Goal: Task Accomplishment & Management: Manage account settings

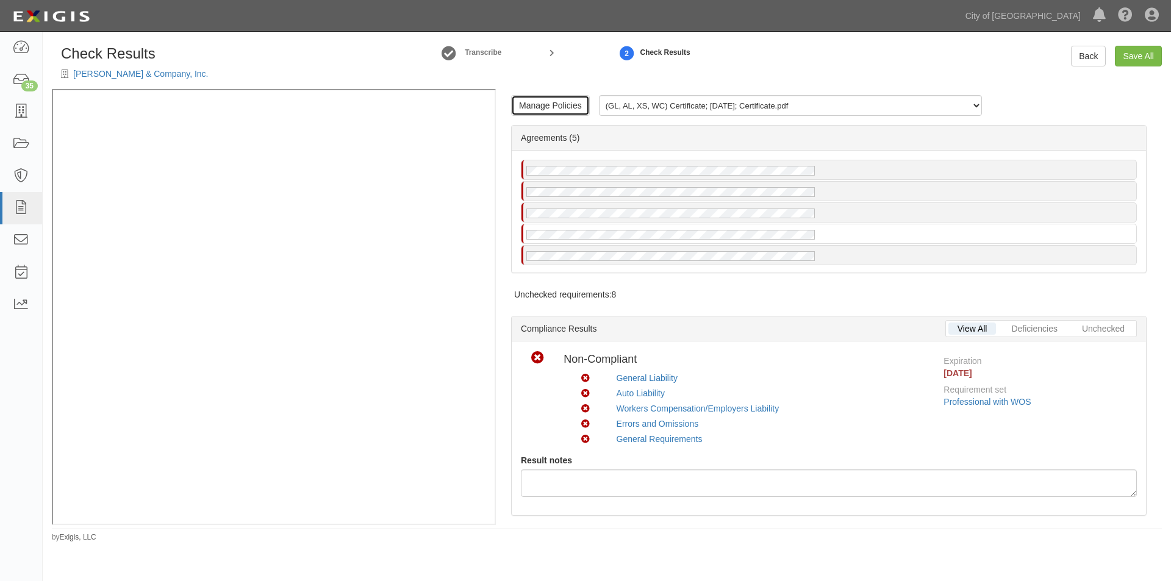
click at [578, 105] on link "Manage Policies" at bounding box center [550, 105] width 79 height 21
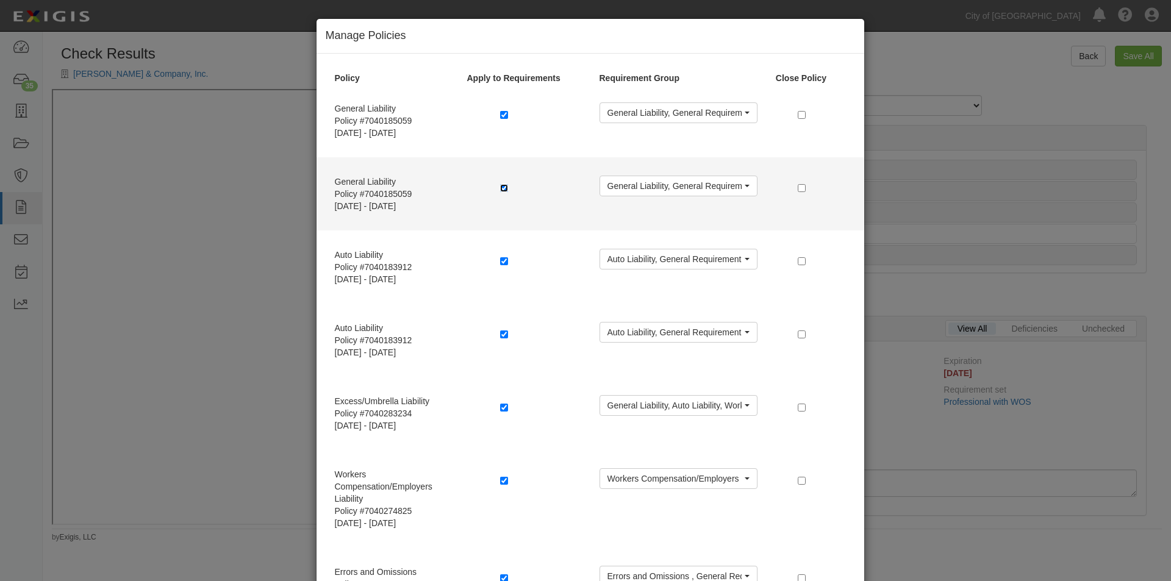
click at [500, 185] on input "checkbox" at bounding box center [504, 188] width 8 height 8
checkbox input "false"
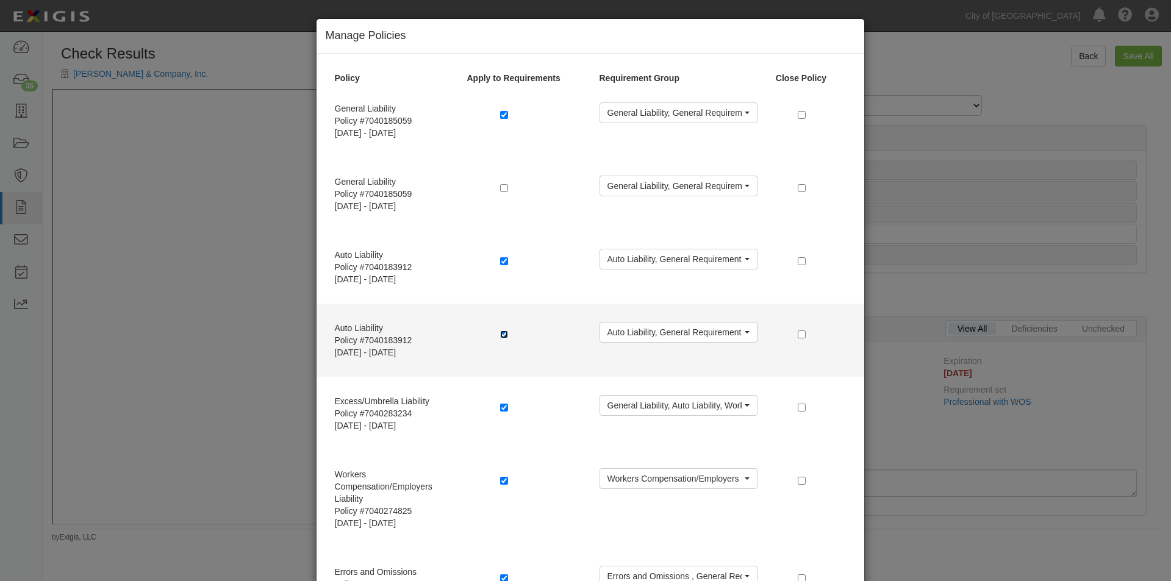
click at [500, 332] on input "checkbox" at bounding box center [504, 335] width 8 height 8
checkbox input "false"
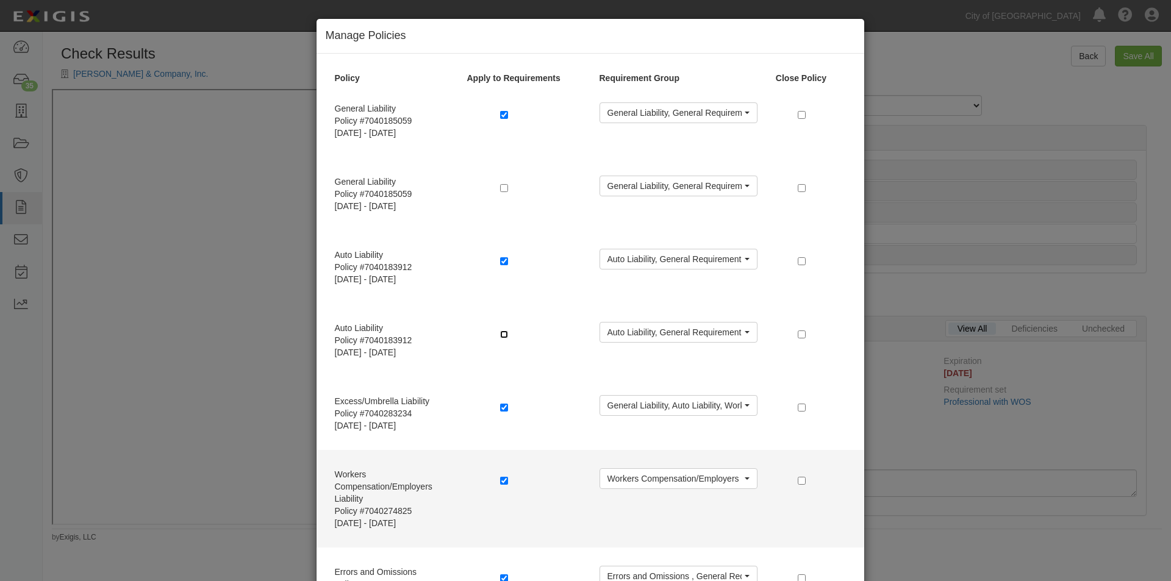
scroll to position [98, 0]
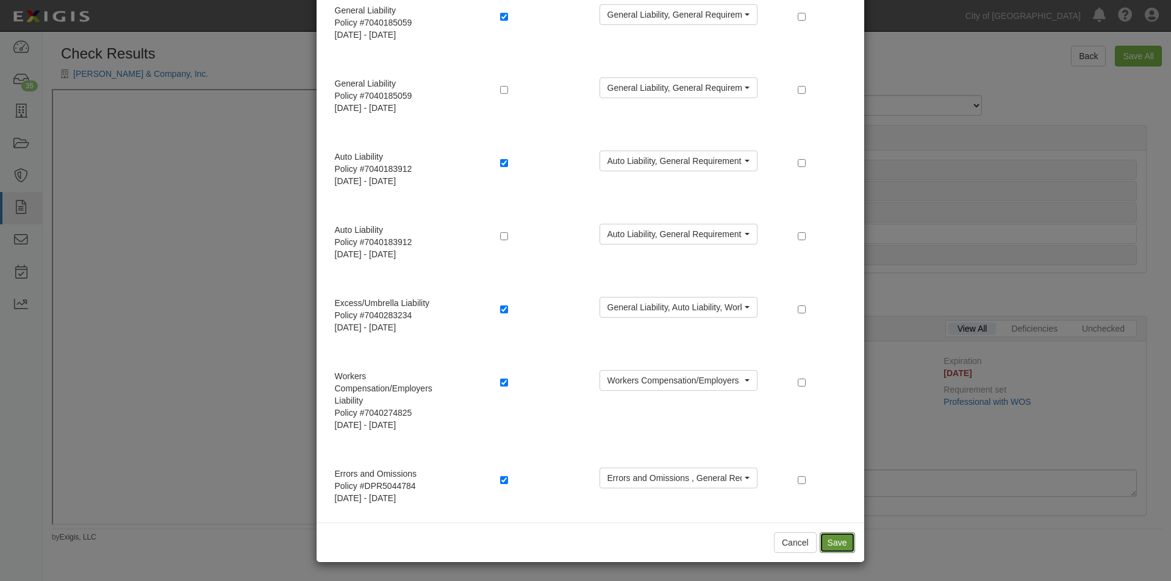
click at [831, 538] on button "Save" at bounding box center [837, 543] width 35 height 21
radio input "true"
click at [827, 540] on button "Save" at bounding box center [837, 543] width 35 height 21
click at [825, 539] on button "Save" at bounding box center [837, 543] width 35 height 21
click at [825, 450] on div "Workers Compensation/Employers Liability Policy #7040274825 9/15/2025 - 9/15/20…" at bounding box center [591, 401] width 548 height 98
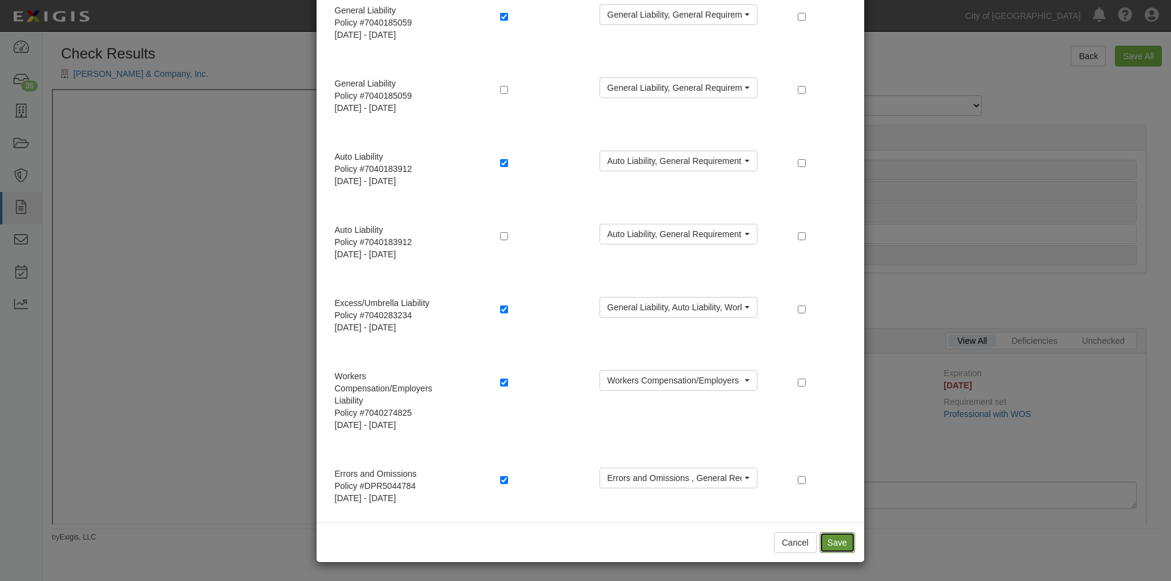
click at [837, 537] on button "Save" at bounding box center [837, 543] width 35 height 21
click at [837, 450] on div "Workers Compensation/Employers Liability Policy #7040274825 9/15/2025 - 9/15/20…" at bounding box center [591, 401] width 548 height 98
click at [831, 540] on button "Save" at bounding box center [837, 543] width 35 height 21
click at [831, 450] on div "Workers Compensation/Employers Liability Policy #7040274825 9/15/2025 - 9/15/20…" at bounding box center [591, 401] width 548 height 98
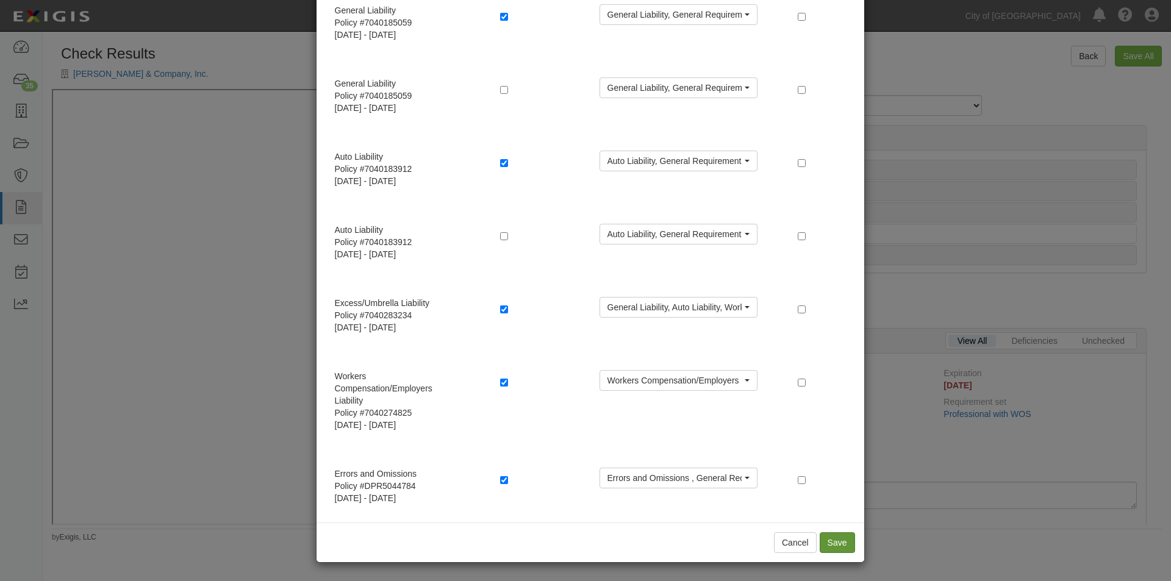
scroll to position [0, 0]
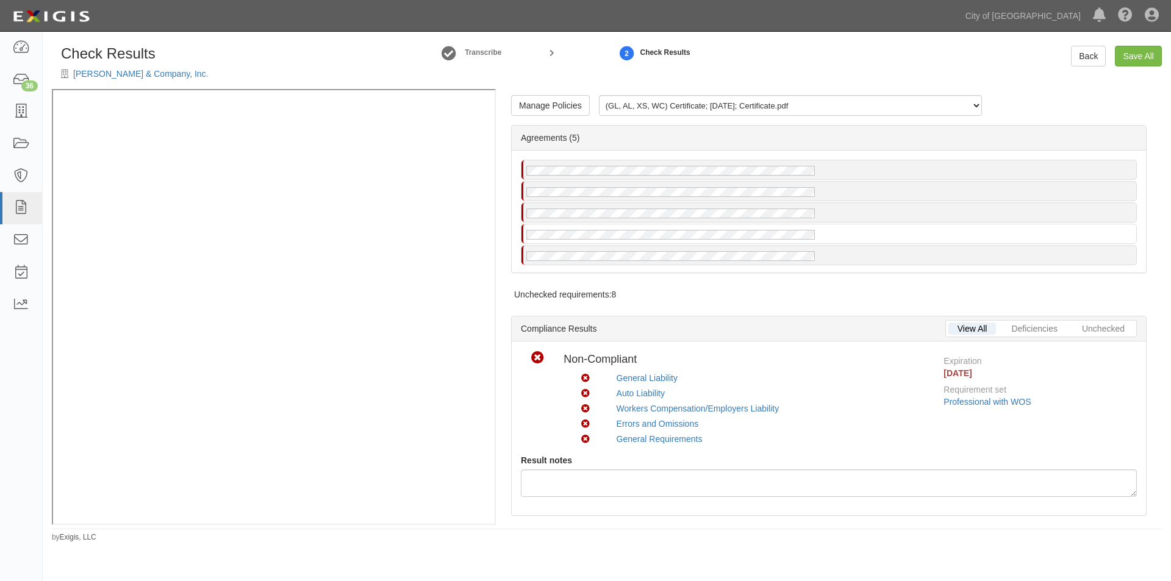
scroll to position [476, 0]
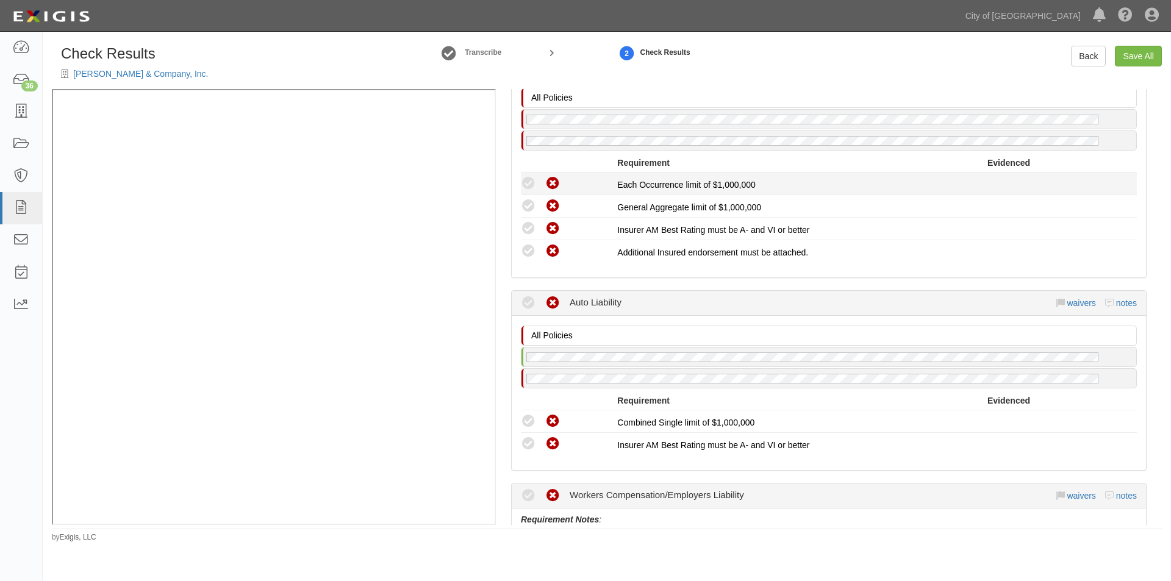
click at [526, 181] on icon at bounding box center [528, 183] width 15 height 15
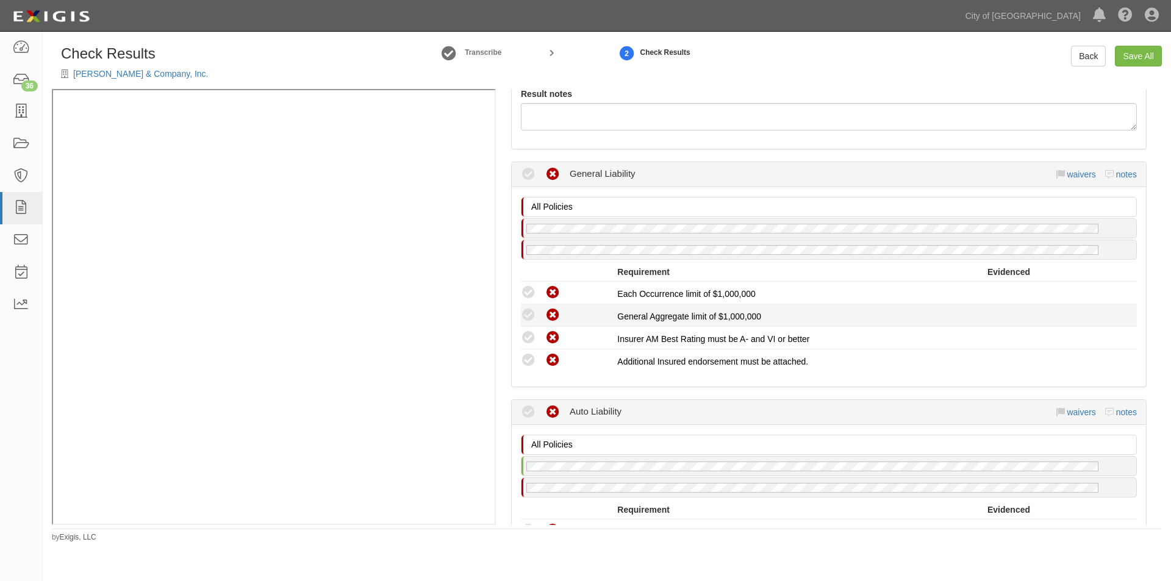
scroll to position [293, 0]
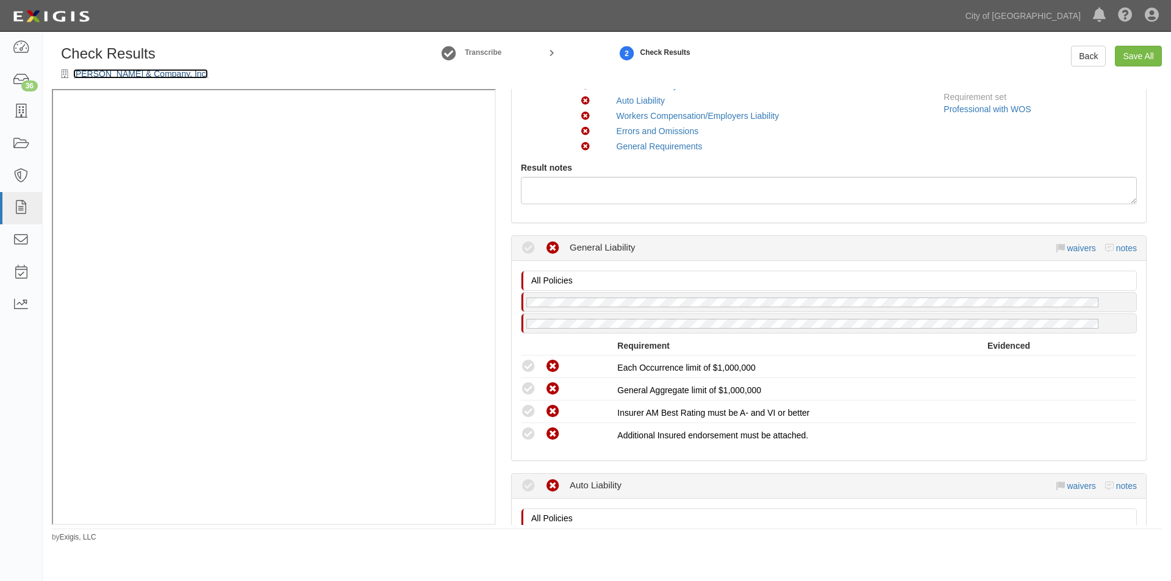
click at [102, 76] on link "[PERSON_NAME] & Company, Inc." at bounding box center [140, 74] width 135 height 10
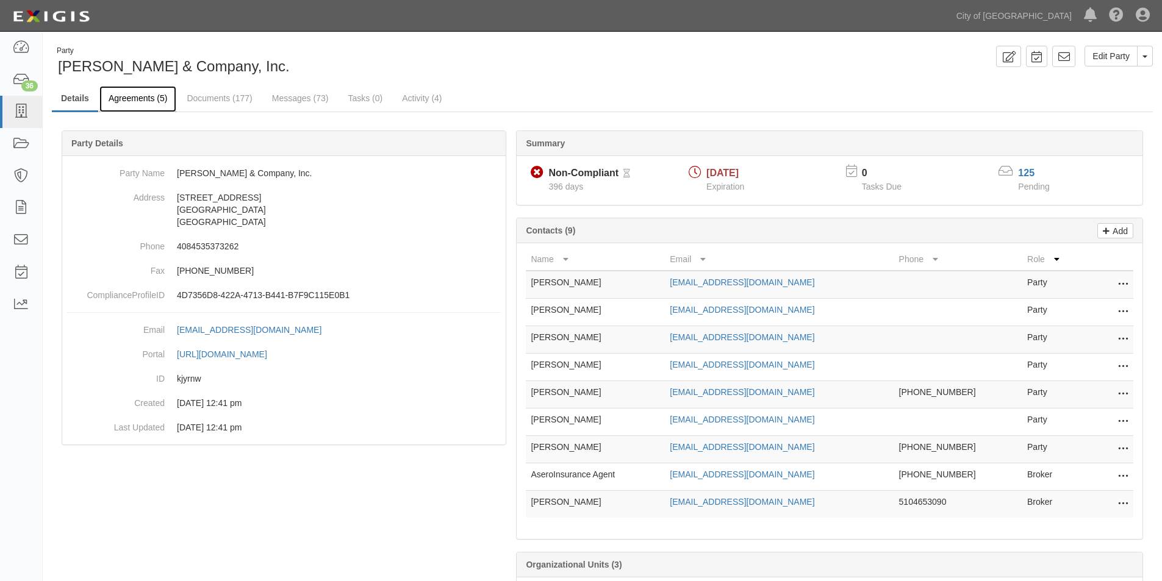
click at [146, 102] on link "Agreements (5)" at bounding box center [137, 99] width 77 height 26
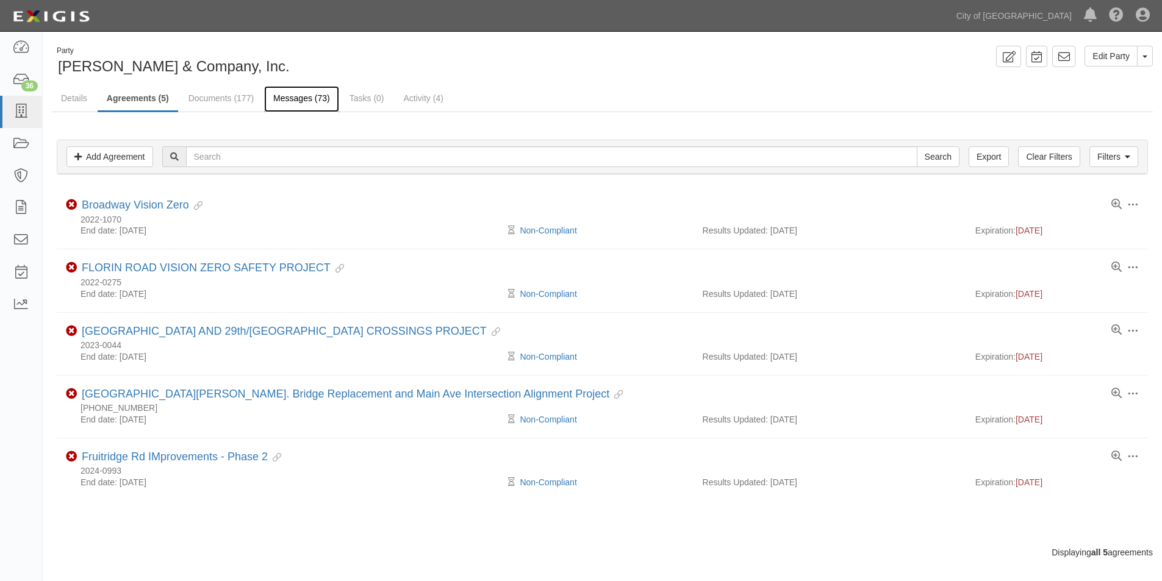
click at [314, 99] on link "Messages (73)" at bounding box center [301, 99] width 75 height 26
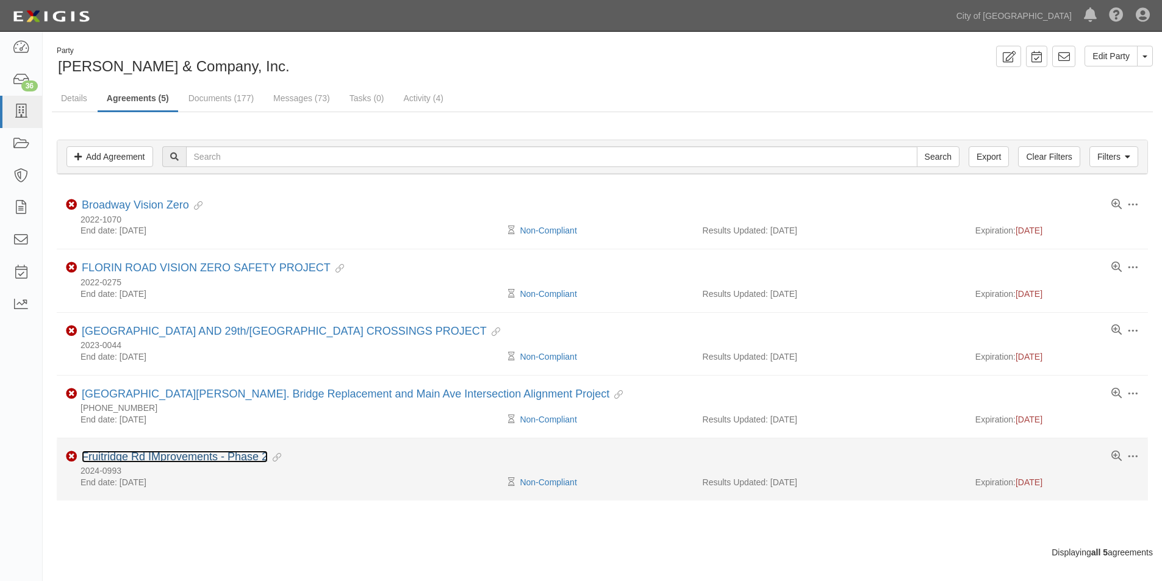
click at [155, 453] on link "Fruitridge Rd IMprovements - Phase 2" at bounding box center [175, 457] width 186 height 12
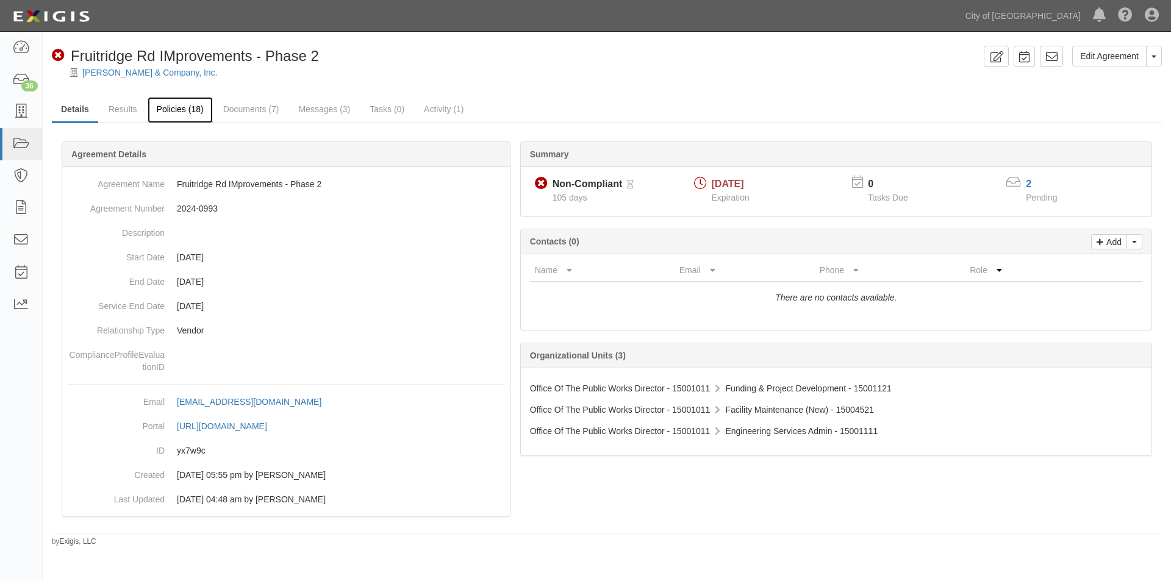
click at [171, 107] on link "Policies (18)" at bounding box center [180, 110] width 65 height 26
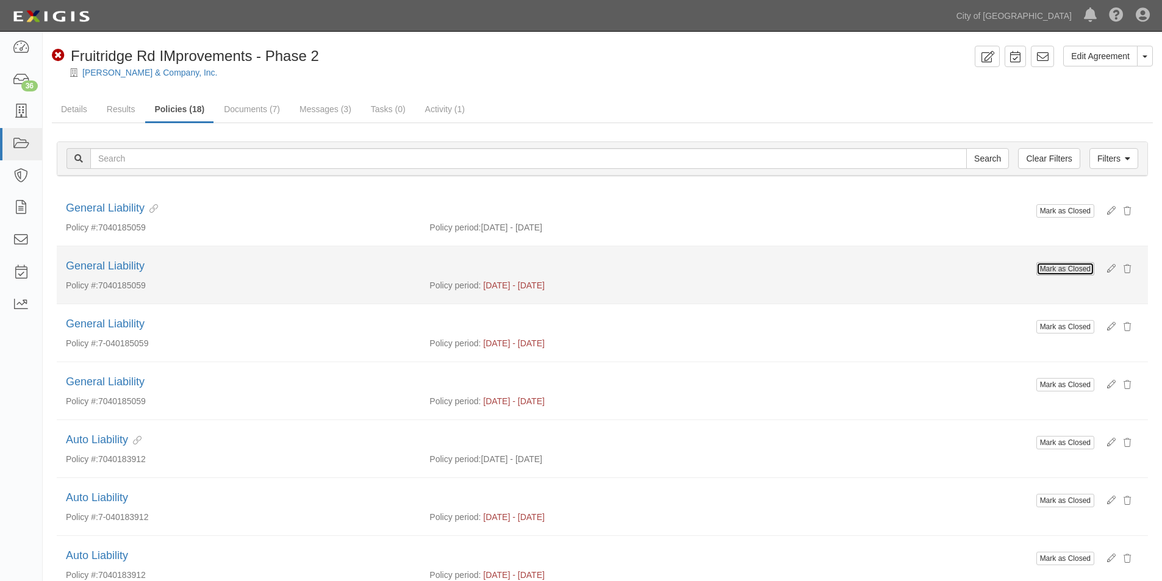
click at [1055, 272] on button "Mark as Closed" at bounding box center [1065, 268] width 58 height 13
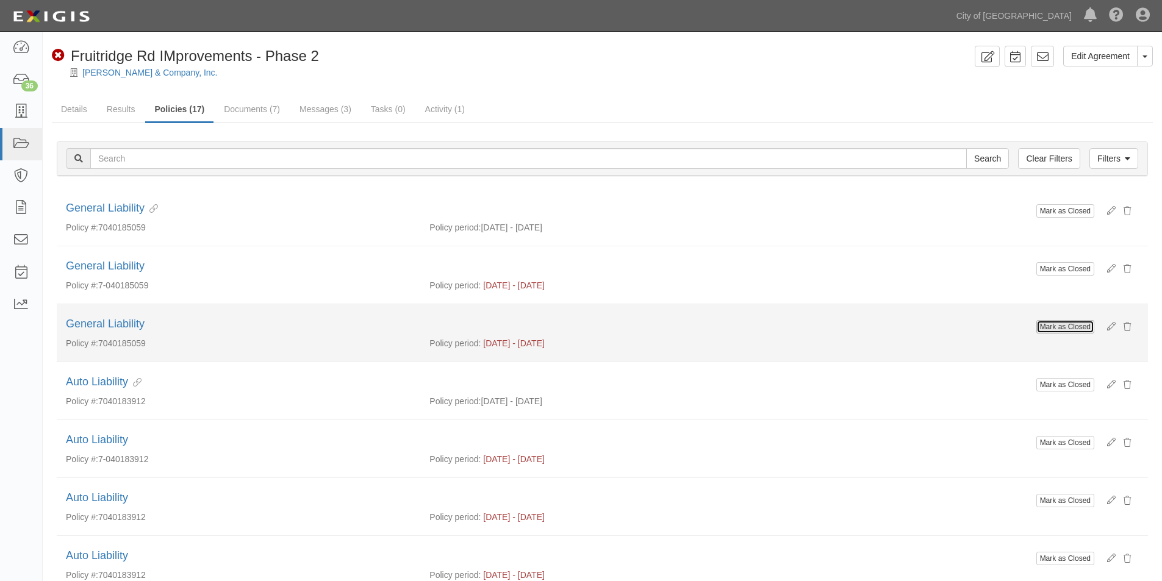
click at [1065, 323] on button "Mark as Closed" at bounding box center [1065, 326] width 58 height 13
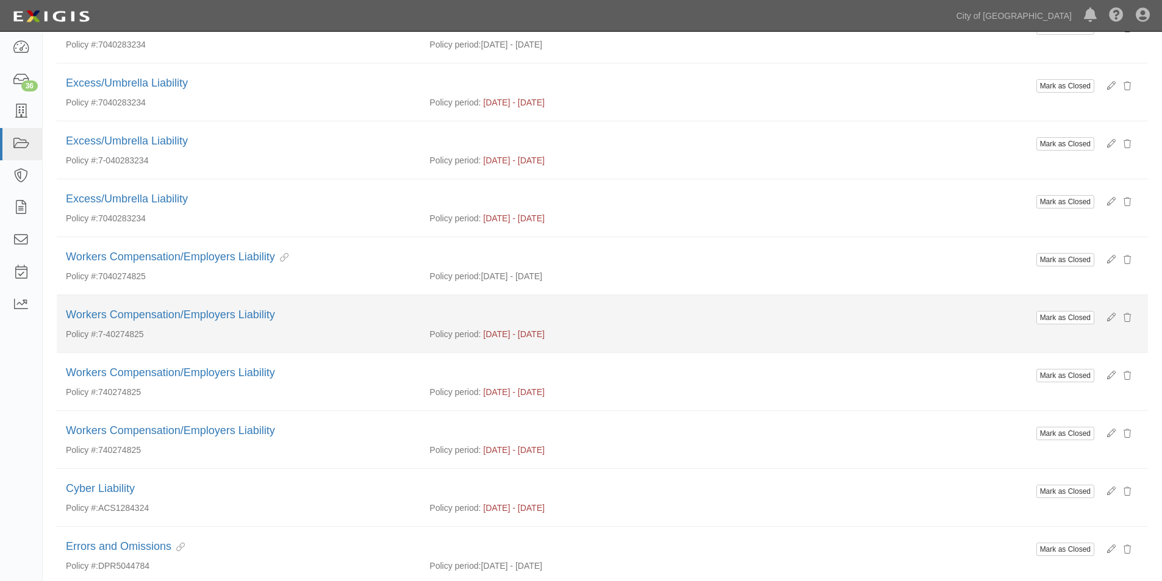
scroll to position [598, 0]
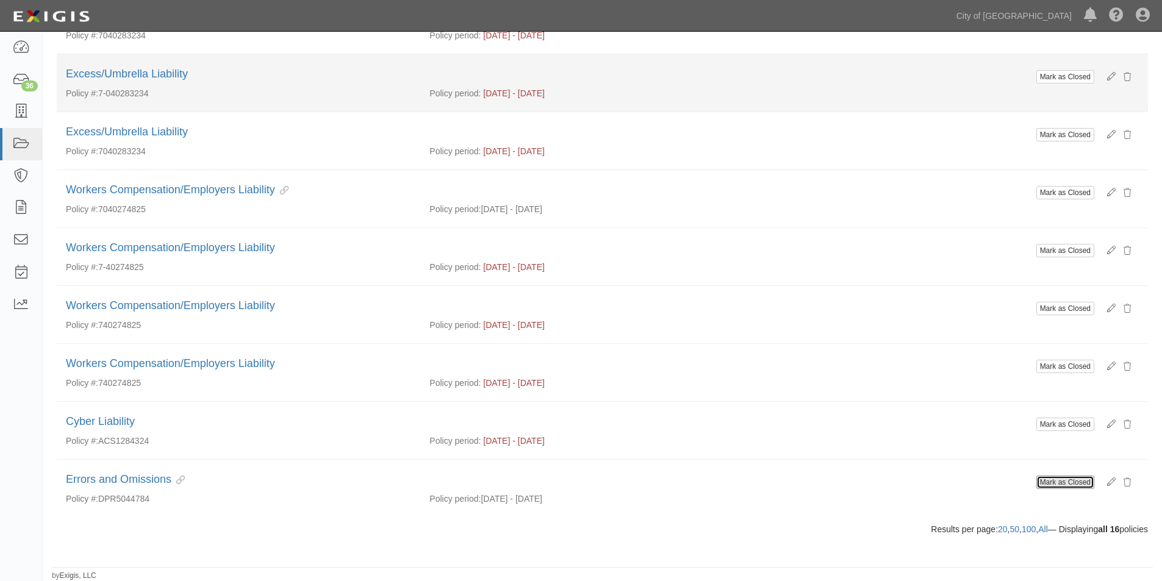
drag, startPoint x: 1064, startPoint y: 485, endPoint x: 641, endPoint y: 88, distance: 580.9
click at [1058, 485] on button "Mark as Closed" at bounding box center [1065, 482] width 58 height 13
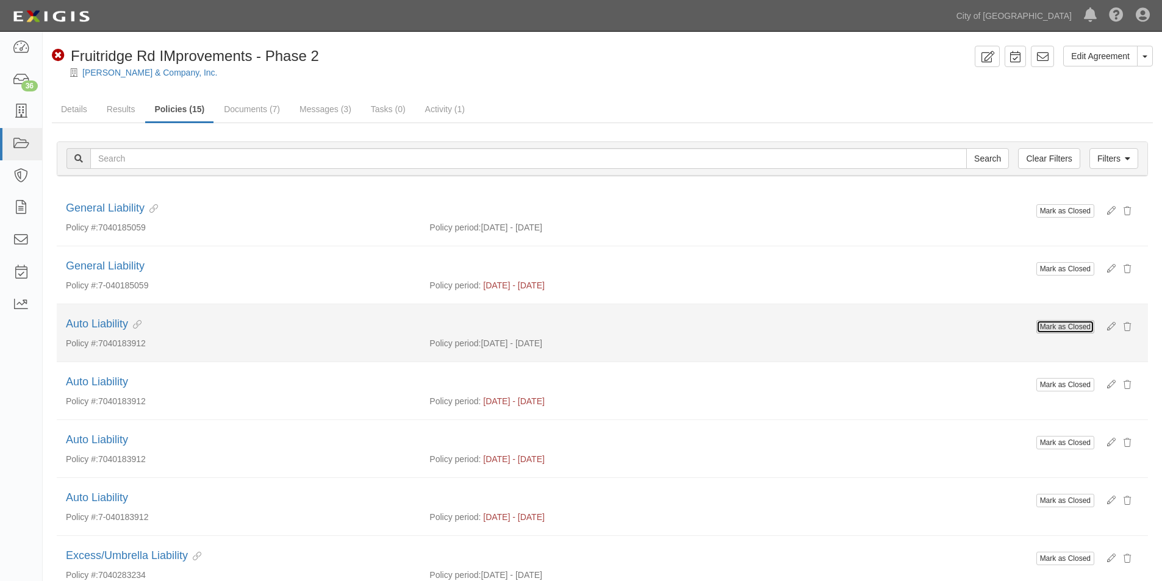
click at [1074, 328] on button "Mark as Closed" at bounding box center [1065, 326] width 58 height 13
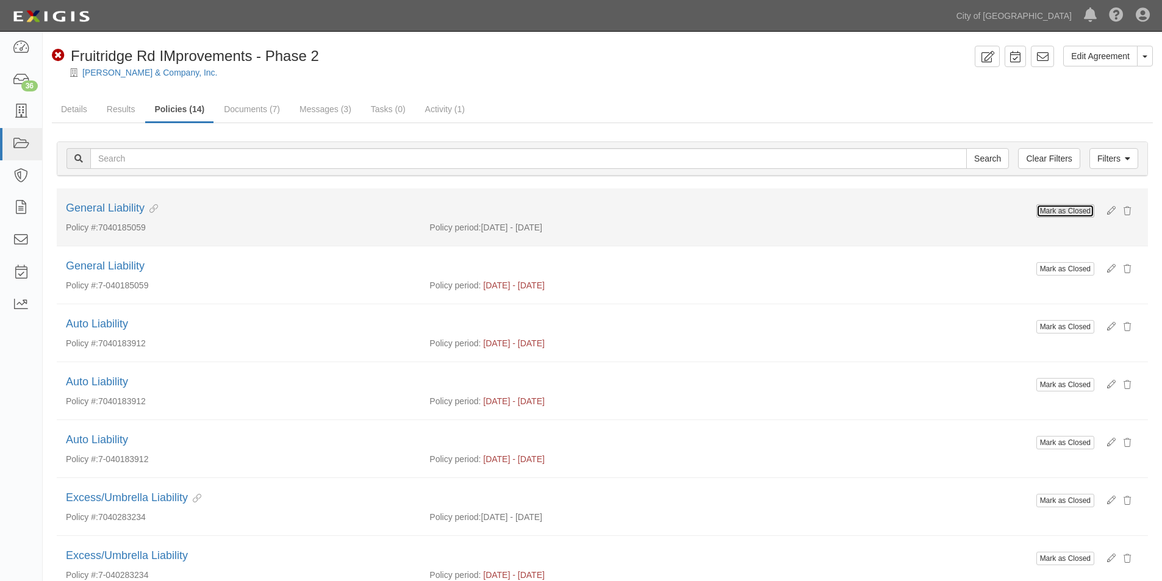
click at [1044, 212] on button "Mark as Closed" at bounding box center [1065, 210] width 58 height 13
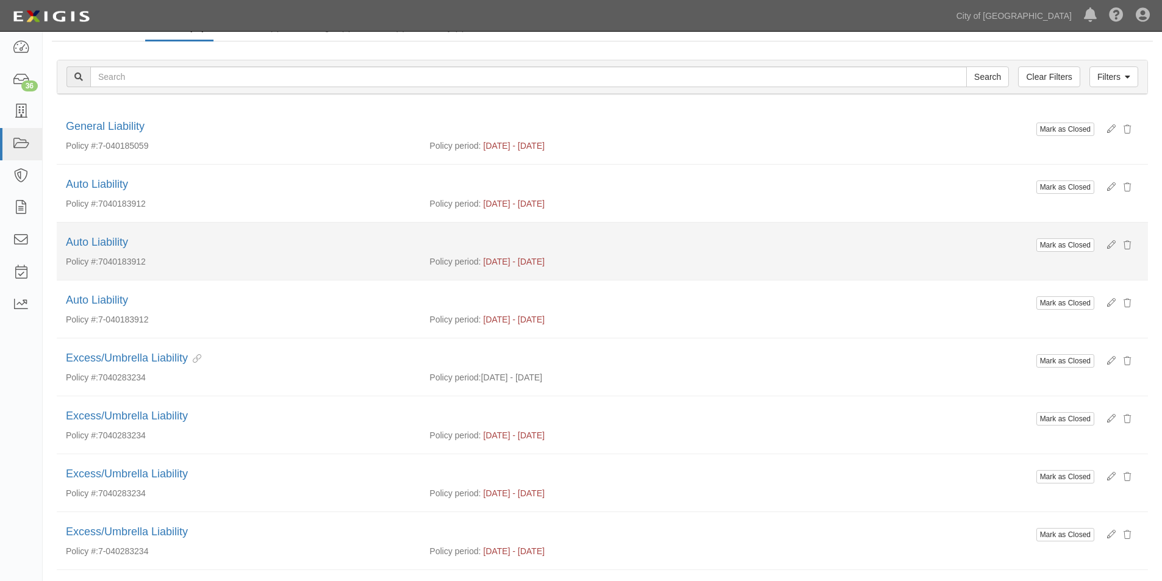
scroll to position [244, 0]
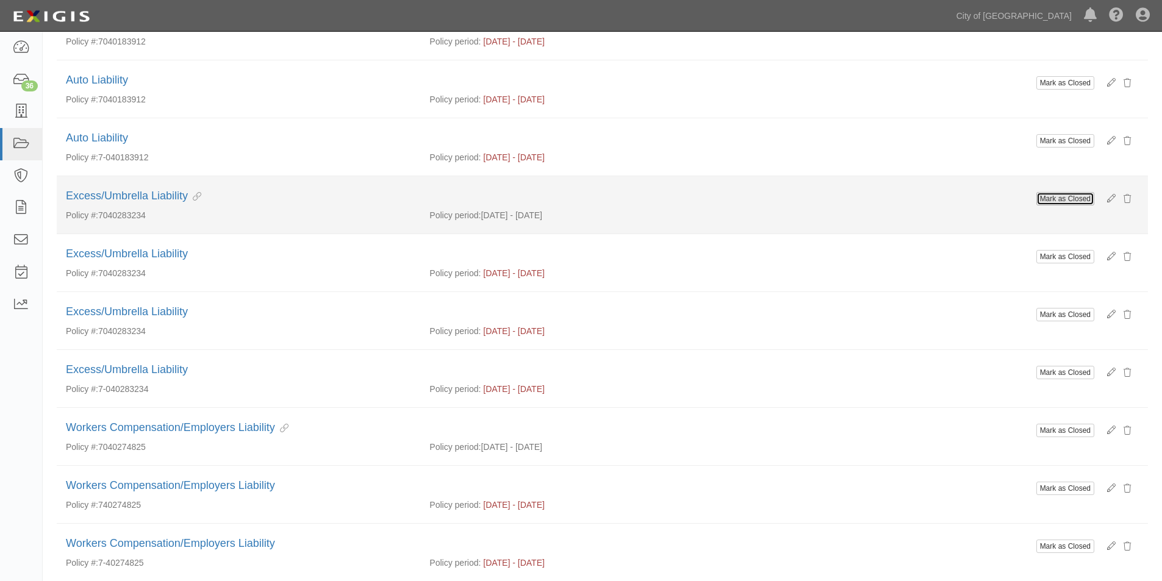
click at [1075, 204] on button "Mark as Closed" at bounding box center [1065, 198] width 58 height 13
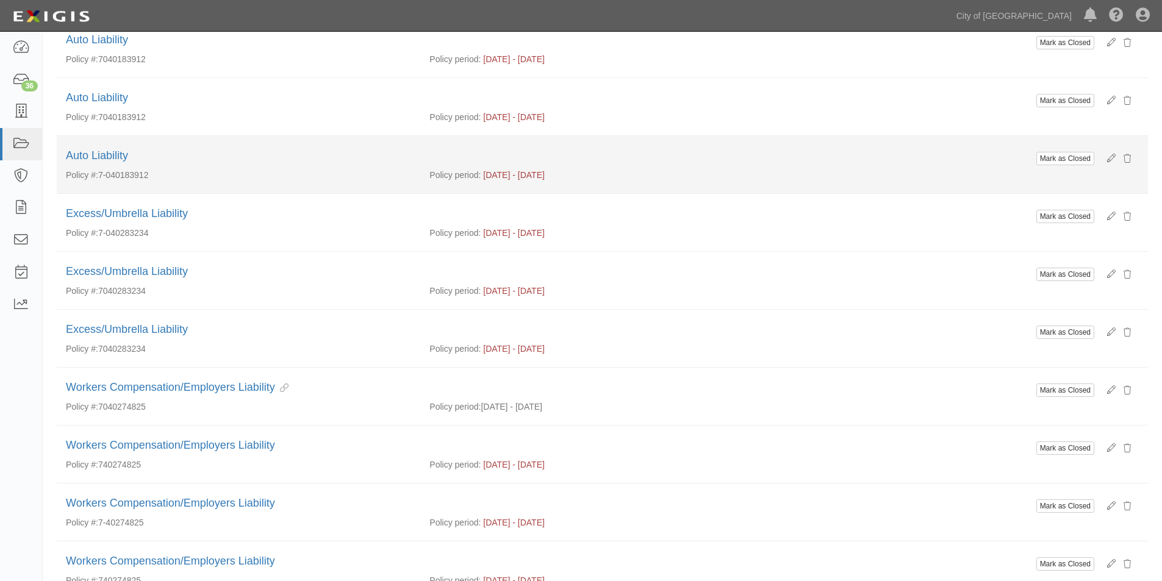
scroll to position [305, 0]
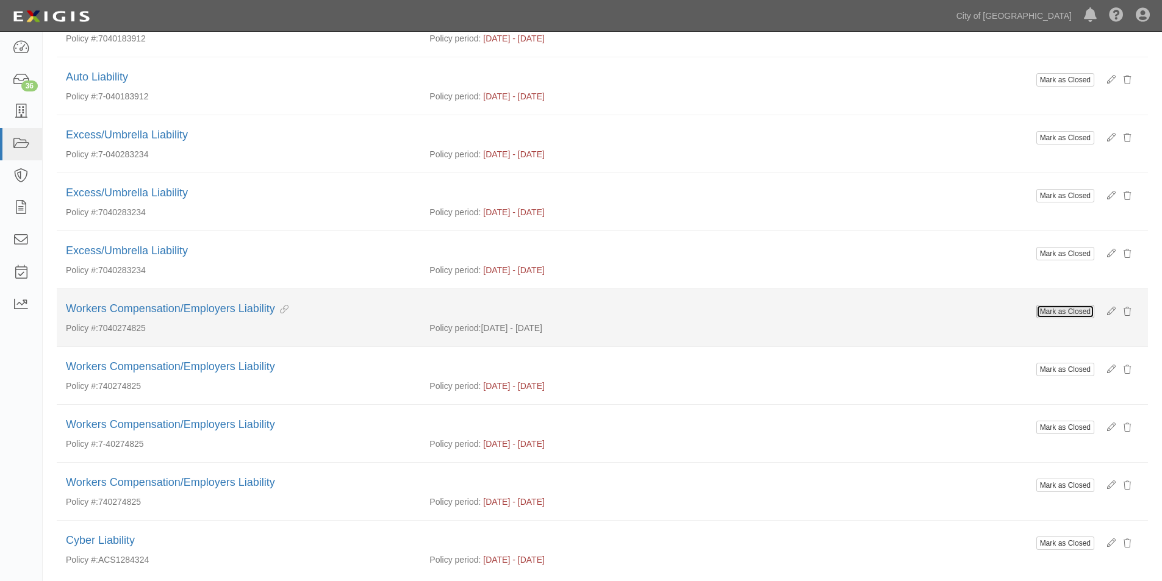
click at [1056, 314] on button "Mark as Closed" at bounding box center [1065, 311] width 58 height 13
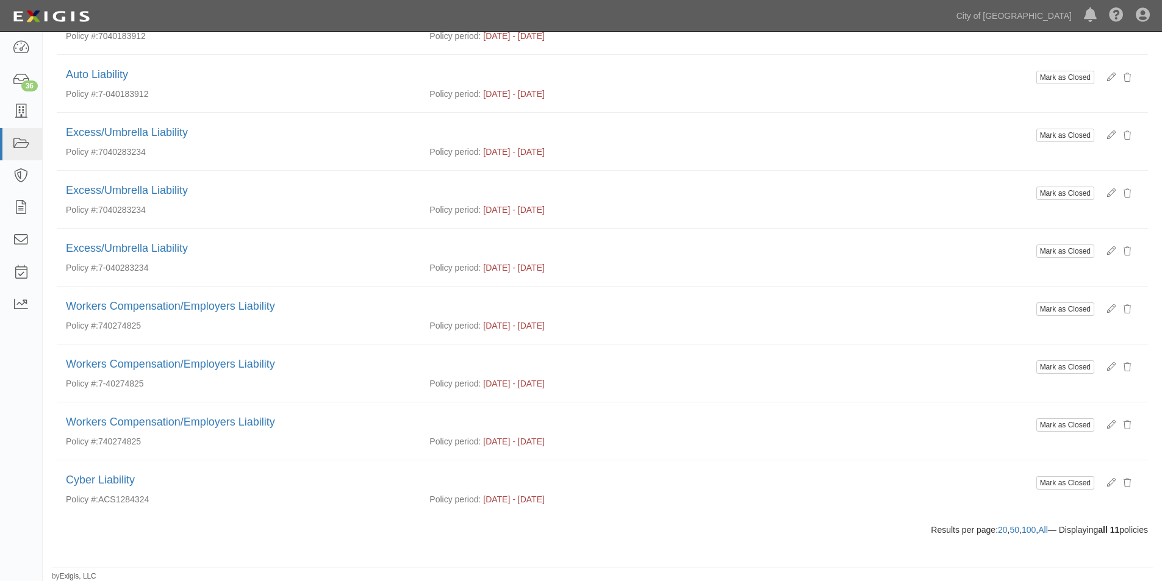
scroll to position [308, 0]
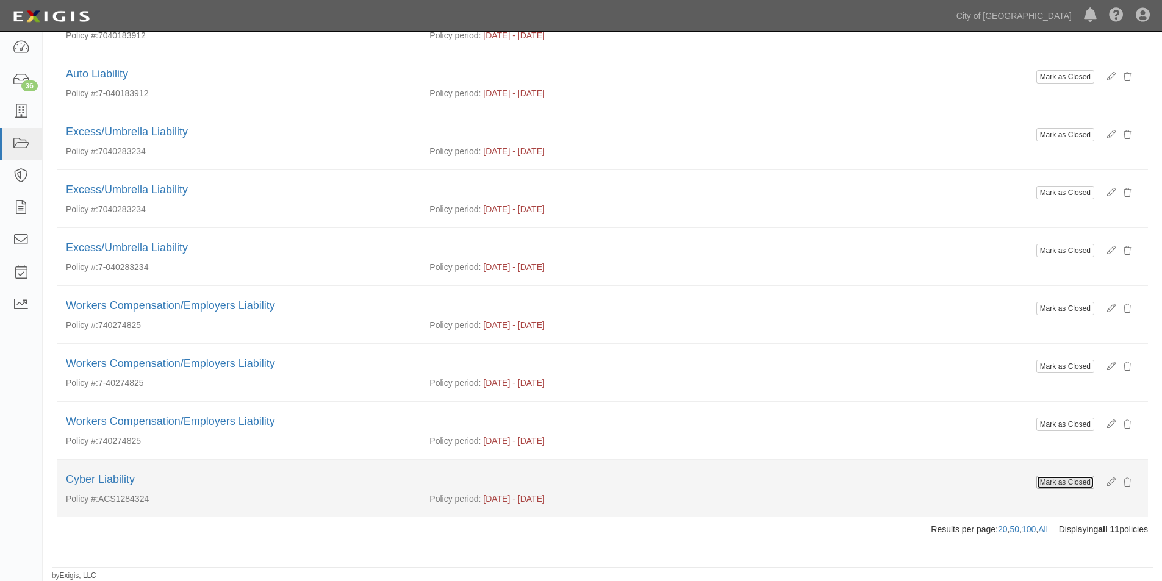
click at [1064, 484] on button "Mark as Closed" at bounding box center [1065, 482] width 58 height 13
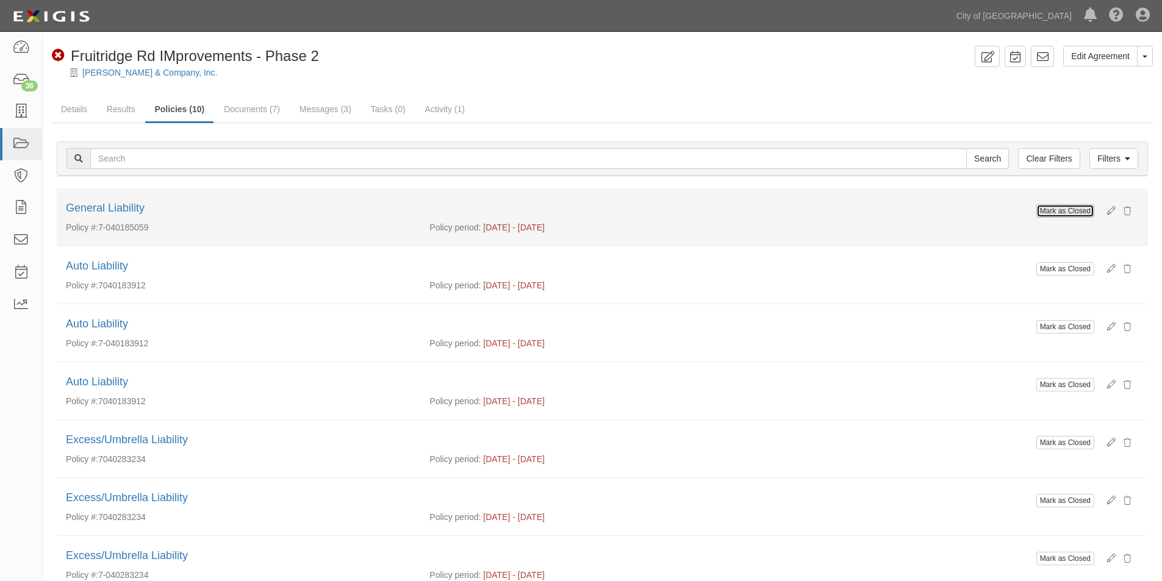
click at [1068, 217] on button "Mark as Closed" at bounding box center [1065, 210] width 58 height 13
click at [1070, 213] on button "Mark as Closed" at bounding box center [1065, 210] width 58 height 13
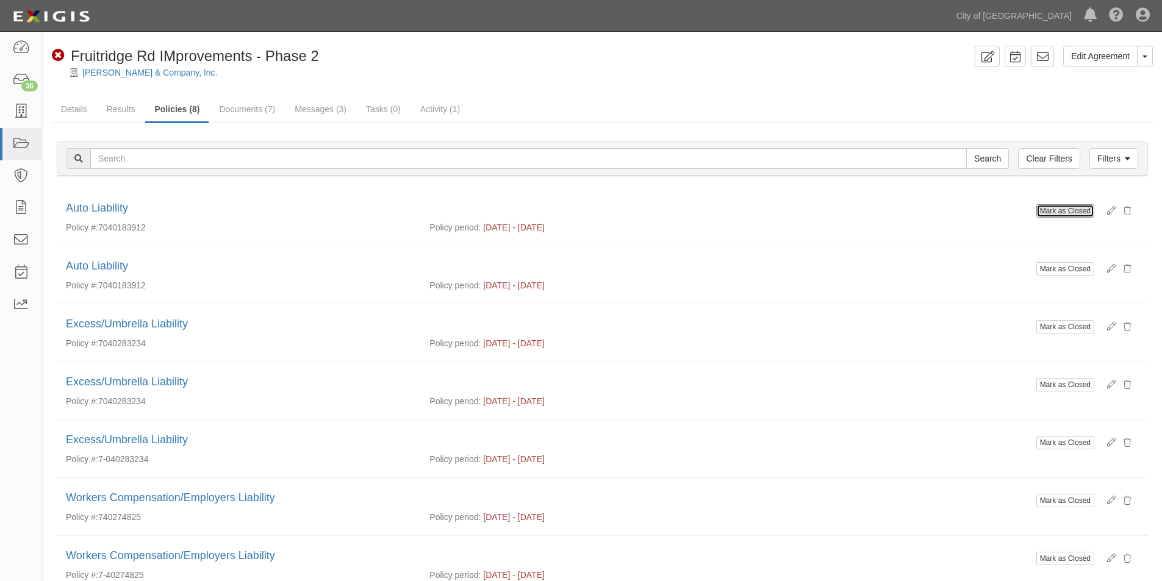
click at [1070, 213] on button "Mark as Closed" at bounding box center [1065, 210] width 58 height 13
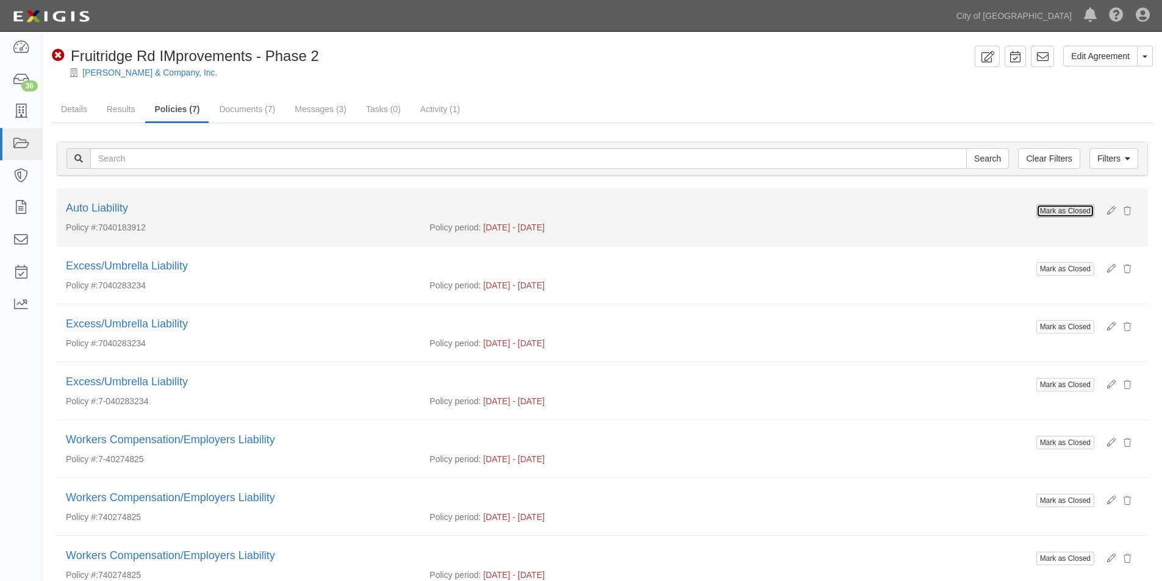
click at [1051, 214] on button "Mark as Closed" at bounding box center [1065, 210] width 58 height 13
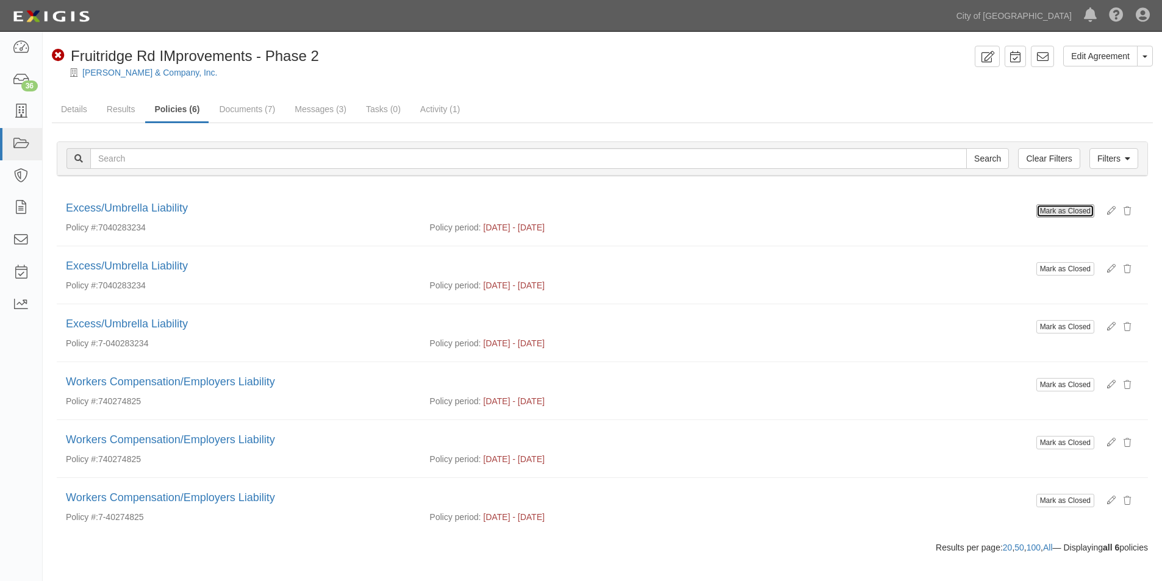
drag, startPoint x: 0, startPoint y: 0, endPoint x: 636, endPoint y: 93, distance: 643.0
click at [1051, 214] on button "Mark as Closed" at bounding box center [1065, 210] width 58 height 13
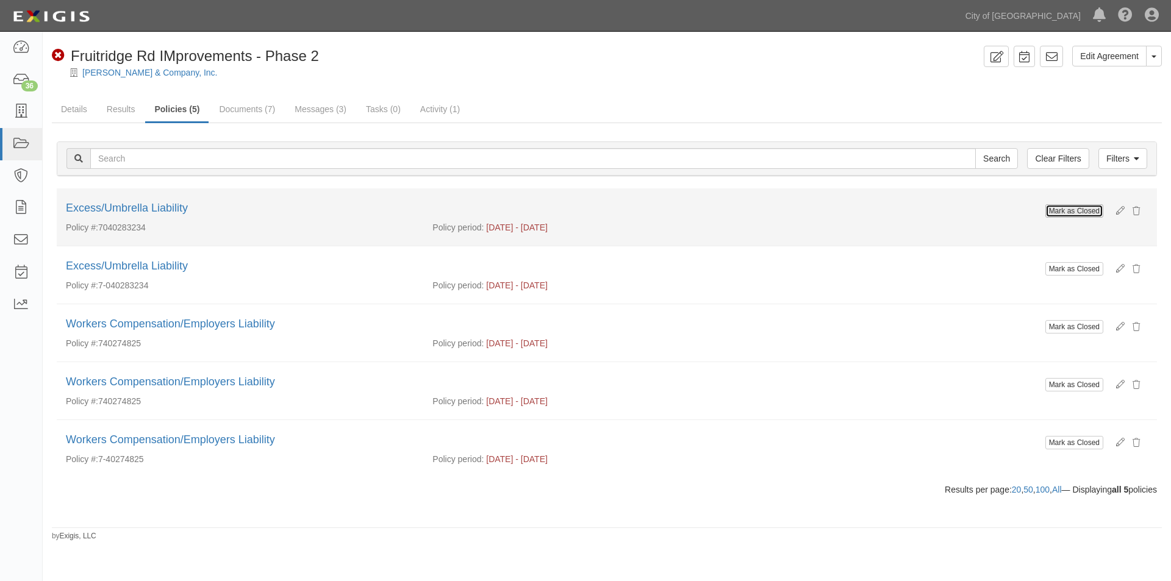
click at [1071, 217] on button "Mark as Closed" at bounding box center [1075, 210] width 58 height 13
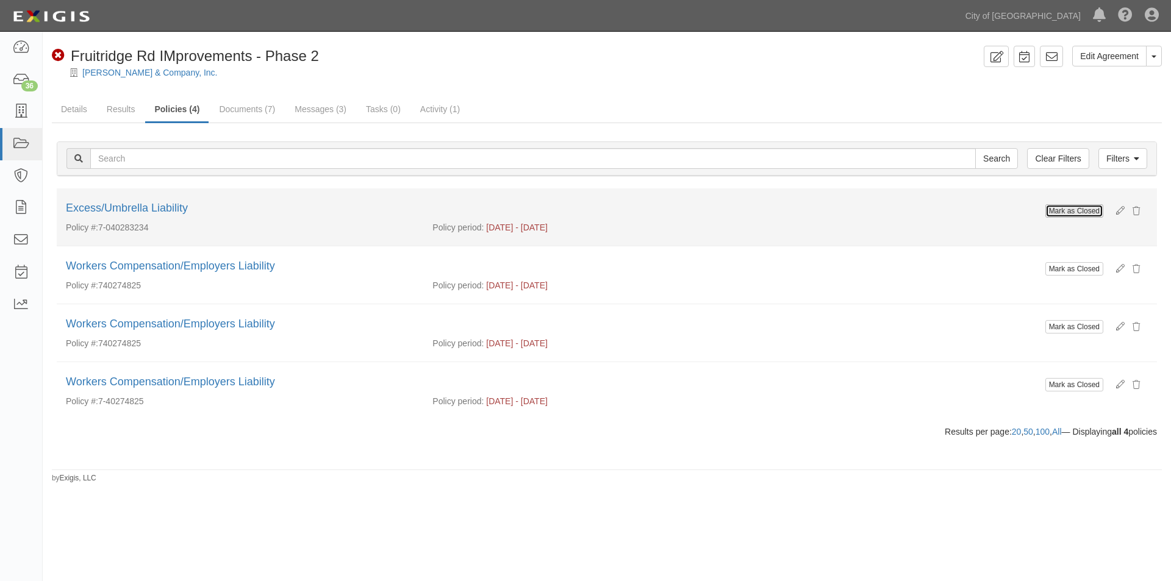
click at [1071, 217] on button "Mark as Closed" at bounding box center [1075, 210] width 58 height 13
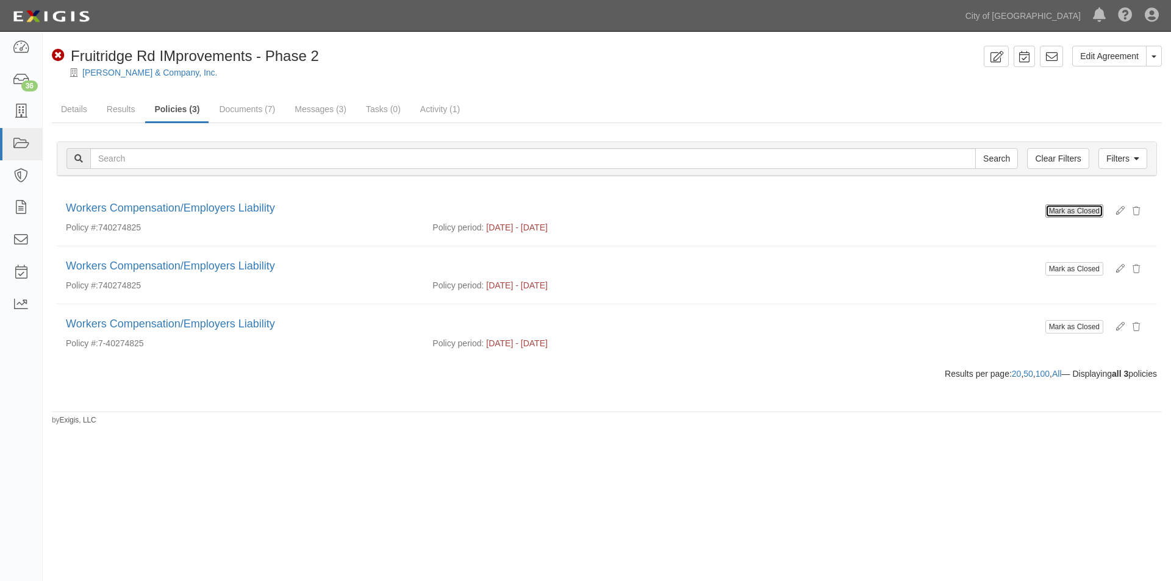
click at [1071, 217] on button "Mark as Closed" at bounding box center [1075, 210] width 58 height 13
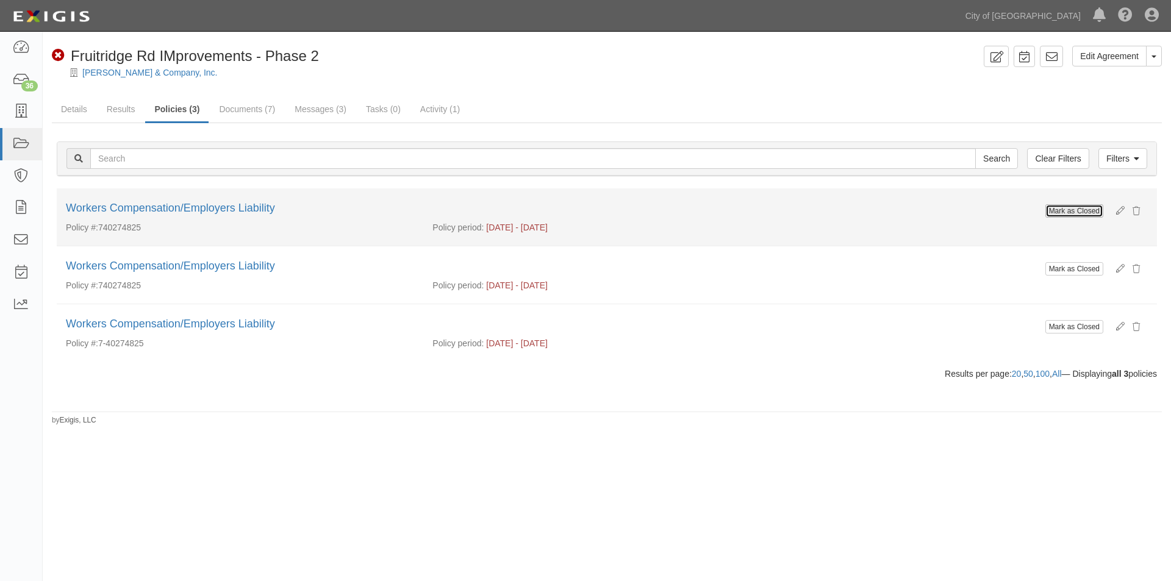
click at [1055, 210] on button "Mark as Closed" at bounding box center [1075, 210] width 58 height 13
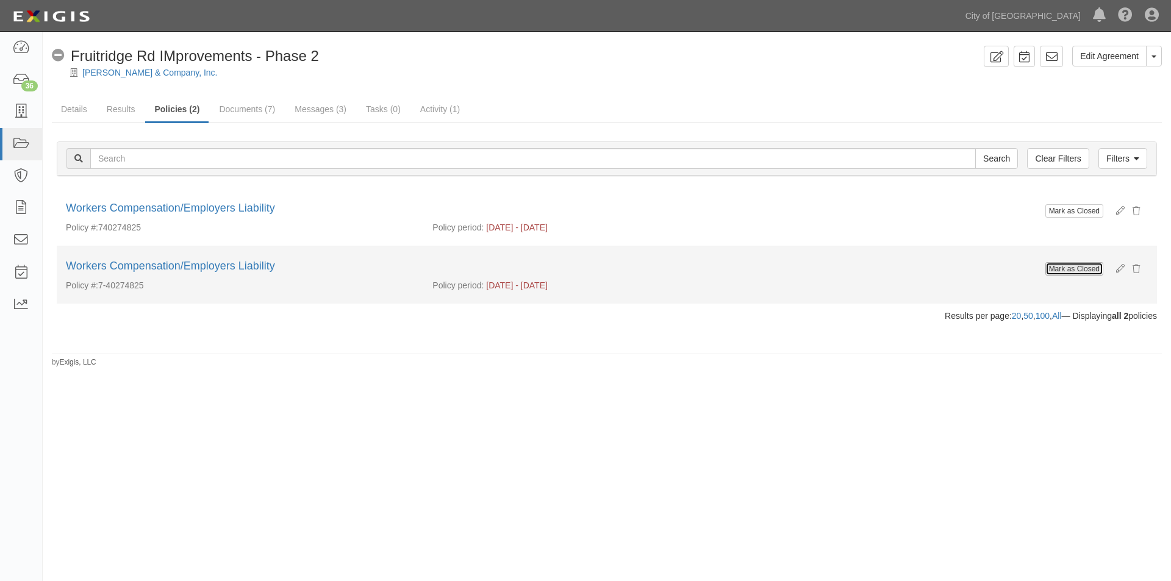
click at [1058, 268] on button "Mark as Closed" at bounding box center [1075, 268] width 58 height 13
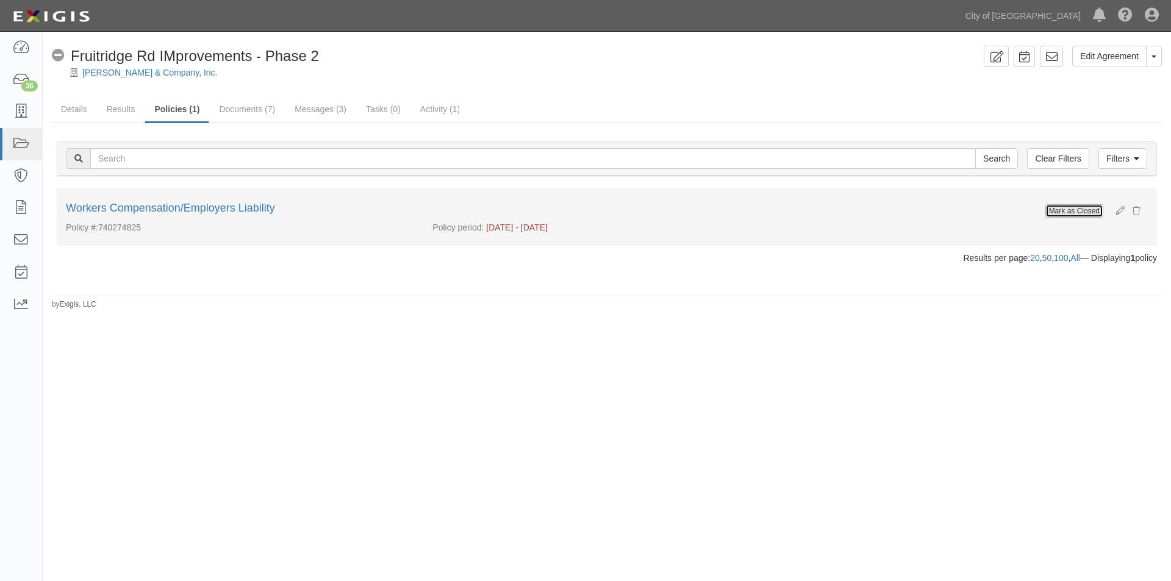
click at [1060, 215] on button "Mark as Closed" at bounding box center [1075, 210] width 58 height 13
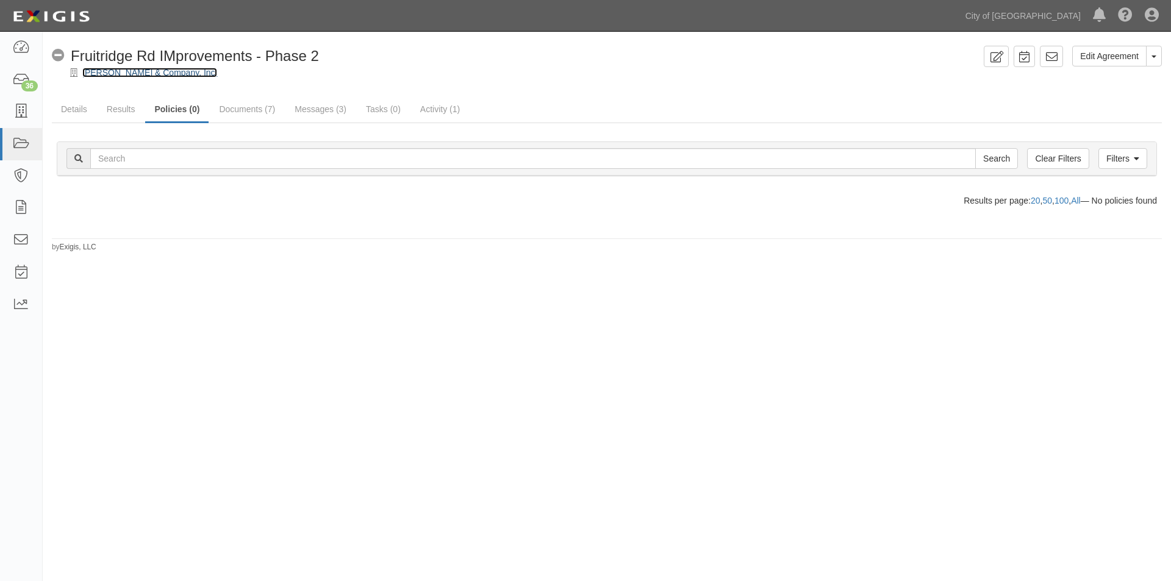
click at [120, 75] on link "[PERSON_NAME] & Company, Inc." at bounding box center [149, 73] width 135 height 10
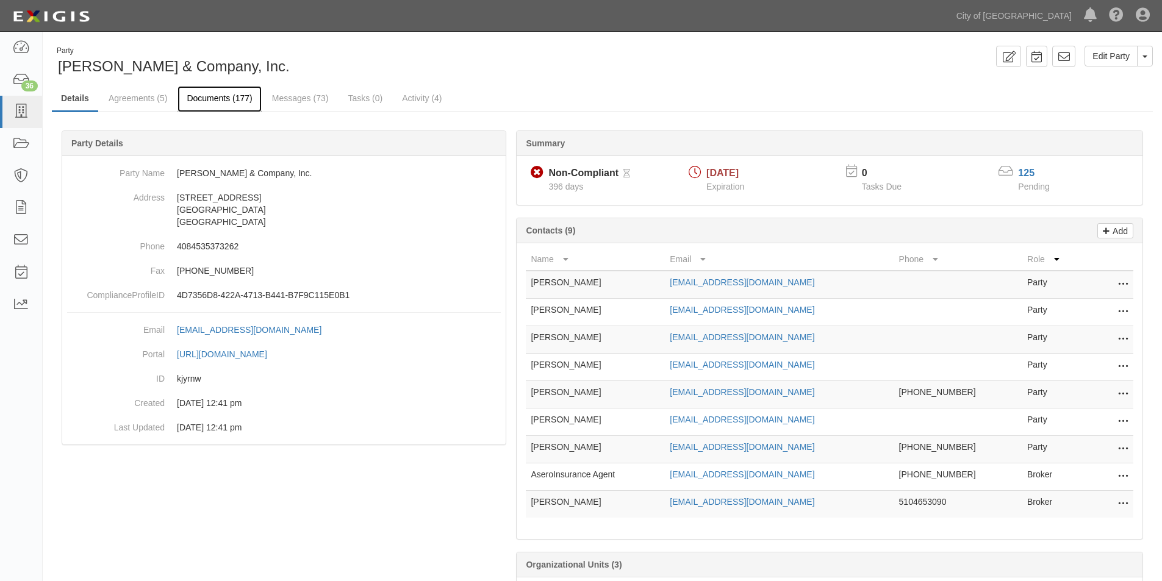
click at [206, 96] on link "Documents (177)" at bounding box center [220, 99] width 84 height 26
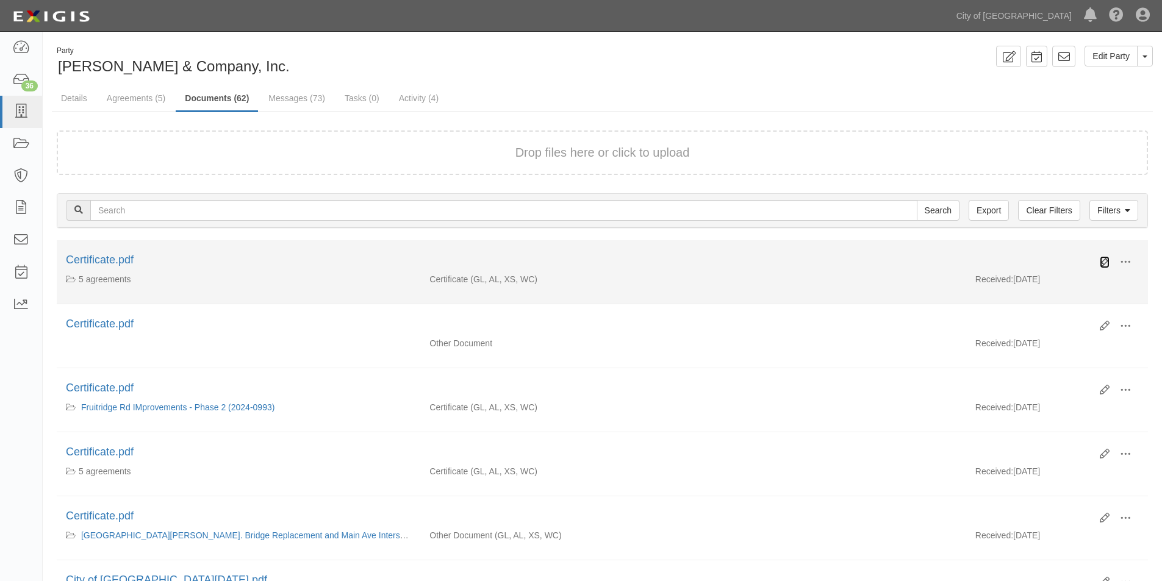
click at [1100, 260] on icon at bounding box center [1105, 262] width 10 height 10
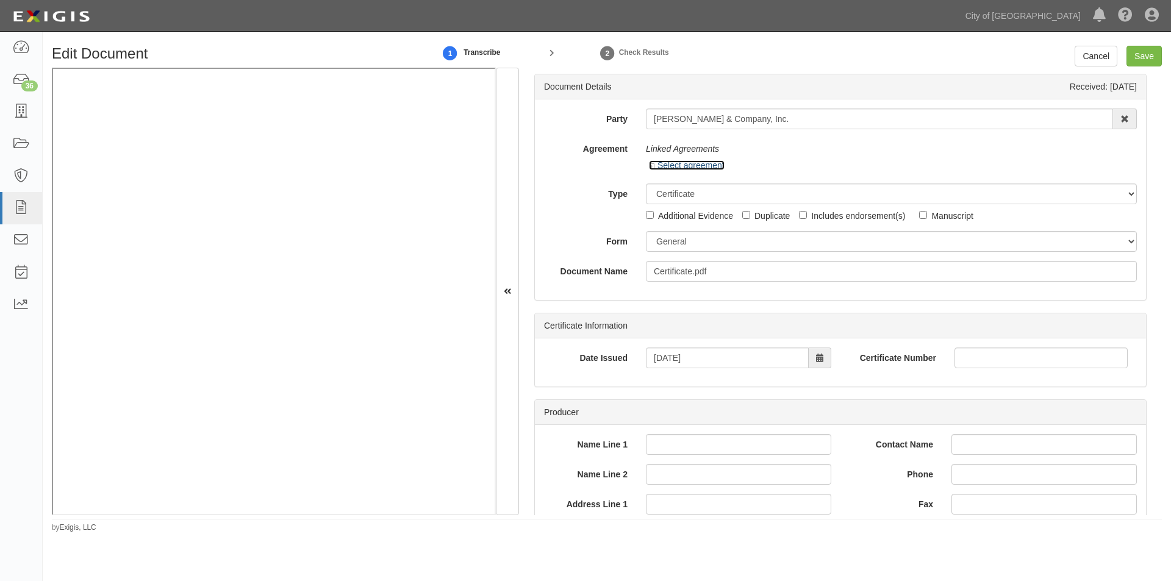
click at [649, 170] on icon at bounding box center [653, 166] width 9 height 6
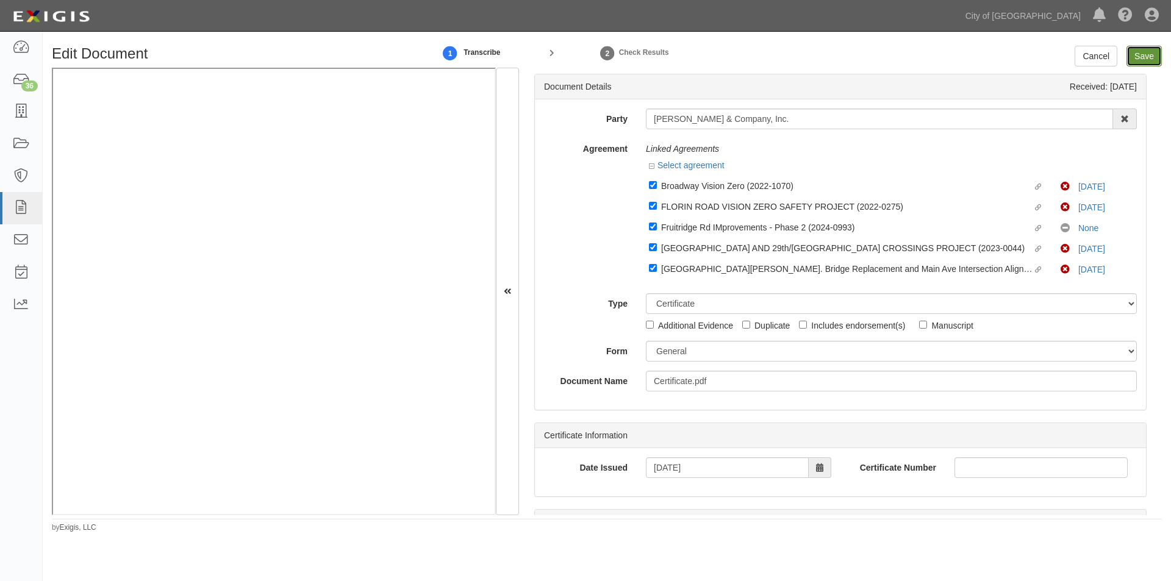
click at [1135, 60] on input "Save" at bounding box center [1144, 56] width 35 height 21
type input "1000000"
type input "15000"
type input "1000000"
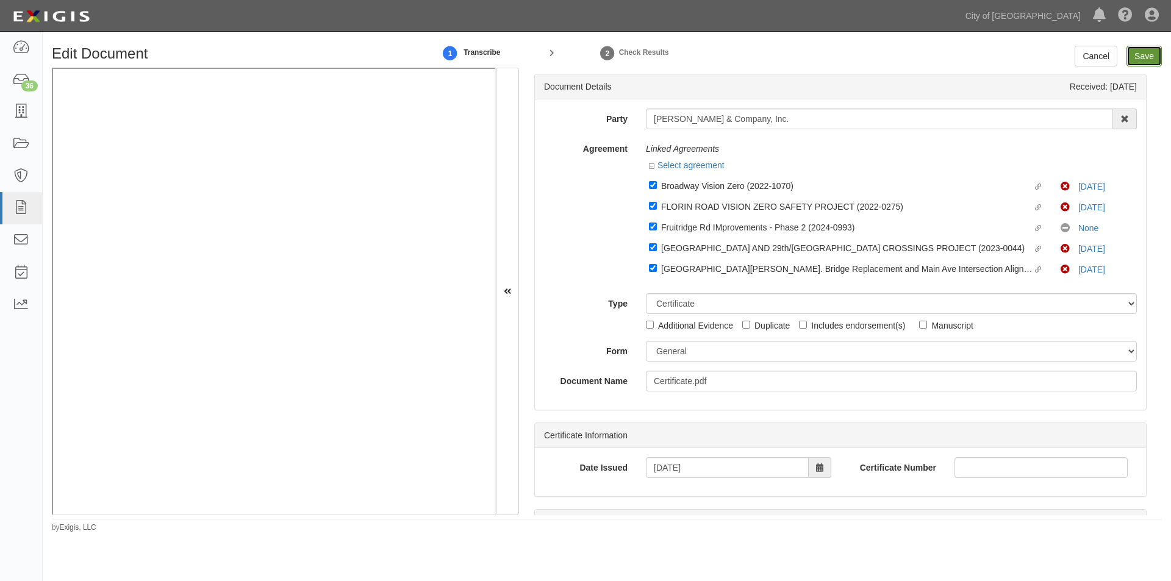
type input "2000000"
type input "1000000"
type input "9000000"
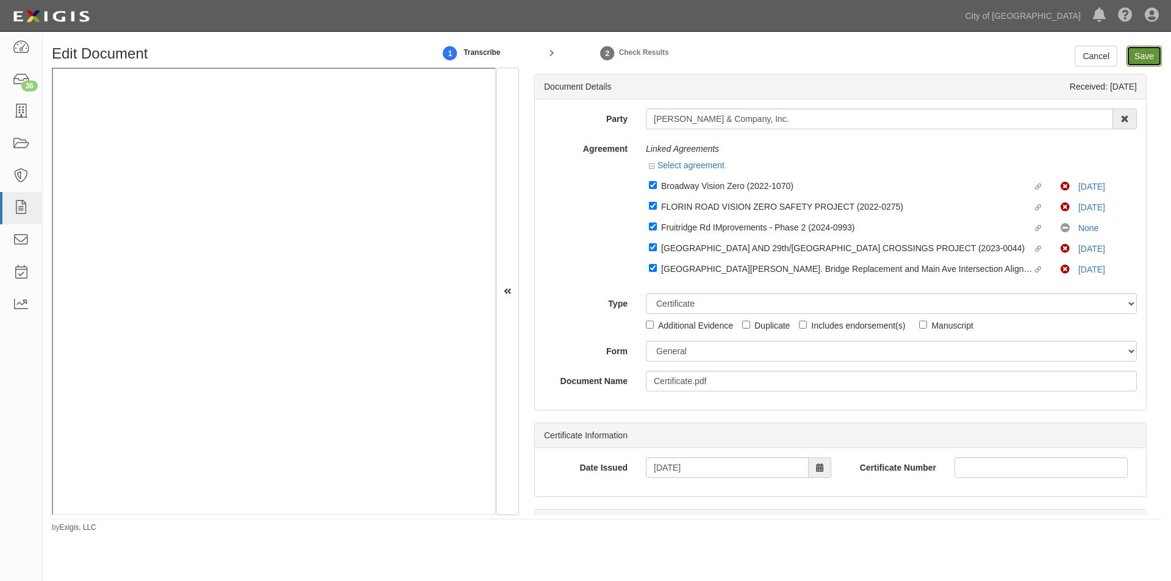
type input "1000000"
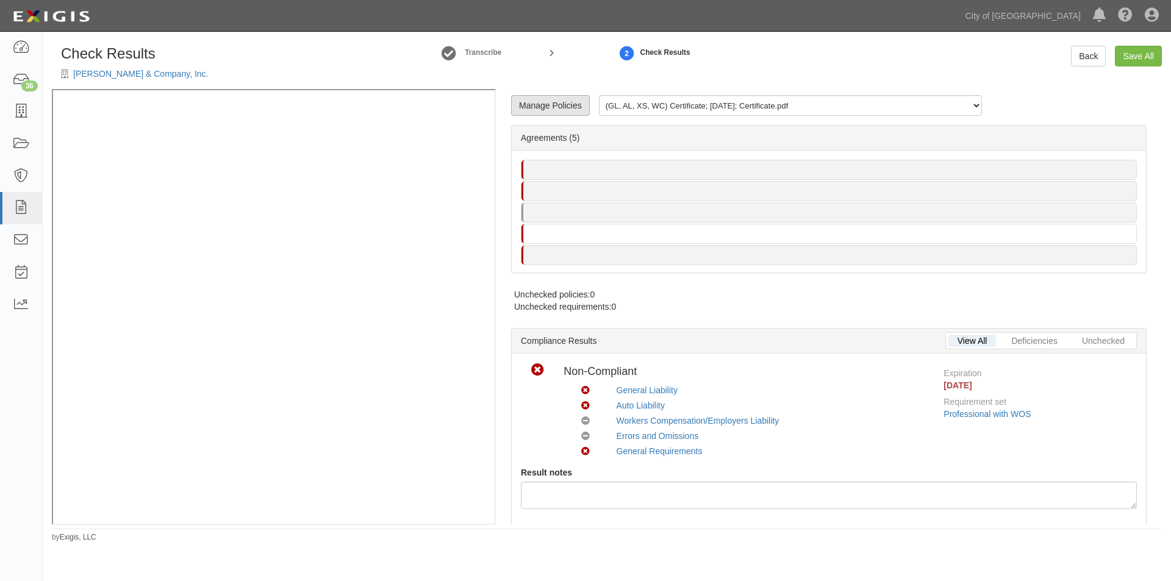
radio input "false"
radio input "true"
radio input "false"
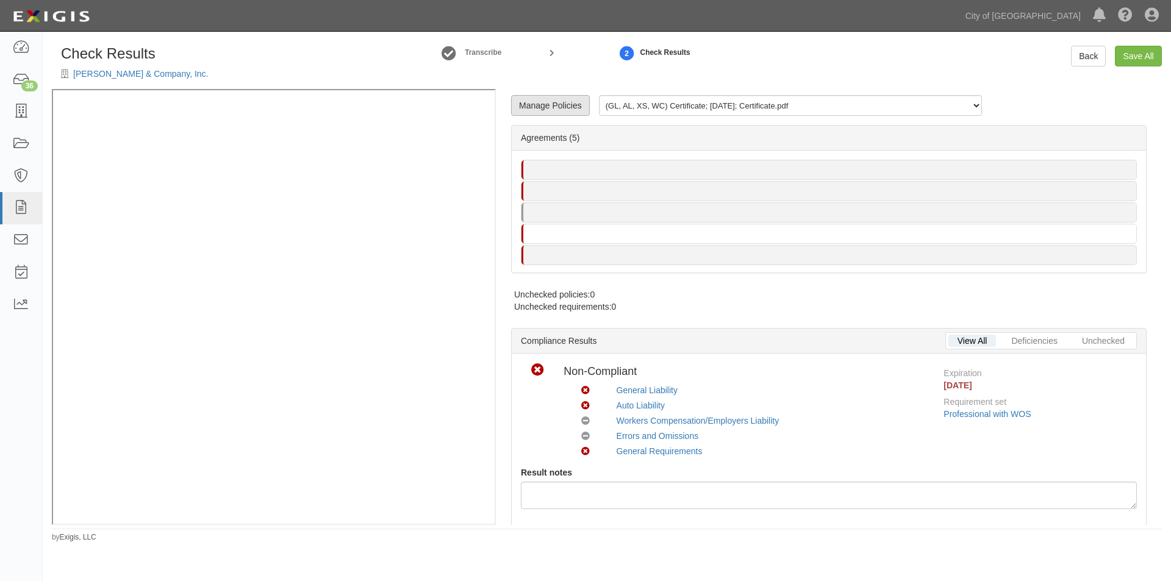
radio input "true"
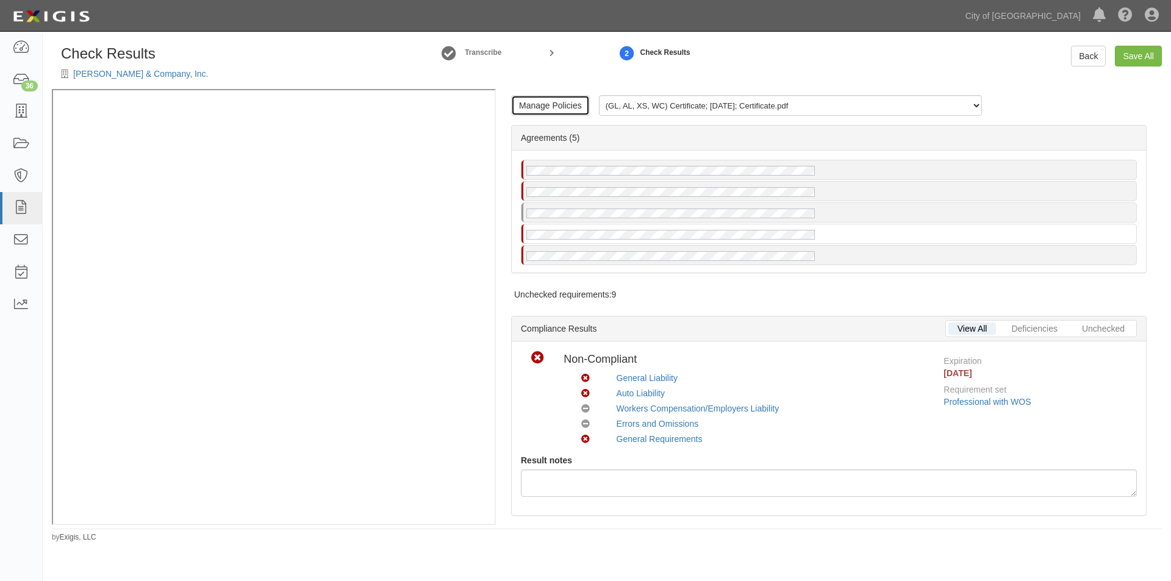
click at [560, 104] on link "Manage Policies" at bounding box center [550, 105] width 79 height 21
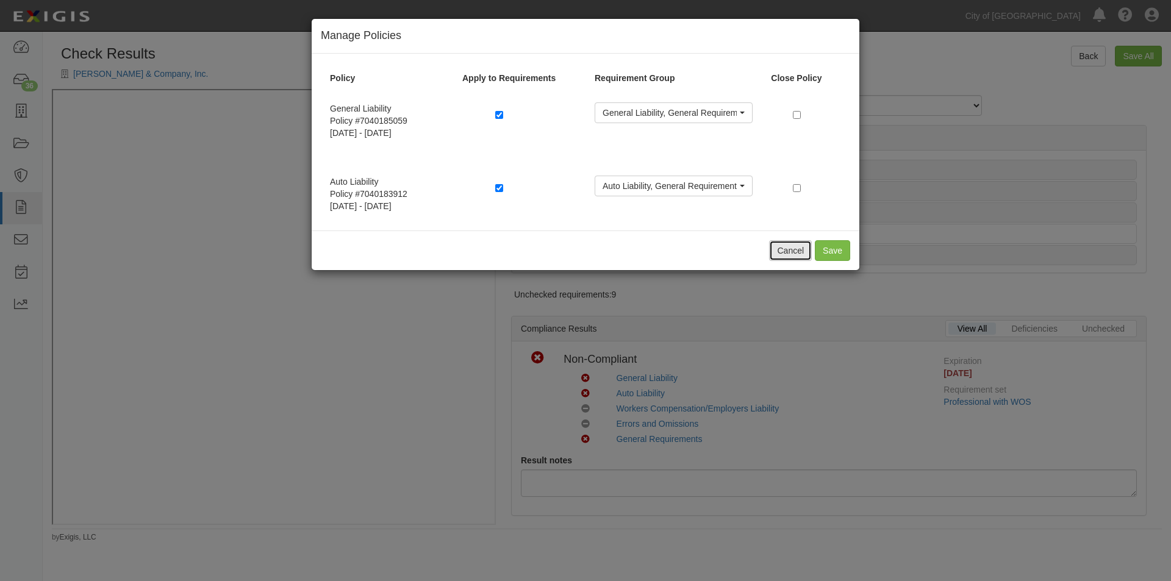
click at [799, 253] on button "Cancel" at bounding box center [790, 250] width 43 height 21
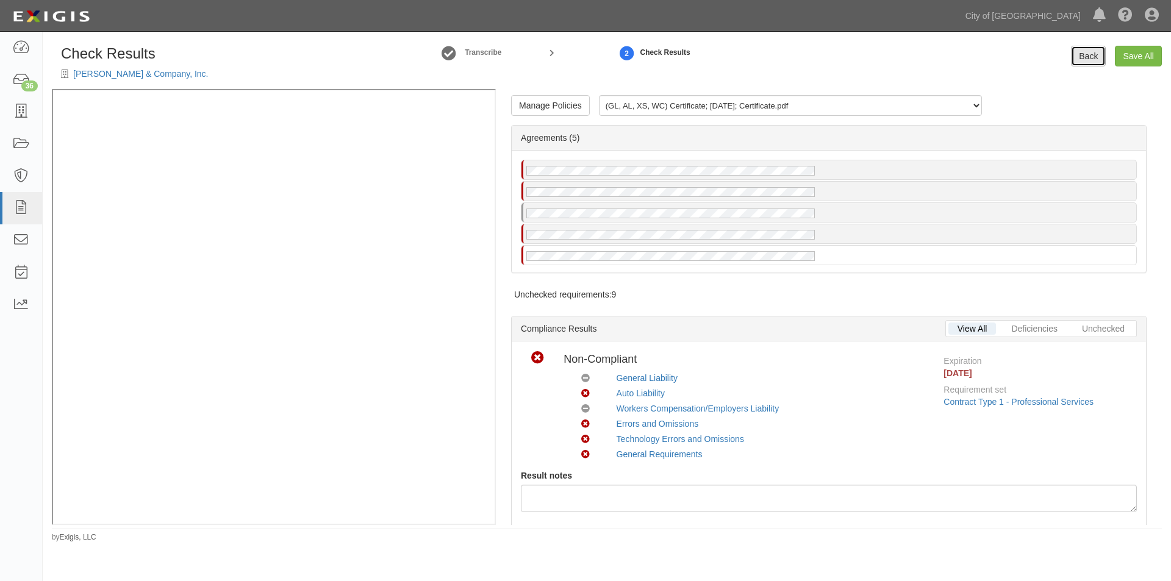
click at [1089, 61] on link "Back" at bounding box center [1088, 56] width 35 height 21
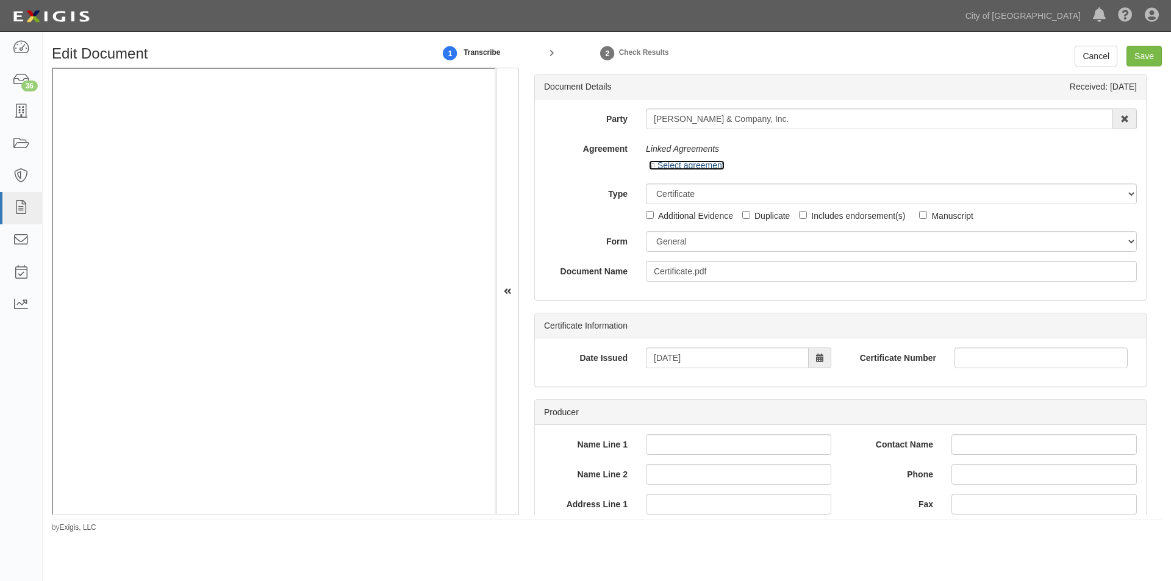
click at [650, 165] on icon at bounding box center [653, 166] width 9 height 6
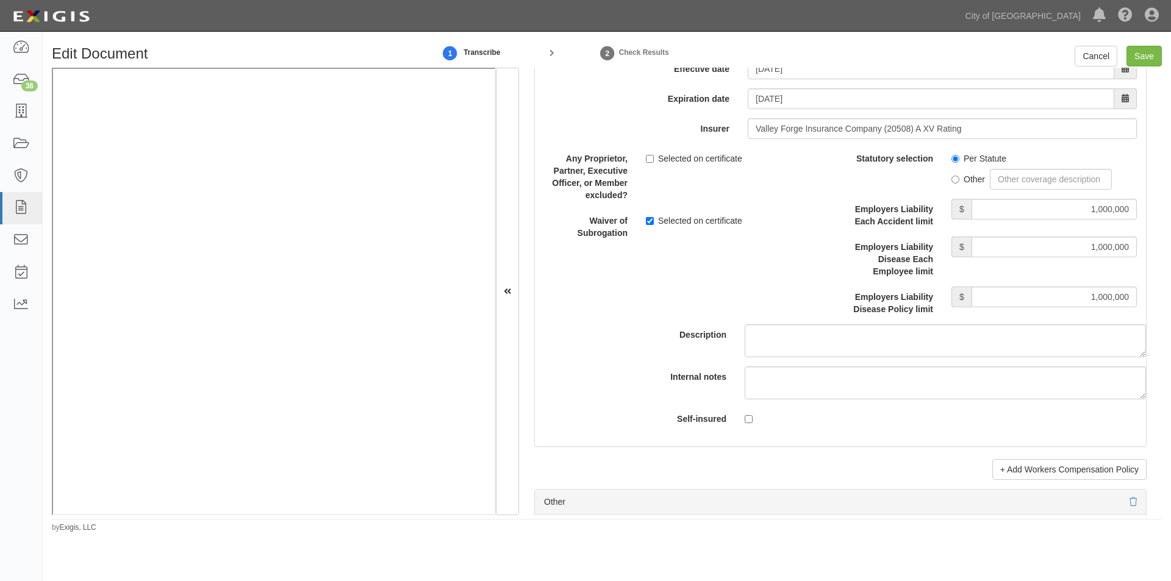
scroll to position [3294, 0]
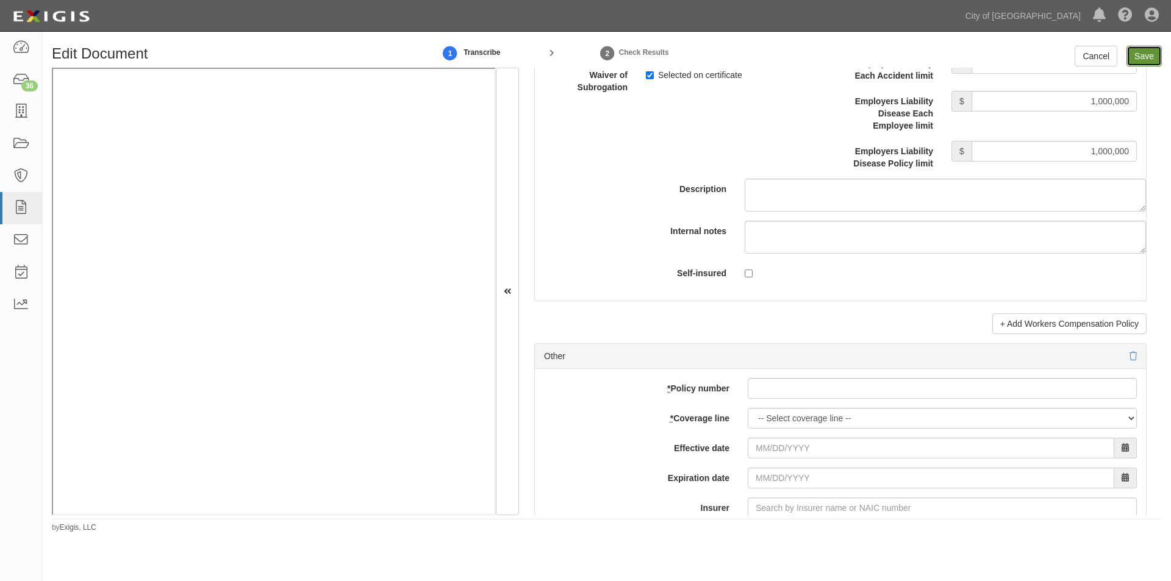
click at [1135, 59] on input "Save" at bounding box center [1144, 56] width 35 height 21
type input "1000000"
type input "15000"
type input "1000000"
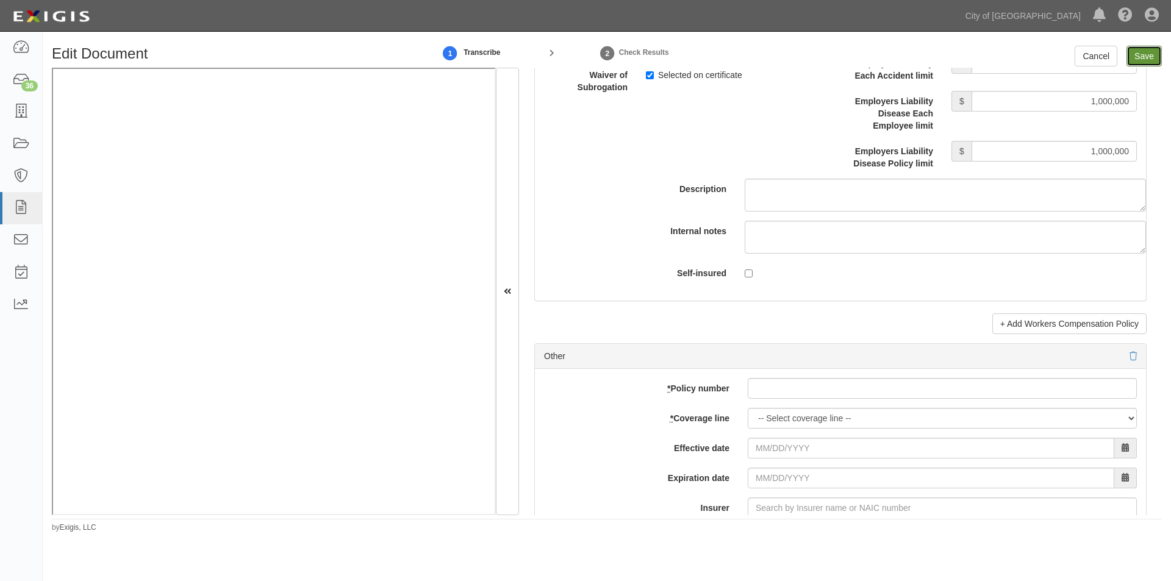
type input "2000000"
type input "1000000"
type input "9000000"
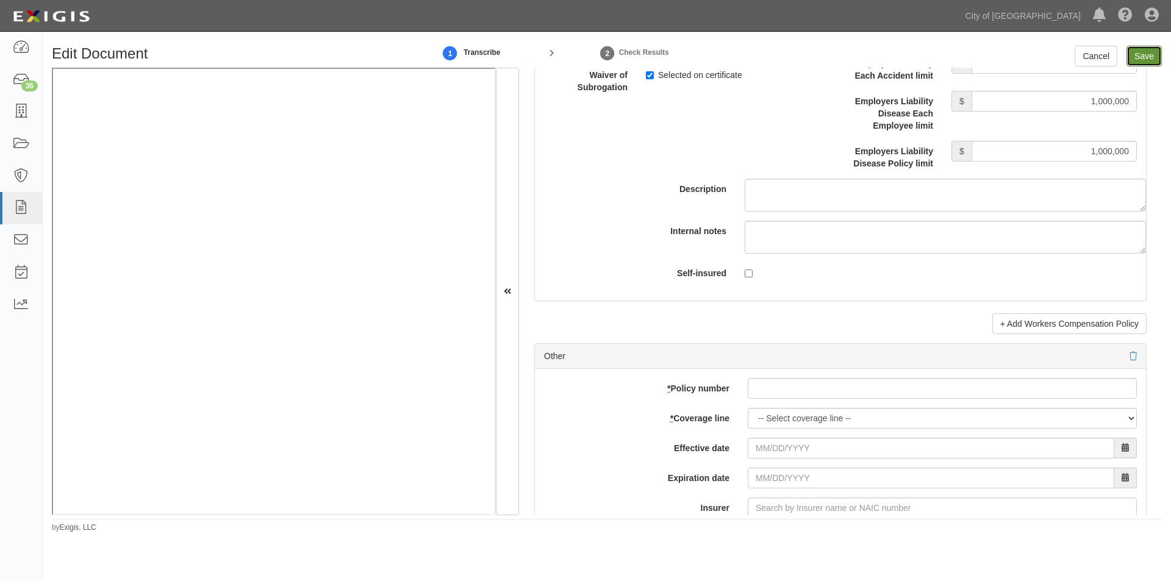
type input "1000000"
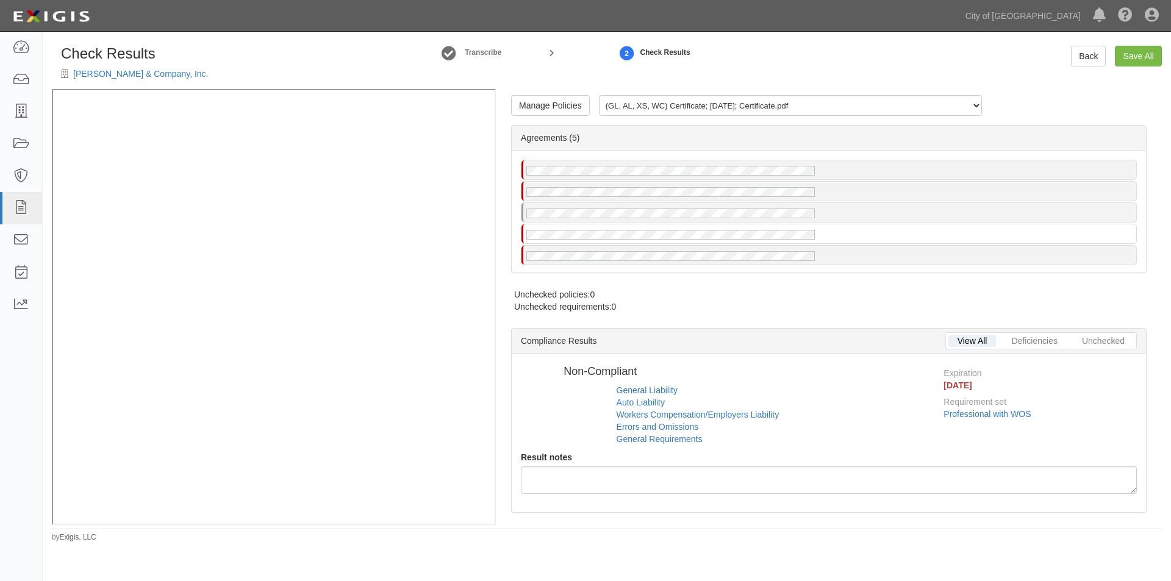
radio input "false"
radio input "true"
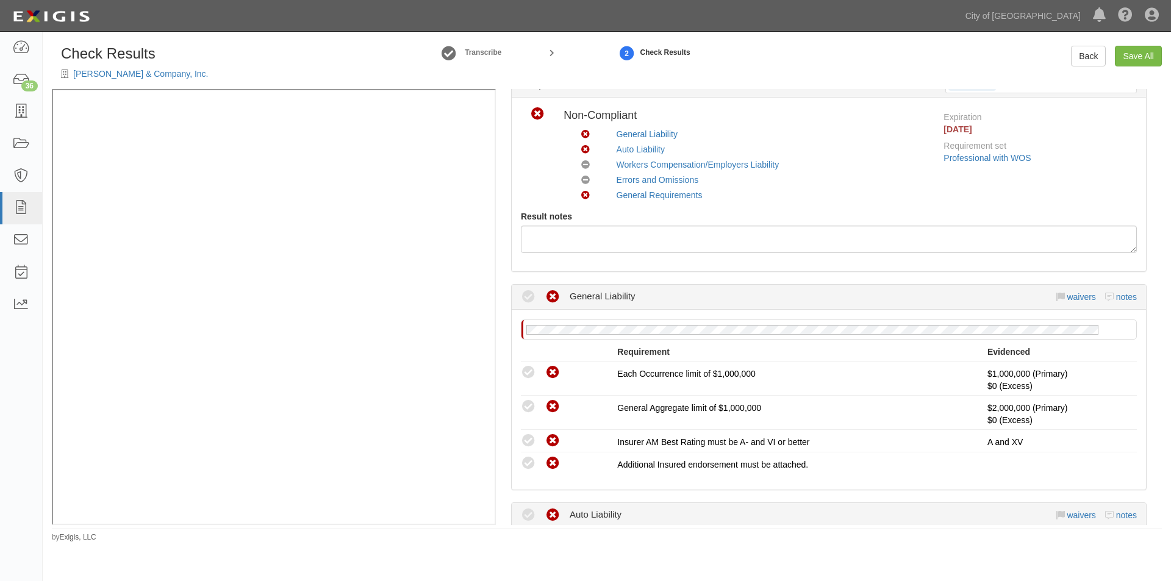
scroll to position [366, 0]
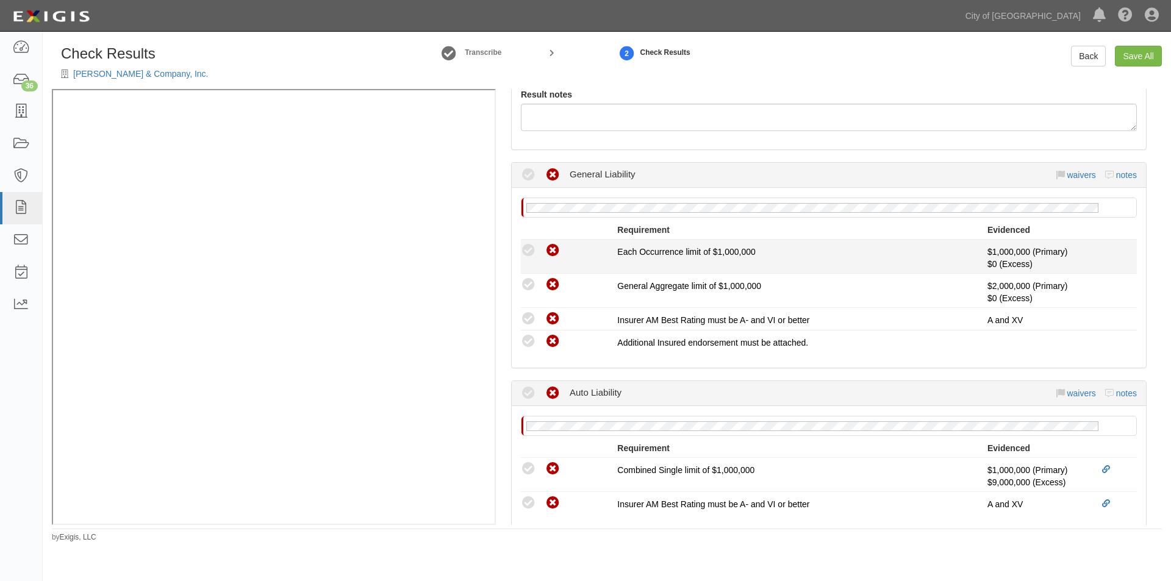
click at [525, 251] on icon at bounding box center [528, 250] width 15 height 15
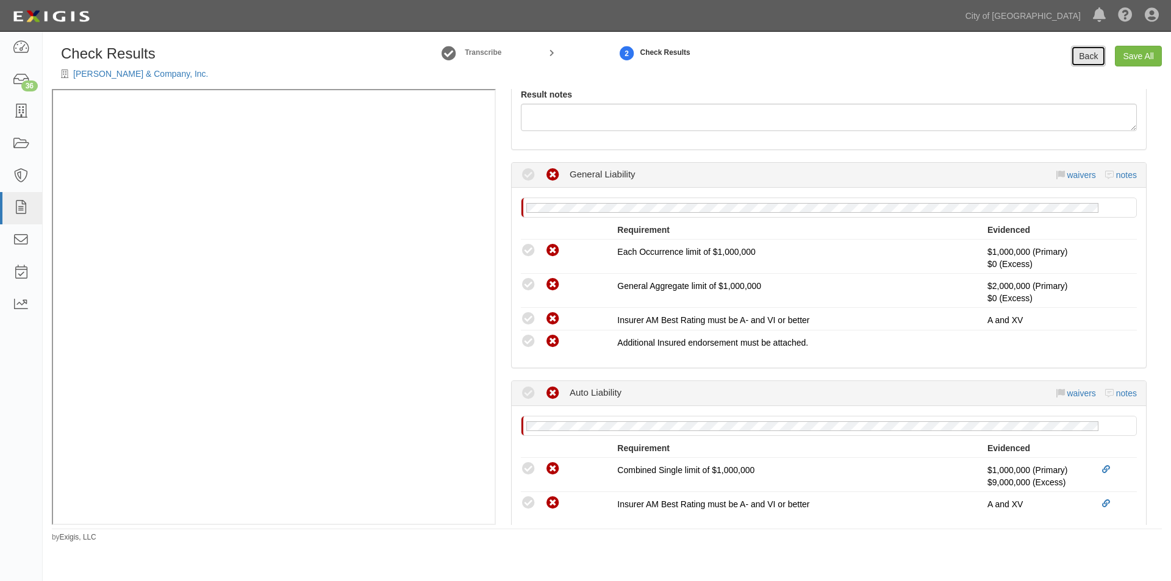
click at [1096, 48] on link "Back" at bounding box center [1088, 56] width 35 height 21
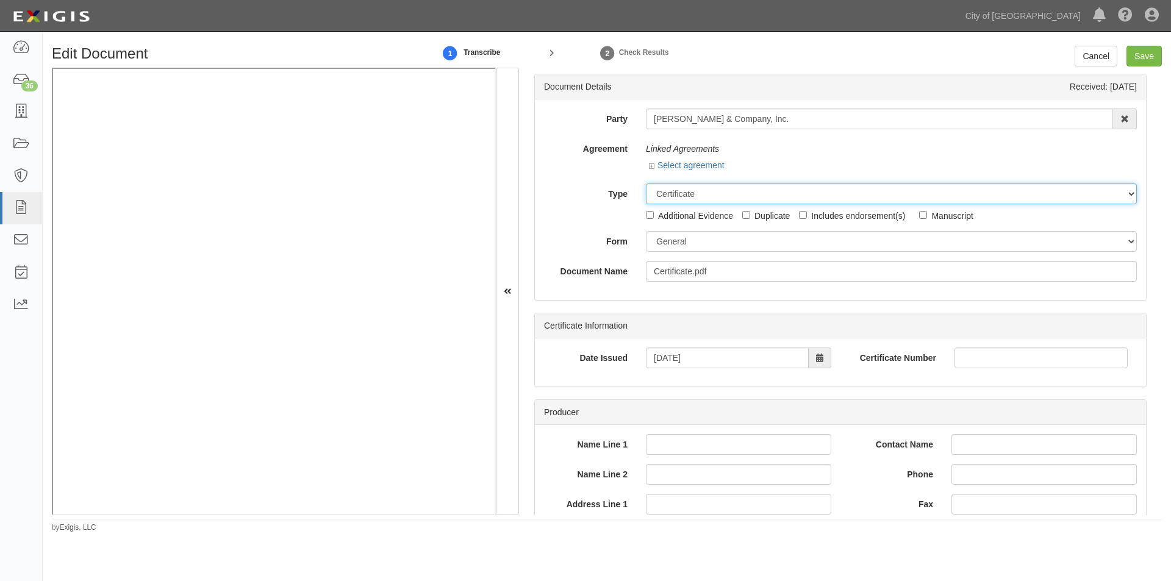
click at [661, 195] on select "Unassigned Binder Cancellation Notice Certificate Contract Endorsement Insuranc…" at bounding box center [891, 194] width 491 height 21
select select "OtherDetail"
click at [646, 184] on select "Unassigned Binder Cancellation Notice Certificate Contract Endorsement Insuranc…" at bounding box center [891, 194] width 491 height 21
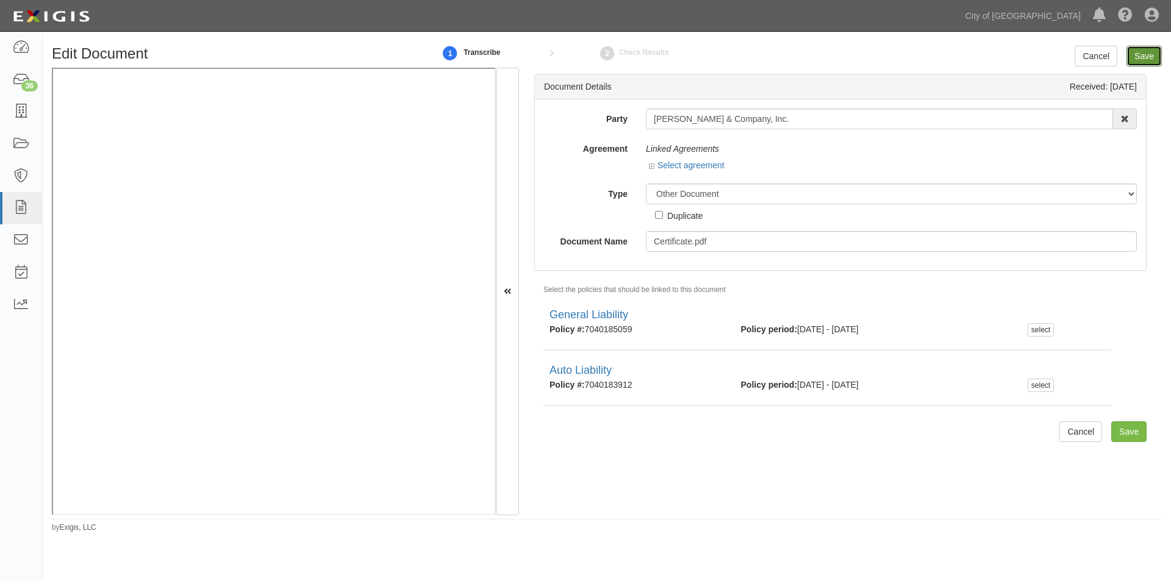
click at [1133, 58] on input "Save" at bounding box center [1144, 56] width 35 height 21
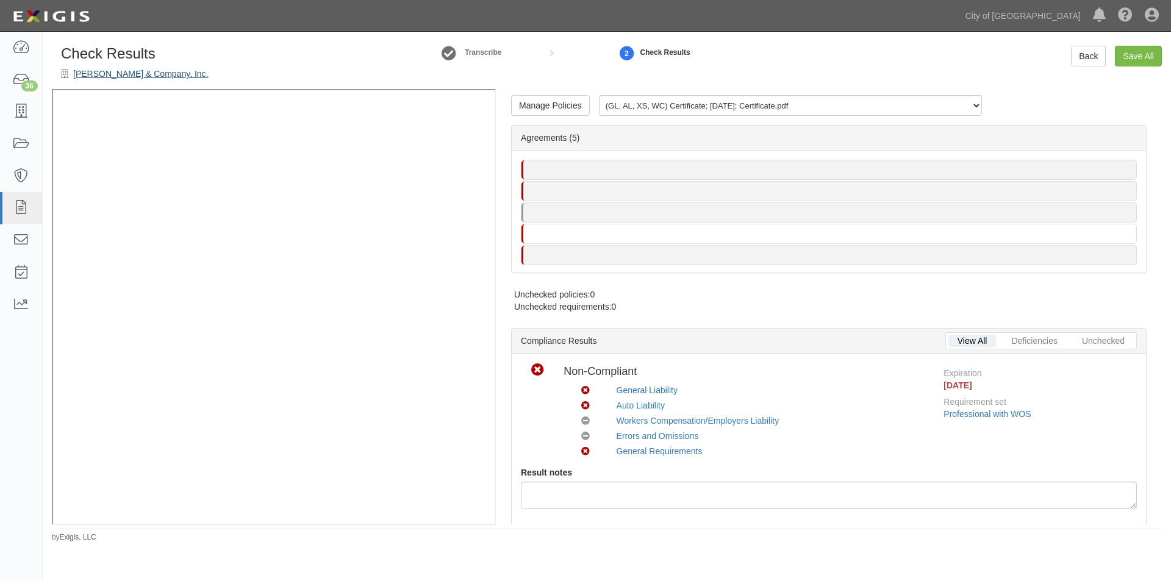
radio input "false"
radio input "true"
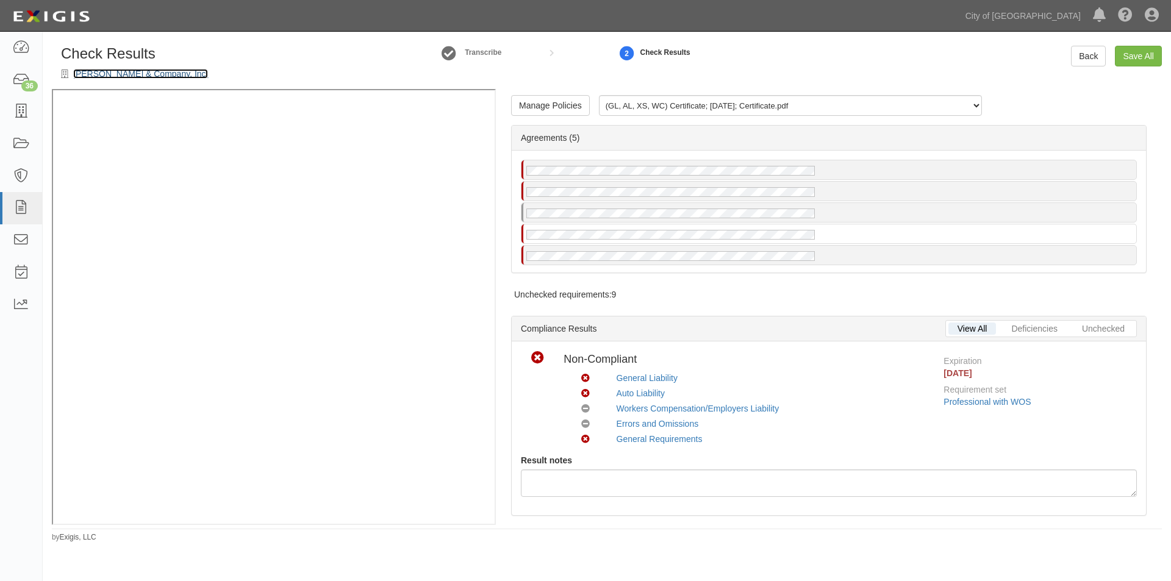
click at [160, 73] on link "[PERSON_NAME] & Company, Inc." at bounding box center [140, 74] width 135 height 10
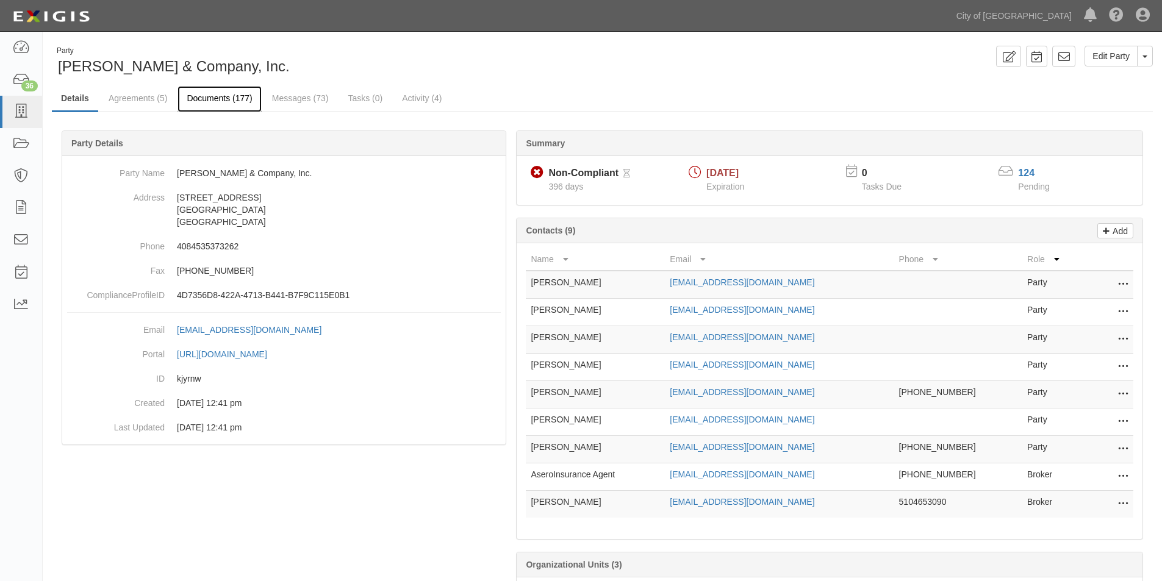
click at [205, 96] on link "Documents (177)" at bounding box center [220, 99] width 84 height 26
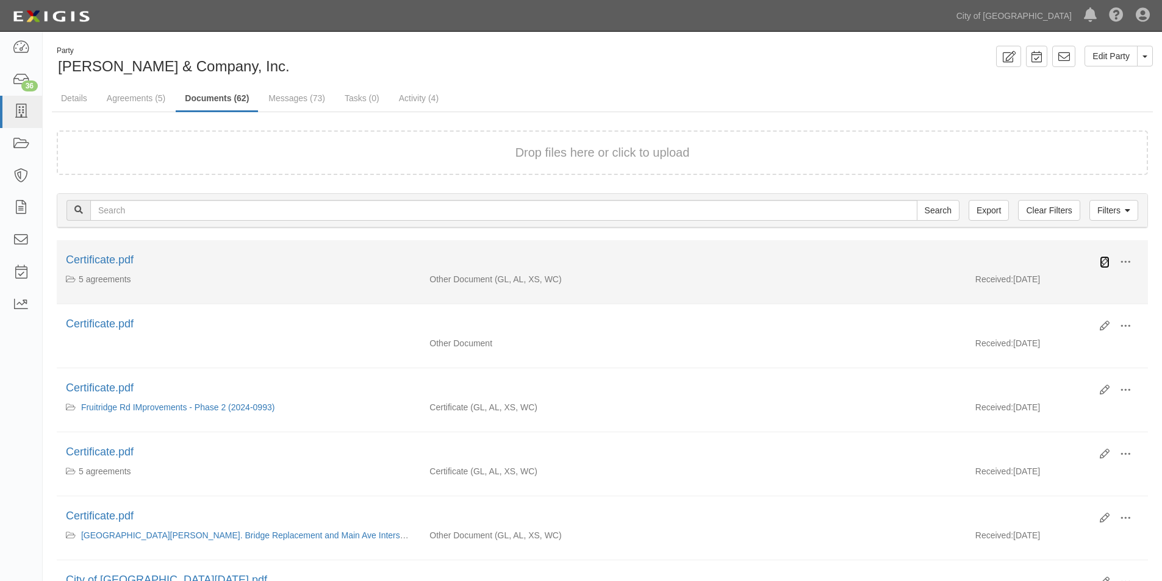
click at [1104, 264] on icon at bounding box center [1105, 262] width 10 height 10
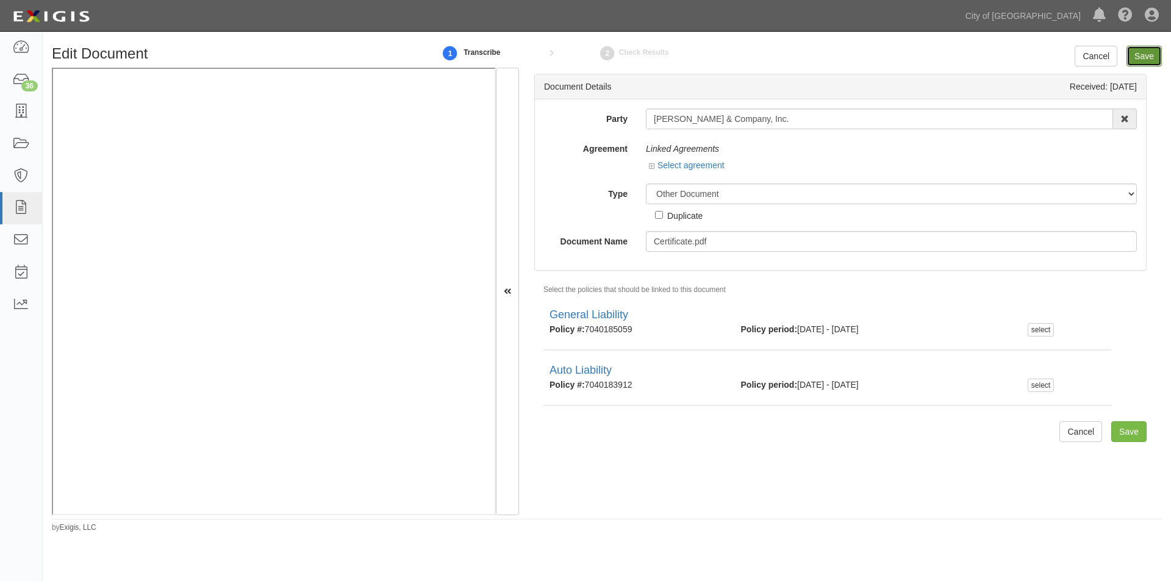
click at [1152, 58] on input "Save" at bounding box center [1144, 56] width 35 height 21
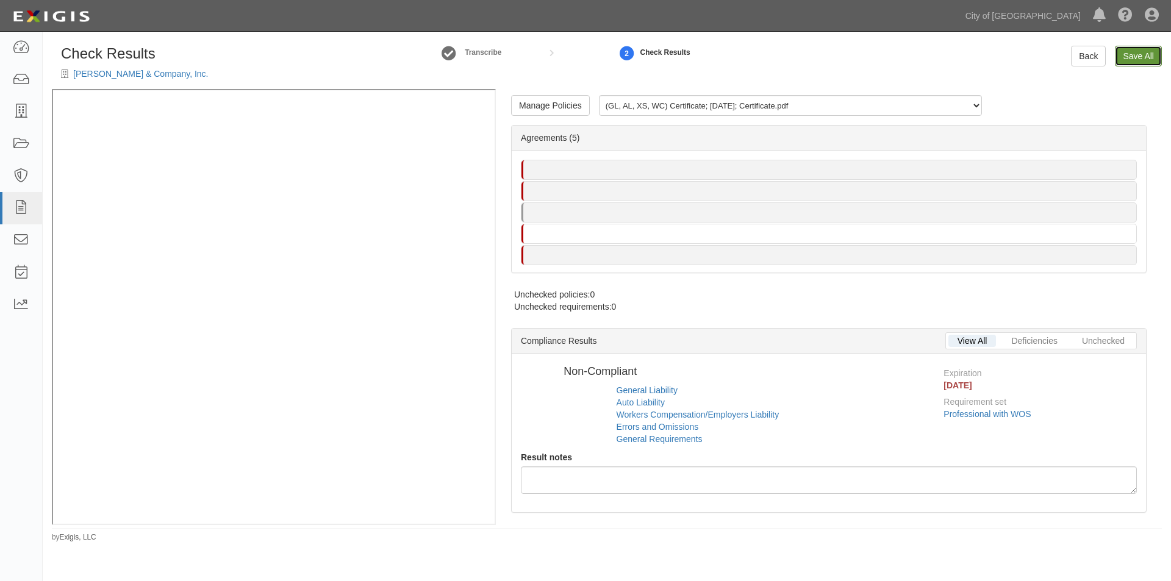
click at [1127, 56] on link "Save All" at bounding box center [1138, 56] width 47 height 21
radio input "false"
radio input "true"
radio input "false"
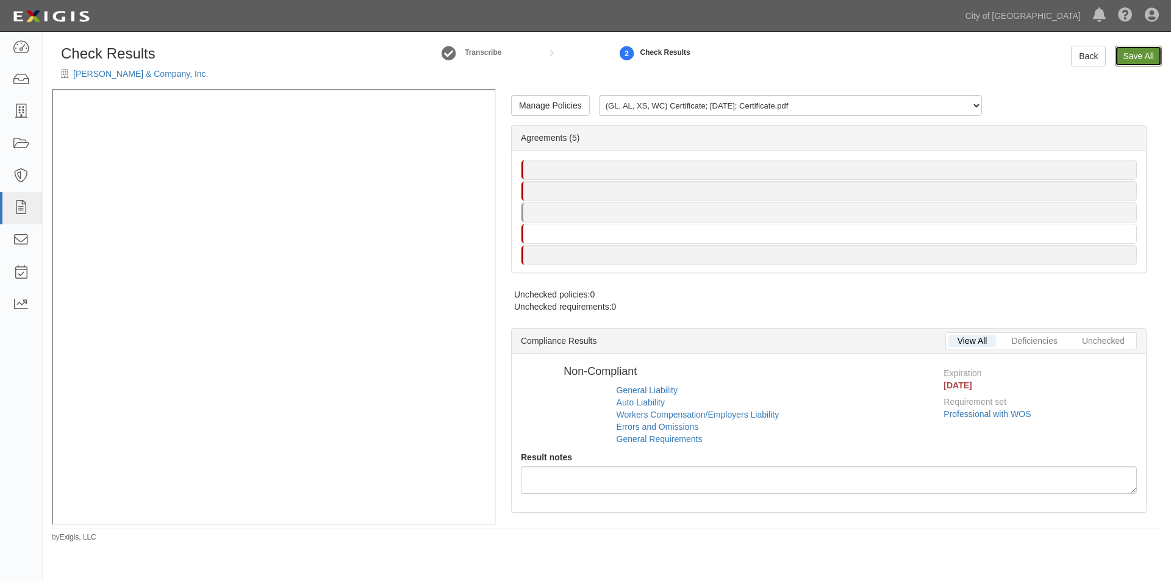
radio input "false"
radio input "true"
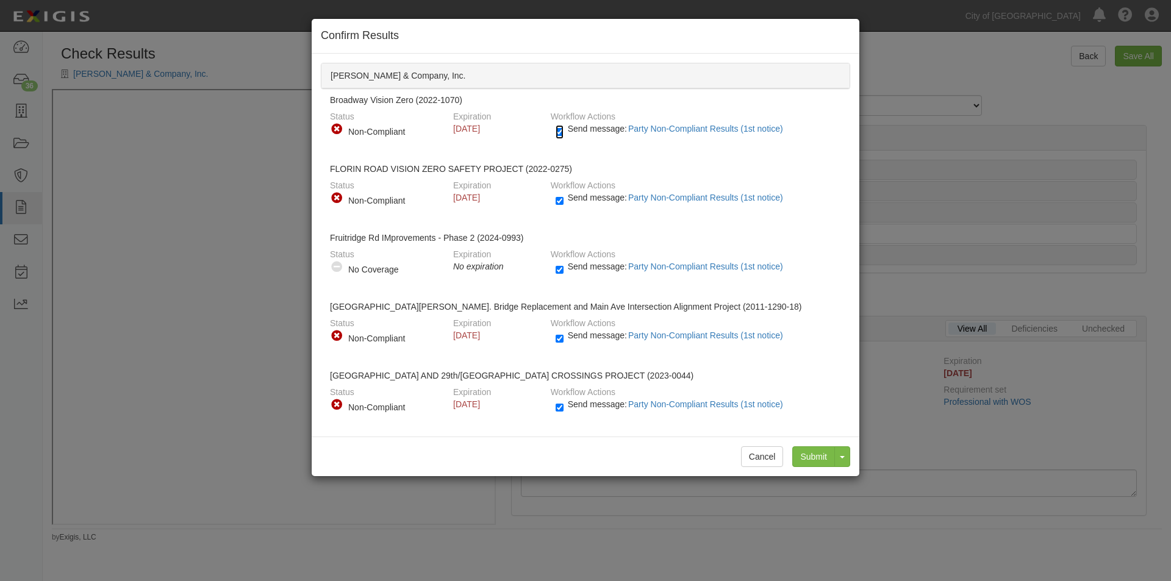
click at [557, 134] on input "Send message: Party Non-Compliant Results (1st notice)" at bounding box center [560, 132] width 8 height 14
checkbox input "false"
click at [561, 198] on input "Send message: Party Non-Compliant Results (1st notice)" at bounding box center [560, 201] width 8 height 14
checkbox input "false"
click at [558, 270] on input "Send message: Party Non-Compliant Results (1st notice)" at bounding box center [560, 270] width 8 height 14
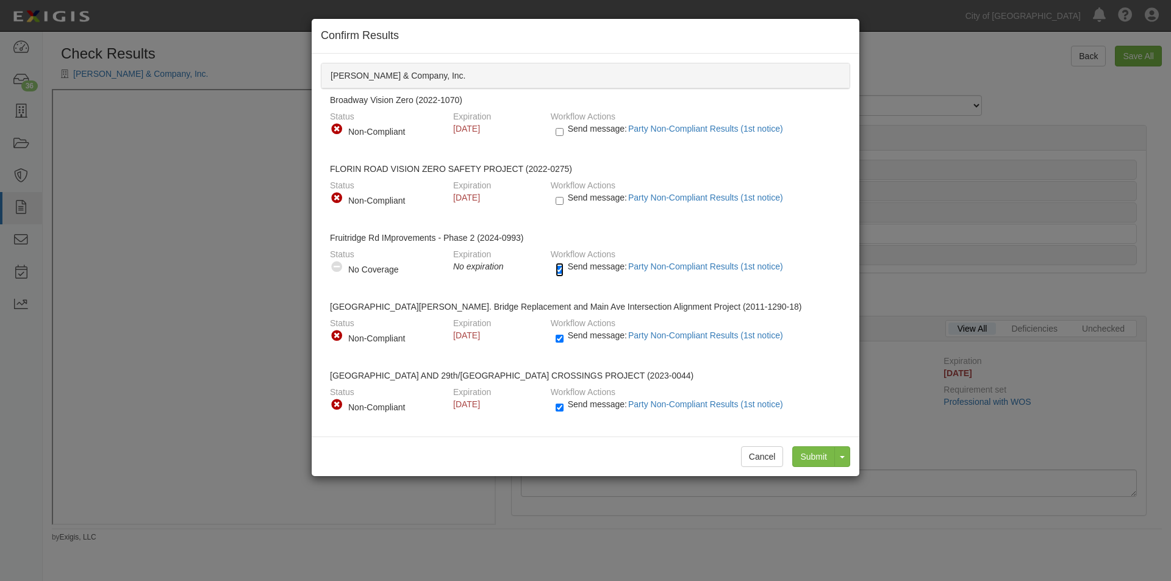
checkbox input "false"
drag, startPoint x: 562, startPoint y: 337, endPoint x: 558, endPoint y: 376, distance: 38.6
click at [562, 340] on input "Send message: Party Non-Compliant Results (1st notice)" at bounding box center [560, 339] width 8 height 14
checkbox input "false"
click at [558, 410] on input "Send message: Party Non-Compliant Results (1st notice)" at bounding box center [560, 408] width 8 height 14
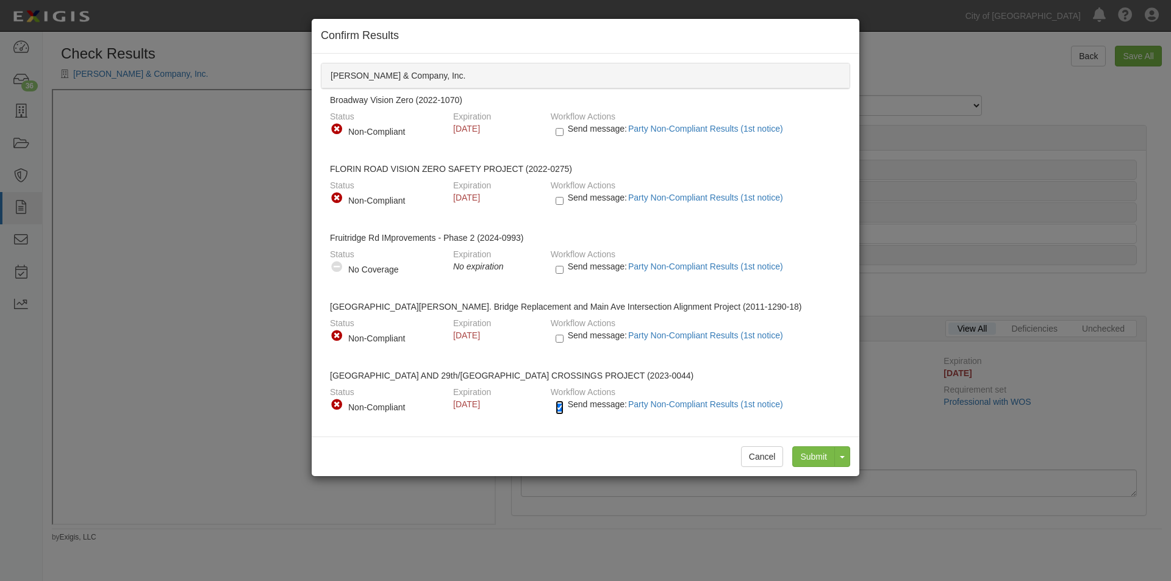
checkbox input "false"
click at [811, 458] on input "Submit" at bounding box center [813, 457] width 43 height 21
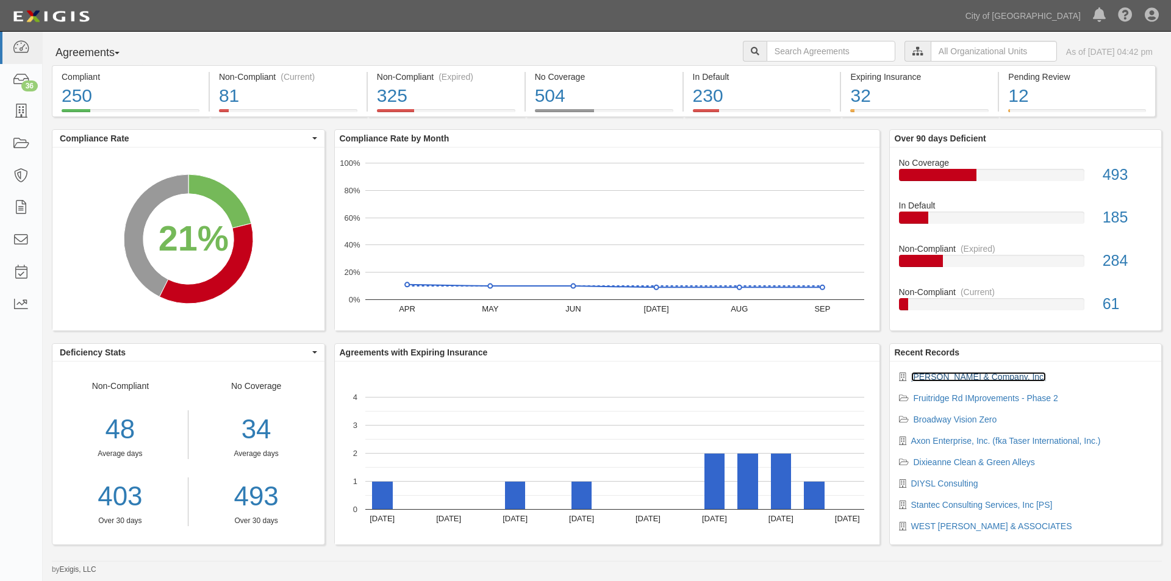
click at [926, 378] on link "[PERSON_NAME] & Company, Inc." at bounding box center [978, 377] width 135 height 10
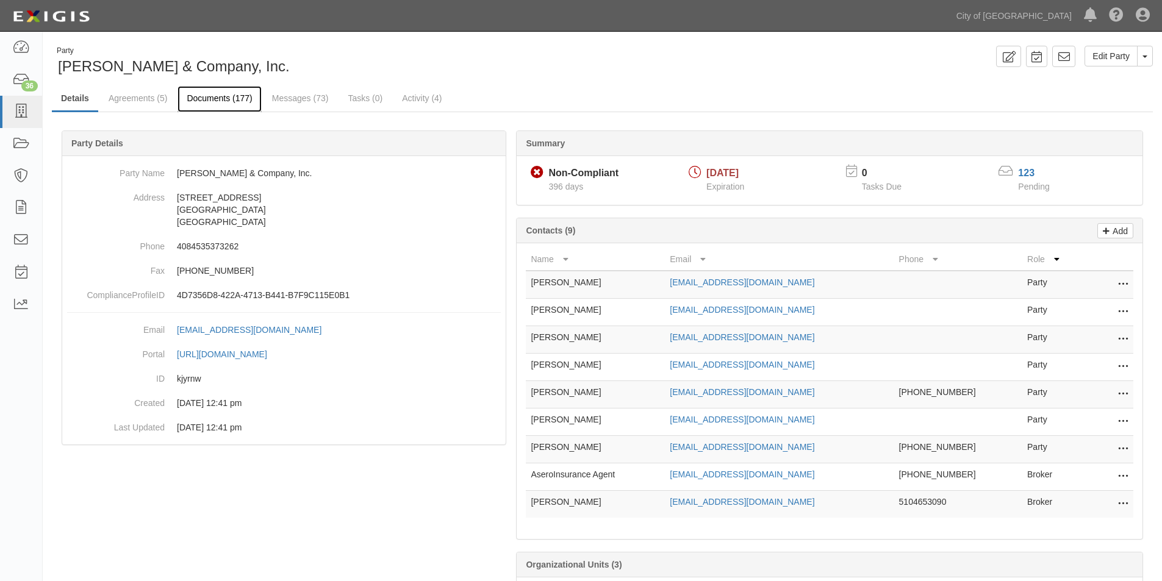
click at [198, 102] on link "Documents (177)" at bounding box center [220, 99] width 84 height 26
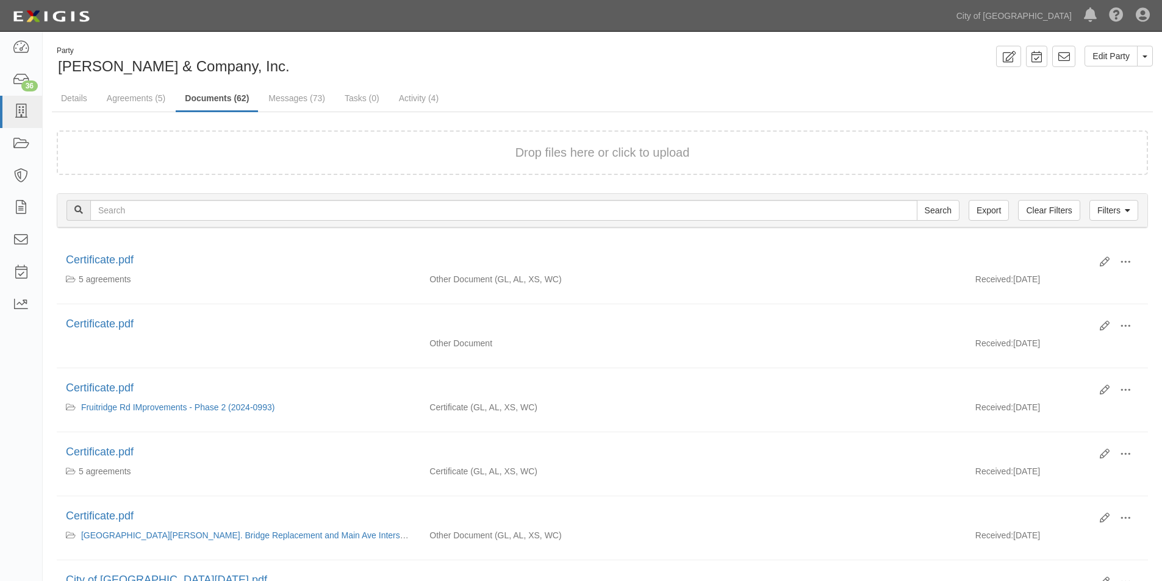
click at [279, 166] on form "Drop files here or click to upload" at bounding box center [602, 153] width 1091 height 45
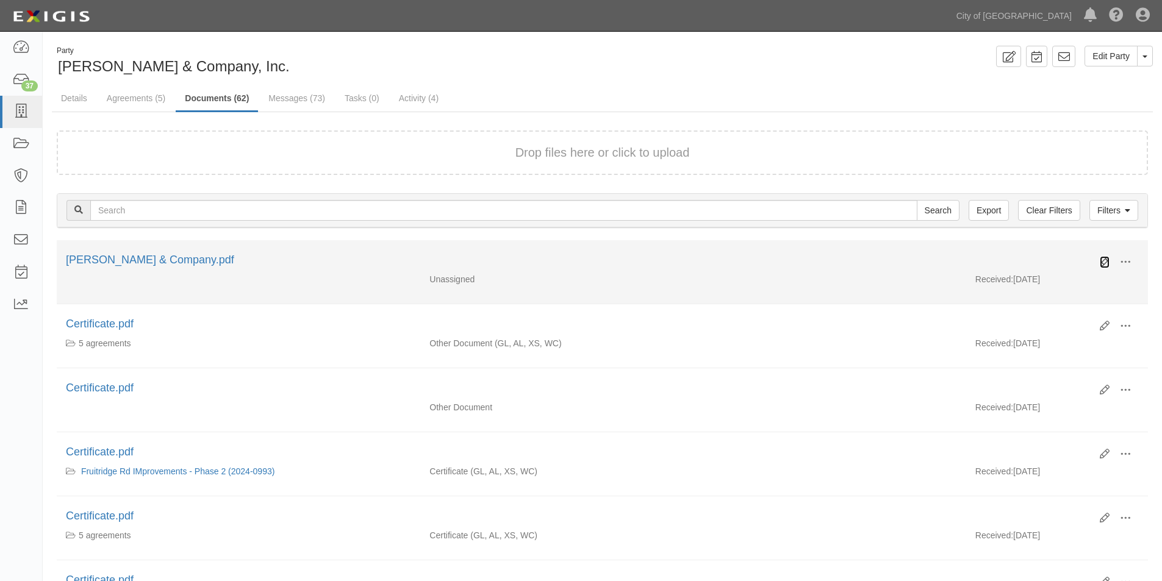
click at [1102, 262] on icon at bounding box center [1105, 262] width 10 height 10
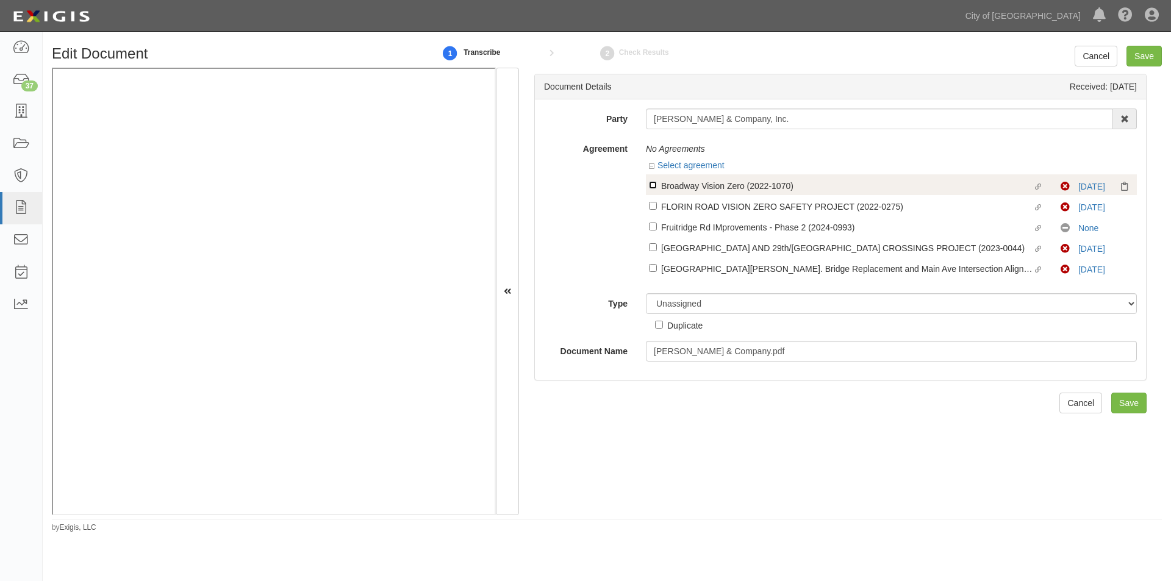
click at [655, 186] on input "Linked agreement Broadway Vision Zero (2022-1070) Linked agreement" at bounding box center [653, 185] width 8 height 8
checkbox input "true"
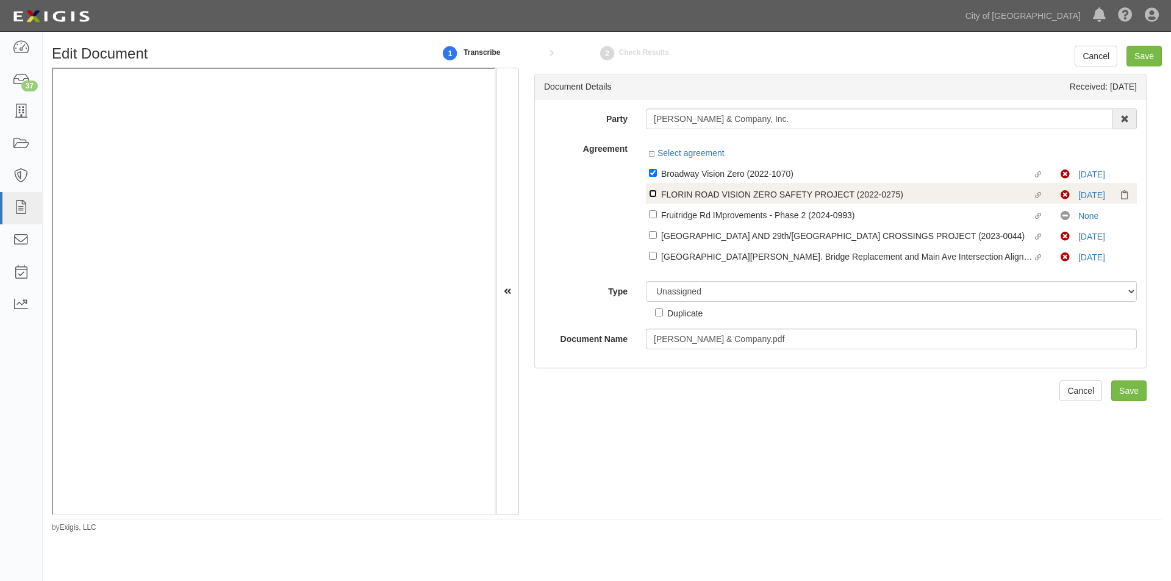
click at [653, 193] on input "Linked agreement FLORIN ROAD VISION ZERO SAFETY PROJECT (2022-0275) Linked agre…" at bounding box center [653, 194] width 8 height 8
checkbox input "true"
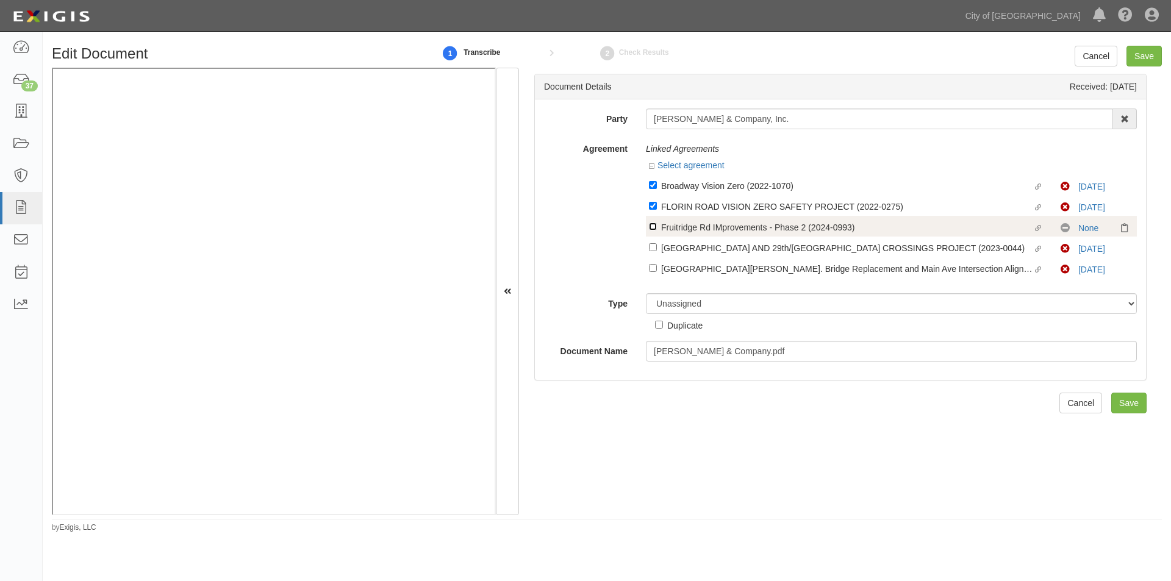
click at [650, 230] on input "Linked agreement Fruitridge Rd IMprovements - Phase 2 (2024-0993) Linked agreem…" at bounding box center [653, 227] width 8 height 8
checkbox input "true"
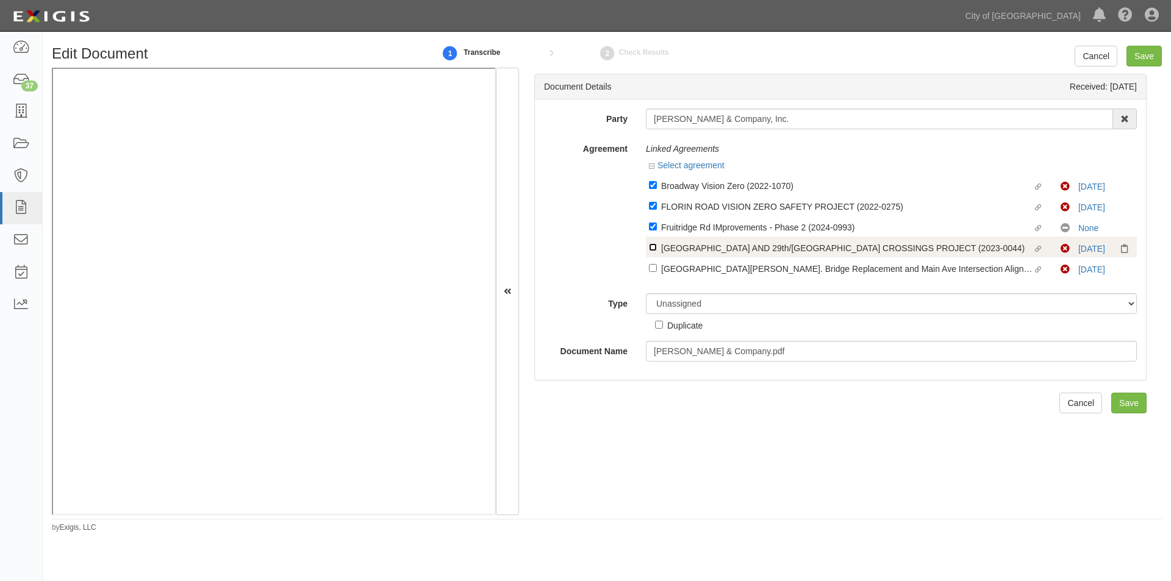
click at [651, 250] on input "Linked [GEOGRAPHIC_DATA] AND 29th/30th STREET CROSSINGS PROJECT (2023-0044) Lin…" at bounding box center [653, 247] width 8 height 8
checkbox input "true"
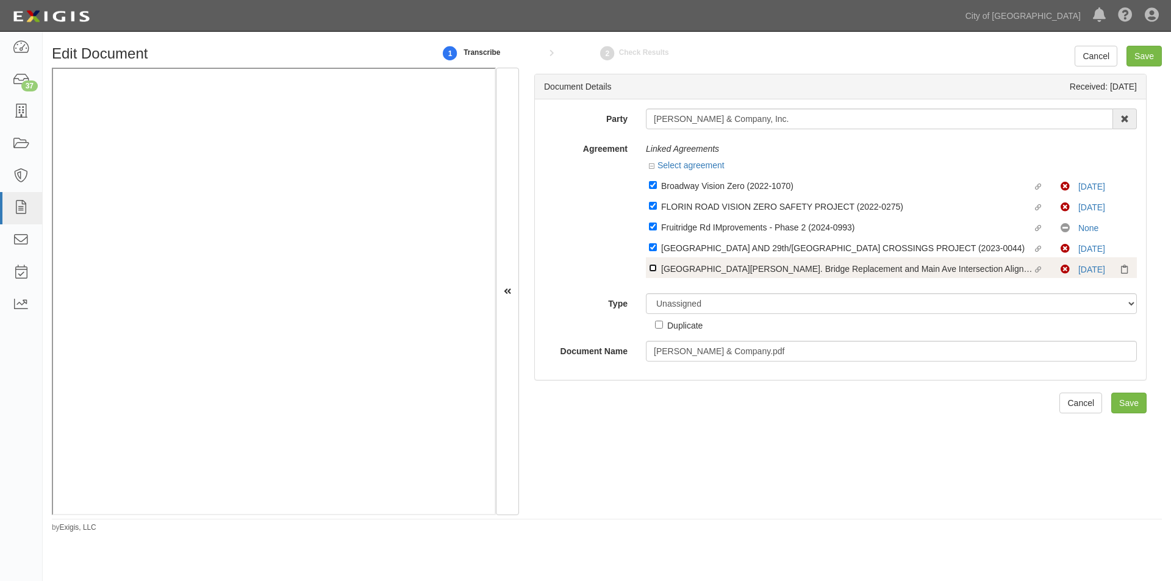
click at [651, 265] on input "Linked agreement [GEOGRAPHIC_DATA][PERSON_NAME]. Bridge Replacement and Main Av…" at bounding box center [653, 268] width 8 height 8
checkbox input "true"
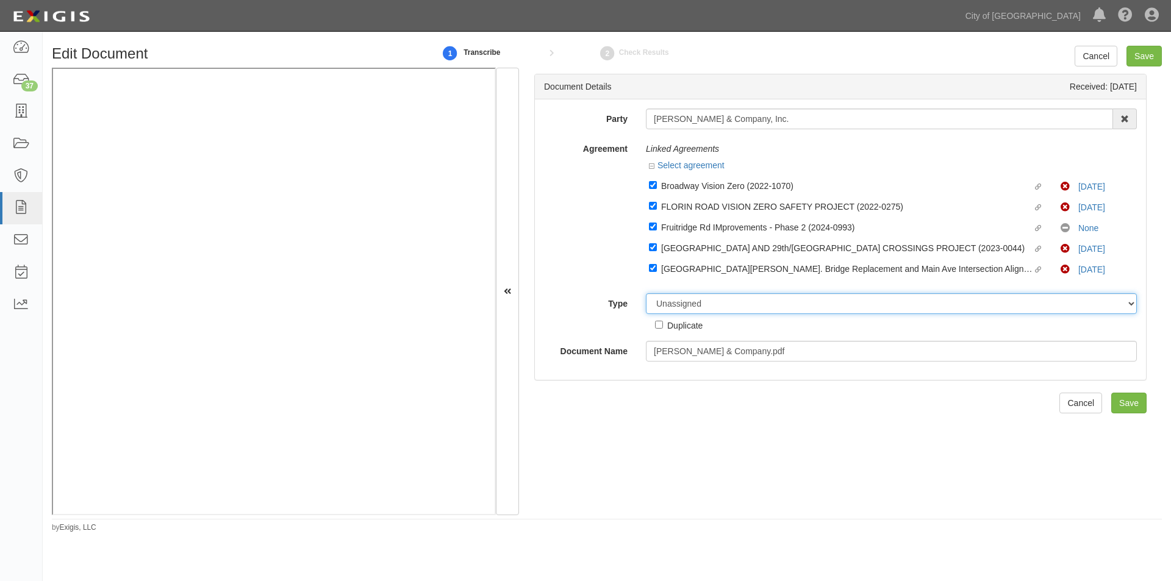
click at [664, 304] on select "Unassigned Binder Cancellation Notice Certificate Contract Endorsement Insuranc…" at bounding box center [891, 303] width 491 height 21
select select "CertificateDetail"
click at [646, 293] on select "Unassigned Binder Cancellation Notice Certificate Contract Endorsement Insuranc…" at bounding box center [891, 303] width 491 height 21
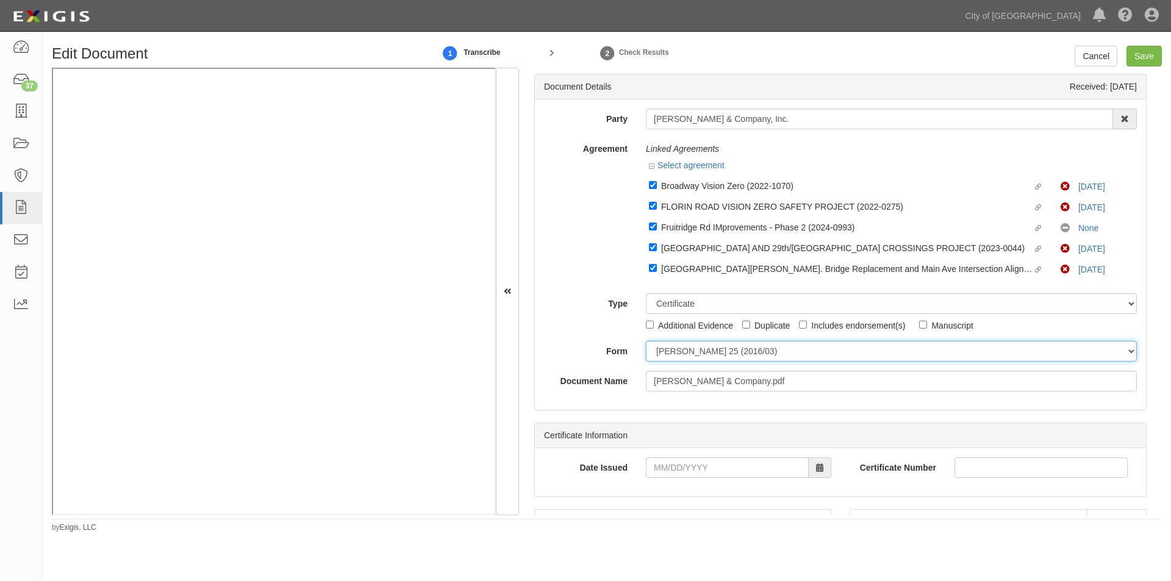
click at [673, 356] on select "[PERSON_NAME] 25 (2016/03) [PERSON_NAME] 101 [PERSON_NAME] 855 NY (2014/05) Gen…" at bounding box center [891, 351] width 491 height 21
select select "GeneralFormDetail"
click at [646, 341] on select "[PERSON_NAME] 25 (2016/03) [PERSON_NAME] 101 [PERSON_NAME] 855 NY (2014/05) Gen…" at bounding box center [891, 351] width 491 height 21
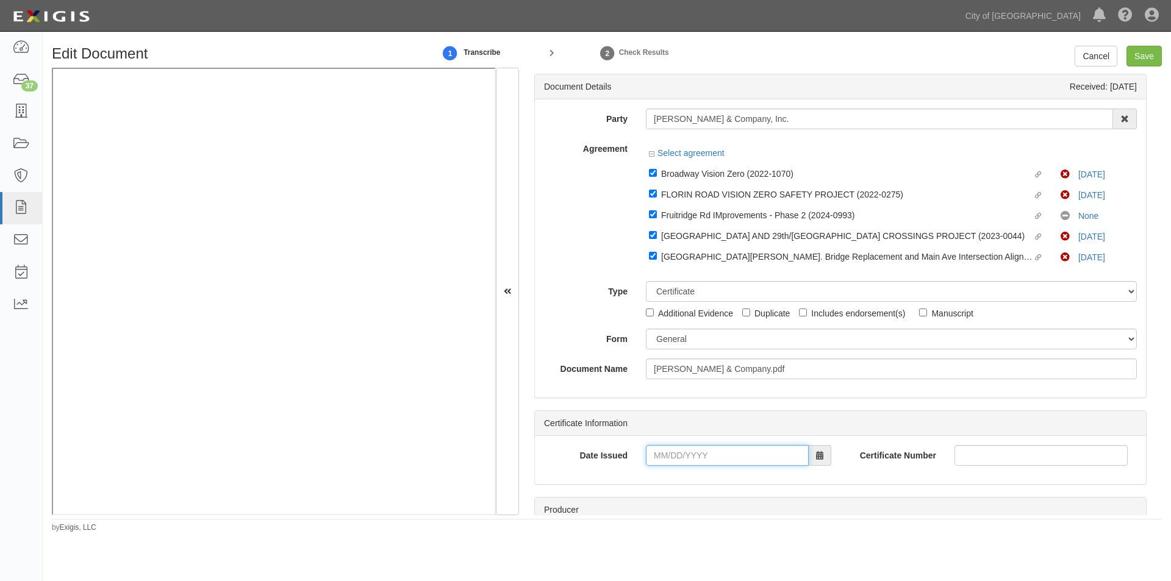
click at [663, 458] on input "Date Issued" at bounding box center [727, 455] width 163 height 21
type input "[DATE]"
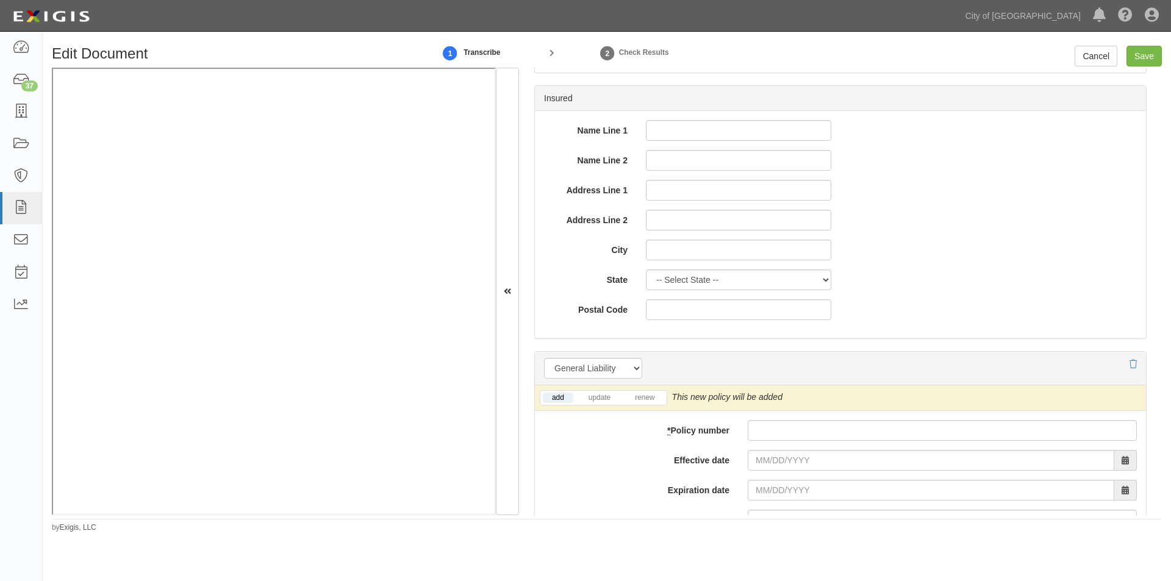
scroll to position [800, 0]
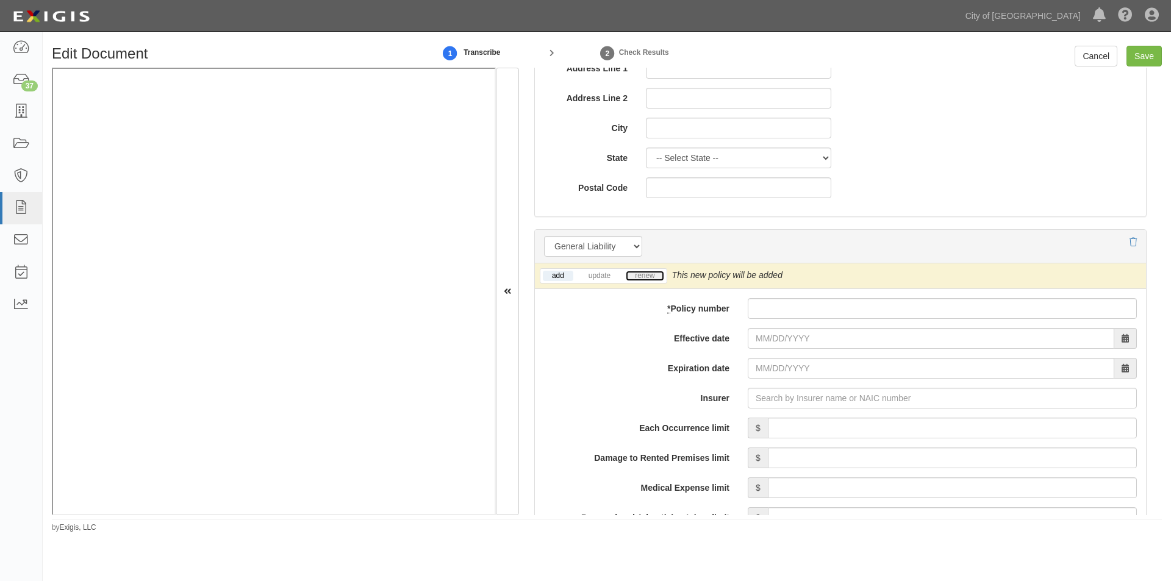
click at [655, 274] on link "renew" at bounding box center [645, 276] width 38 height 10
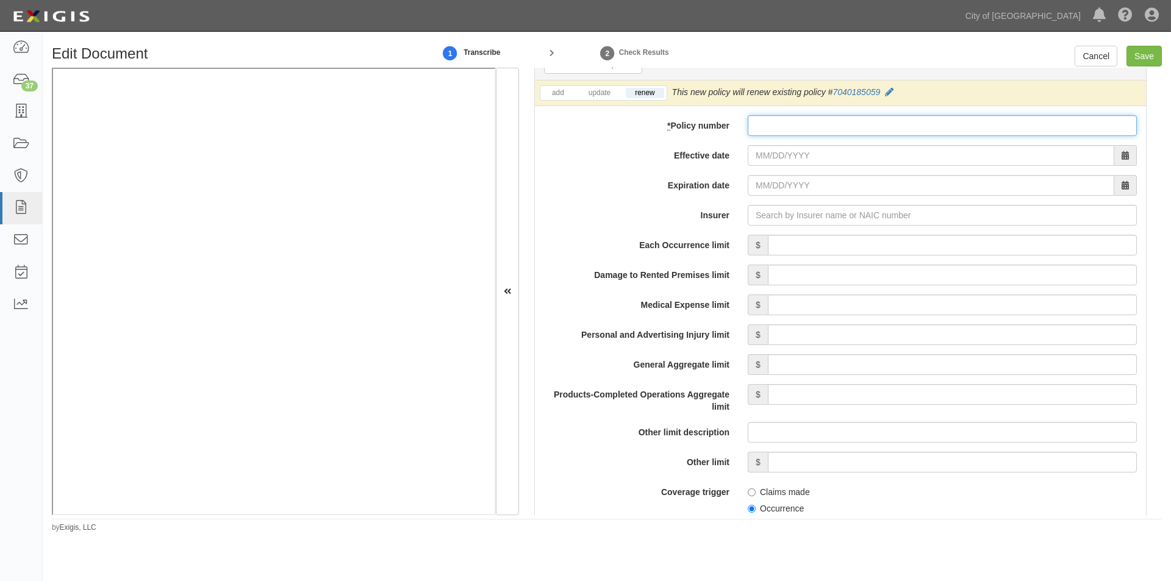
paste input "7040185059"
type input "7040185059"
click at [986, 509] on span "Occurrence" at bounding box center [942, 506] width 389 height 16
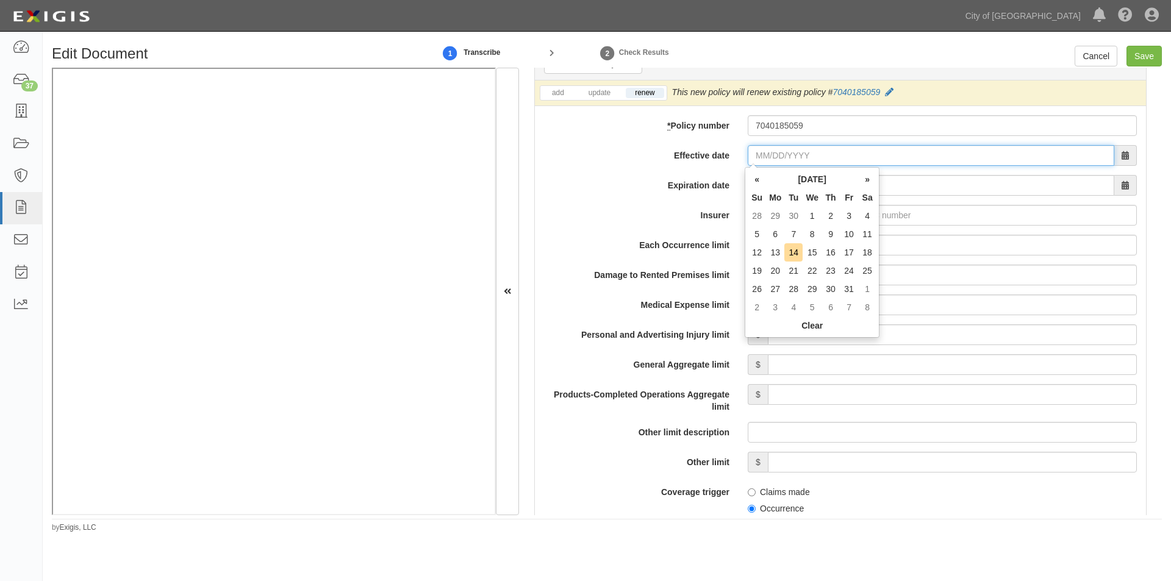
click at [777, 160] on input "Effective date" at bounding box center [931, 155] width 367 height 21
type input "[DATE]"
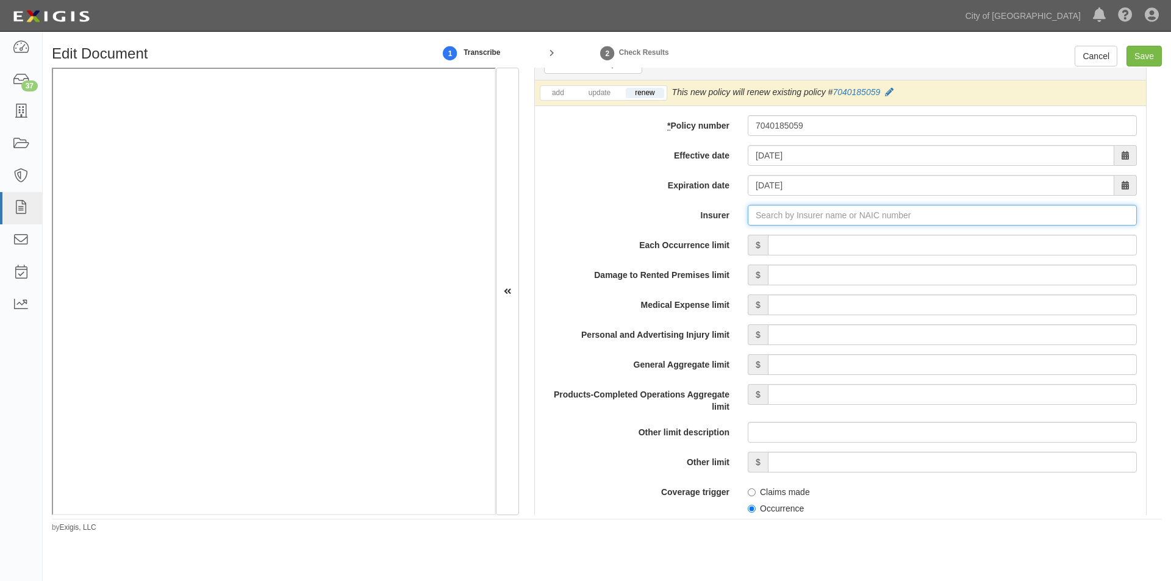
click at [855, 214] on input "Insurer" at bounding box center [942, 215] width 389 height 21
type input "21st Century Advantage Insurance Company (25232) NR Rating"
type input "2"
click at [841, 235] on div "Continental Casualty Company ( 20443 ) A XV Rating" at bounding box center [780, 239] width 222 height 16
type input "Continental Casualty Company (20443) A XV Rating"
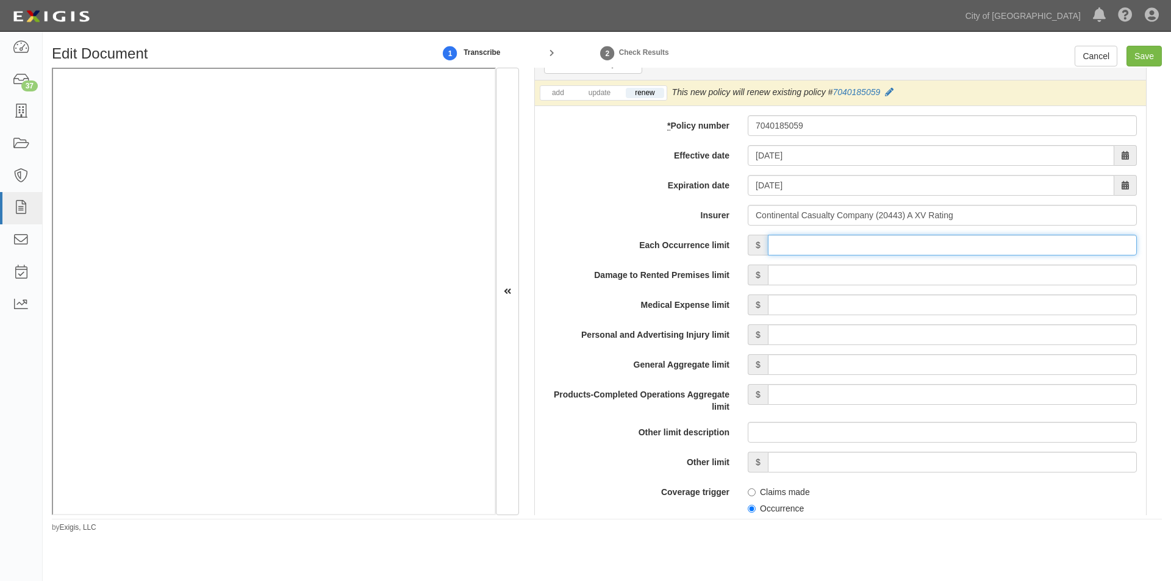
click at [802, 255] on input "Each Occurrence limit" at bounding box center [952, 245] width 369 height 21
type input "1,000,000"
click at [996, 276] on input "Damage to Rented Premises limit" at bounding box center [952, 275] width 369 height 21
type input "1,000,000"
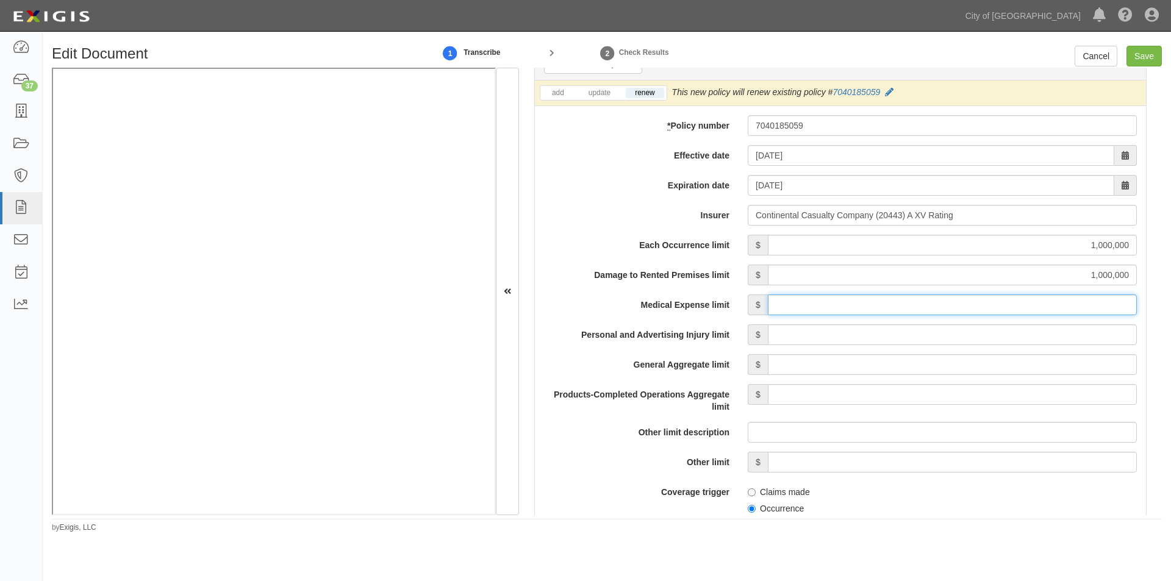
click at [986, 307] on input "Medical Expense limit" at bounding box center [952, 305] width 369 height 21
type input "15,000"
click at [1014, 342] on input "Personal and Advertising Injury limit" at bounding box center [952, 335] width 369 height 21
type input "1,000,000"
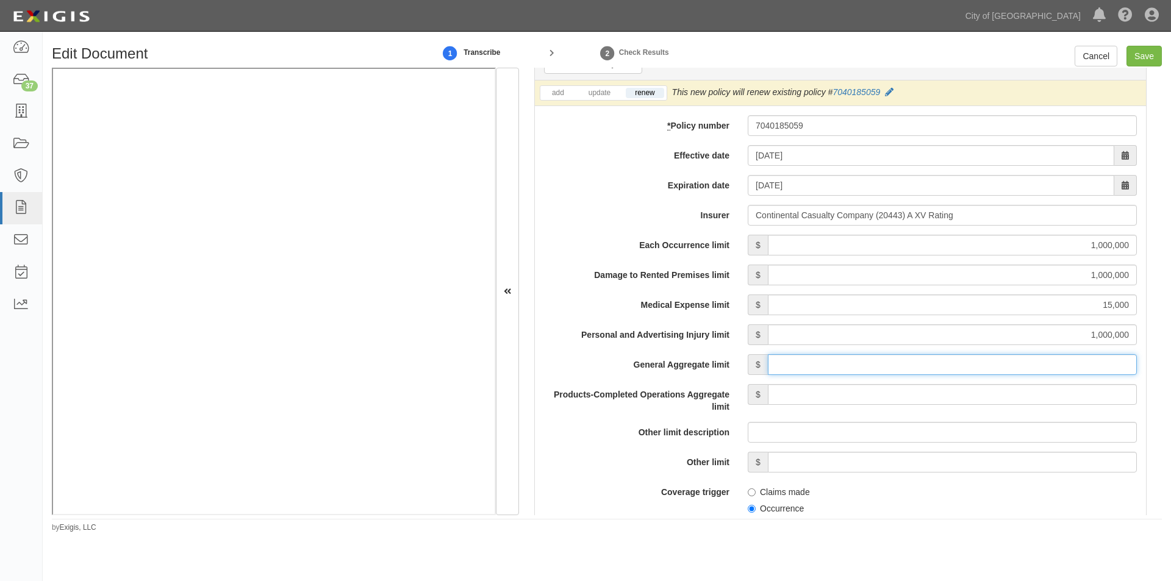
click at [996, 368] on input "General Aggregate limit" at bounding box center [952, 364] width 369 height 21
type input "2,000,000"
click at [983, 399] on input "Products-Completed Operations Aggregate limit" at bounding box center [952, 394] width 369 height 21
type input "2,000,000"
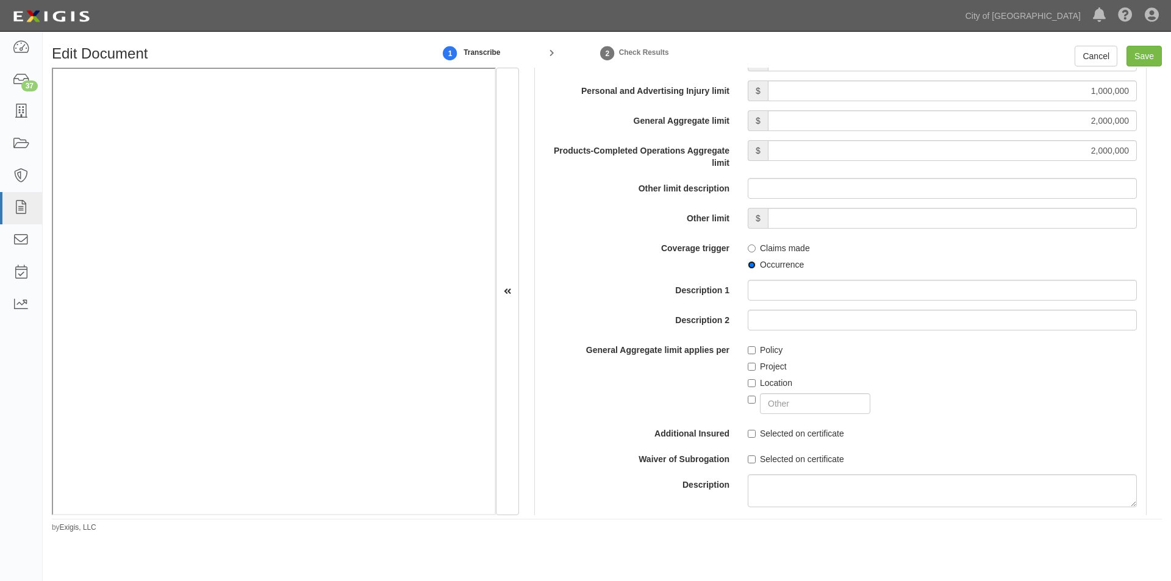
click at [751, 262] on input "Occurrence" at bounding box center [752, 265] width 8 height 8
radio input "true"
click at [751, 350] on input "Policy" at bounding box center [752, 350] width 8 height 8
checkbox input "true"
click at [750, 433] on input "Selected on certificate" at bounding box center [752, 434] width 8 height 8
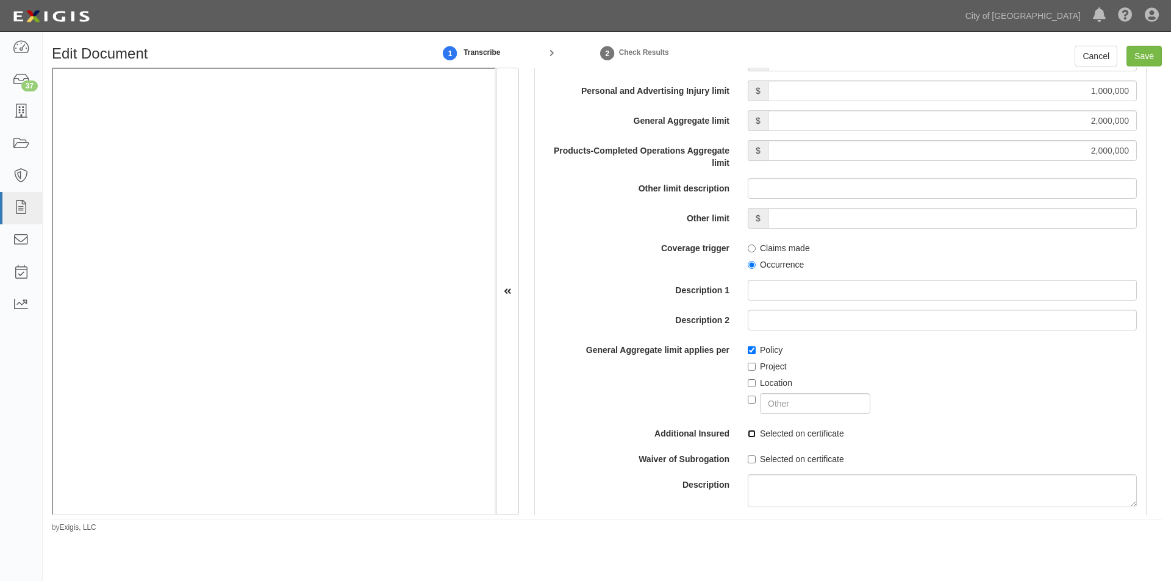
checkbox input "true"
click at [748, 459] on input "Selected on certificate" at bounding box center [752, 460] width 8 height 8
checkbox input "true"
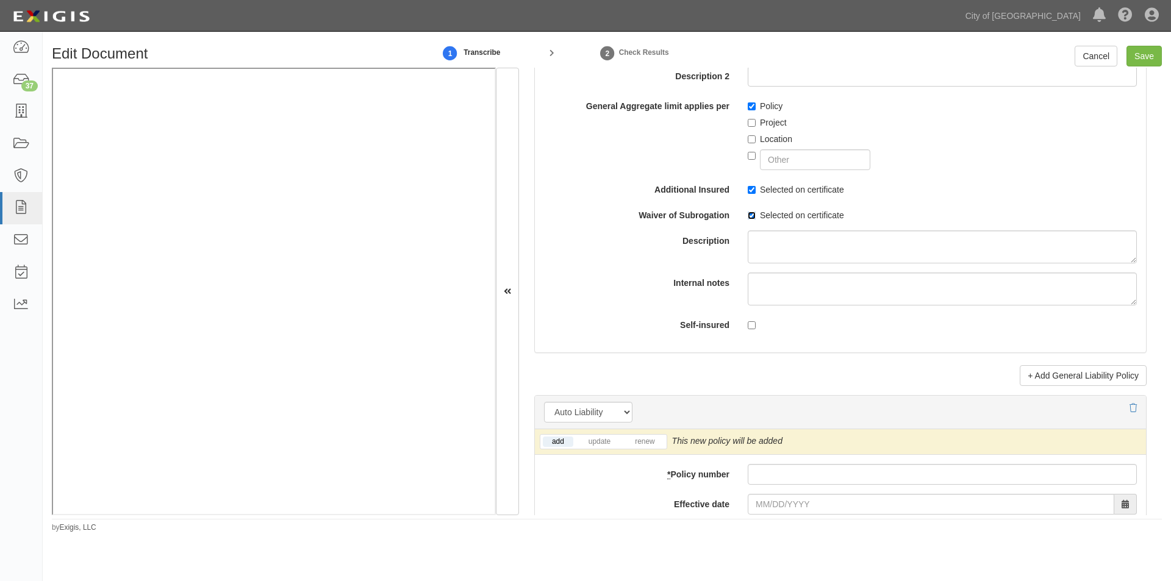
scroll to position [1654, 0]
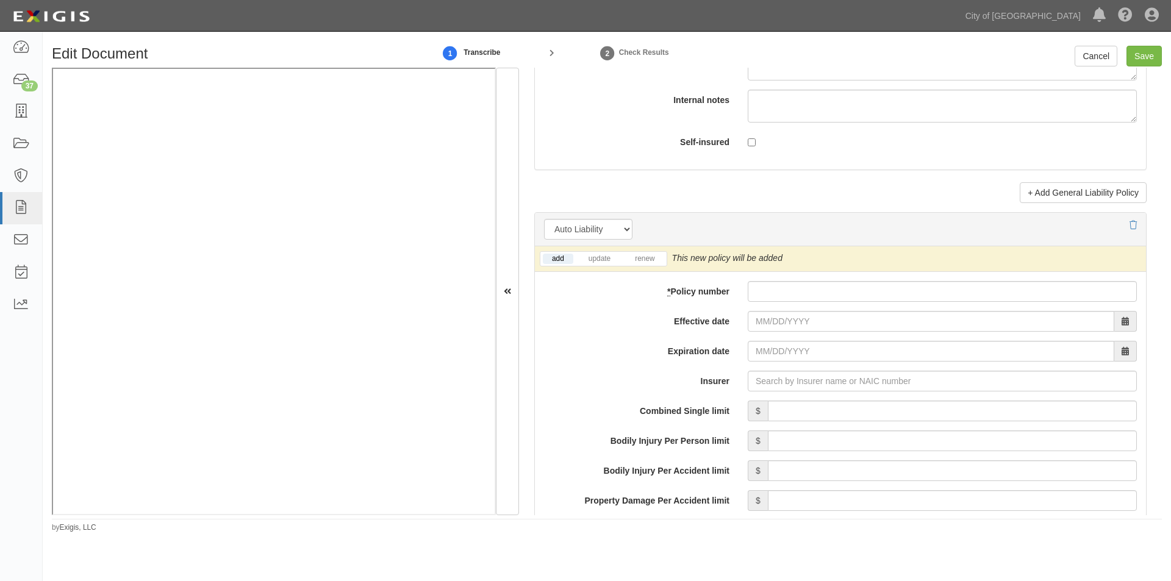
click at [655, 251] on div "add update renew" at bounding box center [603, 258] width 127 height 15
click at [648, 257] on link "renew" at bounding box center [645, 259] width 38 height 10
paste input "7040183912"
type input "7040183912"
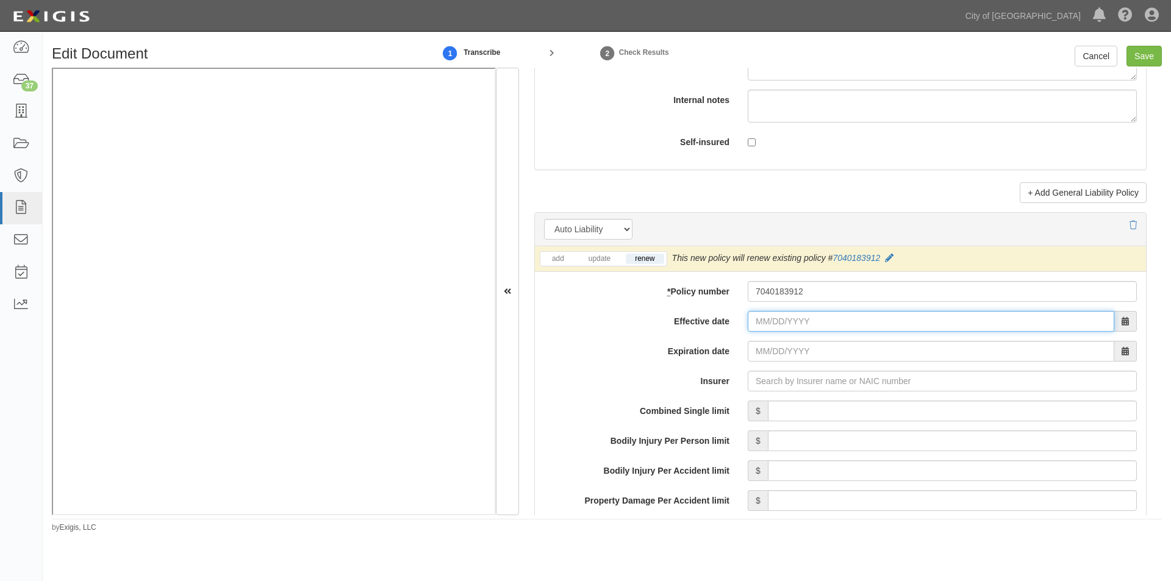
click at [777, 326] on input "Effective date" at bounding box center [931, 321] width 367 height 21
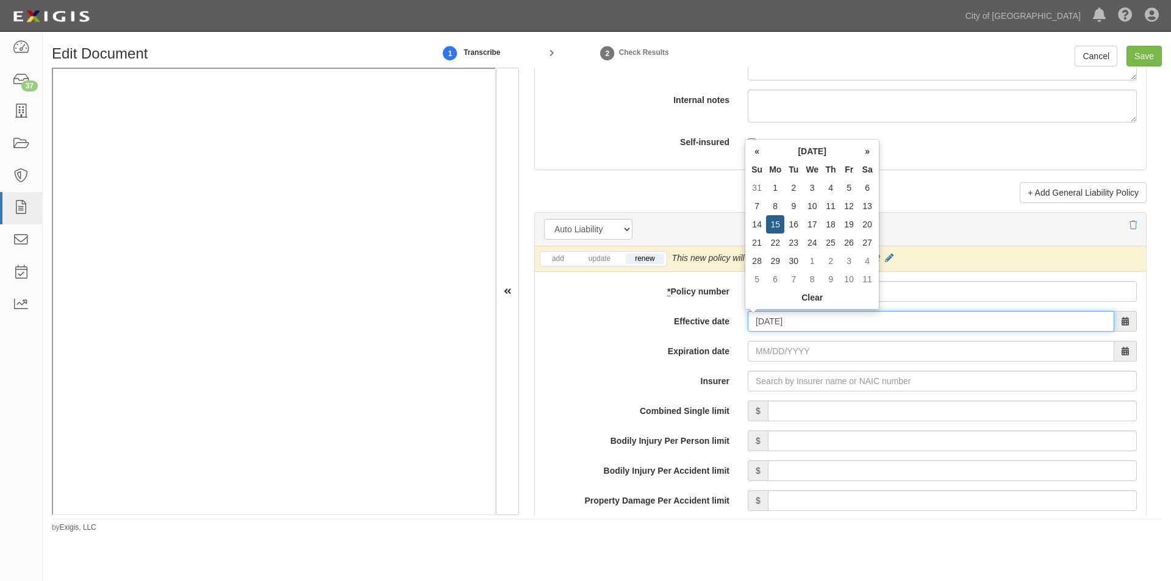
type input "09/15/2025"
type input "[DATE]"
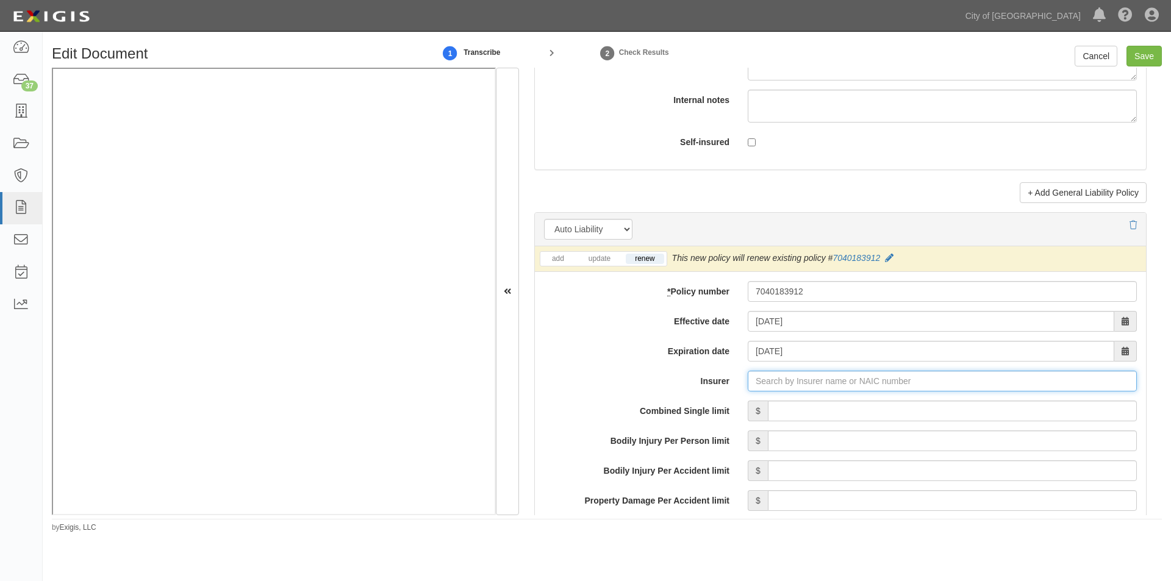
click at [818, 384] on input "Insurer" at bounding box center [942, 381] width 389 height 21
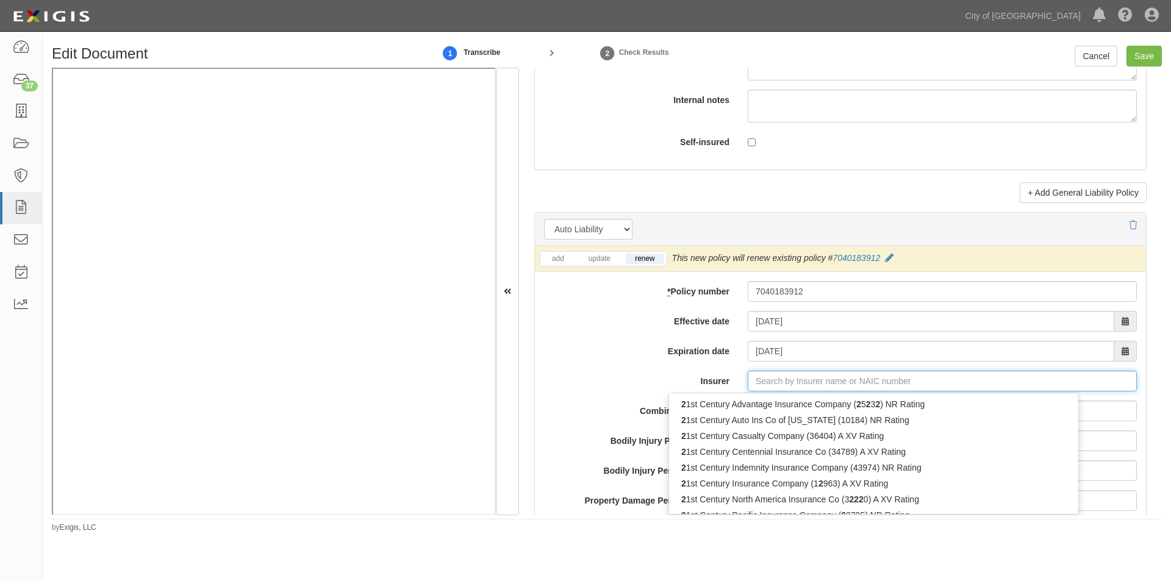
type input "21st Century Advantage Insurance Company (25232) NR Rating"
type input "2"
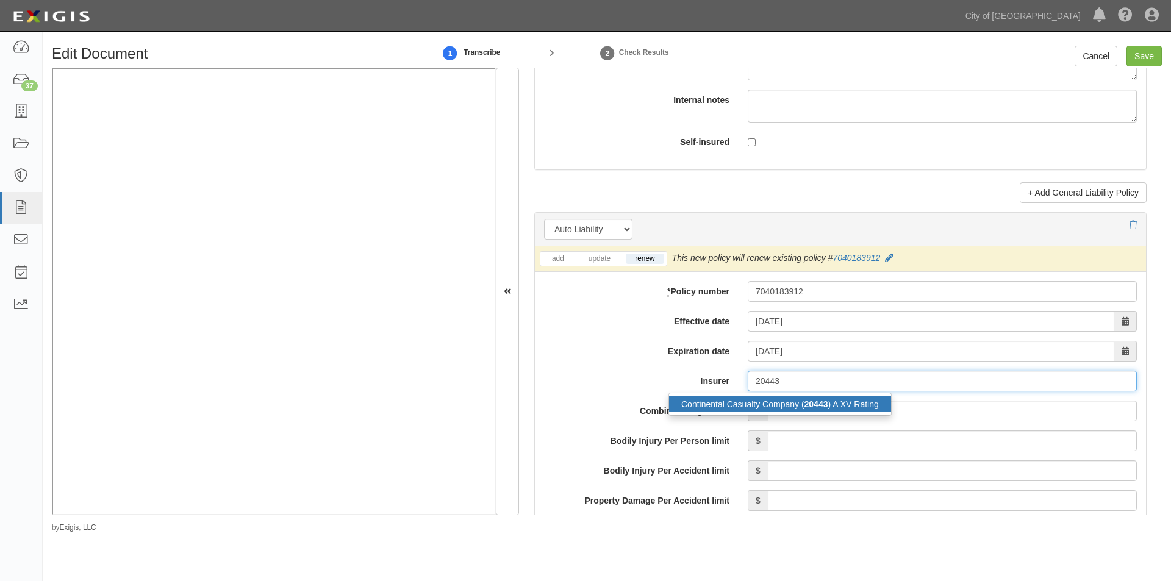
click at [778, 409] on div "Continental Casualty Company ( 20443 ) A XV Rating" at bounding box center [780, 405] width 222 height 16
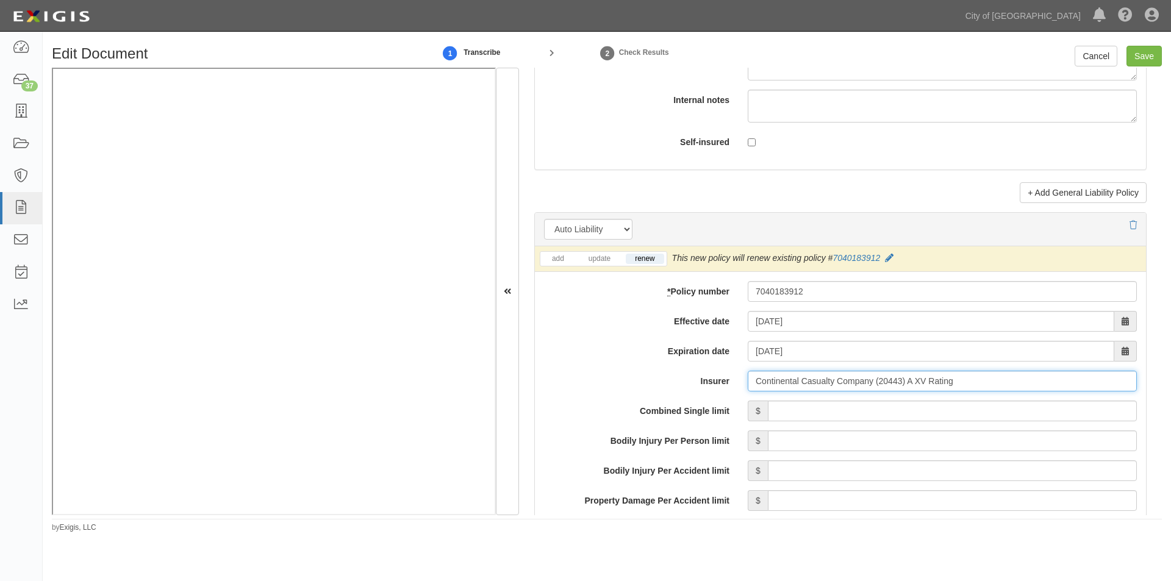
type input "Continental Casualty Company (20443) A XV Rating"
click at [839, 413] on input "Combined Single limit" at bounding box center [952, 411] width 369 height 21
type input "1,000,000"
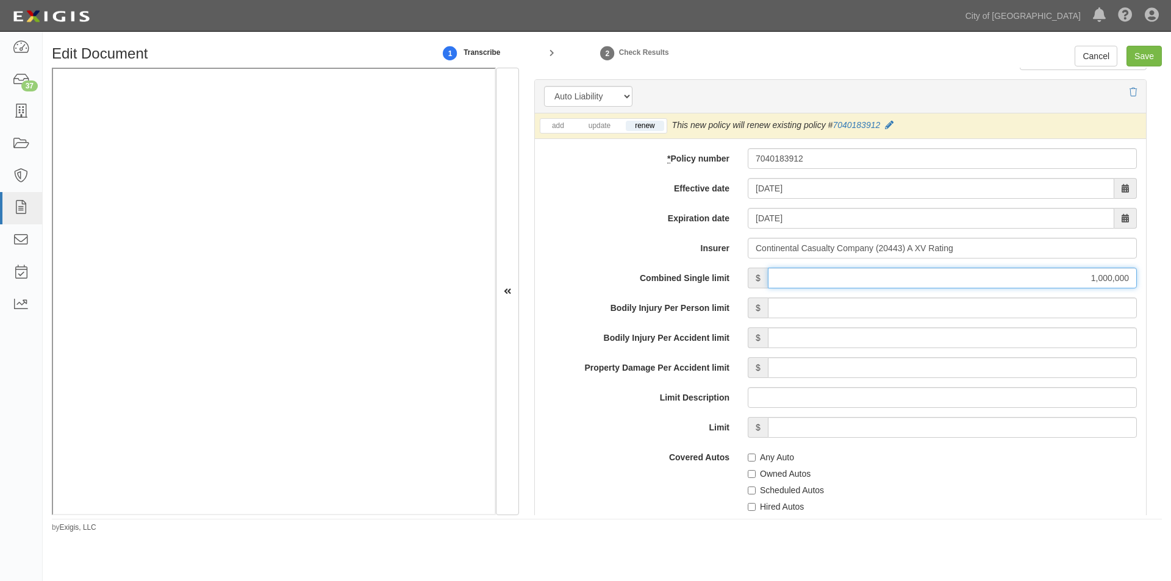
scroll to position [1898, 0]
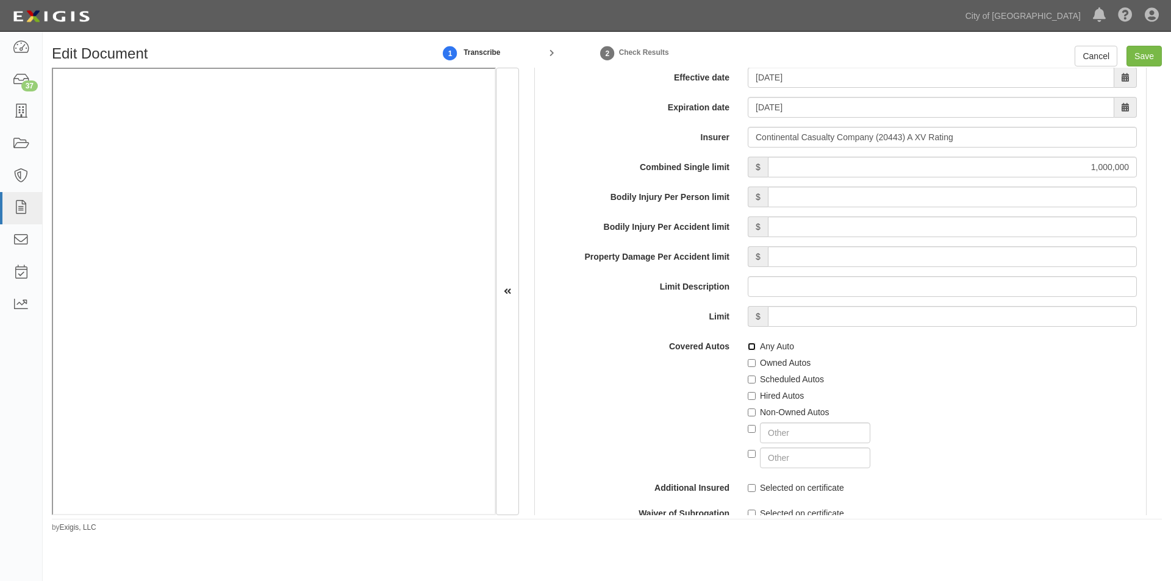
click at [752, 348] on input "Any Auto" at bounding box center [752, 347] width 8 height 8
checkbox input "true"
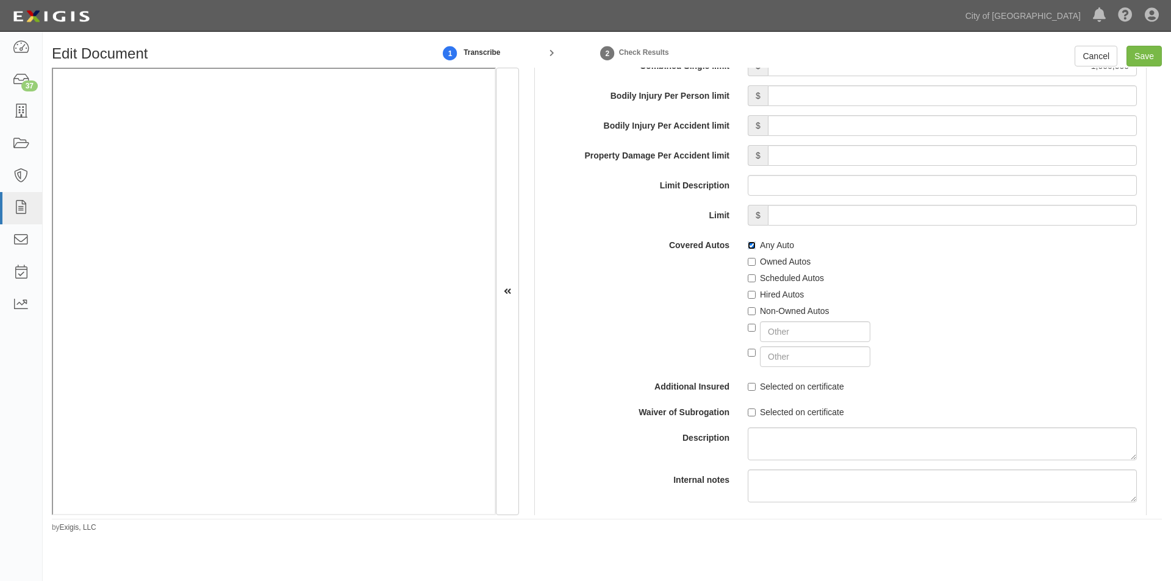
scroll to position [2081, 0]
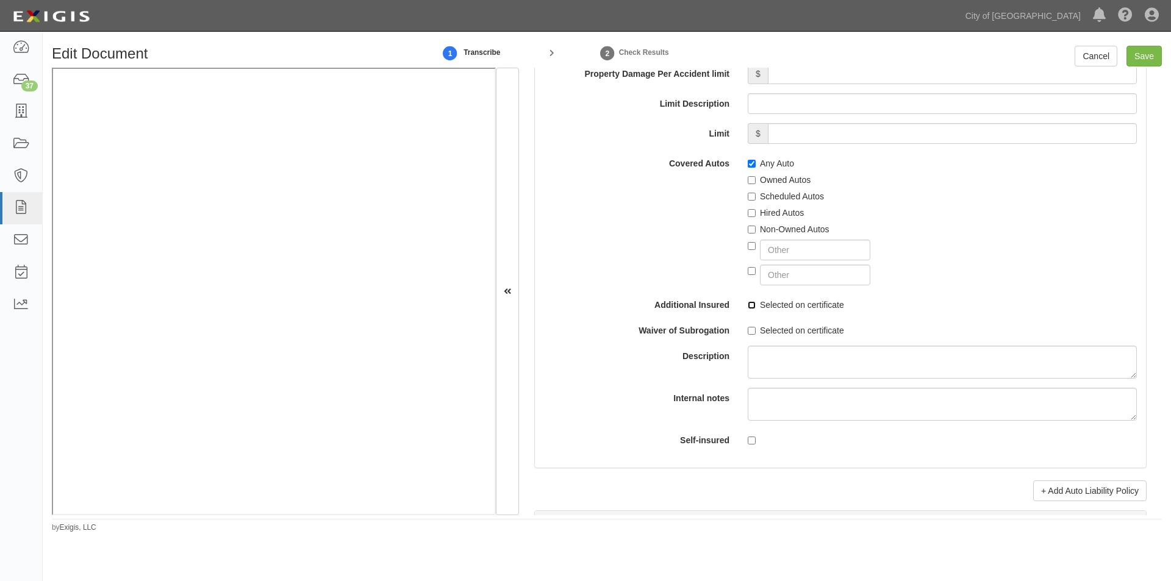
click at [748, 305] on input "Selected on certificate" at bounding box center [752, 305] width 8 height 8
checkbox input "true"
click at [748, 331] on input "Selected on certificate" at bounding box center [752, 331] width 8 height 8
checkbox input "true"
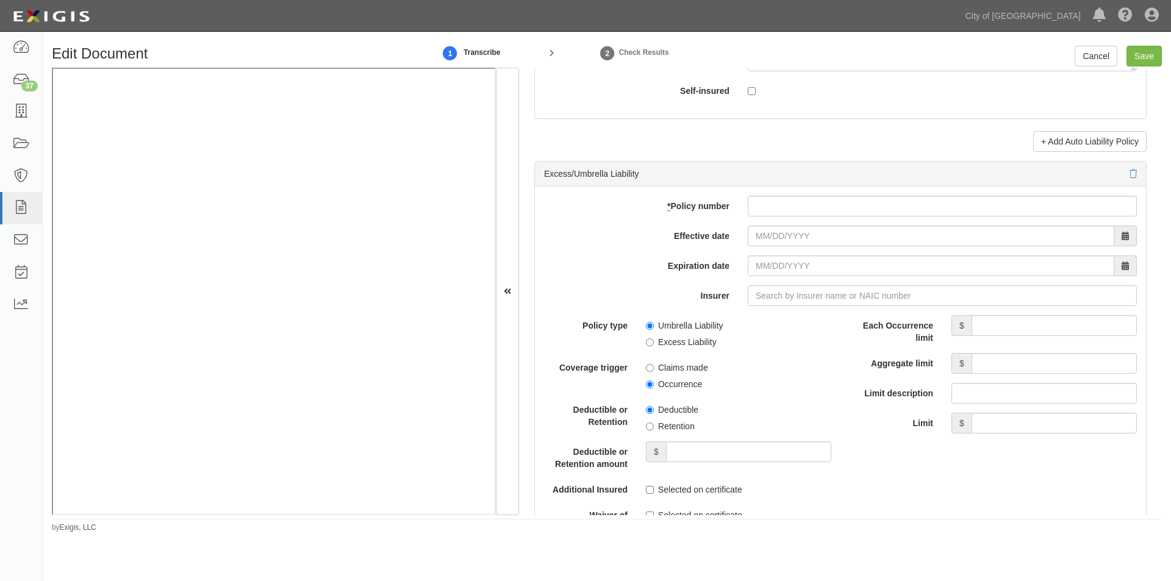
scroll to position [2447, 0]
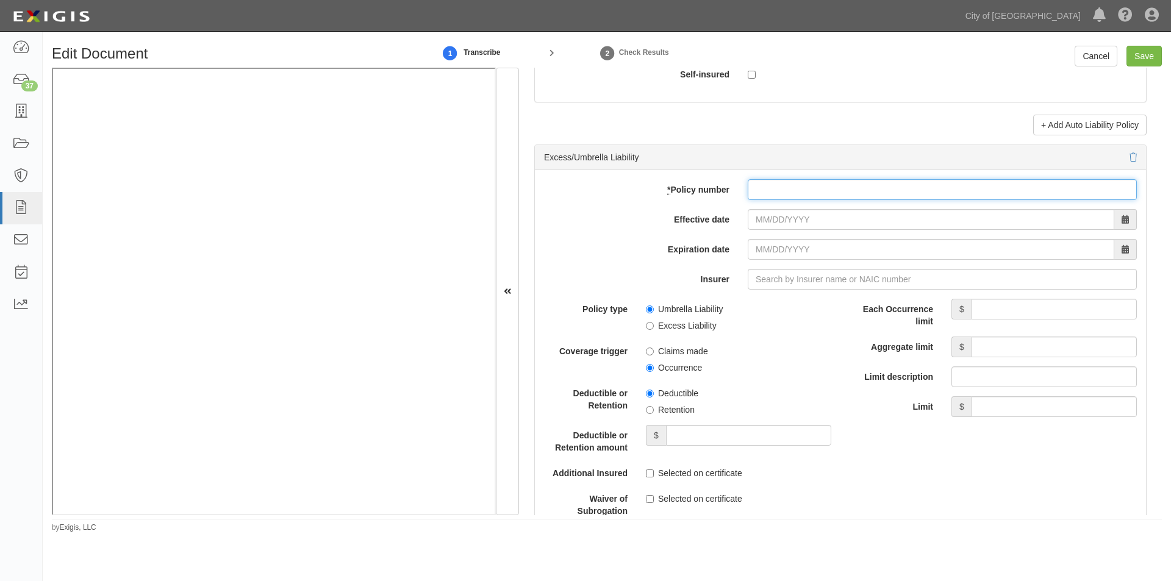
paste input "7040283234"
type input "7040283234"
click at [780, 223] on input "Effective date" at bounding box center [931, 219] width 367 height 21
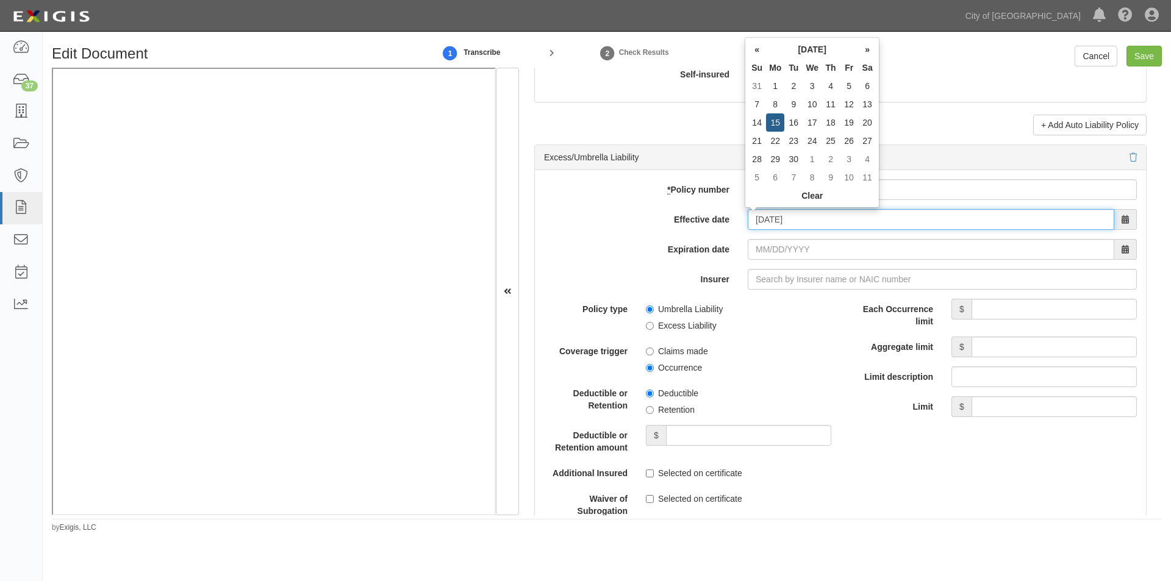
type input "09/15/2025"
type input "[DATE]"
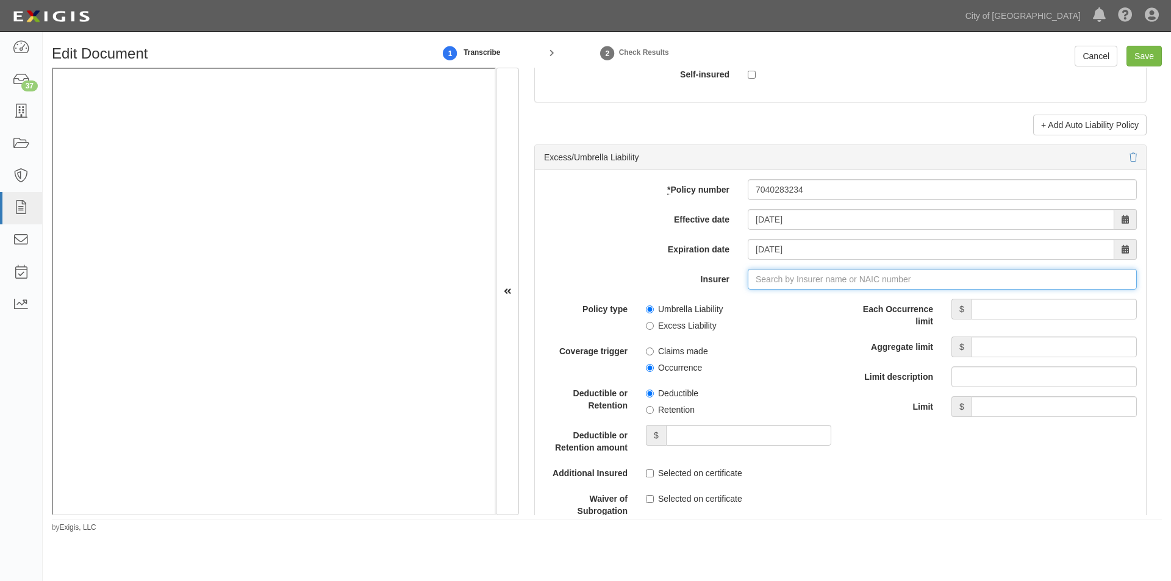
click at [794, 273] on input "Insurer" at bounding box center [942, 279] width 389 height 21
click at [773, 301] on div "Continental Insurance Company ( 35289 ) A XV Rating" at bounding box center [782, 303] width 226 height 16
type input "Continental Insurance Company (35289) A XV Rating"
drag, startPoint x: 989, startPoint y: 306, endPoint x: 991, endPoint y: 317, distance: 11.1
click at [991, 308] on input "Each Occurrence limit" at bounding box center [1054, 309] width 165 height 21
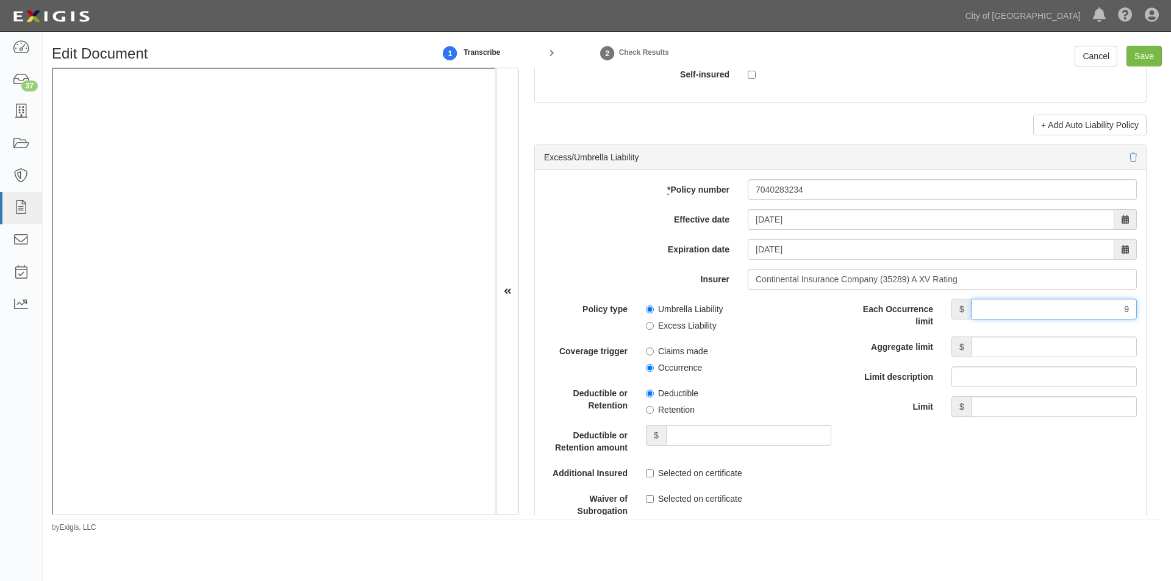
type input "9,000,000"
click at [1005, 351] on input "Aggregate limit" at bounding box center [1054, 347] width 165 height 21
type input "9,000,000"
click at [649, 324] on input "Excess Liability" at bounding box center [650, 326] width 8 height 8
radio input "true"
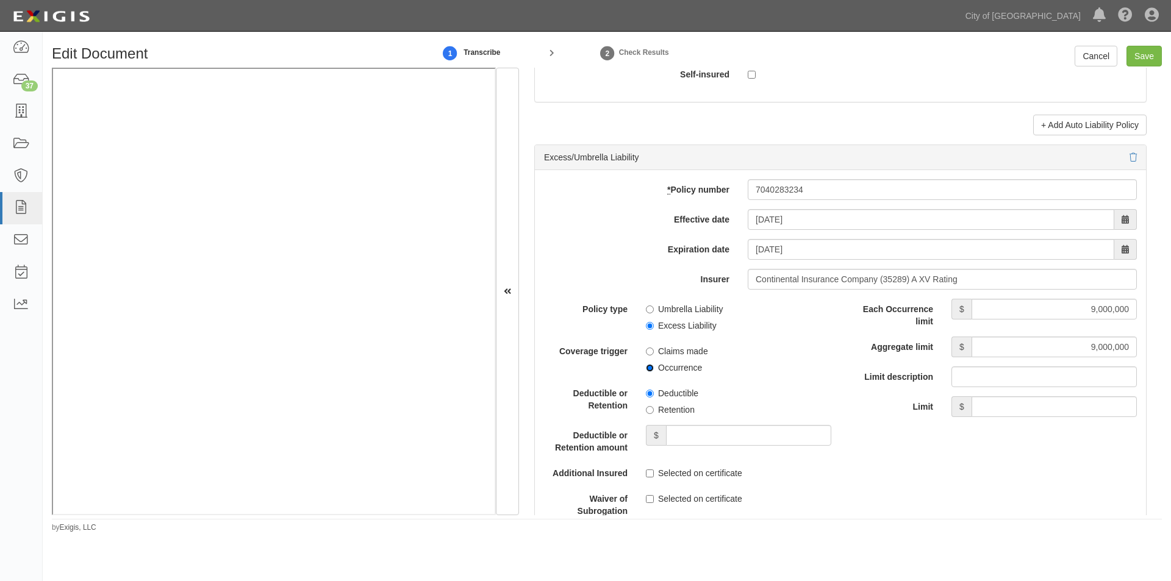
click at [649, 366] on input "Occurrence" at bounding box center [650, 368] width 8 height 8
radio input "true"
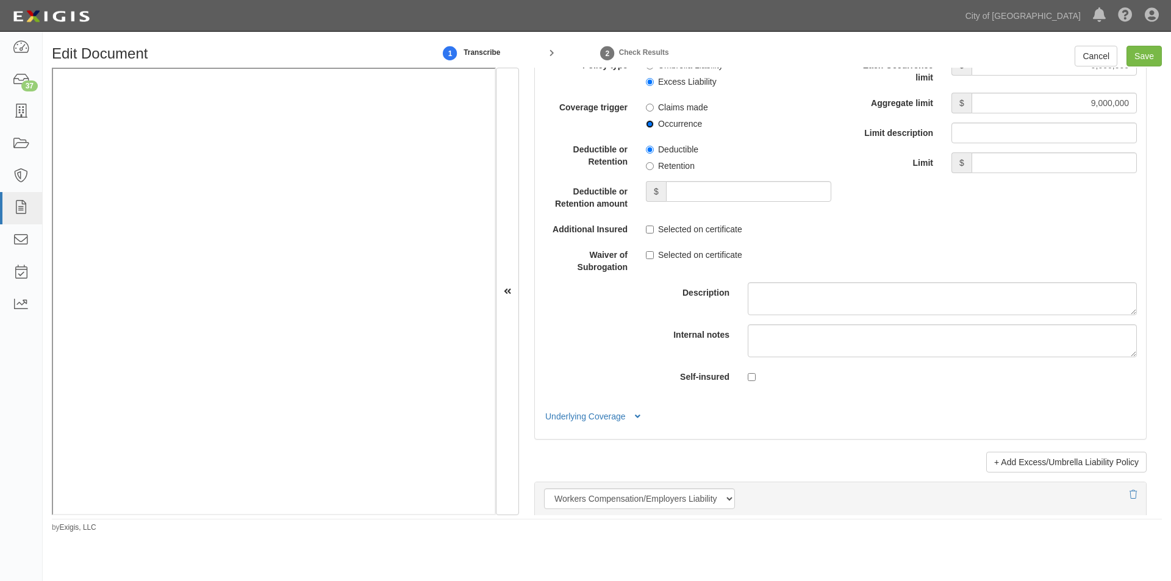
scroll to position [2935, 0]
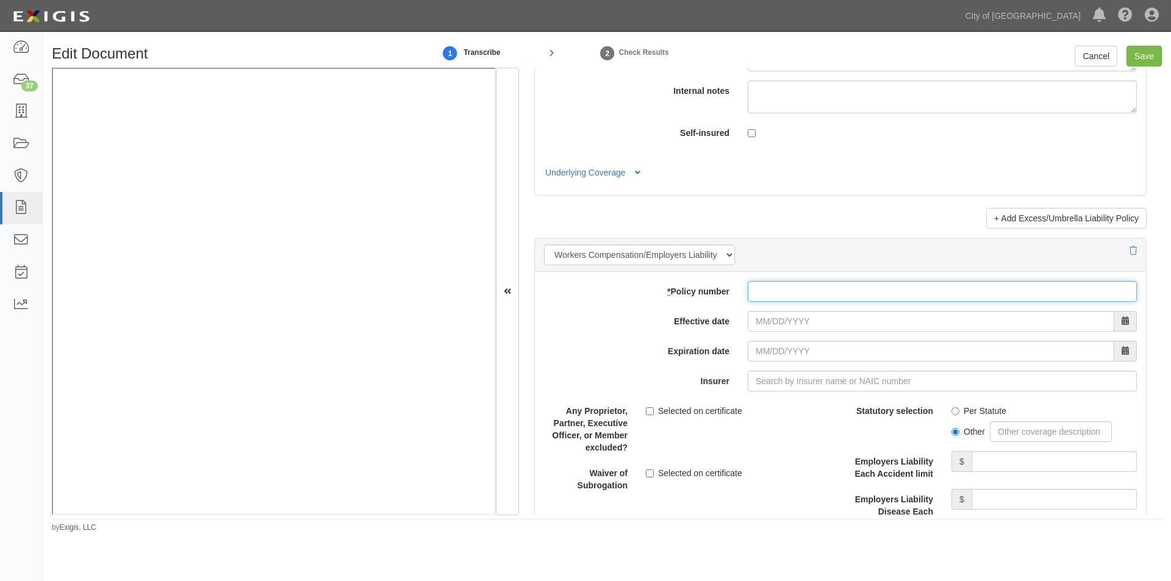
paste input "7040274825"
type input "7040274825"
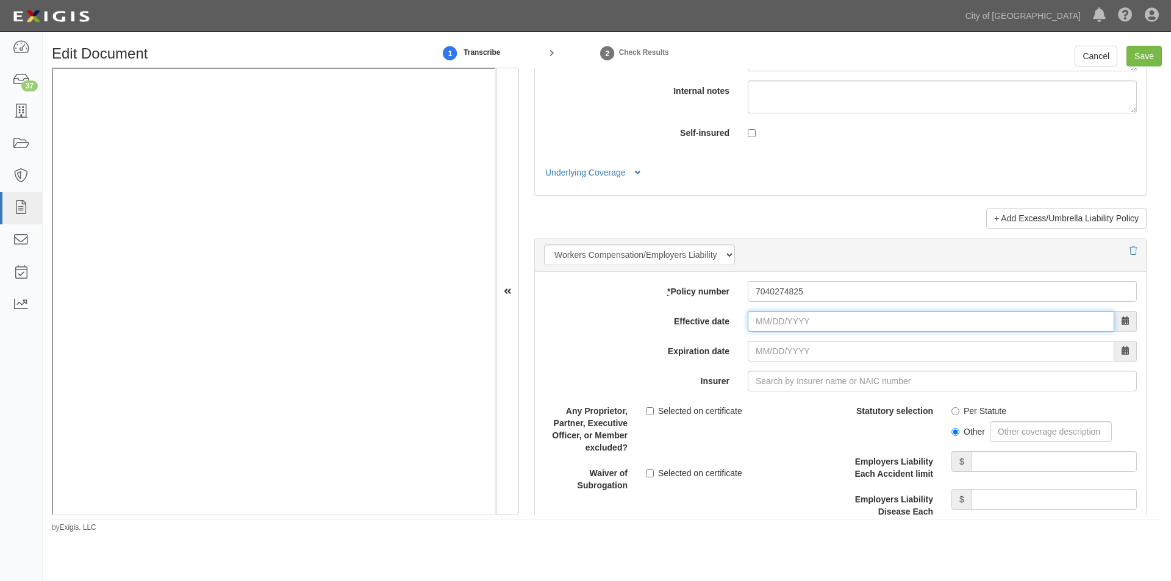
click at [792, 317] on input "Effective date" at bounding box center [931, 321] width 367 height 21
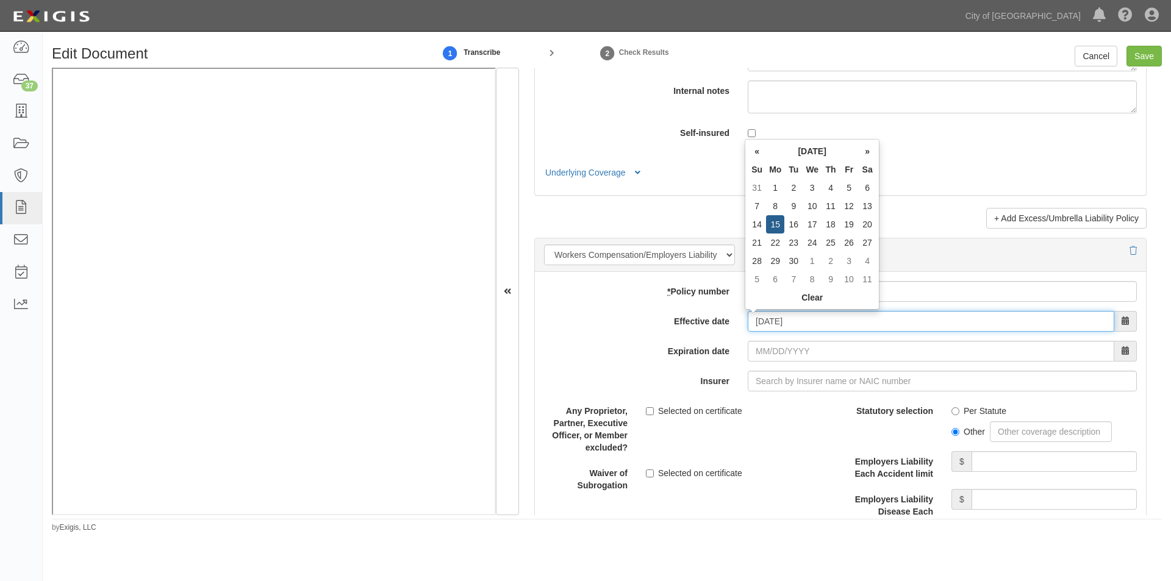
type input "09/15/2025"
type input "[DATE]"
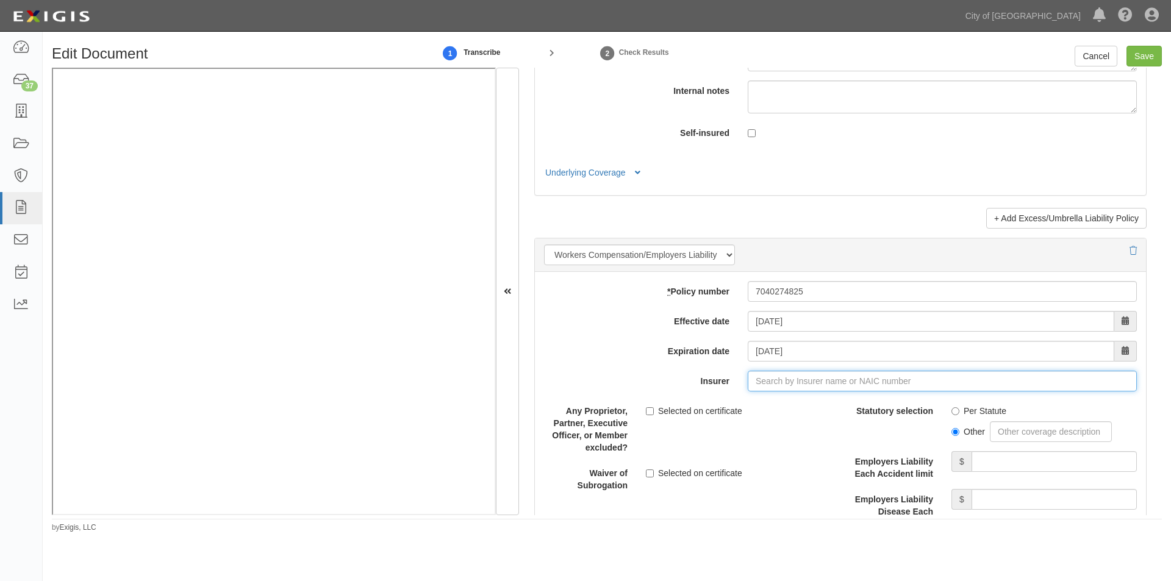
click at [777, 384] on input "Insurer" at bounding box center [942, 381] width 389 height 21
type input "21st Century Advantage Insurance Company (25232) NR Rating"
type input "2"
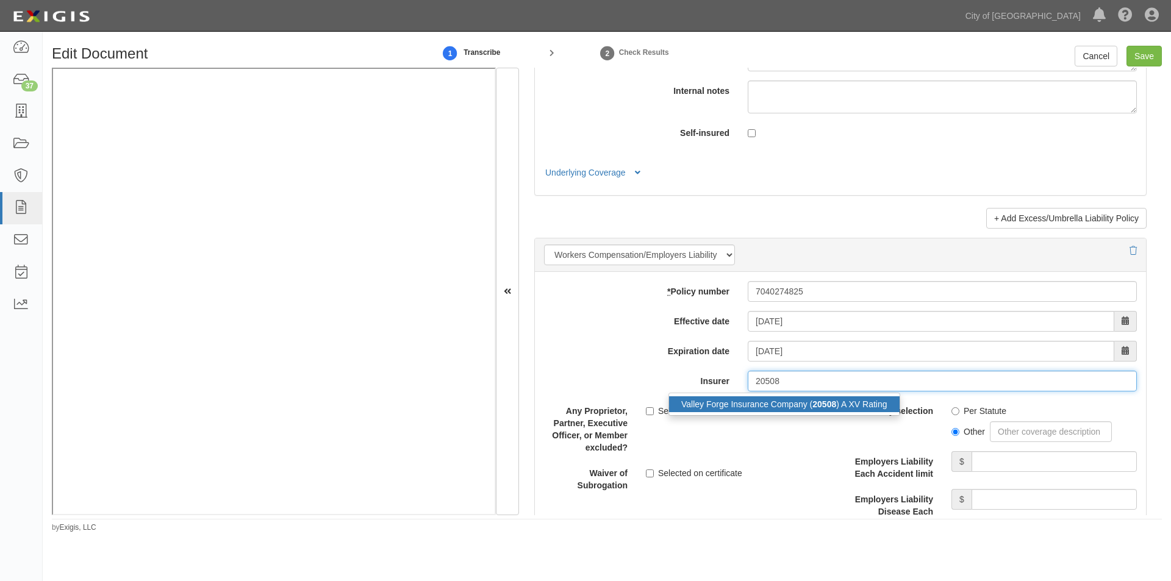
click at [749, 401] on div "Valley Forge Insurance Company ( 20508 ) A XV Rating" at bounding box center [784, 405] width 231 height 16
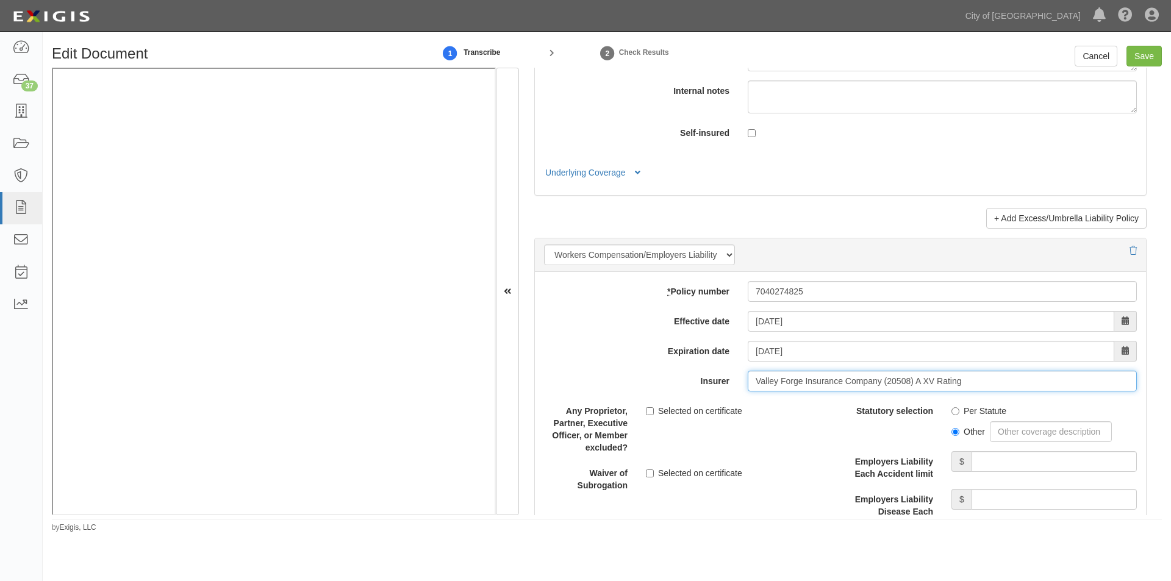
type input "Valley Forge Insurance Company (20508) A XV Rating"
click at [952, 410] on input "Per Statute" at bounding box center [956, 411] width 8 height 8
radio input "true"
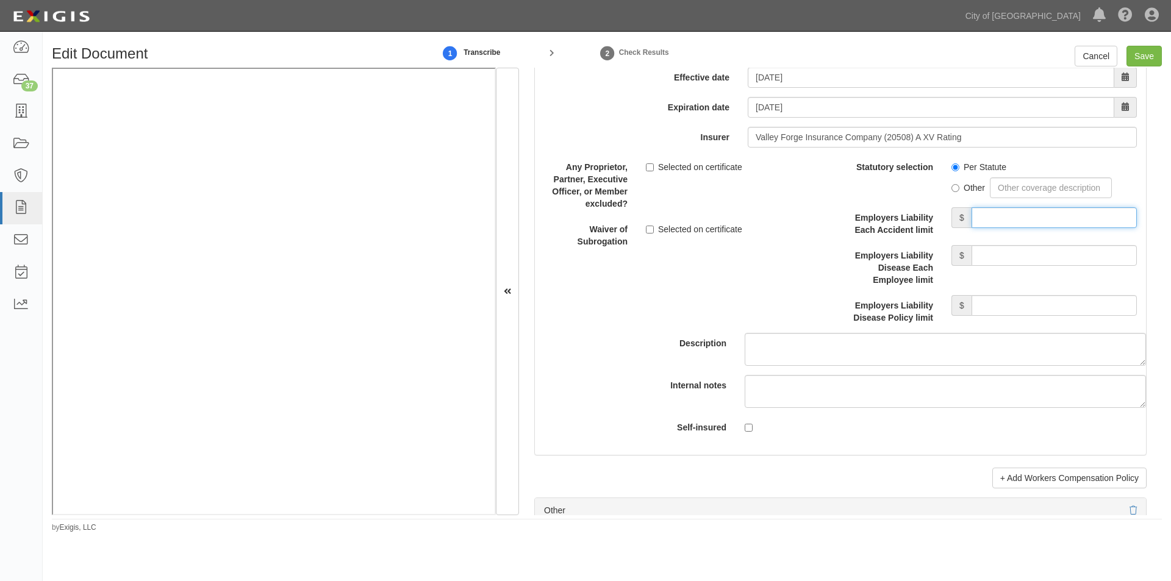
click at [1010, 218] on input "Employers Liability Each Accident limit" at bounding box center [1054, 217] width 165 height 21
type input "1,000,000"
click at [1002, 257] on input "Employers Liability Disease Each Employee limit" at bounding box center [1054, 255] width 165 height 21
type input "1,000,000"
drag, startPoint x: 1002, startPoint y: 296, endPoint x: 1002, endPoint y: 309, distance: 12.8
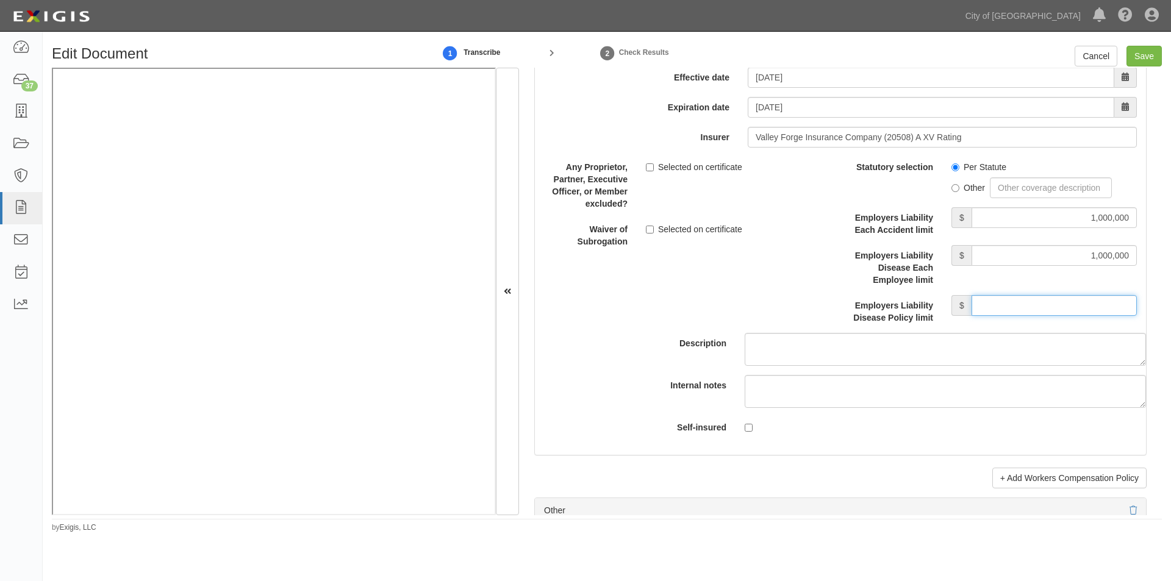
click at [1002, 299] on input "Employers Liability Disease Policy limit" at bounding box center [1054, 305] width 165 height 21
type input "1,000,000"
click at [646, 230] on input "Selected on certificate" at bounding box center [650, 230] width 8 height 8
checkbox input "true"
click at [1147, 55] on input "Save" at bounding box center [1144, 56] width 35 height 21
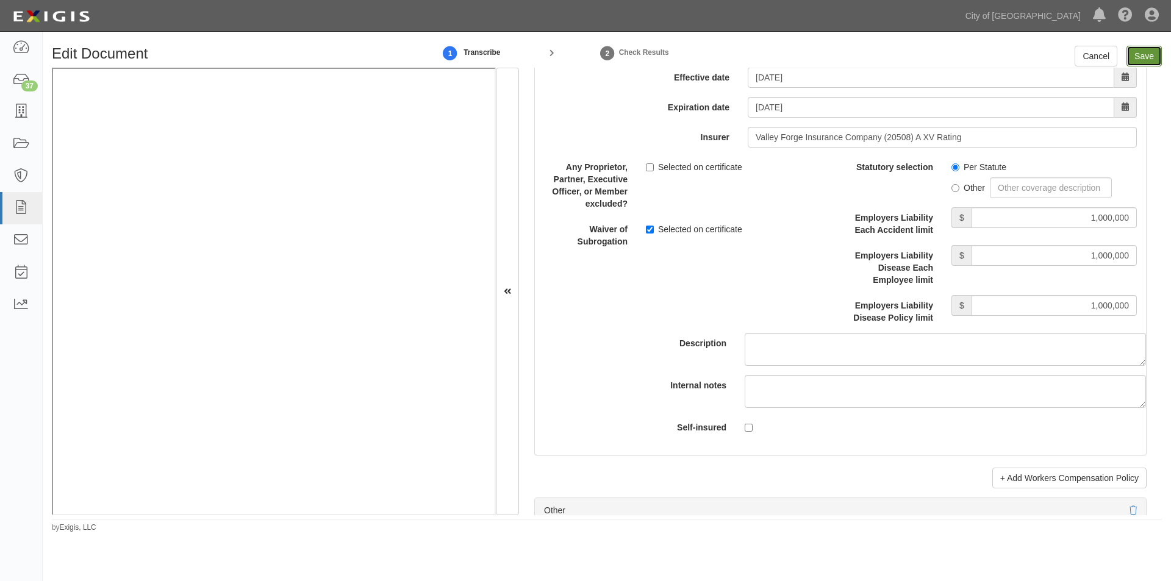
type input "1000000"
type input "15000"
type input "1000000"
type input "2000000"
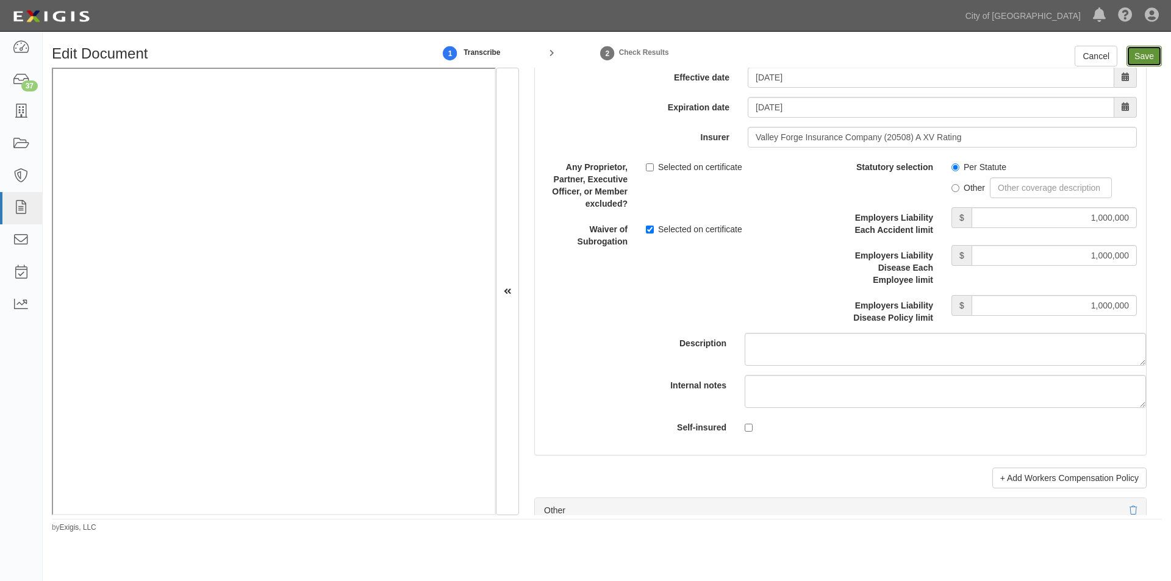
type input "2000000"
type input "1000000"
type input "9000000"
type input "1000000"
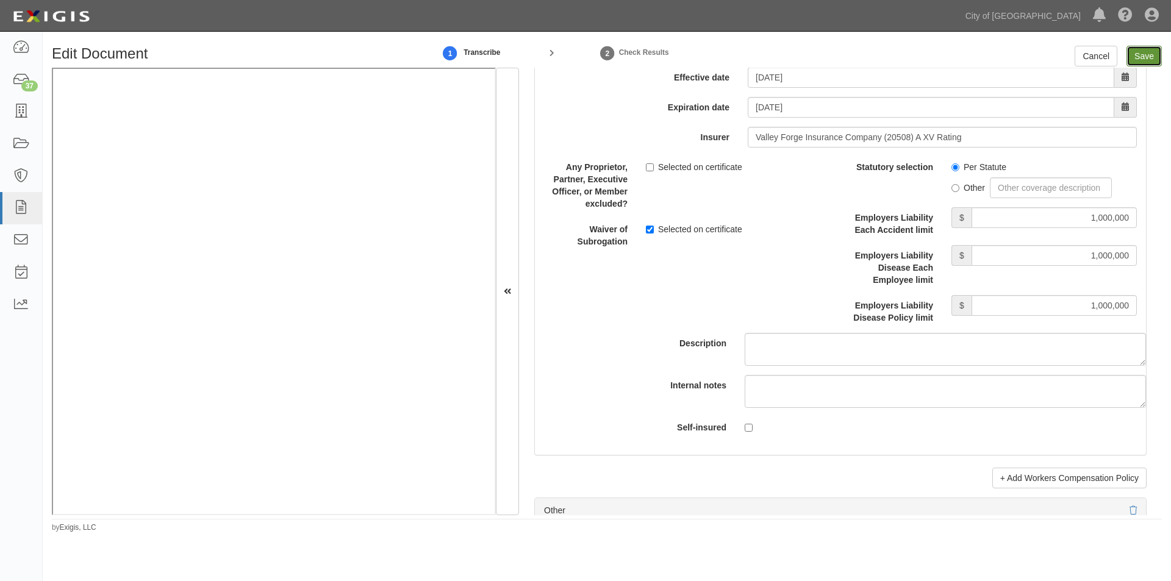
type input "1000000"
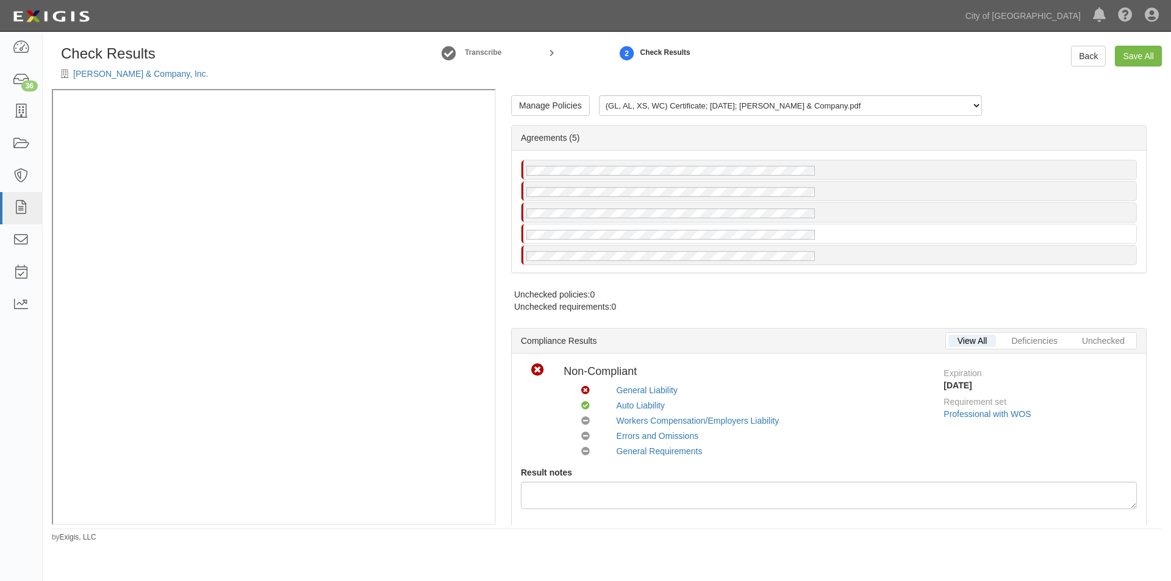
radio input "true"
radio input "false"
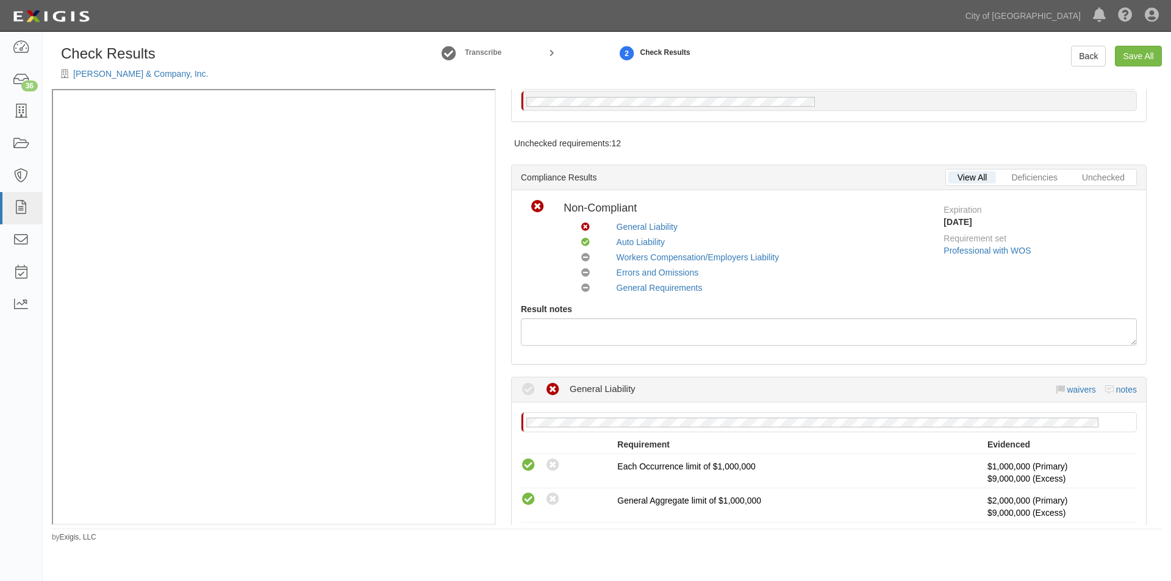
scroll to position [244, 0]
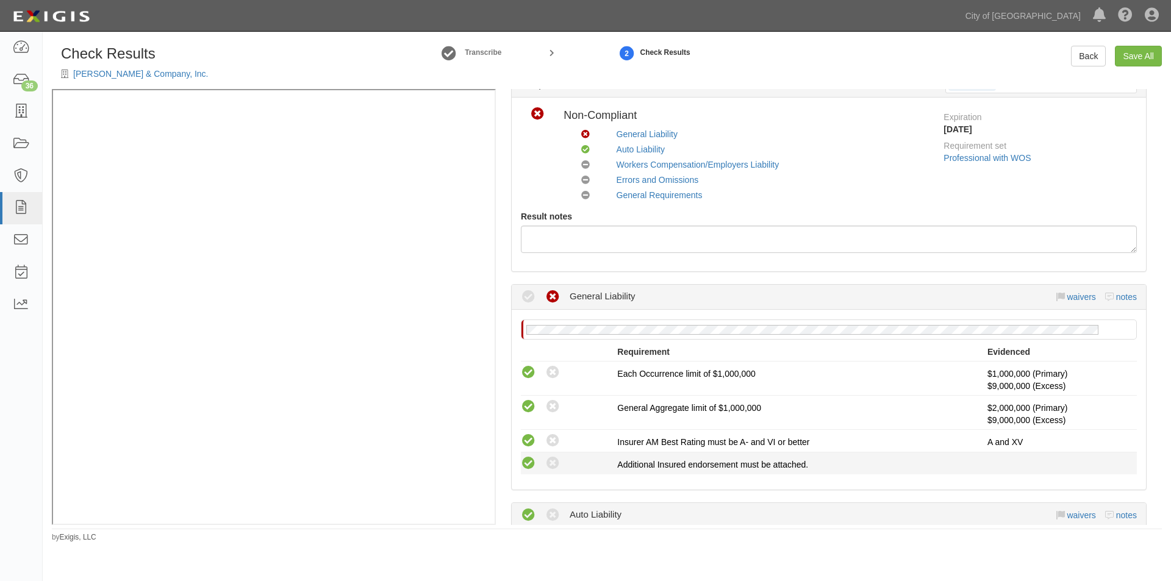
click at [526, 457] on icon at bounding box center [528, 463] width 15 height 15
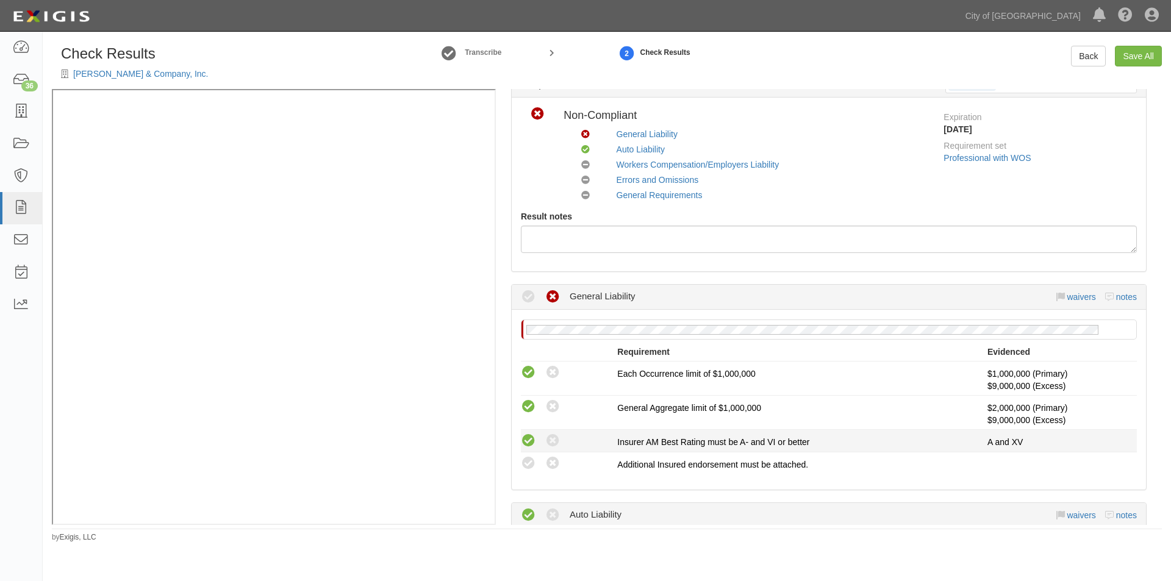
radio input "true"
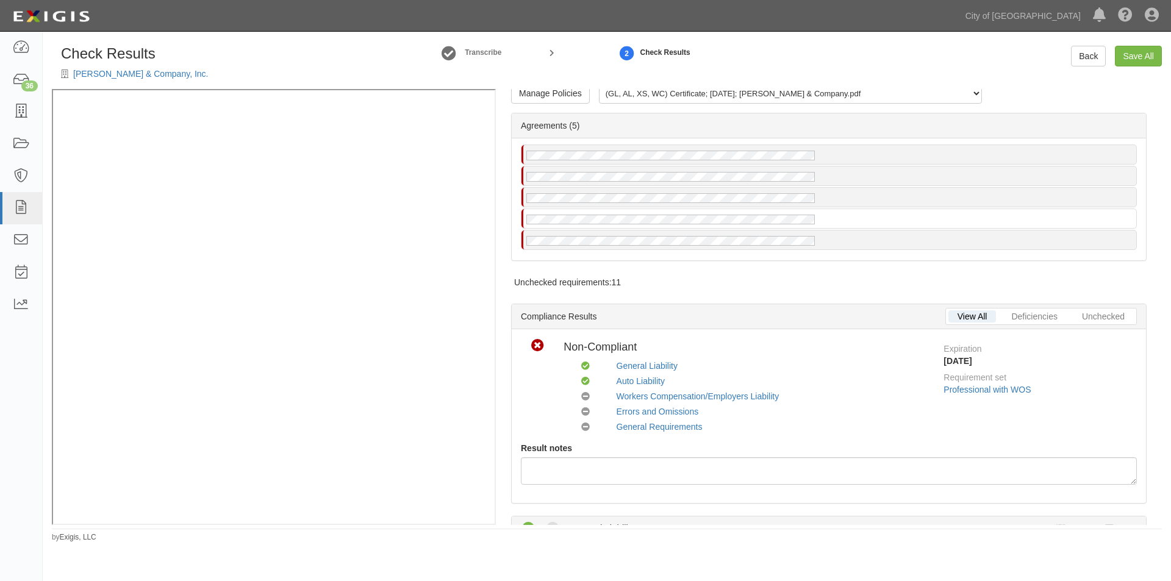
scroll to position [0, 0]
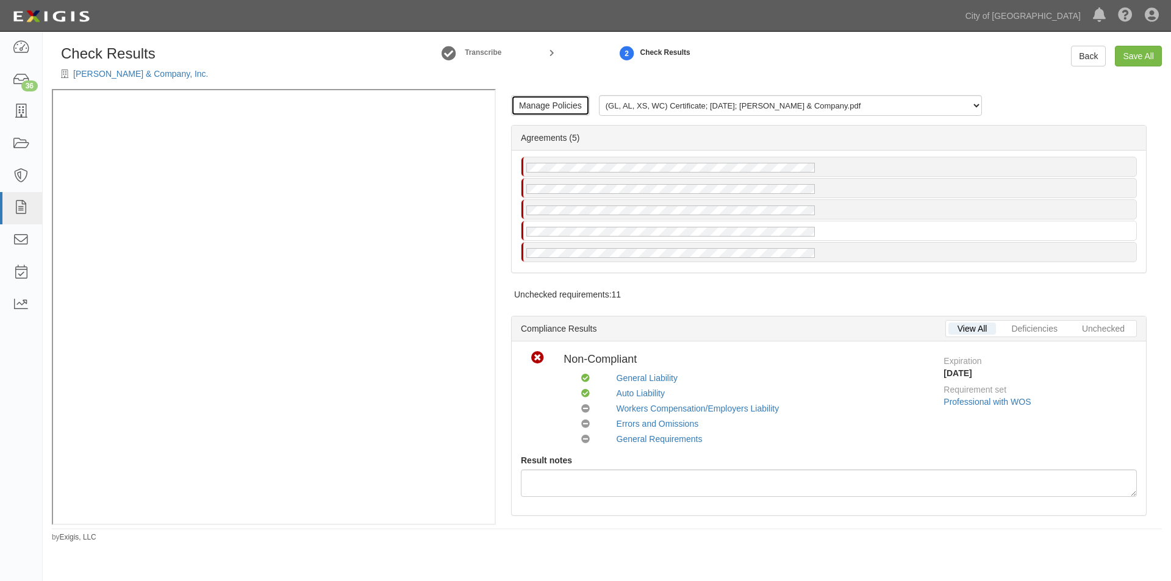
click at [578, 108] on link "Manage Policies" at bounding box center [550, 105] width 79 height 21
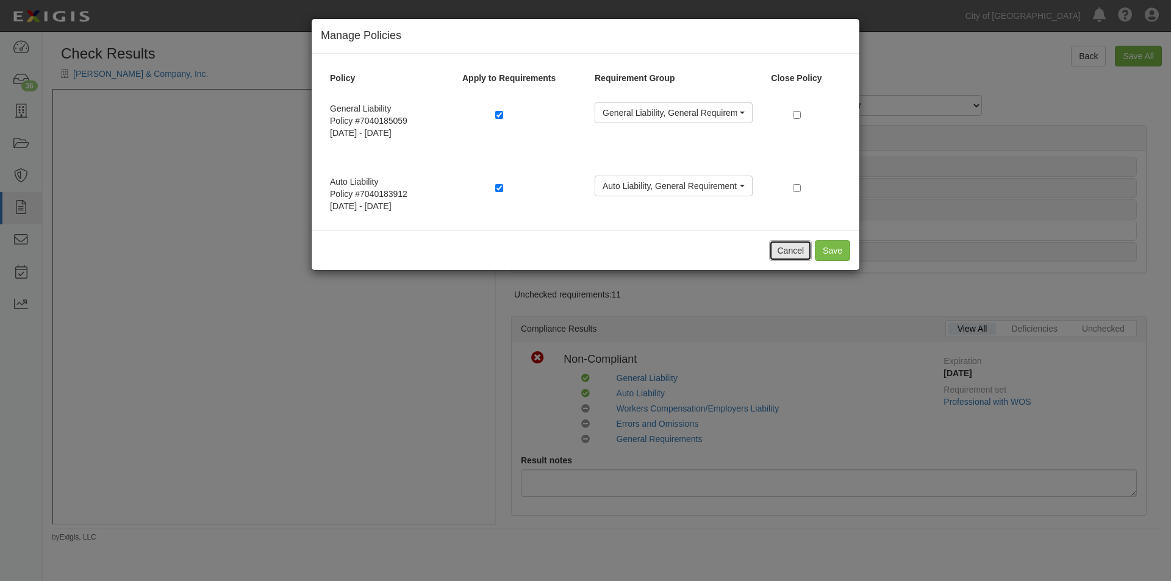
click at [794, 253] on button "Cancel" at bounding box center [790, 250] width 43 height 21
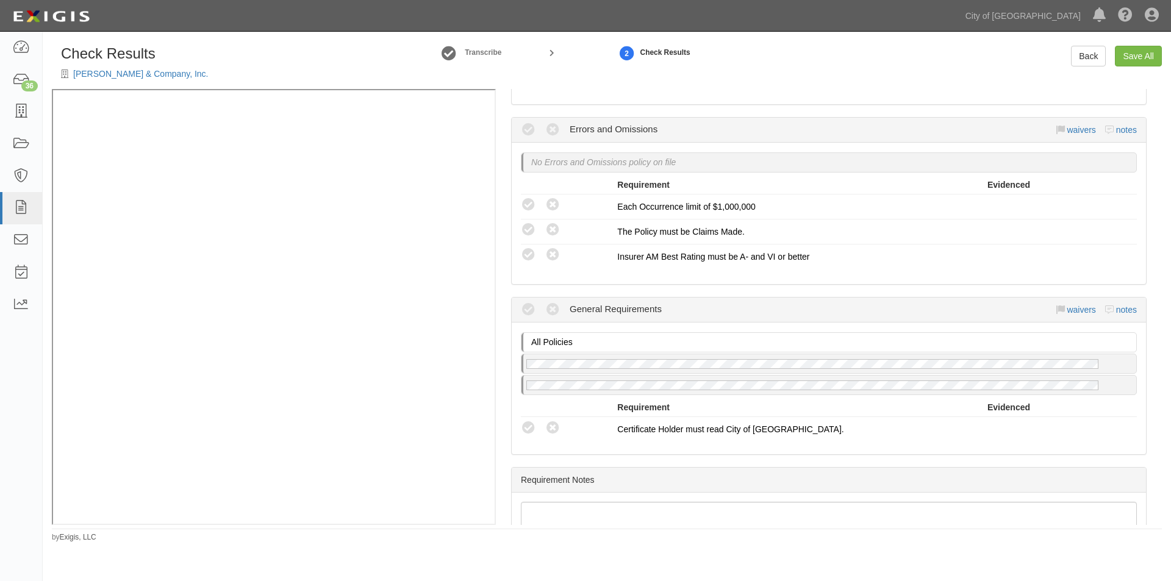
scroll to position [1159, 0]
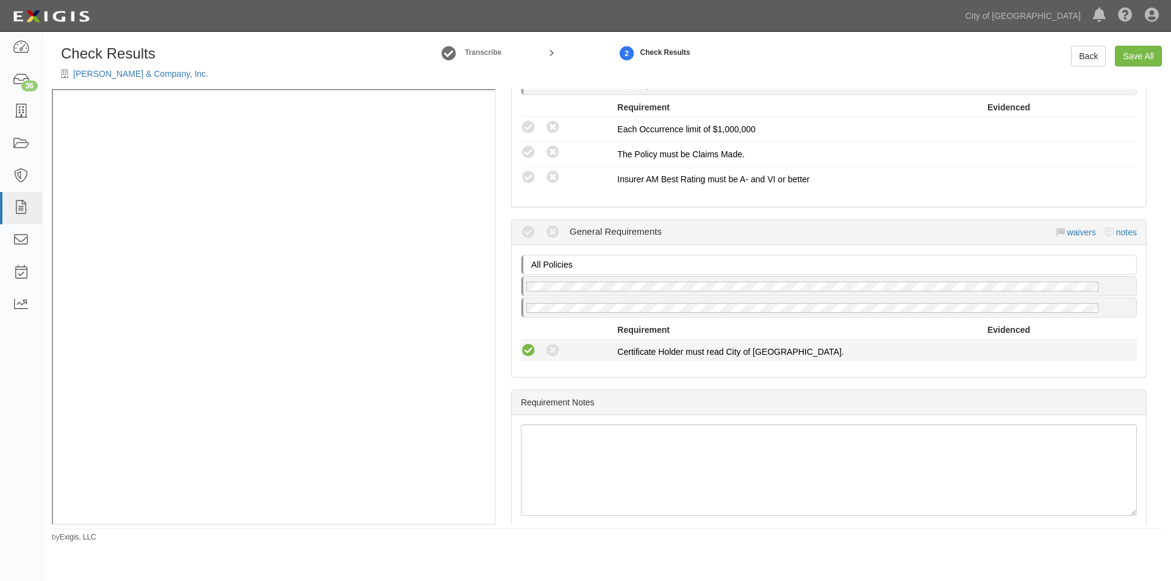
click at [526, 345] on icon at bounding box center [528, 350] width 15 height 15
radio input "true"
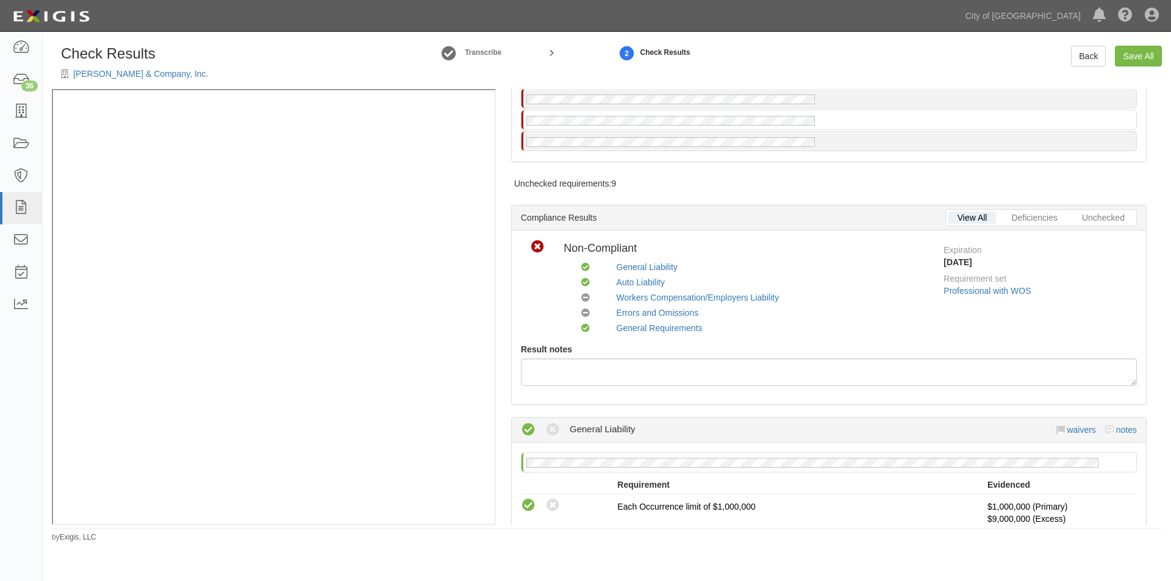
scroll to position [0, 0]
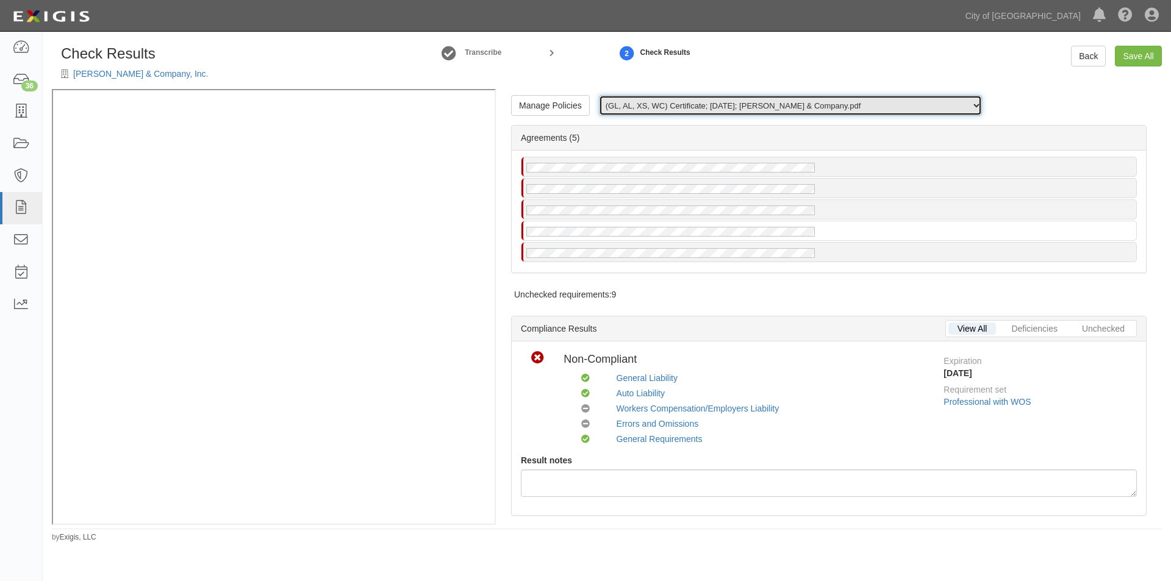
click at [966, 107] on select "(GL, AL, XS, WC) Certificate; 10/14/2025; Mark Thomas & Company.pdf (GL, AL, XS…" at bounding box center [790, 105] width 383 height 21
click at [599, 95] on select "(GL, AL, XS, WC) Certificate; 10/14/2025; Mark Thomas & Company.pdf (GL, AL, XS…" at bounding box center [790, 105] width 383 height 21
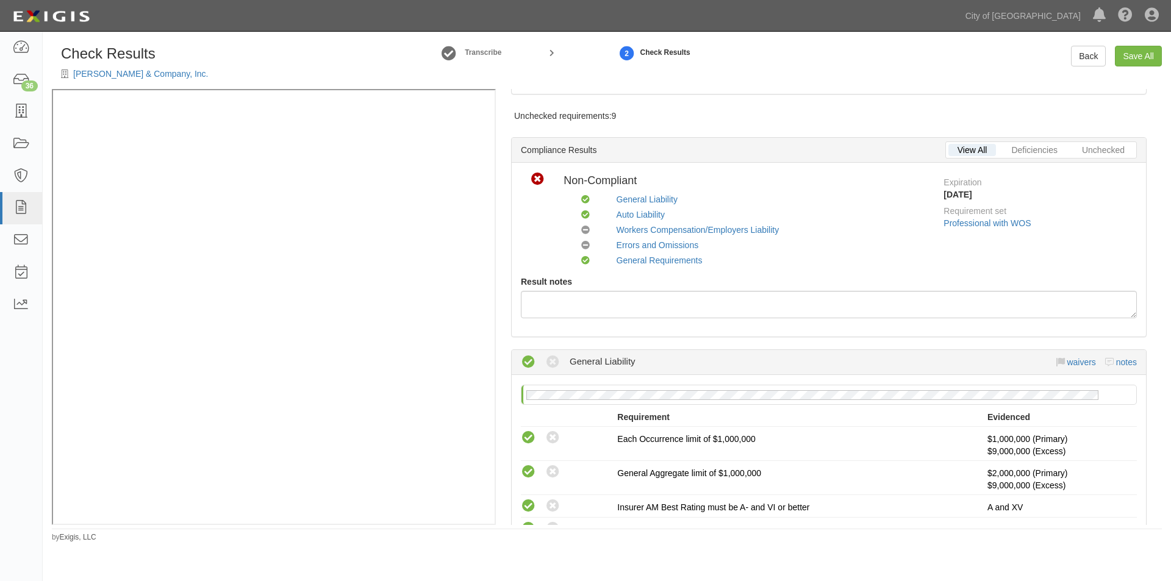
scroll to position [122, 0]
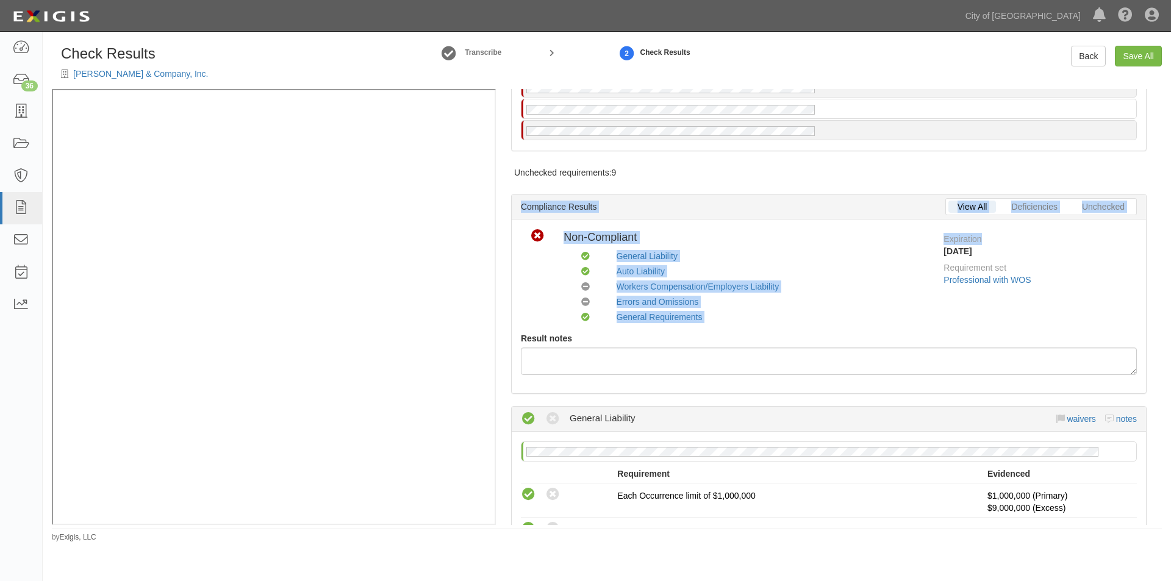
drag, startPoint x: 1162, startPoint y: 234, endPoint x: 1171, endPoint y: 166, distance: 68.2
click at [1171, 166] on div "Check Results Mark Thomas & Company, Inc. Transcribe 2 Check Results Back Save …" at bounding box center [607, 294] width 1129 height 497
click at [1162, 174] on div "Check Results Mark Thomas & Company, Inc. Transcribe 2 Check Results Back Save …" at bounding box center [607, 294] width 1129 height 497
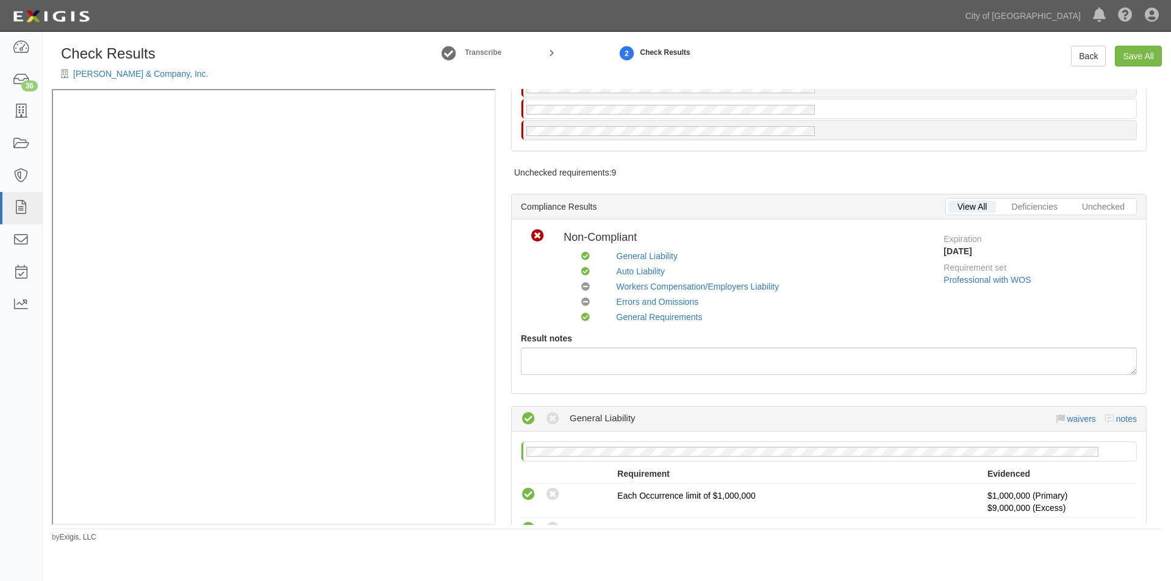
scroll to position [0, 0]
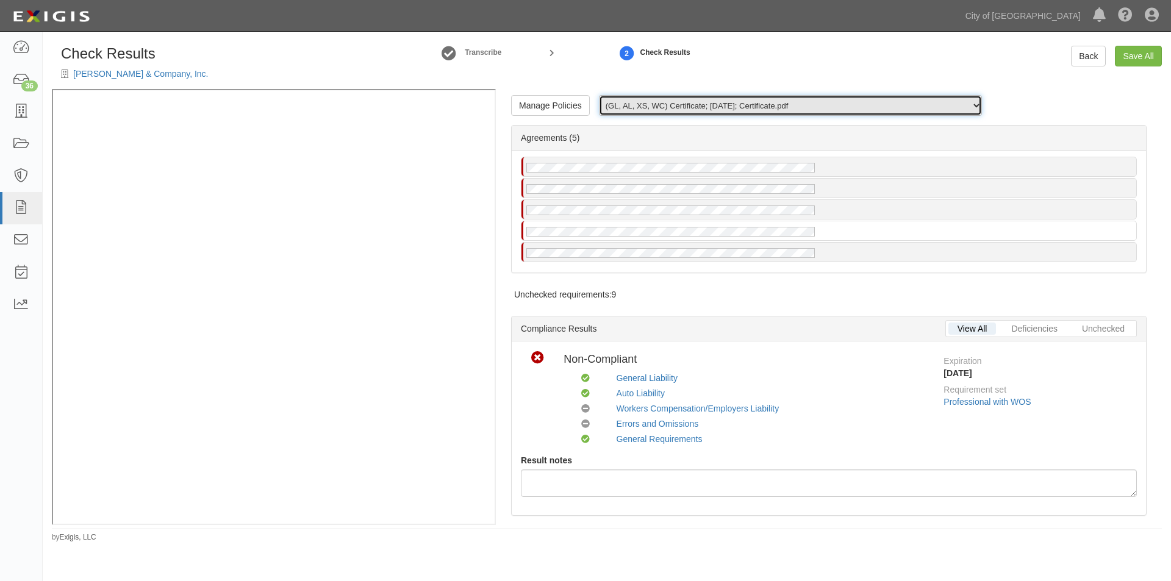
click at [628, 113] on select "(GL, AL, XS, WC) Certificate; 10/14/2025; Mark Thomas & Company.pdf (GL, AL, XS…" at bounding box center [790, 105] width 383 height 21
select select "/documents/321605/download"
click at [599, 95] on select "(GL, AL, XS, WC) Certificate; 10/14/2025; Mark Thomas & Company.pdf (GL, AL, XS…" at bounding box center [790, 105] width 383 height 21
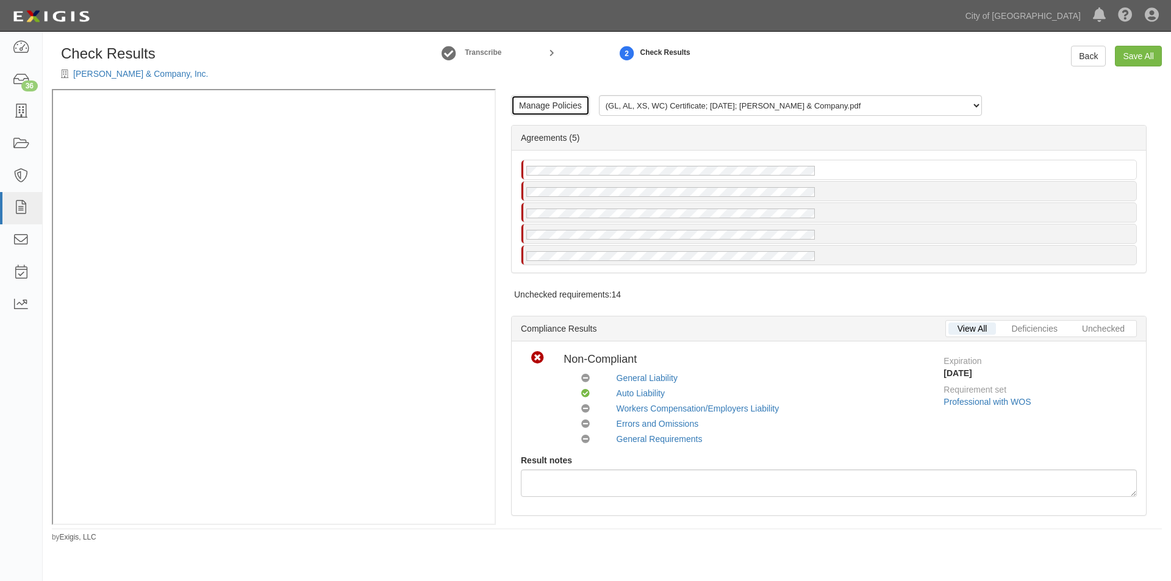
click at [569, 113] on link "Manage Policies" at bounding box center [550, 105] width 79 height 21
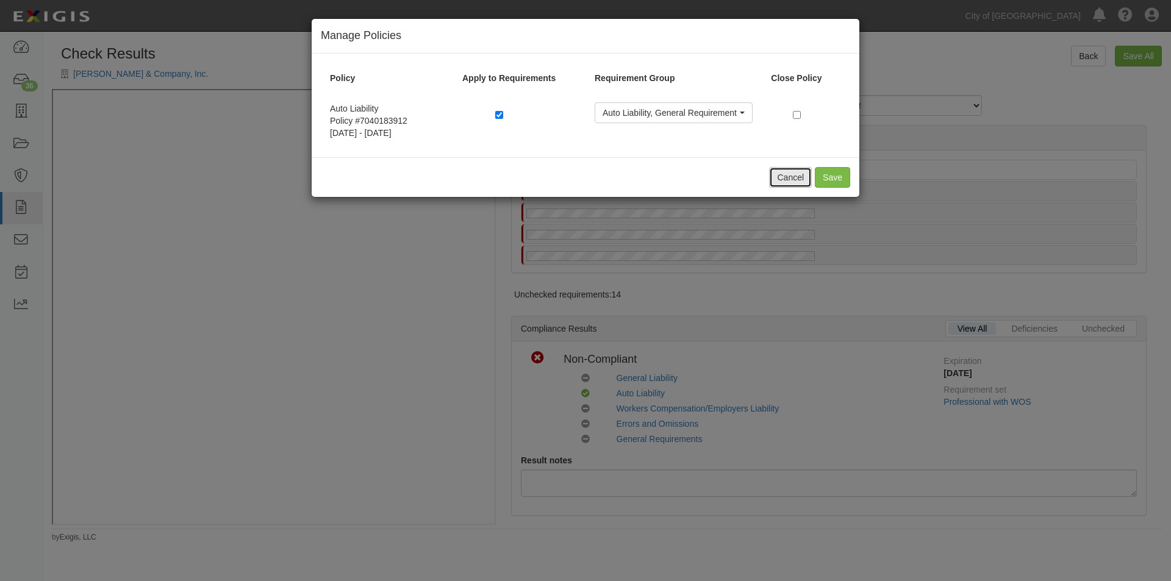
click at [791, 180] on button "Cancel" at bounding box center [790, 177] width 43 height 21
click at [785, 178] on div at bounding box center [829, 169] width 615 height 19
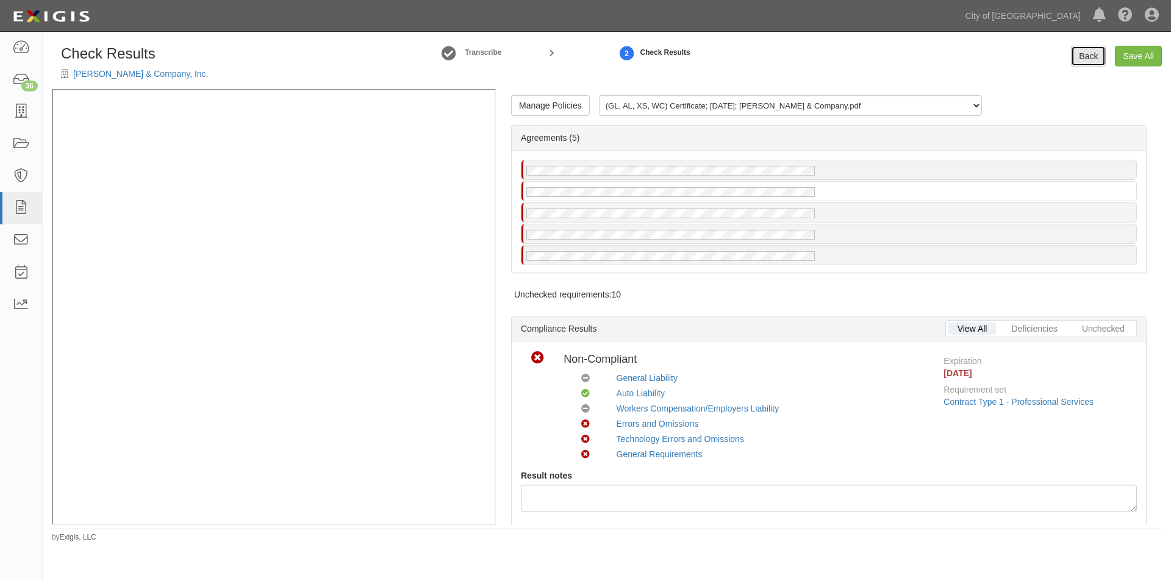
click at [1093, 59] on link "Back" at bounding box center [1088, 56] width 35 height 21
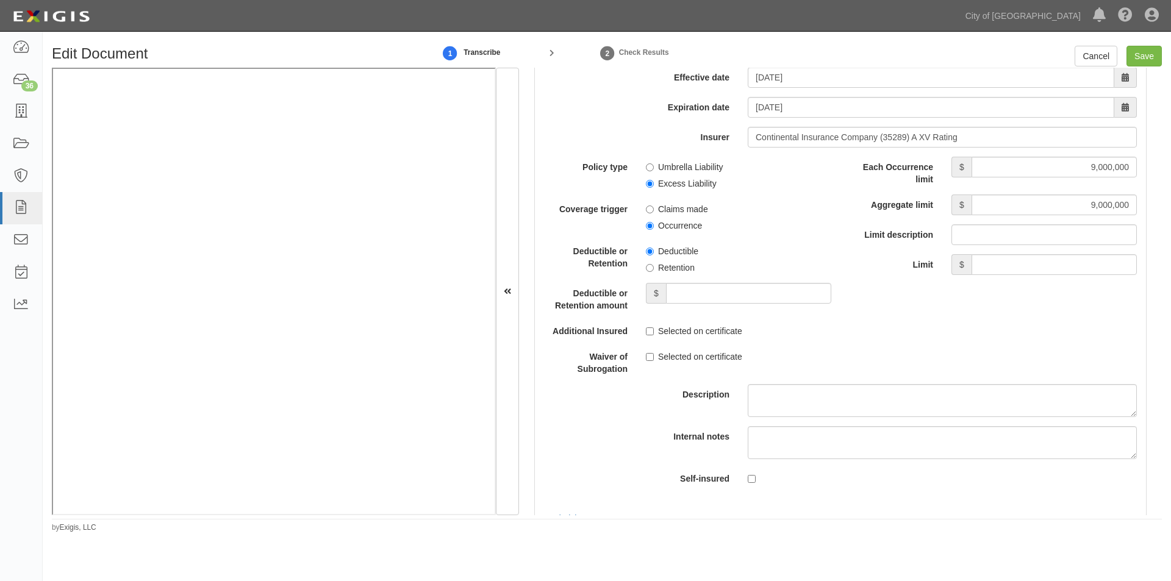
scroll to position [2684, 0]
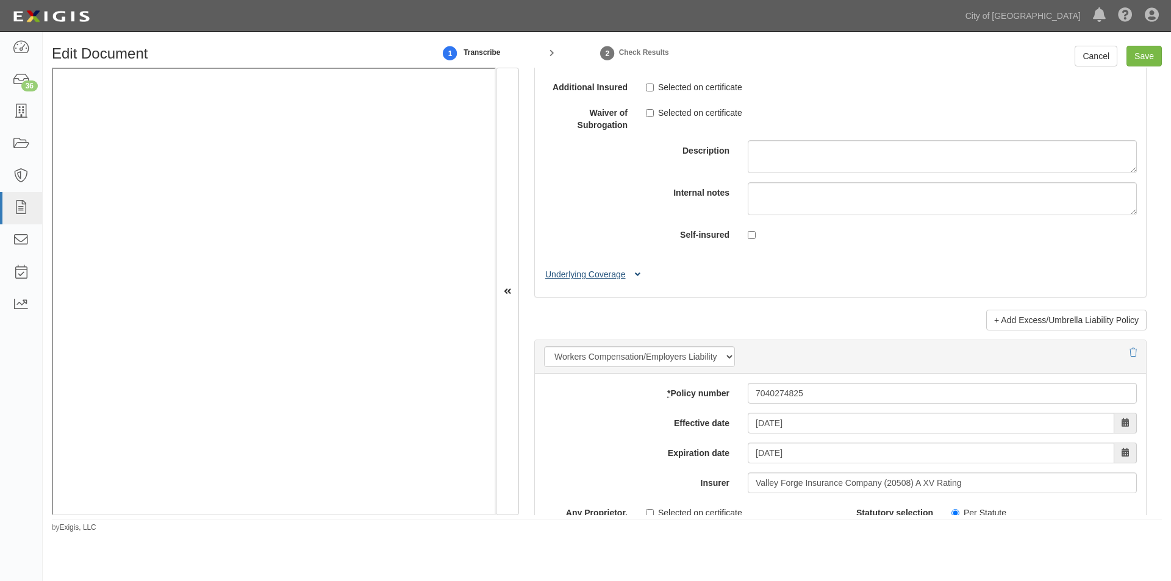
click at [642, 276] on button "Underlying Coverage" at bounding box center [594, 274] width 101 height 13
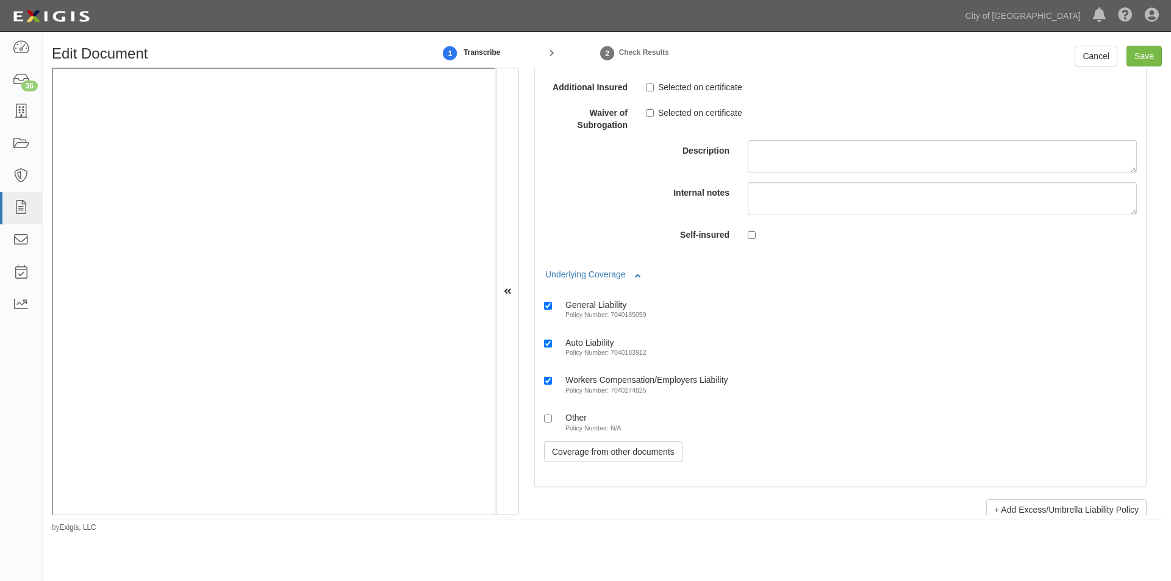
click at [547, 414] on label "Other Policy Number: N/A" at bounding box center [582, 422] width 77 height 20
click at [547, 415] on input "Other Policy Number: N/A" at bounding box center [548, 419] width 8 height 8
checkbox input "true"
click at [1143, 62] on input "Save" at bounding box center [1144, 56] width 35 height 21
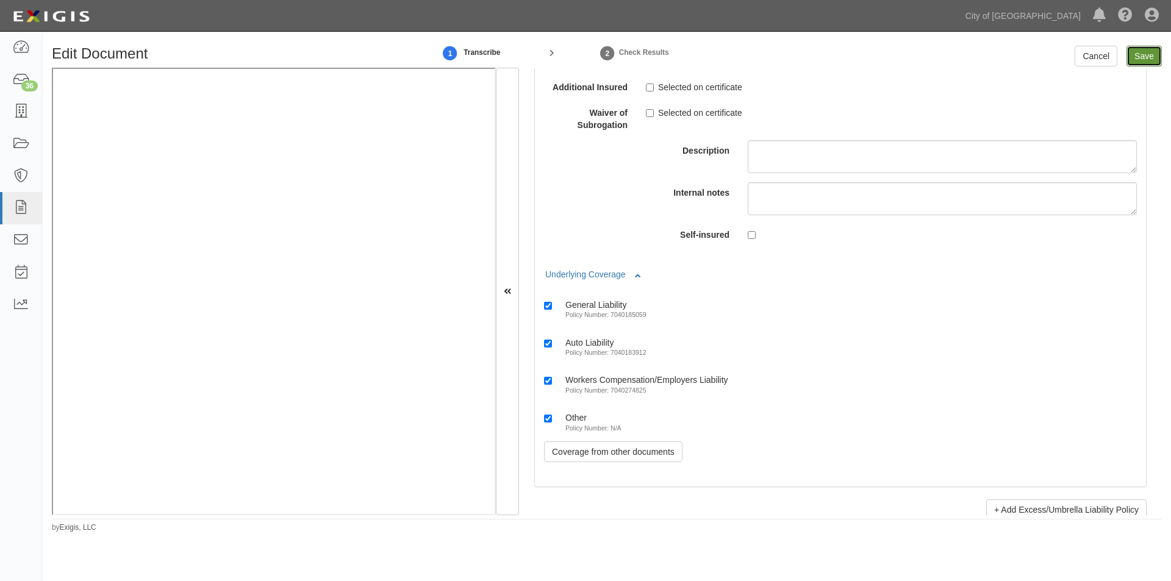
type input "1000000"
type input "15000"
type input "1000000"
type input "2000000"
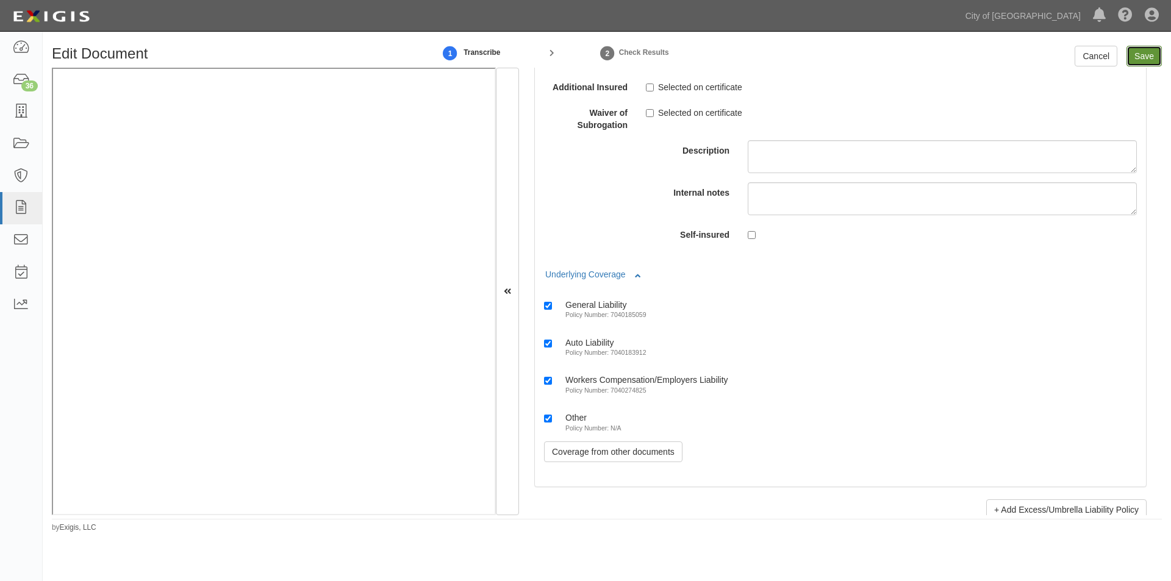
type input "2000000"
type input "1000000"
type input "9000000"
type input "1000000"
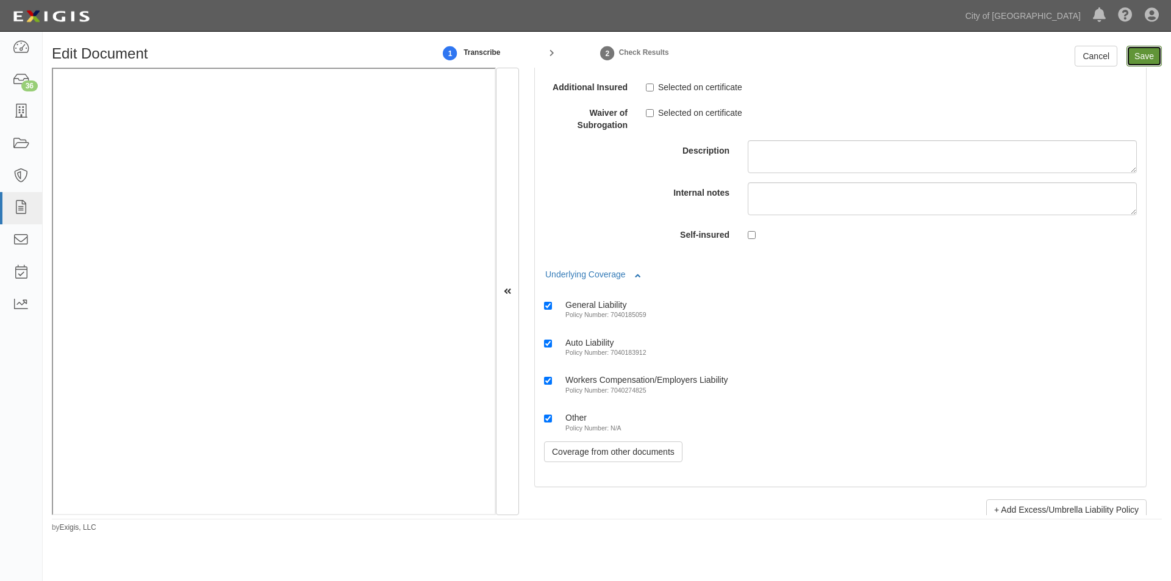
type input "1000000"
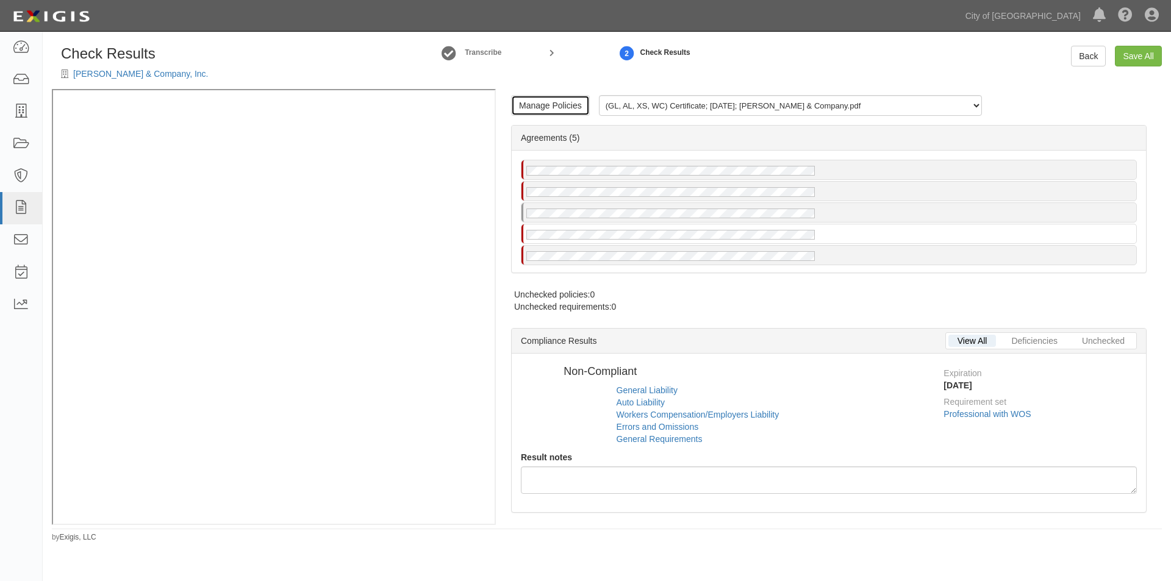
click at [551, 101] on link "Manage Policies" at bounding box center [550, 105] width 79 height 21
click at [0, 0] on div at bounding box center [0, 0] width 0 height 0
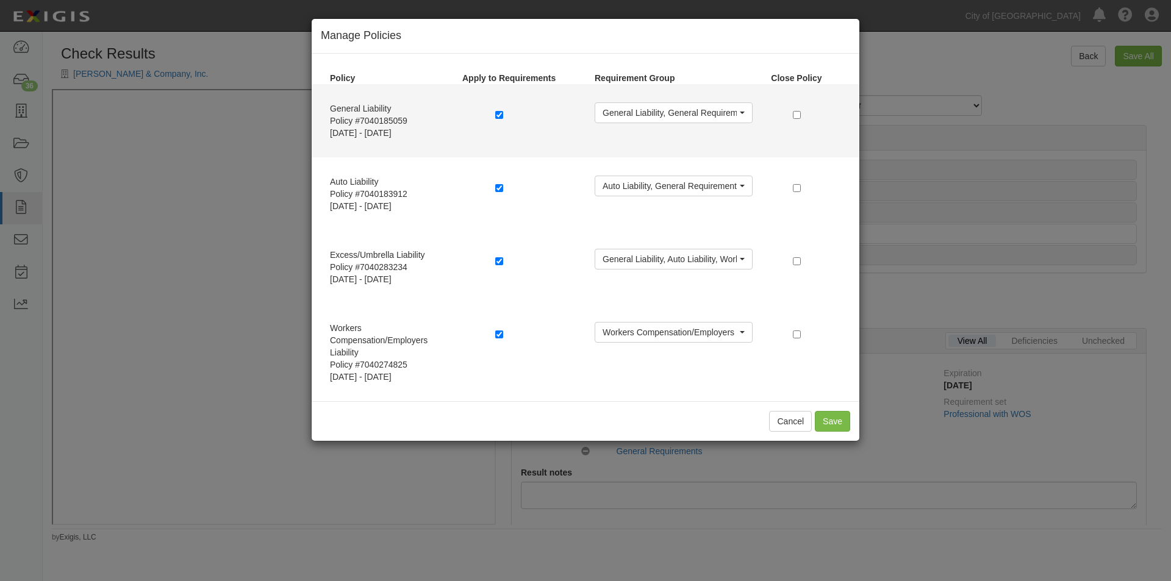
radio input "true"
radio input "false"
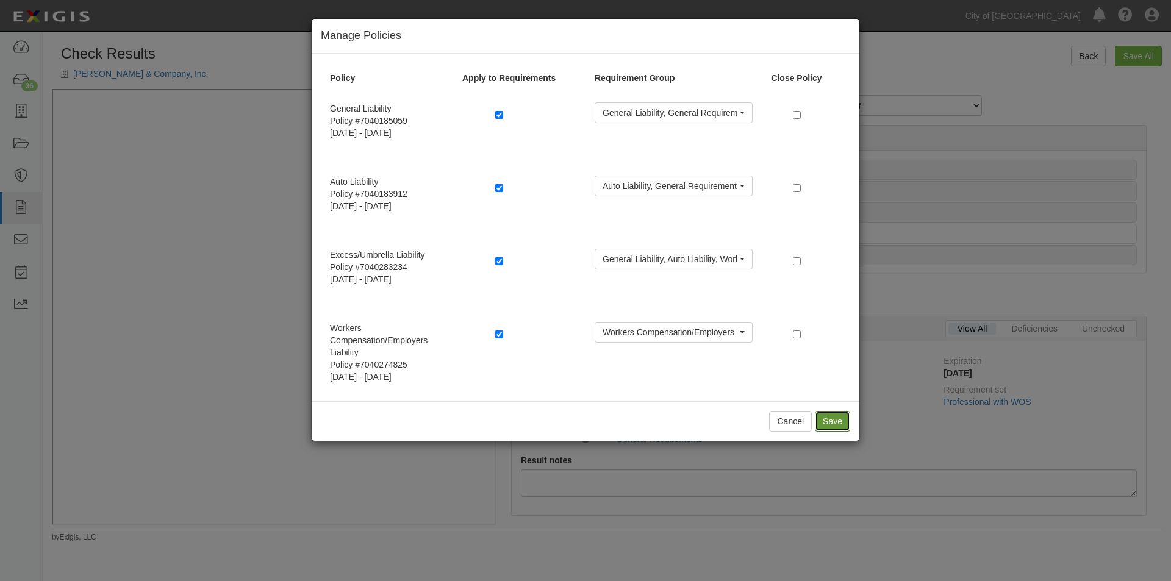
click at [838, 417] on button "Save" at bounding box center [832, 421] width 35 height 21
click at [788, 420] on button "Cancel" at bounding box center [790, 421] width 43 height 21
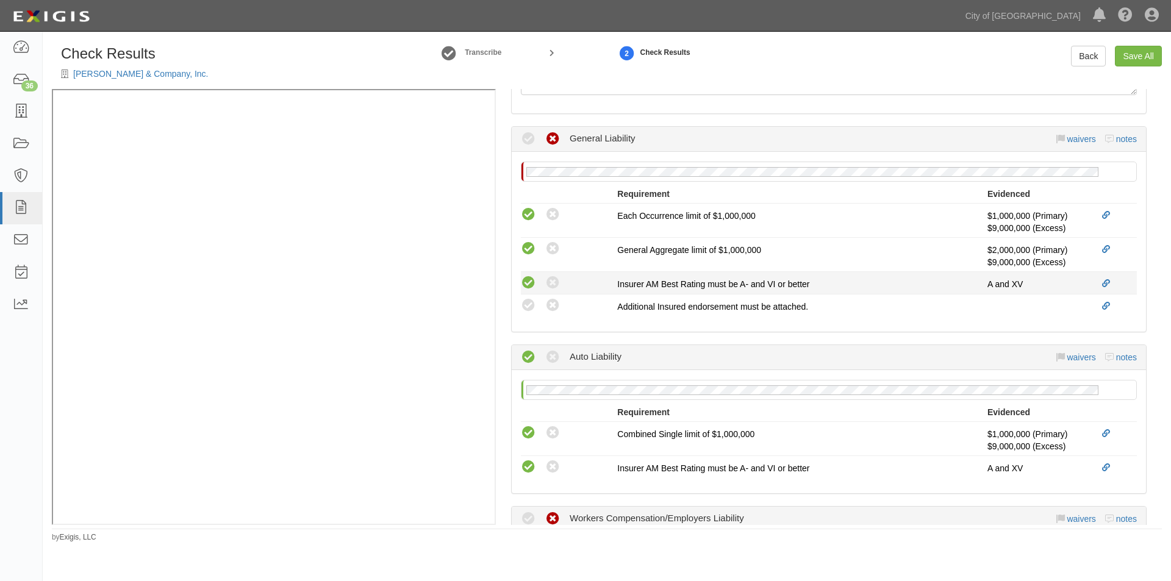
scroll to position [427, 0]
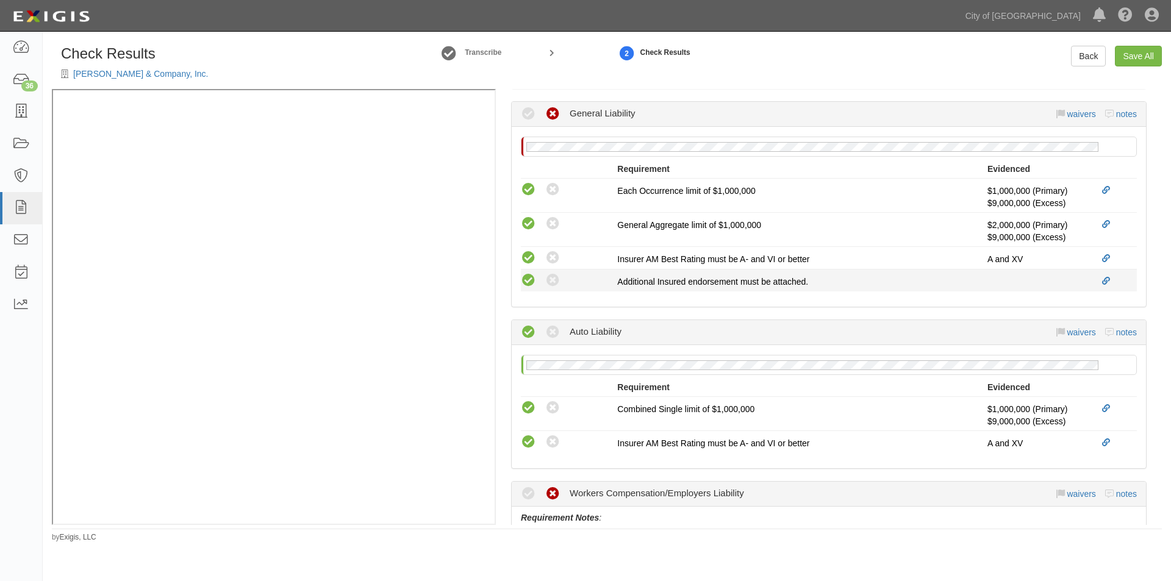
click at [524, 279] on icon at bounding box center [528, 280] width 15 height 15
radio input "true"
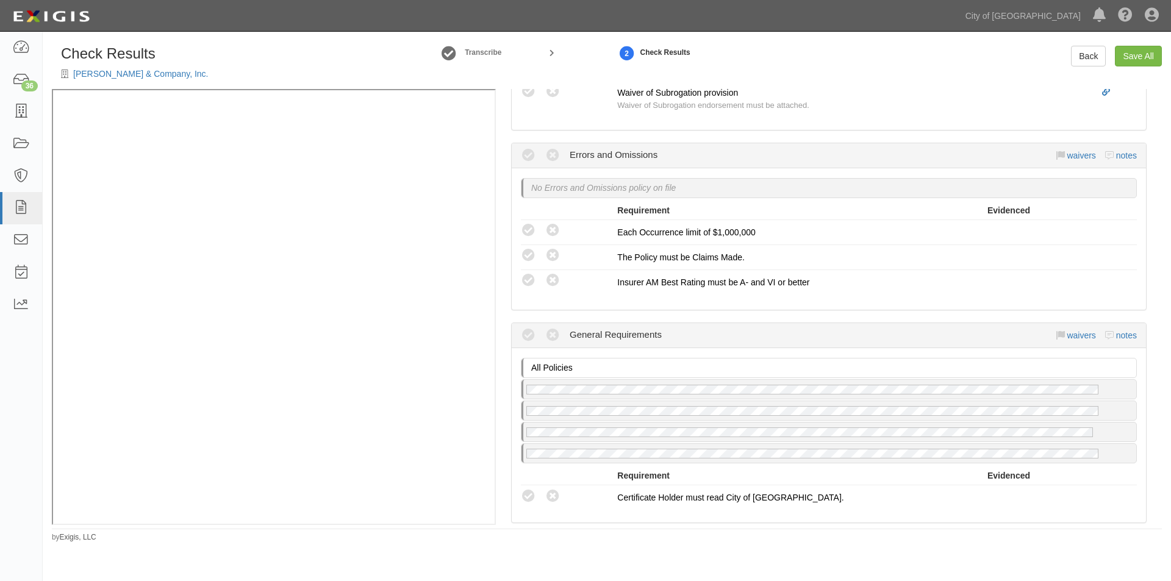
scroll to position [1159, 0]
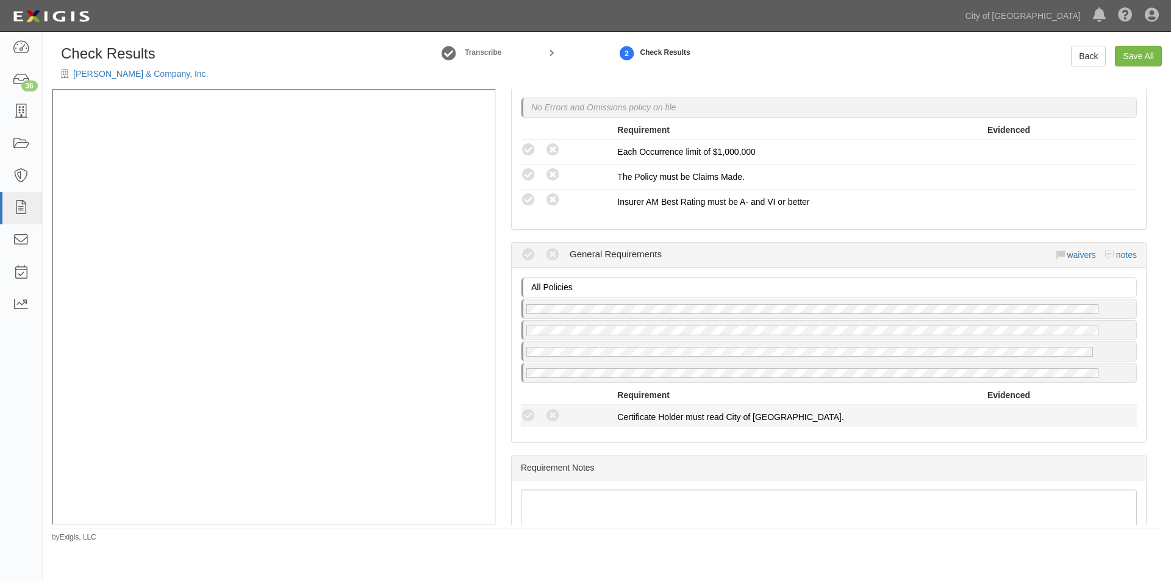
click at [522, 407] on li "Compliant Waived Non-Compliant Certificate Holder must read City of Sacramento." at bounding box center [829, 416] width 616 height 22
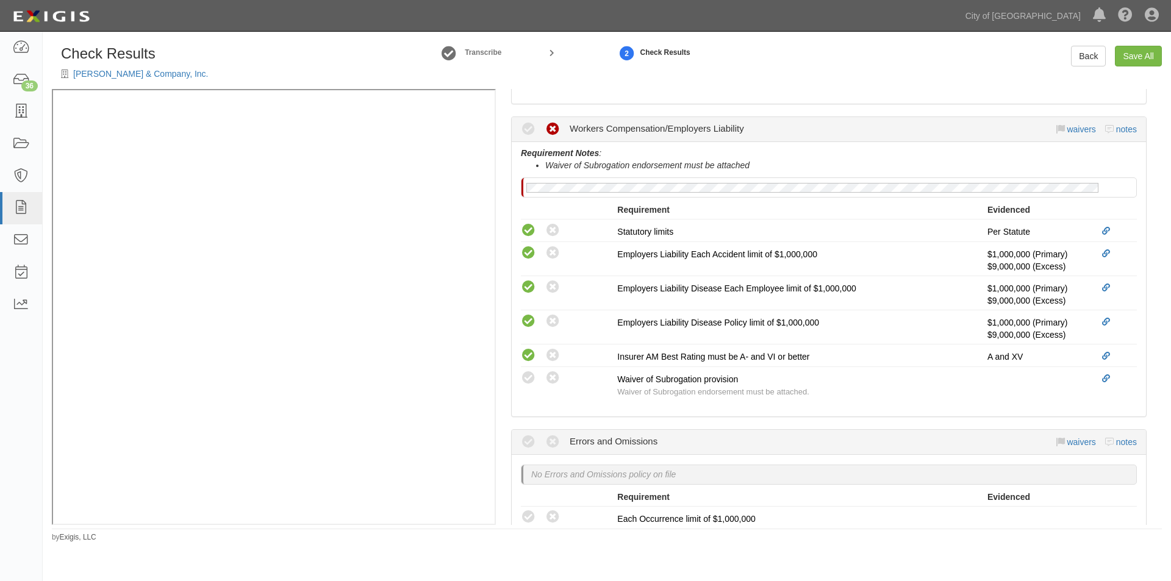
scroll to position [793, 0]
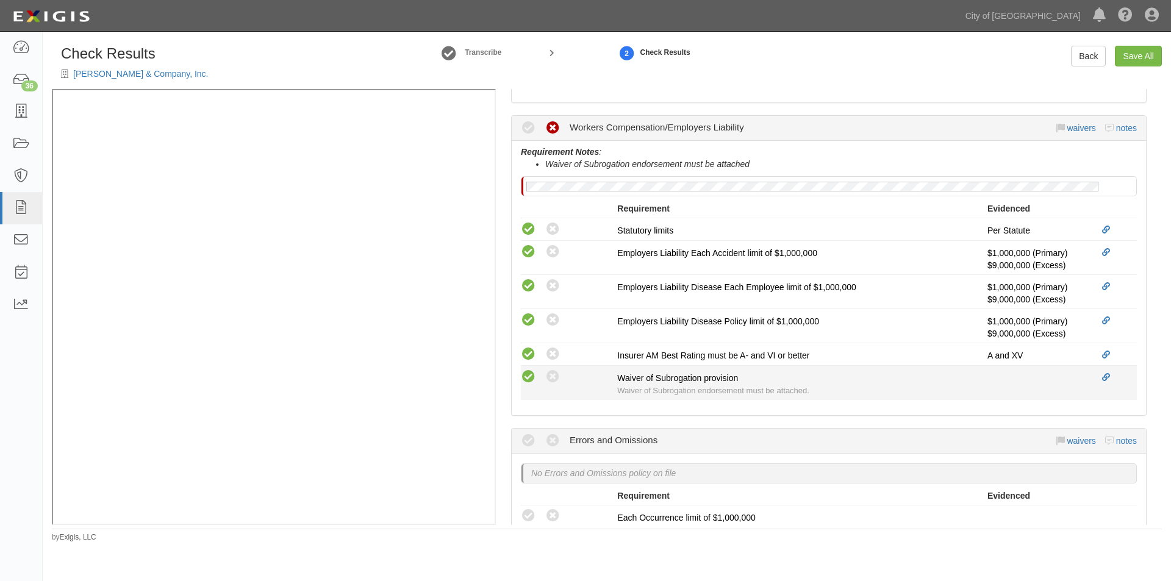
click at [531, 379] on icon at bounding box center [528, 377] width 15 height 15
radio input "true"
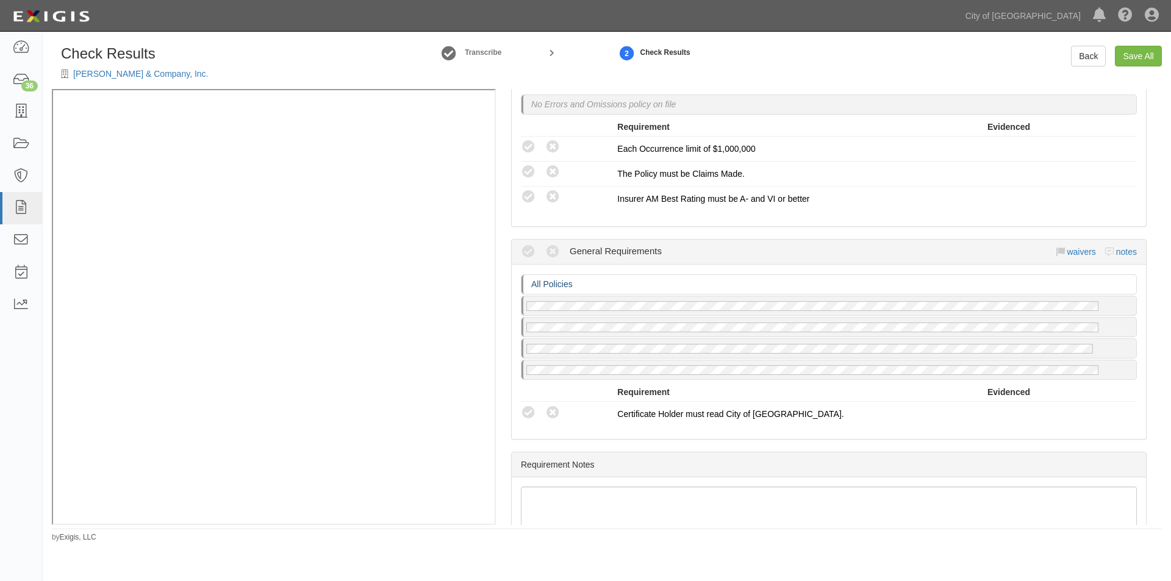
scroll to position [1220, 0]
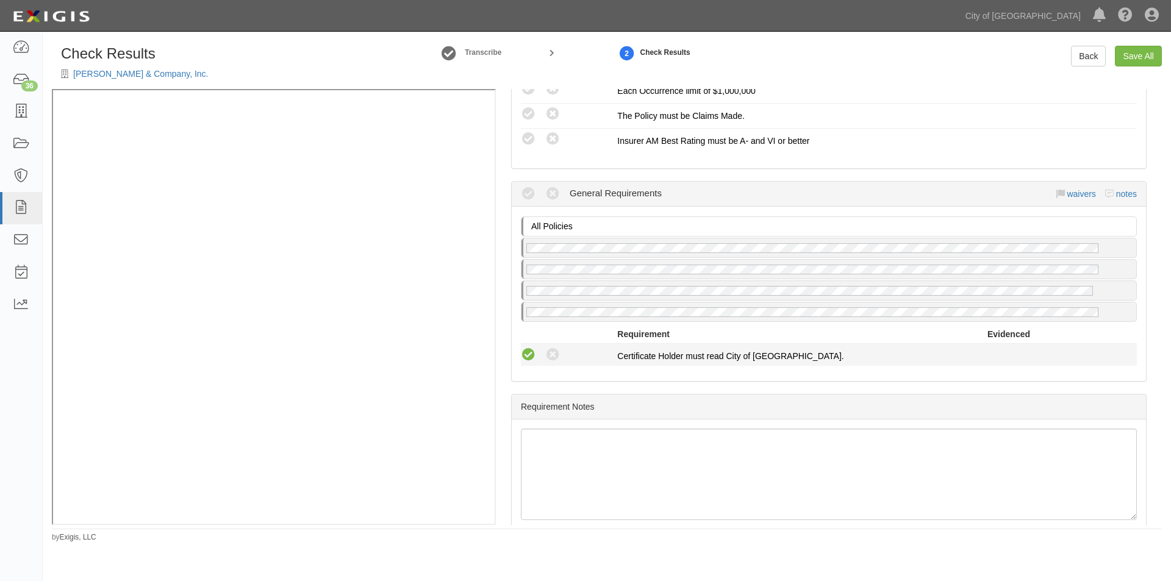
click at [526, 359] on icon at bounding box center [528, 355] width 15 height 15
radio input "true"
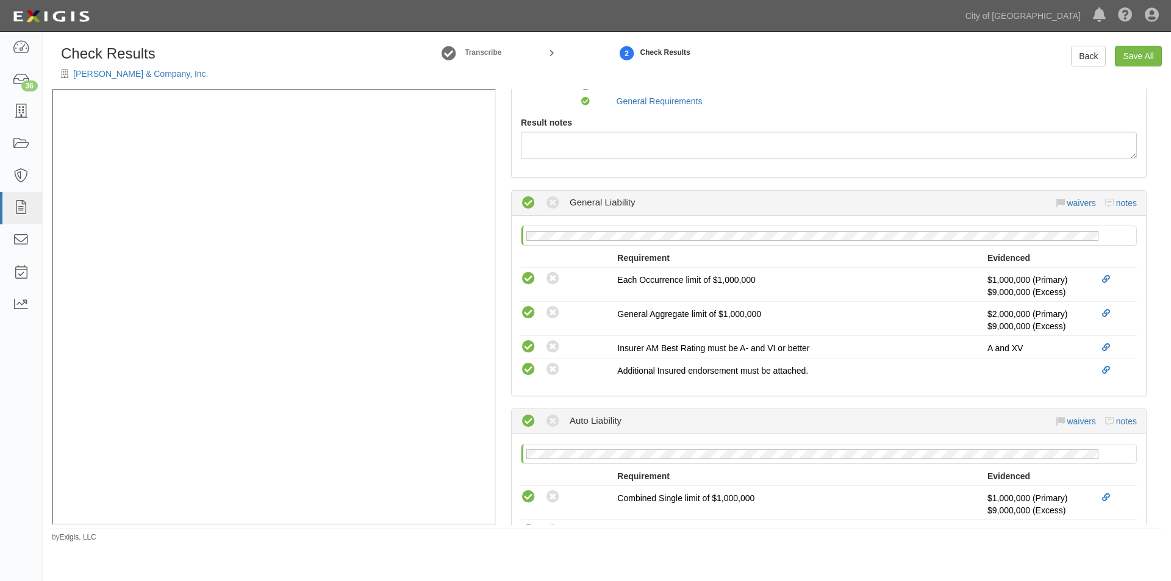
scroll to position [281, 0]
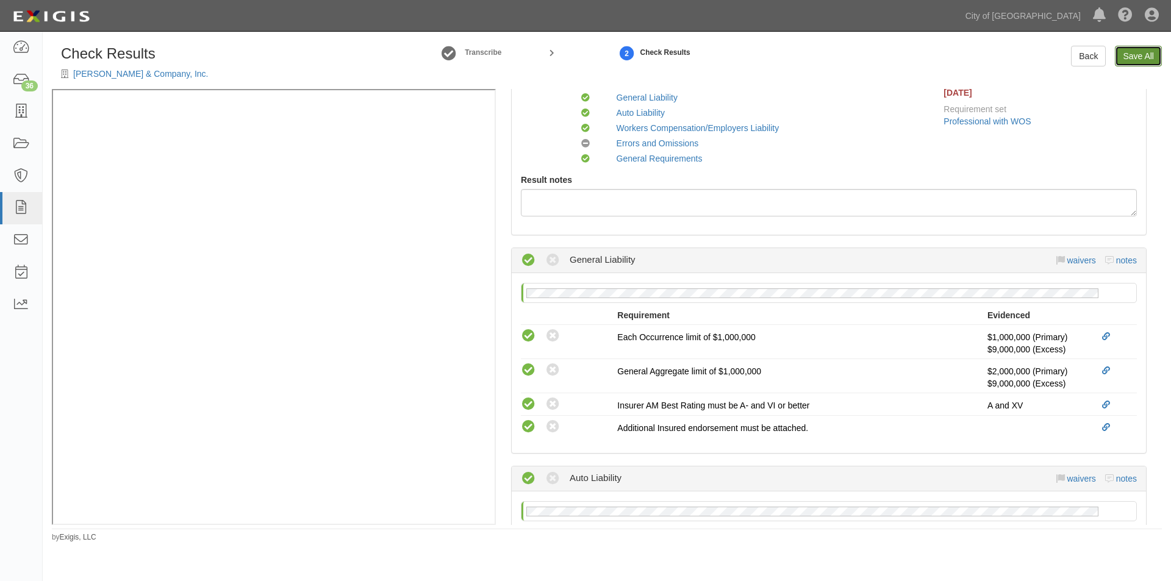
click at [1137, 54] on link "Save All" at bounding box center [1138, 56] width 47 height 21
radio input "false"
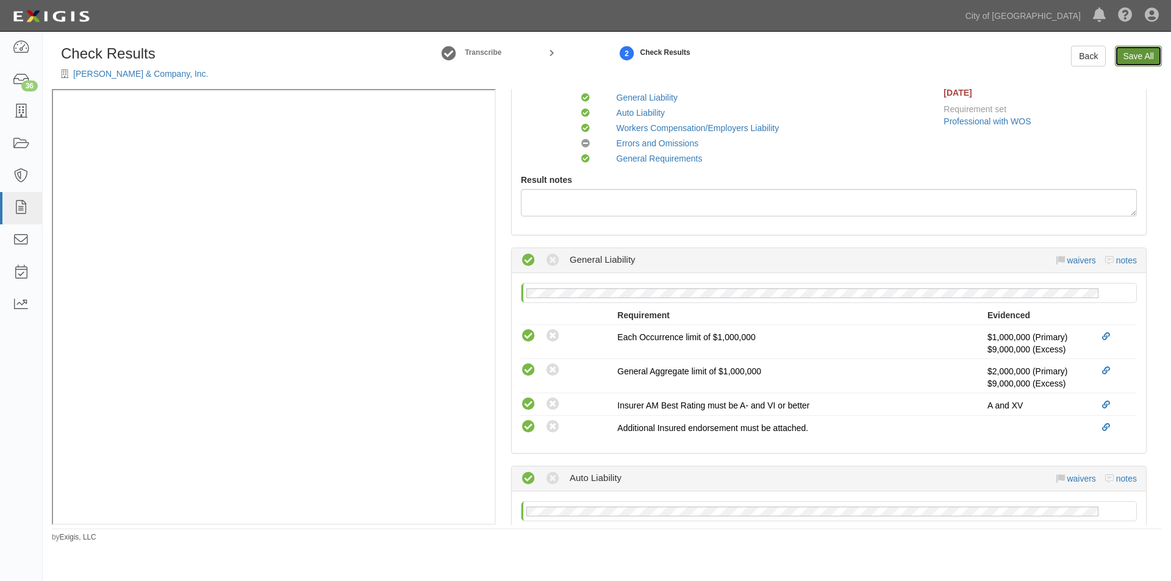
radio input "true"
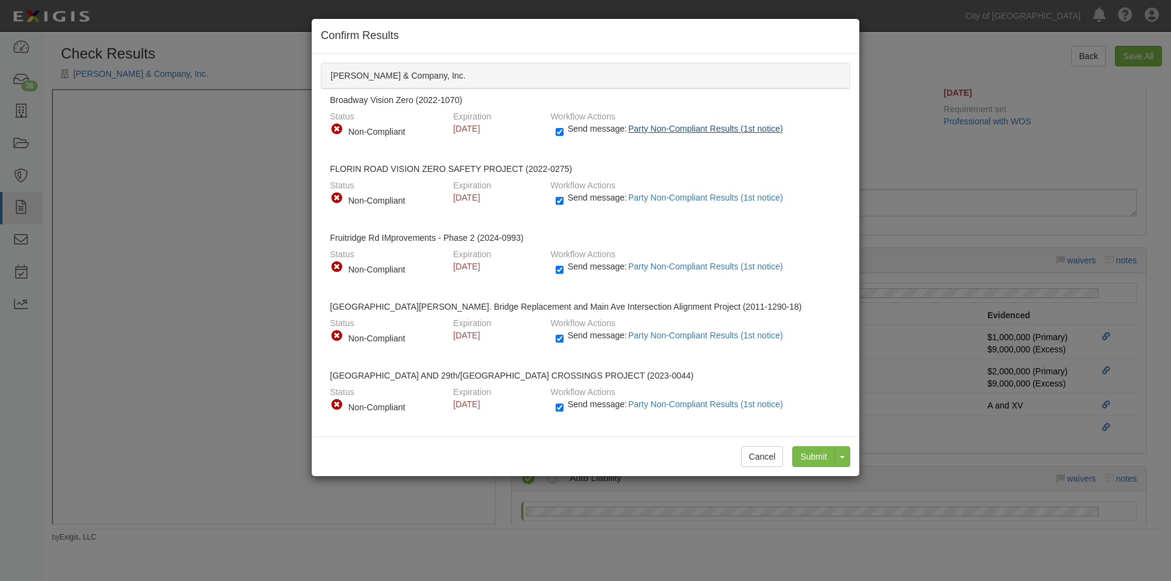
click at [722, 130] on span "Party Non-Compliant Results (1st notice)" at bounding box center [705, 129] width 155 height 10
click at [564, 404] on label "Send message: Party Non-Compliant Results (1st notice)" at bounding box center [672, 411] width 232 height 16
click at [564, 404] on input "Send message: Party Non-Compliant Results (1st notice)" at bounding box center [560, 408] width 8 height 14
checkbox input "false"
click at [567, 340] on label "Send message: Party Non-Compliant Results (1st notice)" at bounding box center [672, 342] width 232 height 16
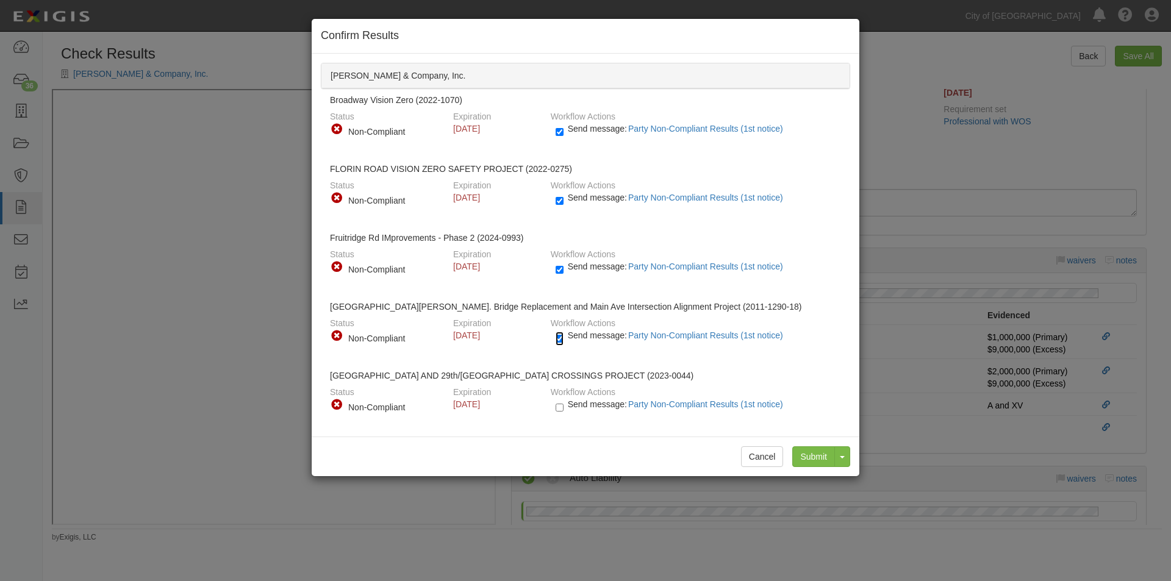
click at [564, 340] on input "Send message: Party Non-Compliant Results (1st notice)" at bounding box center [560, 339] width 8 height 14
checkbox input "false"
click at [560, 271] on input "Send message: Party Non-Compliant Results (1st notice)" at bounding box center [560, 270] width 8 height 14
checkbox input "false"
click at [556, 205] on input "Send message: Party Non-Compliant Results (1st notice)" at bounding box center [560, 201] width 8 height 14
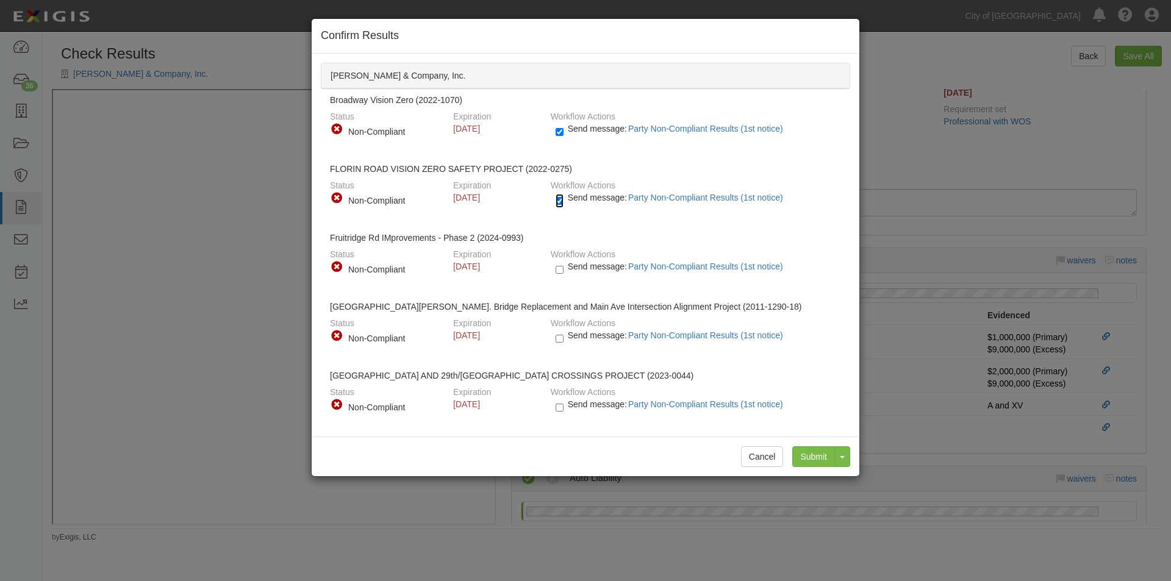
checkbox input "false"
click at [561, 131] on input "Send message: Party Non-Compliant Results (1st notice)" at bounding box center [560, 132] width 8 height 14
checkbox input "false"
click at [817, 461] on input "Submit" at bounding box center [813, 457] width 43 height 21
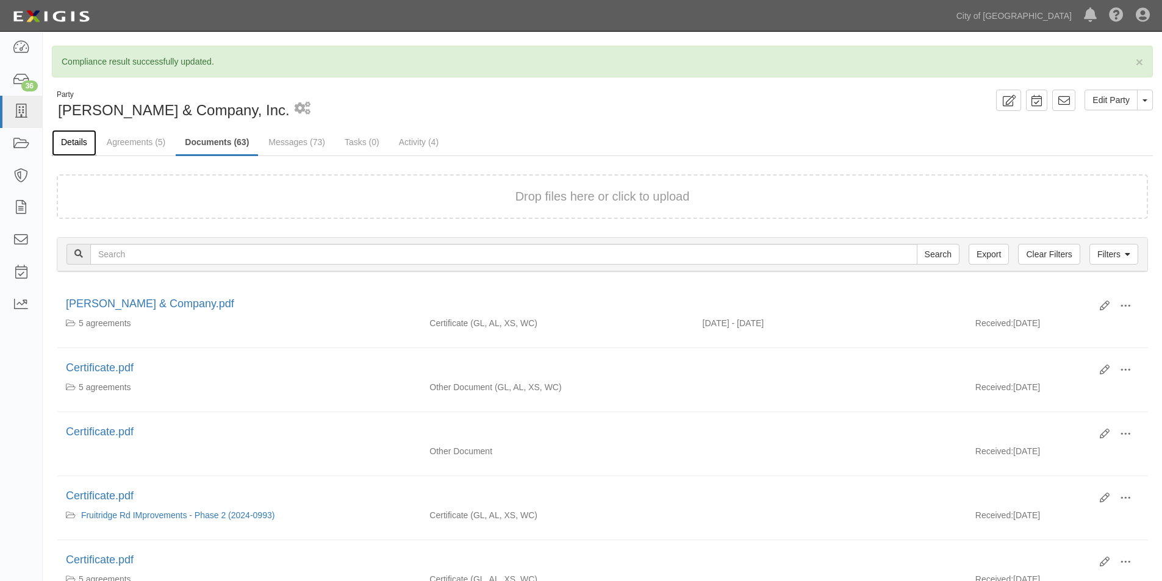
click at [81, 143] on link "Details" at bounding box center [74, 143] width 45 height 26
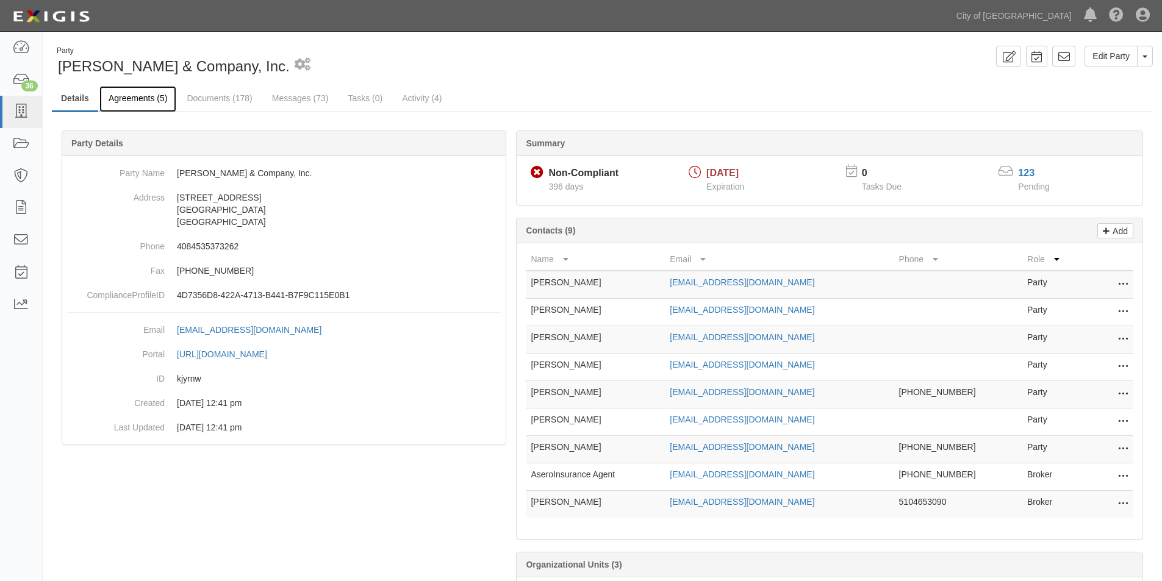
click at [145, 98] on link "Agreements (5)" at bounding box center [137, 99] width 77 height 26
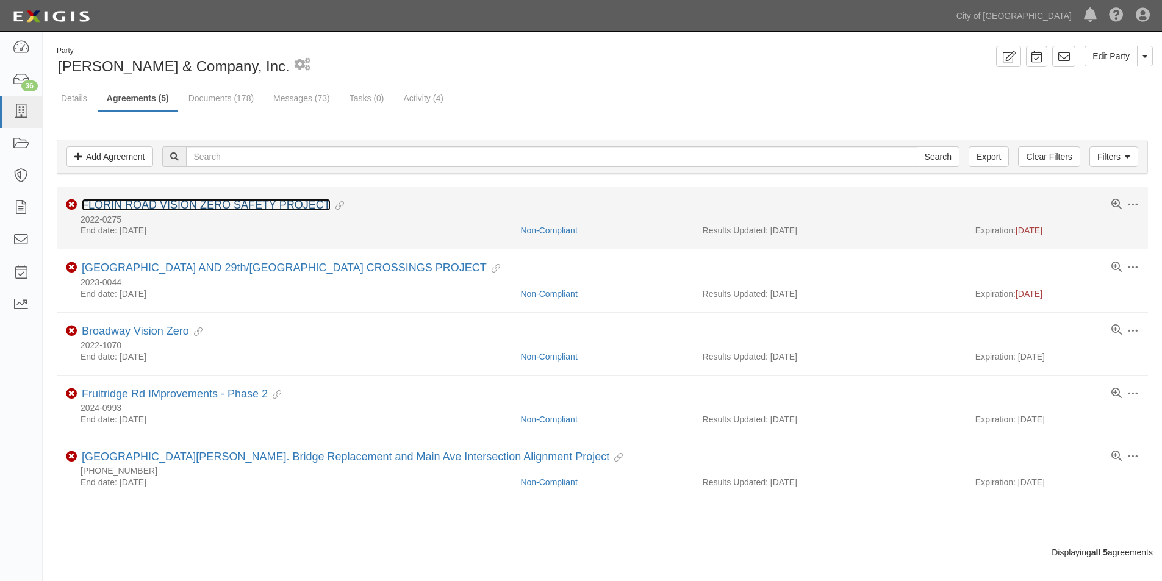
click at [178, 210] on link "FLORIN ROAD VISION ZERO SAFETY PROJECT" at bounding box center [206, 205] width 249 height 12
click at [531, 234] on link "Non-Compliant" at bounding box center [548, 231] width 57 height 10
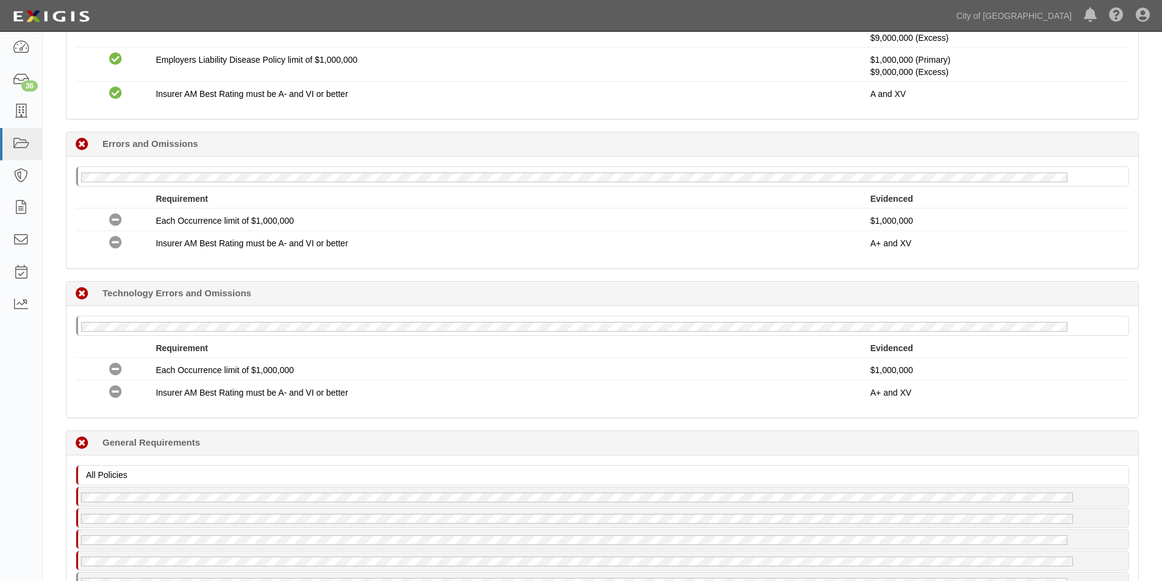
scroll to position [854, 0]
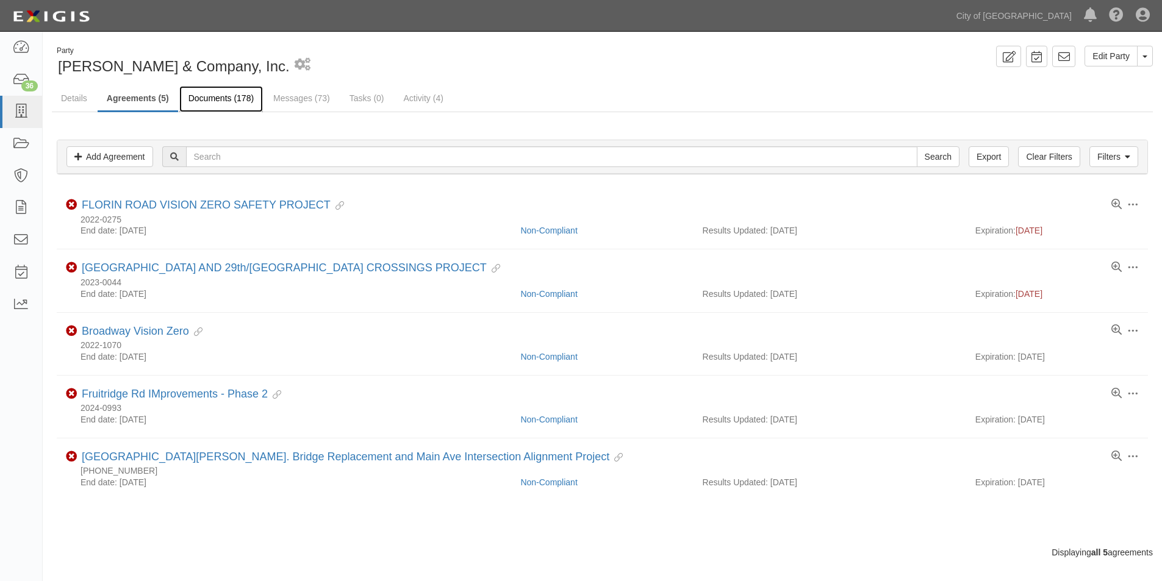
click at [221, 98] on link "Documents (178)" at bounding box center [221, 99] width 84 height 26
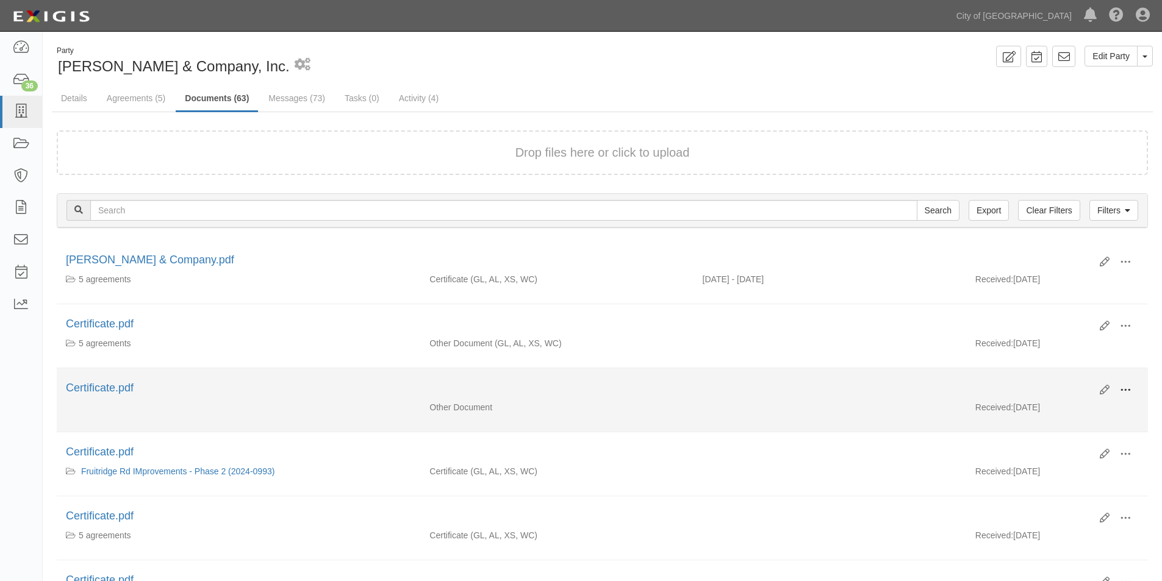
click at [1130, 385] on span at bounding box center [1125, 390] width 11 height 11
click at [1042, 403] on link "View" at bounding box center [1066, 408] width 96 height 22
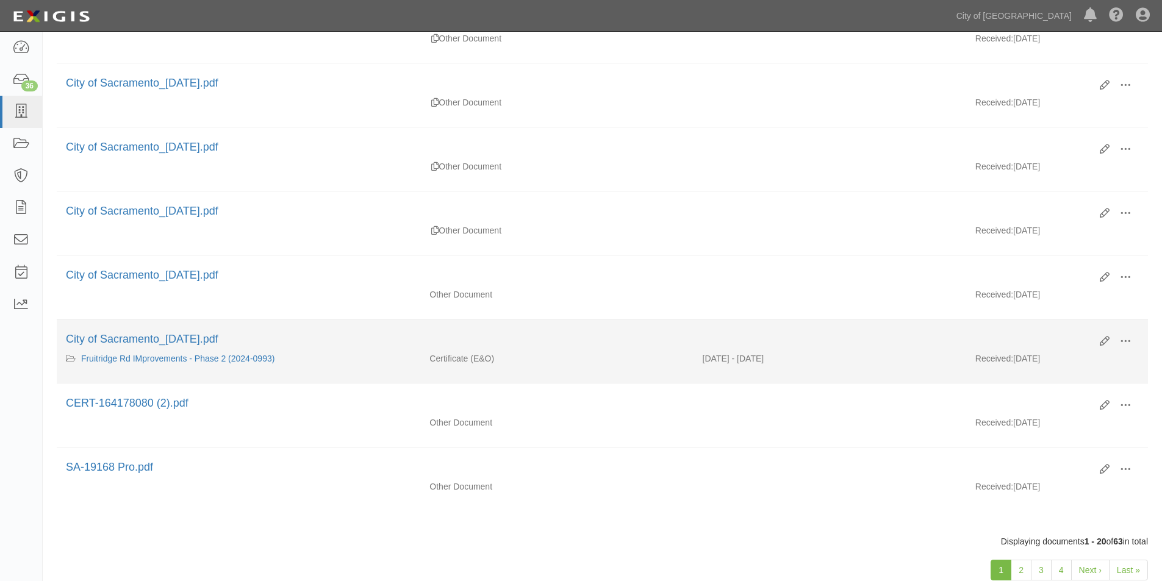
scroll to position [1060, 0]
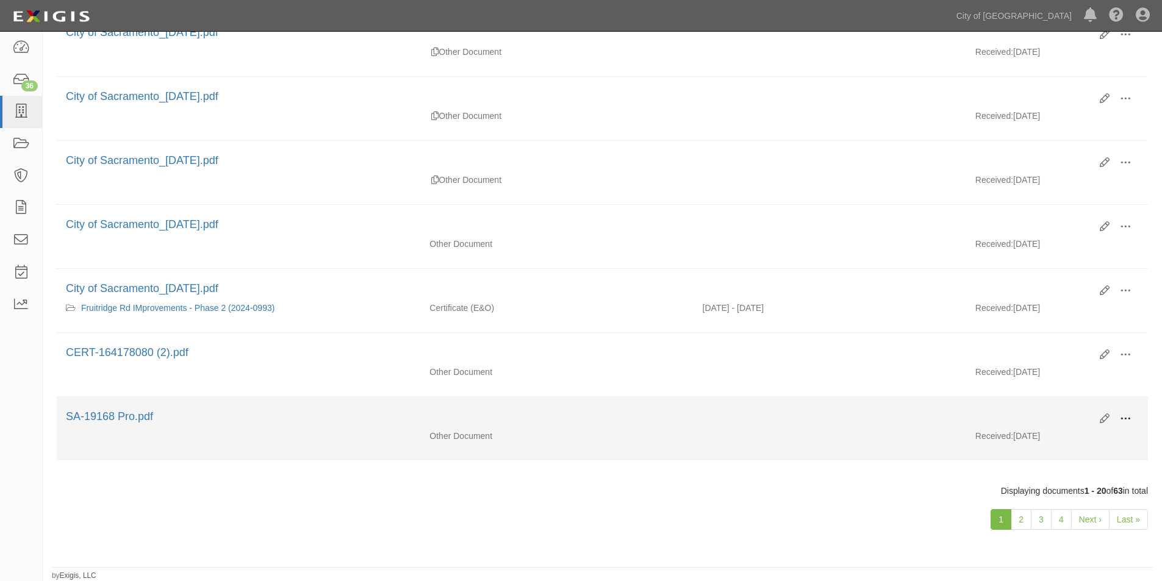
click at [1124, 418] on span at bounding box center [1125, 419] width 11 height 11
click at [1047, 434] on link "View" at bounding box center [1066, 437] width 96 height 22
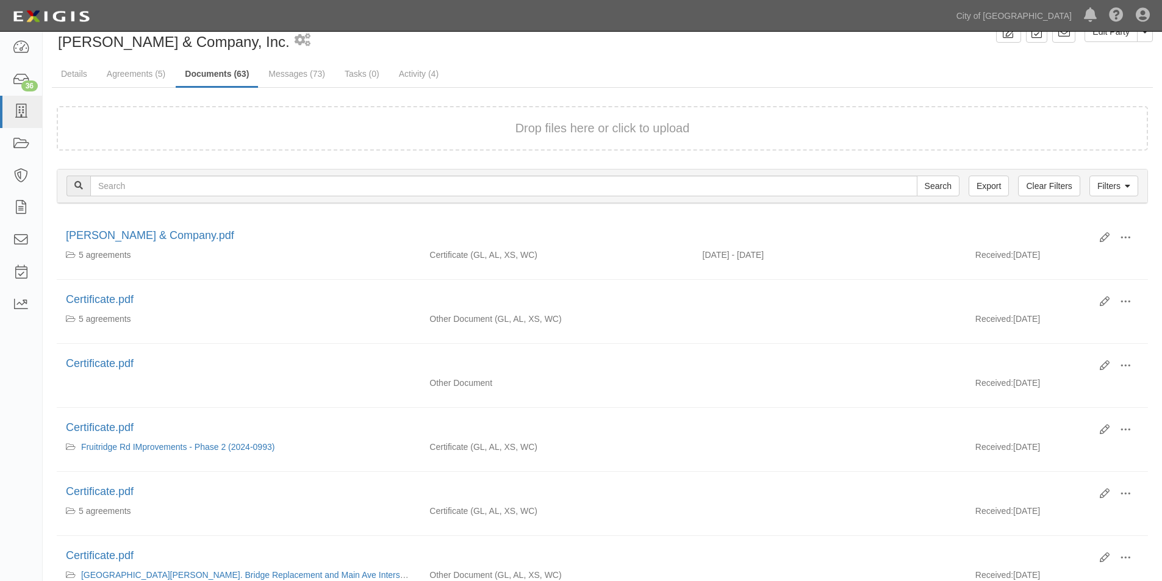
scroll to position [16, 0]
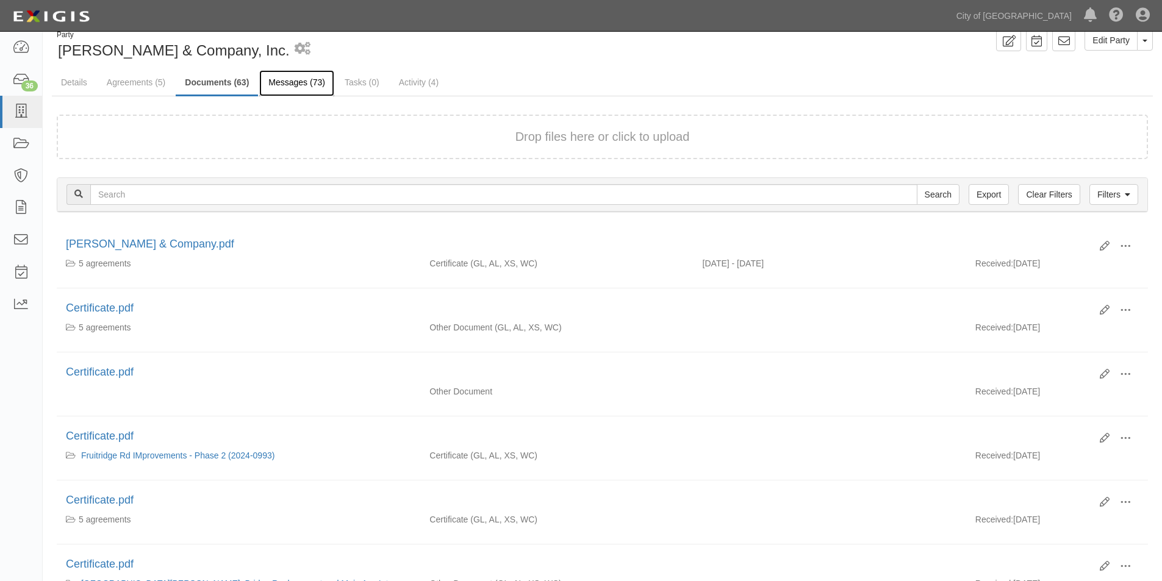
click at [296, 79] on link "Messages (73)" at bounding box center [296, 83] width 75 height 26
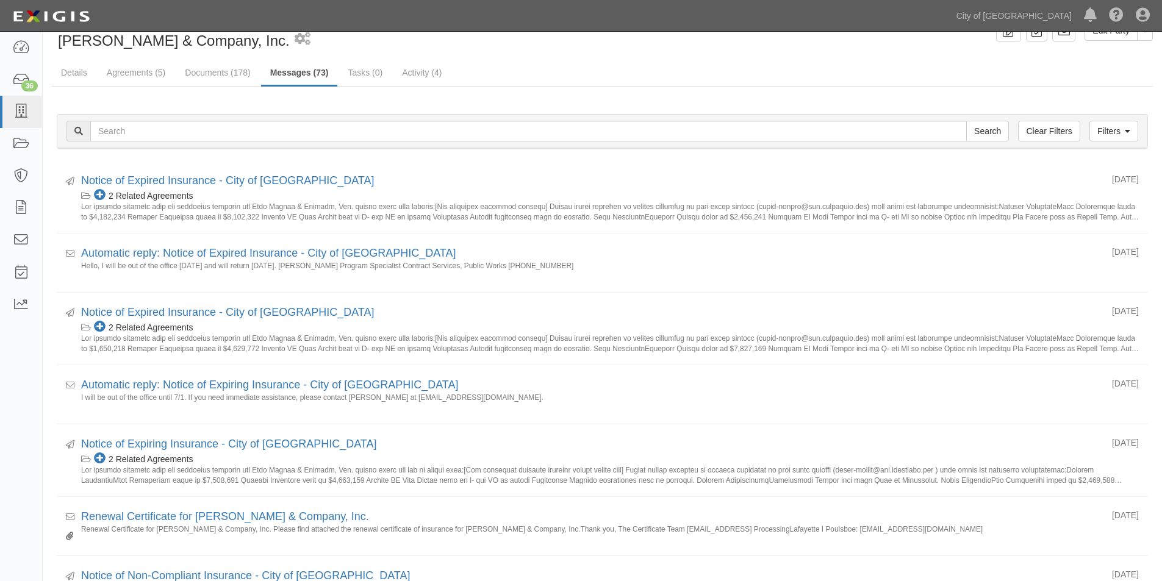
scroll to position [24, 0]
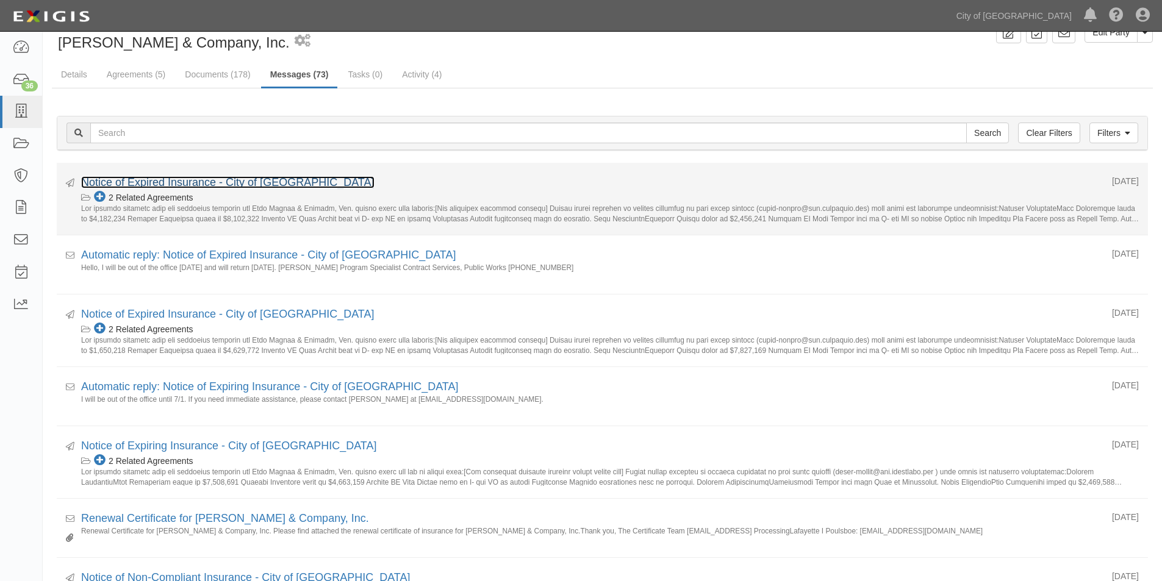
click at [260, 187] on link "Notice of Expired Insurance - City of [GEOGRAPHIC_DATA]" at bounding box center [227, 182] width 293 height 12
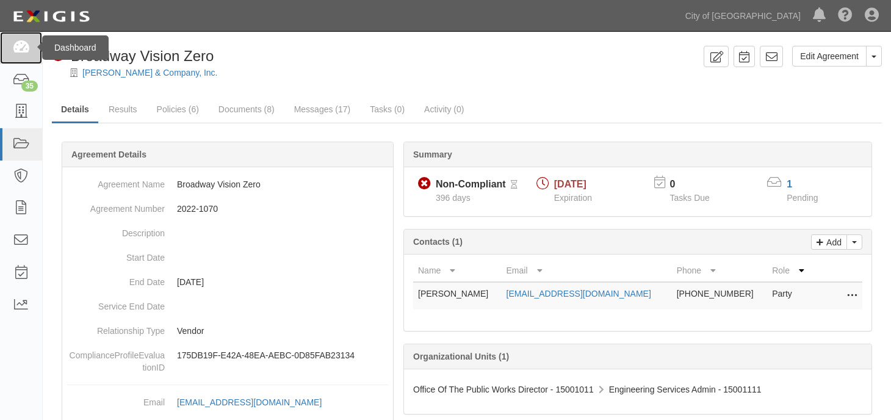
click at [29, 49] on icon at bounding box center [20, 48] width 17 height 14
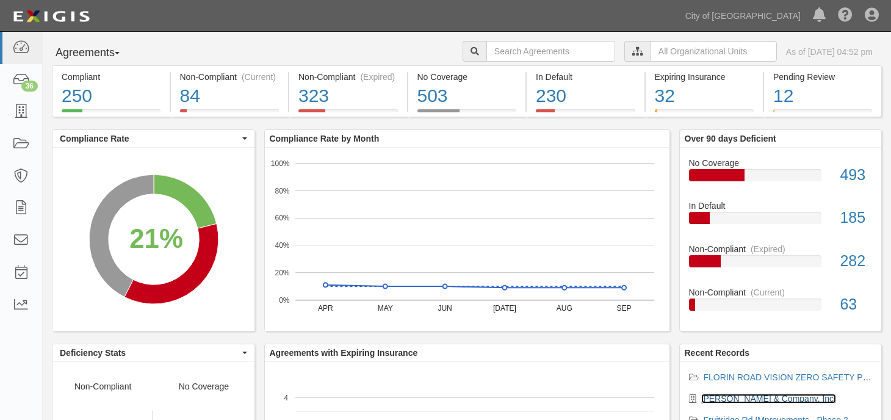
click at [731, 397] on link "[PERSON_NAME] & Company, Inc." at bounding box center [768, 398] width 135 height 10
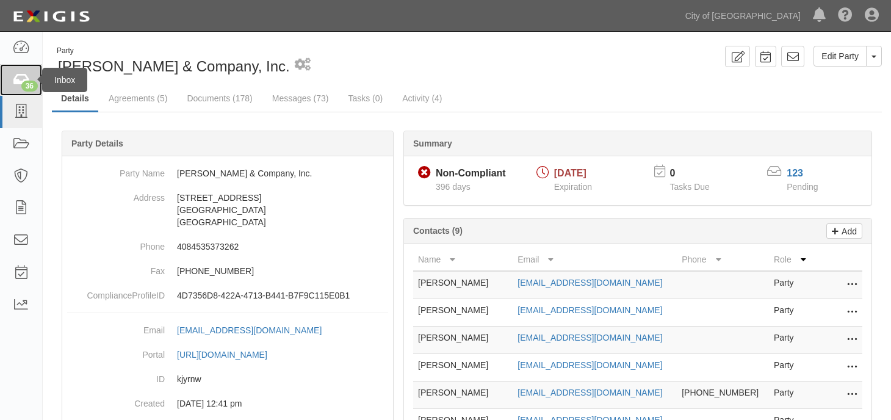
click at [15, 73] on icon at bounding box center [20, 80] width 17 height 14
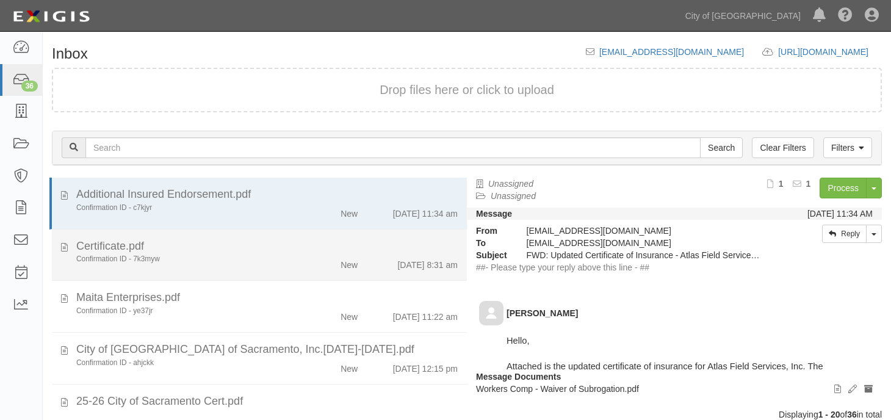
click at [267, 250] on div "Certificate.pdf" at bounding box center [266, 247] width 381 height 16
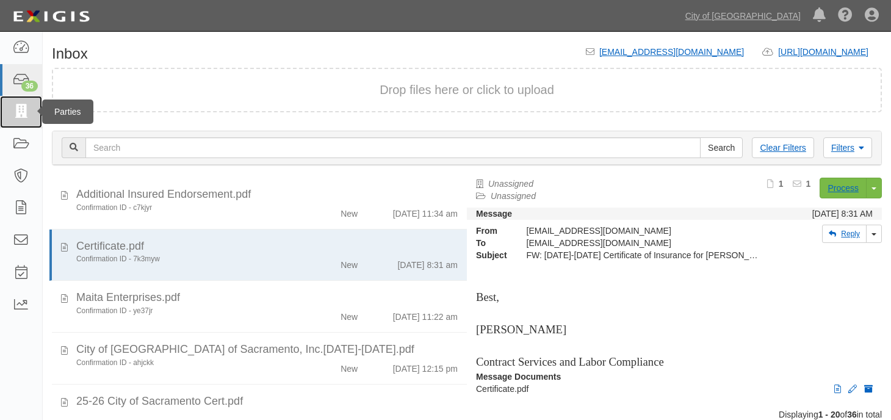
click at [24, 117] on icon at bounding box center [20, 112] width 17 height 14
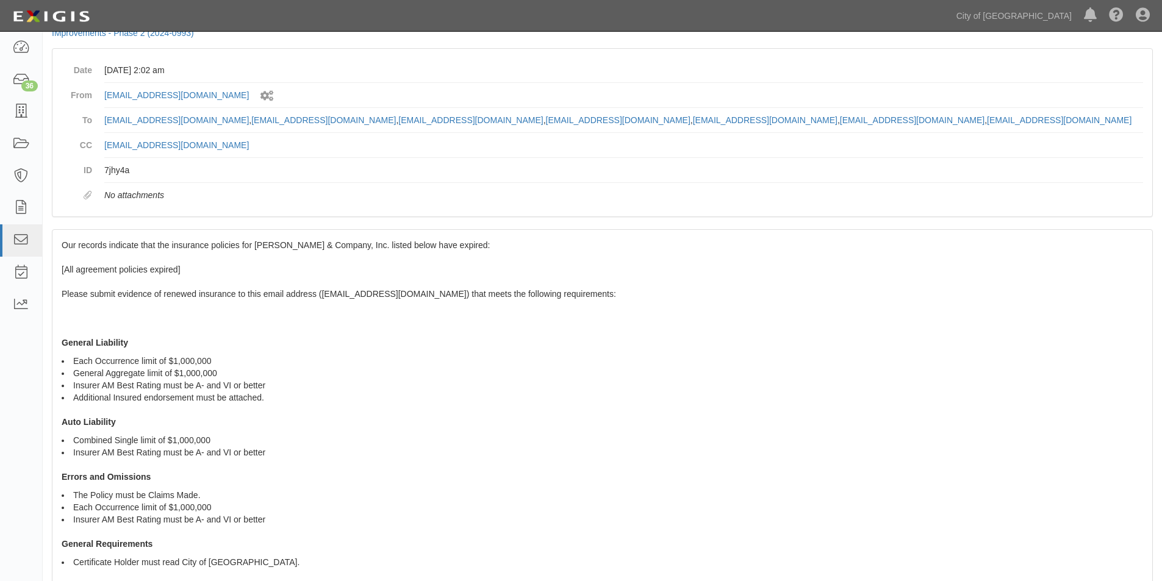
scroll to position [305, 0]
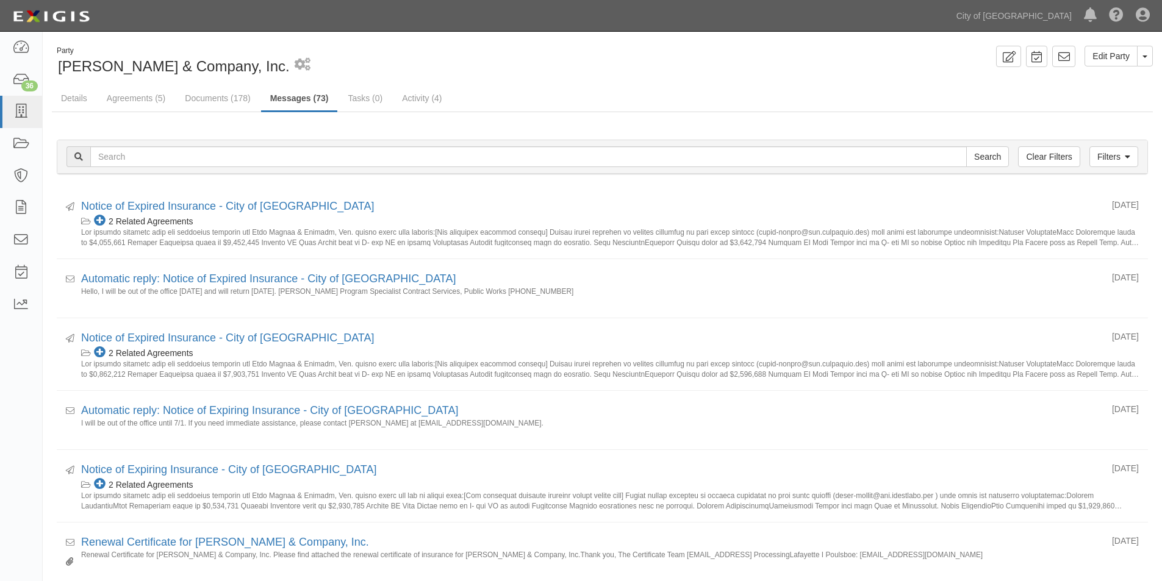
scroll to position [24, 0]
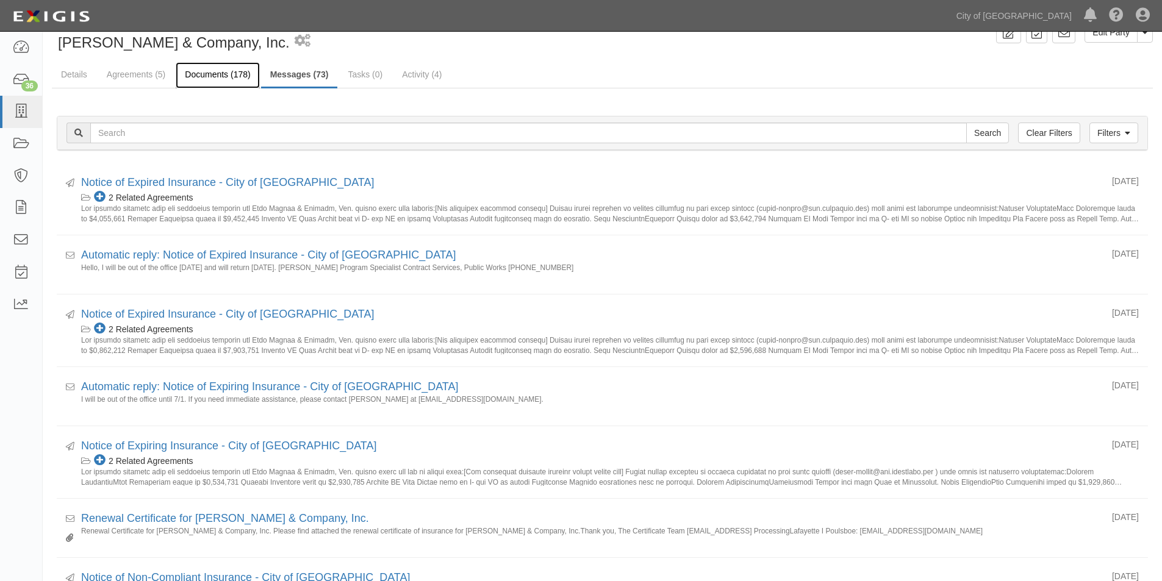
click at [214, 77] on link "Documents (178)" at bounding box center [218, 75] width 84 height 26
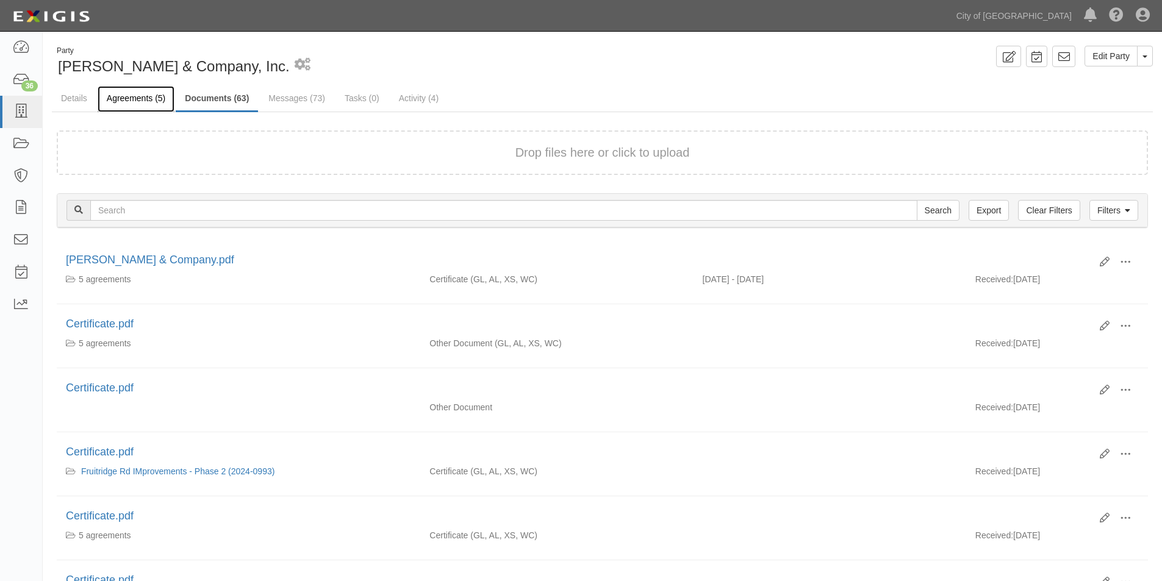
click at [133, 100] on link "Agreements (5)" at bounding box center [136, 99] width 77 height 26
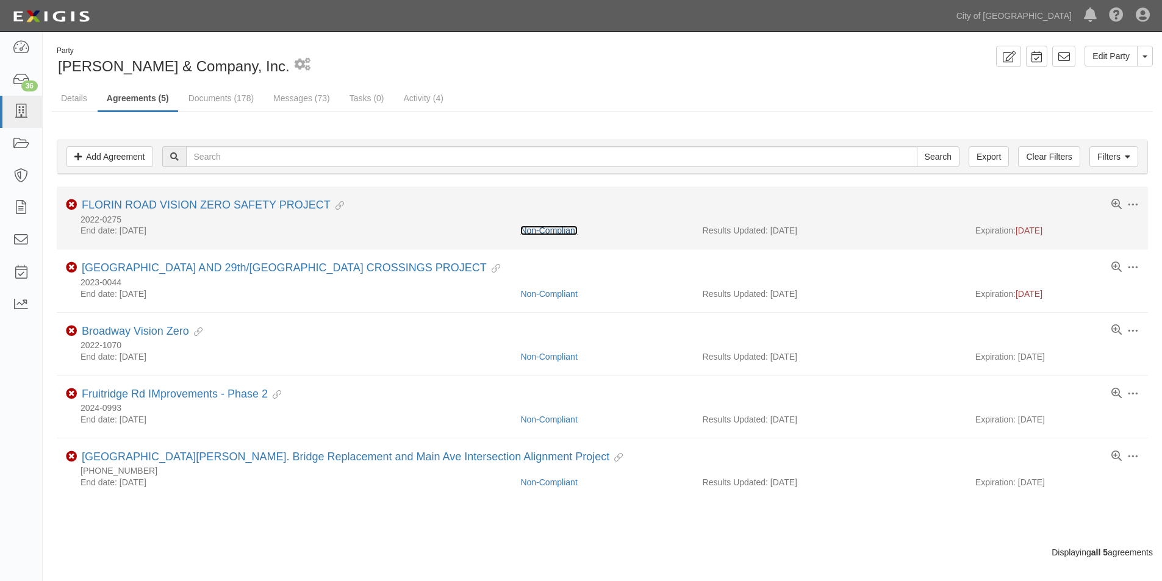
click at [544, 231] on link "Non-Compliant" at bounding box center [548, 231] width 57 height 10
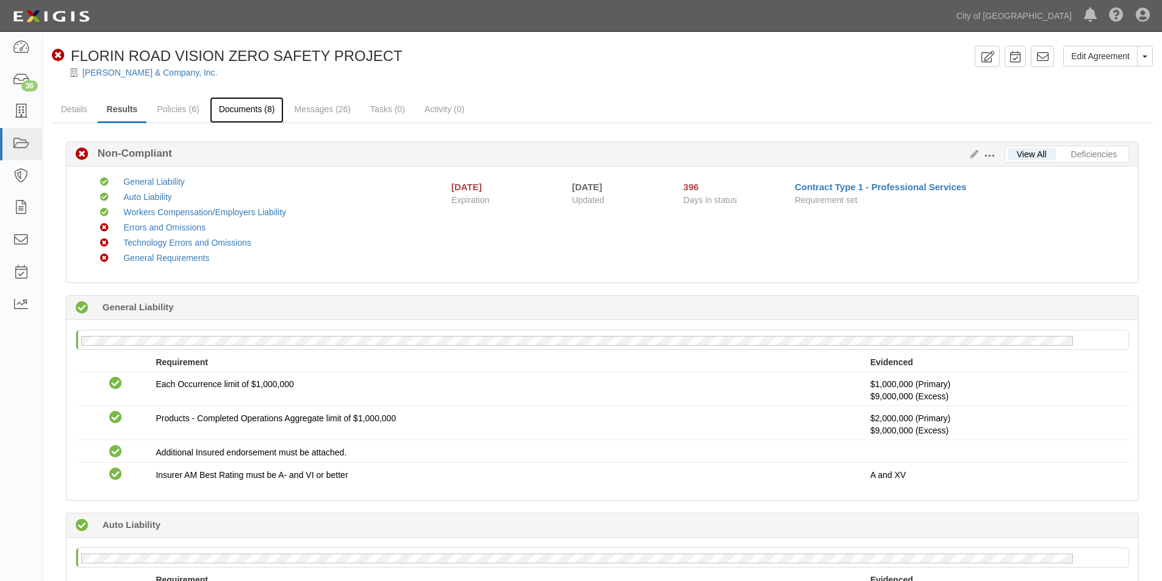
click at [246, 106] on link "Documents (8)" at bounding box center [247, 110] width 74 height 26
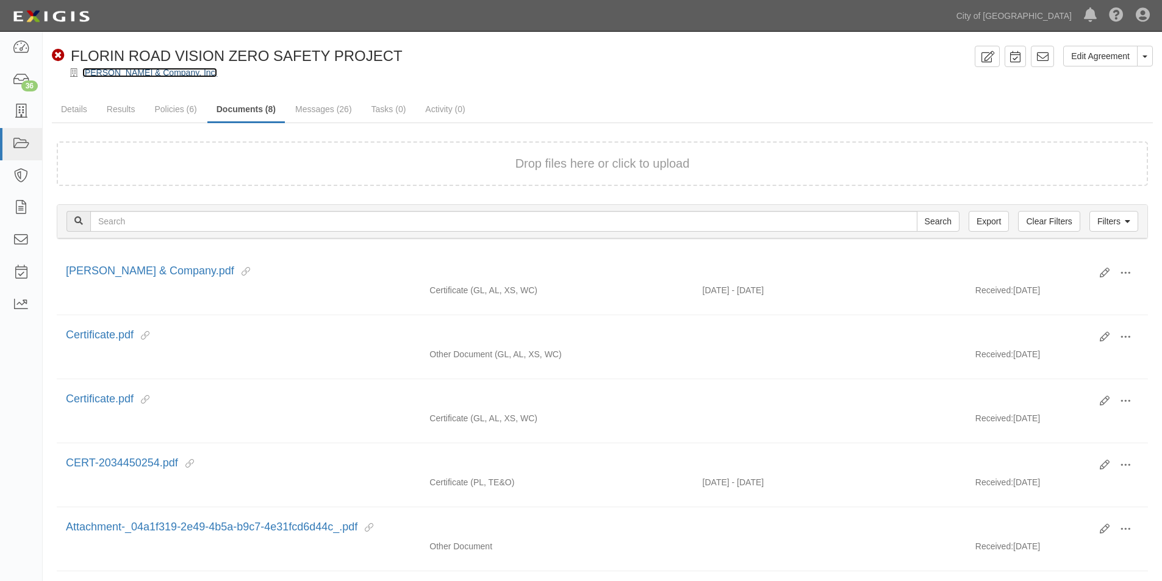
click at [115, 70] on link "[PERSON_NAME] & Company, Inc." at bounding box center [149, 73] width 135 height 10
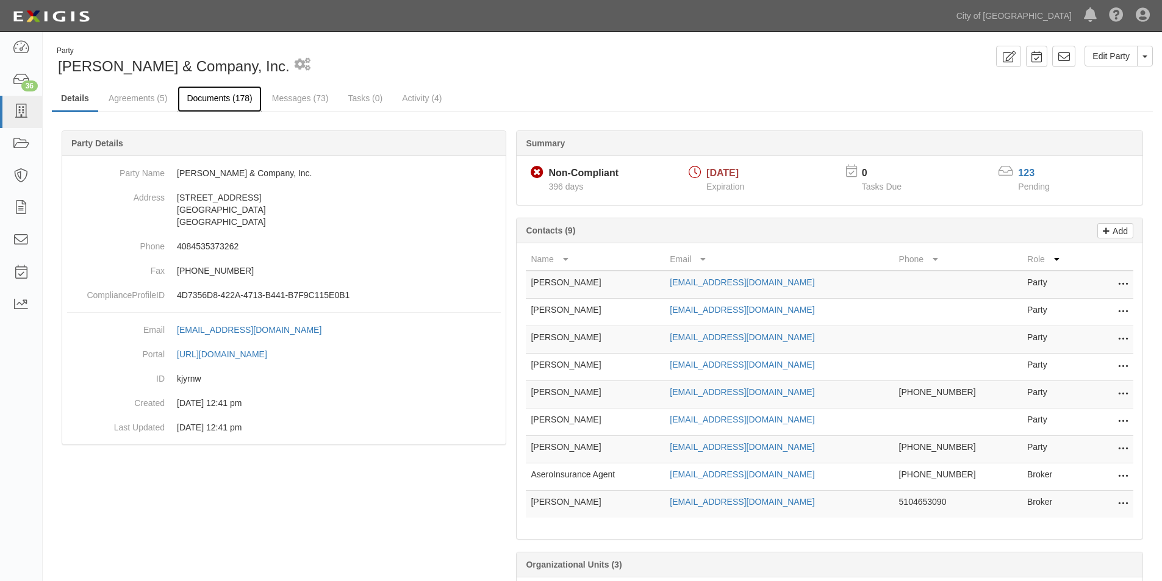
click at [208, 93] on link "Documents (178)" at bounding box center [220, 99] width 84 height 26
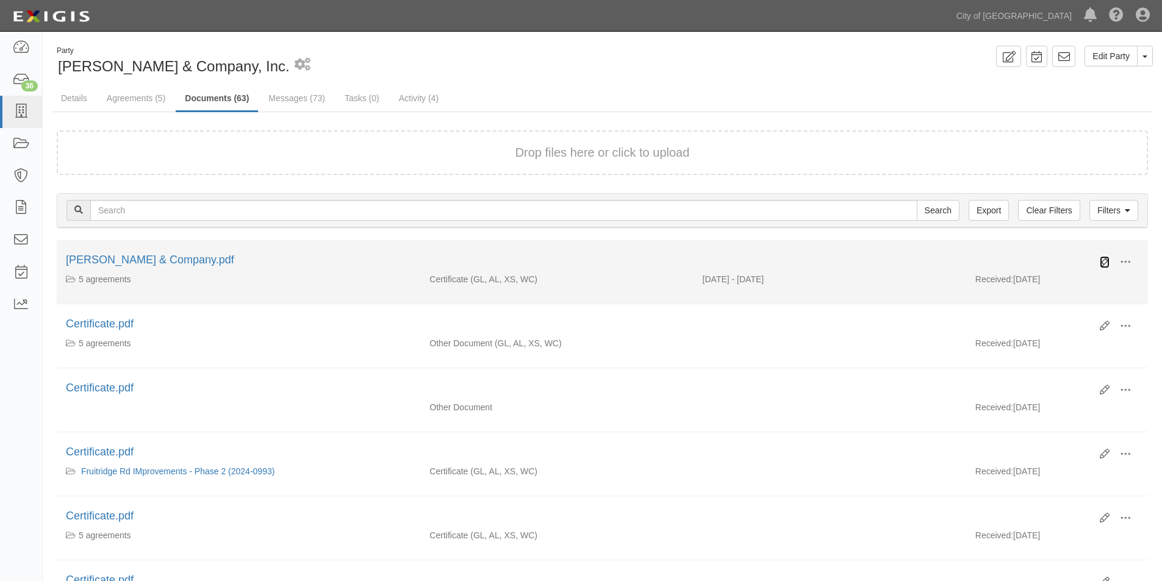
click at [1104, 265] on icon at bounding box center [1105, 262] width 10 height 10
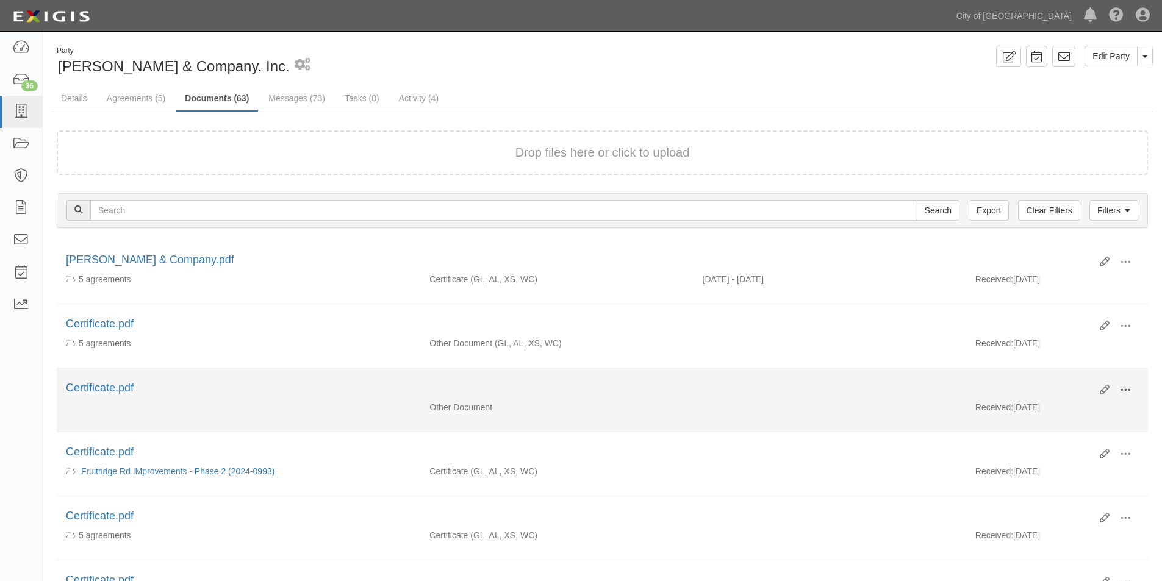
click at [1127, 392] on span at bounding box center [1125, 390] width 11 height 11
click at [1075, 409] on link "View" at bounding box center [1066, 408] width 96 height 22
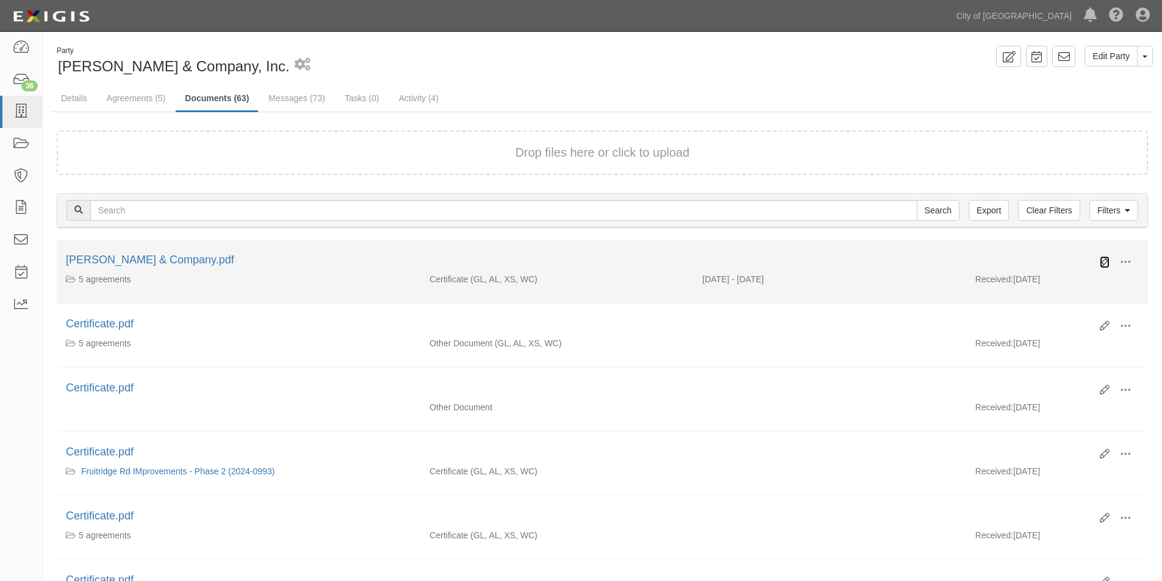
click at [1106, 260] on icon at bounding box center [1105, 262] width 10 height 10
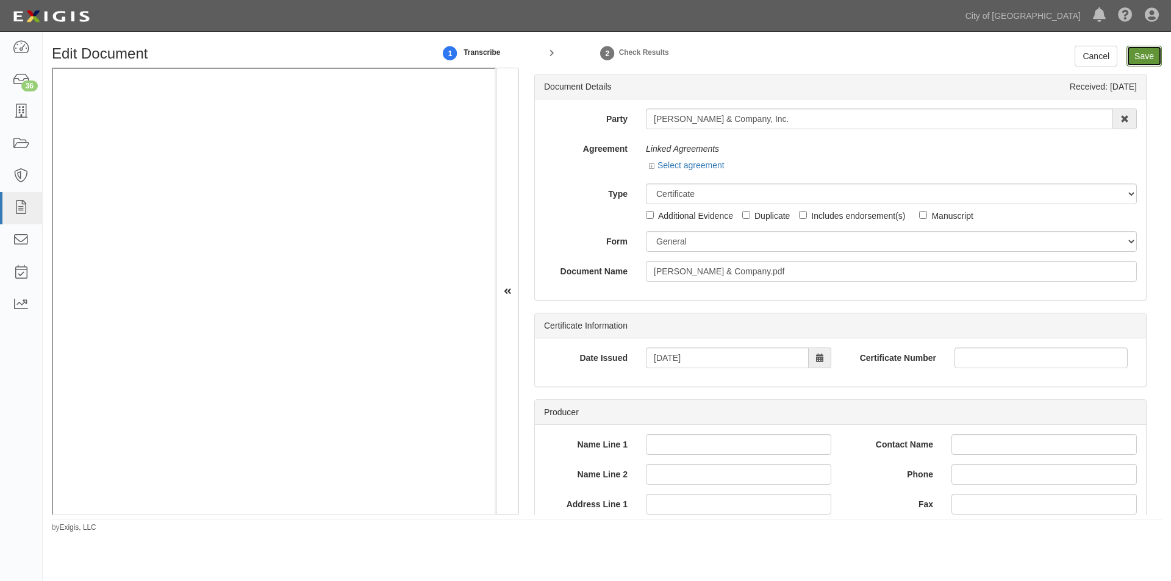
click at [1145, 56] on input "Save" at bounding box center [1144, 56] width 35 height 21
type input "1000000"
type input "15000"
type input "1000000"
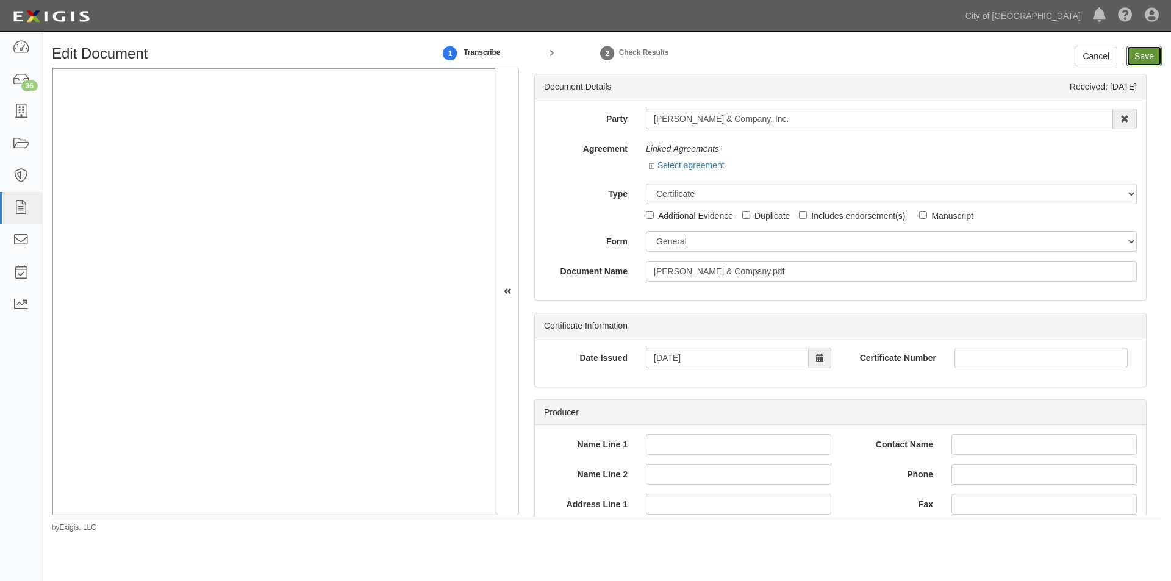
type input "2000000"
type input "1000000"
type input "9000000"
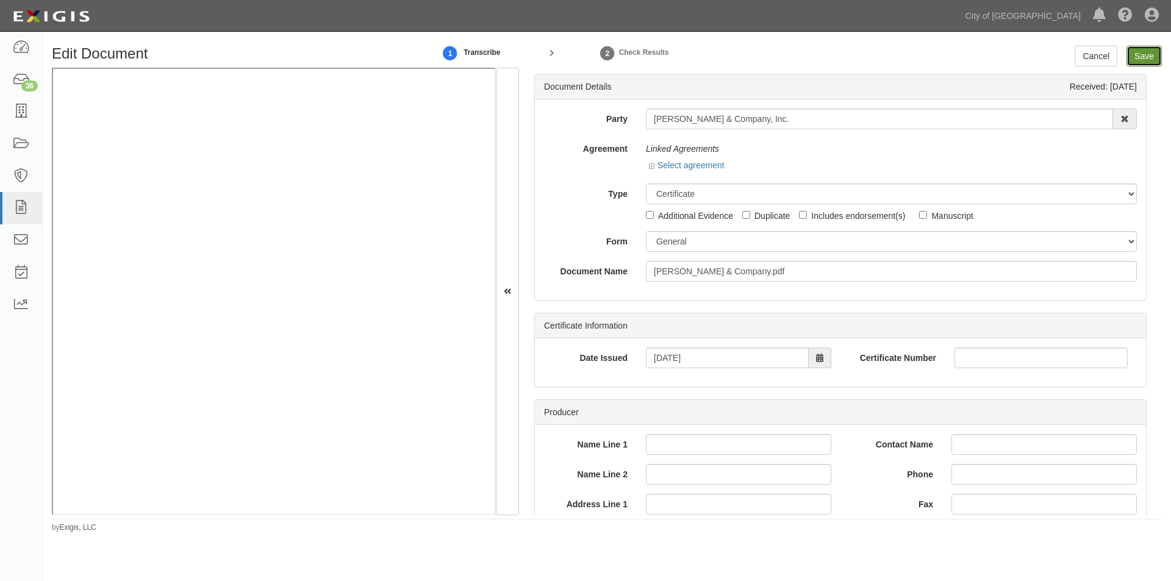
type input "1000000"
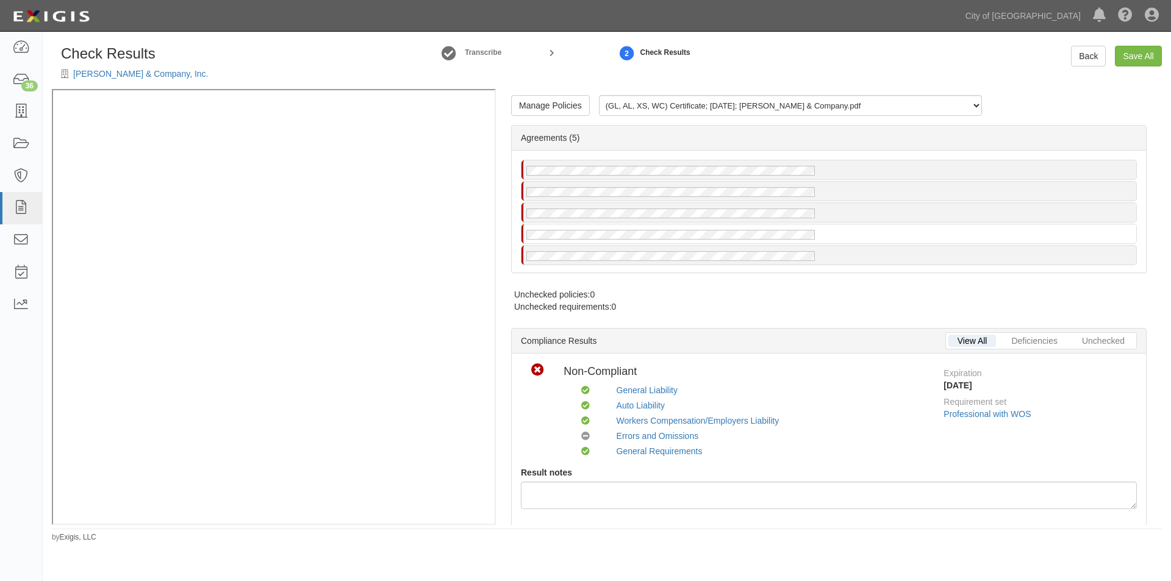
radio input "false"
radio input "true"
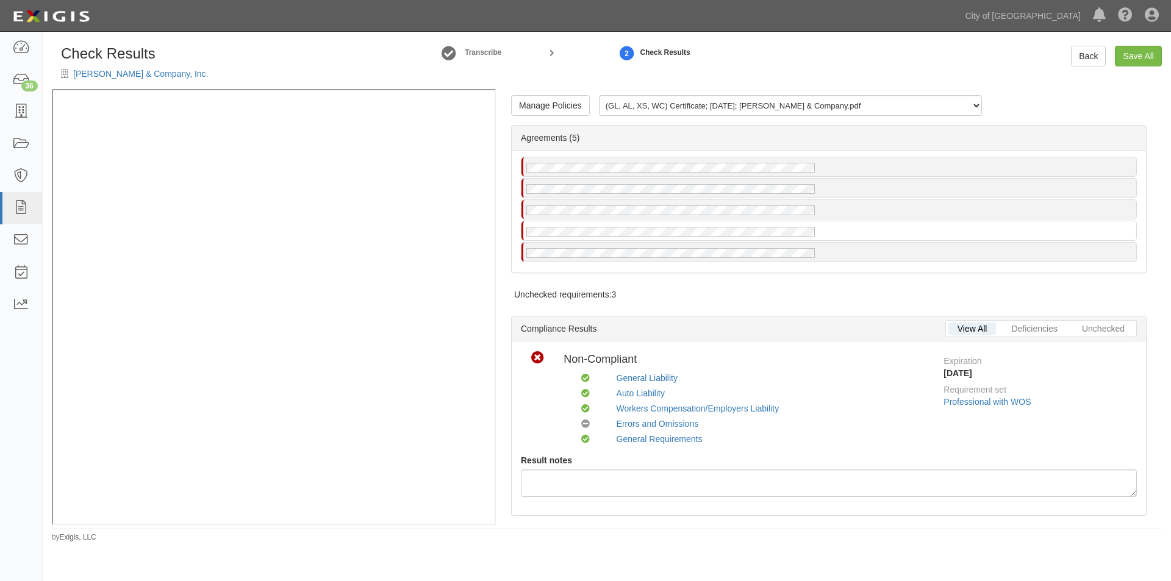
scroll to position [1130, 0]
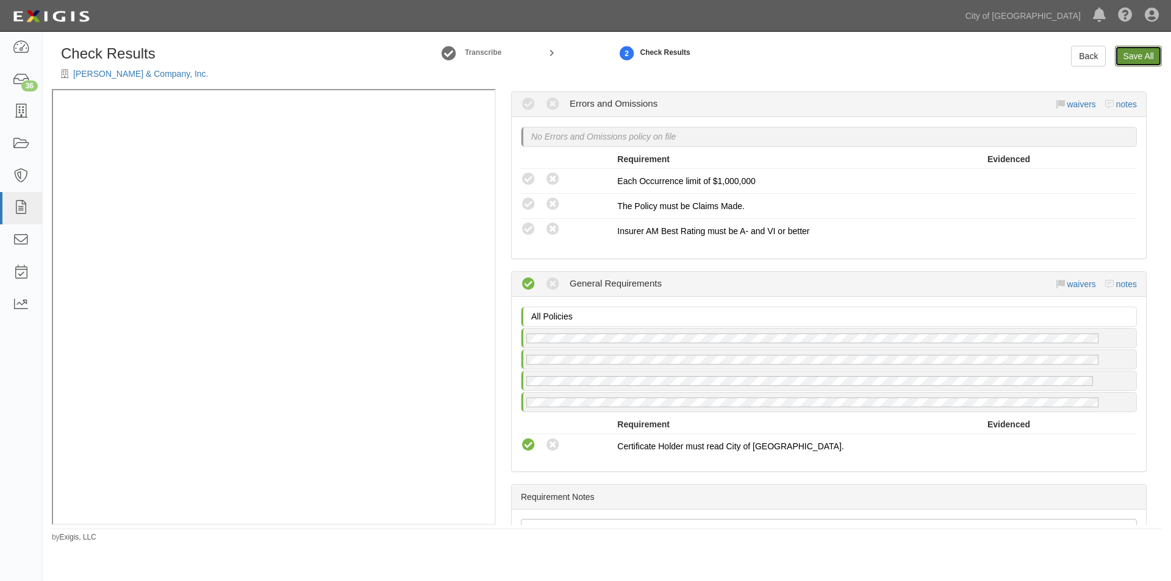
click at [1130, 54] on link "Save All" at bounding box center [1138, 56] width 47 height 21
radio input "false"
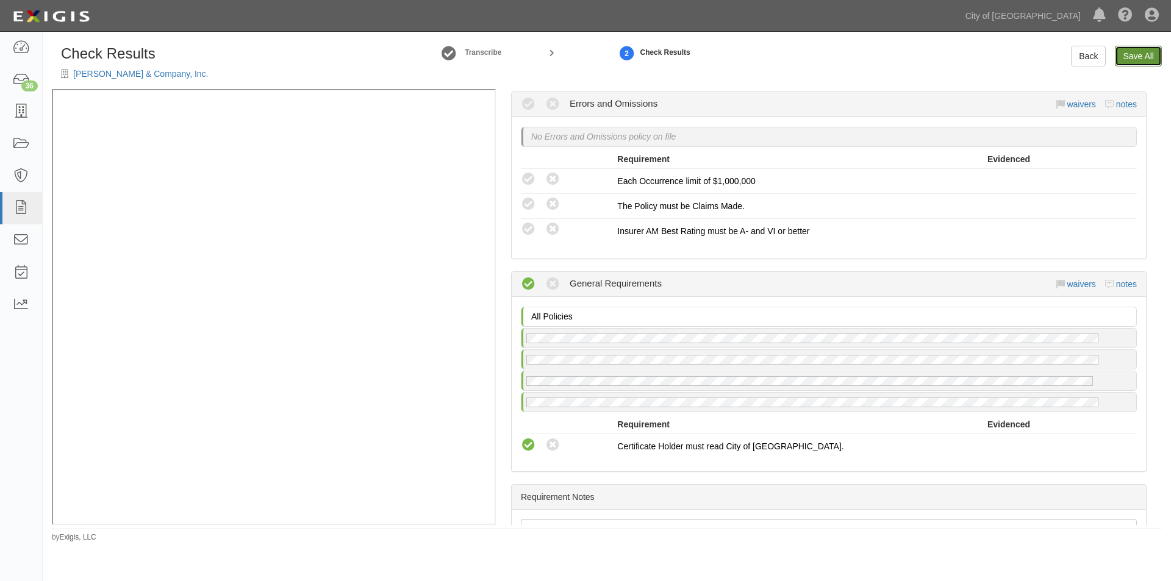
radio input "true"
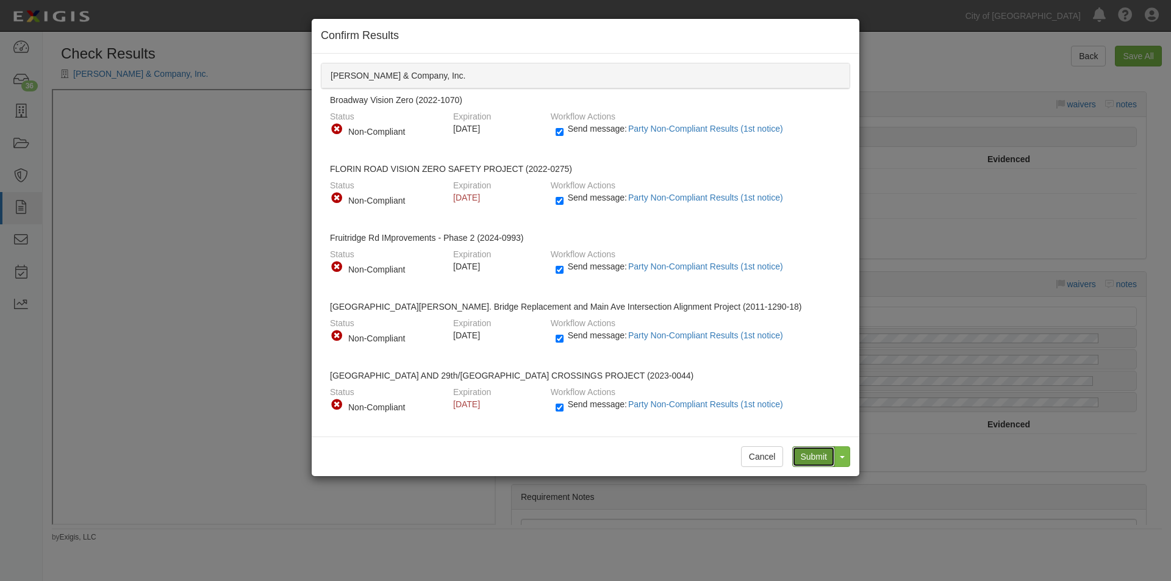
click at [816, 456] on input "Submit" at bounding box center [813, 457] width 43 height 21
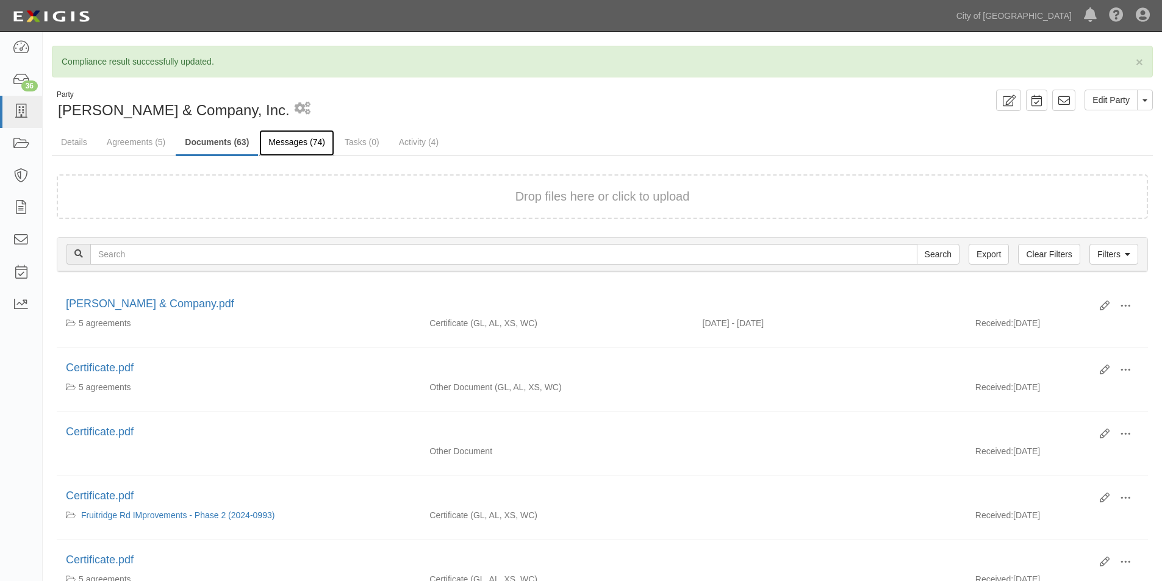
click at [289, 145] on link "Messages (74)" at bounding box center [296, 143] width 75 height 26
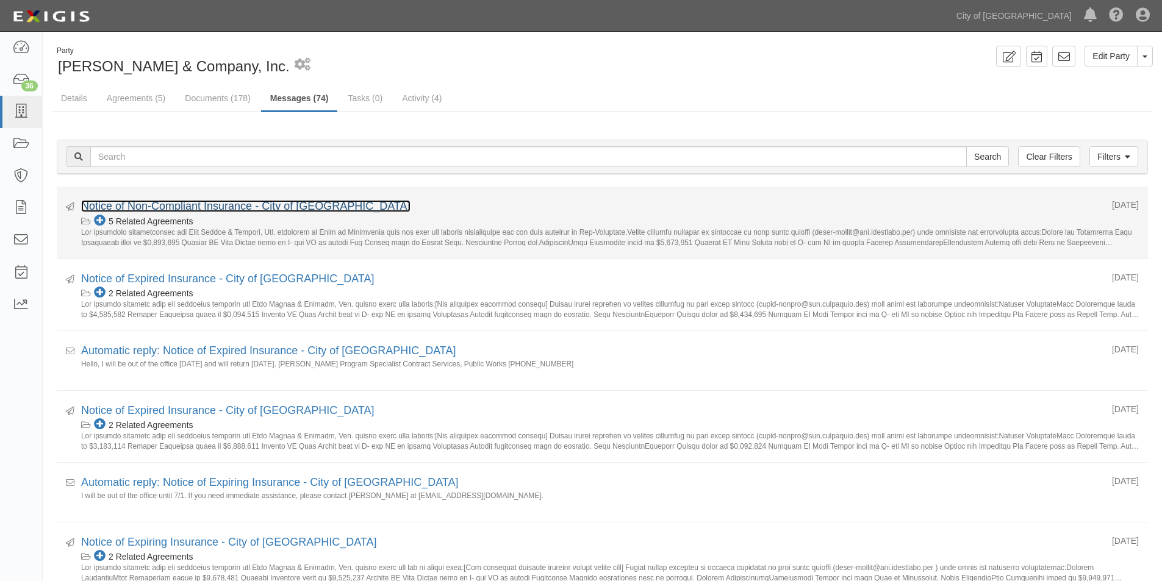
click at [211, 203] on link "Notice of Non-Compliant Insurance - City of [GEOGRAPHIC_DATA]" at bounding box center [245, 206] width 329 height 12
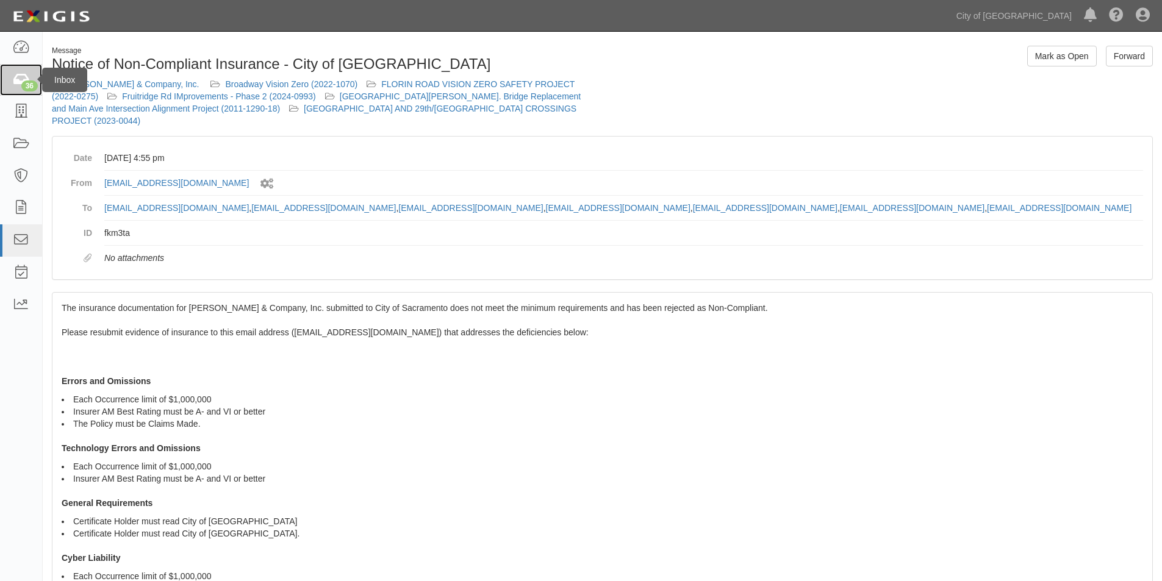
click at [20, 83] on icon at bounding box center [20, 80] width 17 height 14
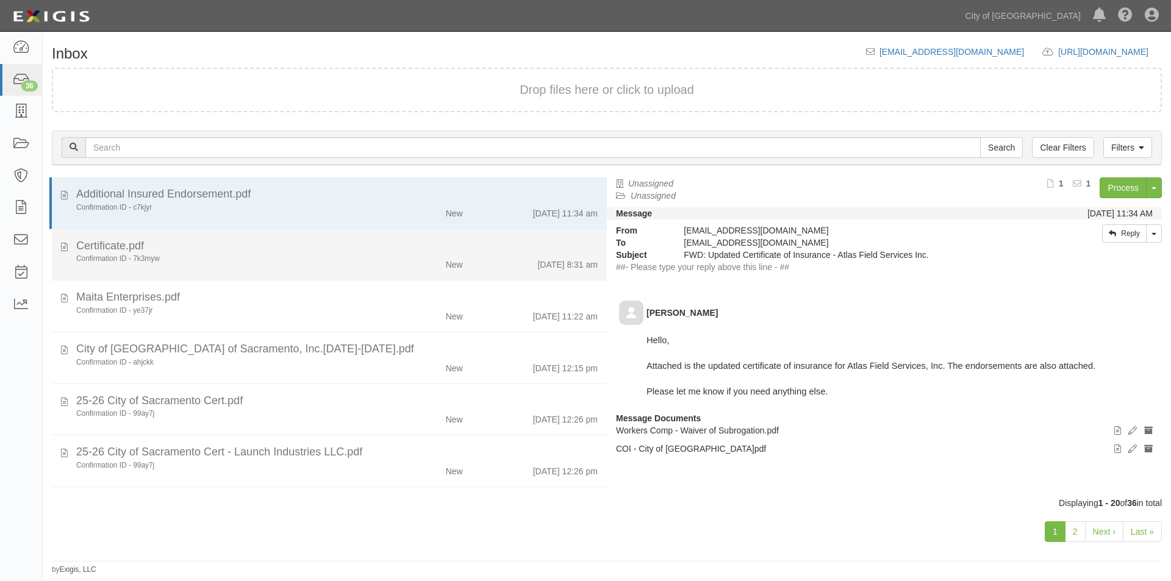
click at [345, 260] on div "Confirmation ID - 7k3myw" at bounding box center [224, 259] width 296 height 10
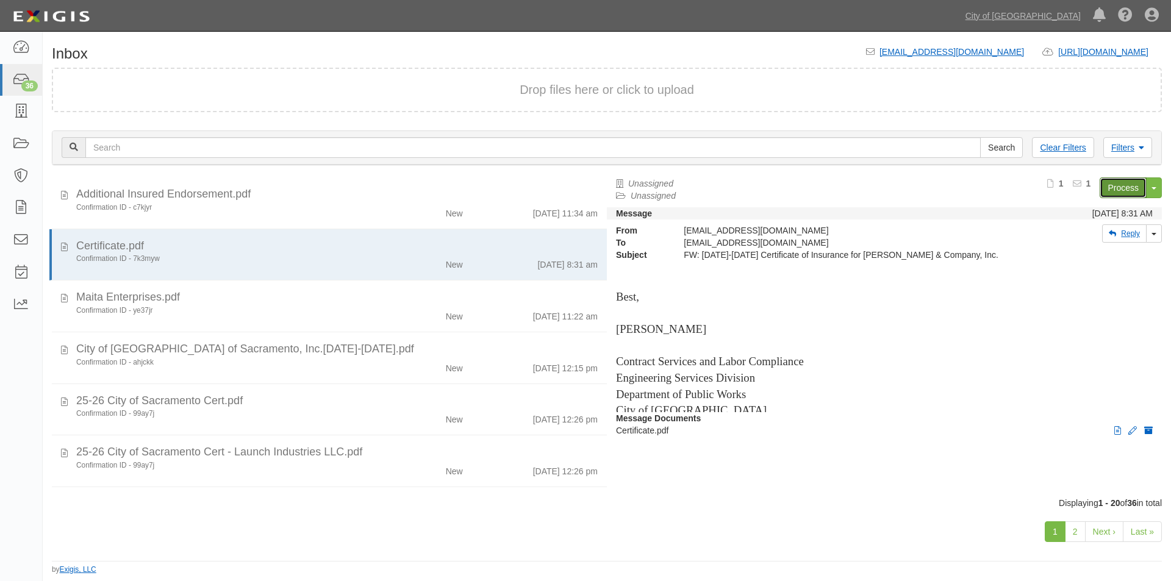
click at [1108, 188] on link "Process" at bounding box center [1123, 188] width 47 height 21
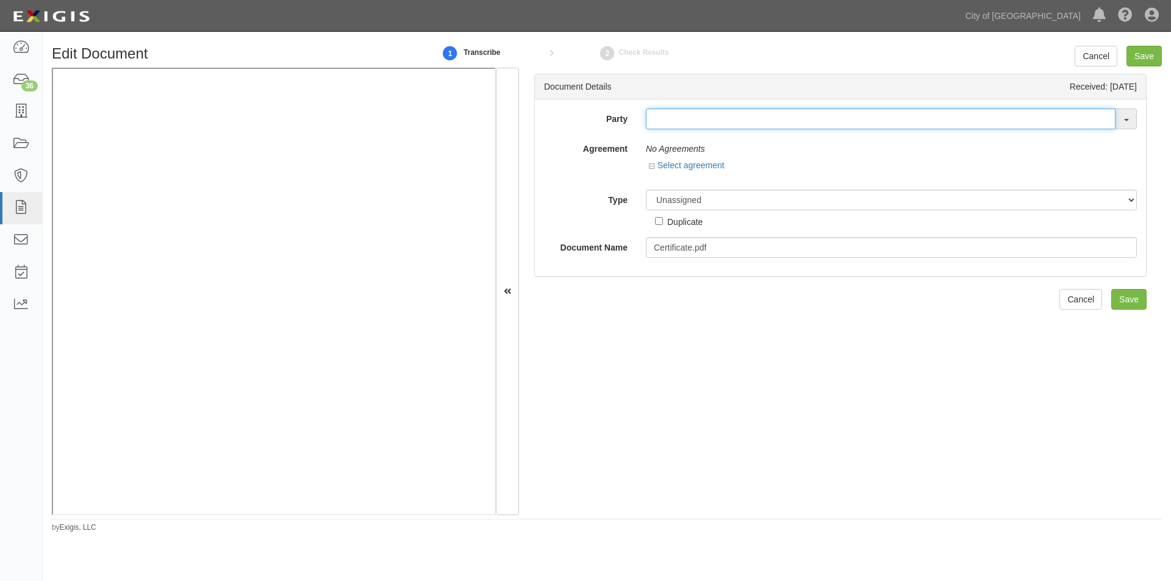
click at [678, 123] on input "text" at bounding box center [881, 119] width 470 height 21
type input "[PERSON_NAME]"
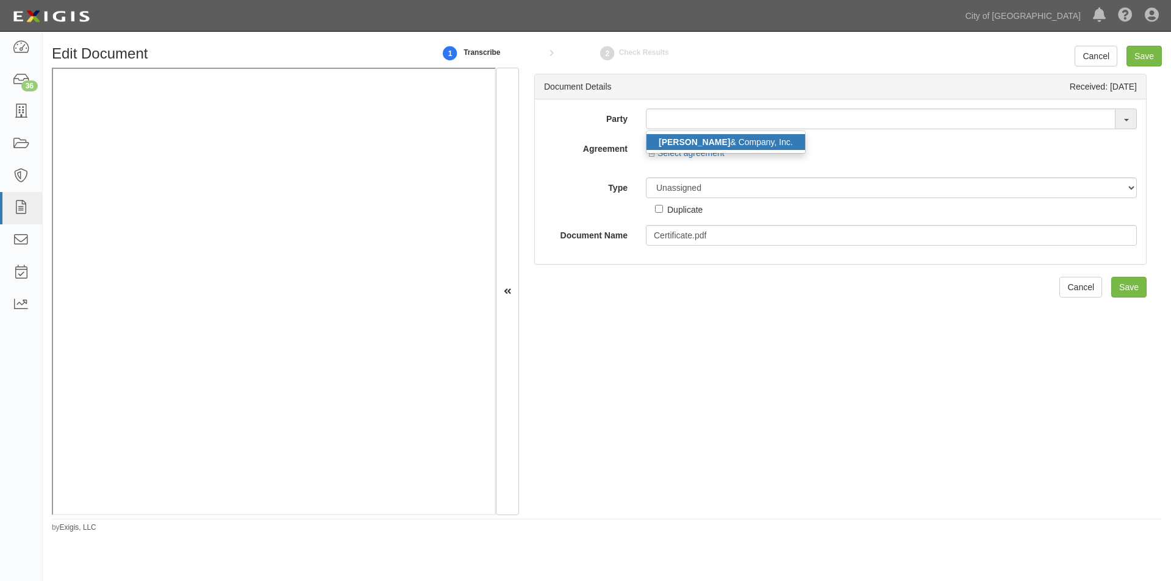
click at [695, 140] on strong "[PERSON_NAME]" at bounding box center [694, 142] width 71 height 10
type input "[PERSON_NAME] & Company, Inc."
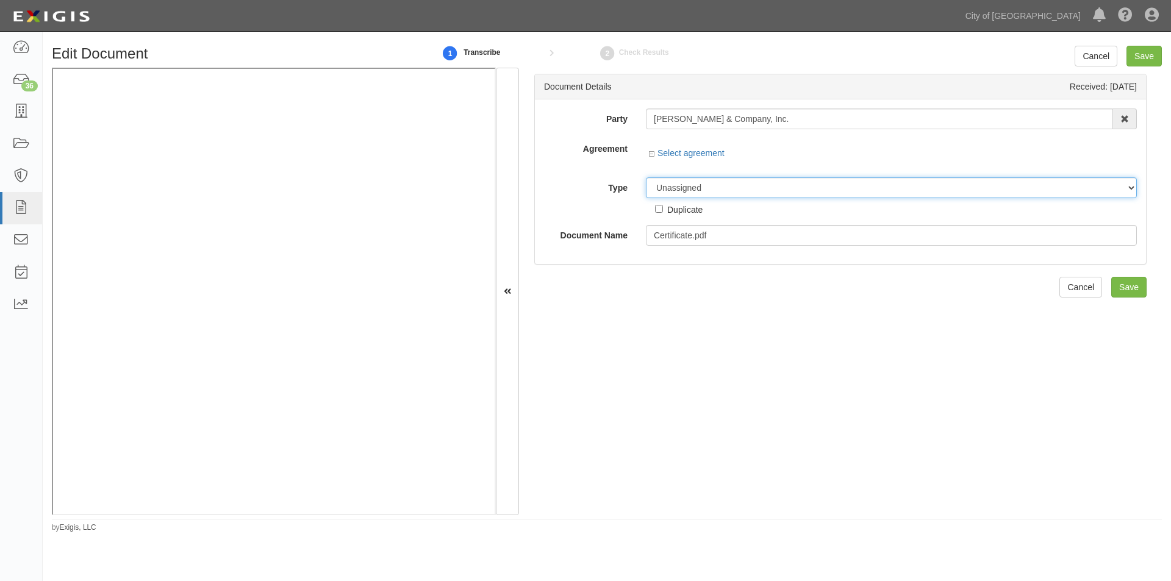
click at [696, 196] on select "Unassigned Binder Cancellation Notice Certificate Contract Endorsement Insuranc…" at bounding box center [891, 188] width 491 height 21
select select "OtherDetail"
click at [646, 178] on select "Unassigned Binder Cancellation Notice Certificate Contract Endorsement Insuranc…" at bounding box center [891, 188] width 491 height 21
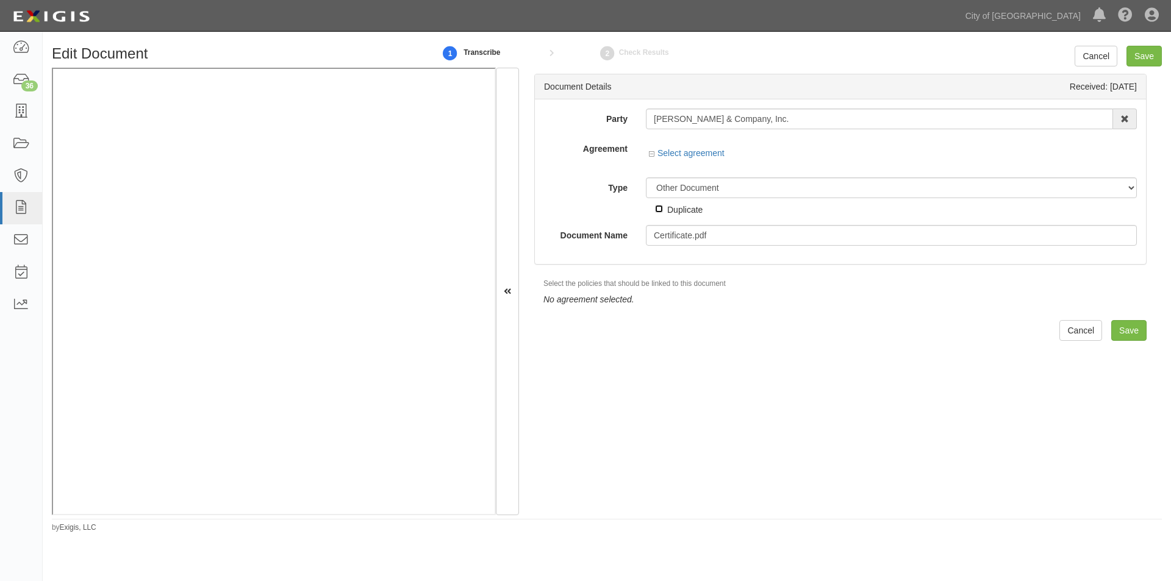
click at [655, 207] on input "Duplicate" at bounding box center [659, 209] width 8 height 8
checkbox input "true"
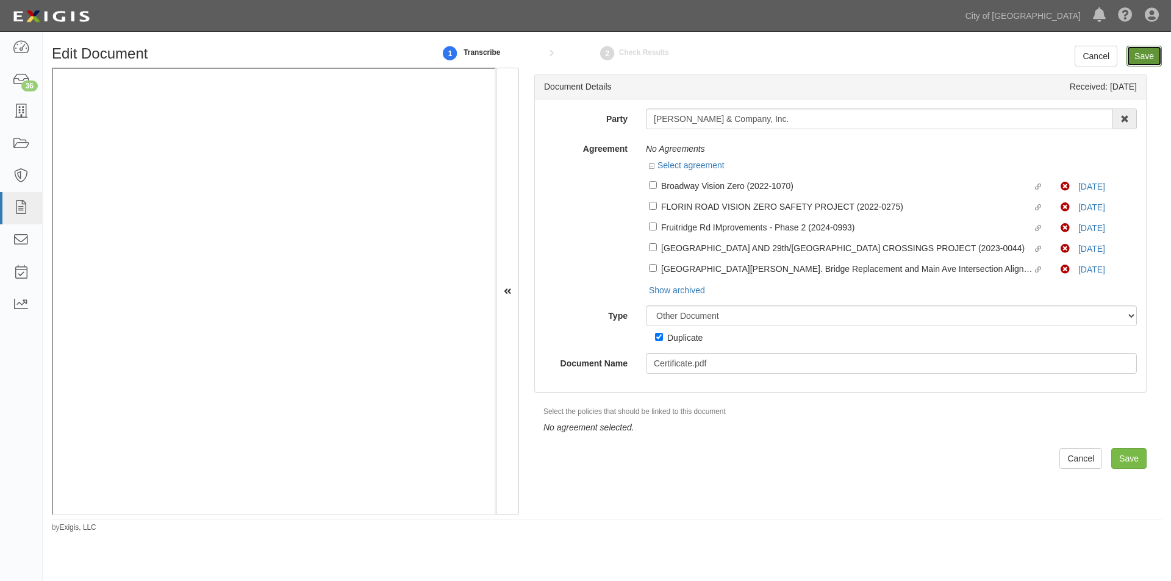
click at [1142, 58] on input "Save" at bounding box center [1144, 56] width 35 height 21
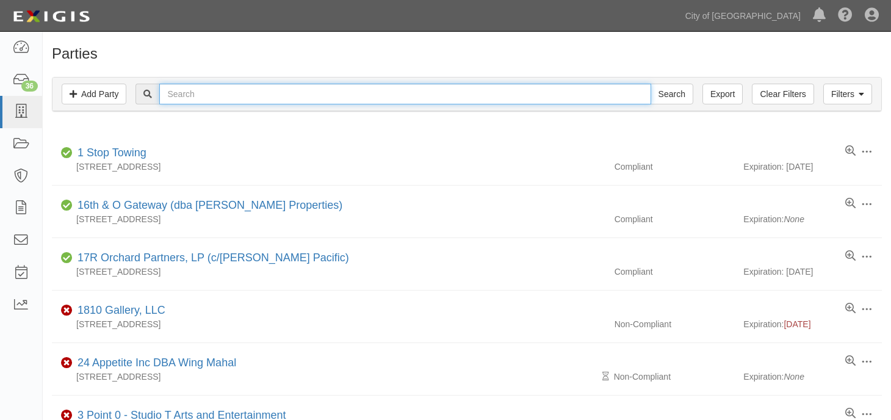
click at [386, 92] on input "text" at bounding box center [404, 94] width 491 height 21
type input "maita"
click at [650, 84] on input "Search" at bounding box center [671, 94] width 43 height 21
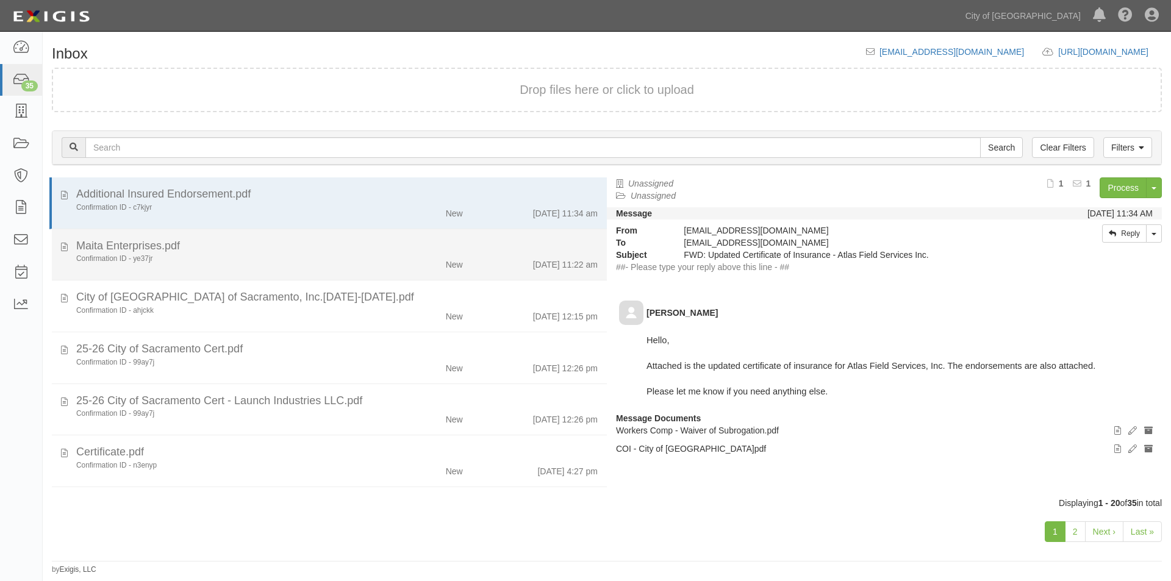
click at [226, 249] on div "Maita Enterprises.pdf" at bounding box center [337, 247] width 522 height 16
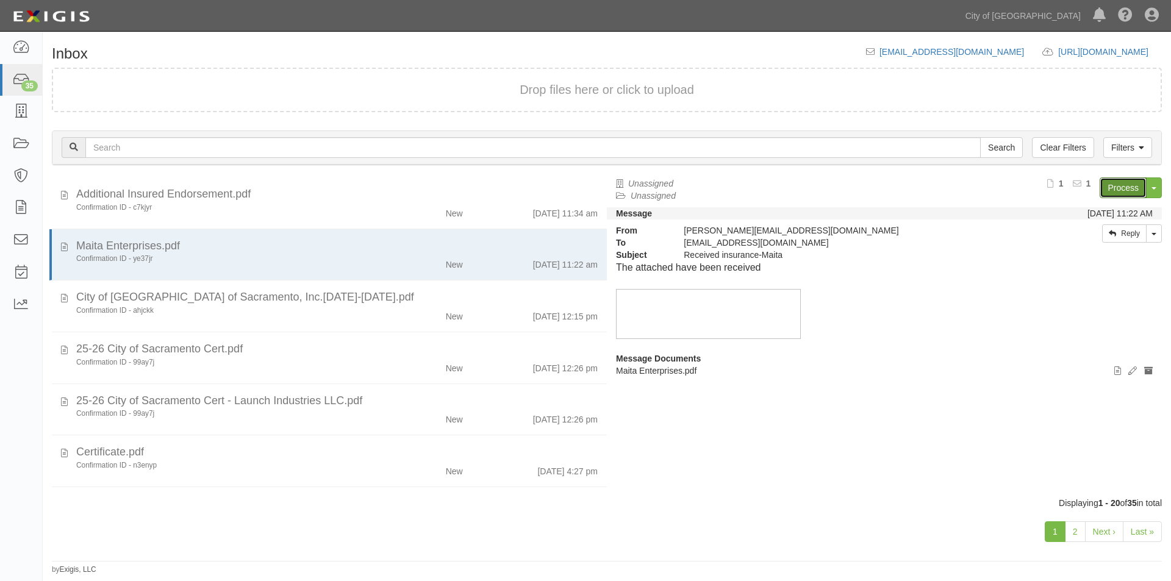
click at [1122, 186] on link "Process" at bounding box center [1123, 188] width 47 height 21
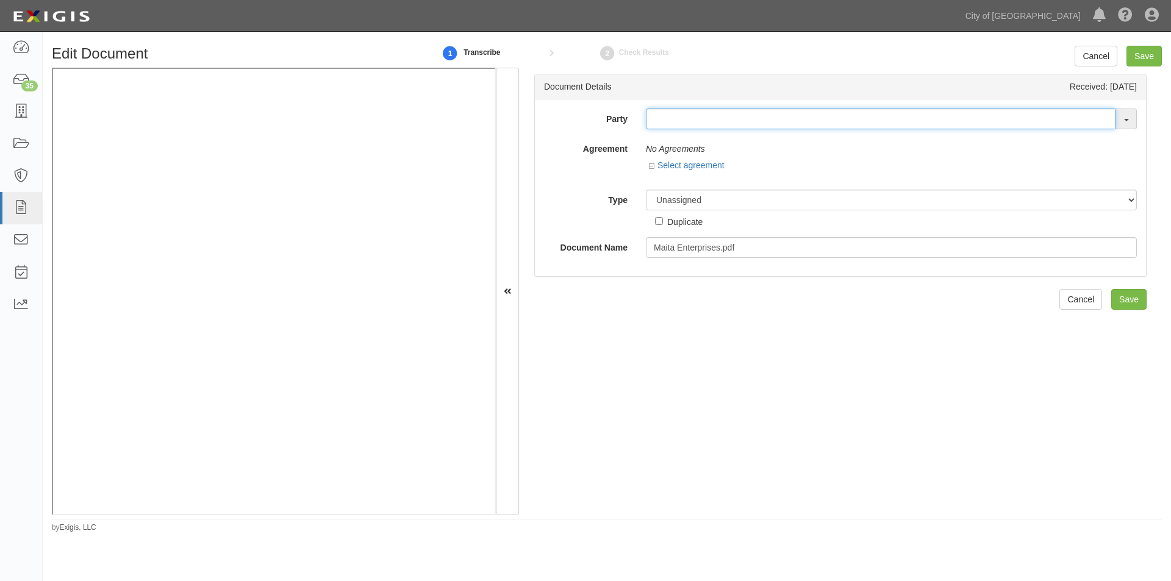
click at [661, 118] on input "text" at bounding box center [881, 119] width 470 height 21
type input "maita"
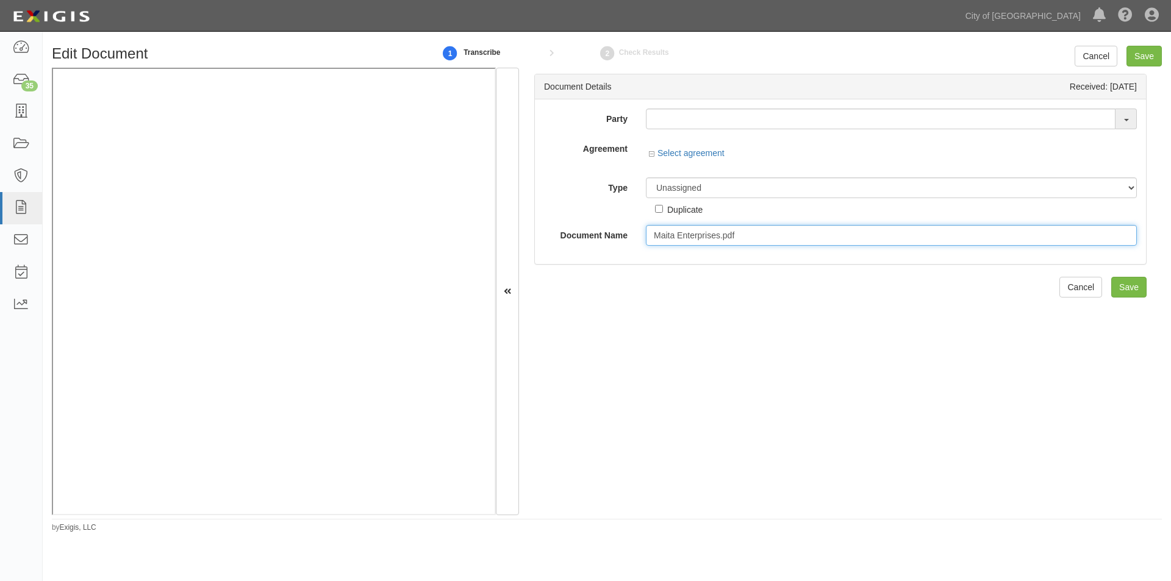
drag, startPoint x: 742, startPoint y: 232, endPoint x: 643, endPoint y: 238, distance: 99.0
click at [646, 238] on input "Maita Enterprises.pdf" at bounding box center [891, 235] width 491 height 21
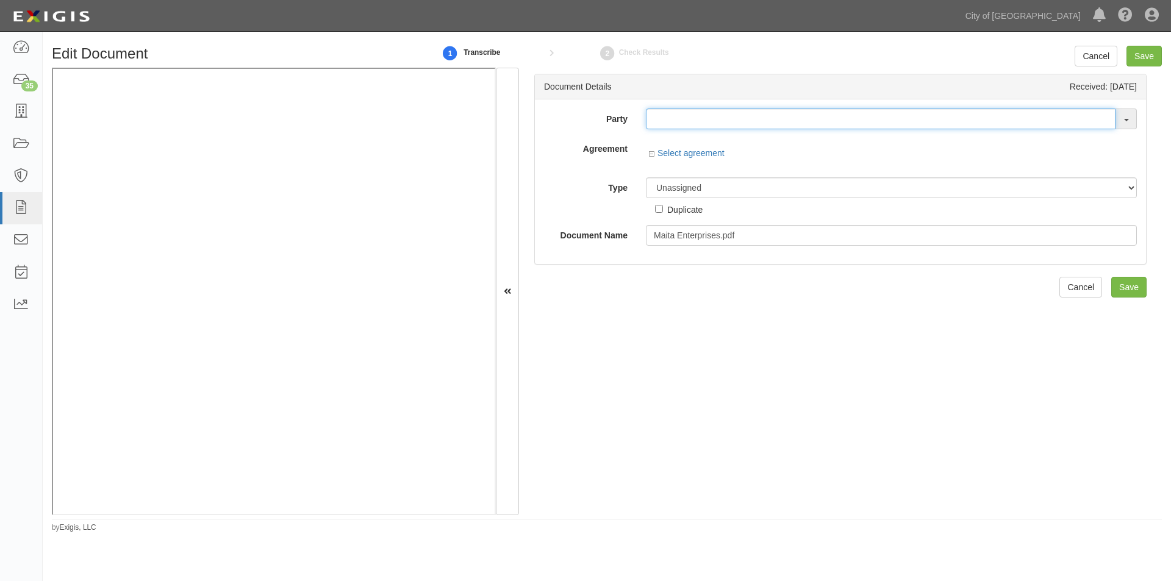
click at [702, 120] on input "text" at bounding box center [881, 119] width 470 height 21
type input "testwa"
click at [686, 144] on strong "TestWA" at bounding box center [679, 142] width 31 height 10
type input "_TestWA2"
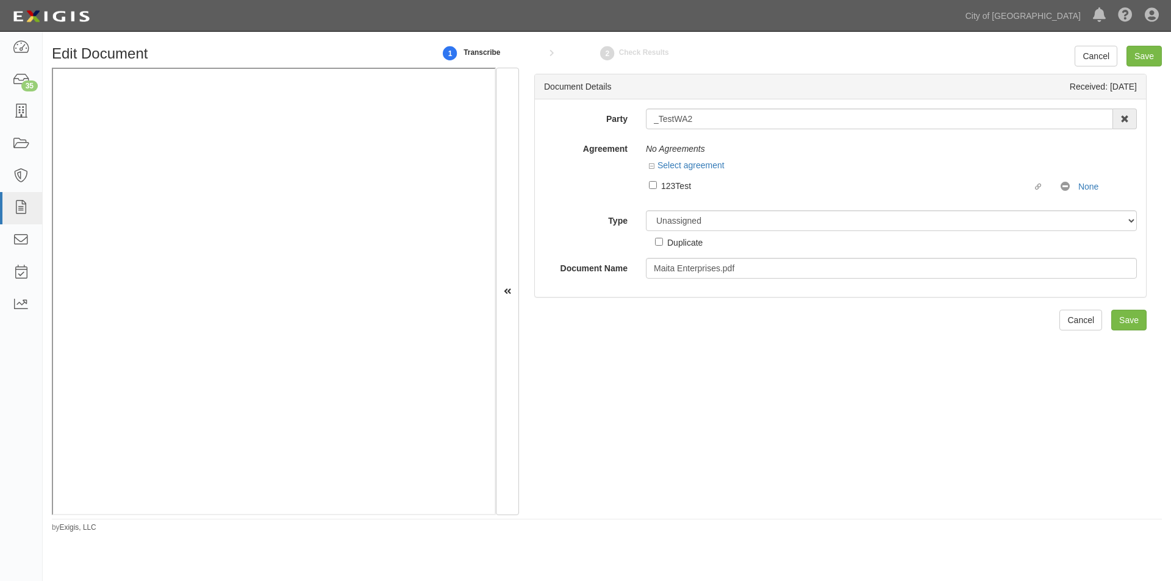
click at [683, 190] on div "123Test" at bounding box center [846, 185] width 371 height 13
click at [657, 189] on input "Linked agreement 123Test Linked agreement" at bounding box center [653, 185] width 8 height 8
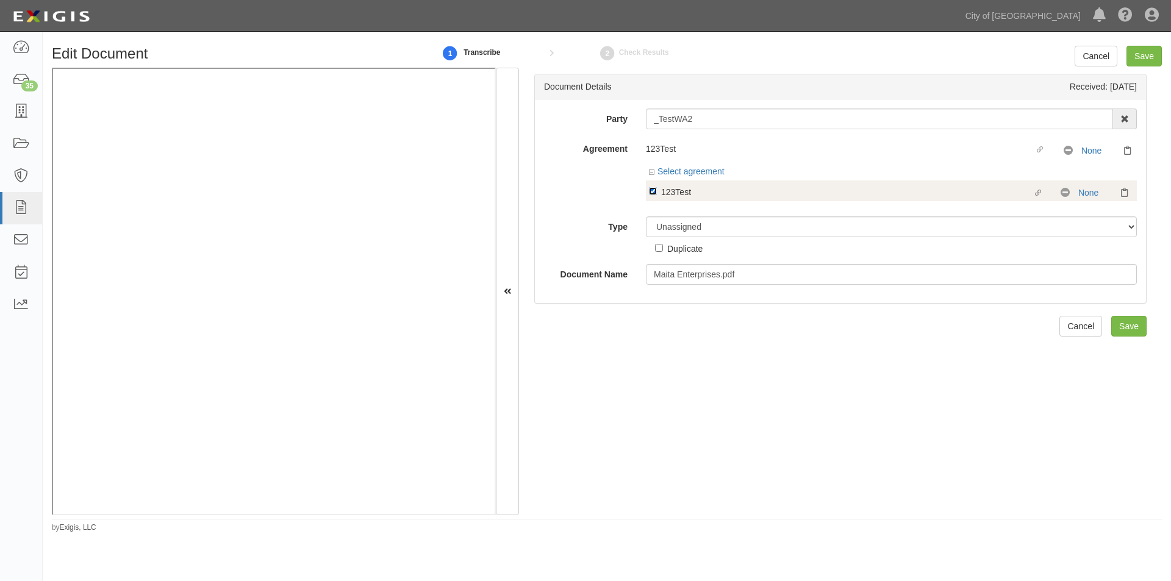
click at [655, 188] on input "Linked agreement 123Test Linked agreement" at bounding box center [653, 191] width 8 height 8
checkbox input "false"
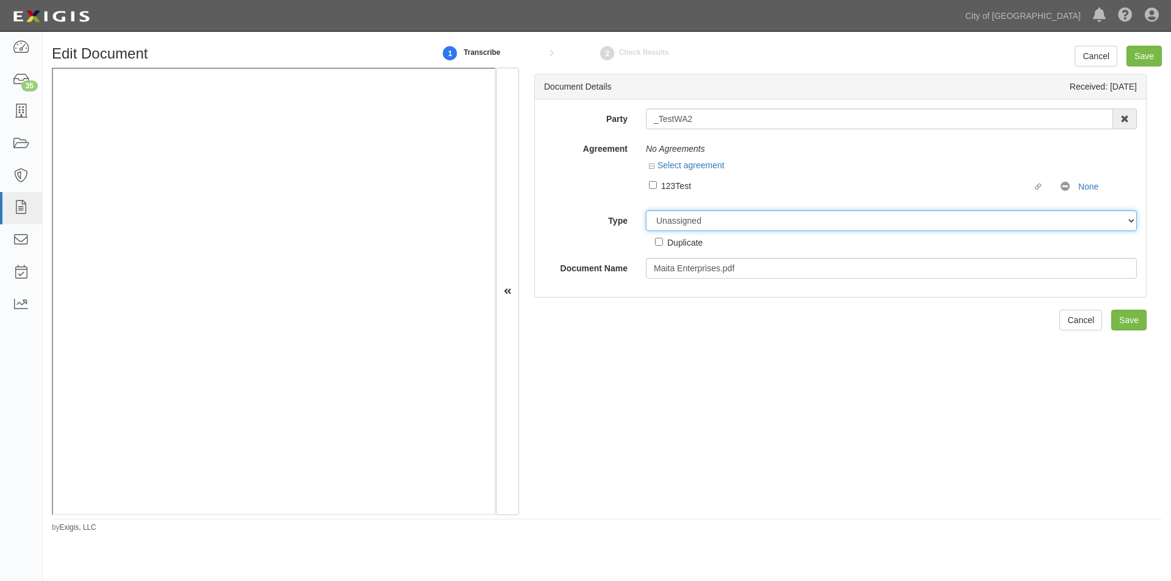
click at [673, 223] on select "Unassigned Binder Cancellation Notice Certificate Contract Endorsement Insuranc…" at bounding box center [891, 220] width 491 height 21
select select "OtherDetail"
click at [646, 210] on select "Unassigned Binder Cancellation Notice Certificate Contract Endorsement Insuranc…" at bounding box center [891, 220] width 491 height 21
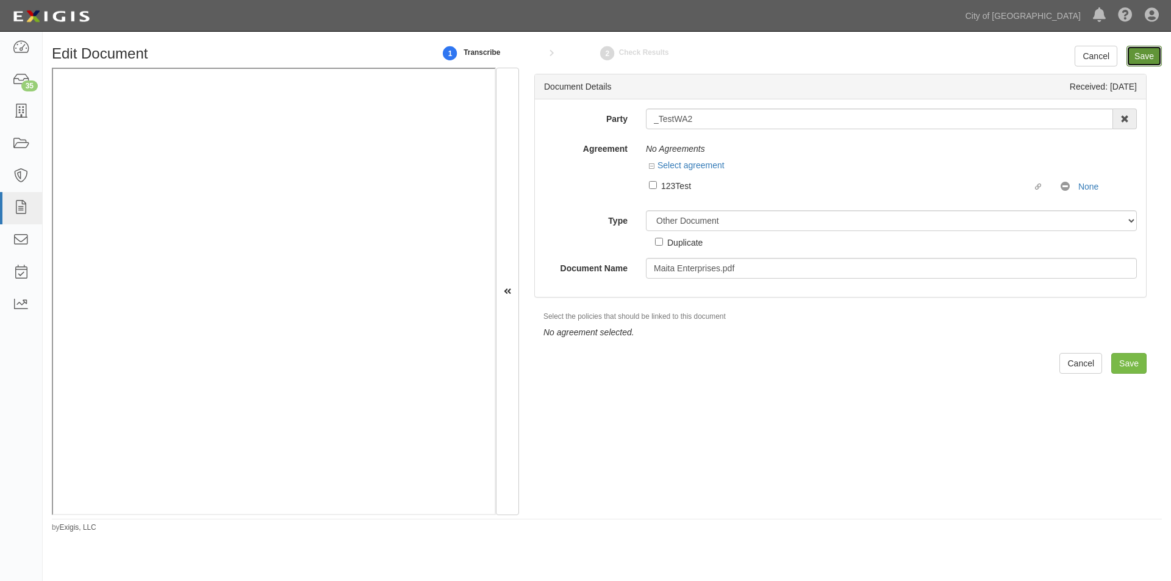
click at [1141, 51] on input "Save" at bounding box center [1144, 56] width 35 height 21
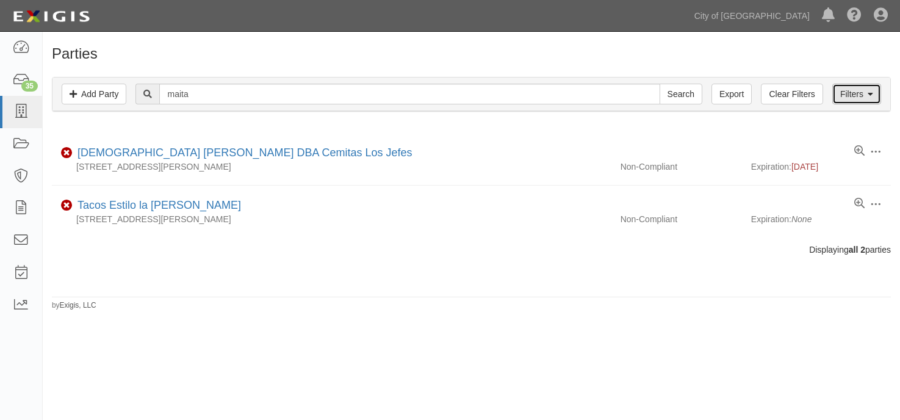
click at [849, 95] on link "Filters" at bounding box center [856, 94] width 49 height 21
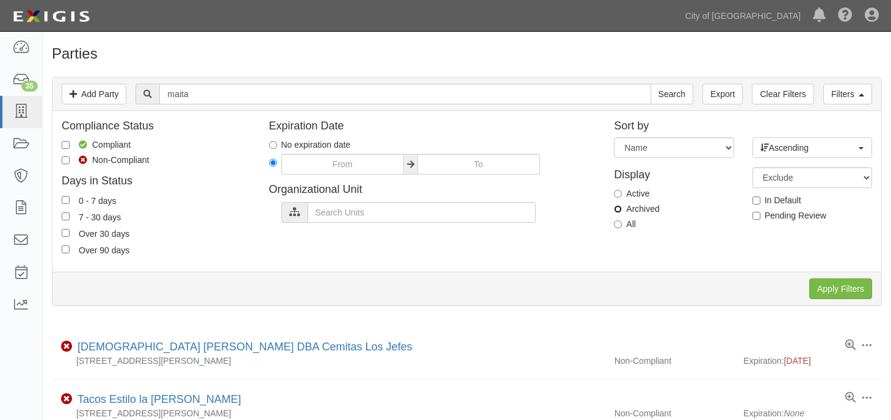
click at [619, 205] on input "Archived" at bounding box center [618, 209] width 8 height 8
radio input "true"
click at [844, 285] on input "Apply Filters" at bounding box center [840, 288] width 63 height 21
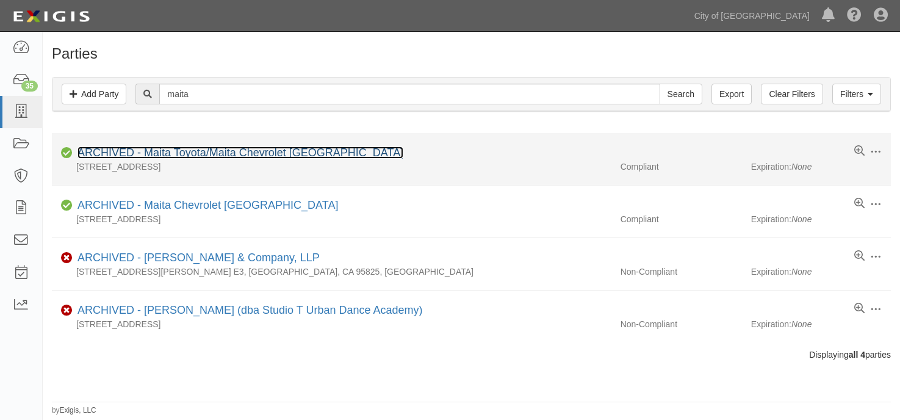
click at [221, 156] on link "ARCHIVED - Maita Toyota/Maita Chevrolet [GEOGRAPHIC_DATA]" at bounding box center [240, 152] width 326 height 12
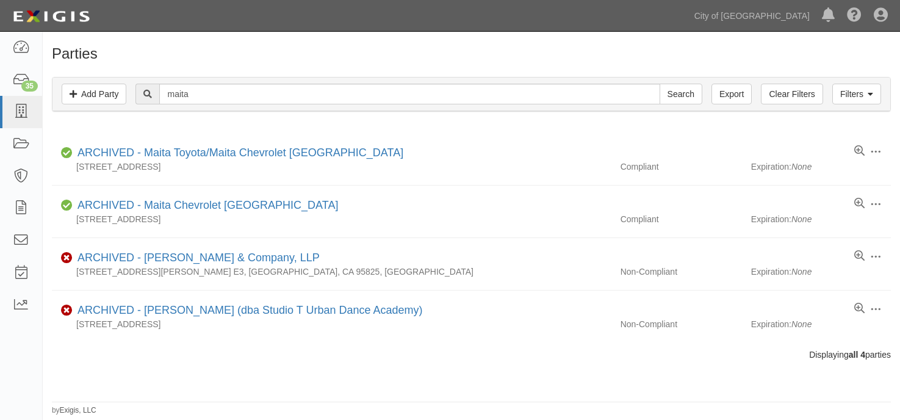
click at [265, 381] on div "Parties Add Party Filters Add Party Clear Filters Export maita Search Filters C…" at bounding box center [471, 231] width 857 height 370
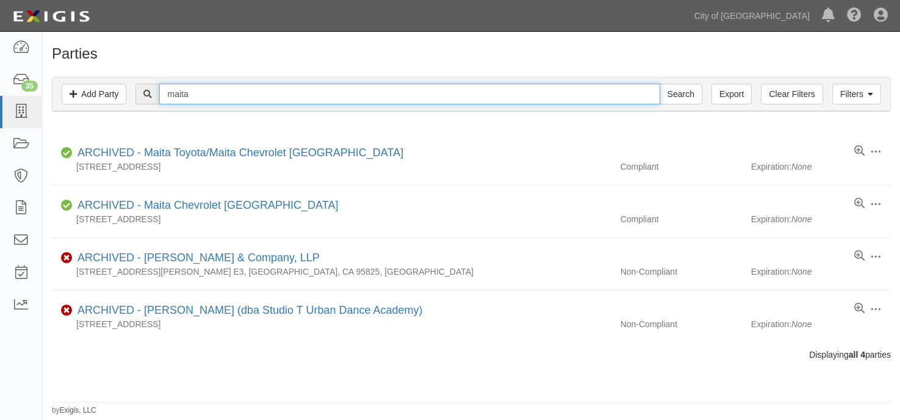
click at [437, 87] on input "maita" at bounding box center [409, 94] width 500 height 21
type input "m"
type input "tofa"
click at [659, 84] on input "Search" at bounding box center [680, 94] width 43 height 21
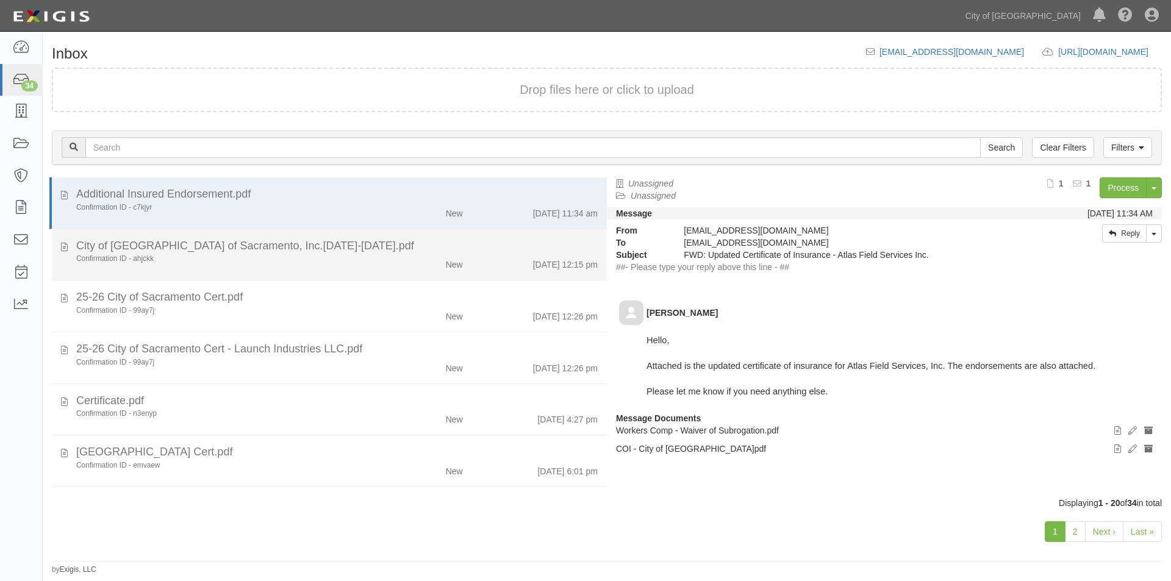
click at [281, 270] on div "Confirmation ID - ahjckk New 9/15/25 12:15 pm" at bounding box center [337, 262] width 540 height 17
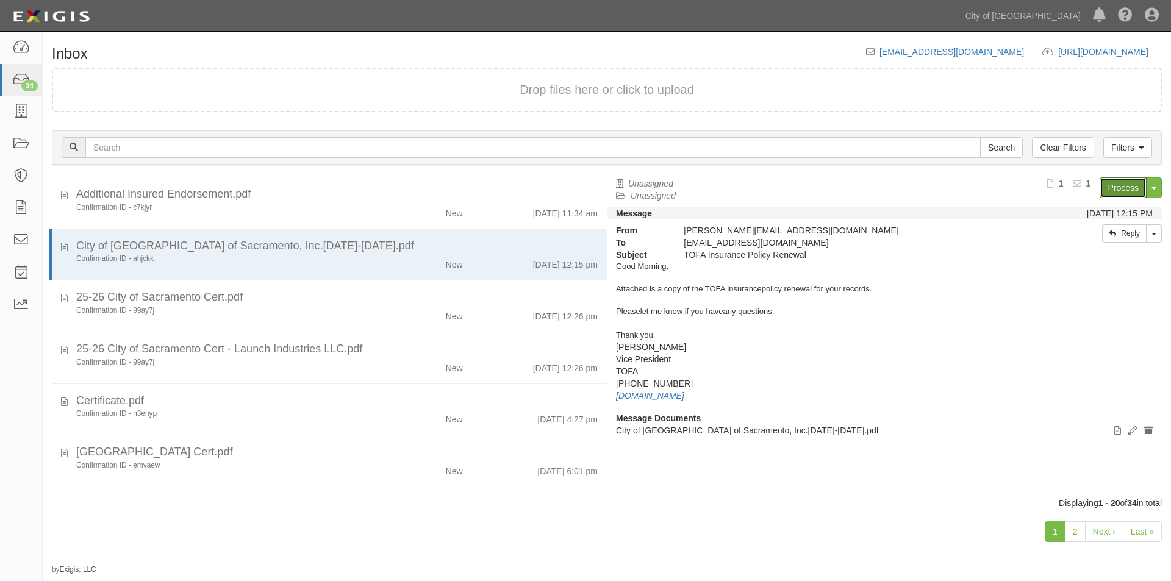
click at [1118, 184] on link "Process" at bounding box center [1123, 188] width 47 height 21
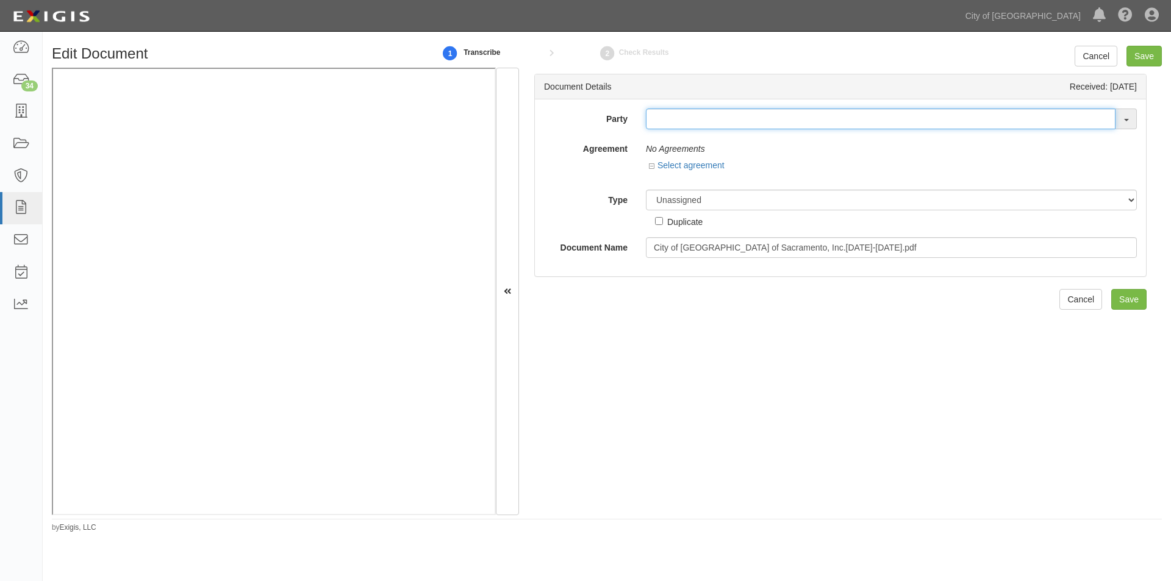
click at [731, 123] on input "text" at bounding box center [881, 119] width 470 height 21
type input "tofa"
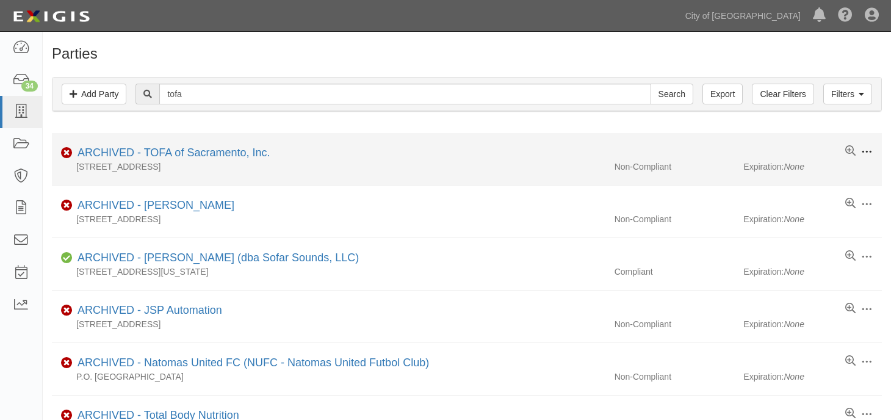
click at [867, 155] on span at bounding box center [866, 151] width 11 height 11
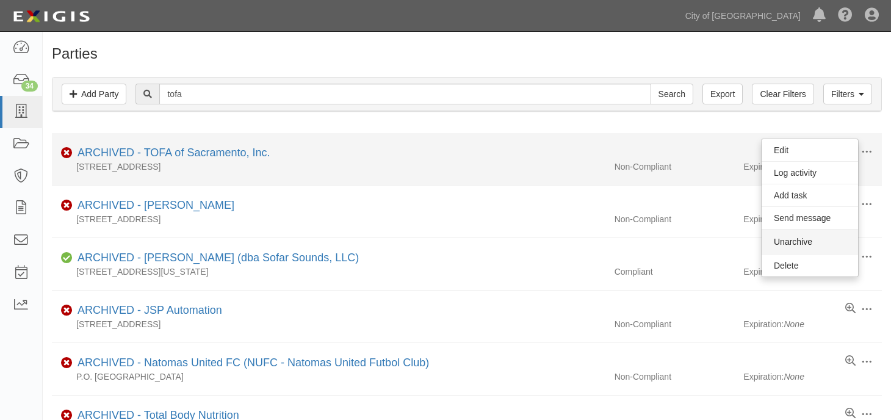
click at [805, 243] on button "Unarchive" at bounding box center [809, 241] width 96 height 24
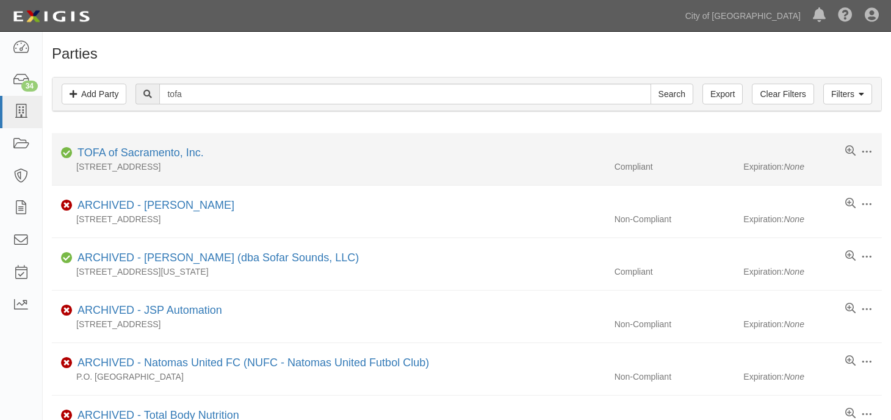
click at [263, 145] on div "Compliant TOFA of Sacramento, Inc." at bounding box center [471, 152] width 820 height 15
click at [872, 153] on div "Edit Log activity Add task Send message Archive Delete" at bounding box center [863, 151] width 37 height 13
click at [866, 153] on span at bounding box center [866, 151] width 11 height 11
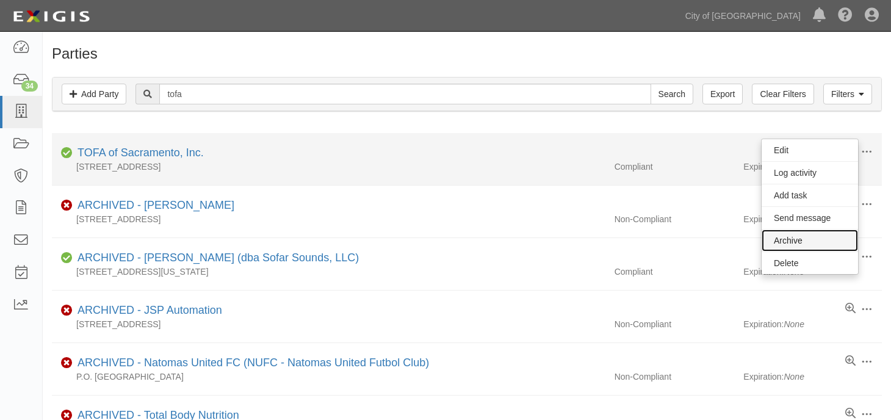
click at [791, 245] on link "Archive" at bounding box center [809, 240] width 96 height 22
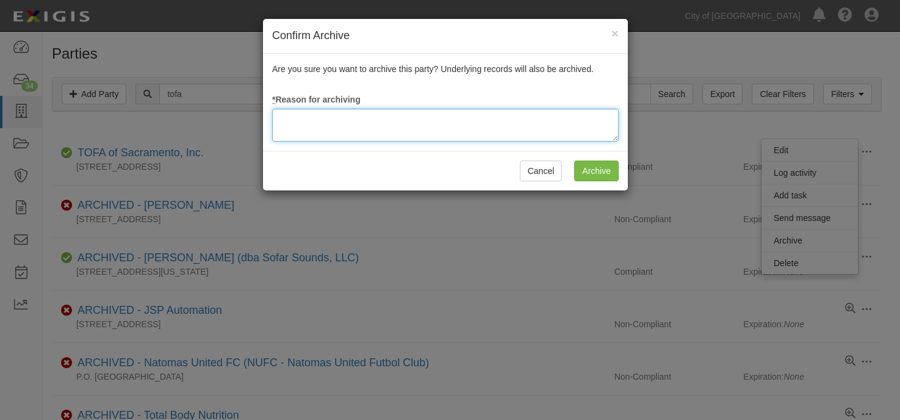
click at [581, 129] on textarea at bounding box center [445, 125] width 346 height 33
type textarea "update"
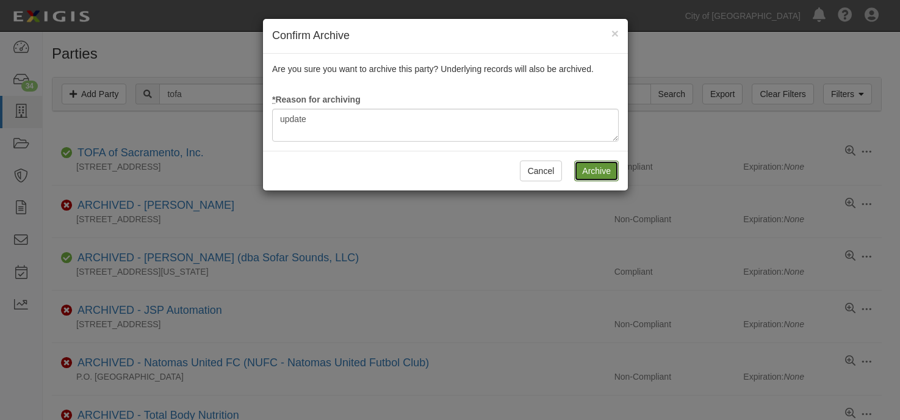
click at [599, 168] on input "Archive" at bounding box center [596, 170] width 45 height 21
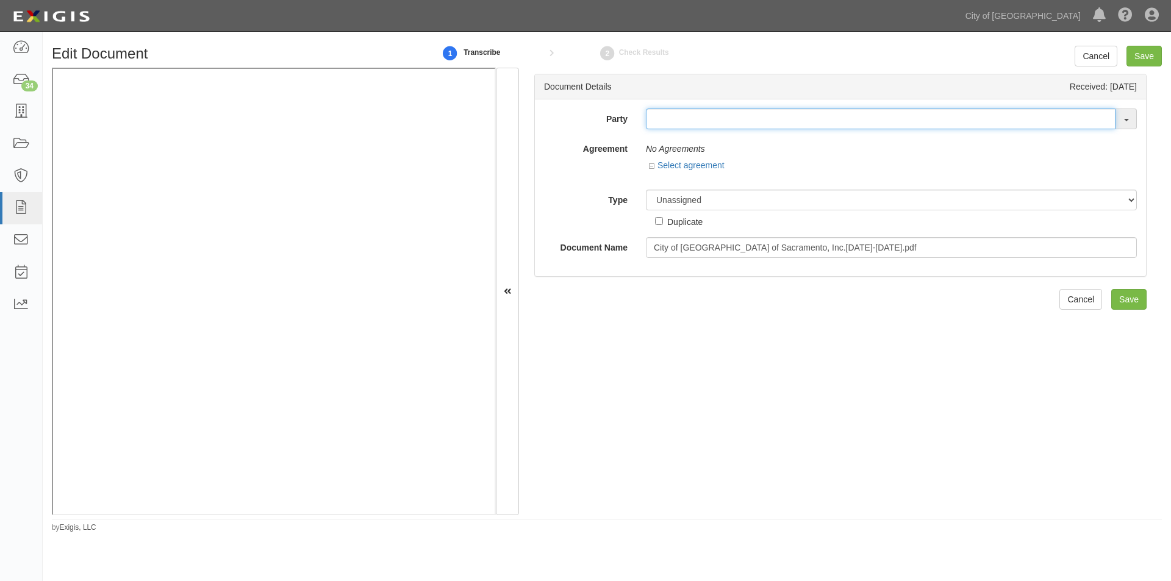
click at [661, 121] on input "text" at bounding box center [881, 119] width 470 height 21
type input "tofa"
click at [710, 141] on link "TOFA of Sacramento, Inc." at bounding box center [707, 142] width 121 height 16
type input "TOFA of Sacramento, Inc."
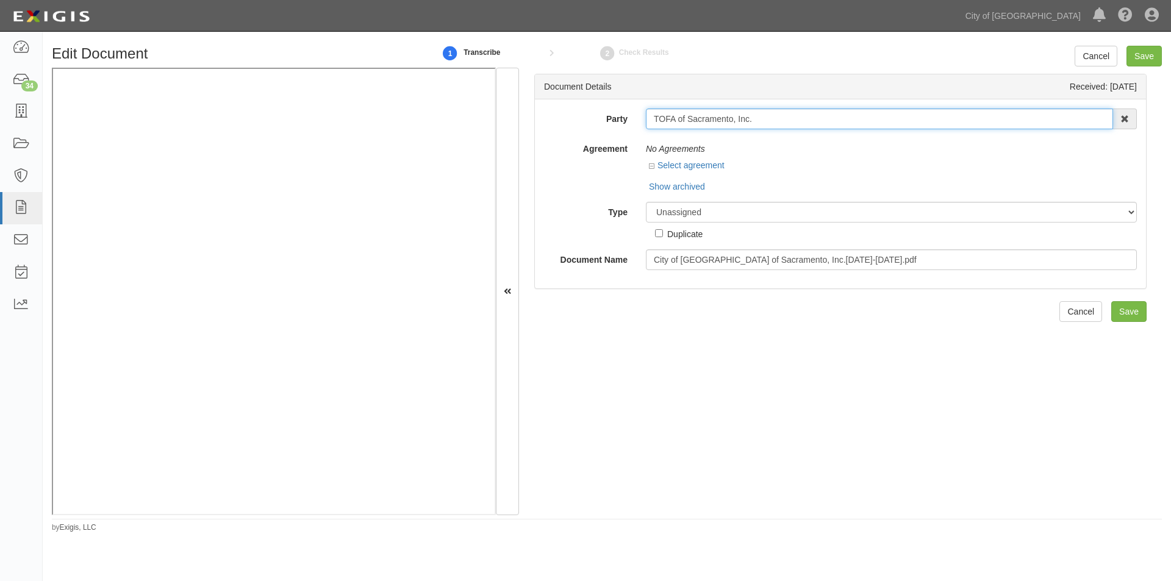
drag, startPoint x: 757, startPoint y: 123, endPoint x: 641, endPoint y: 116, distance: 116.1
click at [641, 116] on div "TOFA of Sacramento, Inc. TOFA of Sacramento, Inc. 16th & O Gateway (dba Ravel […" at bounding box center [891, 119] width 509 height 21
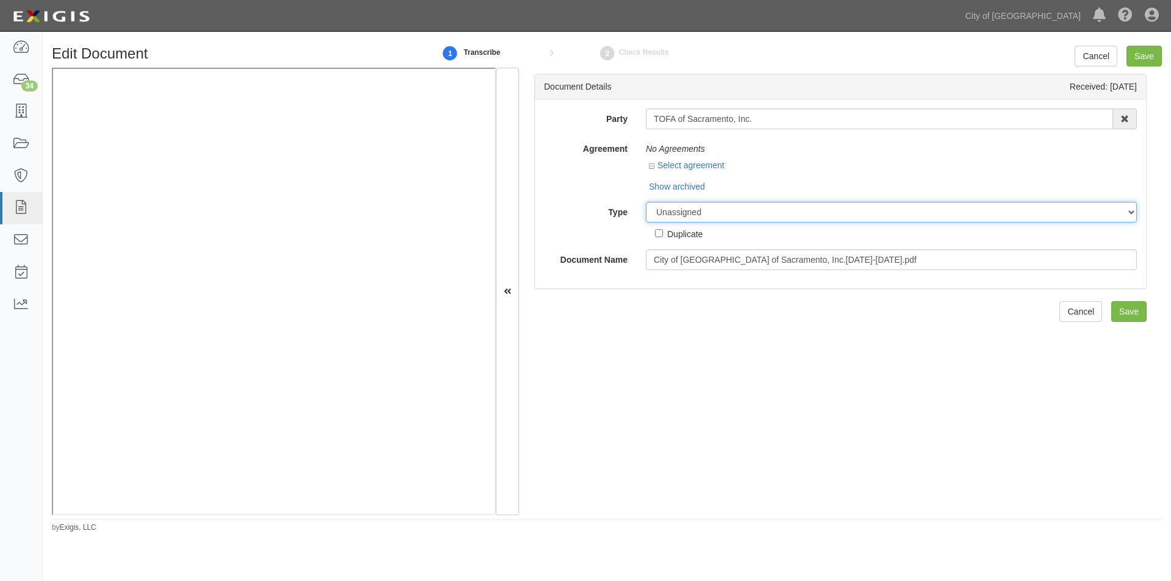
click at [709, 218] on select "Unassigned Binder Cancellation Notice Certificate Contract Endorsement Insuranc…" at bounding box center [891, 212] width 491 height 21
select select "OtherDetail"
click at [646, 202] on select "Unassigned Binder Cancellation Notice Certificate Contract Endorsement Insuranc…" at bounding box center [891, 212] width 491 height 21
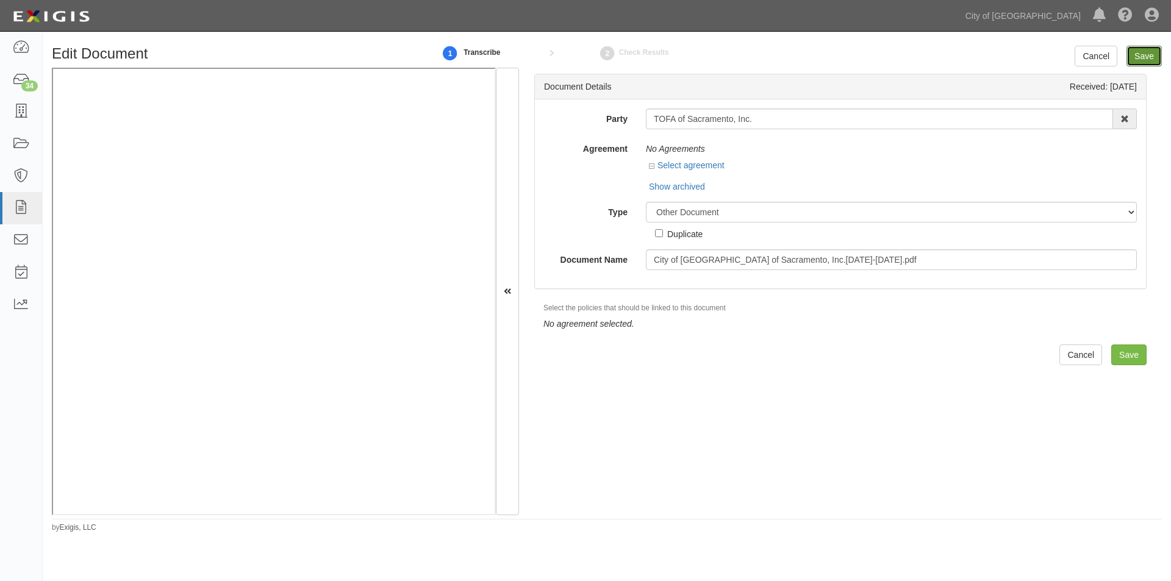
click at [1135, 55] on input "Save" at bounding box center [1144, 56] width 35 height 21
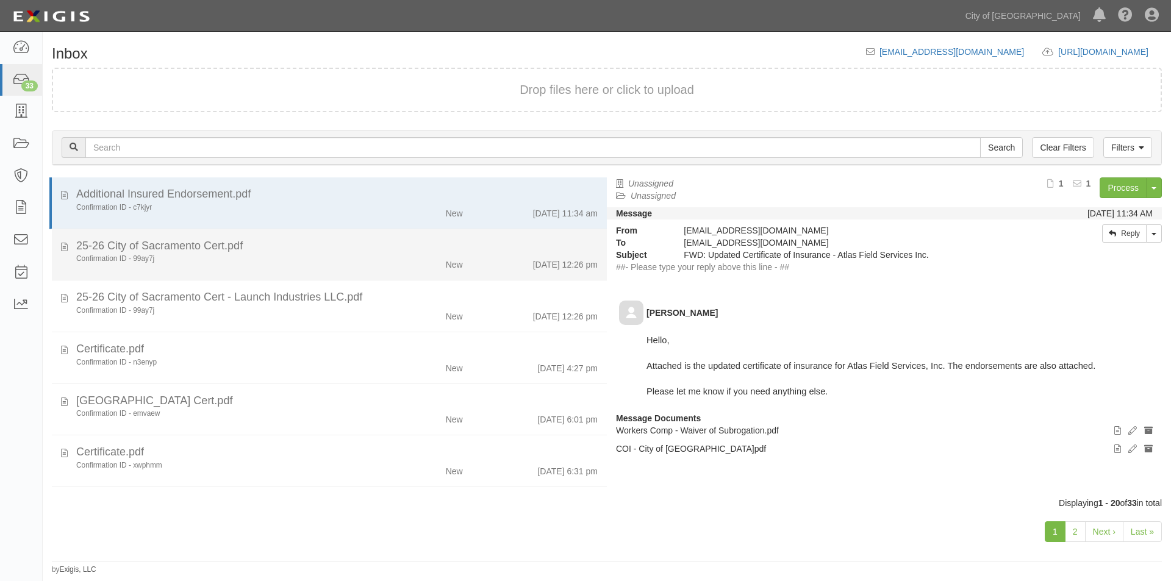
click at [231, 262] on div "Confirmation ID - 99ay7j" at bounding box center [224, 259] width 296 height 10
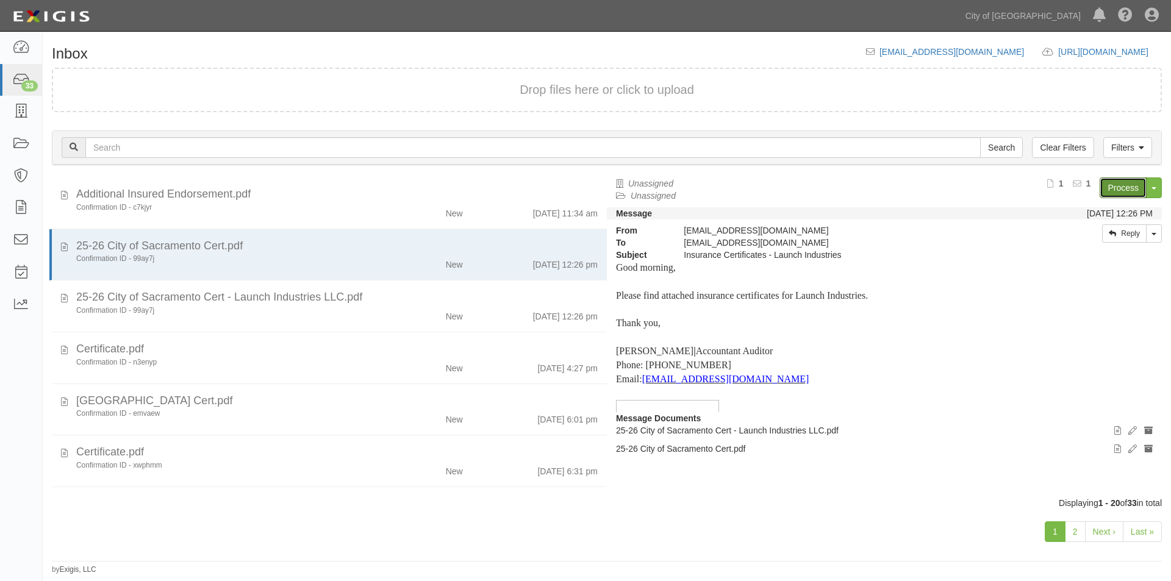
click at [1132, 184] on link "Process" at bounding box center [1123, 188] width 47 height 21
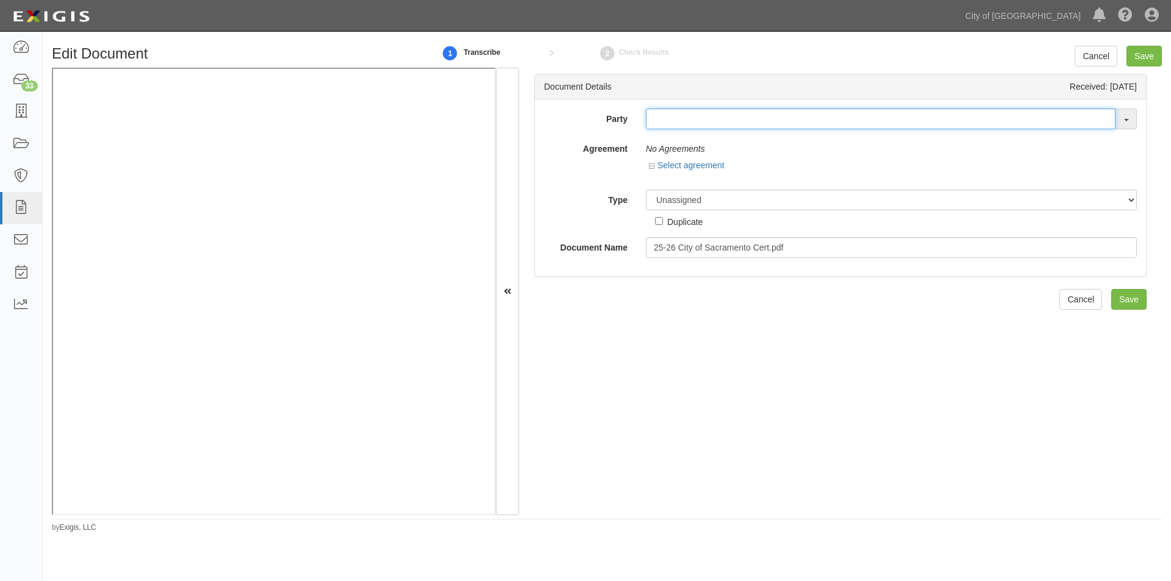
click at [714, 113] on input "text" at bounding box center [881, 119] width 470 height 21
type input "launch"
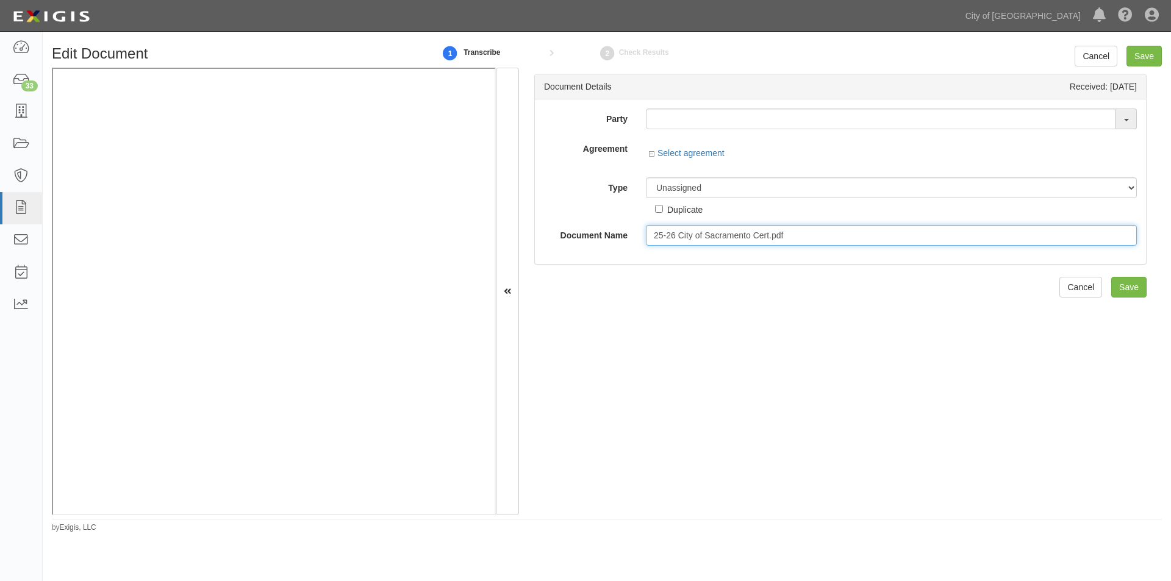
drag, startPoint x: 775, startPoint y: 234, endPoint x: 647, endPoint y: 231, distance: 128.1
click at [647, 231] on input "25-26 City of Sacramento Cert.pdf" at bounding box center [891, 235] width 491 height 21
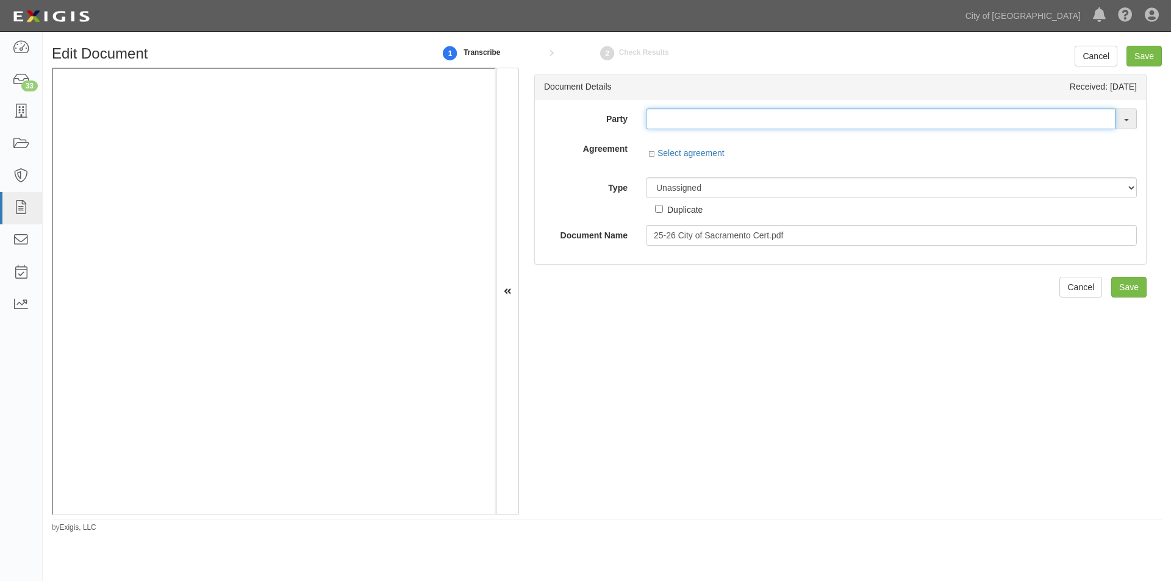
click at [667, 124] on input "text" at bounding box center [881, 119] width 470 height 21
type input "testwa"
click at [661, 136] on link "_ TestWA 2" at bounding box center [695, 142] width 96 height 16
type input "_TestWA2"
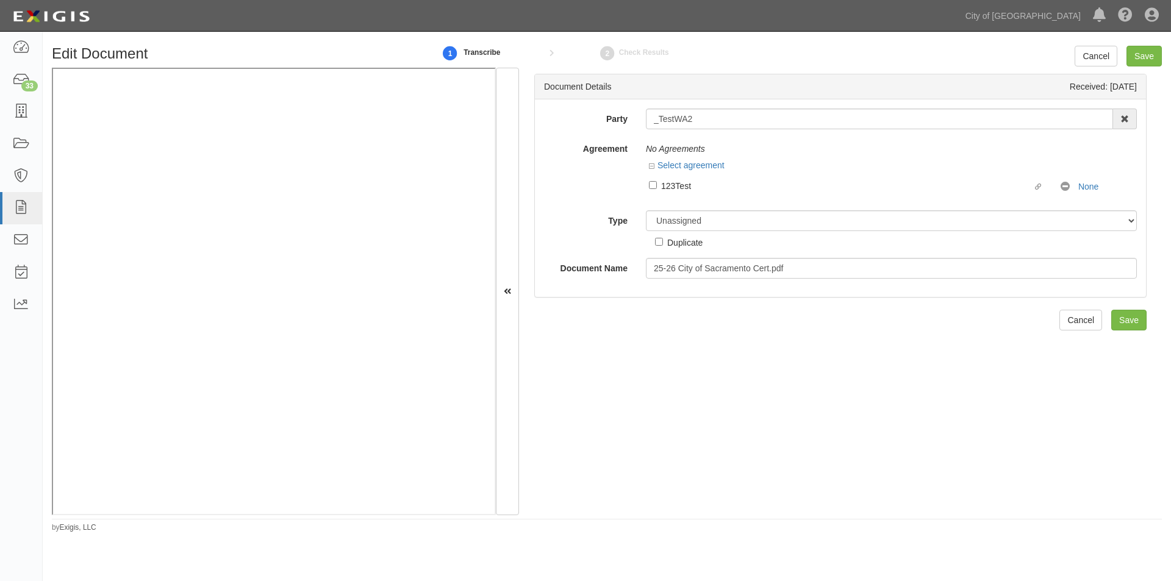
click at [683, 237] on div "Duplicate" at bounding box center [684, 241] width 35 height 13
click at [663, 238] on input "Duplicate" at bounding box center [659, 242] width 8 height 8
click at [661, 242] on input "Duplicate" at bounding box center [659, 242] width 8 height 8
checkbox input "false"
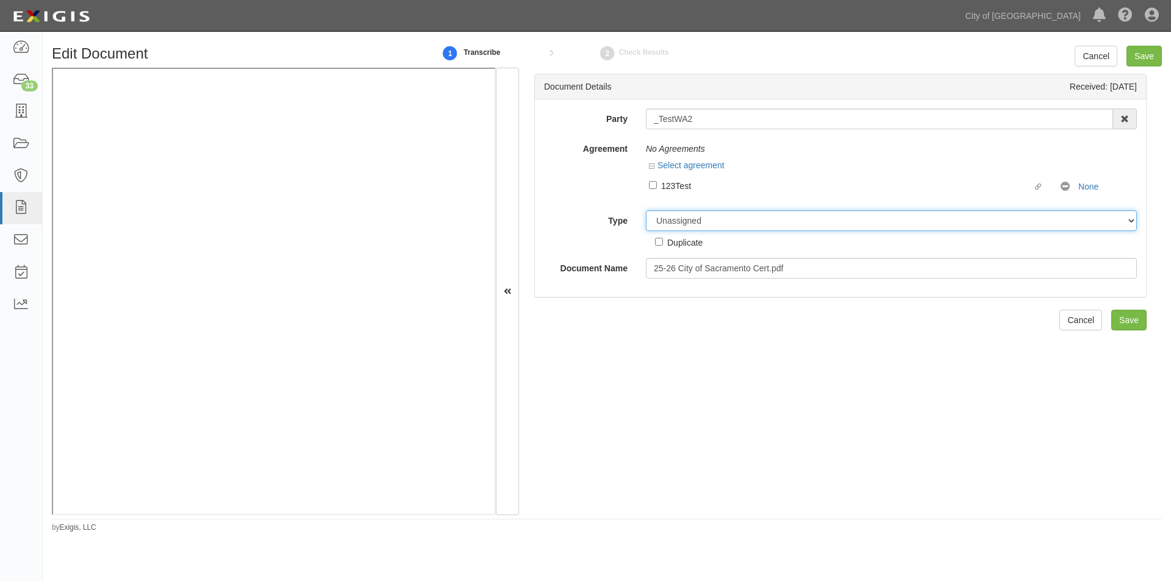
click at [669, 220] on select "Unassigned Binder Cancellation Notice Certificate Contract Endorsement Insuranc…" at bounding box center [891, 220] width 491 height 21
select select "OtherDetail"
click at [646, 210] on select "Unassigned Binder Cancellation Notice Certificate Contract Endorsement Insuranc…" at bounding box center [891, 220] width 491 height 21
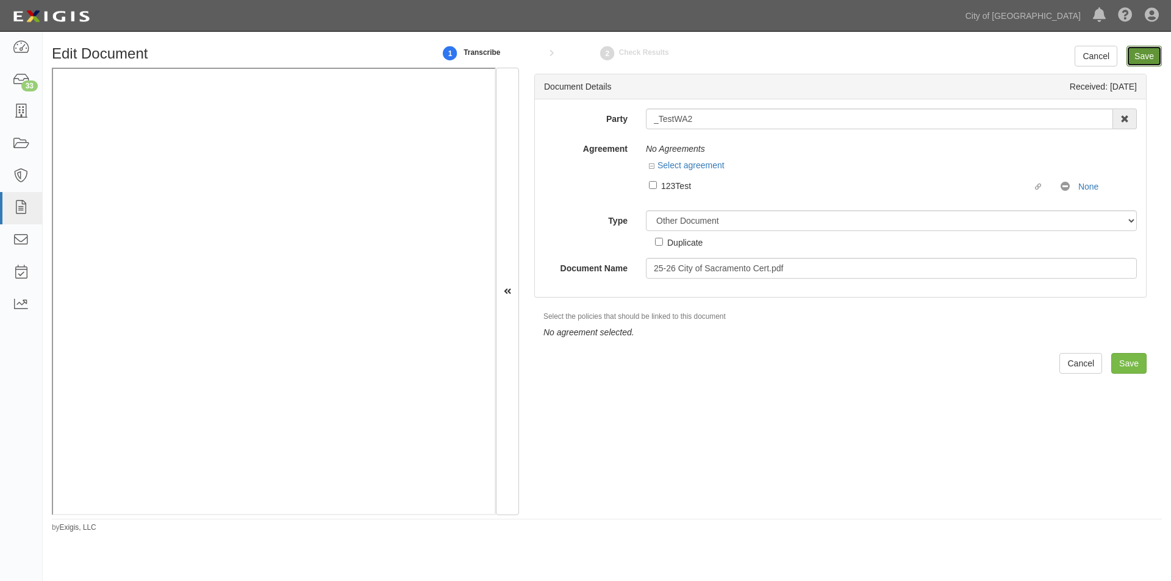
click at [1140, 54] on input "Save" at bounding box center [1144, 56] width 35 height 21
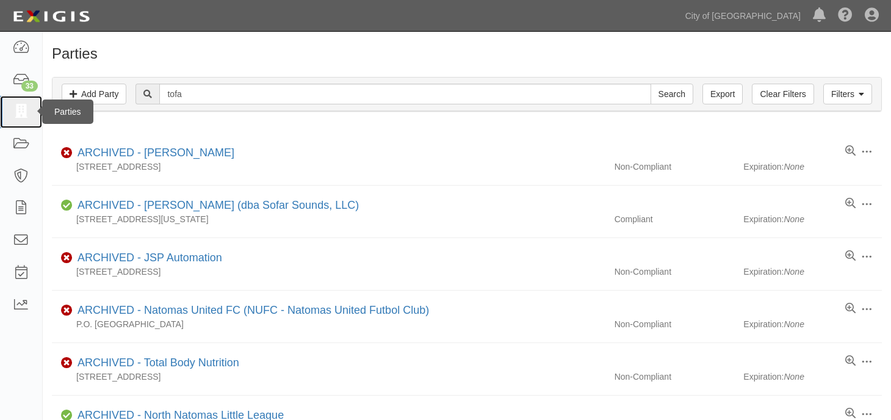
click at [27, 112] on icon at bounding box center [20, 112] width 17 height 14
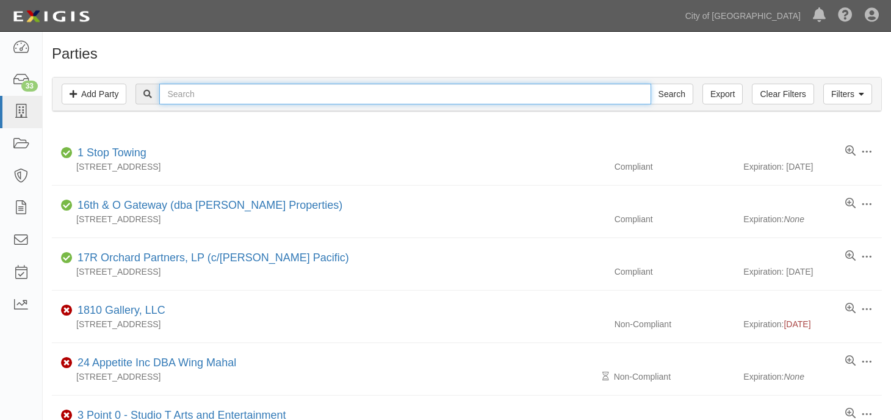
click at [262, 91] on input "text" at bounding box center [404, 94] width 491 height 21
type input "launch industries"
click at [650, 84] on input "Search" at bounding box center [671, 94] width 43 height 21
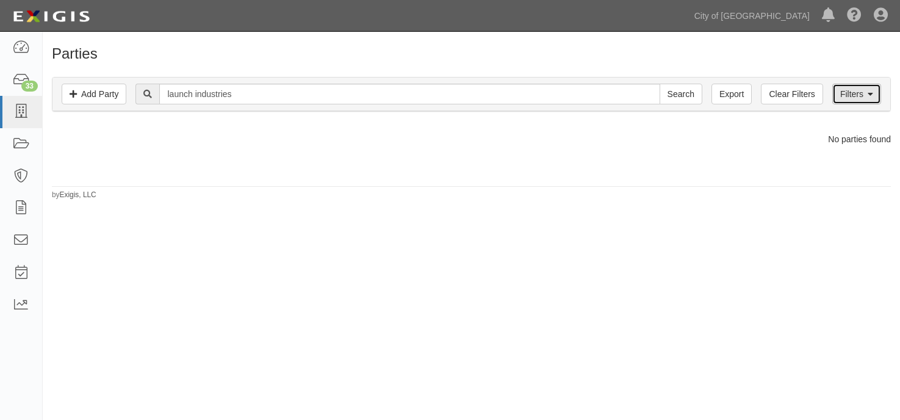
click at [843, 96] on link "Filters" at bounding box center [856, 94] width 49 height 21
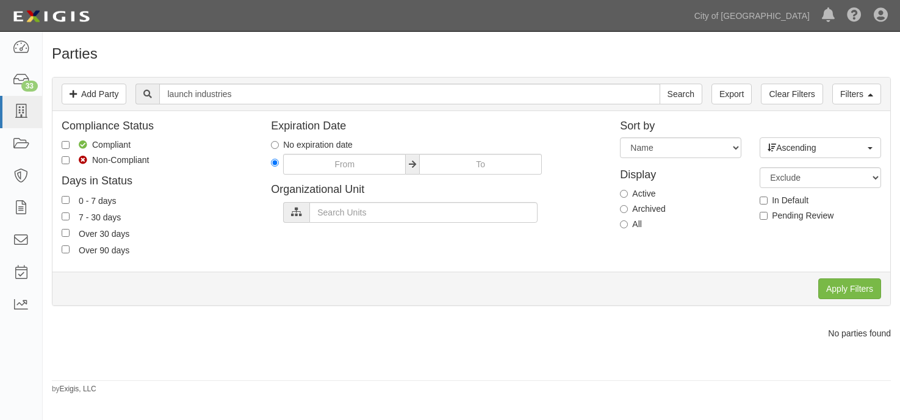
click at [623, 203] on label "Archived" at bounding box center [642, 209] width 45 height 12
click at [623, 205] on input "Archived" at bounding box center [624, 209] width 8 height 8
radio input "true"
click at [840, 282] on input "Apply Filters" at bounding box center [849, 288] width 63 height 21
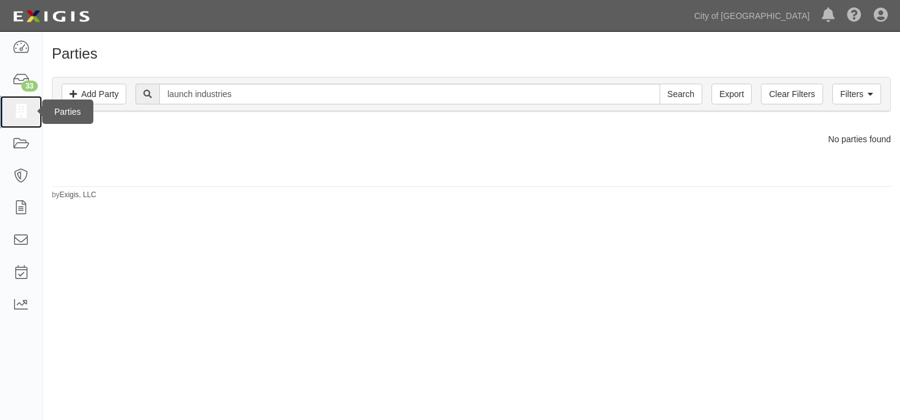
click at [19, 110] on icon at bounding box center [20, 112] width 17 height 14
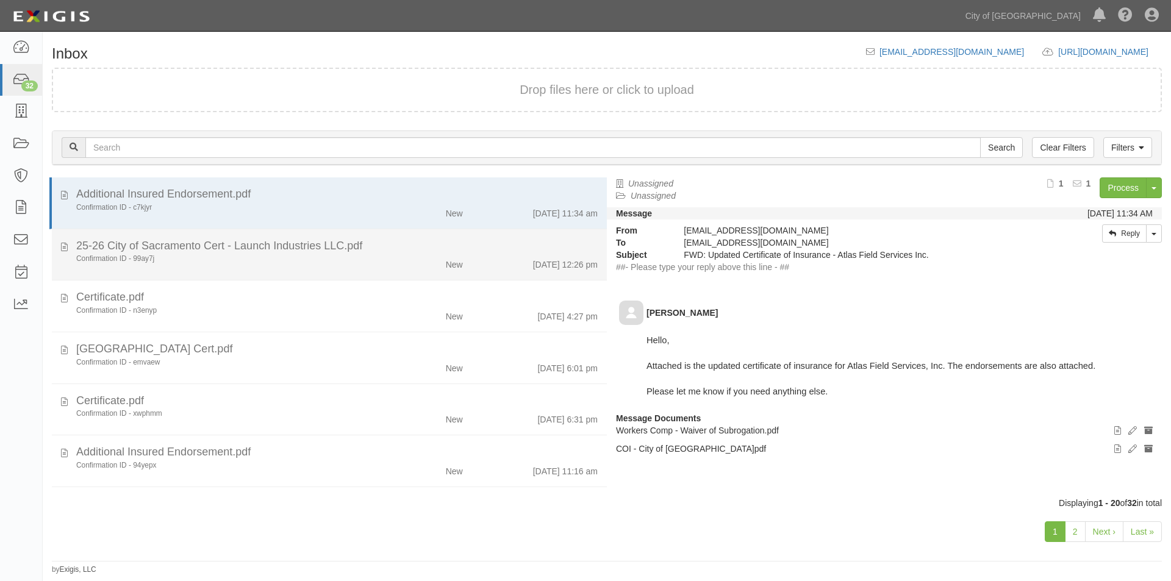
click at [299, 265] on div "Confirmation ID - 99ay7j New [DATE] 12:26 pm" at bounding box center [337, 262] width 540 height 17
click at [359, 251] on div "25-26 City of Sacramento Cert - Launch Industries LLC.pdf" at bounding box center [337, 247] width 522 height 16
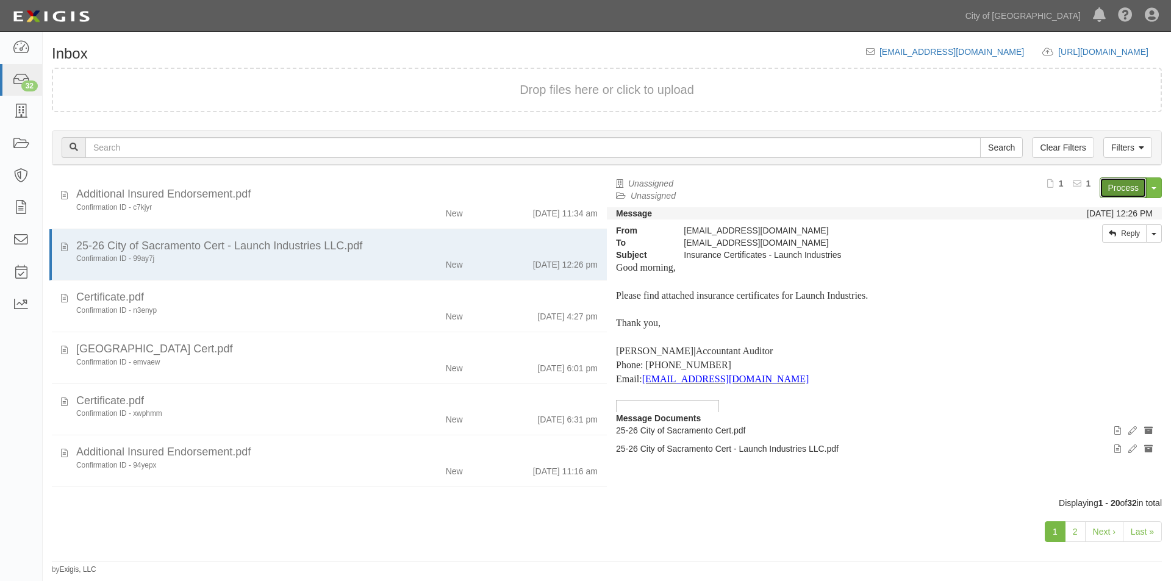
click at [1111, 185] on link "Process" at bounding box center [1123, 188] width 47 height 21
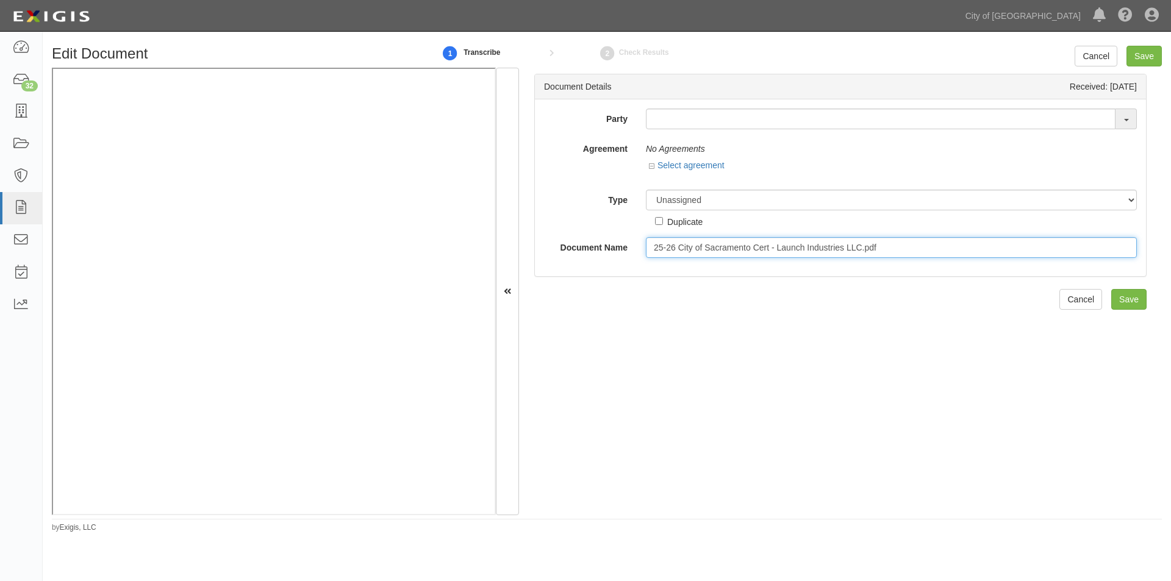
drag, startPoint x: 875, startPoint y: 248, endPoint x: 630, endPoint y: 249, distance: 245.2
click at [630, 249] on div "Document Name 25-26 City of Sacramento Cert - Launch Industries LLC.pdf" at bounding box center [840, 247] width 611 height 21
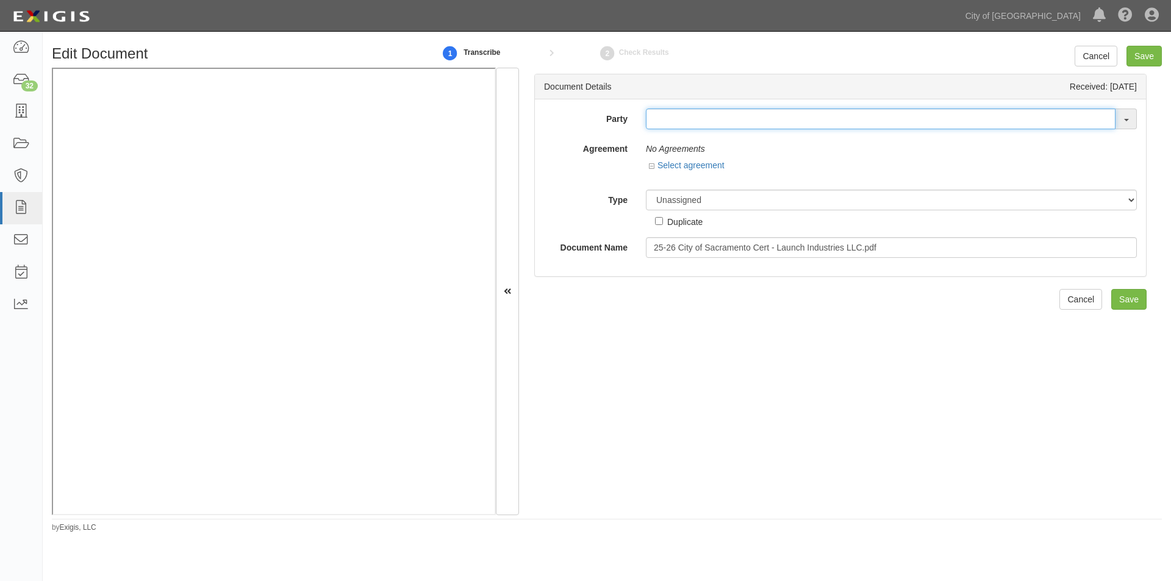
click at [687, 120] on input "text" at bounding box center [881, 119] width 470 height 21
type input "testwa"
click at [676, 140] on strong "TestWA" at bounding box center [679, 142] width 31 height 10
type input "_TestWA2"
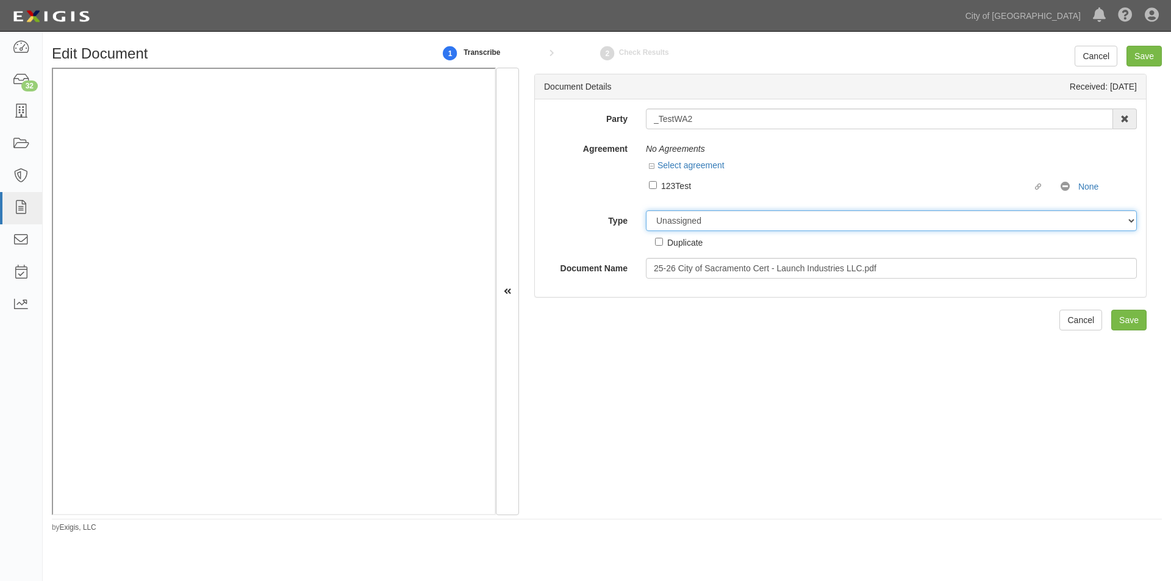
click at [714, 227] on select "Unassigned Binder Cancellation Notice Certificate Contract Endorsement Insuranc…" at bounding box center [891, 220] width 491 height 21
select select "OtherDetail"
click at [646, 210] on select "Unassigned Binder Cancellation Notice Certificate Contract Endorsement Insuranc…" at bounding box center [891, 220] width 491 height 21
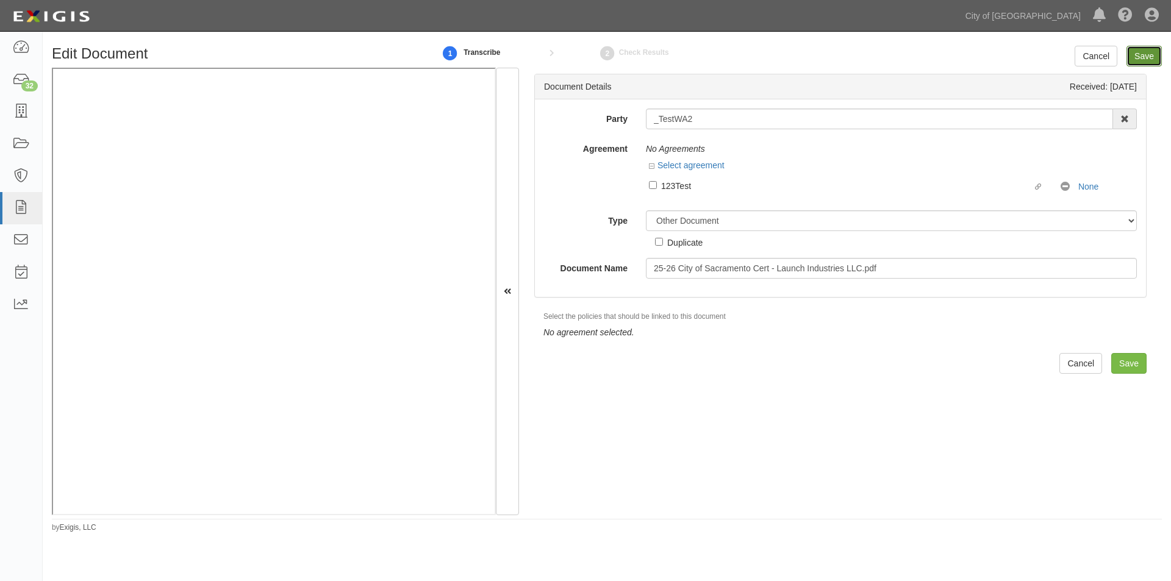
click at [1147, 56] on input "Save" at bounding box center [1144, 56] width 35 height 21
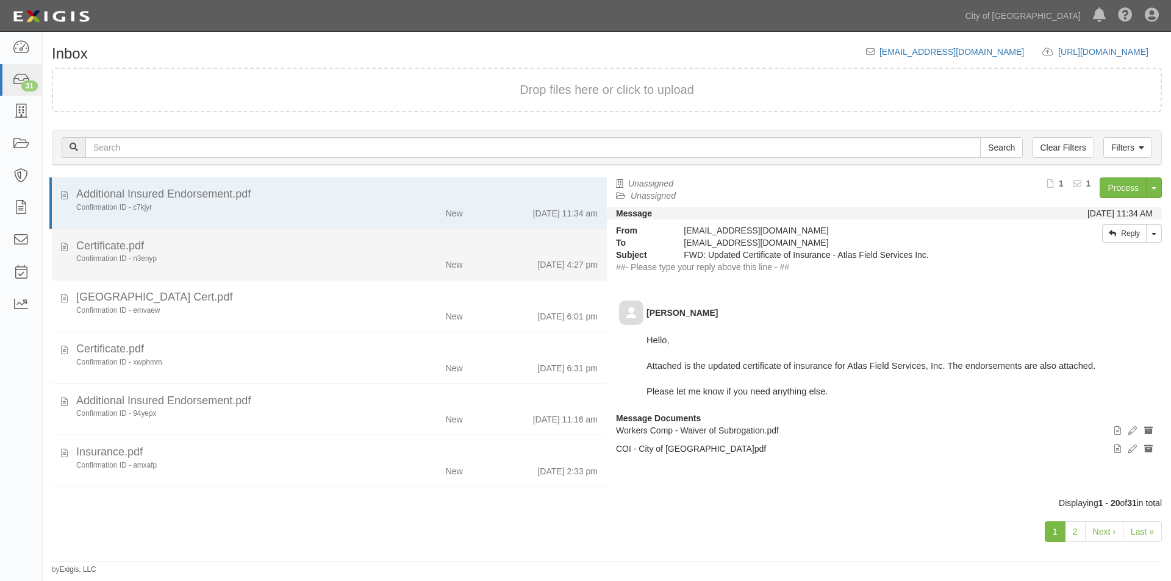
click at [234, 264] on div "Confirmation ID - n3enyp" at bounding box center [224, 259] width 296 height 10
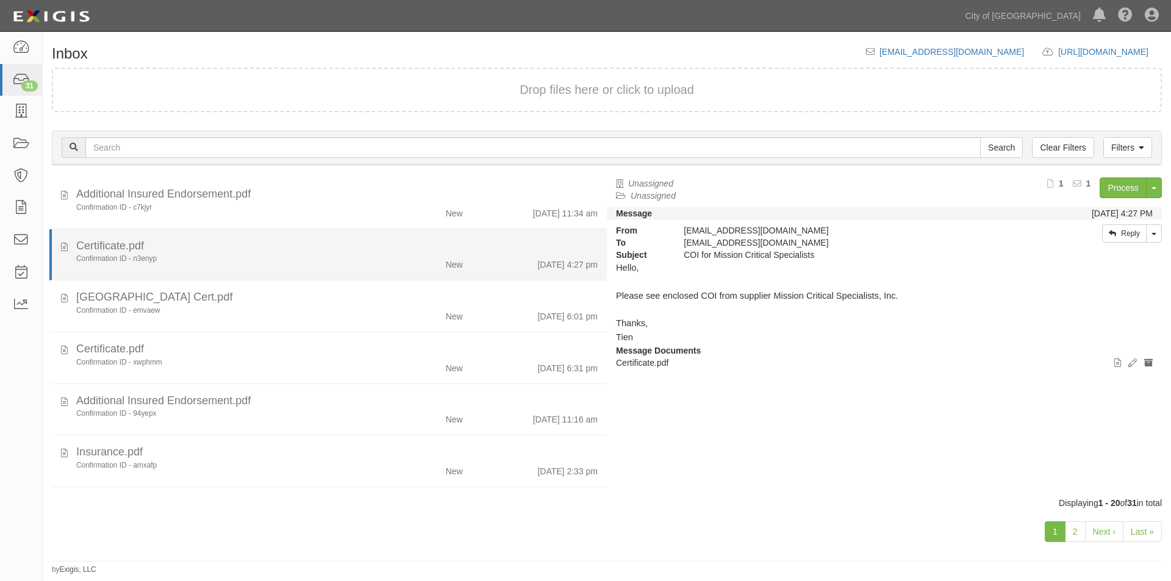
drag, startPoint x: 314, startPoint y: 259, endPoint x: 323, endPoint y: 259, distance: 9.2
click at [314, 259] on div "Confirmation ID - n3enyp" at bounding box center [224, 259] width 296 height 10
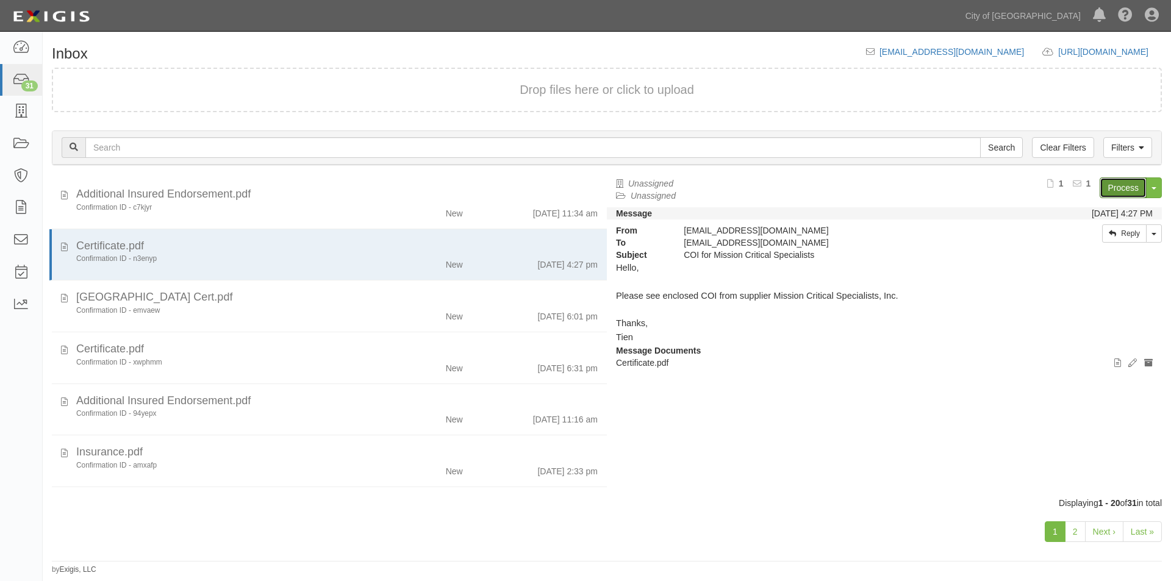
click at [1125, 196] on link "Process" at bounding box center [1123, 188] width 47 height 21
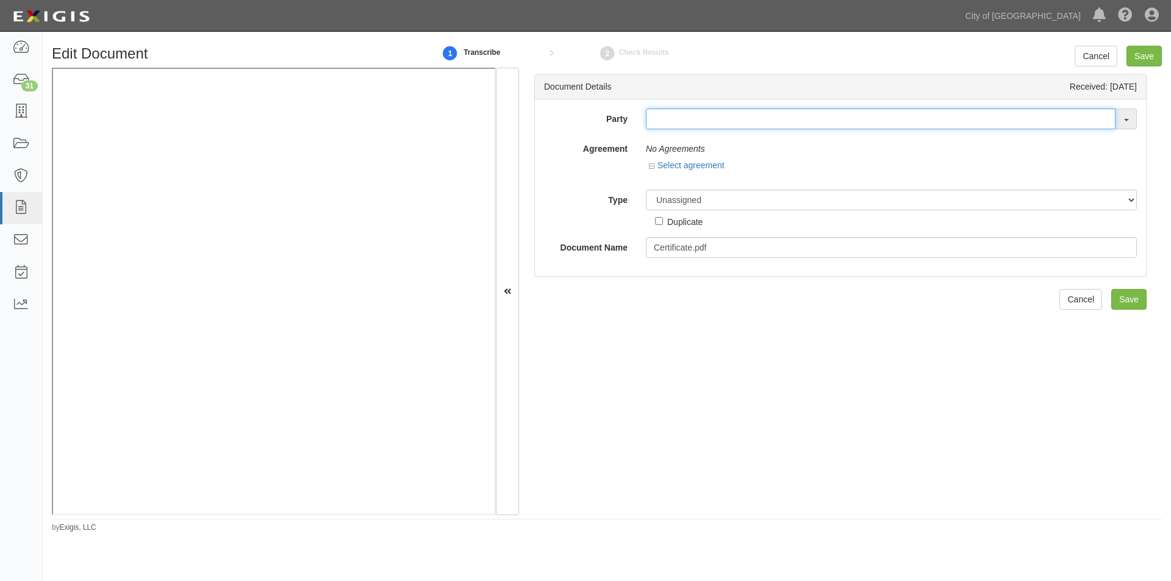
click at [668, 123] on input "text" at bounding box center [881, 119] width 470 height 21
type input "mission cri"
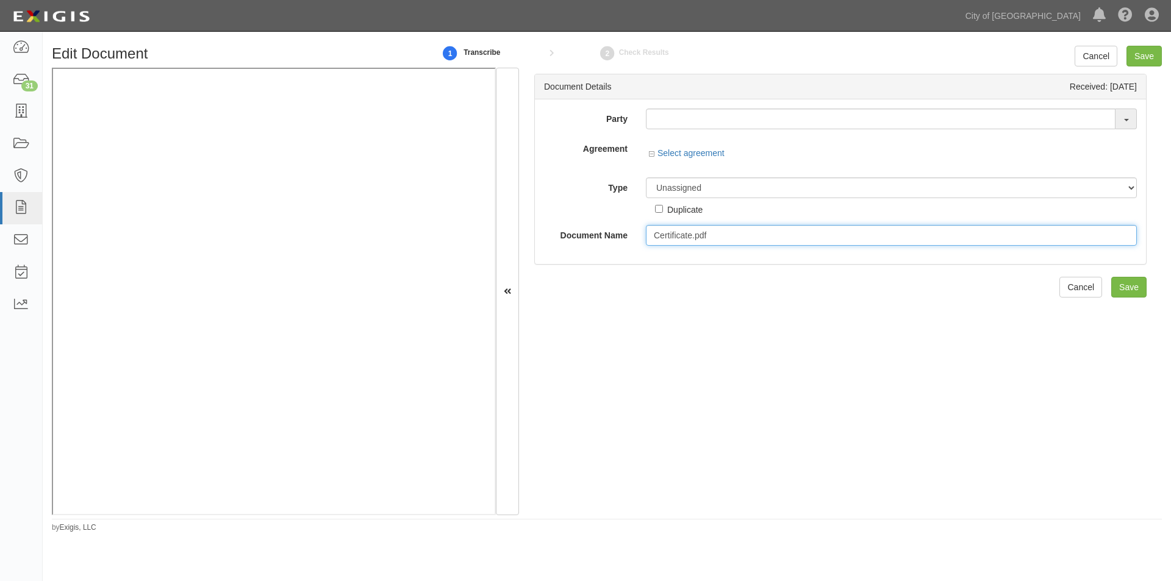
click at [718, 242] on input "Certificate.pdf" at bounding box center [891, 235] width 491 height 21
drag, startPoint x: 729, startPoint y: 235, endPoint x: 649, endPoint y: 234, distance: 79.9
click at [649, 234] on input "Certificate.pdf321" at bounding box center [891, 235] width 491 height 21
type input "Certificate.pdf321"
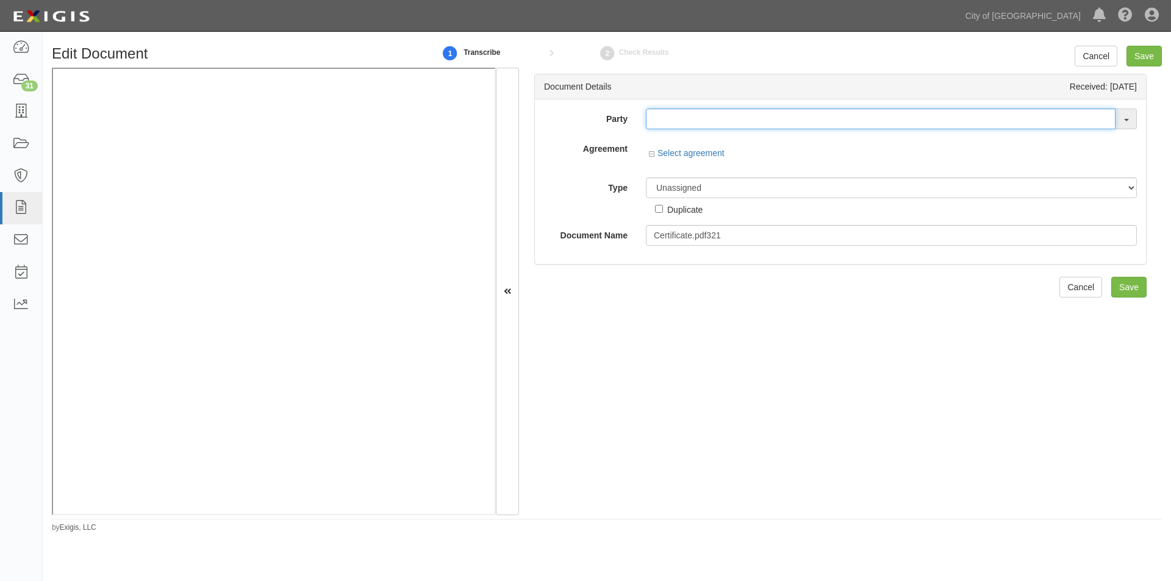
click at [652, 122] on input "text" at bounding box center [881, 119] width 470 height 21
type input "testwa"
click at [692, 139] on strong "TestWA" at bounding box center [679, 142] width 31 height 10
type input "_TestWA2"
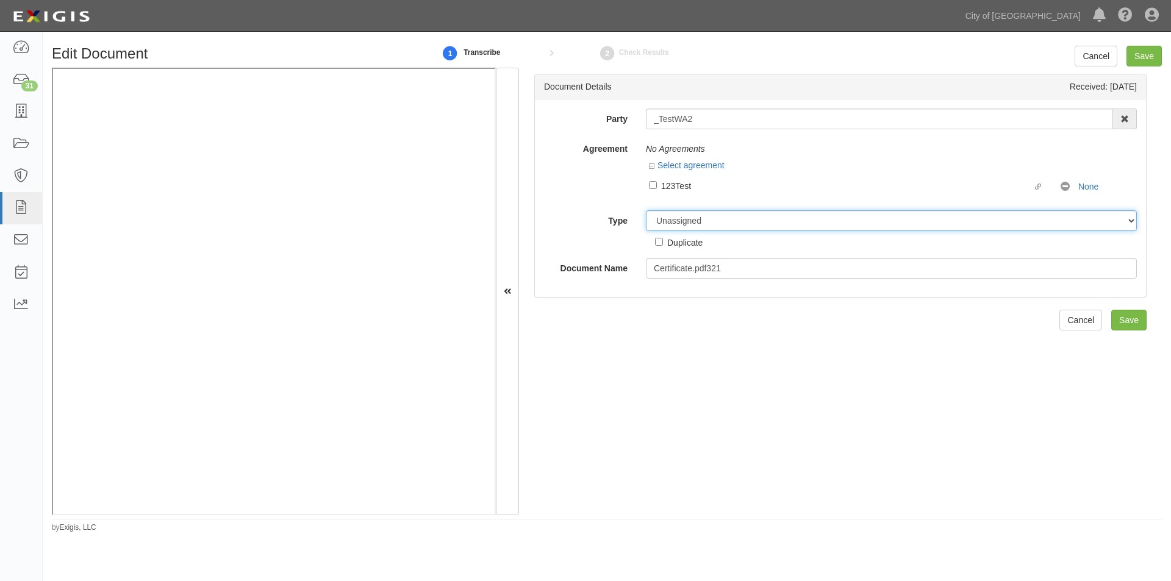
click at [723, 219] on select "Unassigned Binder Cancellation Notice Certificate Contract Endorsement Insuranc…" at bounding box center [891, 220] width 491 height 21
select select "OtherDetail"
click at [646, 210] on select "Unassigned Binder Cancellation Notice Certificate Contract Endorsement Insuranc…" at bounding box center [891, 220] width 491 height 21
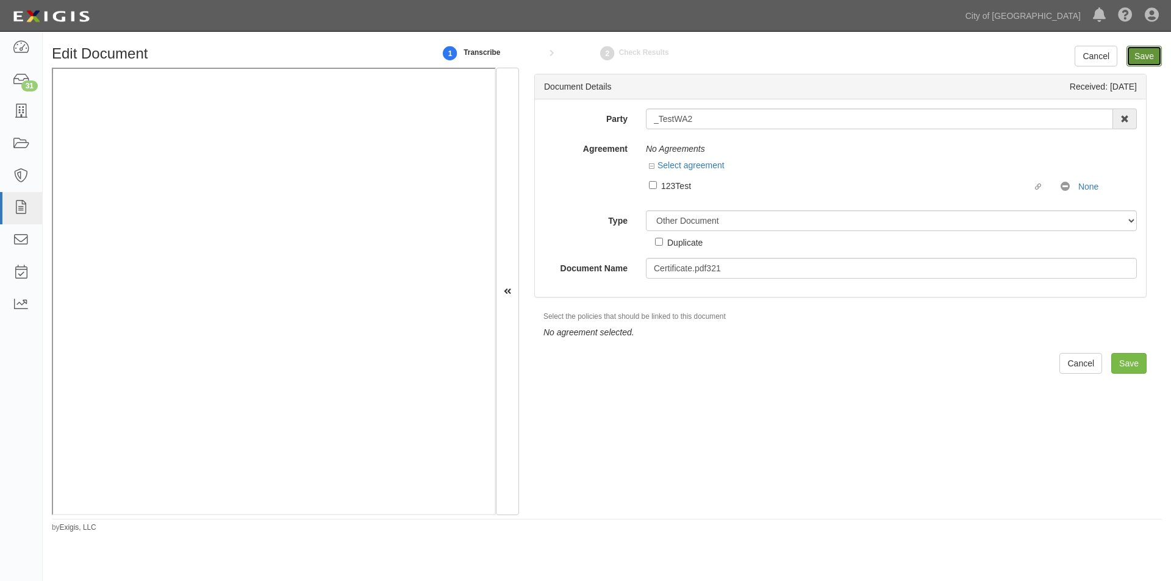
click at [1143, 51] on input "Save" at bounding box center [1144, 56] width 35 height 21
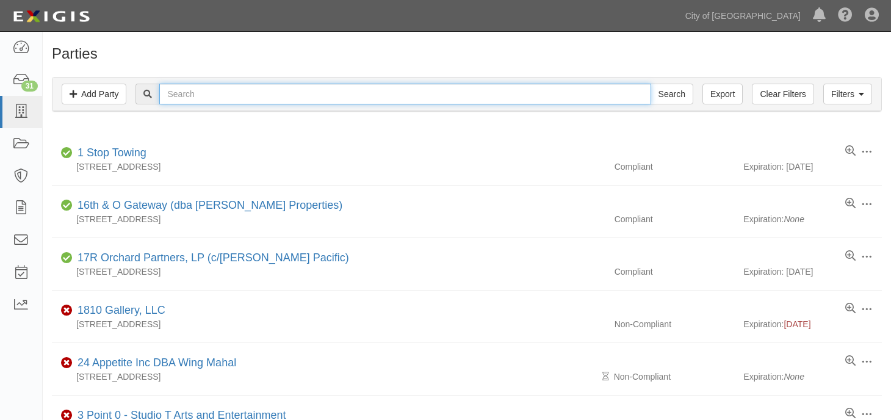
click at [276, 99] on input "text" at bounding box center [404, 94] width 491 height 21
type input "mission critical"
click at [650, 84] on input "Search" at bounding box center [671, 94] width 43 height 21
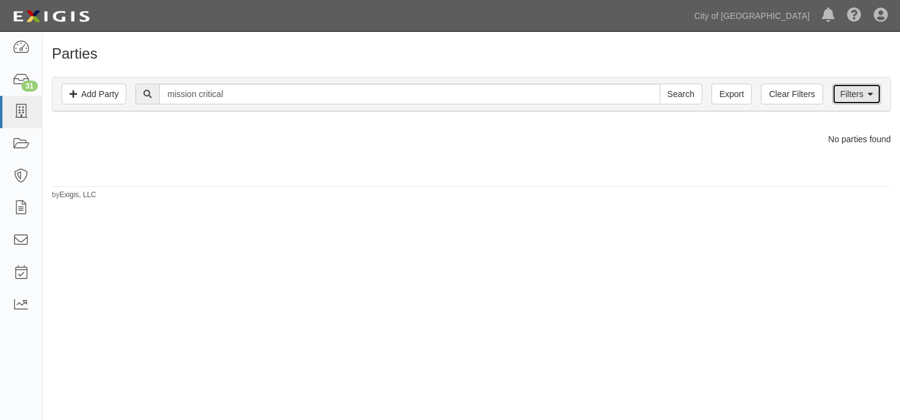
click at [856, 92] on link "Filters" at bounding box center [856, 94] width 49 height 21
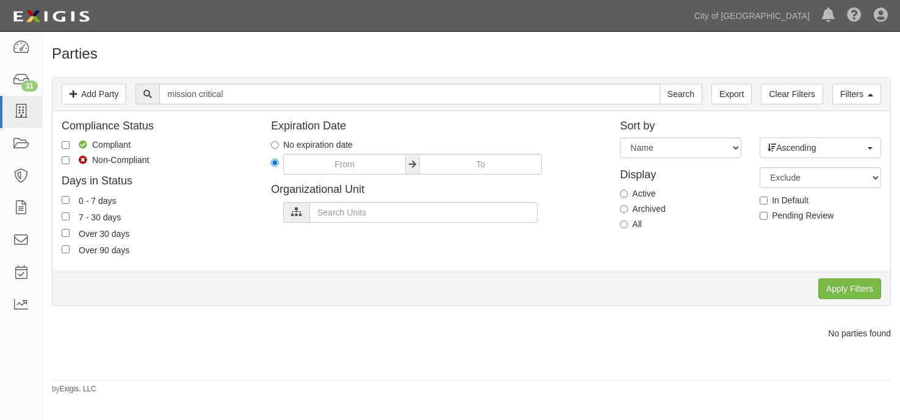
click at [629, 207] on label "Archived" at bounding box center [642, 209] width 45 height 12
click at [628, 207] on input "Archived" at bounding box center [624, 209] width 8 height 8
radio input "true"
click at [835, 284] on input "Apply Filters" at bounding box center [849, 288] width 63 height 21
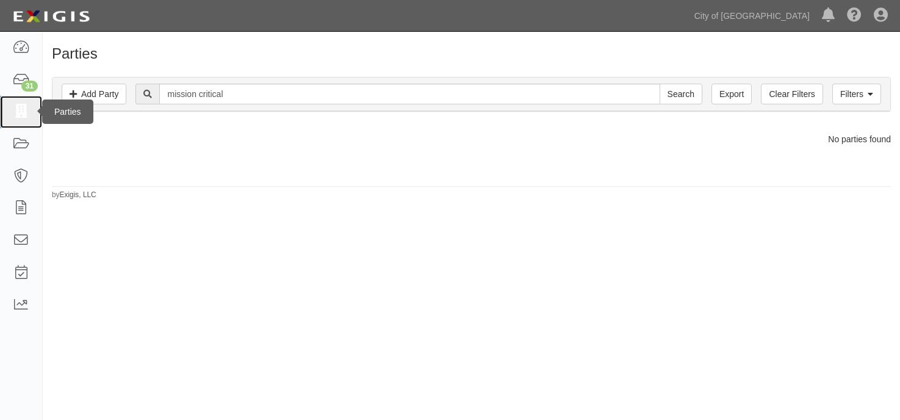
click at [24, 109] on icon at bounding box center [20, 112] width 17 height 14
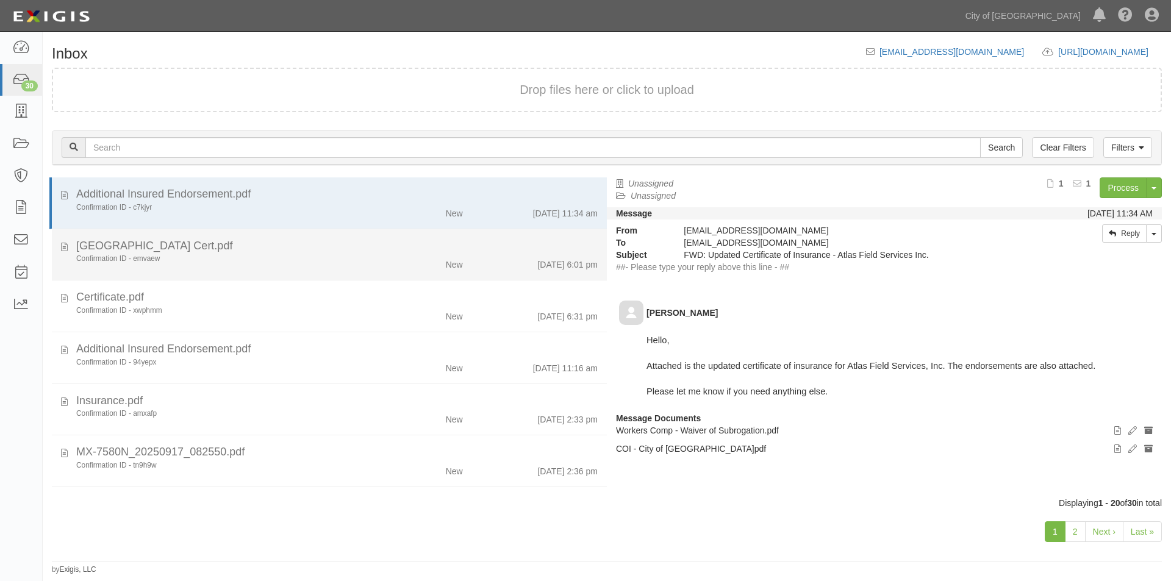
click at [279, 249] on div "[GEOGRAPHIC_DATA] Cert.pdf" at bounding box center [337, 247] width 522 height 16
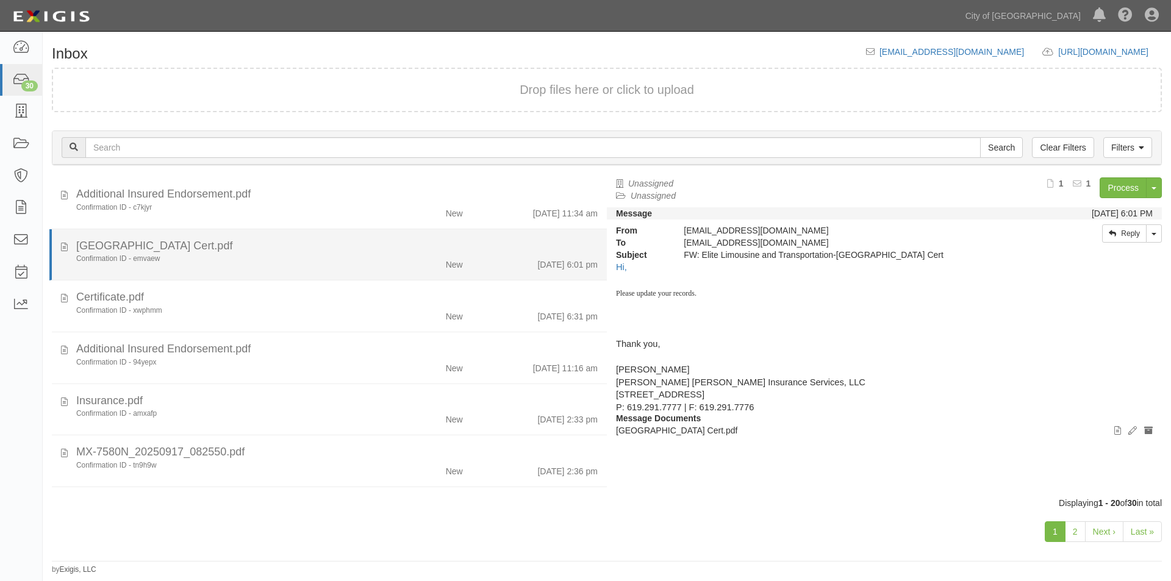
click at [259, 253] on div "[GEOGRAPHIC_DATA] Cert.pdf" at bounding box center [337, 247] width 522 height 16
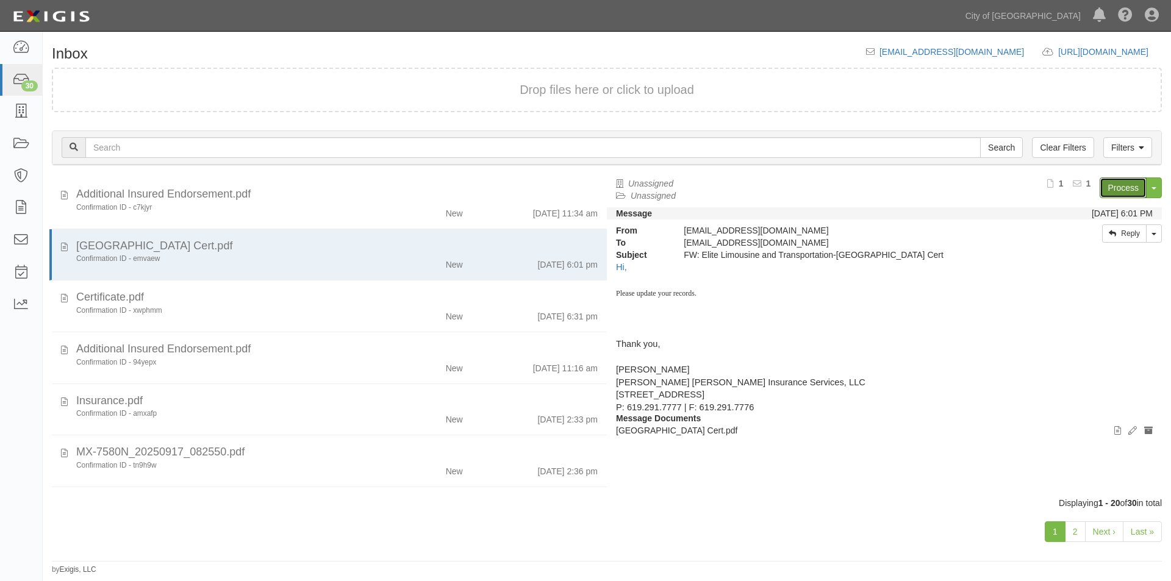
click at [1113, 192] on link "Process" at bounding box center [1123, 188] width 47 height 21
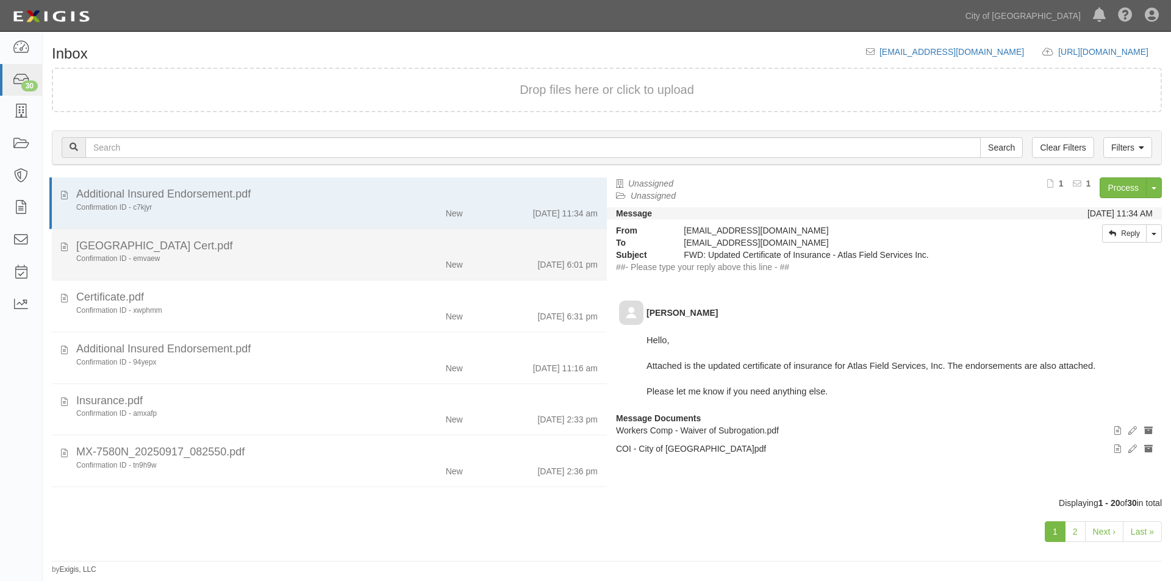
click at [254, 253] on div "[GEOGRAPHIC_DATA] Cert.pdf" at bounding box center [337, 247] width 522 height 16
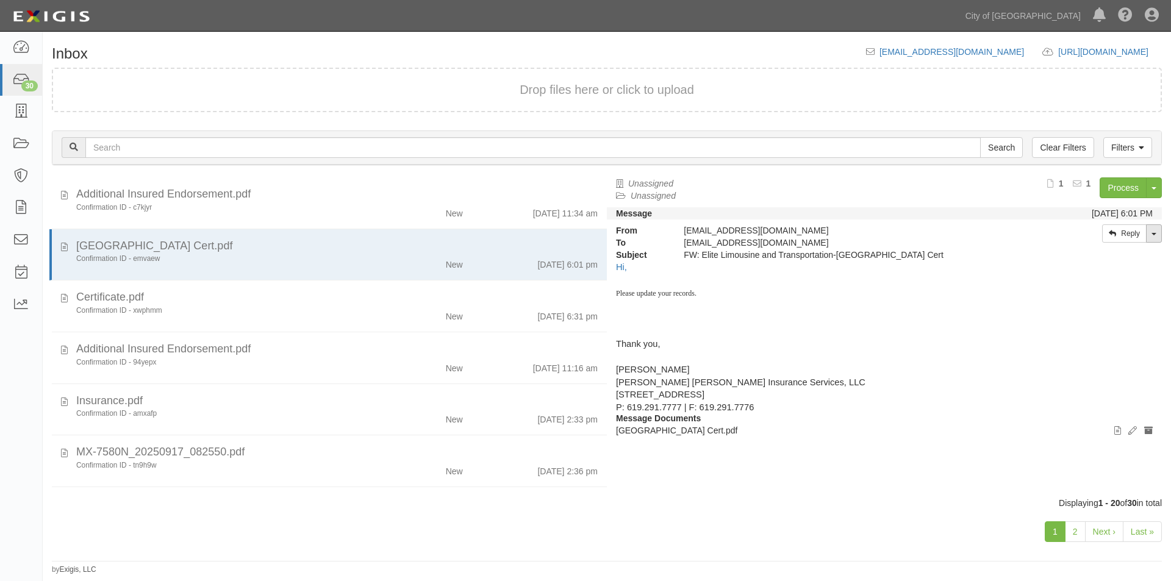
click at [1154, 236] on link "Toggle Dropdown" at bounding box center [1154, 233] width 16 height 18
click at [1149, 179] on button "Toggle Document Dropdown" at bounding box center [1154, 188] width 16 height 21
click at [1120, 210] on link "Archive Document" at bounding box center [1113, 211] width 96 height 16
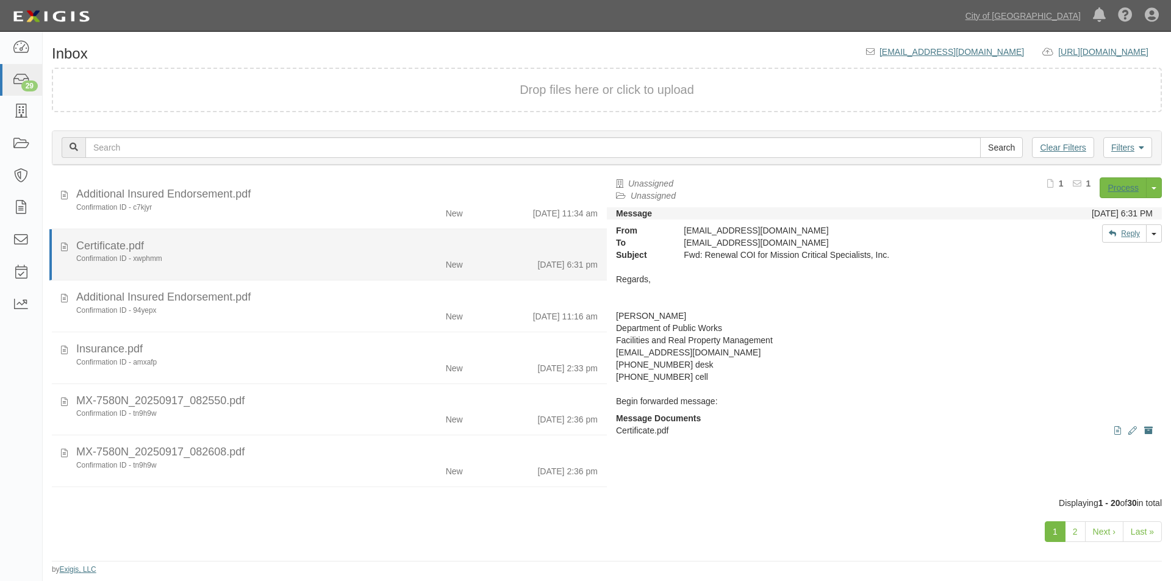
click at [371, 268] on div "Confirmation ID - xwphmm New 9/16/25 6:31 pm" at bounding box center [337, 262] width 540 height 17
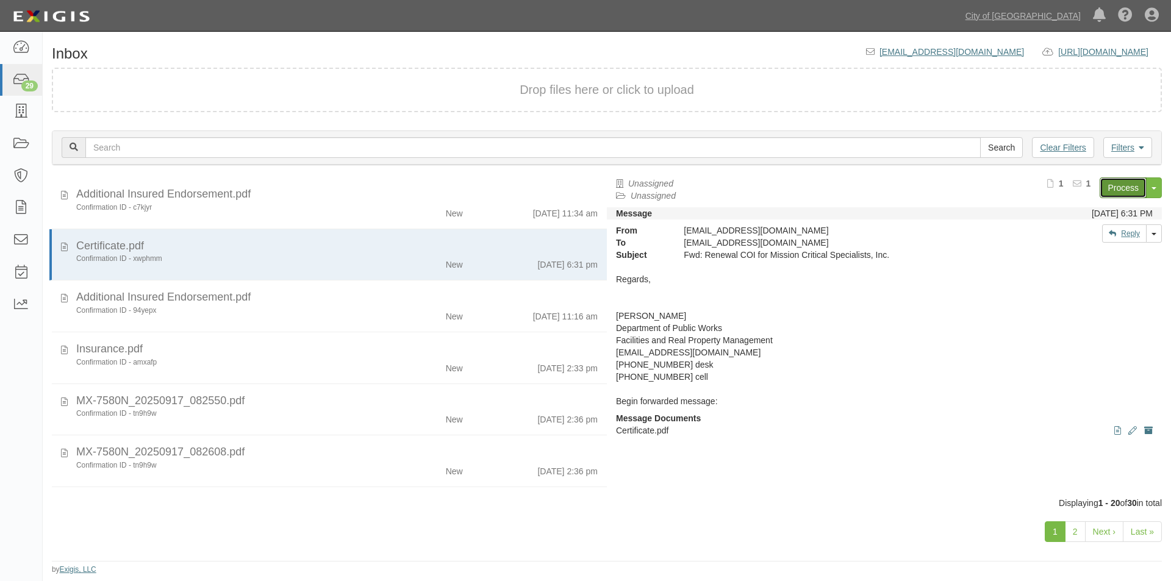
click at [1121, 182] on link "Process" at bounding box center [1123, 188] width 47 height 21
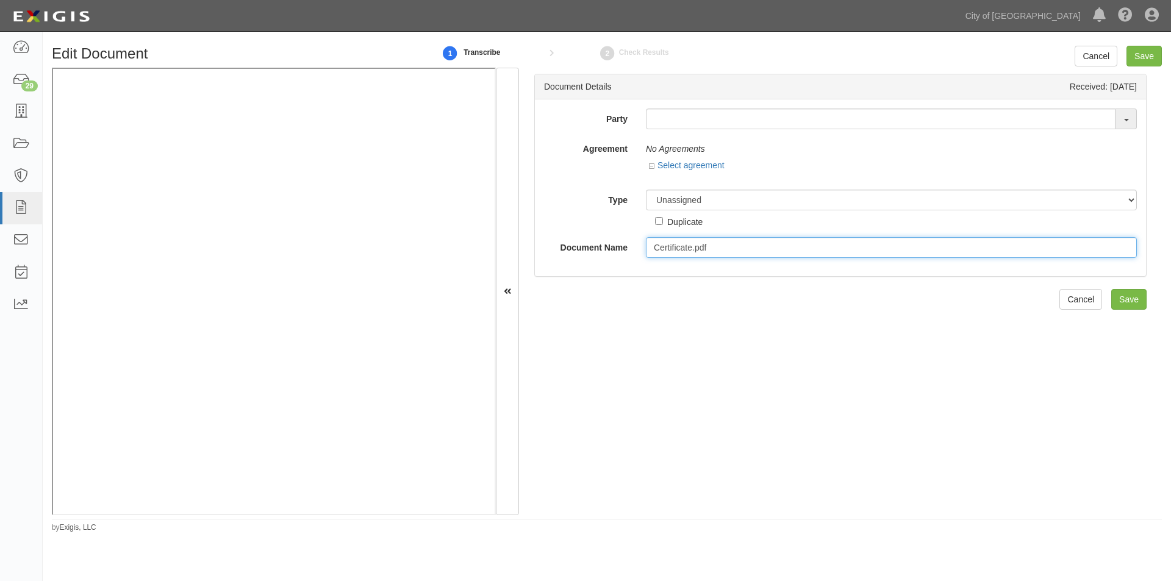
click at [718, 244] on input "Certificate.pdf" at bounding box center [891, 247] width 491 height 21
drag, startPoint x: 730, startPoint y: 249, endPoint x: 648, endPoint y: 250, distance: 81.8
click at [648, 250] on input "Certificate.pdf3211" at bounding box center [891, 247] width 491 height 21
type input "Certificate.pdf3211"
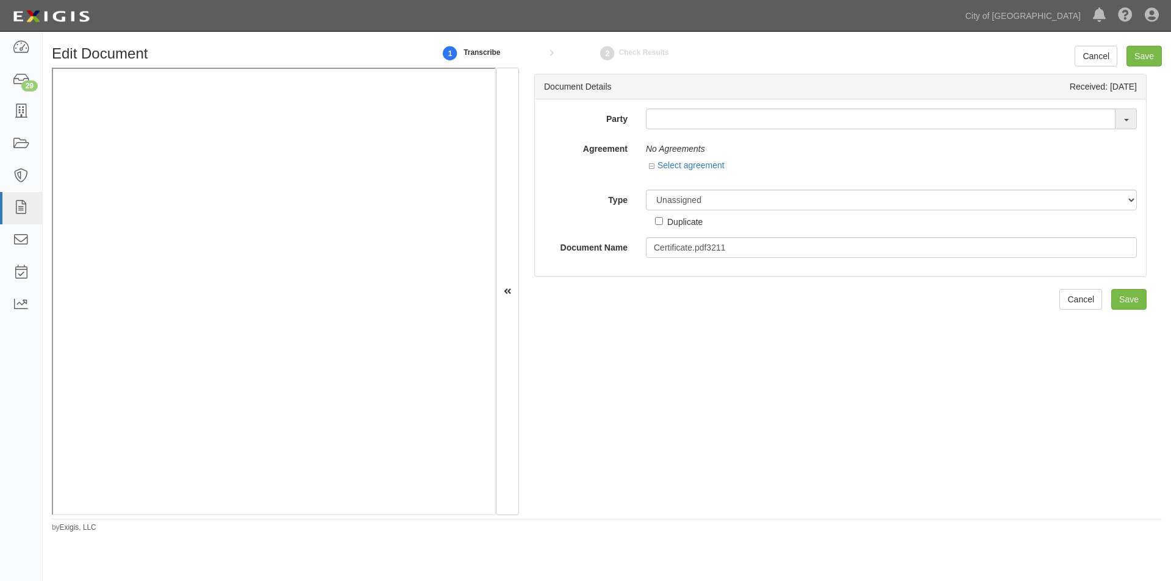
click at [656, 350] on div "Document Details Received: 09/16/2025 Party 16th & O Gateway (dba Ravel Rasmuss…" at bounding box center [840, 292] width 643 height 448
click at [686, 120] on input "text" at bounding box center [881, 119] width 470 height 21
type input "testwa"
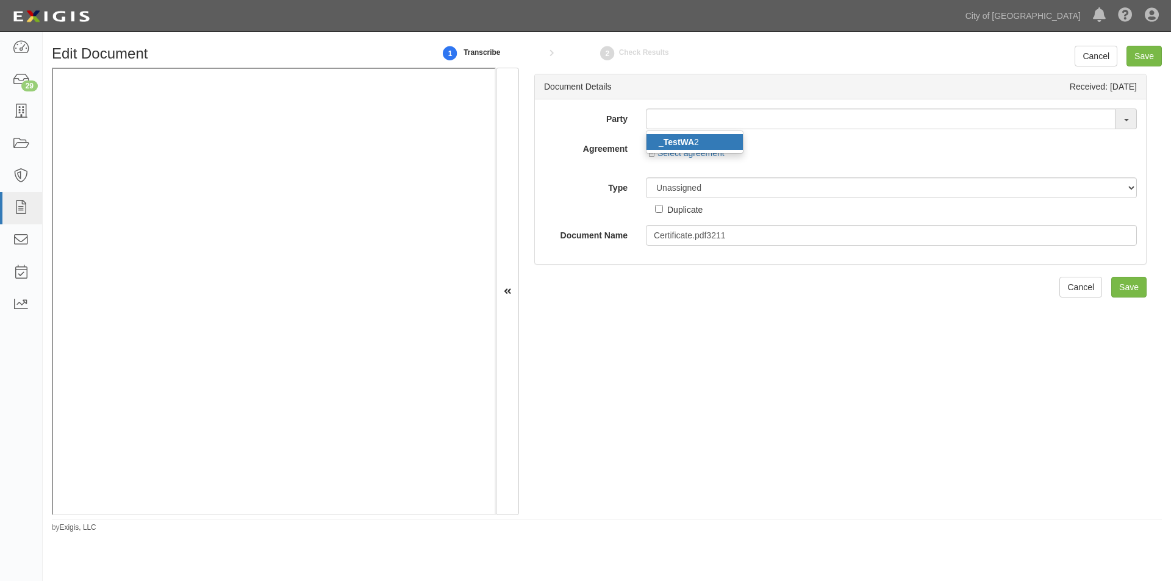
click at [686, 137] on link "_ TestWA 2" at bounding box center [695, 142] width 96 height 16
type input "_TestWA2"
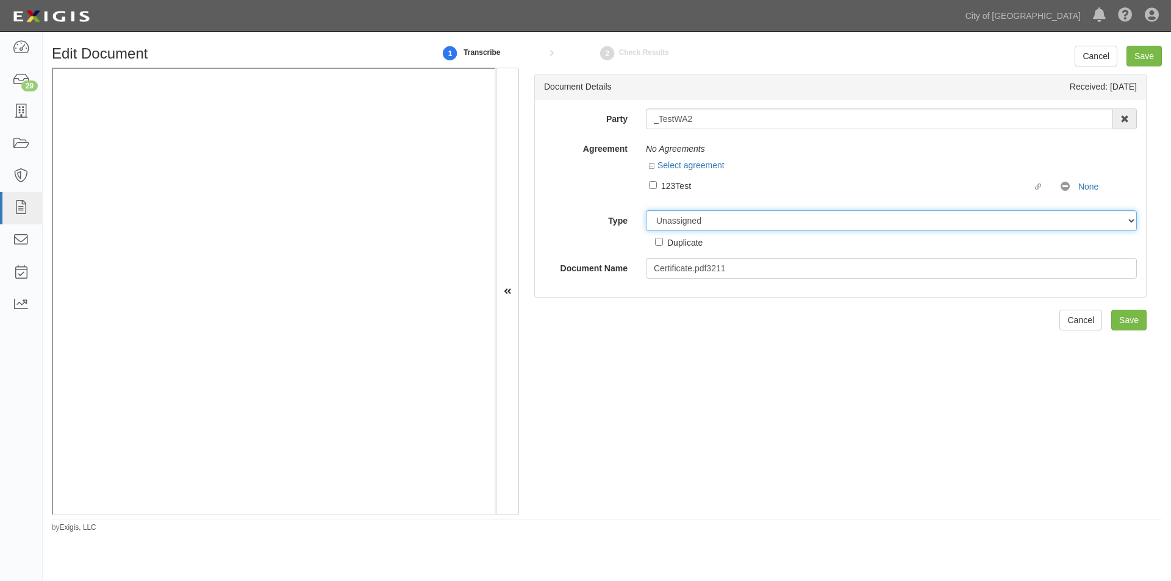
click at [694, 224] on select "Unassigned Binder Cancellation Notice Certificate Contract Endorsement Insuranc…" at bounding box center [891, 220] width 491 height 21
select select "OtherDetail"
click at [646, 210] on select "Unassigned Binder Cancellation Notice Certificate Contract Endorsement Insuranc…" at bounding box center [891, 220] width 491 height 21
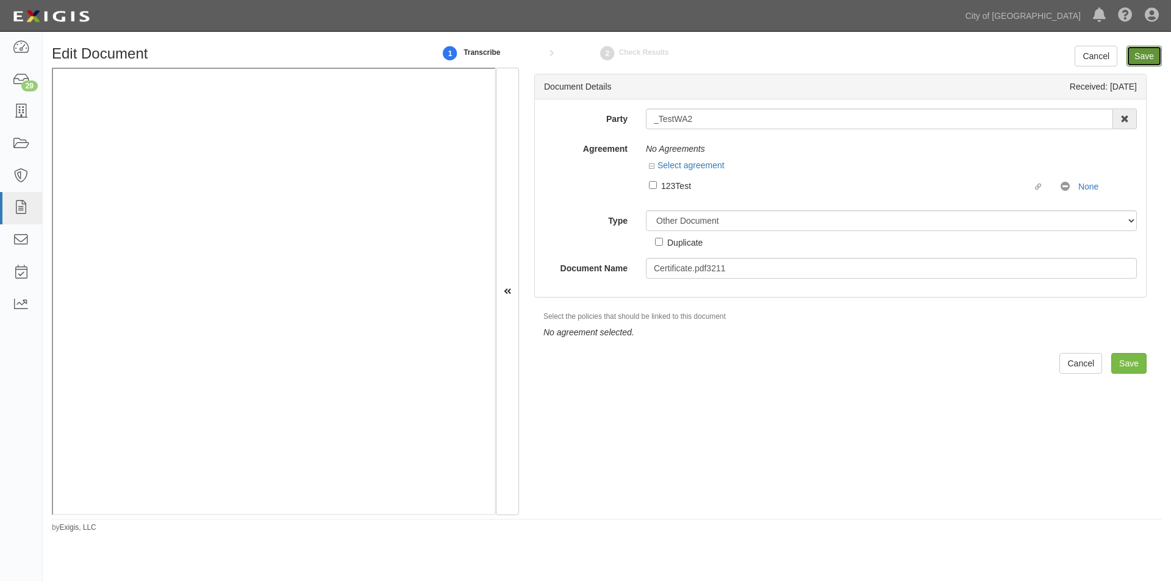
click at [1139, 57] on input "Save" at bounding box center [1144, 56] width 35 height 21
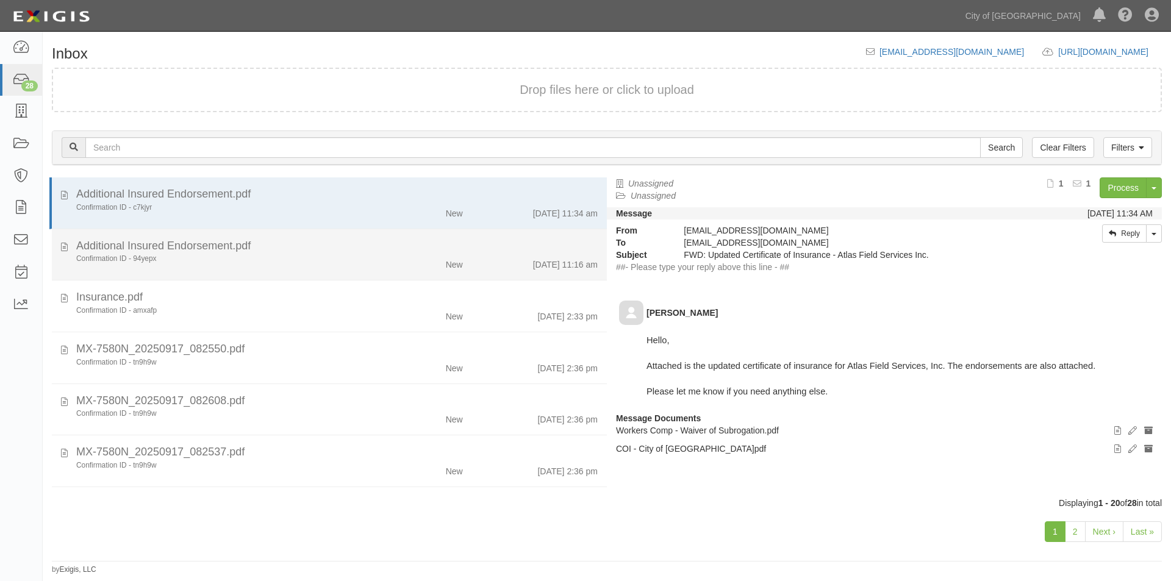
click at [267, 265] on div "Confirmation ID - 94yepx New [DATE] 11:16 am" at bounding box center [337, 262] width 540 height 17
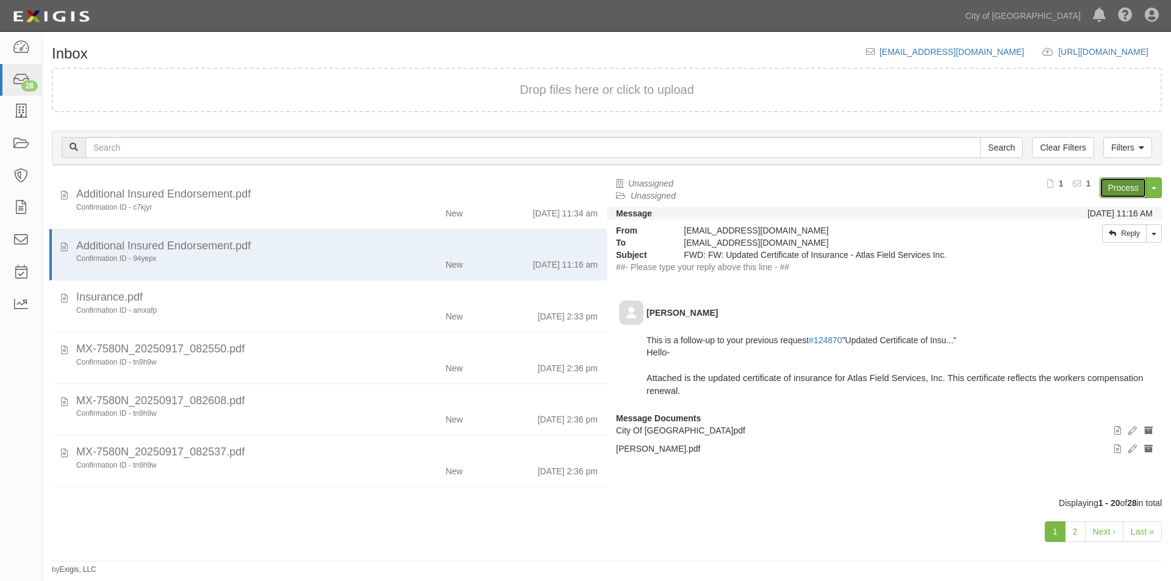
click at [1110, 191] on link "Process" at bounding box center [1123, 188] width 47 height 21
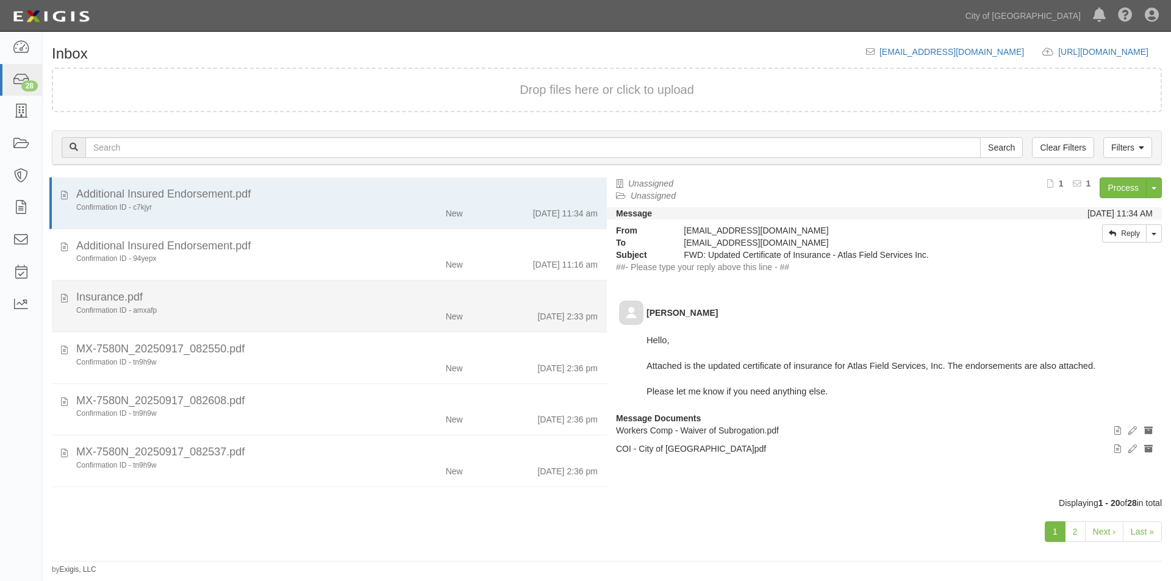
click at [231, 311] on div "Confirmation ID - amxafp" at bounding box center [224, 311] width 296 height 10
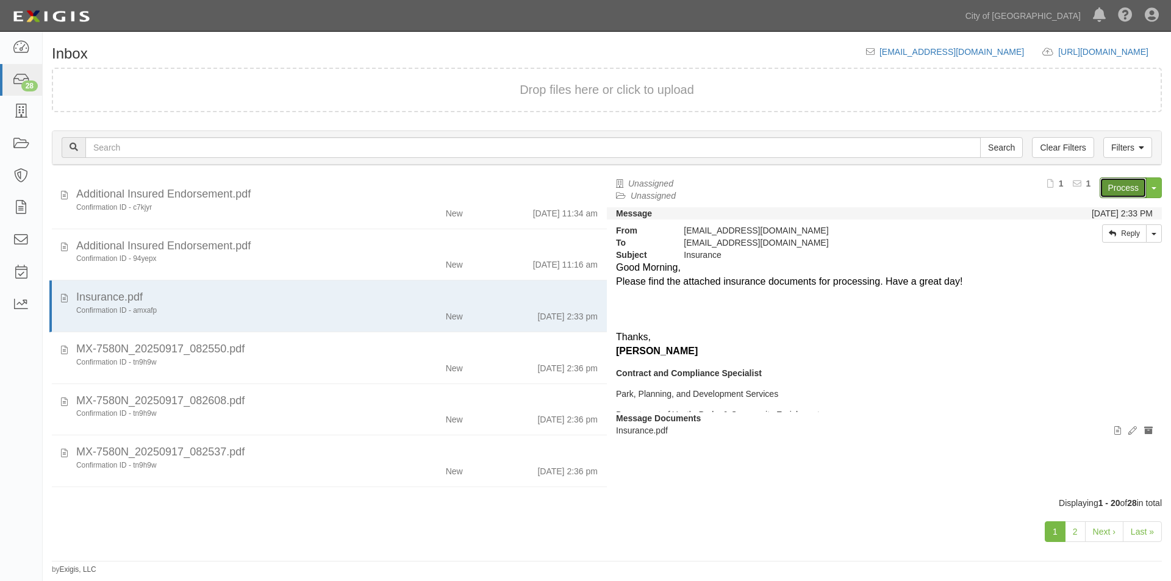
click at [1110, 184] on link "Process" at bounding box center [1123, 188] width 47 height 21
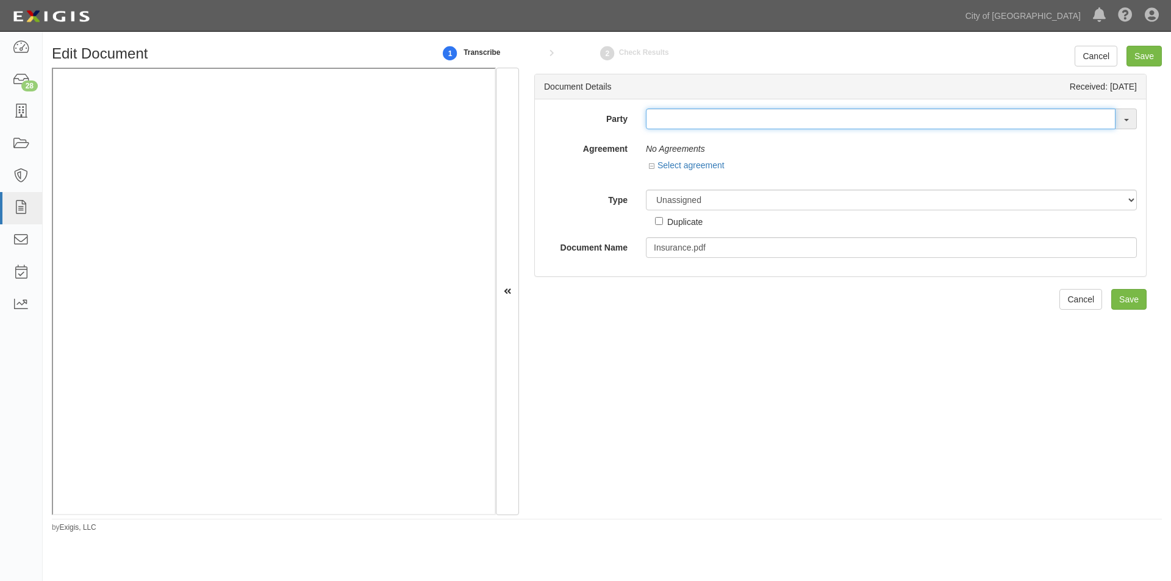
click at [718, 121] on input "text" at bounding box center [881, 119] width 470 height 21
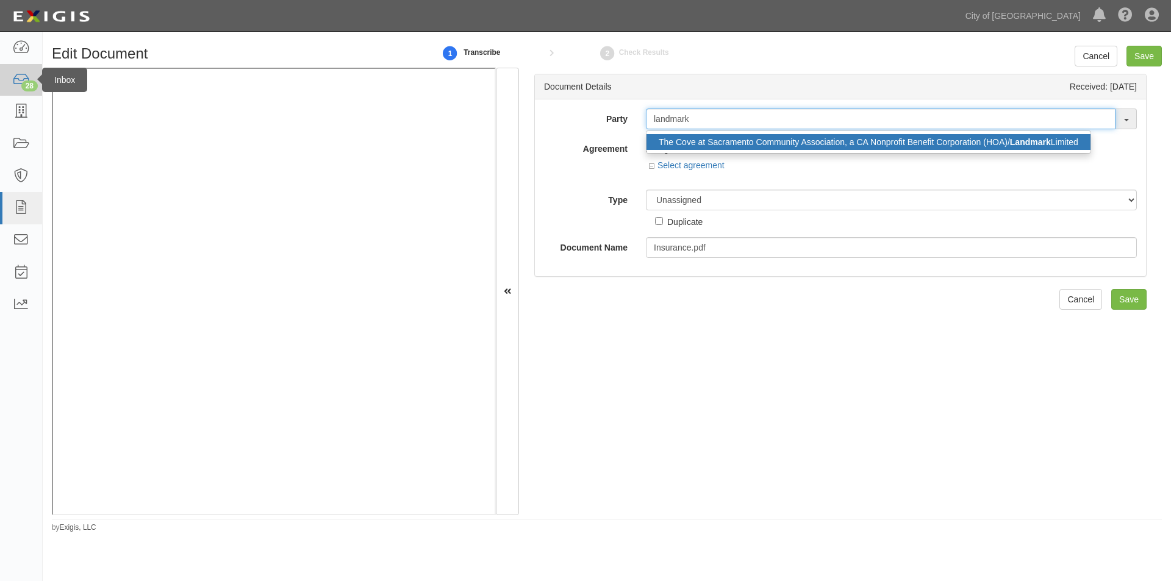
type input "landmark"
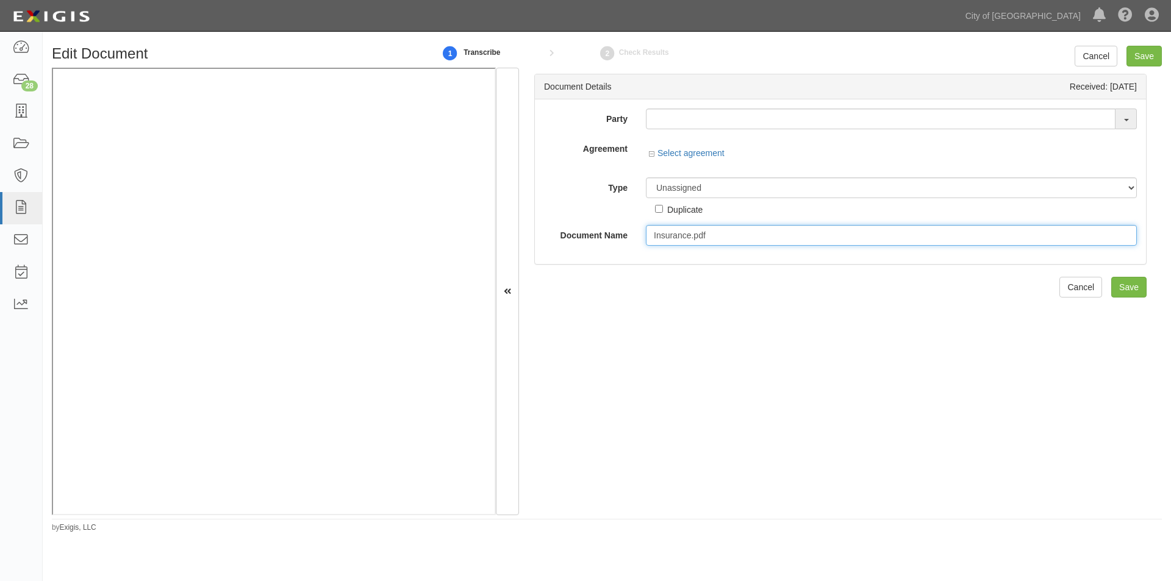
click at [720, 235] on input "Insurance.pdf" at bounding box center [891, 235] width 491 height 21
drag, startPoint x: 756, startPoint y: 232, endPoint x: 646, endPoint y: 237, distance: 110.5
click at [646, 237] on input "Insurance.pdflandmark" at bounding box center [891, 235] width 491 height 21
type input "Insurance.pdflandmark"
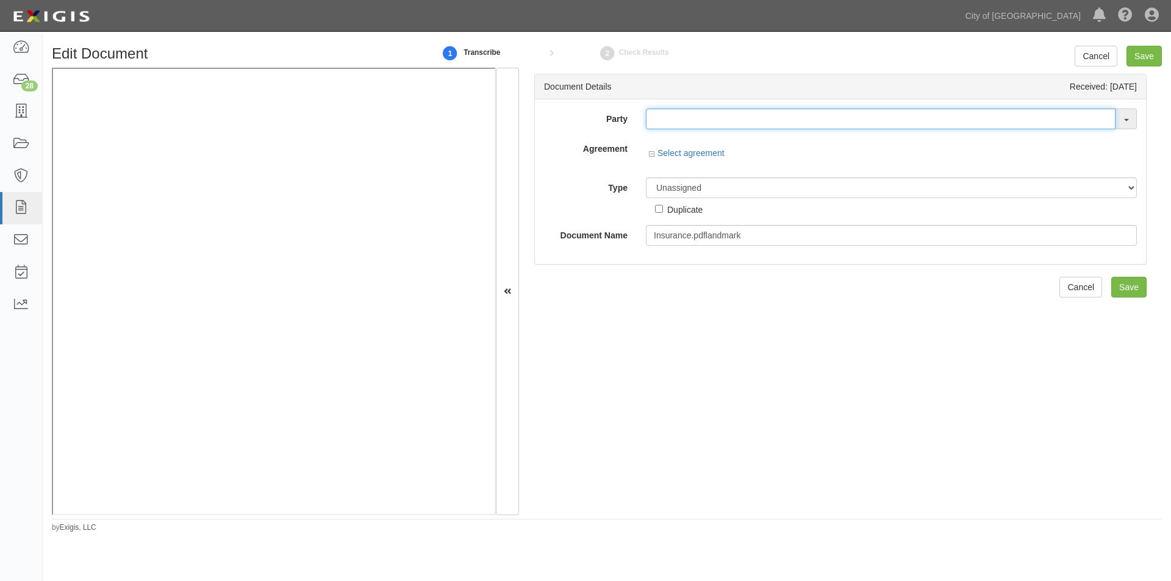
click at [680, 128] on input "text" at bounding box center [881, 119] width 470 height 21
type input "testwa"
click at [688, 142] on strong "TestWA" at bounding box center [679, 142] width 31 height 10
type input "_TestWA2"
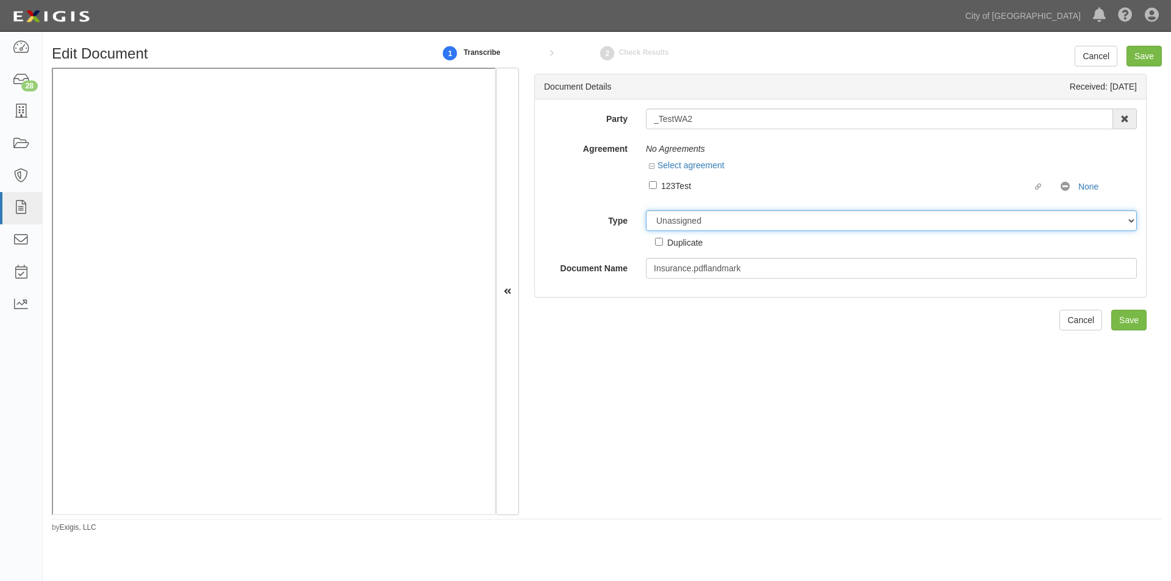
click at [700, 229] on select "Unassigned Binder Cancellation Notice Certificate Contract Endorsement Insuranc…" at bounding box center [891, 220] width 491 height 21
select select "OtherDetail"
click at [646, 210] on select "Unassigned Binder Cancellation Notice Certificate Contract Endorsement Insuranc…" at bounding box center [891, 220] width 491 height 21
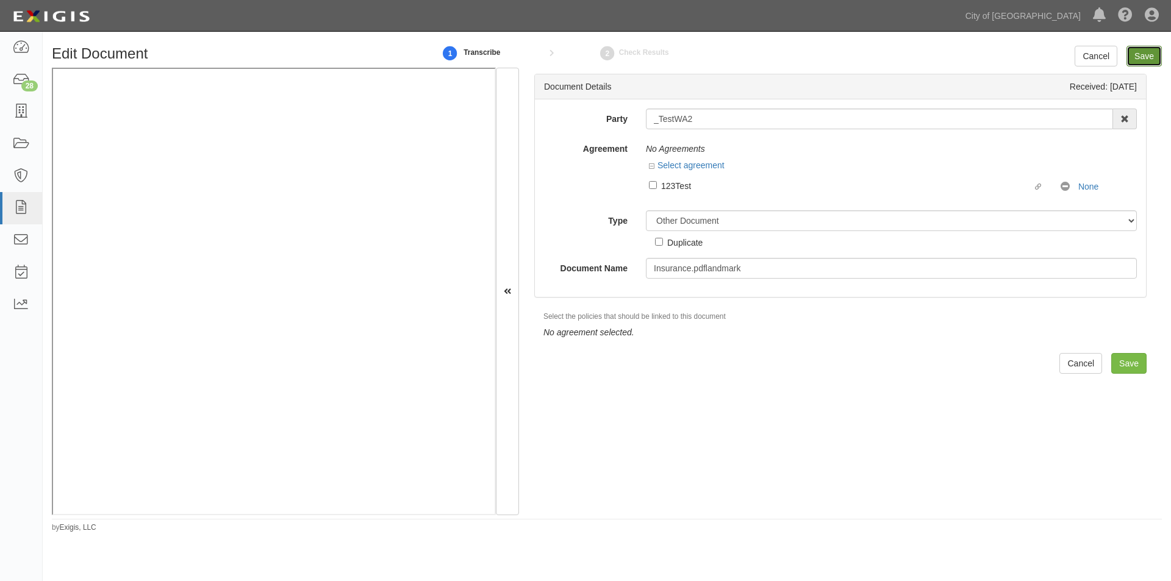
click at [1135, 59] on input "Save" at bounding box center [1144, 56] width 35 height 21
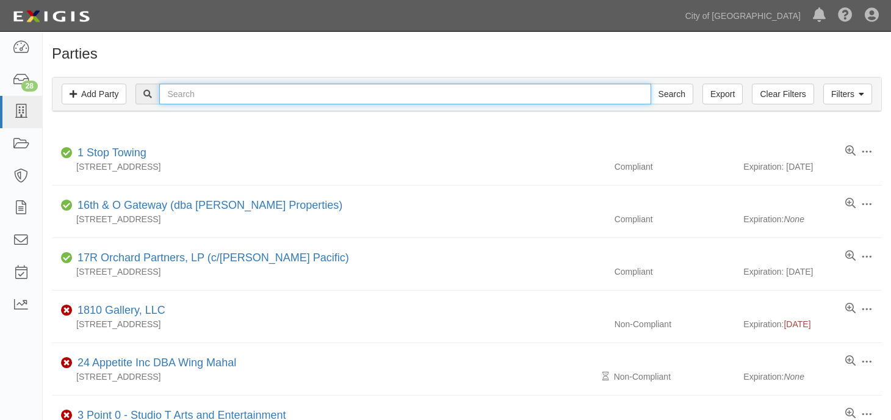
drag, startPoint x: 0, startPoint y: 0, endPoint x: 234, endPoint y: 93, distance: 251.9
click at [234, 93] on input "text" at bounding box center [404, 94] width 491 height 21
type input "landmark asso"
click at [650, 84] on input "Search" at bounding box center [671, 94] width 43 height 21
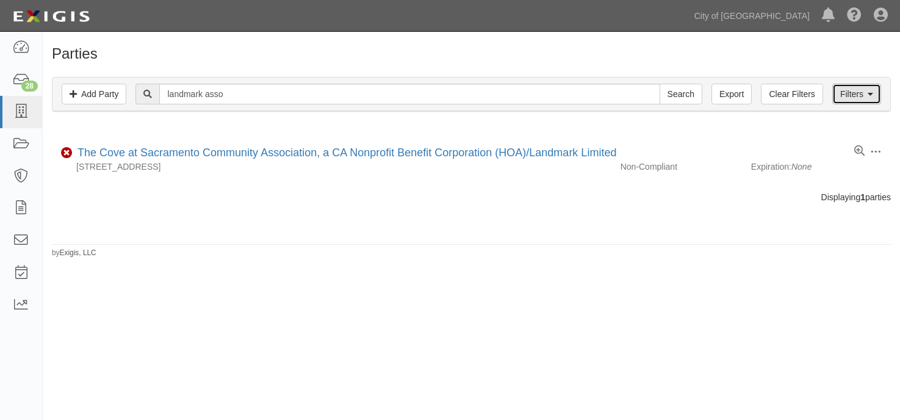
click at [854, 104] on link "Filters" at bounding box center [856, 94] width 49 height 21
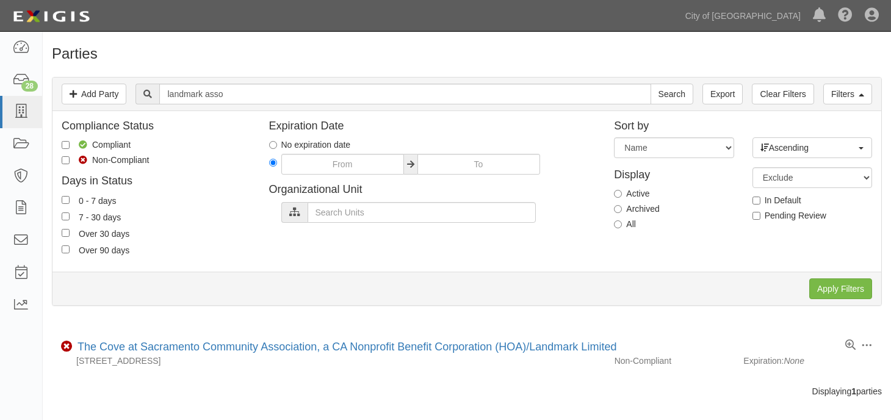
click at [622, 210] on label "Archived" at bounding box center [636, 209] width 45 height 12
click at [622, 210] on input "Archived" at bounding box center [618, 209] width 8 height 8
radio input "true"
click at [834, 291] on input "Apply Filters" at bounding box center [840, 288] width 63 height 21
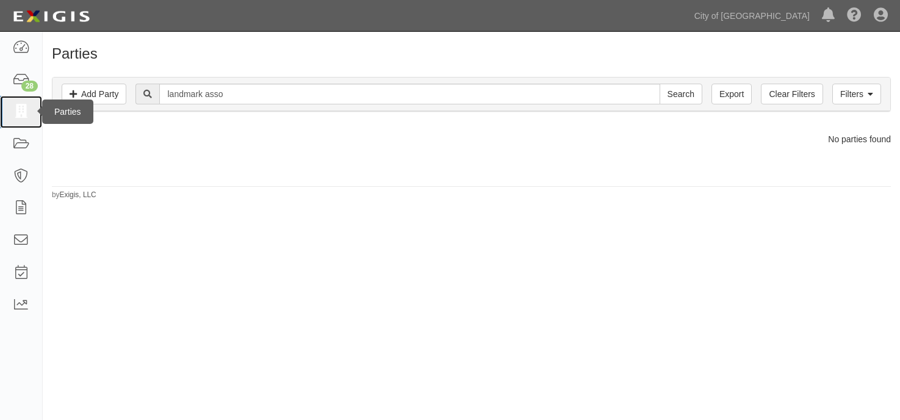
click at [13, 107] on icon at bounding box center [20, 112] width 17 height 14
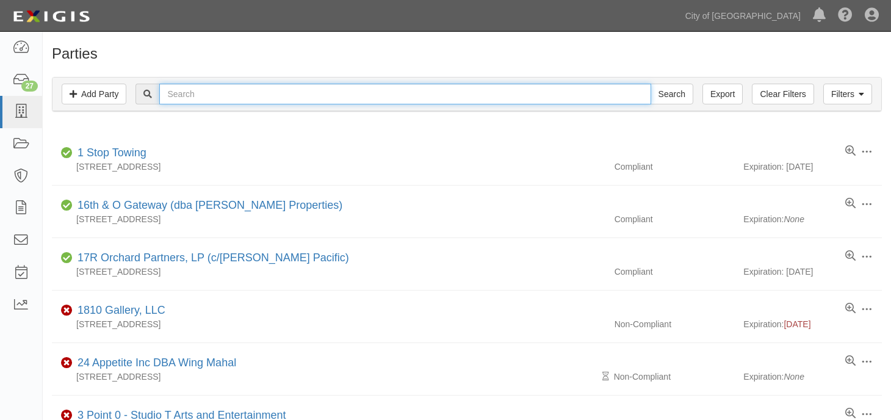
click at [299, 95] on input "text" at bounding box center [404, 94] width 491 height 21
type input "spare time"
click at [650, 84] on input "Search" at bounding box center [671, 94] width 43 height 21
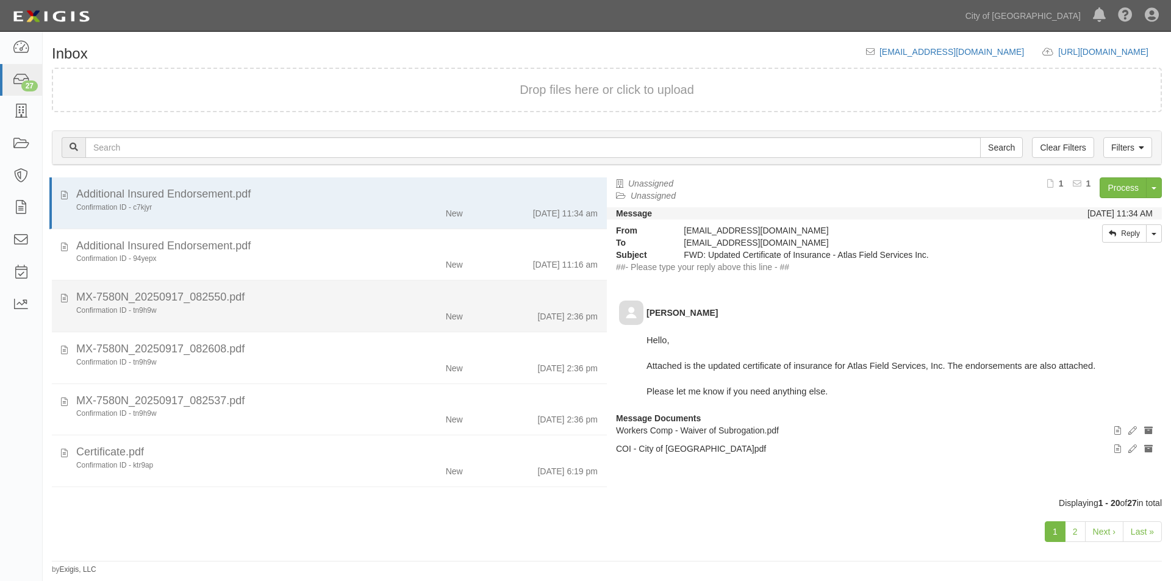
click at [321, 304] on div "MX-7580N_20250917_082550.pdf" at bounding box center [337, 298] width 522 height 16
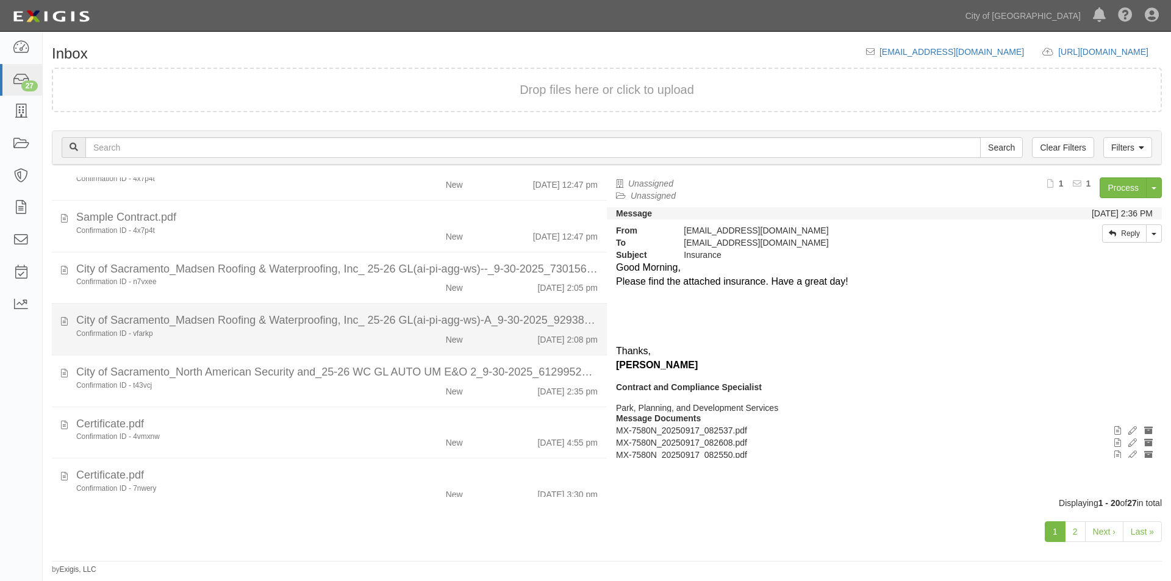
scroll to position [727, 0]
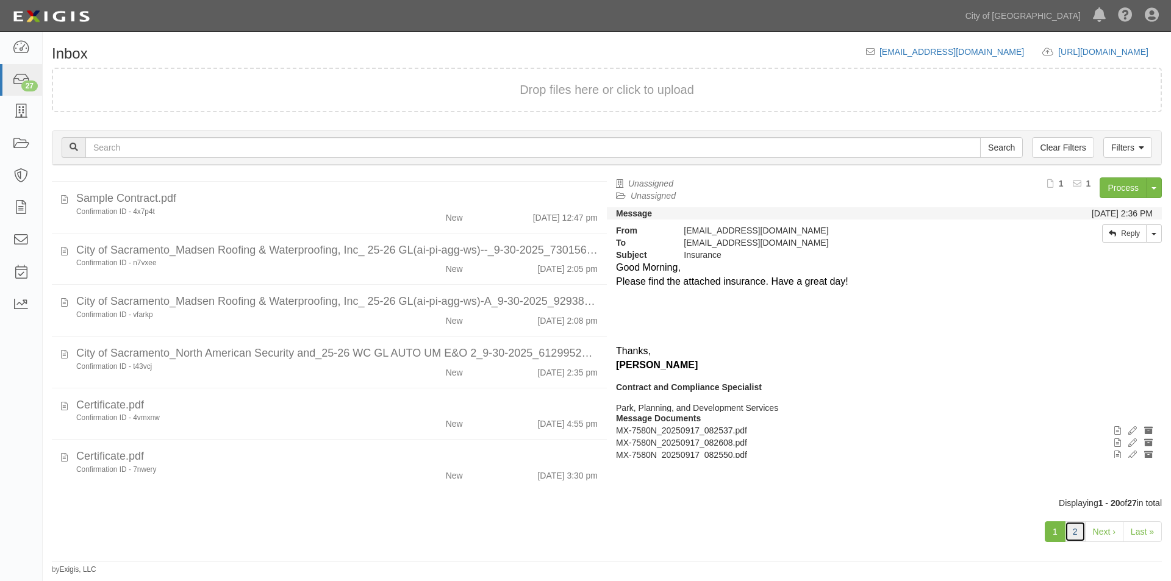
click at [1072, 531] on link "2" at bounding box center [1075, 532] width 21 height 21
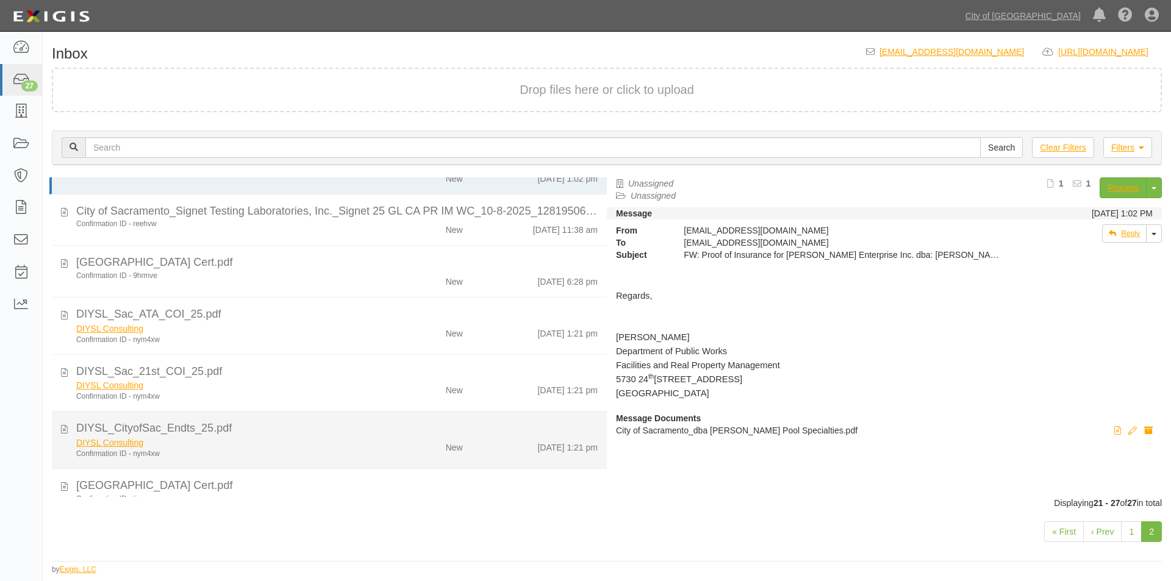
scroll to position [64, 0]
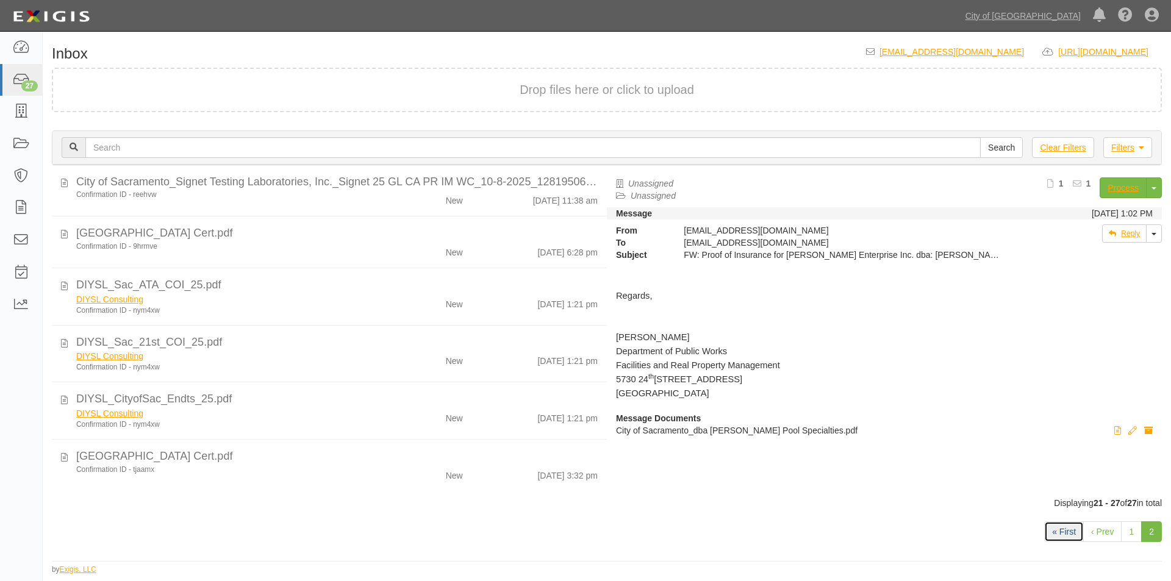
click at [1070, 538] on link "« First" at bounding box center [1064, 532] width 40 height 21
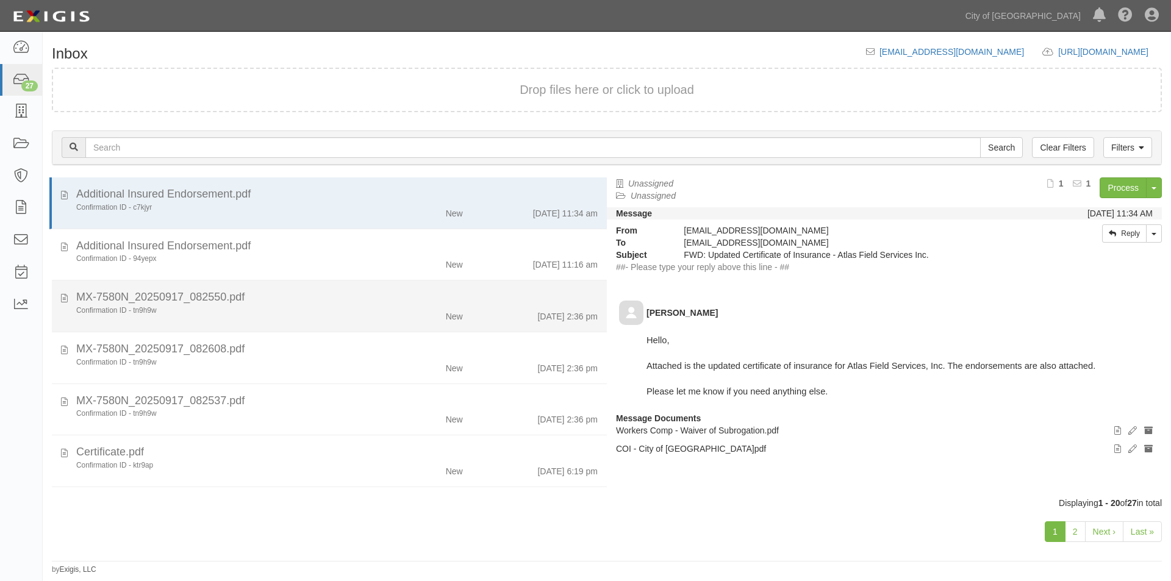
click at [332, 305] on div "MX-7580N_20250917_082550.pdf" at bounding box center [337, 298] width 522 height 16
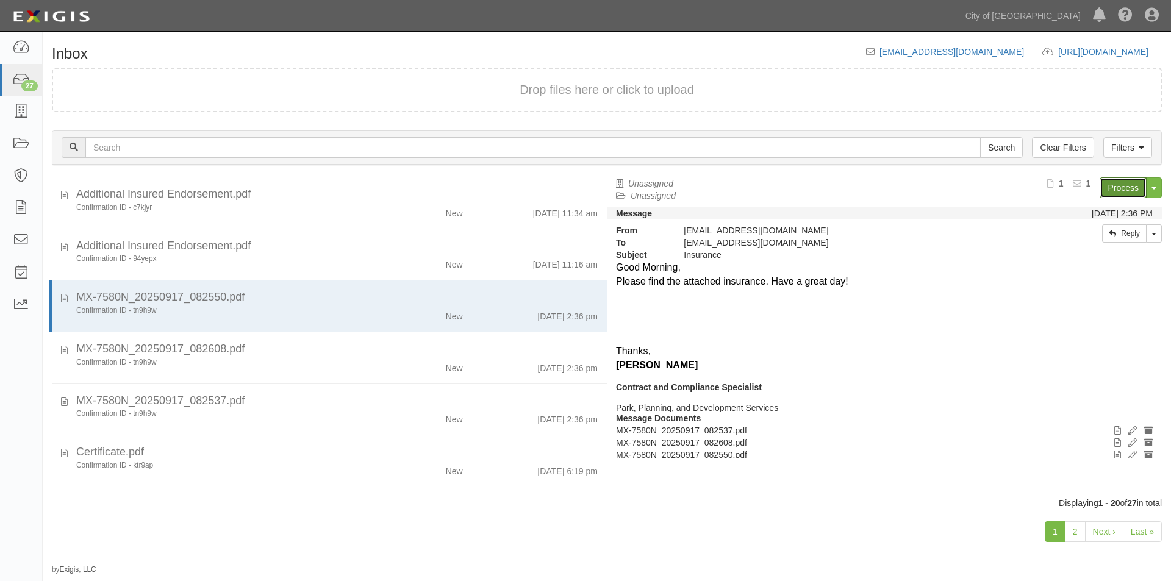
click at [1110, 186] on link "Process" at bounding box center [1123, 188] width 47 height 21
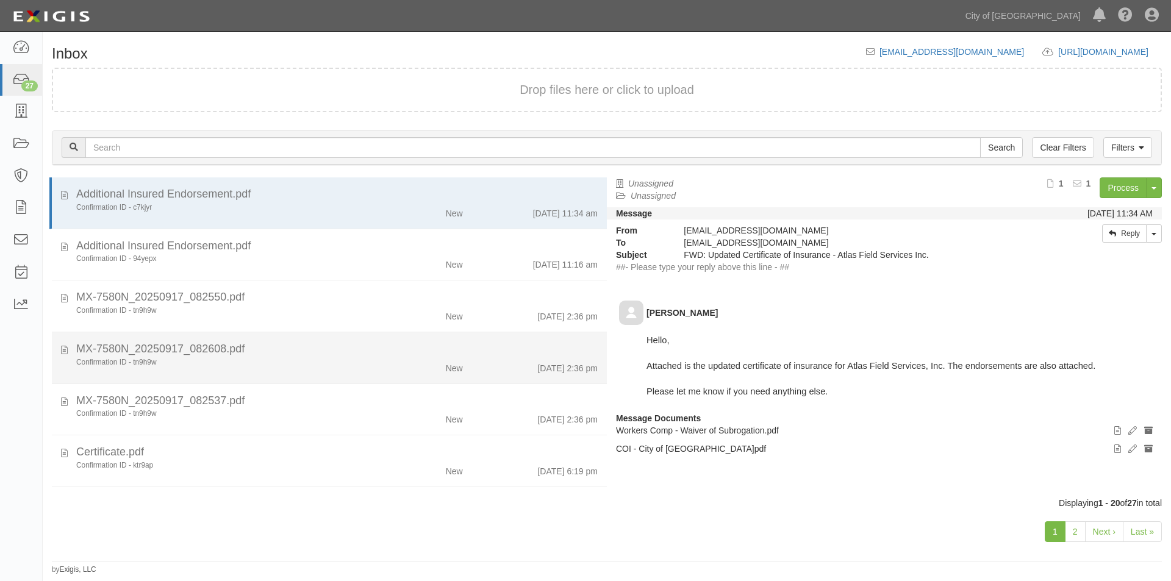
click at [325, 382] on li "MX-7580N_20250917_082608.pdf Confirmation ID - tn9h9w New 9/17/25 2:36 pm" at bounding box center [329, 358] width 555 height 52
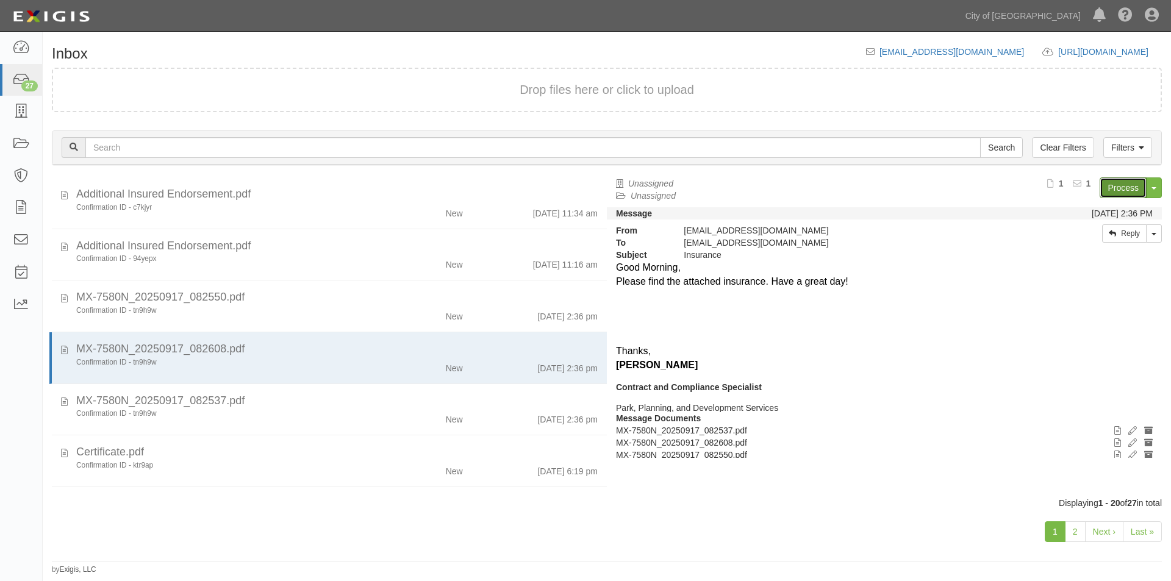
click at [1130, 183] on link "Process" at bounding box center [1123, 188] width 47 height 21
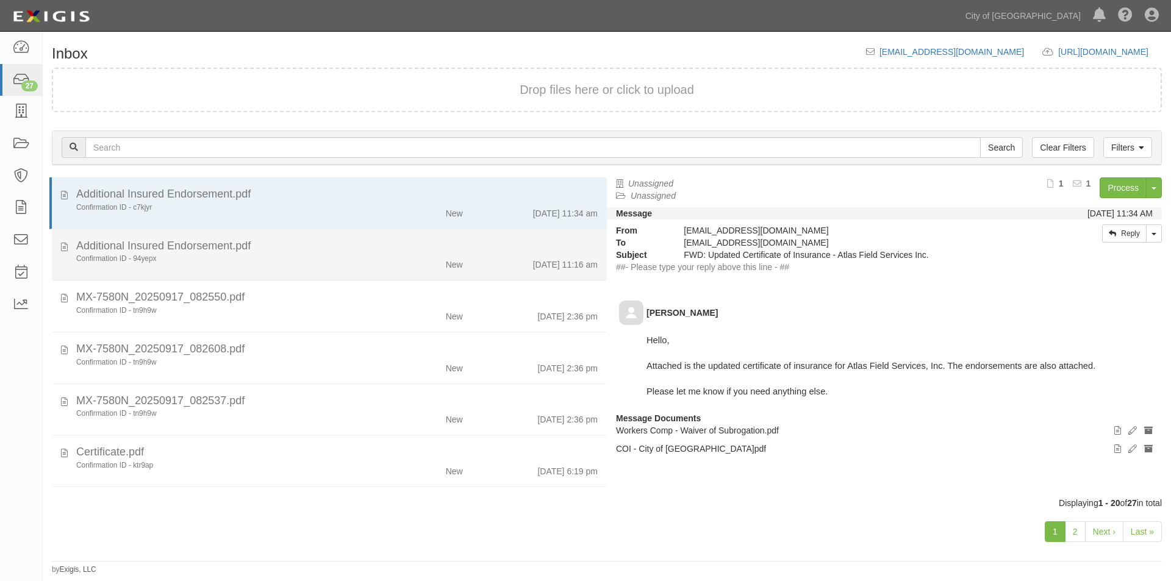
click at [269, 266] on div "Confirmation ID - 94yepx New 9/17/25 11:16 am" at bounding box center [337, 262] width 540 height 17
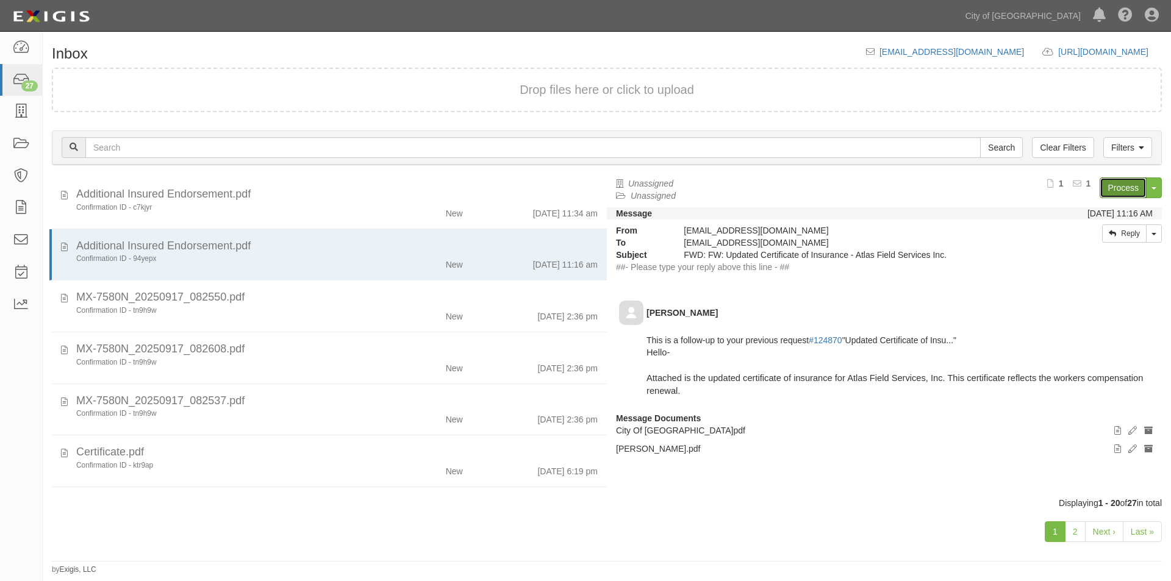
click at [1114, 195] on link "Process" at bounding box center [1123, 188] width 47 height 21
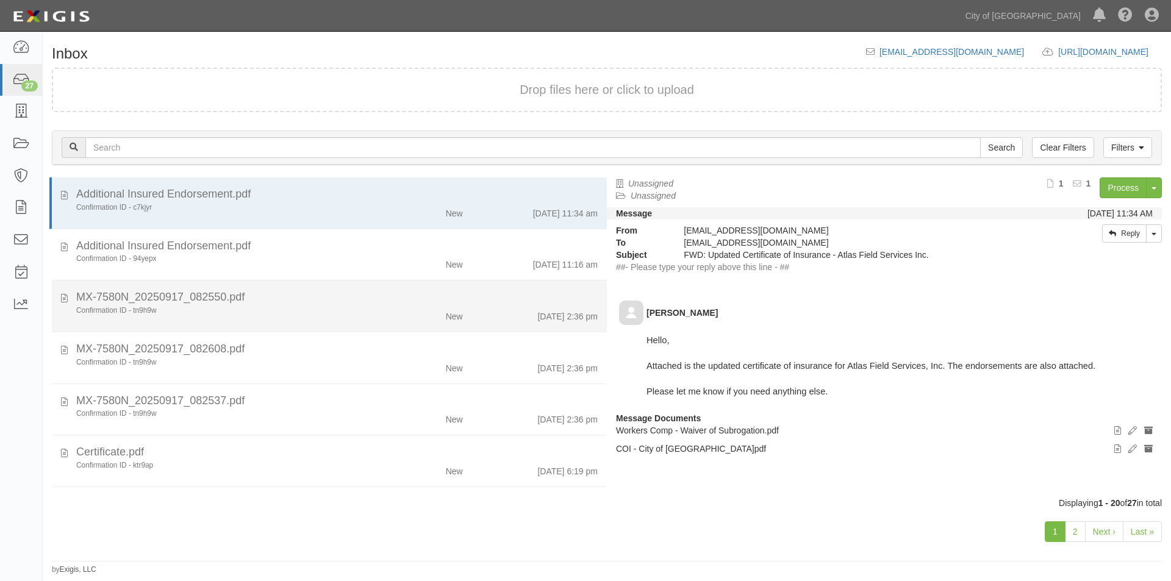
click at [309, 301] on div "MX-7580N_20250917_082550.pdf" at bounding box center [337, 298] width 522 height 16
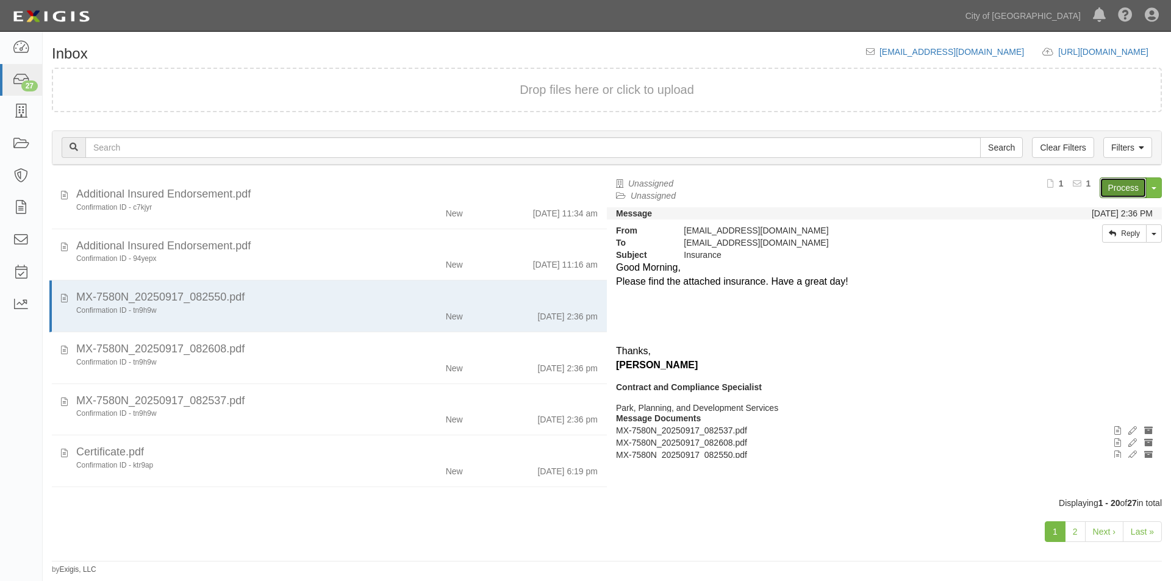
click at [1108, 185] on link "Process" at bounding box center [1123, 188] width 47 height 21
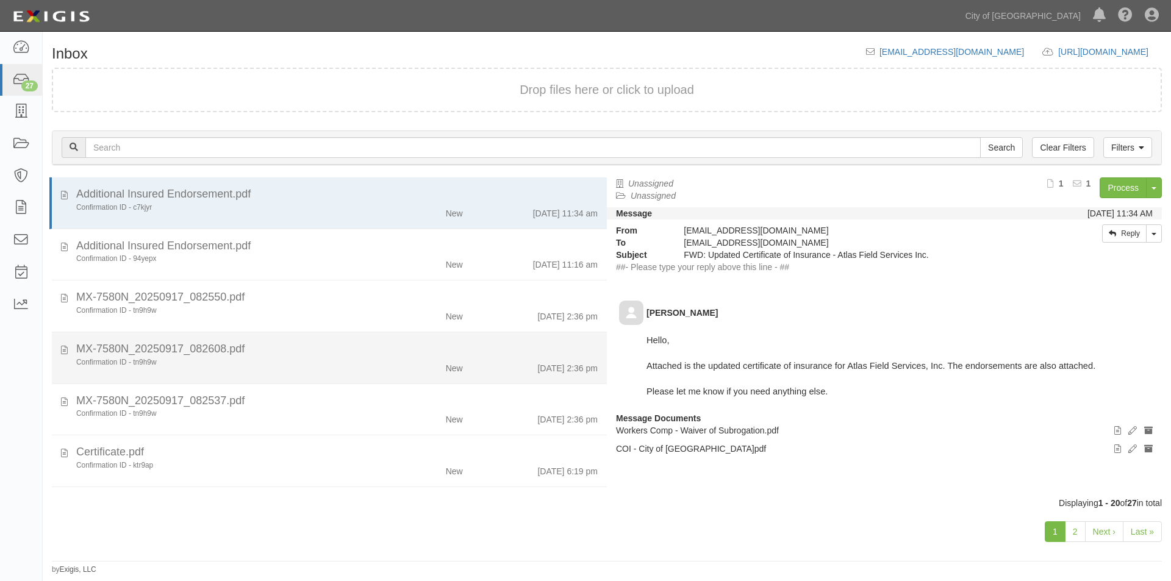
click at [273, 362] on div "Confirmation ID - tn9h9w" at bounding box center [224, 362] width 296 height 10
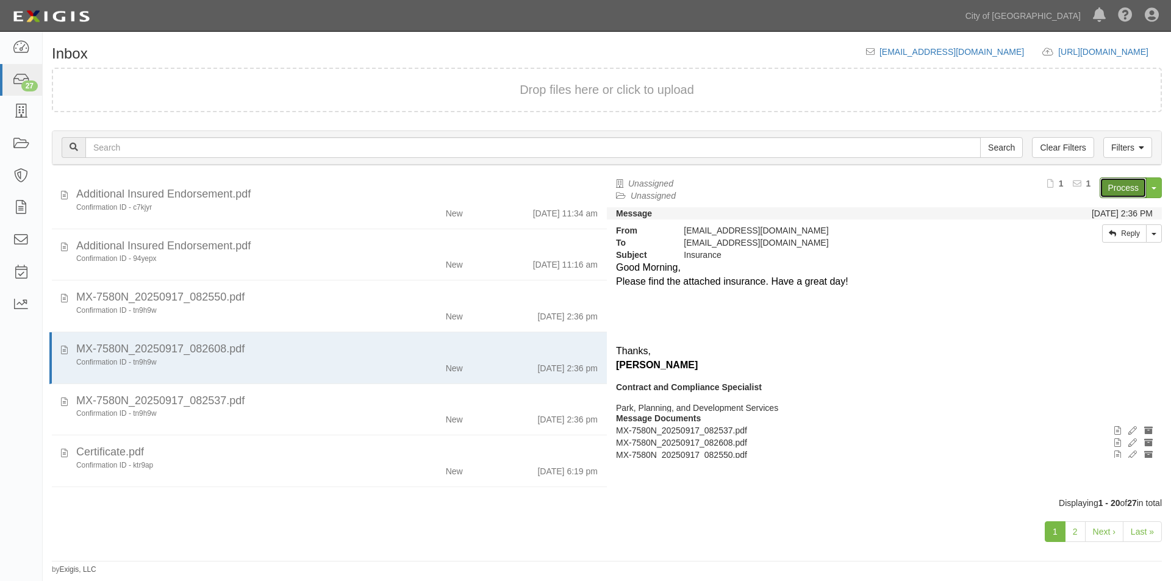
click at [1111, 195] on link "Process" at bounding box center [1123, 188] width 47 height 21
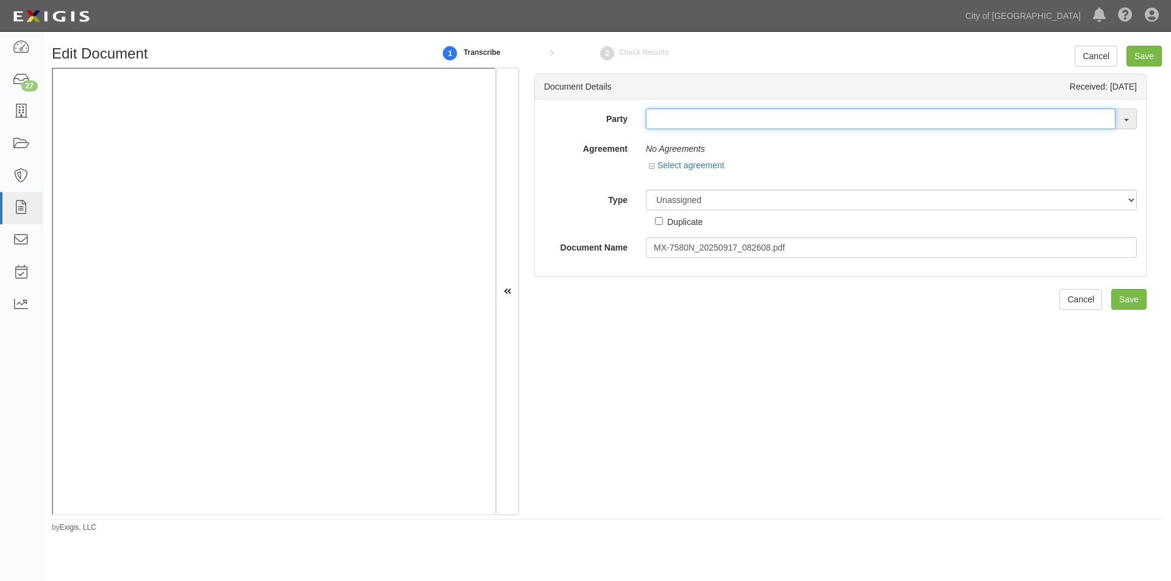
click at [661, 118] on input "text" at bounding box center [881, 119] width 470 height 21
type input "spare time"
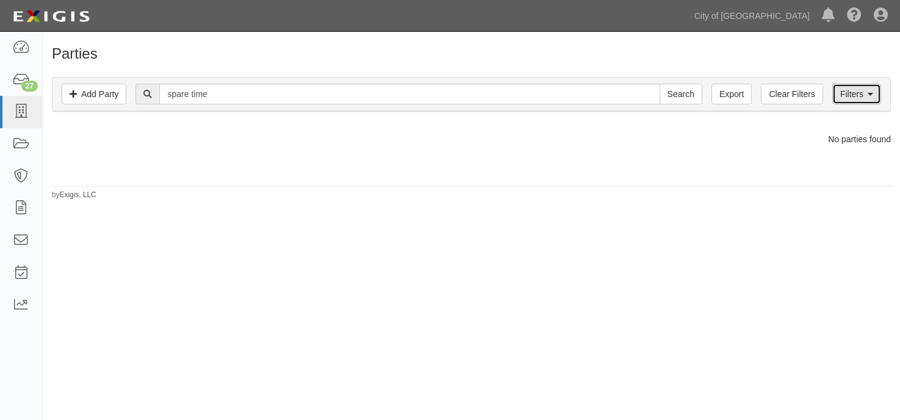
click at [847, 93] on link "Filters" at bounding box center [856, 94] width 49 height 21
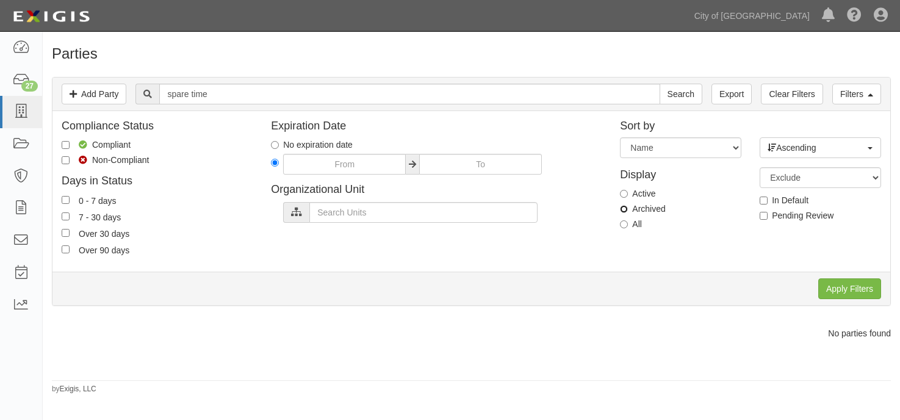
click at [625, 208] on input "Archived" at bounding box center [624, 209] width 8 height 8
radio input "true"
click at [845, 280] on input "Apply Filters" at bounding box center [849, 288] width 63 height 21
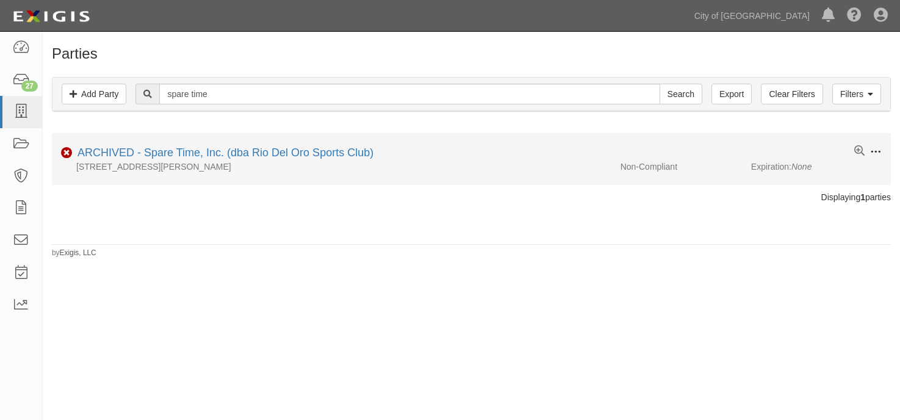
click at [878, 149] on span at bounding box center [875, 151] width 11 height 11
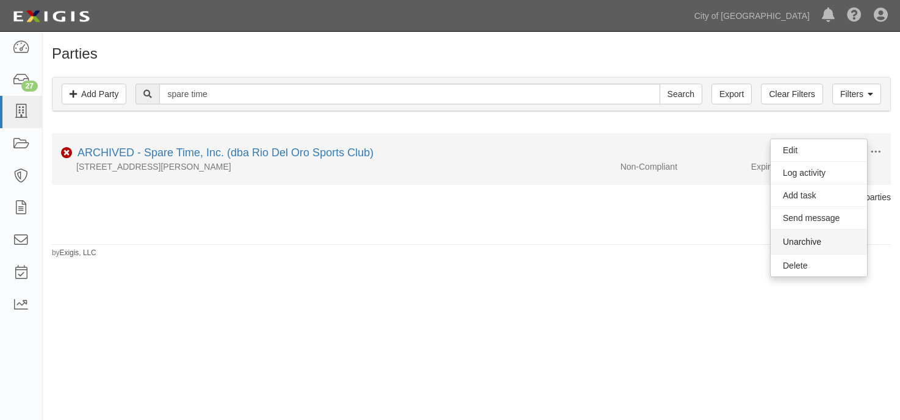
click at [812, 237] on button "Unarchive" at bounding box center [818, 241] width 96 height 24
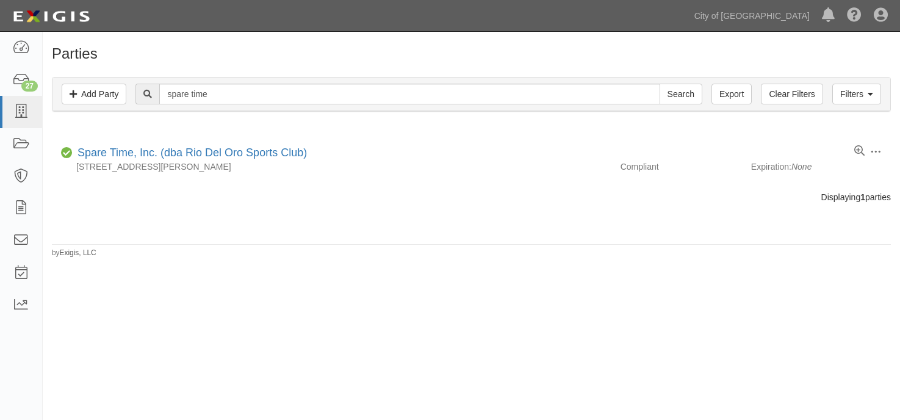
click at [188, 330] on div "Parties Add Party Filters Add Party Clear Filters Export spare time Search Filt…" at bounding box center [450, 226] width 900 height 378
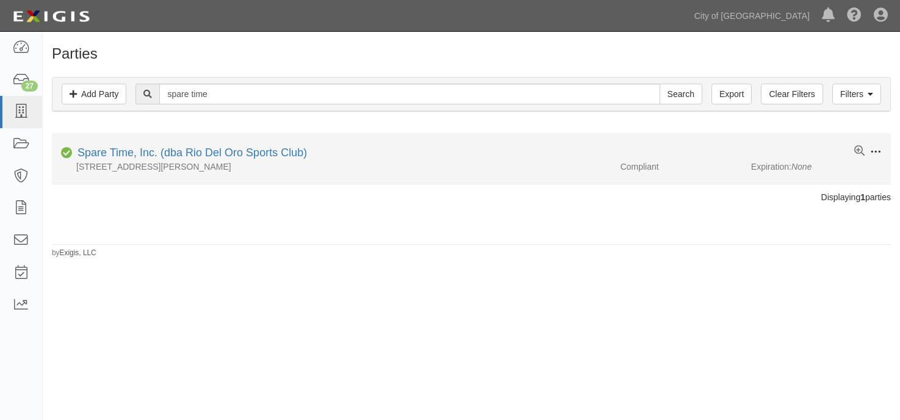
click at [873, 153] on span at bounding box center [875, 151] width 11 height 11
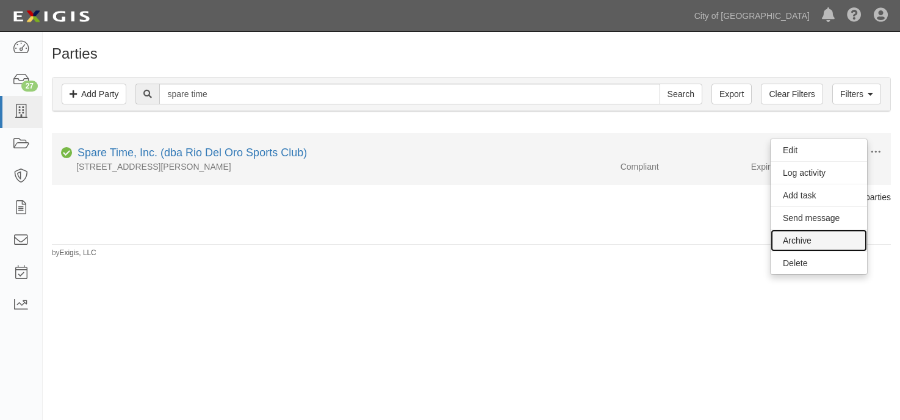
click at [809, 237] on link "Archive" at bounding box center [818, 240] width 96 height 22
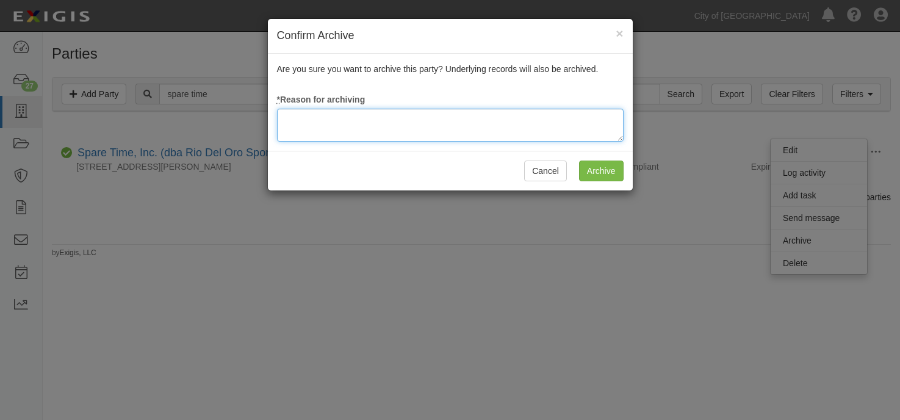
click at [533, 127] on textarea at bounding box center [450, 125] width 346 height 33
type textarea "update"
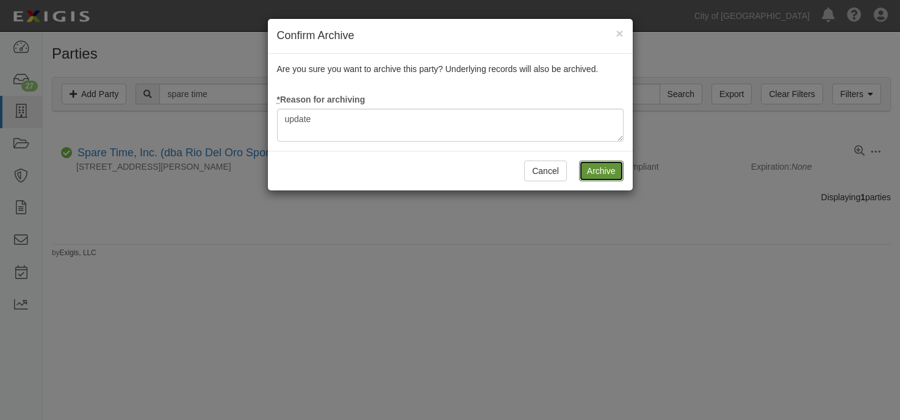
click at [598, 174] on input "Archive" at bounding box center [601, 170] width 45 height 21
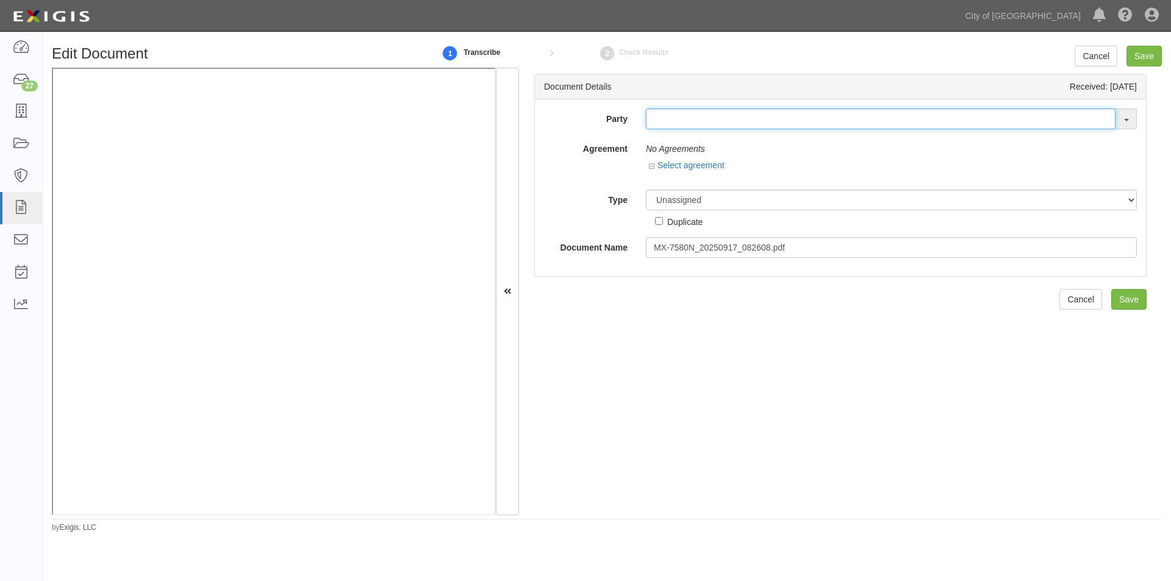
click at [655, 118] on input "text" at bounding box center [881, 119] width 470 height 21
type input "spare time"
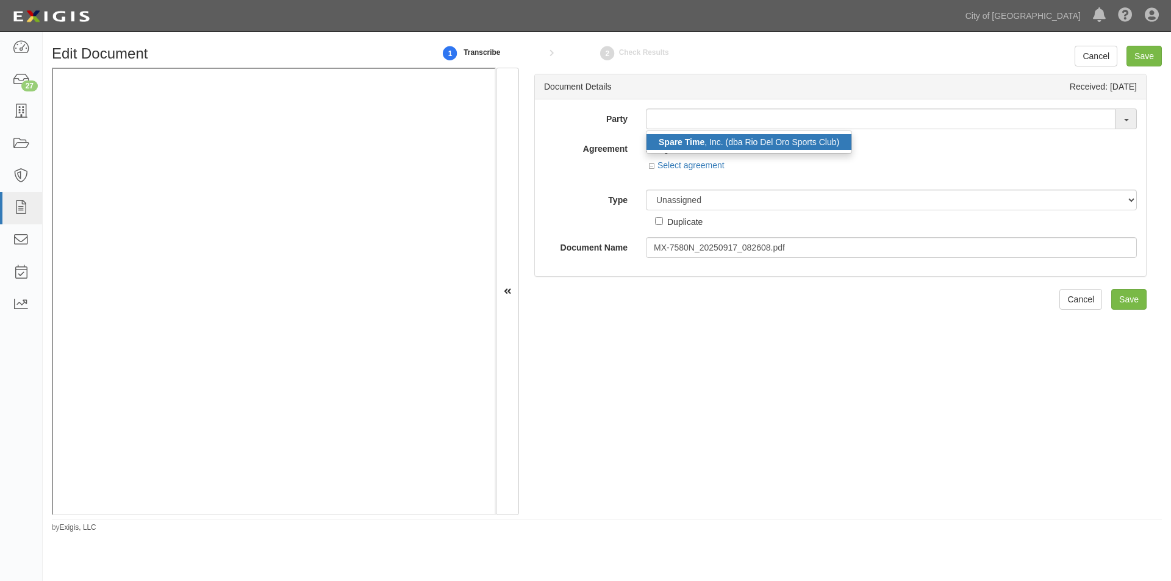
click at [664, 139] on strong "Spare Time" at bounding box center [682, 142] width 46 height 10
type input "Spare Time, Inc. (dba Rio Del Oro Sports Club)"
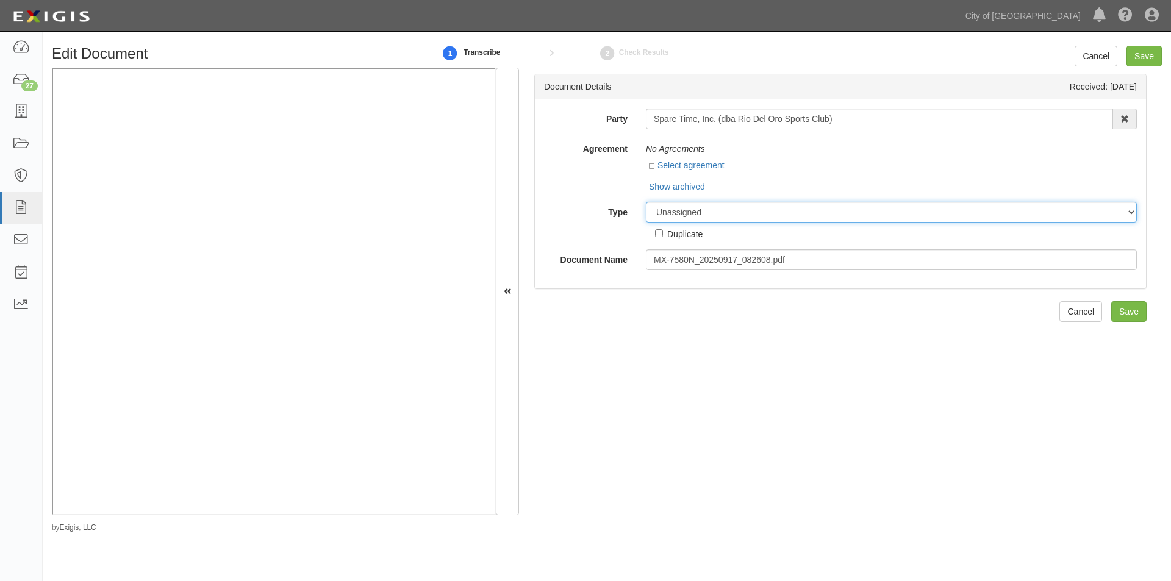
click at [695, 209] on select "Unassigned Binder Cancellation Notice Certificate Contract Endorsement Insuranc…" at bounding box center [891, 212] width 491 height 21
click at [646, 202] on select "Unassigned Binder Cancellation Notice Certificate Contract Endorsement Insuranc…" at bounding box center [891, 212] width 491 height 21
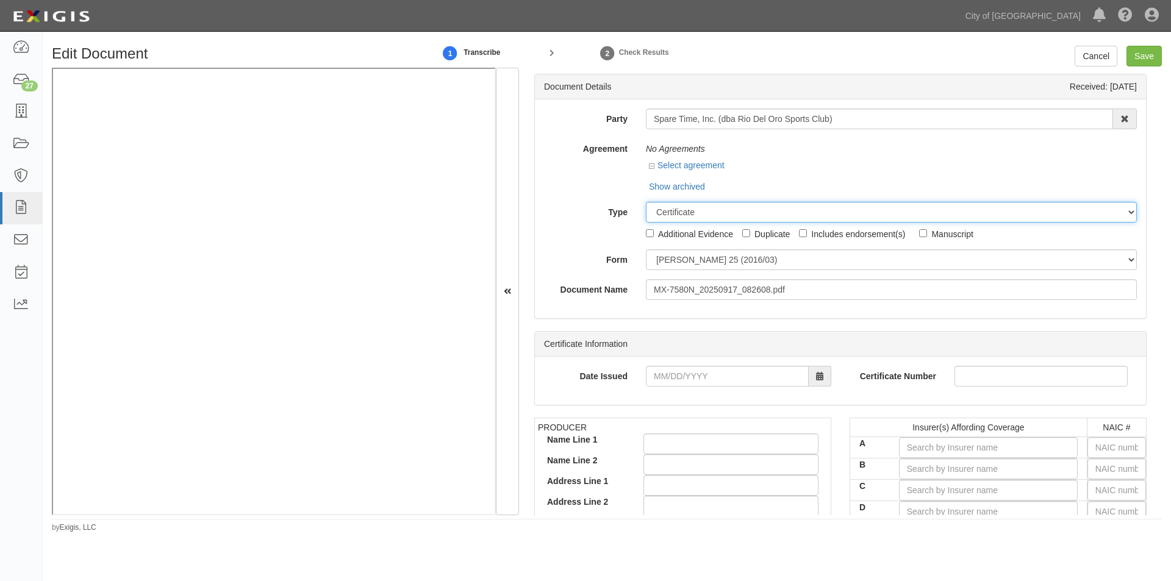
click at [709, 215] on select "Unassigned Binder Cancellation Notice Certificate Contract Endorsement Insuranc…" at bounding box center [891, 212] width 491 height 21
select select "OtherDetail"
click at [646, 202] on select "Unassigned Binder Cancellation Notice Certificate Contract Endorsement Insuranc…" at bounding box center [891, 212] width 491 height 21
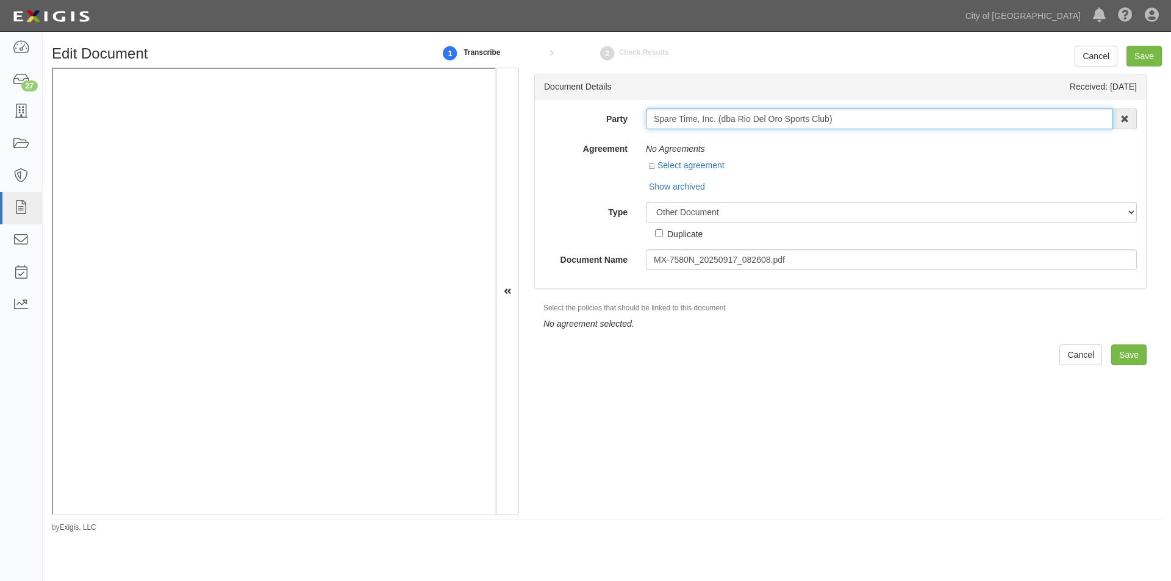
drag, startPoint x: 834, startPoint y: 120, endPoint x: 653, endPoint y: 120, distance: 181.2
click at [653, 120] on input "Spare Time, Inc. (dba Rio Del Oro Sports Club)" at bounding box center [879, 119] width 467 height 21
click at [738, 336] on div "Document Details Received: 09/17/2025 Party Spare Time, Inc. (dba Rio Del Oro S…" at bounding box center [840, 292] width 643 height 448
click at [1141, 63] on input "Save" at bounding box center [1144, 56] width 35 height 21
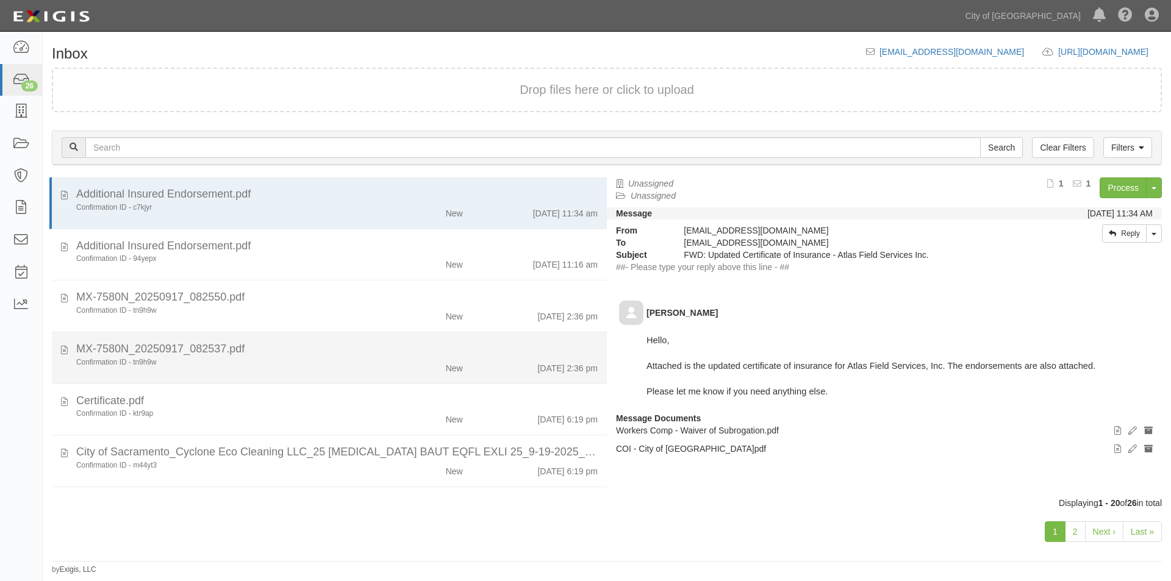
click at [307, 373] on div "Confirmation ID - tn9h9w New 9/17/25 2:36 pm" at bounding box center [337, 365] width 540 height 17
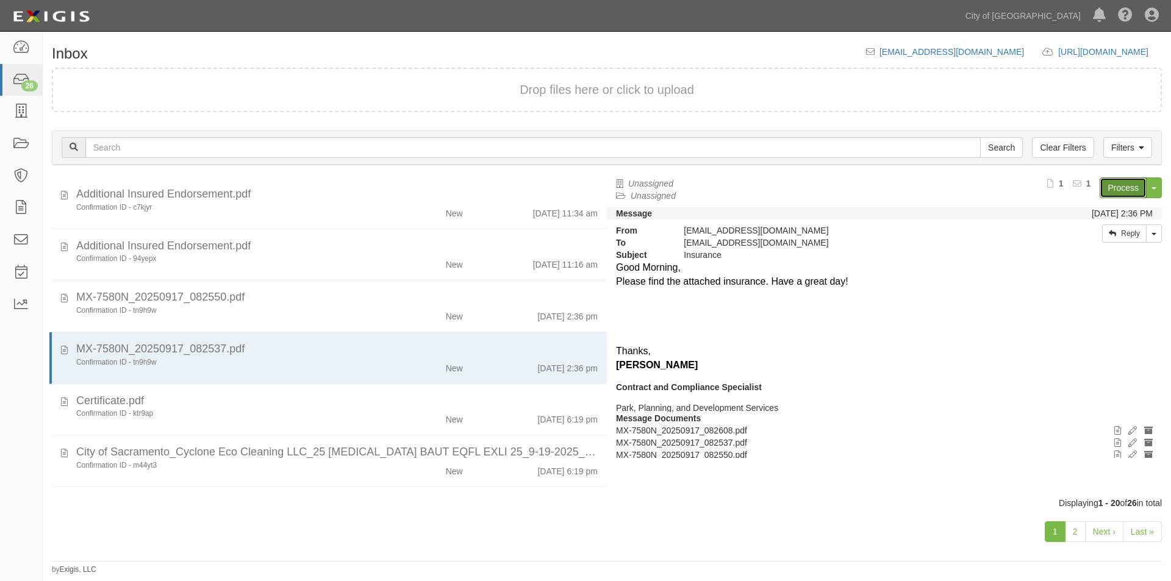
click at [1119, 189] on link "Process" at bounding box center [1123, 188] width 47 height 21
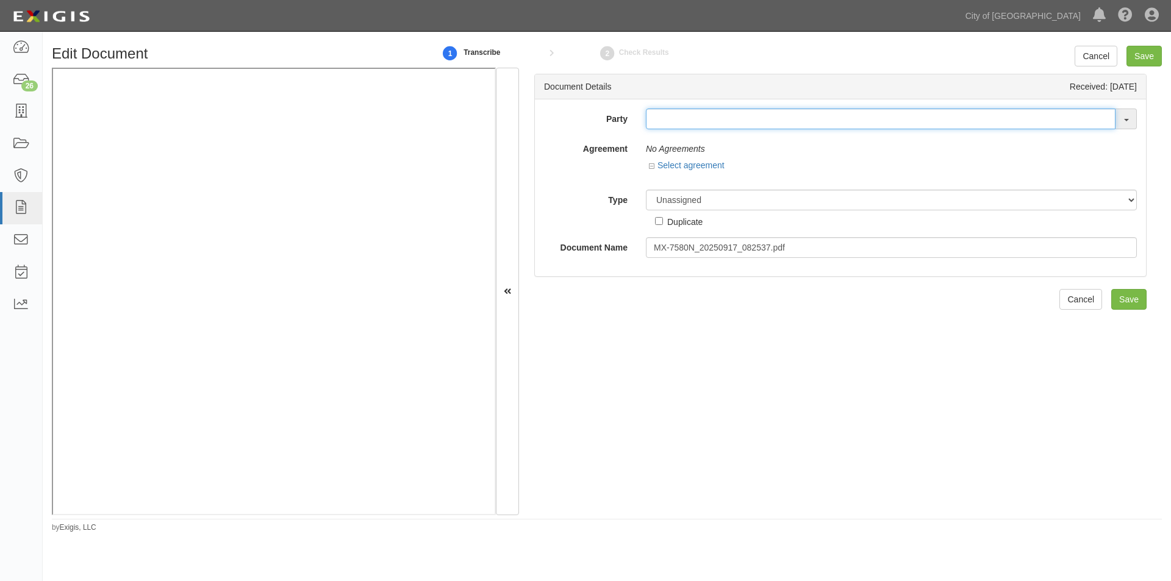
click at [670, 124] on input "text" at bounding box center [881, 119] width 470 height 21
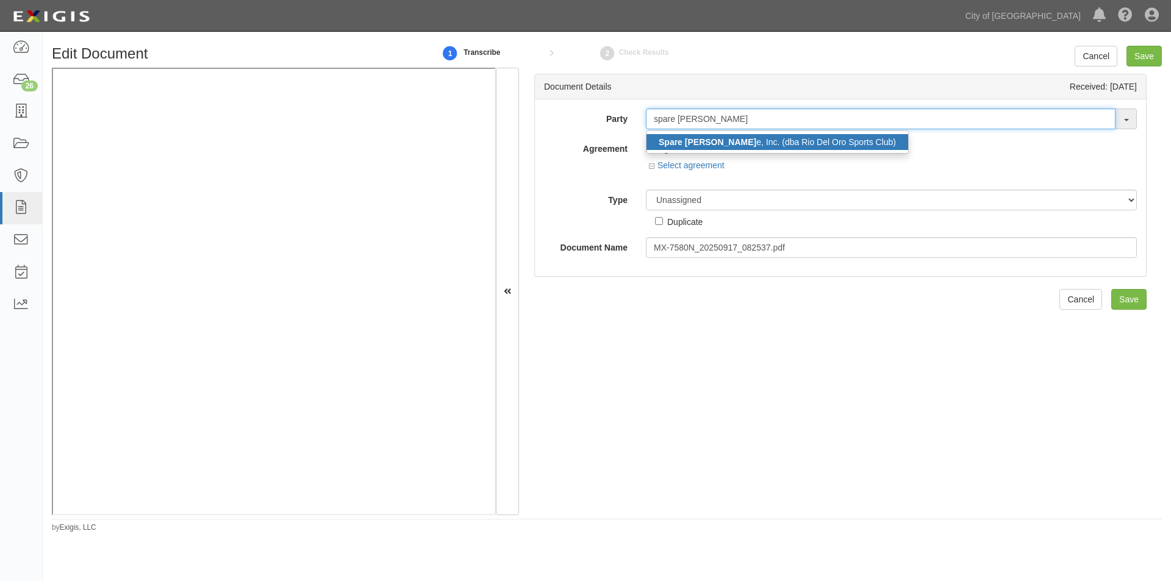
type input "spare tim"
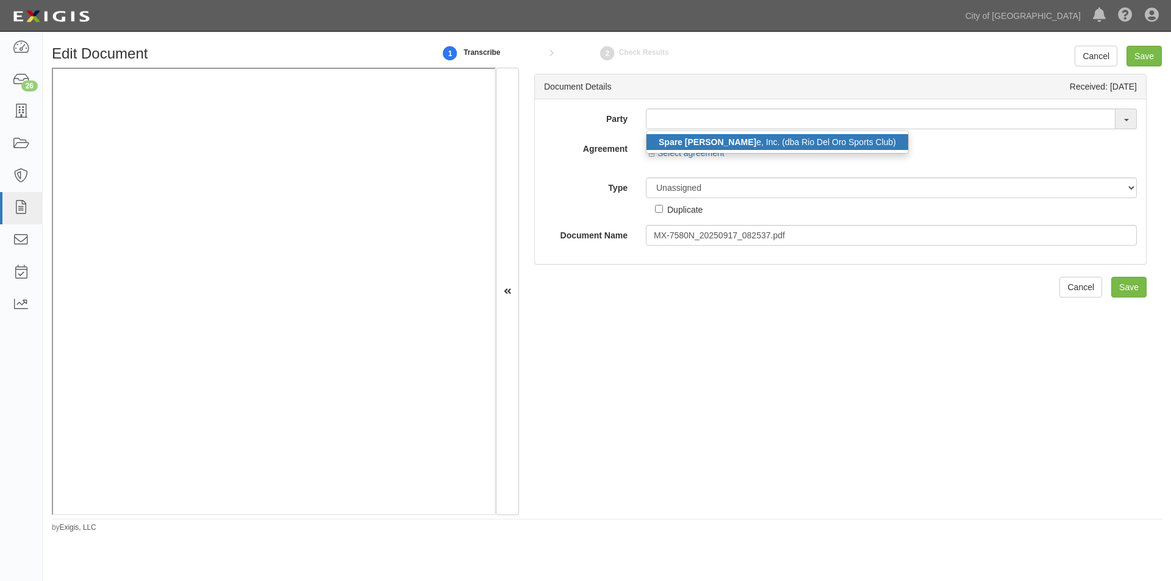
click at [676, 137] on link "Spare Tim e, Inc. (dba Rio Del Oro Sports Club)" at bounding box center [778, 142] width 262 height 16
type input "Spare Time, Inc. (dba Rio Del Oro Sports Club)"
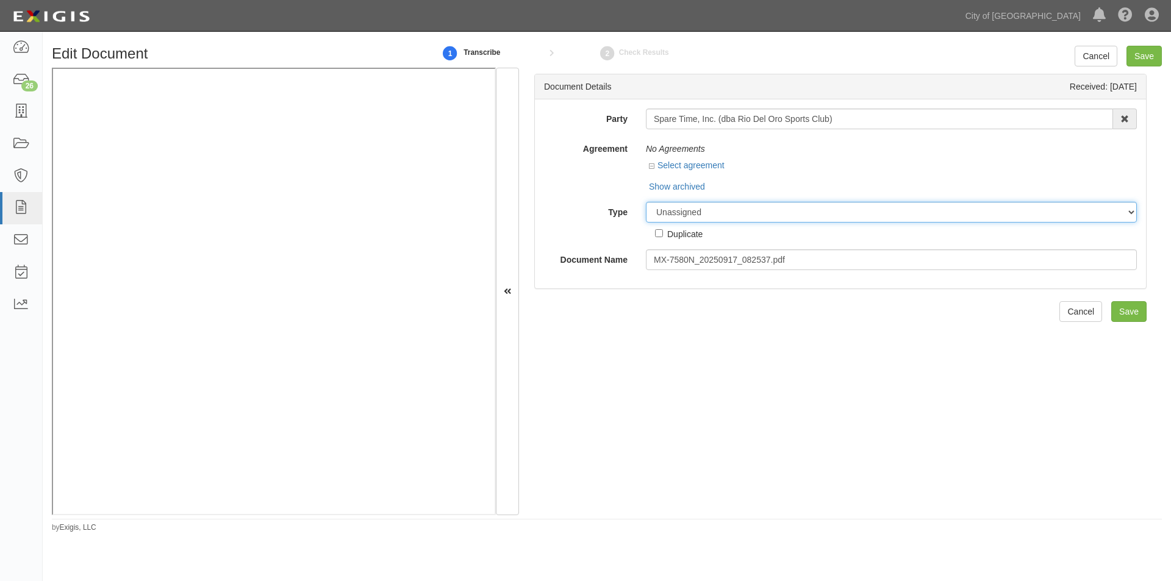
click at [694, 218] on select "Unassigned Binder Cancellation Notice Certificate Contract Endorsement Insuranc…" at bounding box center [891, 212] width 491 height 21
select select "OtherDetail"
click at [646, 202] on select "Unassigned Binder Cancellation Notice Certificate Contract Endorsement Insuranc…" at bounding box center [891, 212] width 491 height 21
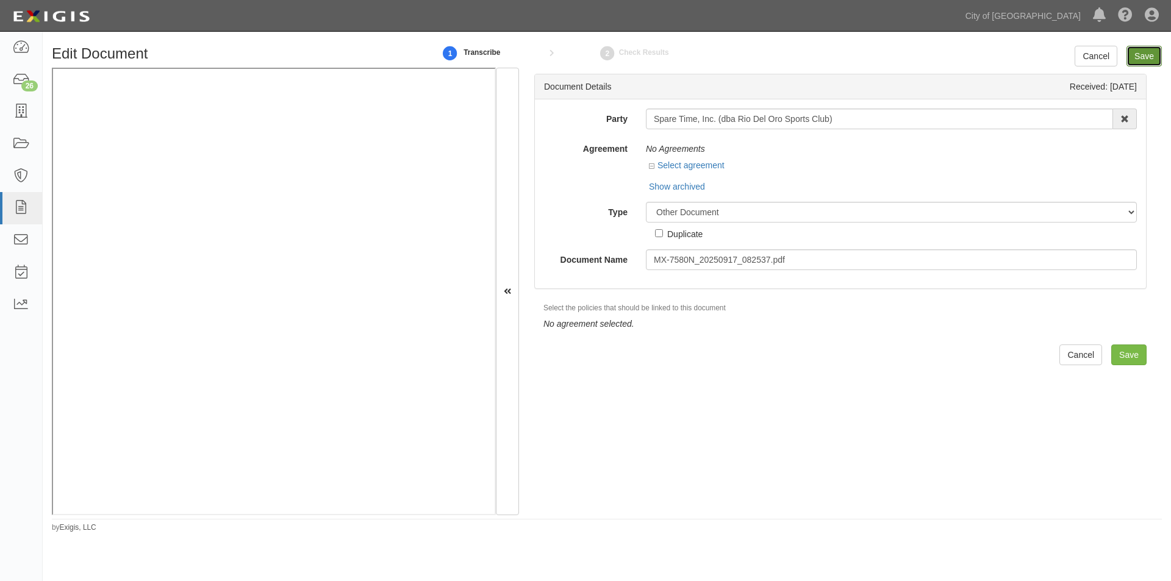
click at [1144, 62] on input "Save" at bounding box center [1144, 56] width 35 height 21
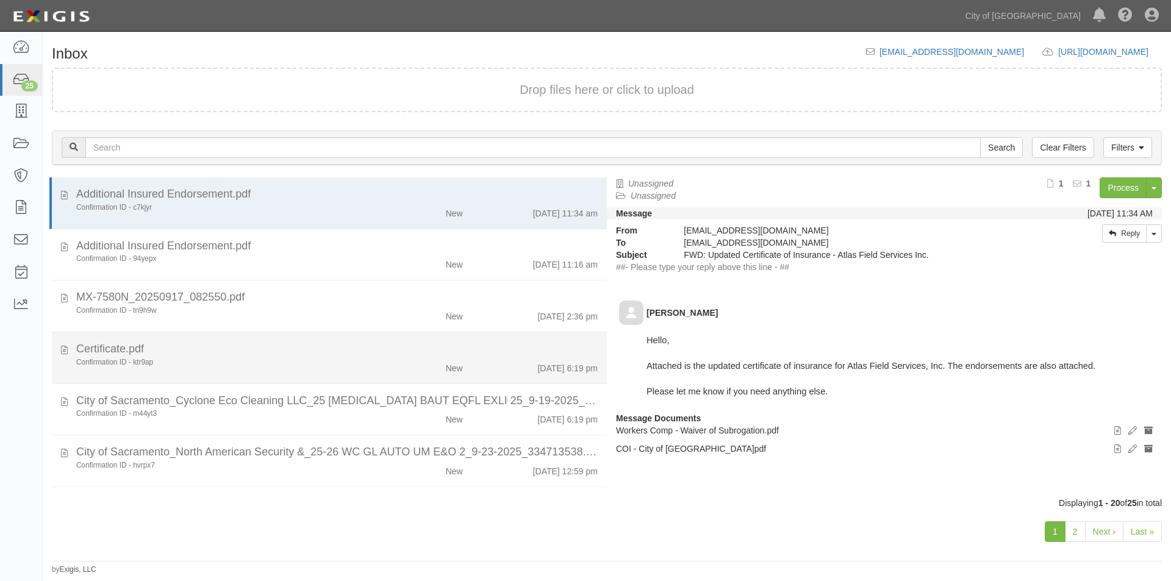
click at [243, 361] on div "Confirmation ID - ktr9ap" at bounding box center [224, 362] width 296 height 10
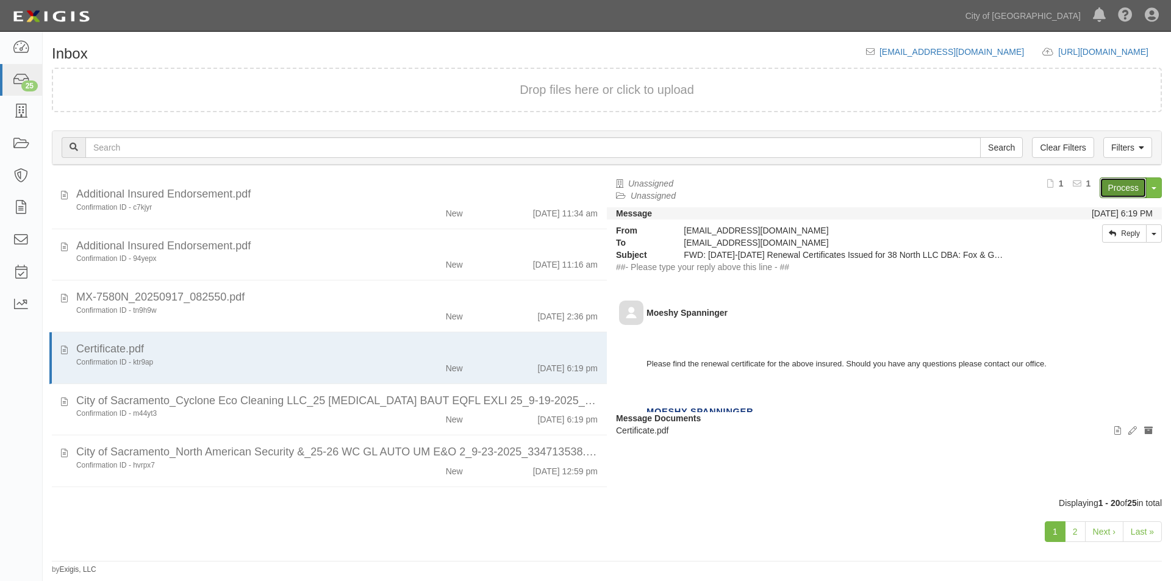
click at [1110, 196] on link "Process" at bounding box center [1123, 188] width 47 height 21
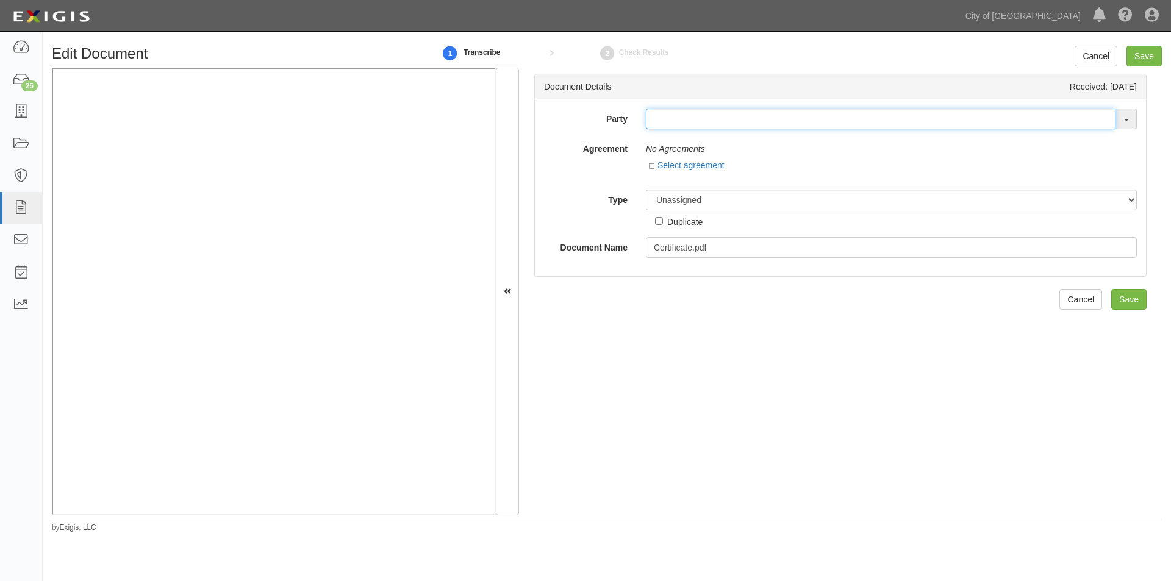
click at [659, 121] on input "text" at bounding box center [881, 119] width 470 height 21
type input "f"
type input "38 north"
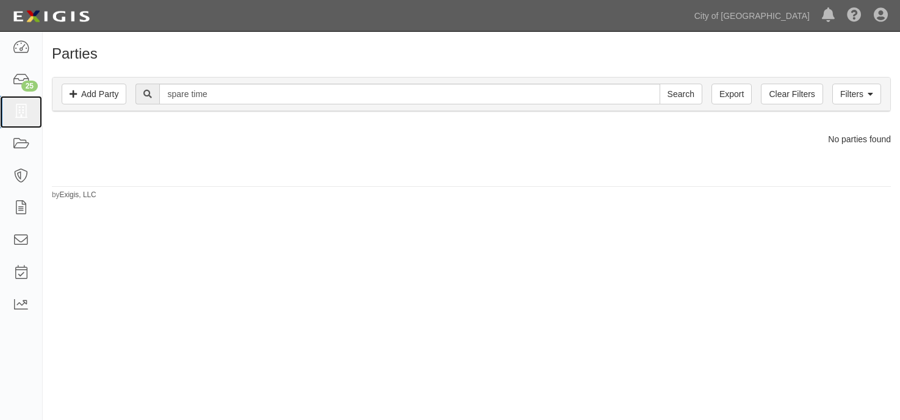
click at [24, 112] on icon at bounding box center [20, 112] width 17 height 14
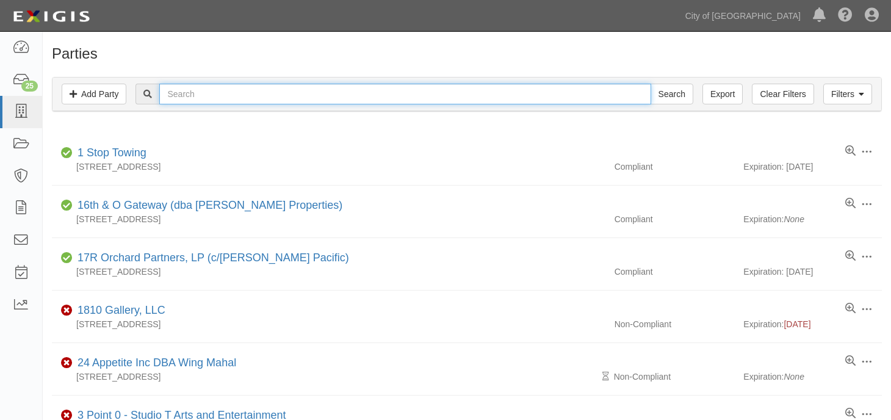
click at [165, 96] on input "text" at bounding box center [404, 94] width 491 height 21
type input "38 north"
click at [650, 84] on input "Search" at bounding box center [671, 94] width 43 height 21
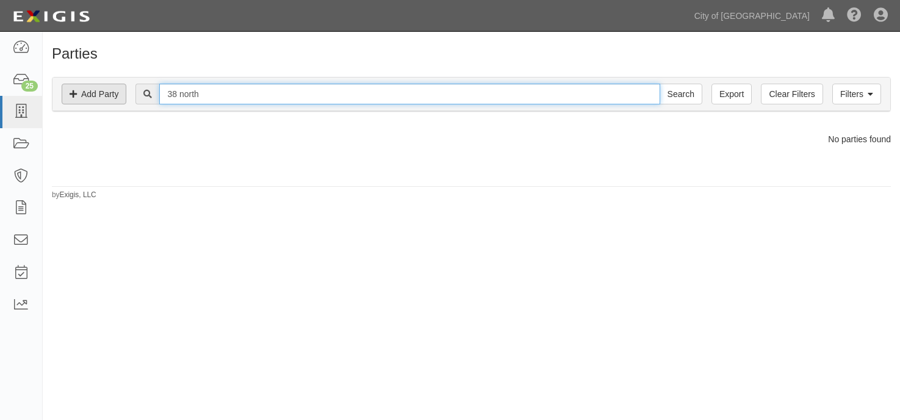
drag, startPoint x: 206, startPoint y: 94, endPoint x: 126, endPoint y: 92, distance: 79.3
click at [126, 92] on div "Filters Add Party Clear Filters Export 38 north Search Filters" at bounding box center [471, 94] width 838 height 34
type input "Fox & goose"
click at [659, 84] on input "Search" at bounding box center [680, 94] width 43 height 21
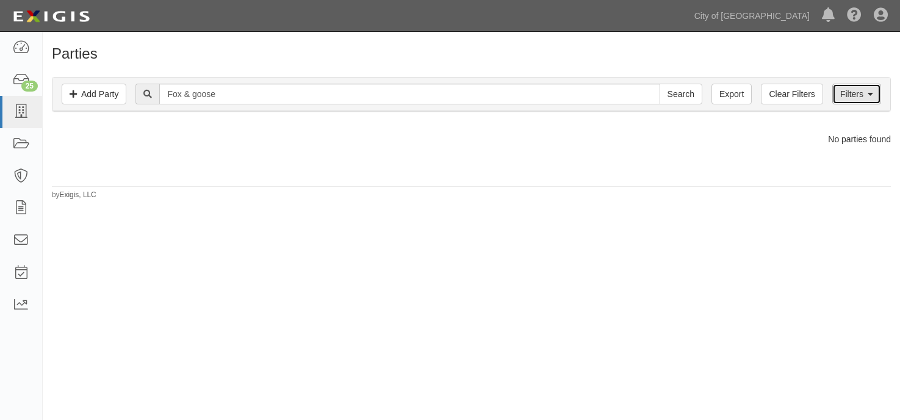
click at [841, 102] on link "Filters" at bounding box center [856, 94] width 49 height 21
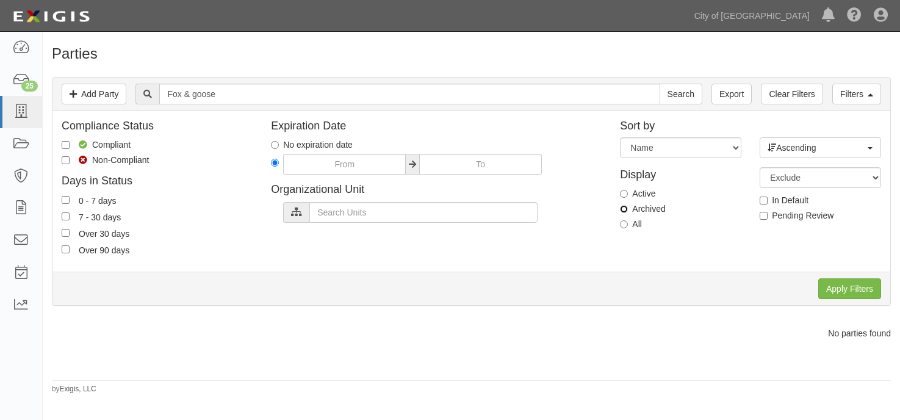
click at [625, 207] on input "Archived" at bounding box center [624, 209] width 8 height 8
radio input "true"
click at [838, 285] on input "Apply Filters" at bounding box center [849, 288] width 63 height 21
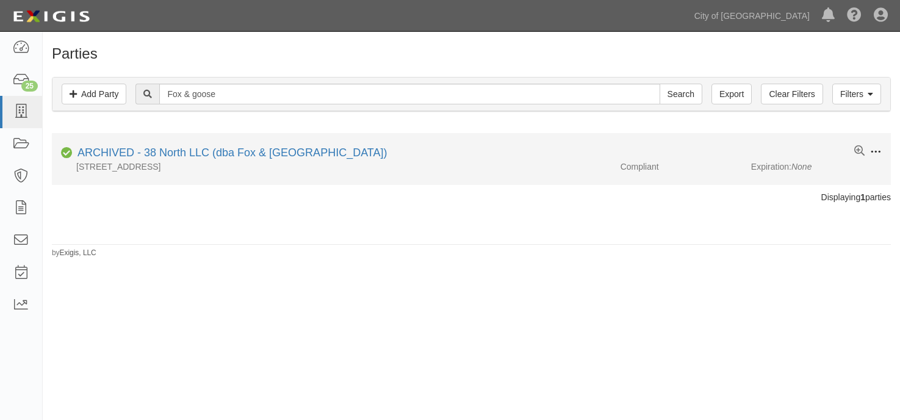
click at [879, 151] on span at bounding box center [875, 151] width 11 height 11
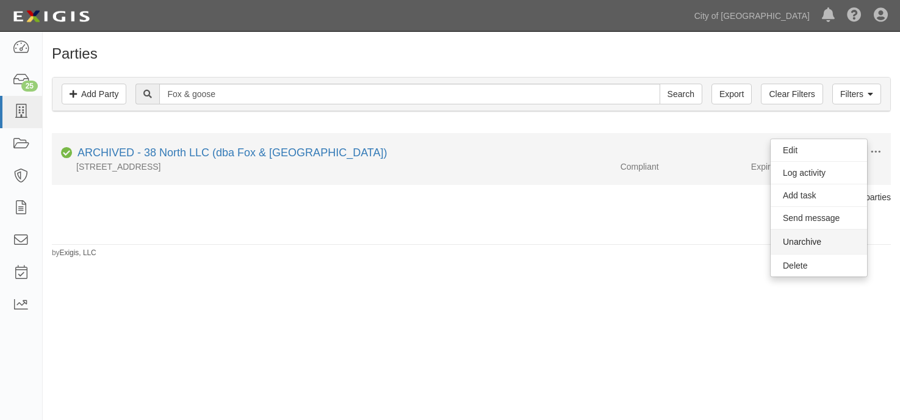
click at [821, 242] on button "Unarchive" at bounding box center [818, 241] width 96 height 24
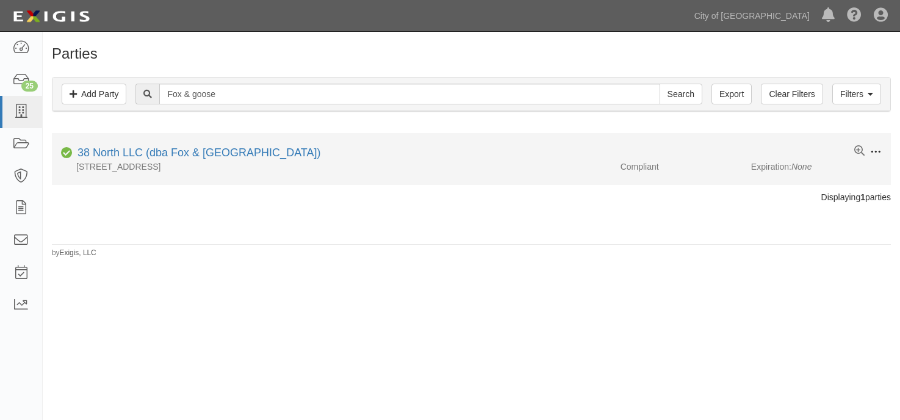
click at [875, 148] on span at bounding box center [875, 151] width 11 height 11
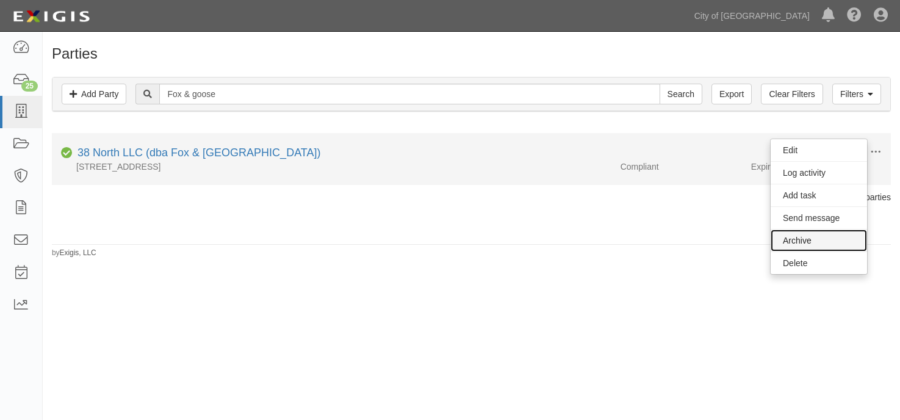
click at [813, 243] on link "Archive" at bounding box center [818, 240] width 96 height 22
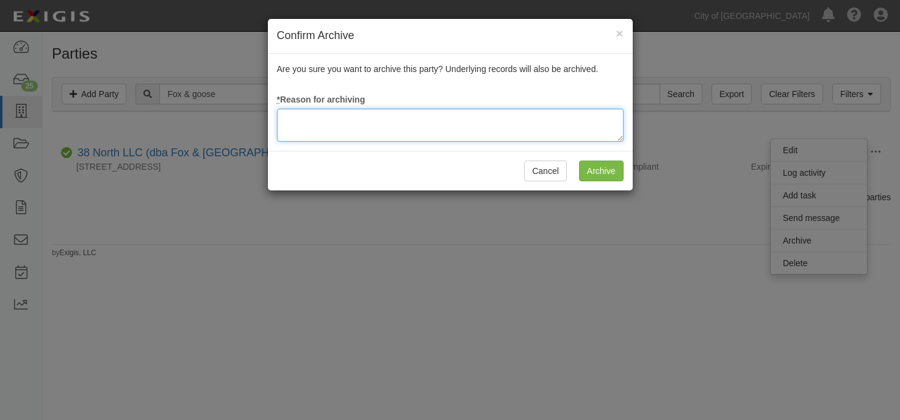
click at [562, 129] on textarea at bounding box center [450, 125] width 346 height 33
type textarea "update"
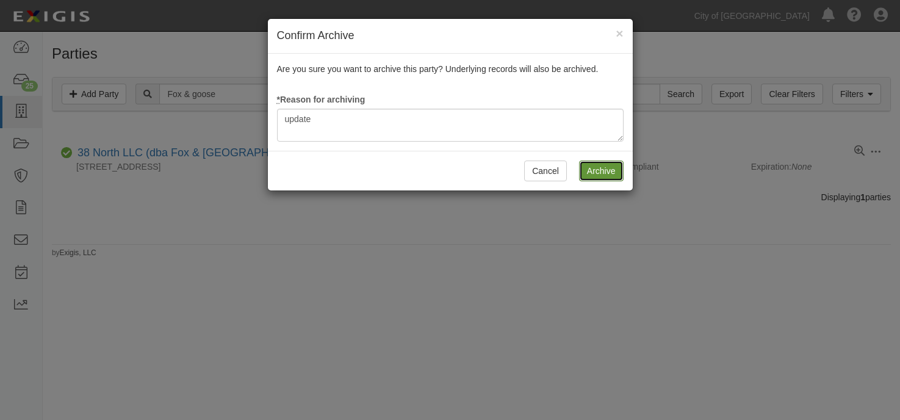
click at [589, 174] on input "Archive" at bounding box center [601, 170] width 45 height 21
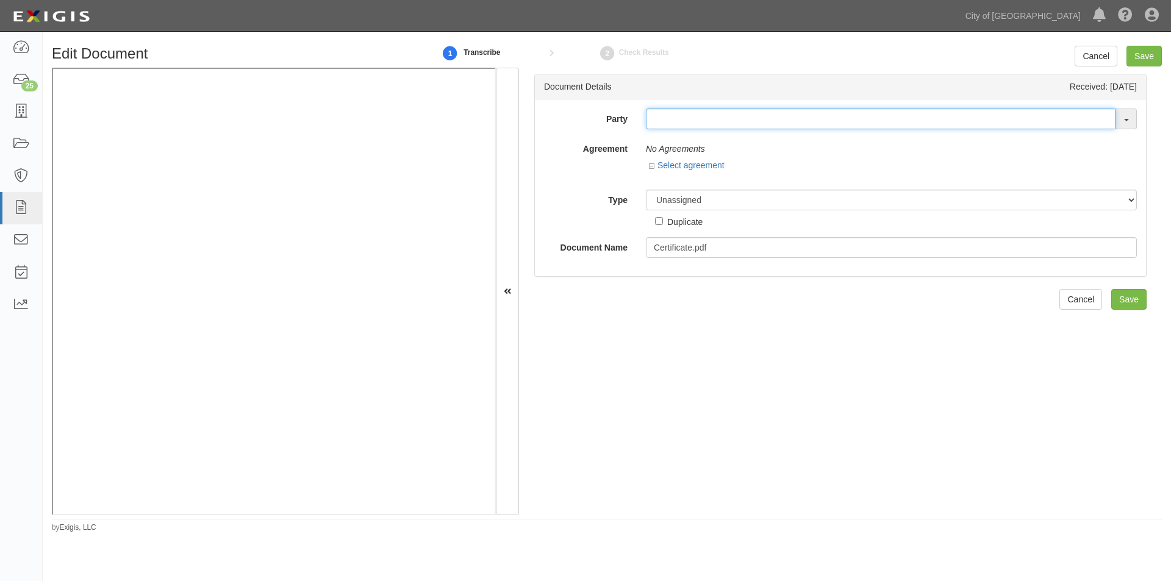
click at [663, 118] on input "text" at bounding box center [881, 119] width 470 height 21
type input "fox"
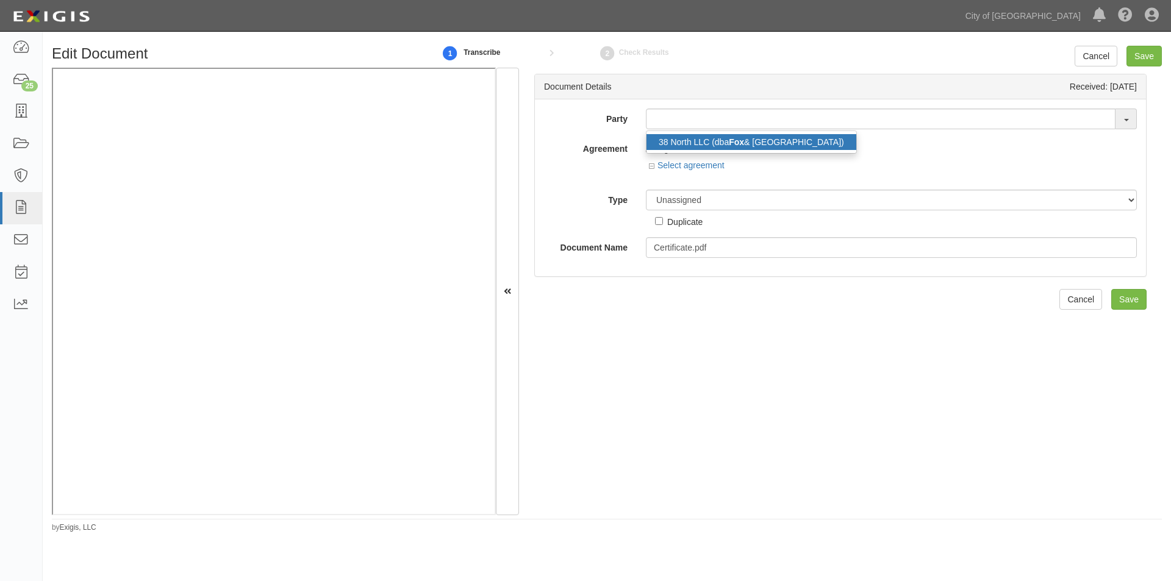
click at [668, 138] on link "38 North LLC (dba Fox & Goose Public House)" at bounding box center [752, 142] width 210 height 16
type input "38 North LLC (dba Fox & Goose Public House)"
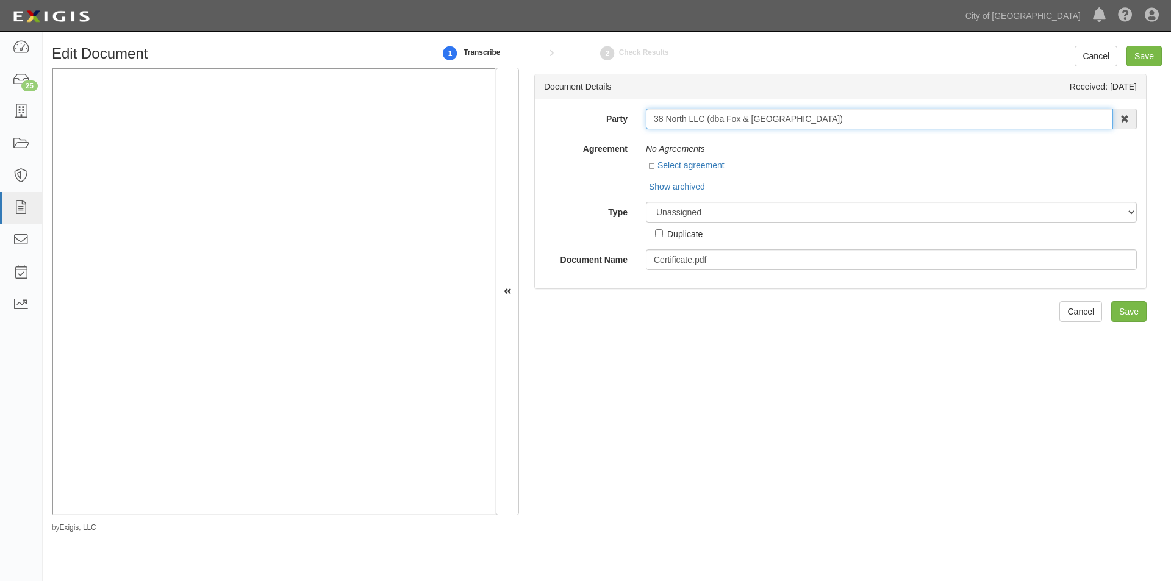
drag, startPoint x: 846, startPoint y: 116, endPoint x: 644, endPoint y: 110, distance: 202.0
click at [646, 110] on input "38 North LLC (dba Fox & Goose Public House)" at bounding box center [879, 119] width 467 height 21
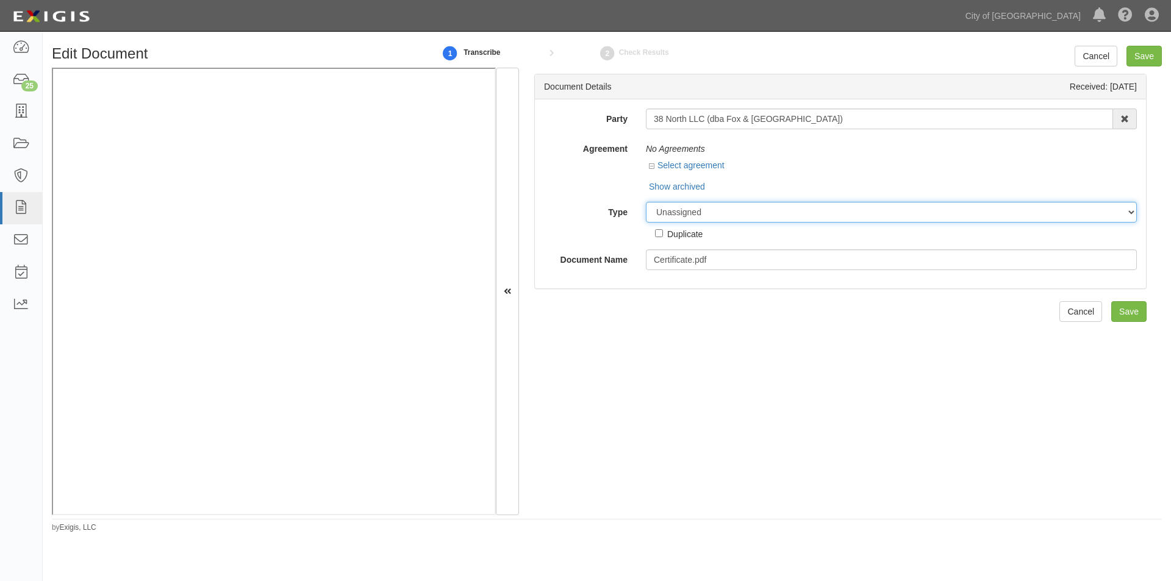
click at [691, 214] on select "Unassigned Binder Cancellation Notice Certificate Contract Endorsement Insuranc…" at bounding box center [891, 212] width 491 height 21
select select "OtherDetail"
click at [646, 202] on select "Unassigned Binder Cancellation Notice Certificate Contract Endorsement Insuranc…" at bounding box center [891, 212] width 491 height 21
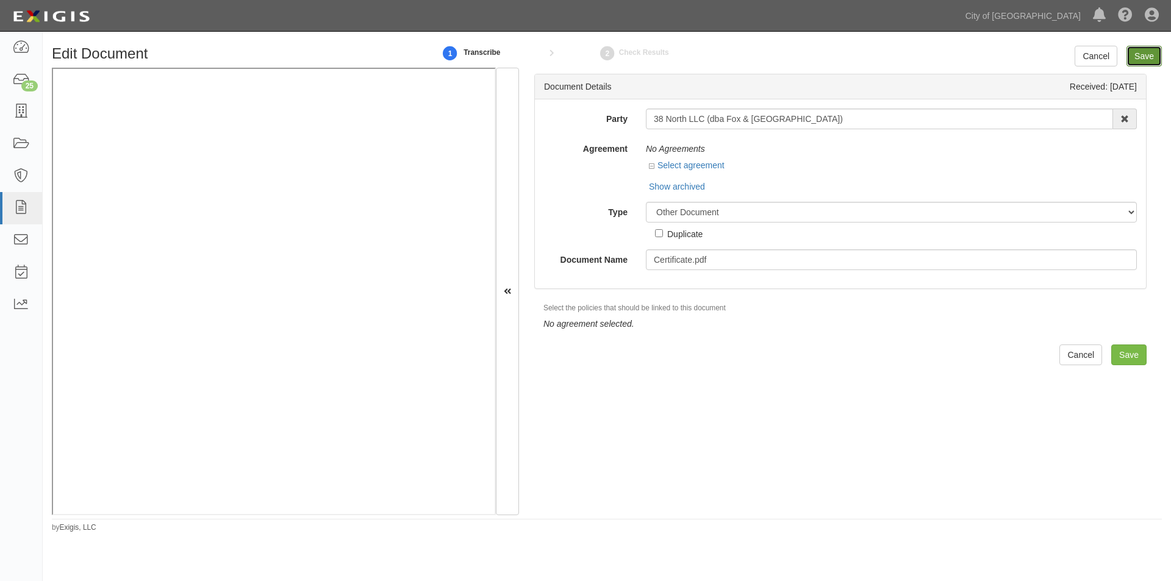
click at [1152, 58] on input "Save" at bounding box center [1144, 56] width 35 height 21
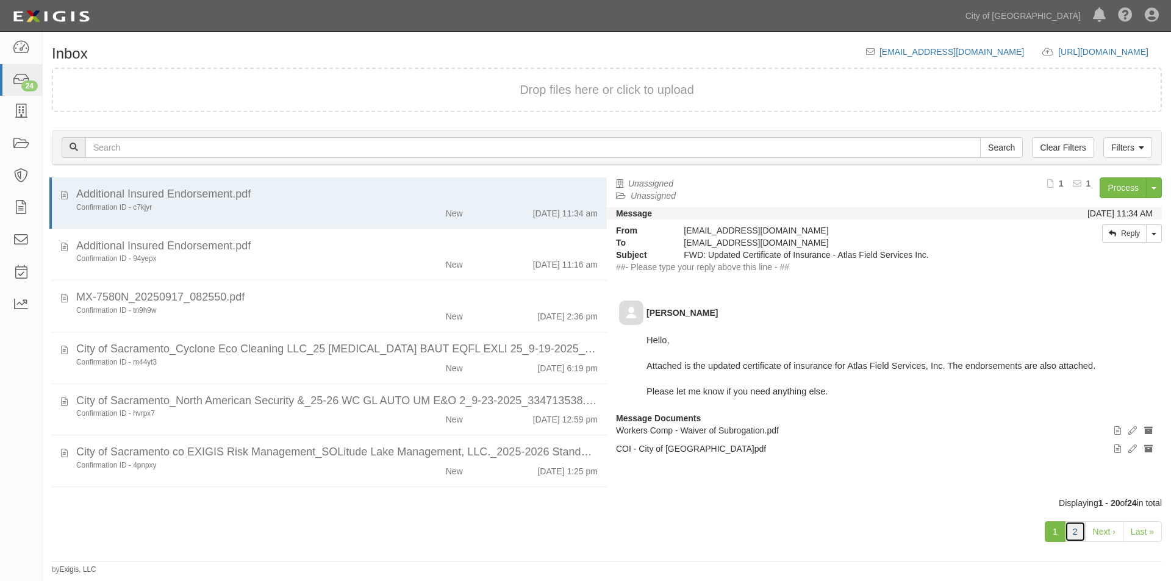
click at [1077, 531] on link "2" at bounding box center [1075, 532] width 21 height 21
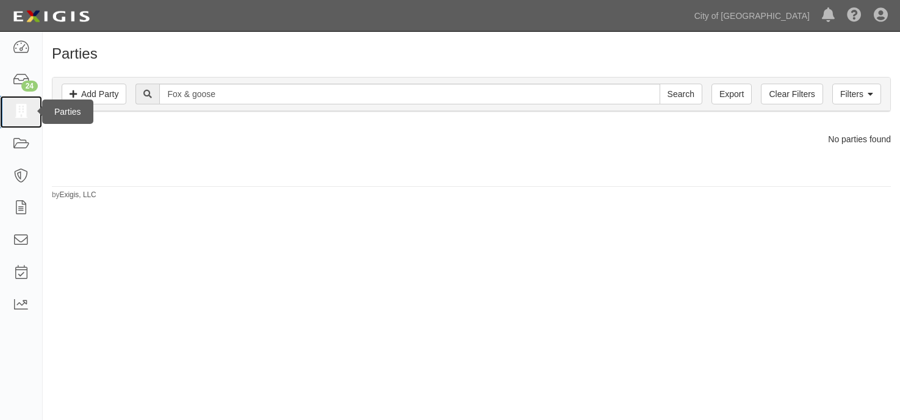
click at [21, 112] on icon at bounding box center [20, 112] width 17 height 14
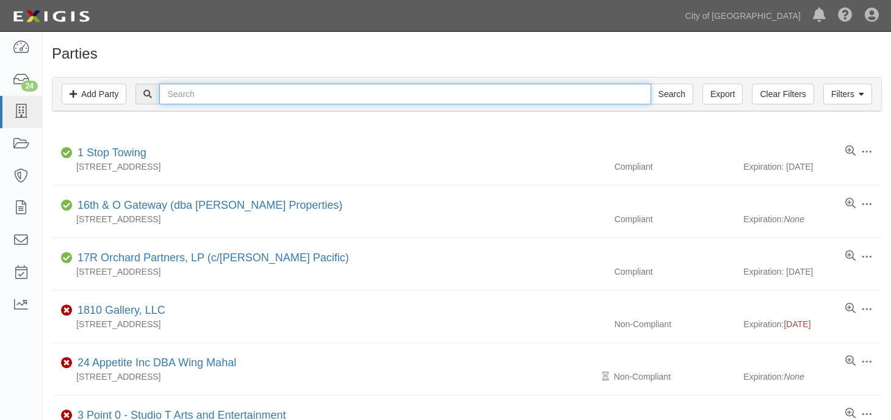
click at [553, 92] on input "text" at bounding box center [404, 94] width 491 height 21
type input "sacramento air"
click at [650, 84] on input "Search" at bounding box center [671, 94] width 43 height 21
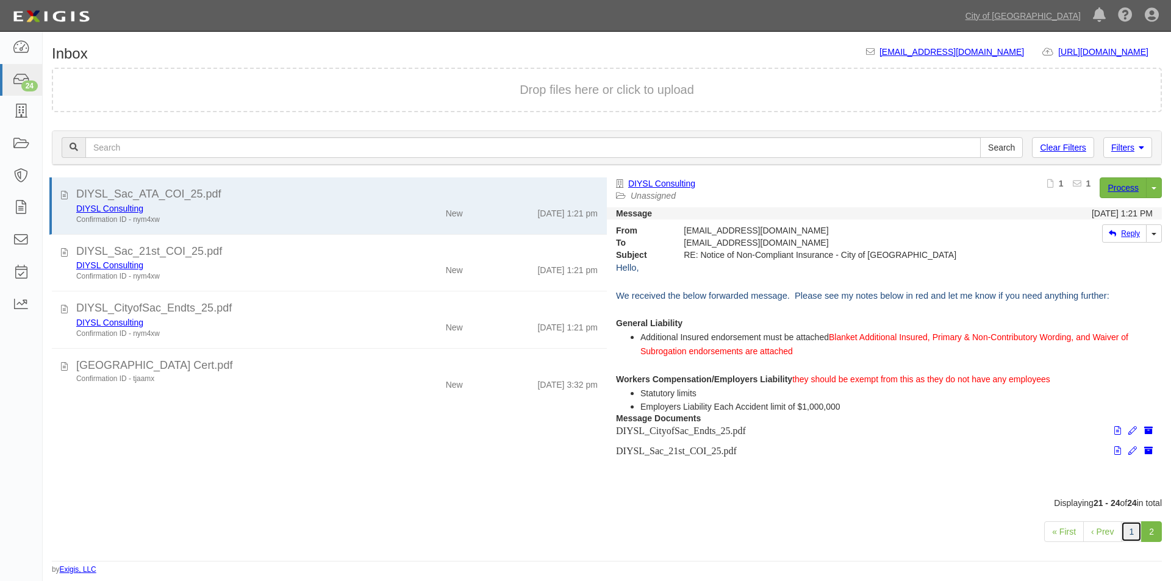
click at [1132, 529] on link "1" at bounding box center [1131, 532] width 21 height 21
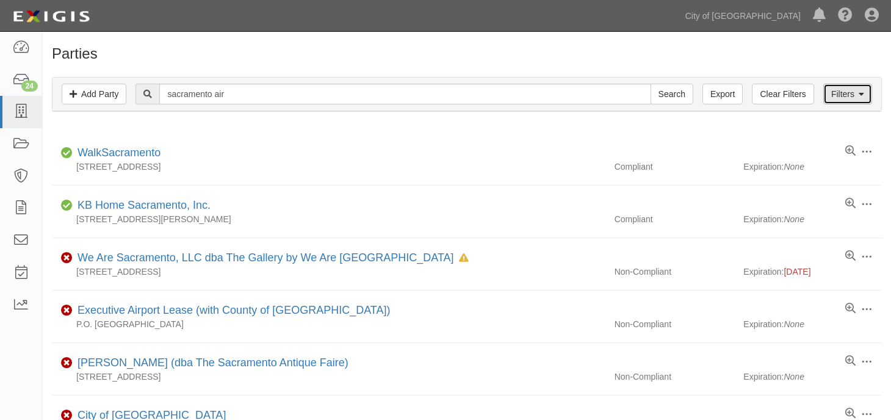
click at [833, 90] on link "Filters" at bounding box center [847, 94] width 49 height 21
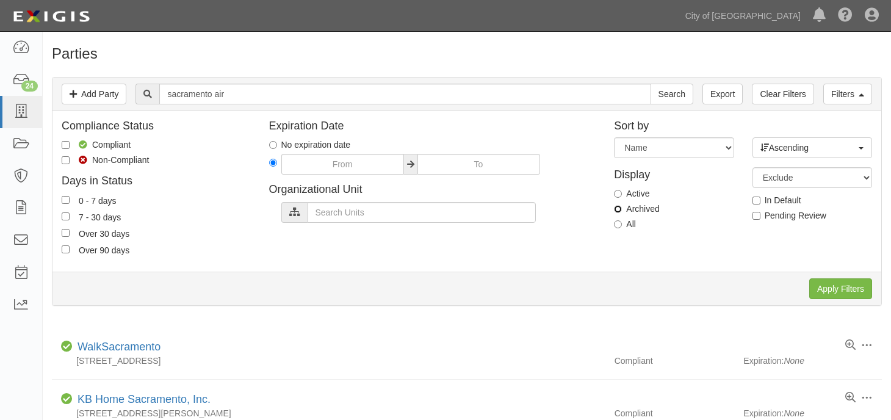
click at [619, 206] on input "Archived" at bounding box center [618, 209] width 8 height 8
radio input "true"
click at [841, 290] on input "Apply Filters" at bounding box center [840, 288] width 63 height 21
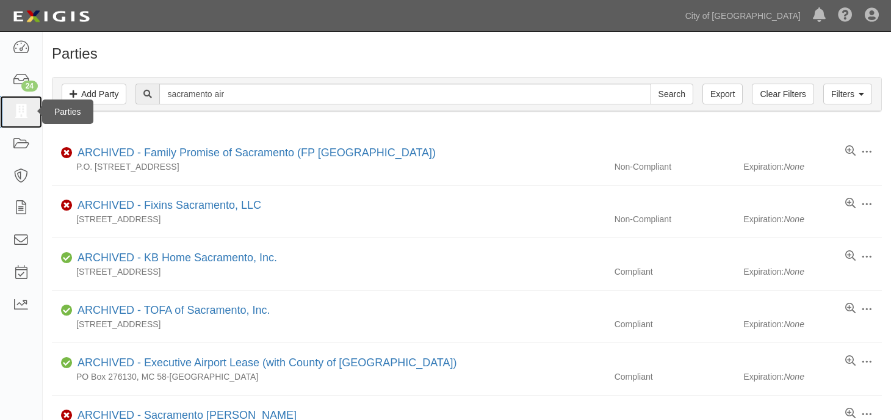
click at [18, 116] on icon at bounding box center [20, 112] width 17 height 14
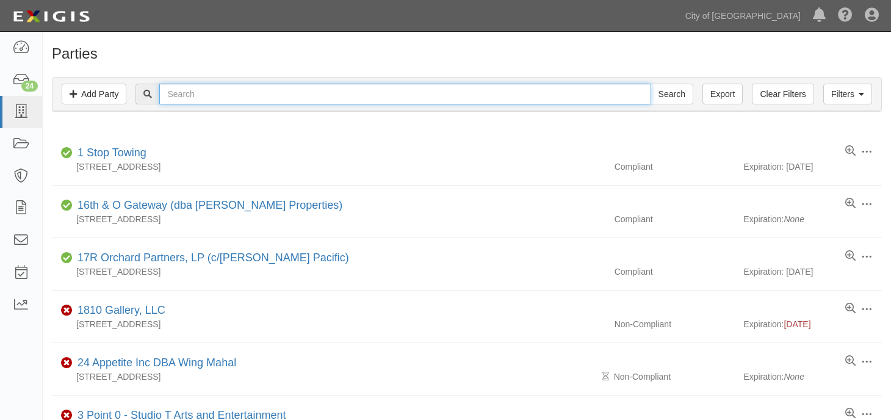
click at [273, 94] on input "text" at bounding box center [404, 94] width 491 height 21
type input "cyclone eco"
click at [650, 84] on input "Search" at bounding box center [671, 94] width 43 height 21
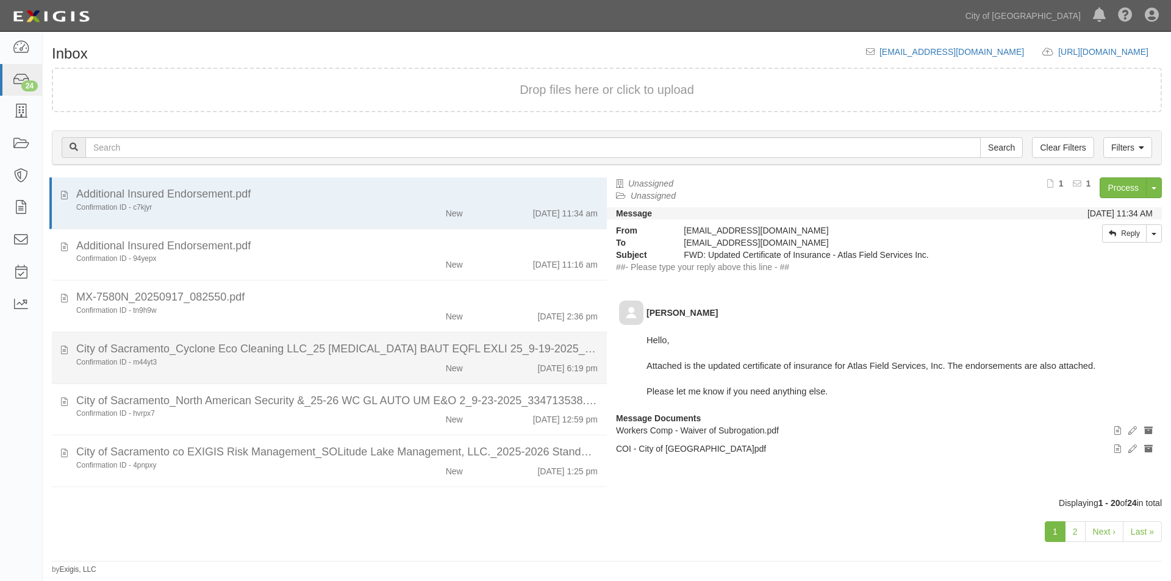
click at [297, 359] on div "Confirmation ID - m44yt3" at bounding box center [224, 362] width 296 height 10
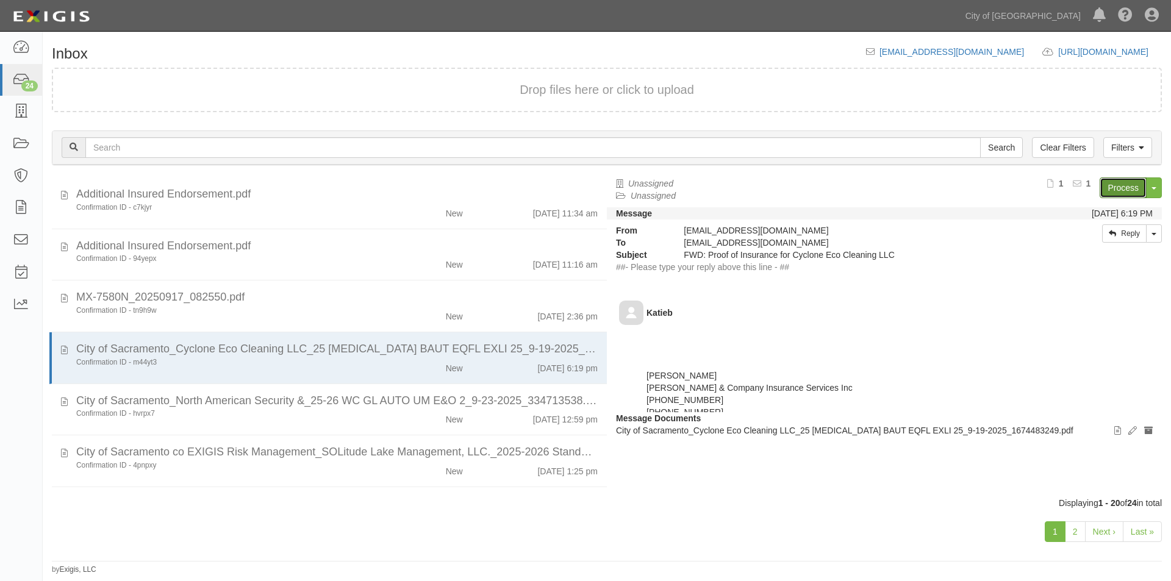
click at [1122, 184] on link "Process" at bounding box center [1123, 188] width 47 height 21
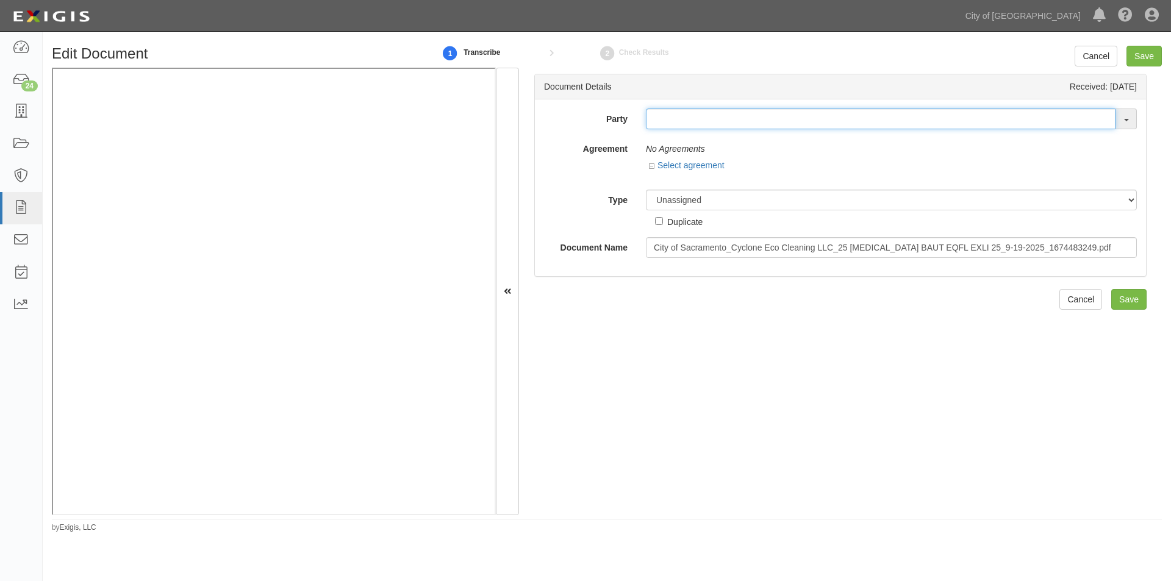
click at [708, 124] on input "text" at bounding box center [881, 119] width 470 height 21
type input "cyclone eco"
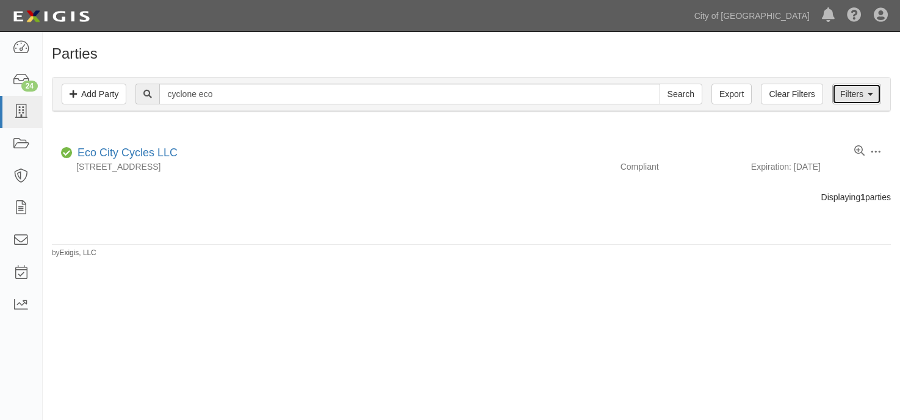
click at [853, 90] on link "Filters" at bounding box center [856, 94] width 49 height 21
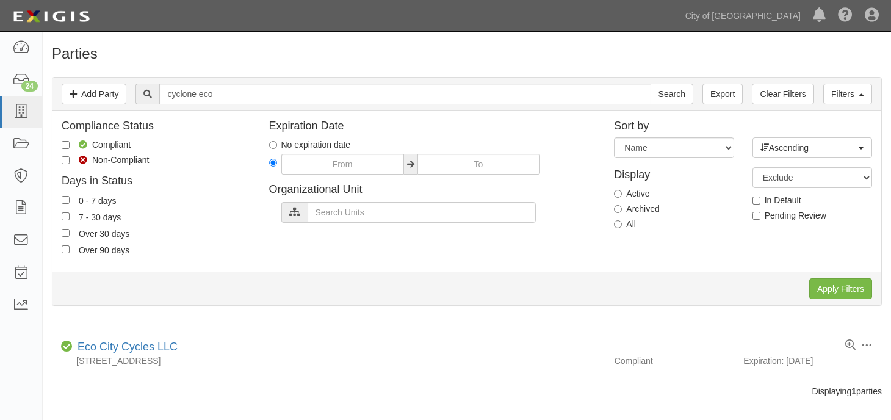
click at [623, 206] on label "Archived" at bounding box center [636, 209] width 45 height 12
click at [622, 206] on input "Archived" at bounding box center [618, 209] width 8 height 8
radio input "true"
click at [820, 285] on input "Apply Filters" at bounding box center [840, 288] width 63 height 21
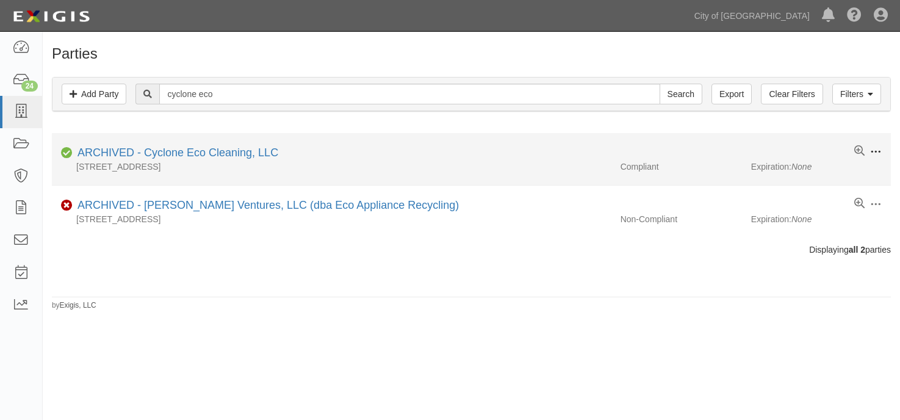
click at [869, 149] on button at bounding box center [872, 152] width 17 height 13
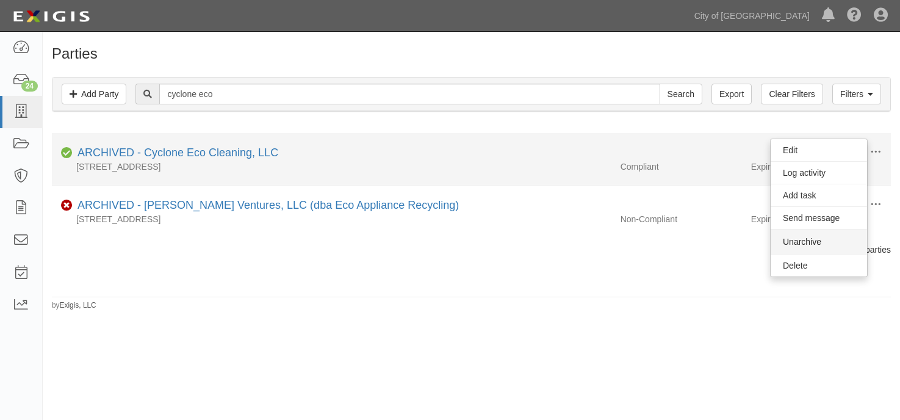
click at [798, 243] on button "Unarchive" at bounding box center [818, 241] width 96 height 24
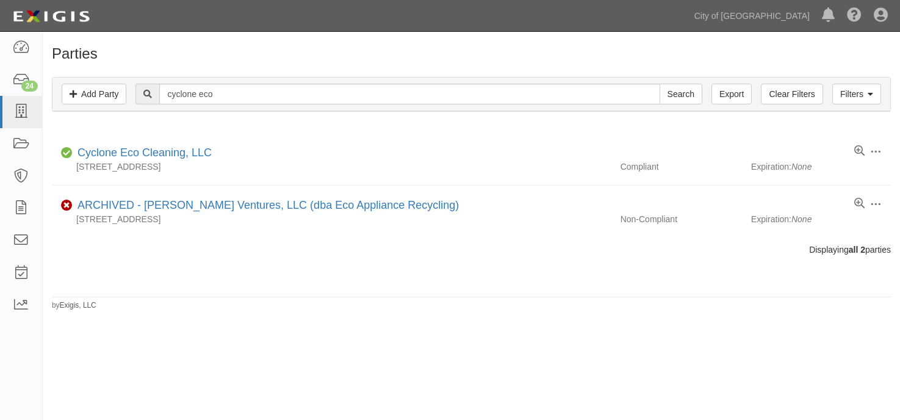
click at [215, 320] on div "Parties Add Party Filters Add Party Clear Filters Export cyclone eco Search Fil…" at bounding box center [450, 226] width 900 height 378
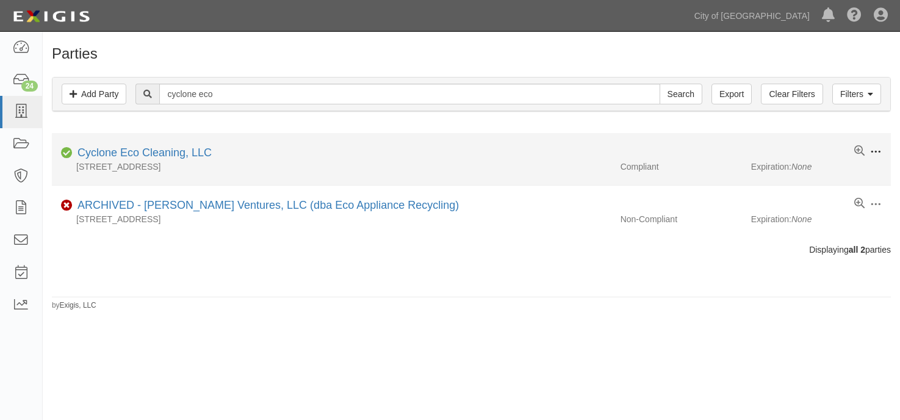
click at [879, 154] on span at bounding box center [875, 151] width 11 height 11
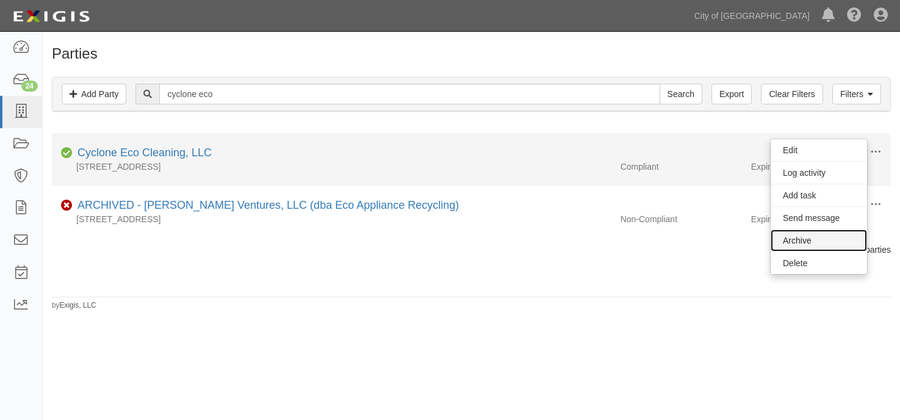
click at [810, 240] on link "Archive" at bounding box center [818, 240] width 96 height 22
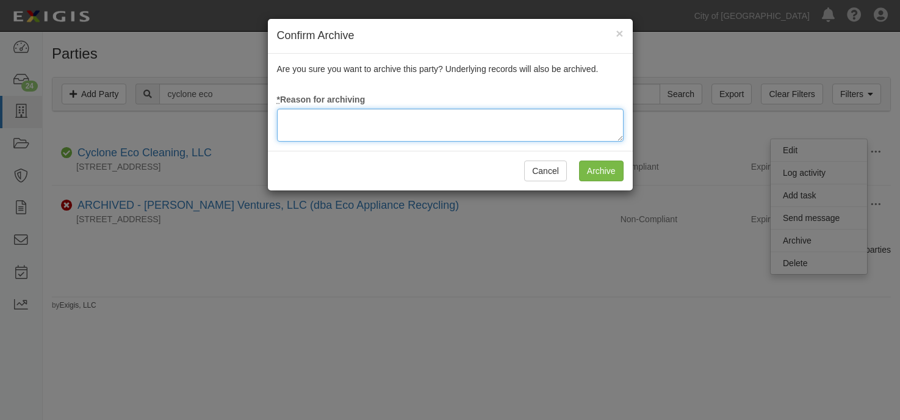
click at [403, 115] on textarea at bounding box center [450, 125] width 346 height 33
type textarea "update"
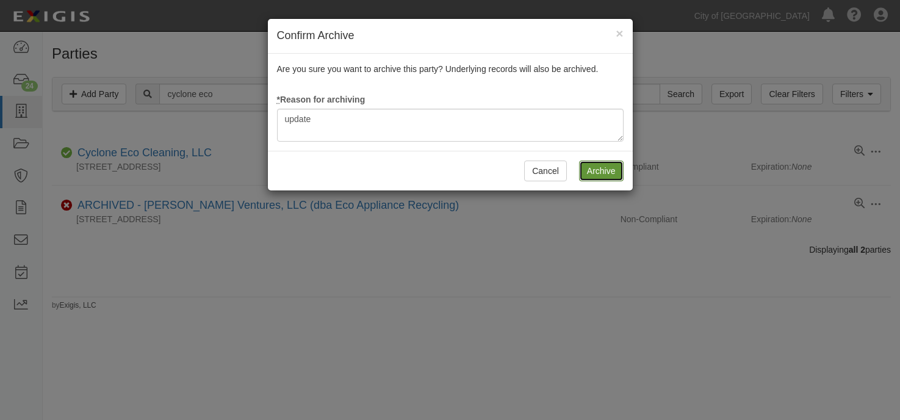
click at [587, 177] on input "Archive" at bounding box center [601, 170] width 45 height 21
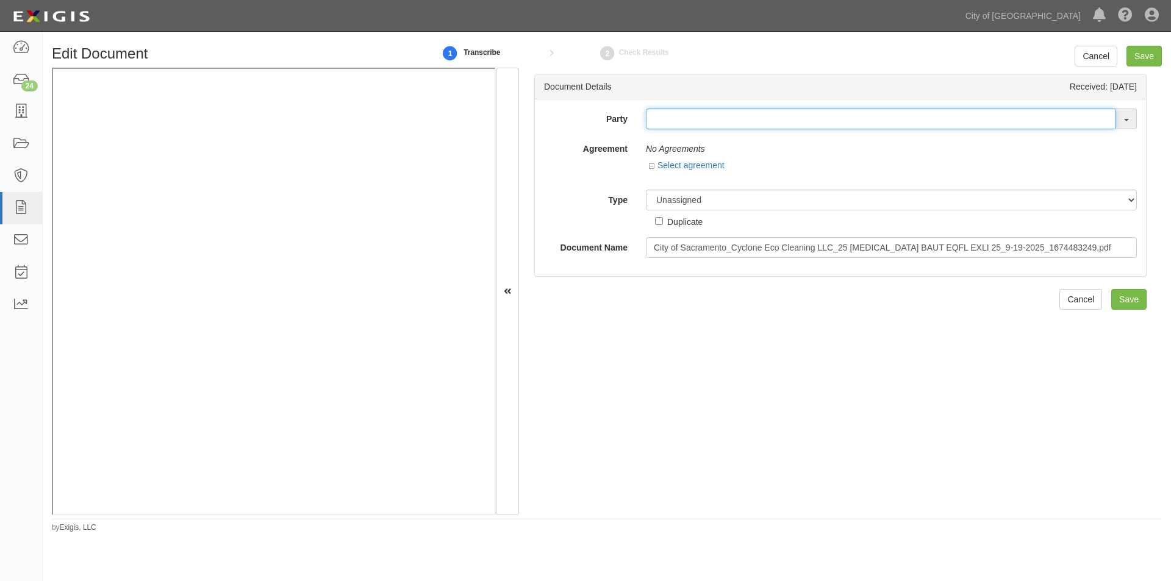
click at [711, 120] on input "text" at bounding box center [881, 119] width 470 height 21
type input "cyclone eco"
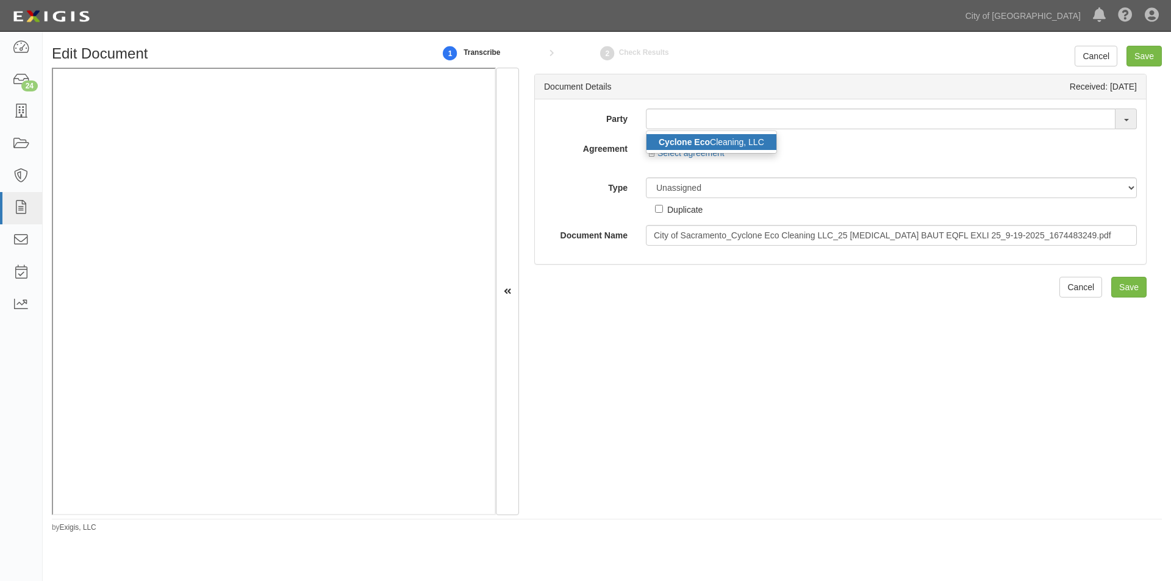
click at [725, 139] on link "Cyclone Eco Cleaning, LLC" at bounding box center [712, 142] width 130 height 16
type input "Cyclone Eco Cleaning, LLC"
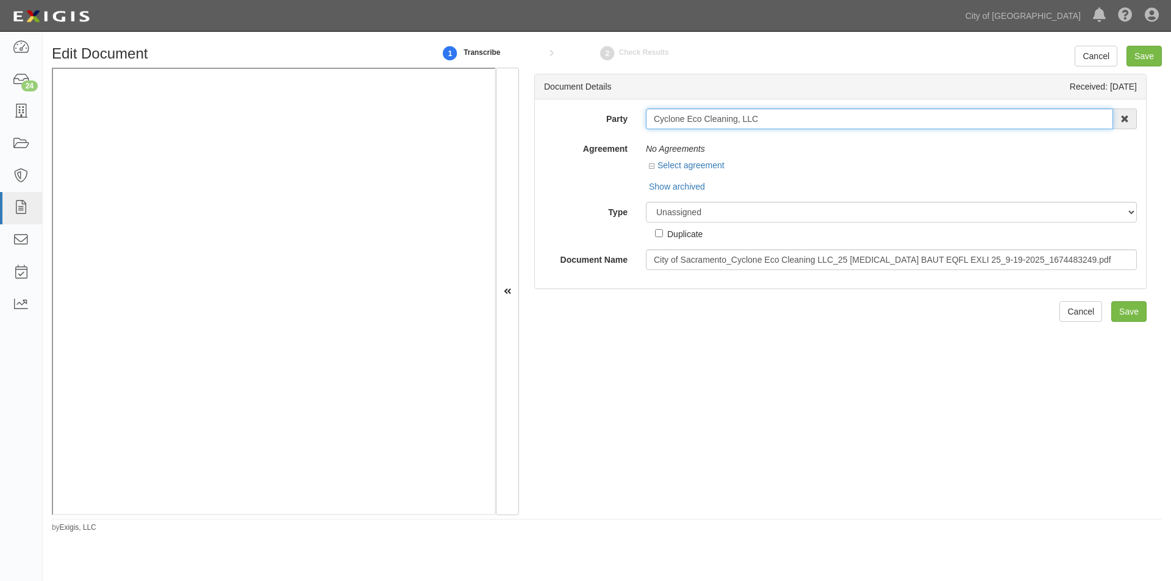
drag, startPoint x: 768, startPoint y: 122, endPoint x: 655, endPoint y: 117, distance: 113.6
click at [655, 117] on input "Cyclone Eco Cleaning, LLC" at bounding box center [879, 119] width 467 height 21
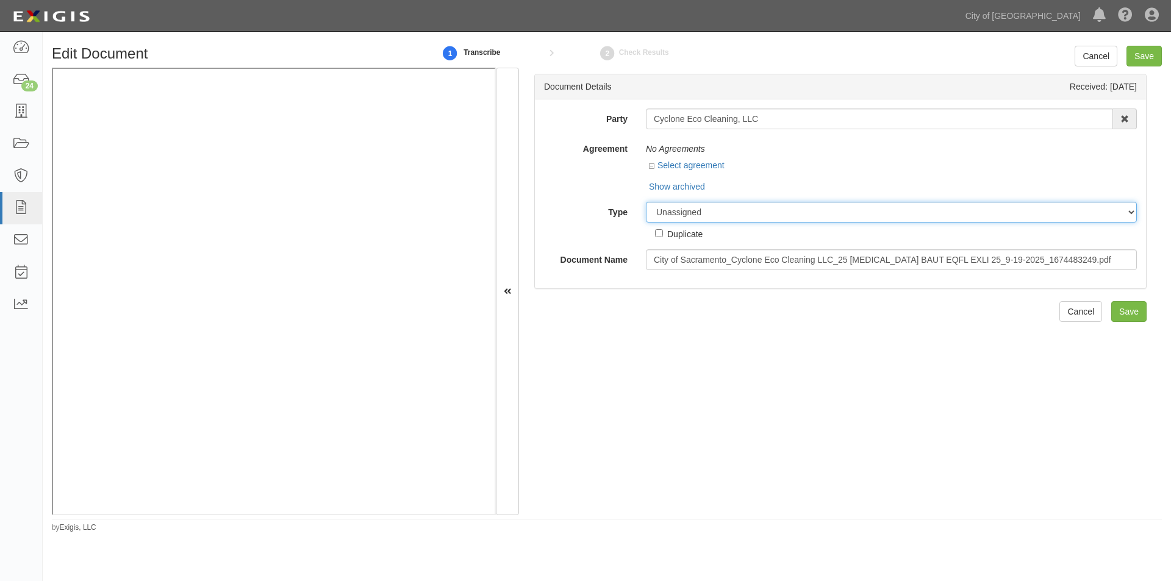
click at [699, 213] on select "Unassigned Binder Cancellation Notice Certificate Contract Endorsement Insuranc…" at bounding box center [891, 212] width 491 height 21
select select "OtherDetail"
click at [646, 202] on select "Unassigned Binder Cancellation Notice Certificate Contract Endorsement Insuranc…" at bounding box center [891, 212] width 491 height 21
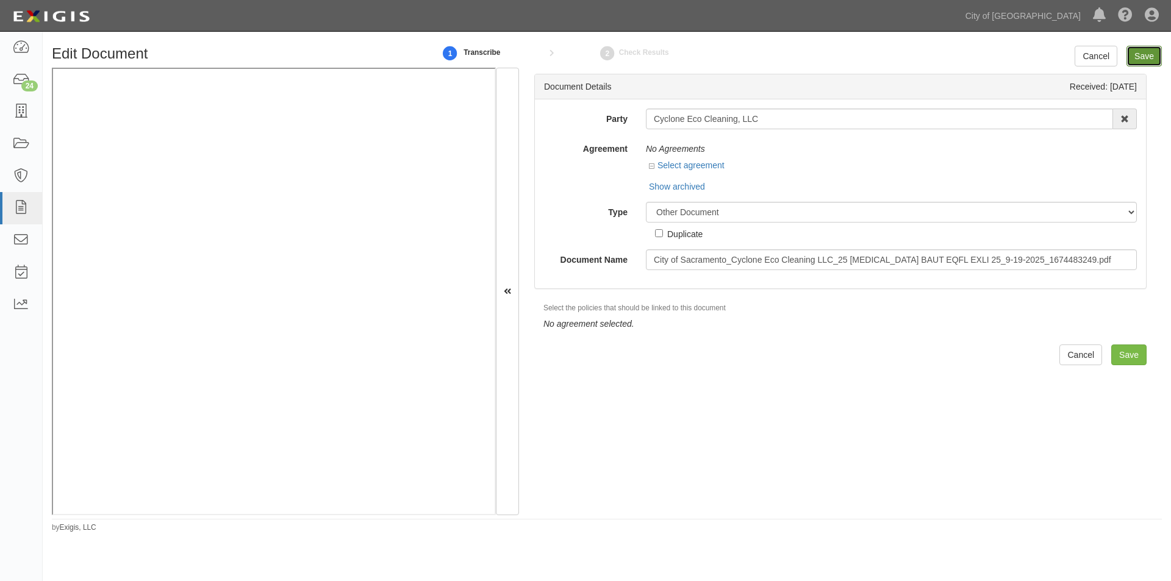
click at [1134, 57] on input "Save" at bounding box center [1144, 56] width 35 height 21
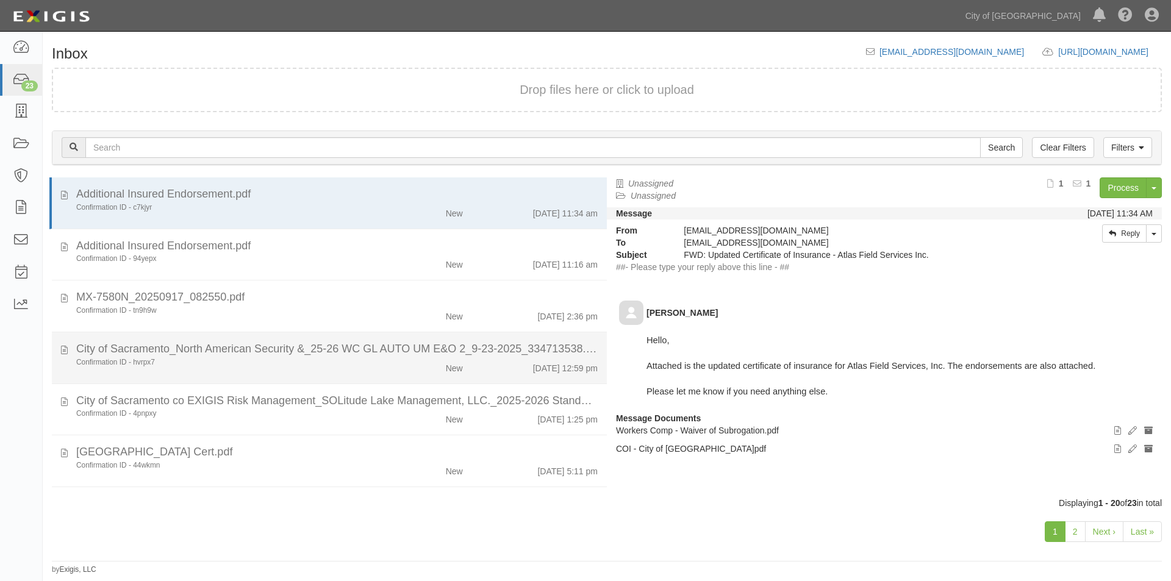
click at [234, 371] on div "Confirmation ID - hvrpx7 New [DATE] 12:59 pm" at bounding box center [337, 365] width 540 height 17
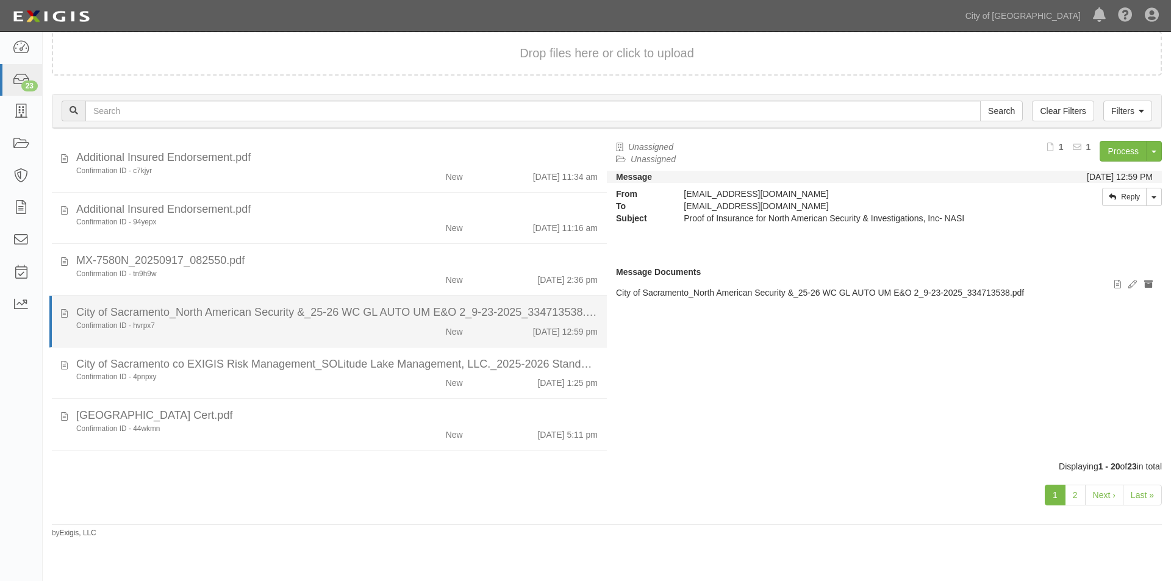
click at [275, 315] on div "City of Sacramento_North American Security &_25-26 WC GL AUTO UM E&O 2_9-23-202…" at bounding box center [337, 313] width 522 height 16
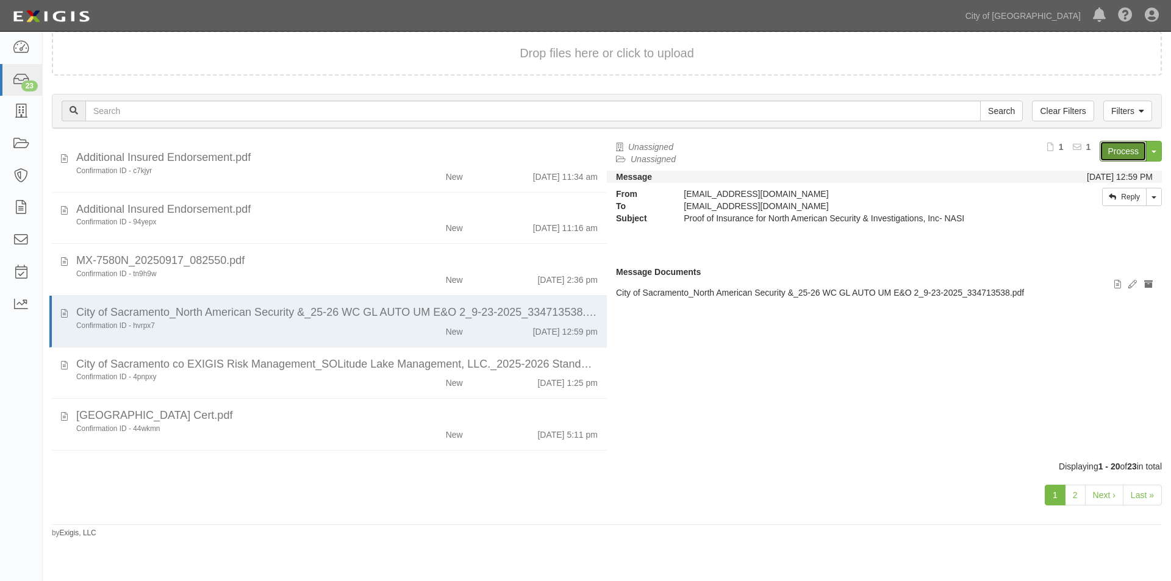
click at [1117, 150] on link "Process" at bounding box center [1123, 151] width 47 height 21
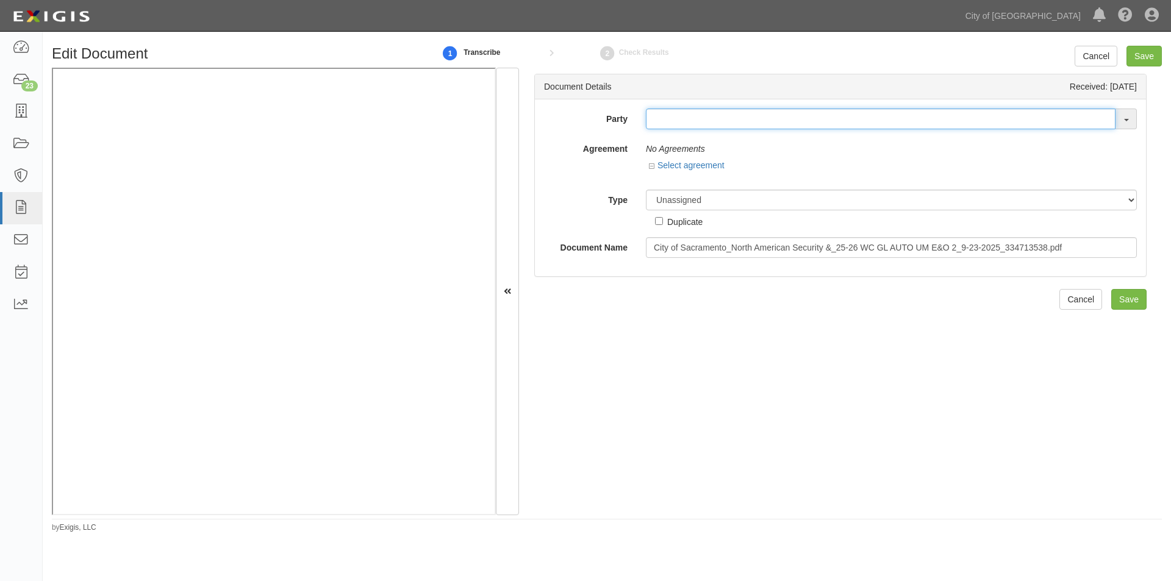
click at [658, 119] on input "text" at bounding box center [881, 119] width 470 height 21
type input "north american"
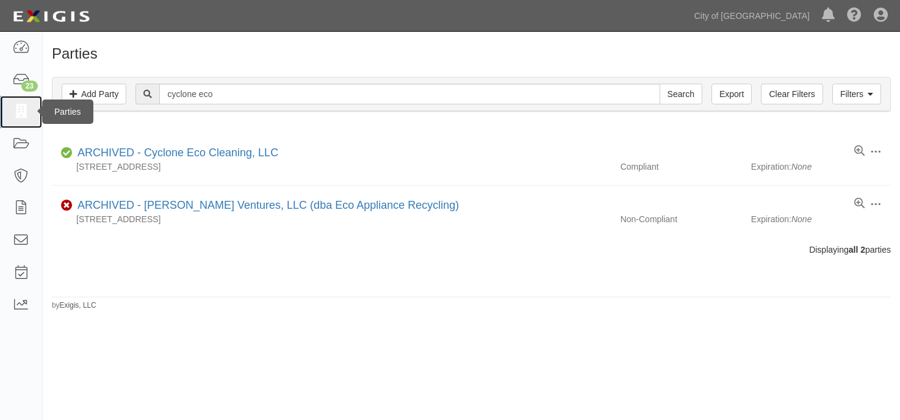
click at [26, 116] on icon at bounding box center [20, 112] width 17 height 14
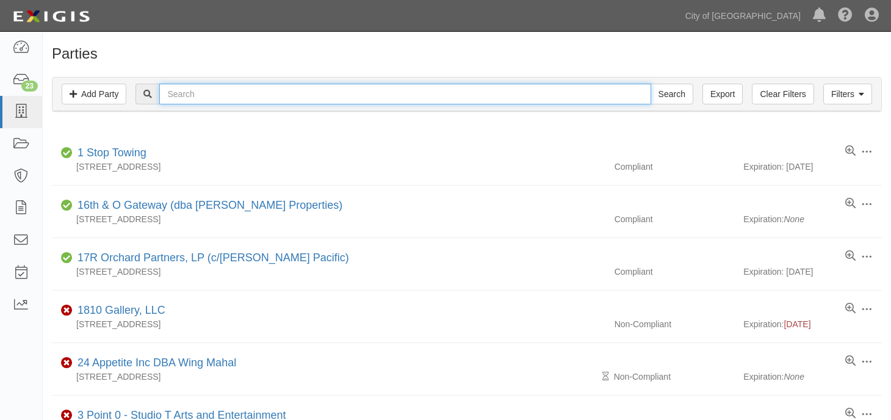
click at [249, 95] on input "text" at bounding box center [404, 94] width 491 height 21
type input "north american security"
click at [650, 84] on input "Search" at bounding box center [671, 94] width 43 height 21
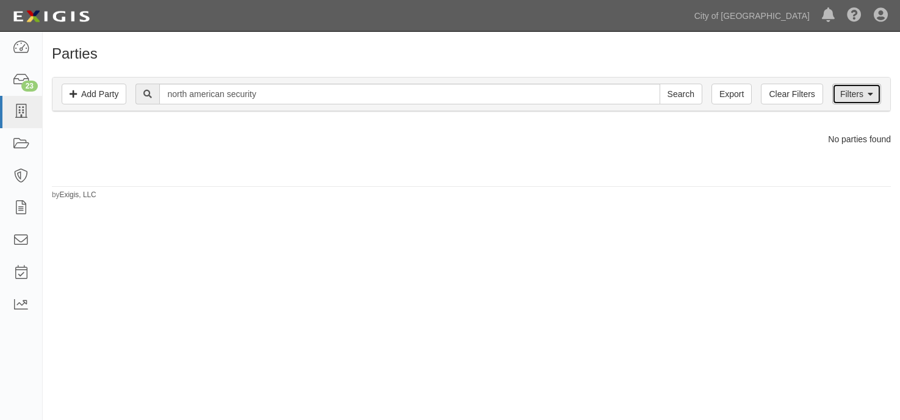
click at [841, 101] on link "Filters" at bounding box center [856, 94] width 49 height 21
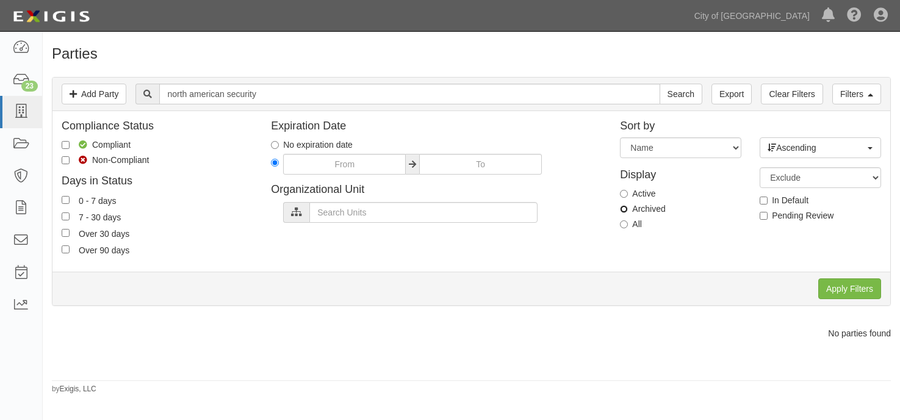
click at [623, 208] on input "Archived" at bounding box center [624, 209] width 8 height 8
radio input "true"
click at [836, 292] on input "Apply Filters" at bounding box center [849, 288] width 63 height 21
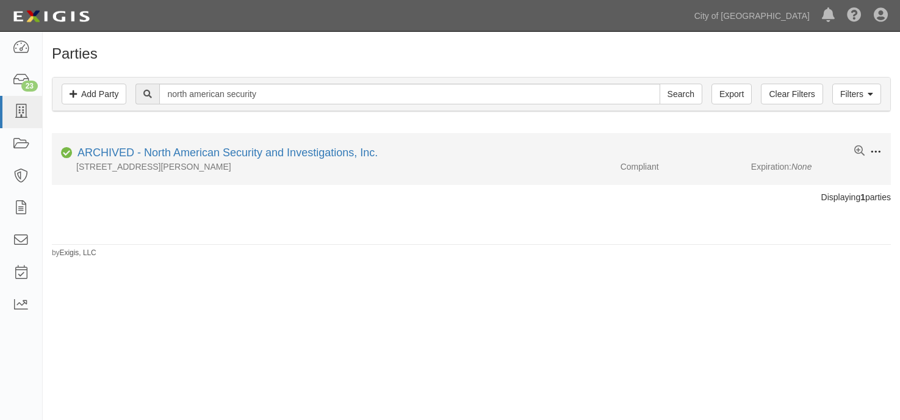
click at [872, 154] on span at bounding box center [875, 151] width 11 height 11
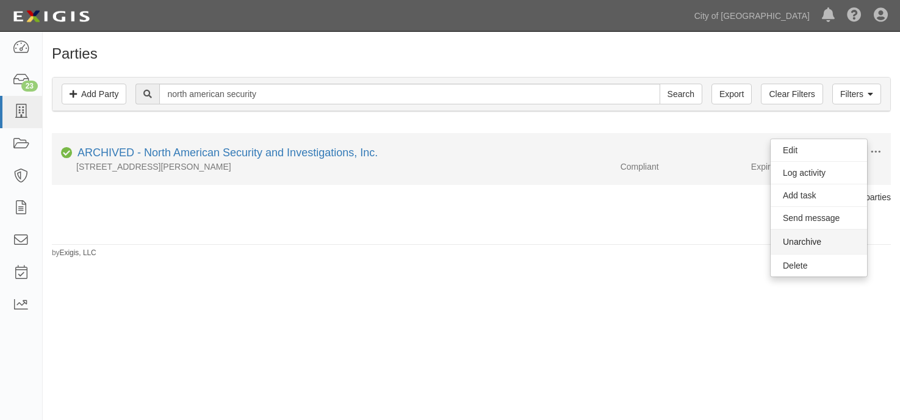
click at [792, 243] on button "Unarchive" at bounding box center [818, 241] width 96 height 24
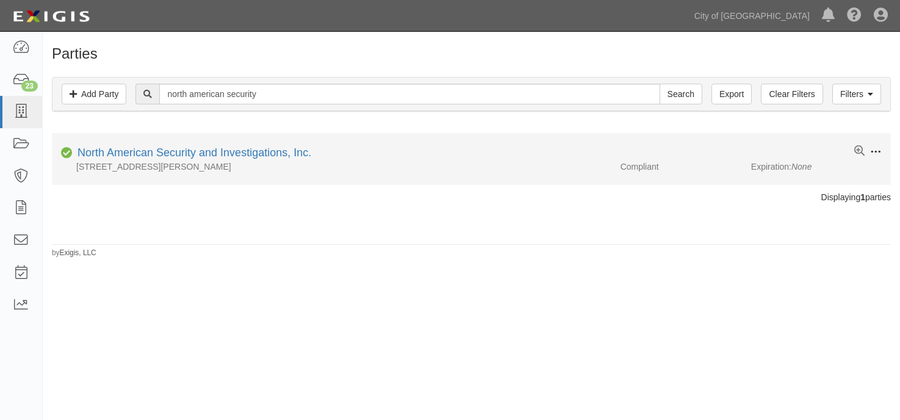
click at [877, 150] on span at bounding box center [875, 151] width 11 height 11
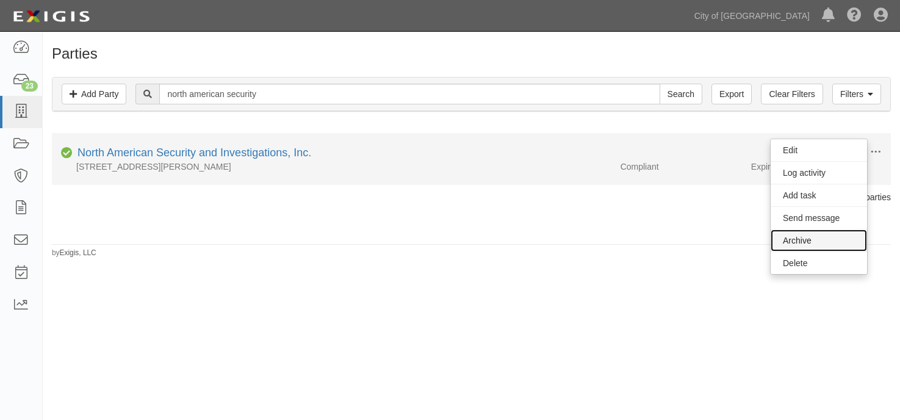
click at [810, 238] on link "Archive" at bounding box center [818, 240] width 96 height 22
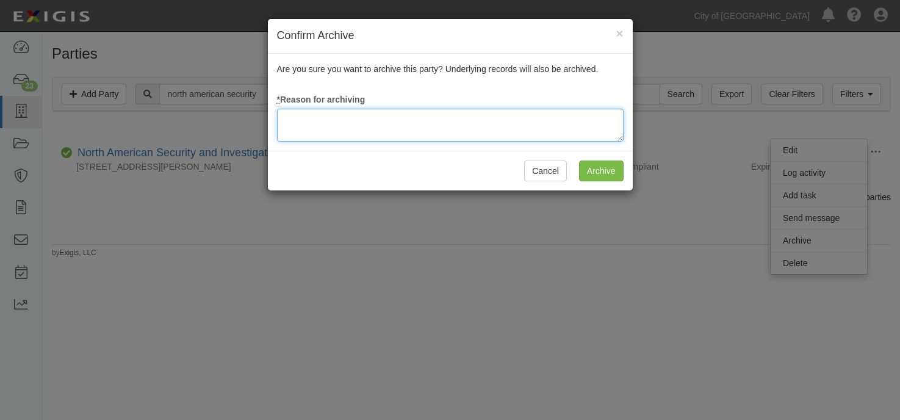
click at [515, 127] on textarea at bounding box center [450, 125] width 346 height 33
type textarea "update"
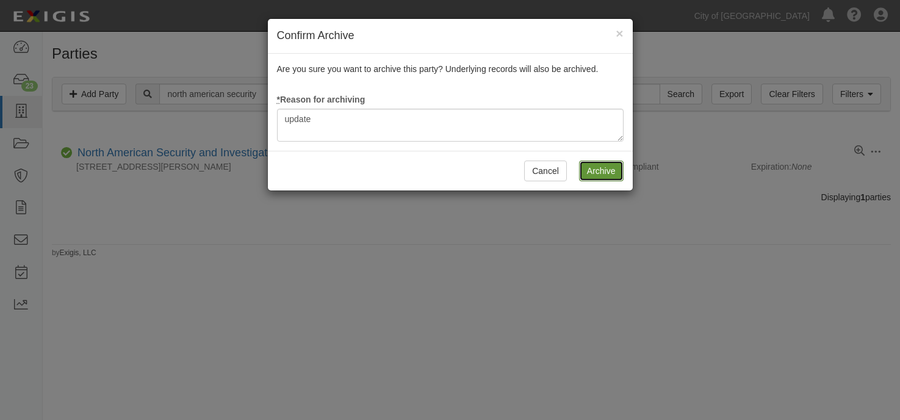
click at [591, 165] on input "Archive" at bounding box center [601, 170] width 45 height 21
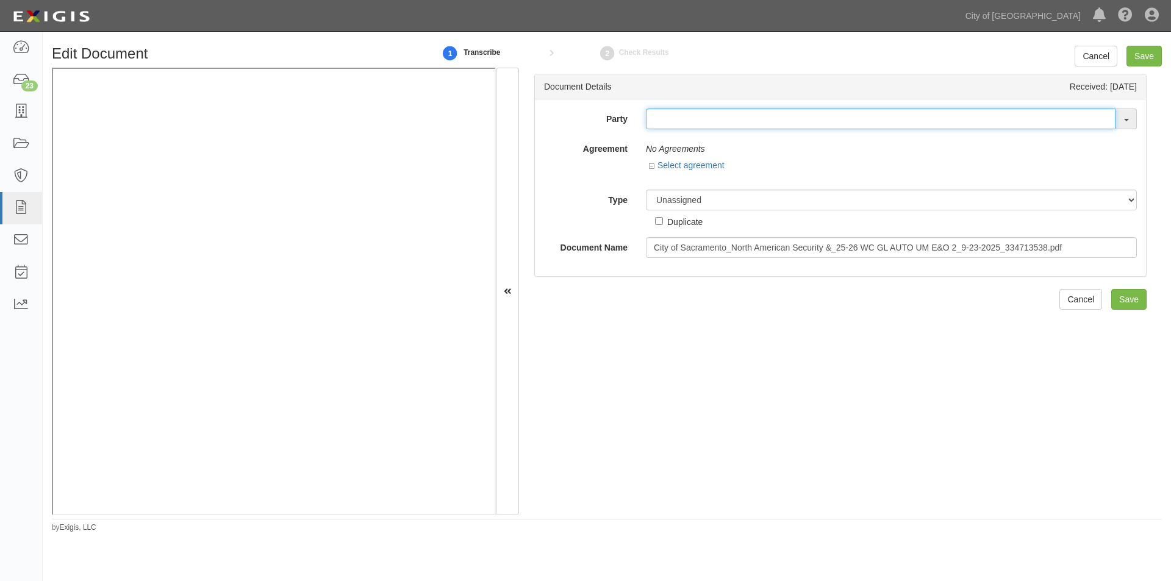
click at [658, 120] on input "text" at bounding box center [881, 119] width 470 height 21
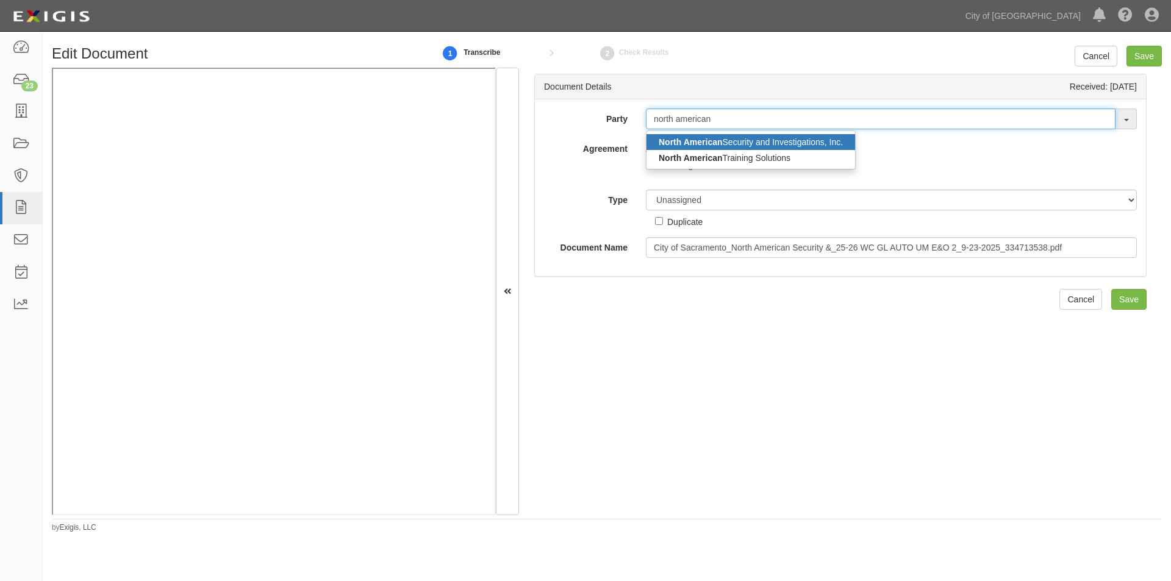
type input "north american"
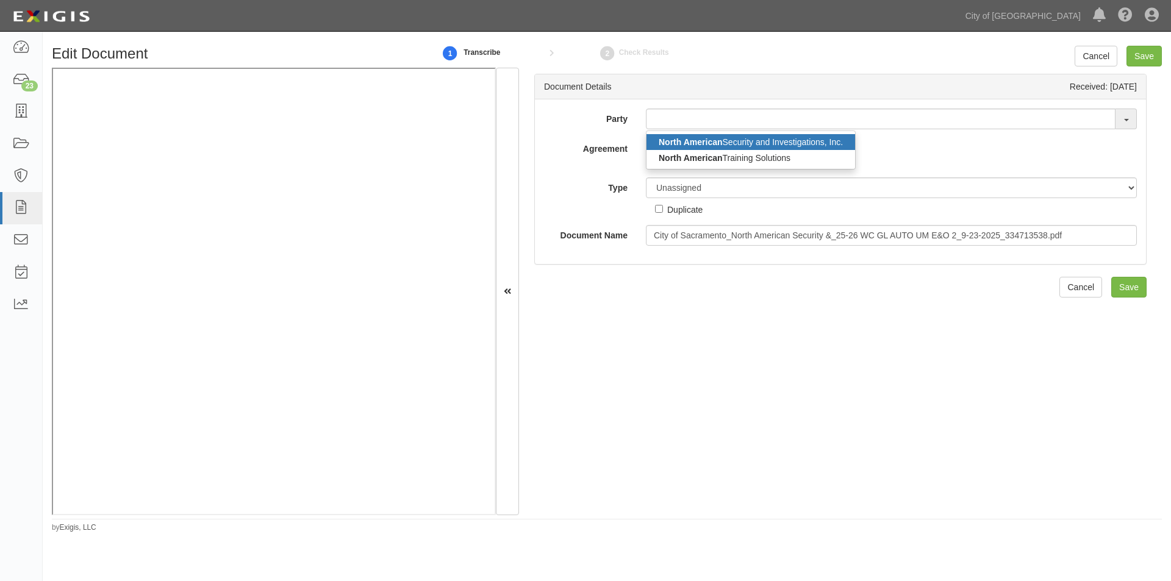
click at [714, 139] on strong "North American" at bounding box center [691, 142] width 64 height 10
type input "North American Security and Investigations, Inc."
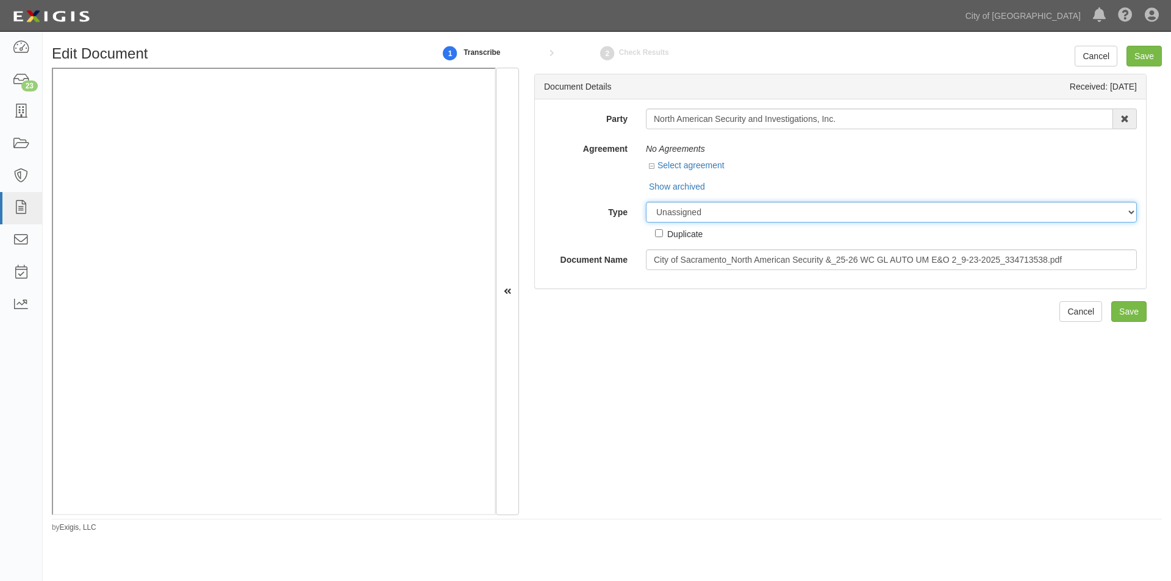
click at [720, 220] on select "Unassigned Binder Cancellation Notice Certificate Contract Endorsement Insuranc…" at bounding box center [891, 212] width 491 height 21
select select "OtherDetail"
click at [646, 202] on select "Unassigned Binder Cancellation Notice Certificate Contract Endorsement Insuranc…" at bounding box center [891, 212] width 491 height 21
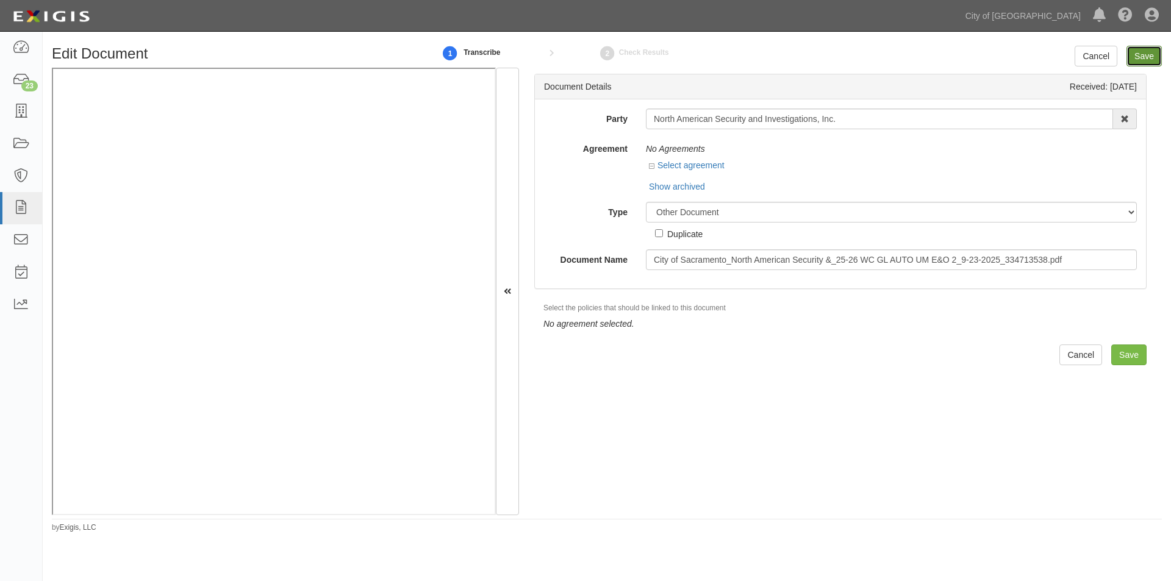
click at [1135, 56] on input "Save" at bounding box center [1144, 56] width 35 height 21
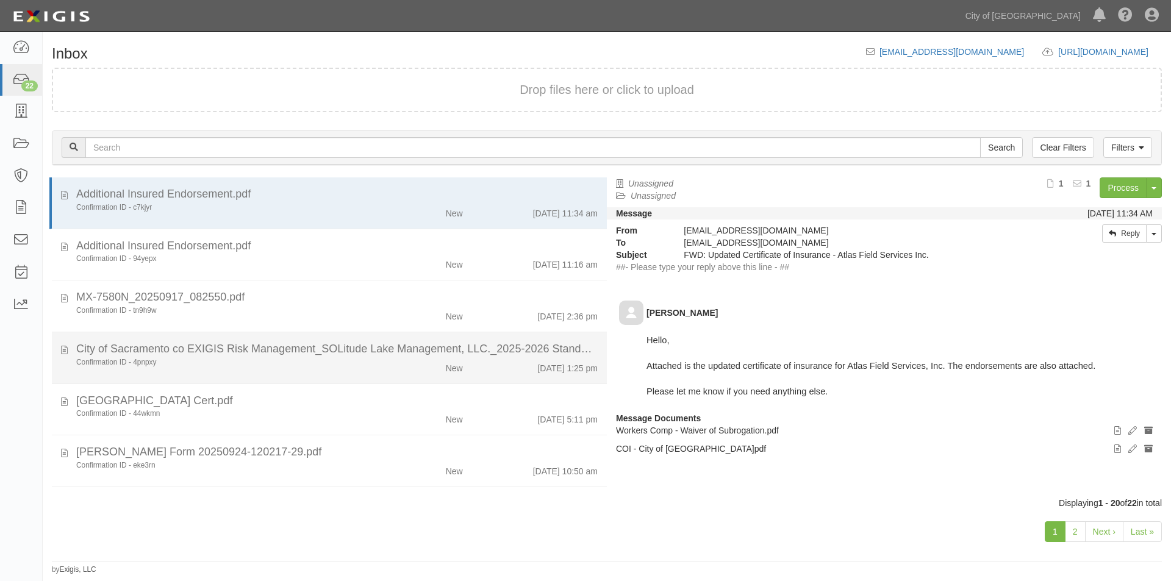
click at [271, 354] on div "City of Sacramento co EXIGIS Risk Management_SOLitude Lake Management, LLC._202…" at bounding box center [337, 350] width 522 height 16
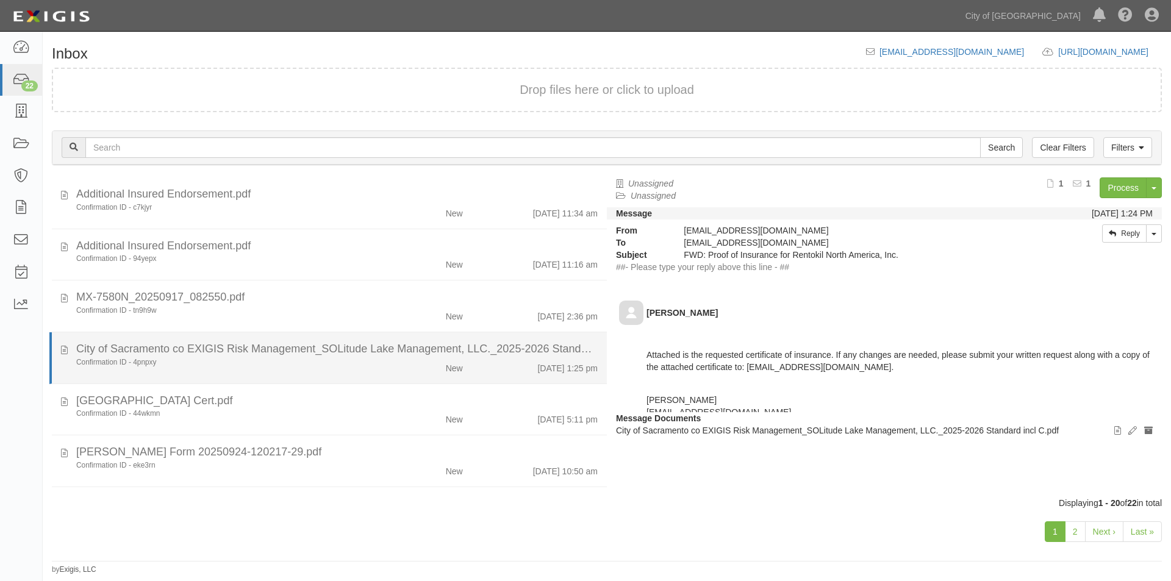
click at [271, 353] on div "City of Sacramento co EXIGIS Risk Management_SOLitude Lake Management, LLC._202…" at bounding box center [337, 350] width 522 height 16
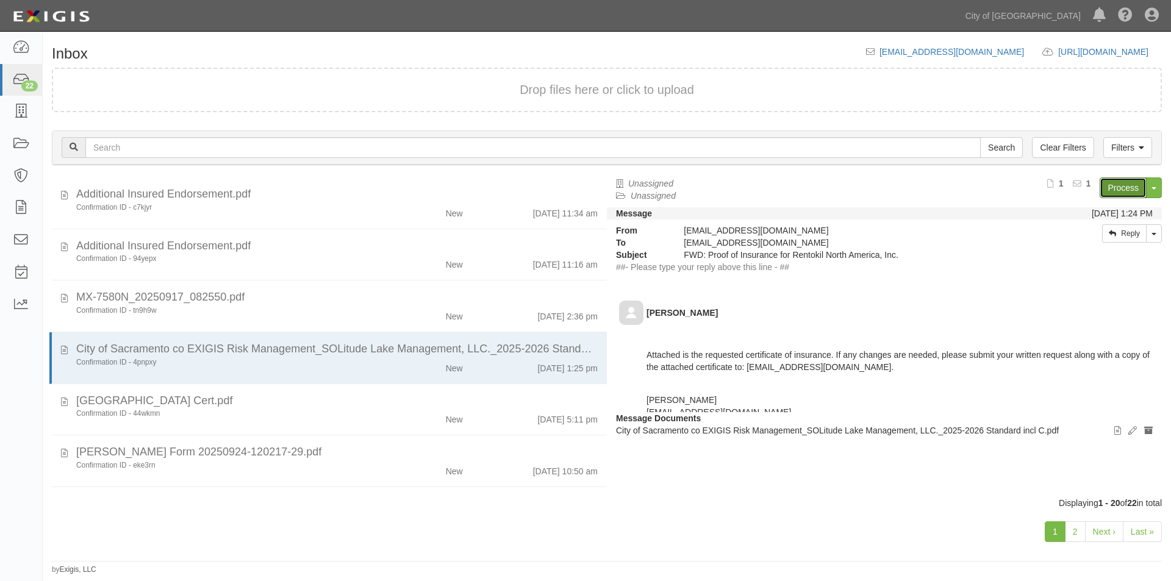
click at [1118, 190] on link "Process" at bounding box center [1123, 188] width 47 height 21
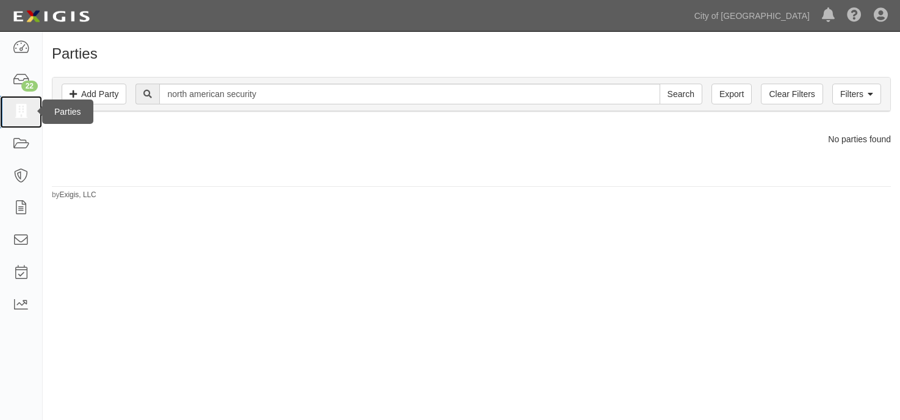
click at [27, 117] on icon at bounding box center [20, 112] width 17 height 14
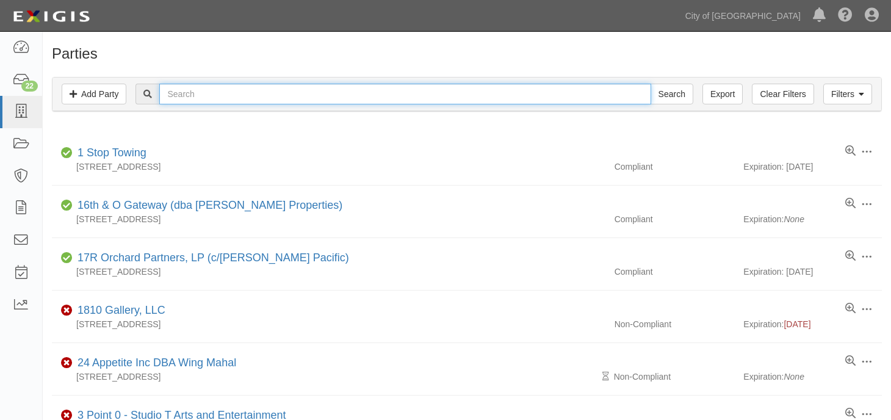
click at [441, 92] on input "text" at bounding box center [404, 94] width 491 height 21
type input "solitude"
click at [650, 84] on input "Search" at bounding box center [671, 94] width 43 height 21
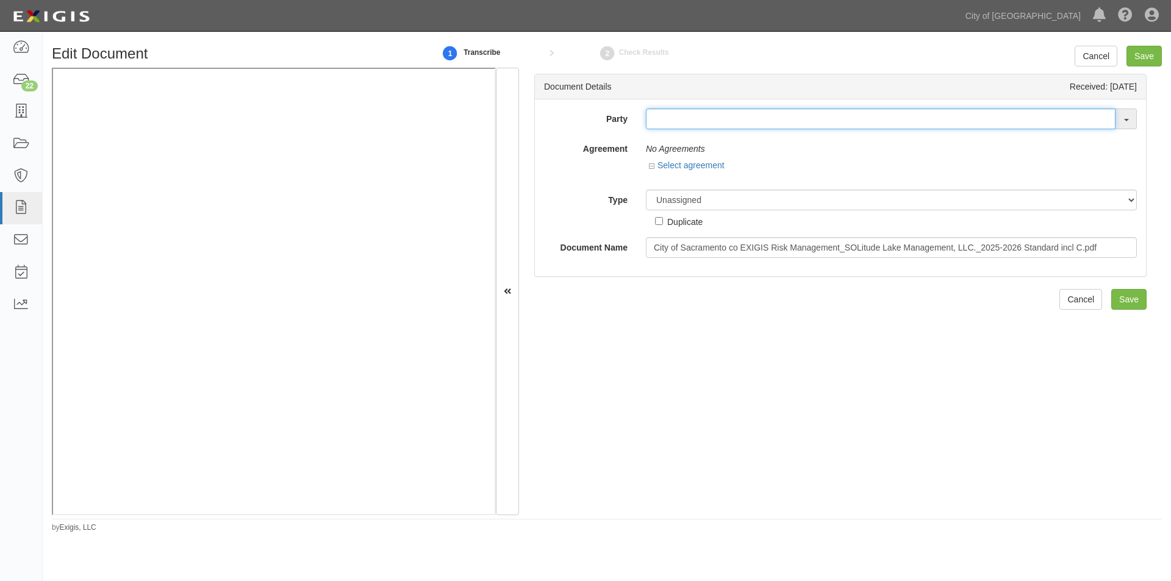
click at [680, 124] on input "text" at bounding box center [881, 119] width 470 height 21
type input "solitude"
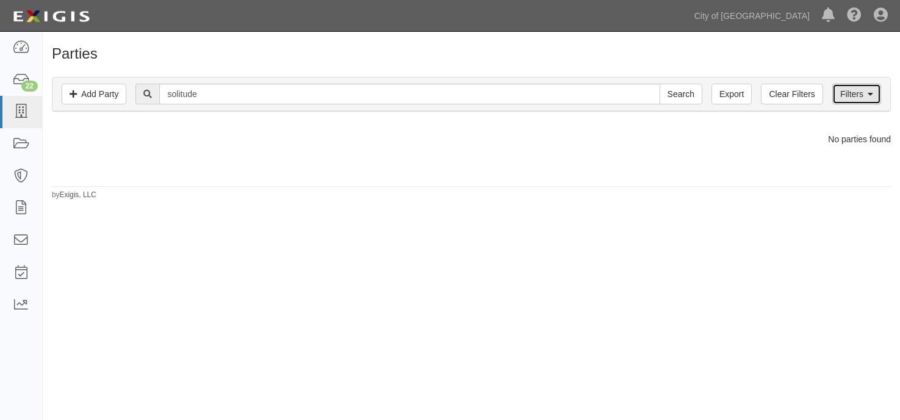
click at [842, 95] on link "Filters" at bounding box center [856, 94] width 49 height 21
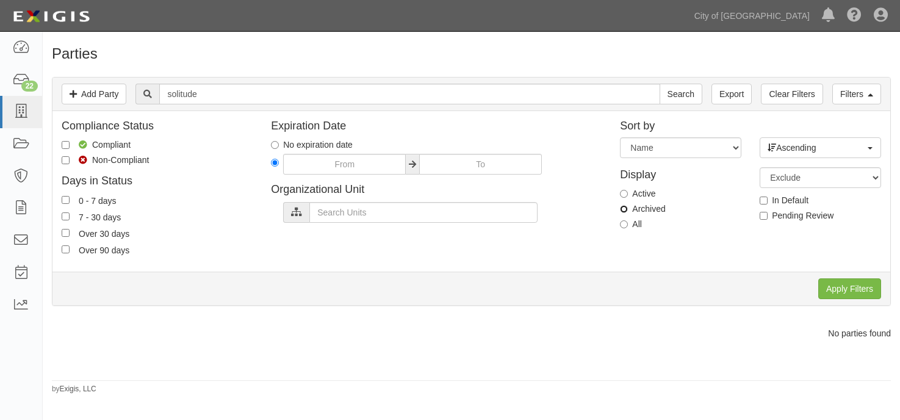
click at [627, 206] on input "Archived" at bounding box center [624, 209] width 8 height 8
radio input "true"
click at [841, 287] on input "Apply Filters" at bounding box center [849, 288] width 63 height 21
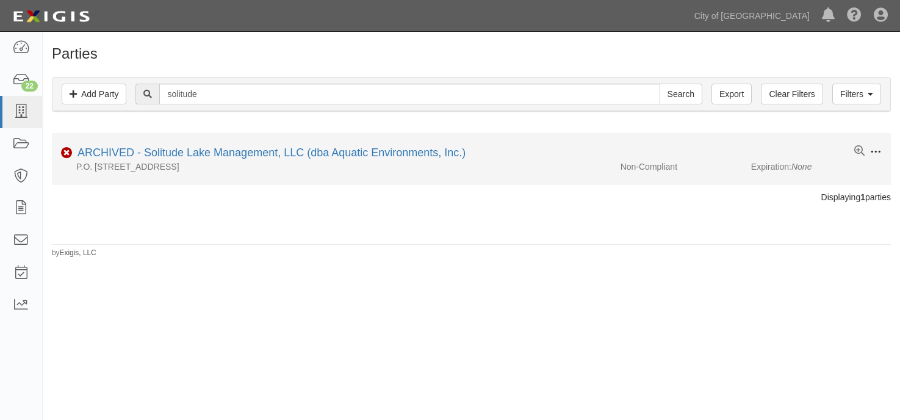
click at [867, 155] on button at bounding box center [872, 152] width 17 height 13
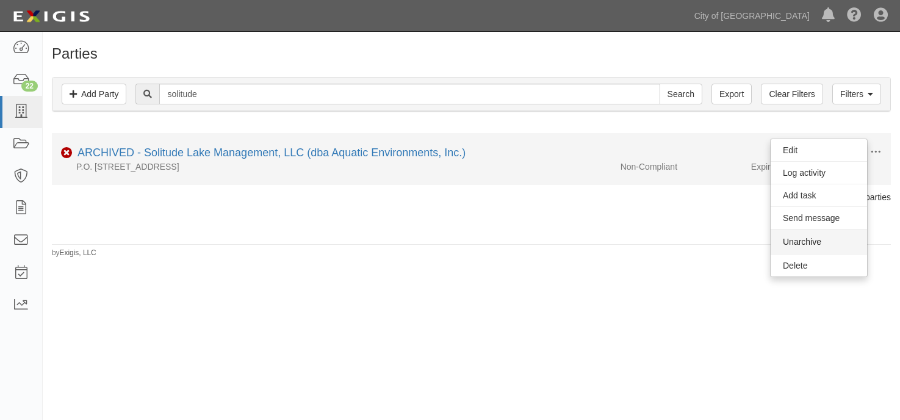
click at [822, 240] on button "Unarchive" at bounding box center [818, 241] width 96 height 24
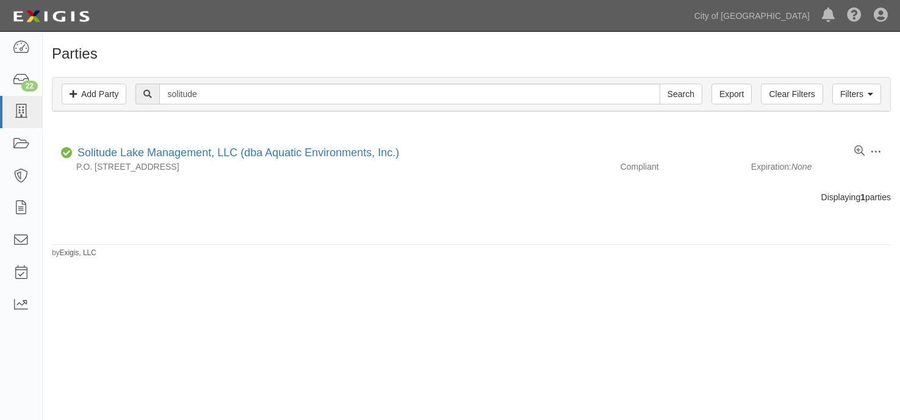
click at [235, 237] on div "Parties Add Party Filters Add Party Clear Filters Export solitude Search Filter…" at bounding box center [471, 152] width 857 height 212
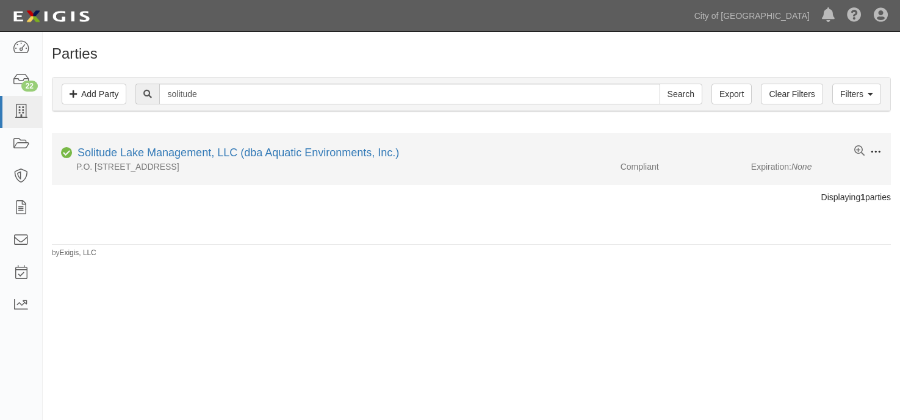
click at [872, 150] on span at bounding box center [875, 151] width 11 height 11
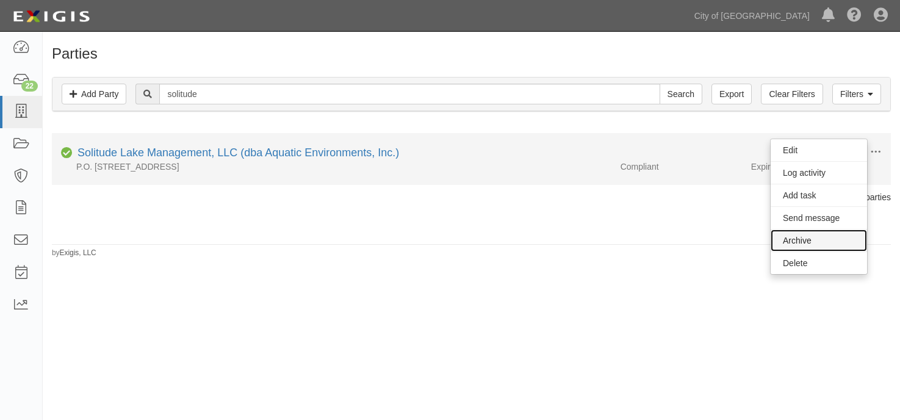
click at [822, 238] on link "Archive" at bounding box center [818, 240] width 96 height 22
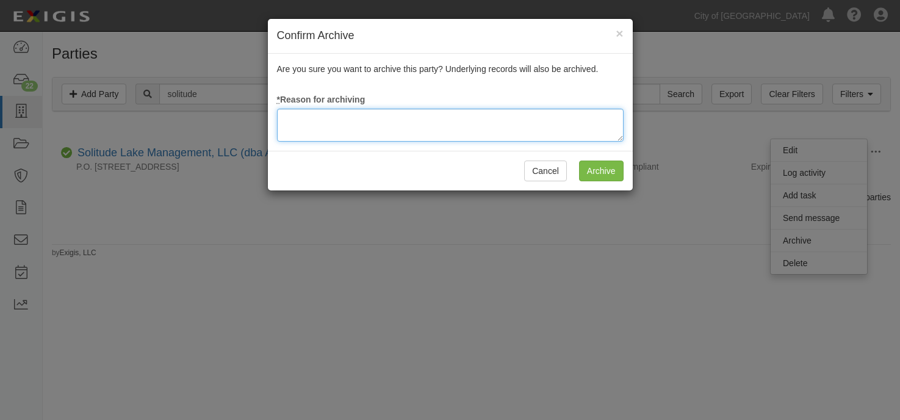
click at [523, 133] on textarea at bounding box center [450, 125] width 346 height 33
type textarea "update"
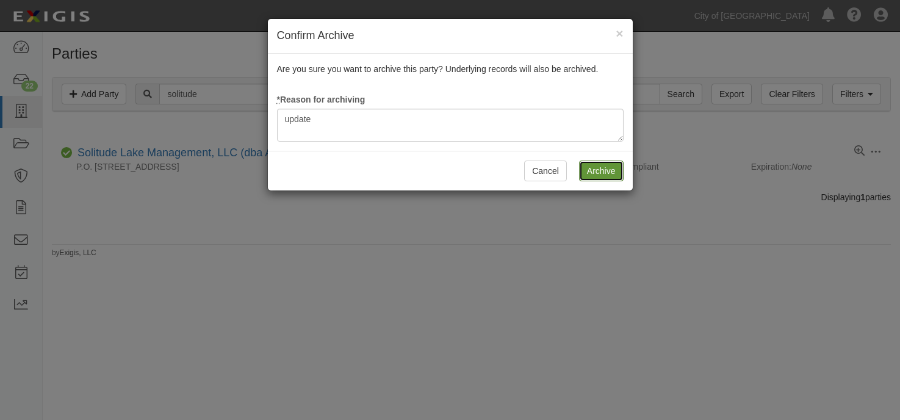
click at [600, 163] on input "Archive" at bounding box center [601, 170] width 45 height 21
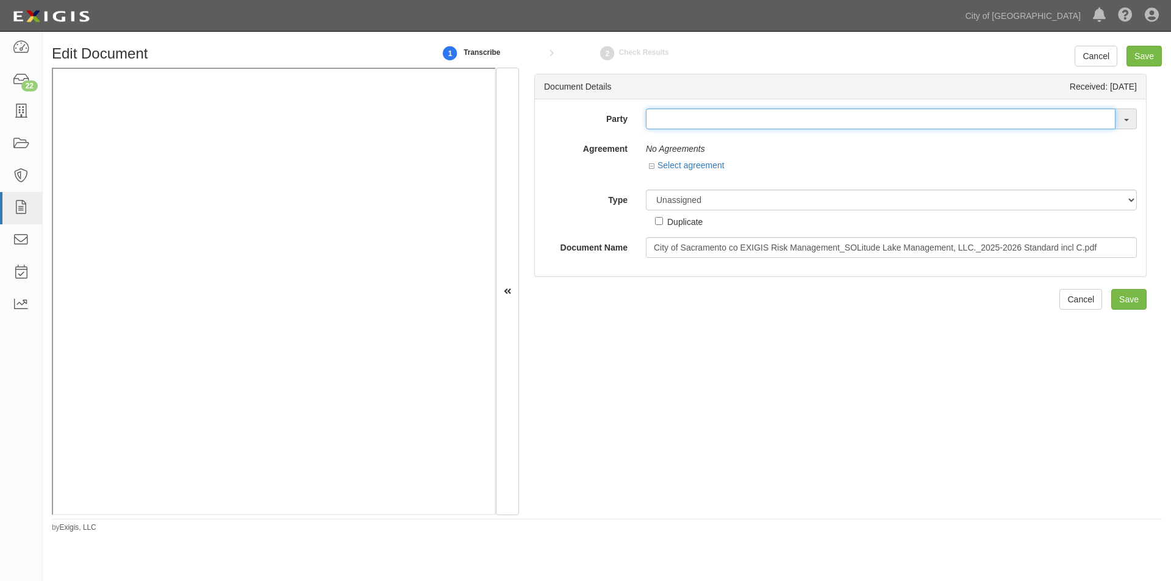
click at [675, 120] on input "text" at bounding box center [881, 119] width 470 height 21
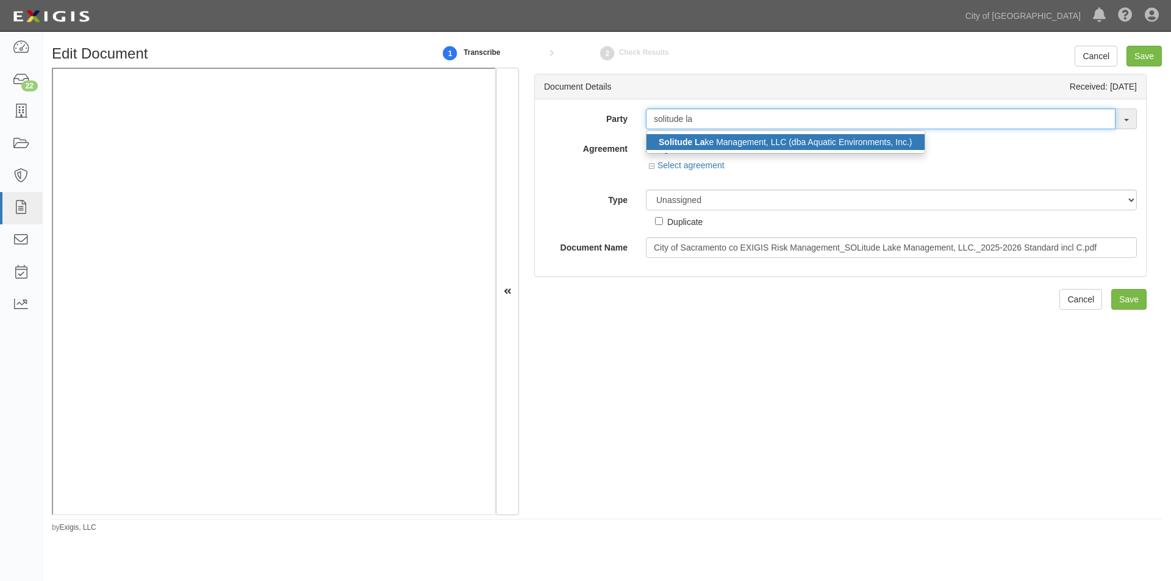
type input "solitude la"
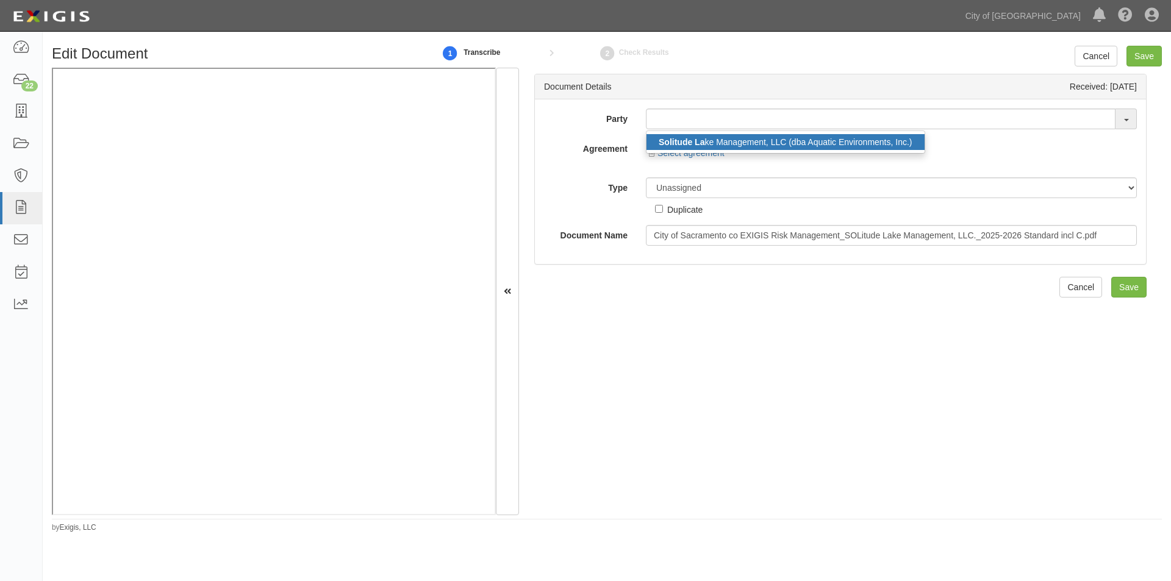
click at [691, 143] on strong "Solitude La" at bounding box center [682, 142] width 46 height 10
type input "Solitude Lake Management, LLC (dba Aquatic Environments, Inc.)"
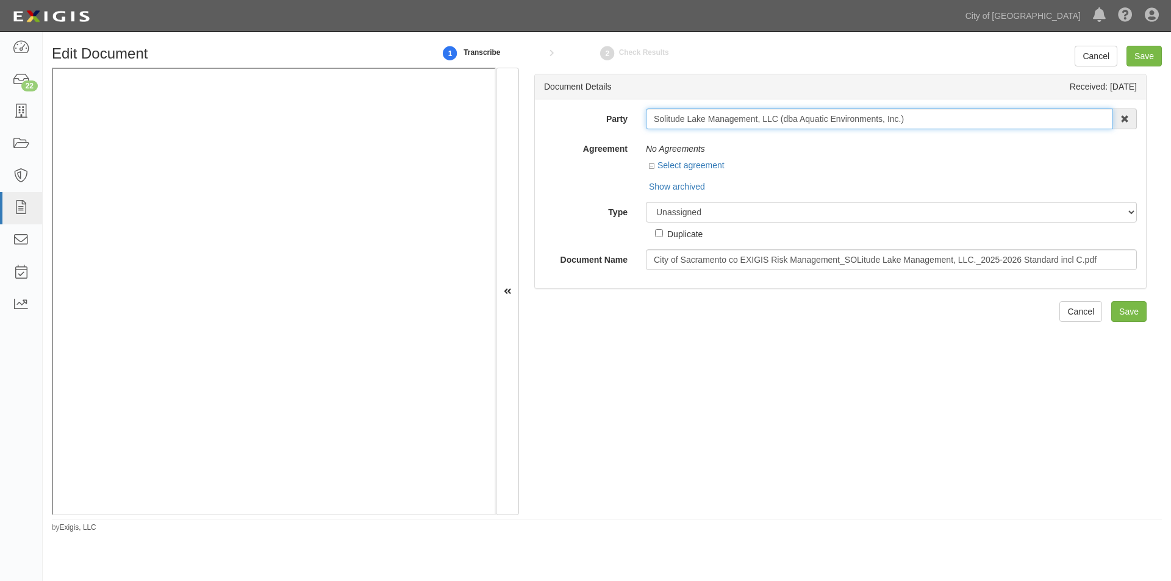
drag, startPoint x: 651, startPoint y: 119, endPoint x: 911, endPoint y: 109, distance: 260.1
click at [911, 109] on input "Solitude Lake Management, LLC (dba Aquatic Environments, Inc.)" at bounding box center [879, 119] width 467 height 21
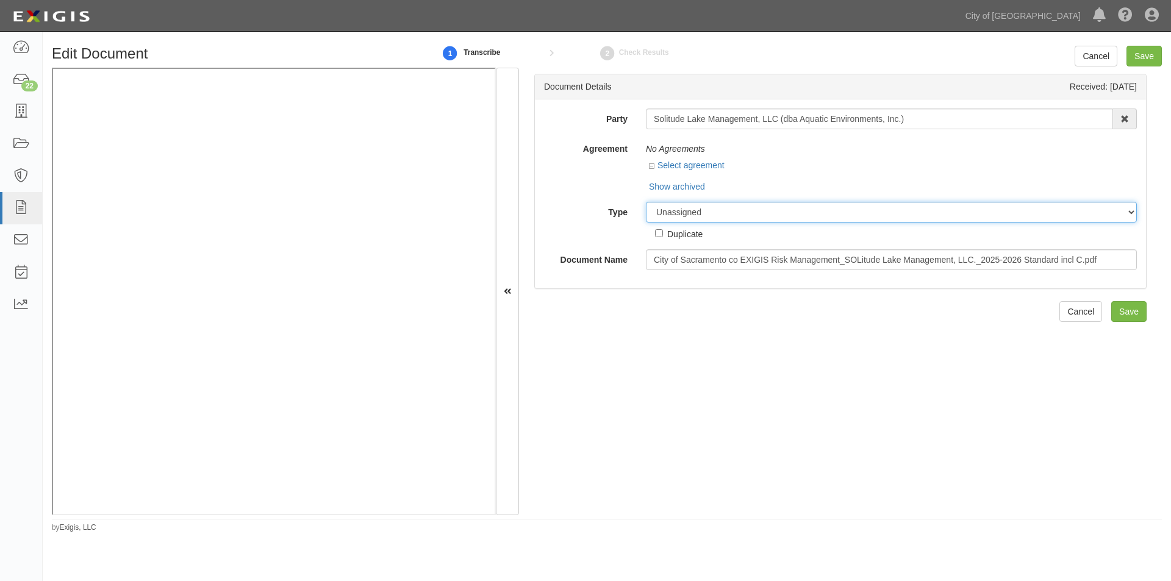
click at [692, 207] on select "Unassigned Binder Cancellation Notice Certificate Contract Endorsement Insuranc…" at bounding box center [891, 212] width 491 height 21
select select "OtherDetail"
click at [646, 202] on select "Unassigned Binder Cancellation Notice Certificate Contract Endorsement Insuranc…" at bounding box center [891, 212] width 491 height 21
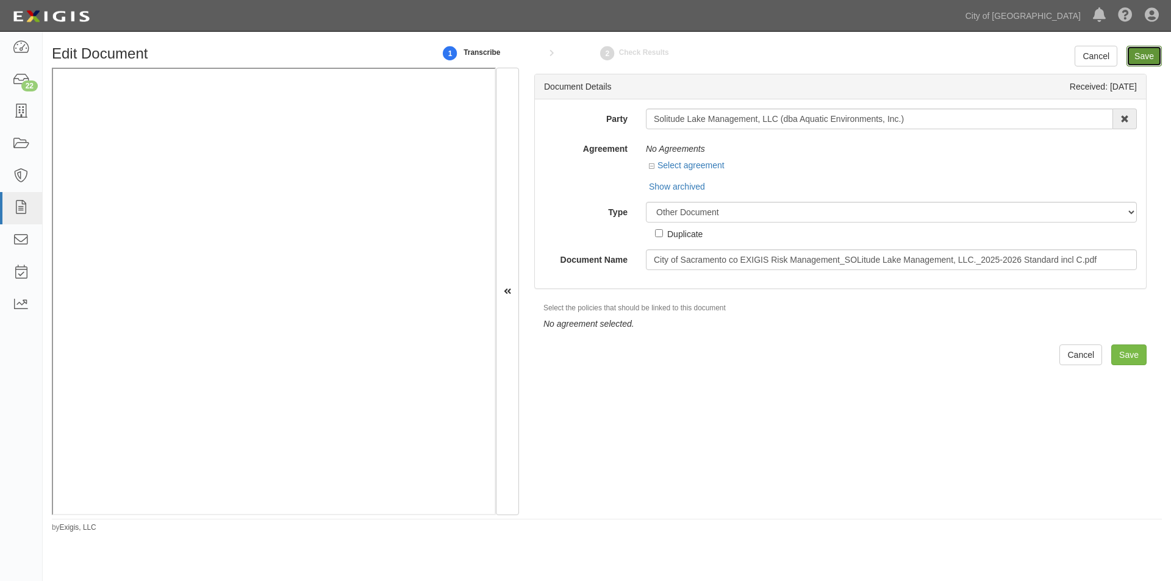
click at [1142, 54] on input "Save" at bounding box center [1144, 56] width 35 height 21
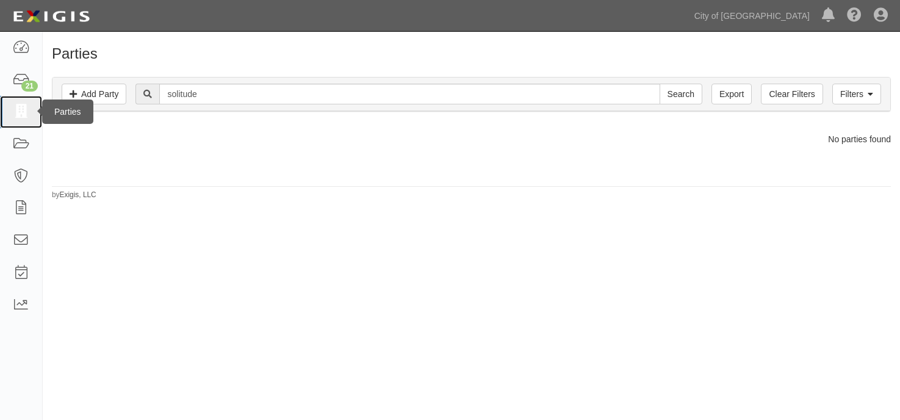
click at [18, 116] on icon at bounding box center [20, 112] width 17 height 14
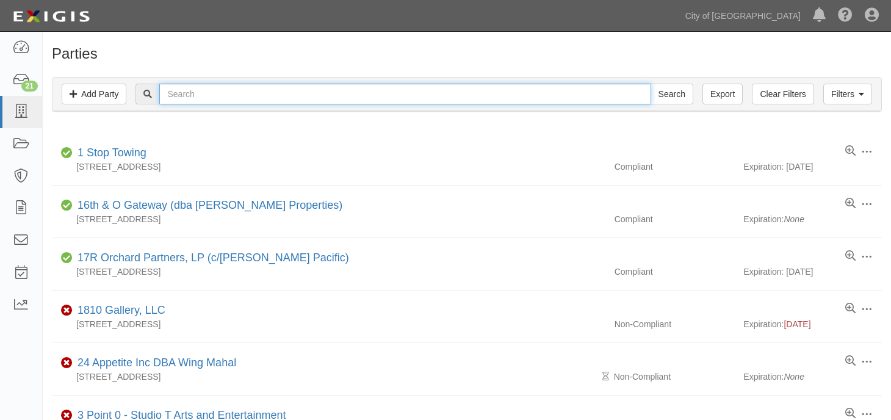
paste input "U.W.C"
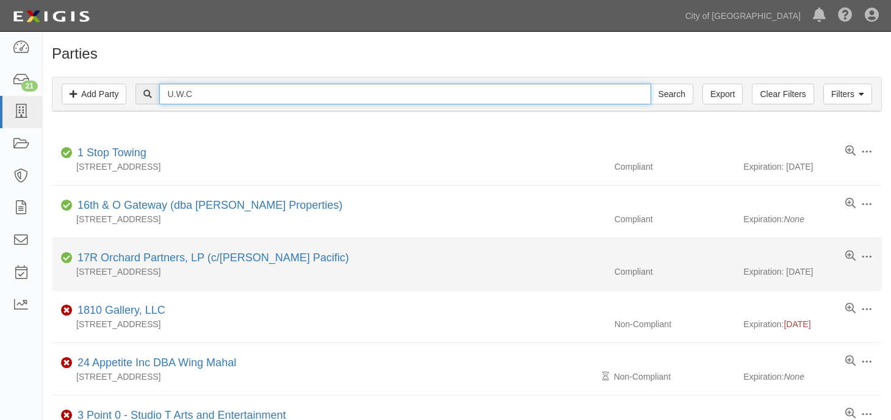
type input "U.W.C"
click at [650, 84] on input "Search" at bounding box center [671, 94] width 43 height 21
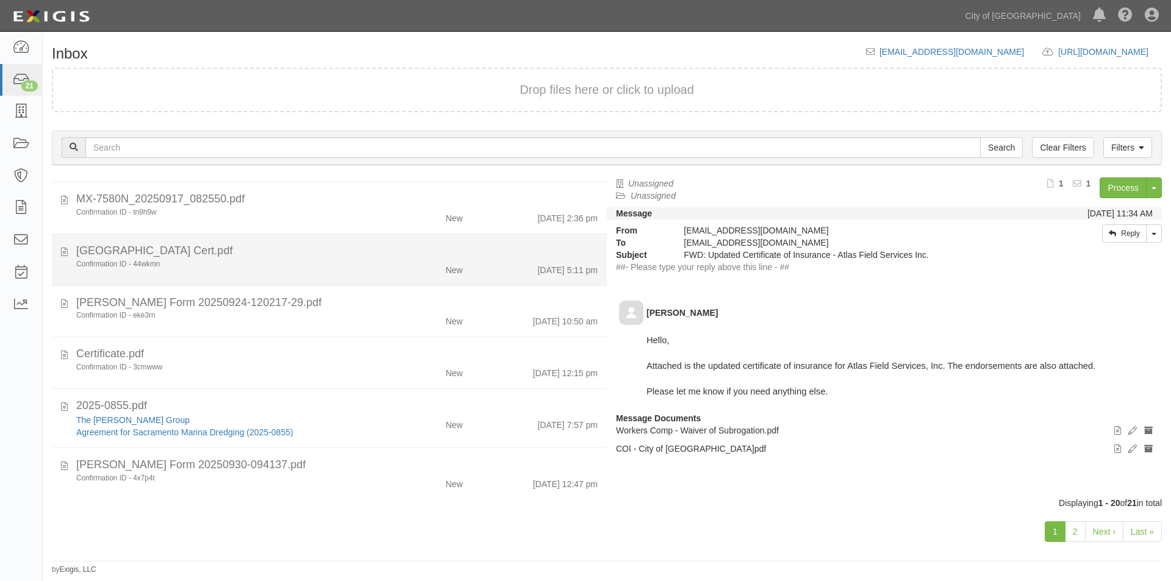
scroll to position [305, 0]
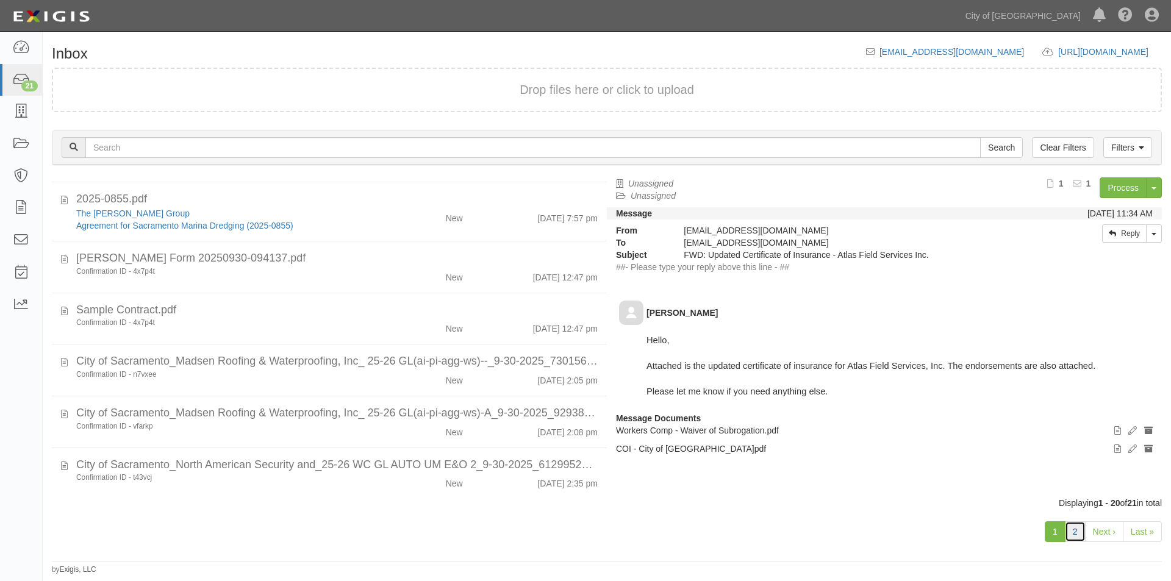
click at [1077, 532] on link "2" at bounding box center [1075, 532] width 21 height 21
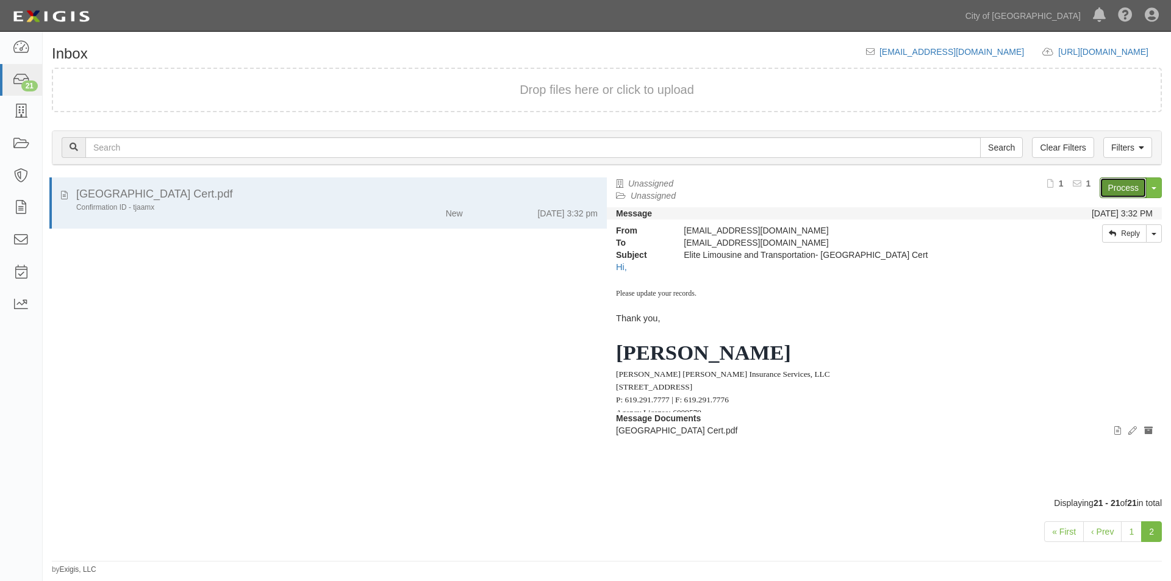
click at [1122, 193] on link "Process" at bounding box center [1123, 188] width 47 height 21
click at [1158, 183] on button "Toggle Document Dropdown" at bounding box center [1154, 188] width 16 height 21
click at [1107, 208] on link "Archive Document" at bounding box center [1113, 211] width 96 height 16
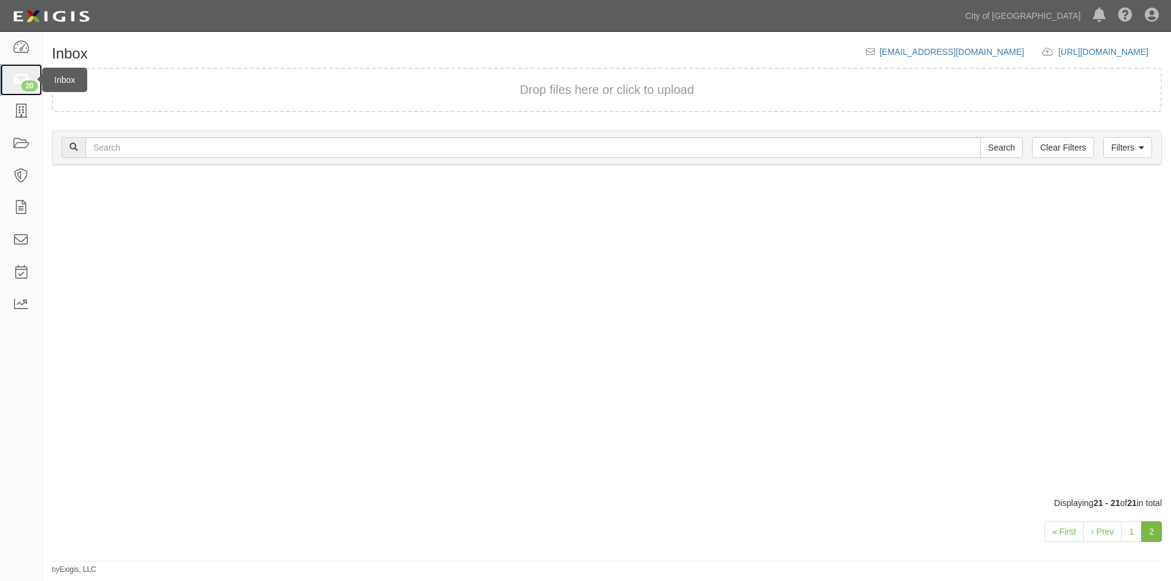
click at [21, 83] on div "20" at bounding box center [29, 86] width 16 height 11
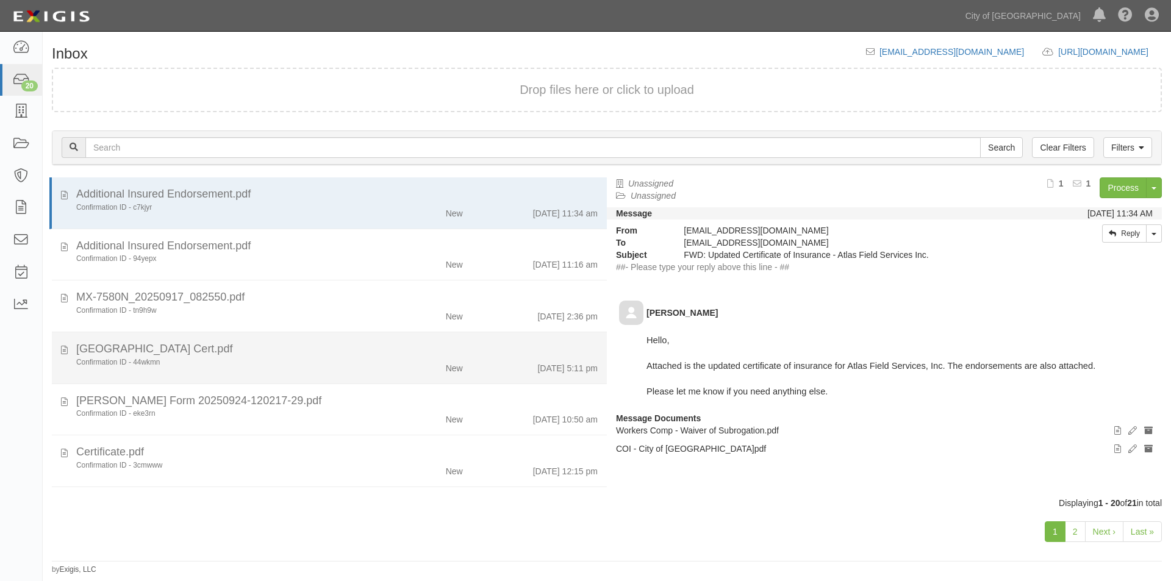
click at [293, 365] on div "Confirmation ID - 44wkmn" at bounding box center [224, 362] width 296 height 10
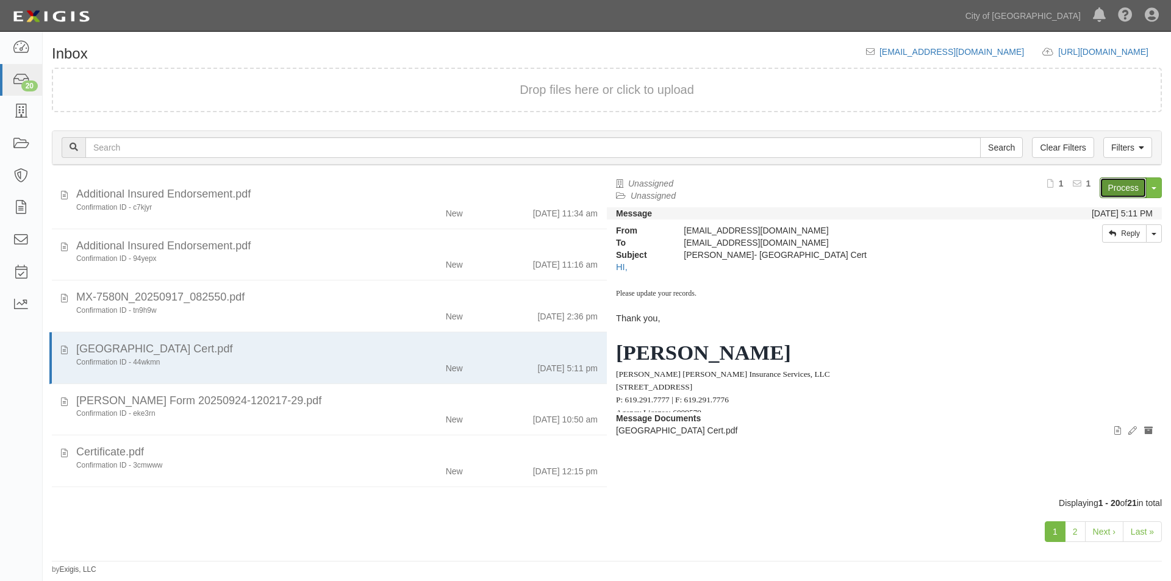
click at [1114, 190] on link "Process" at bounding box center [1123, 188] width 47 height 21
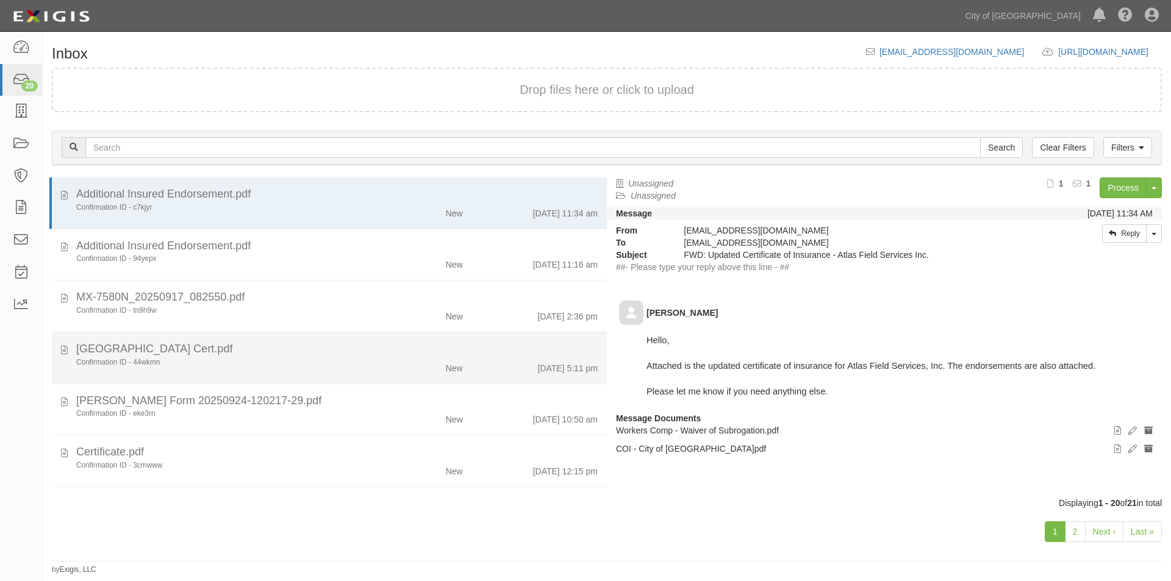
click at [270, 364] on div "Confirmation ID - 44wkmn" at bounding box center [224, 362] width 296 height 10
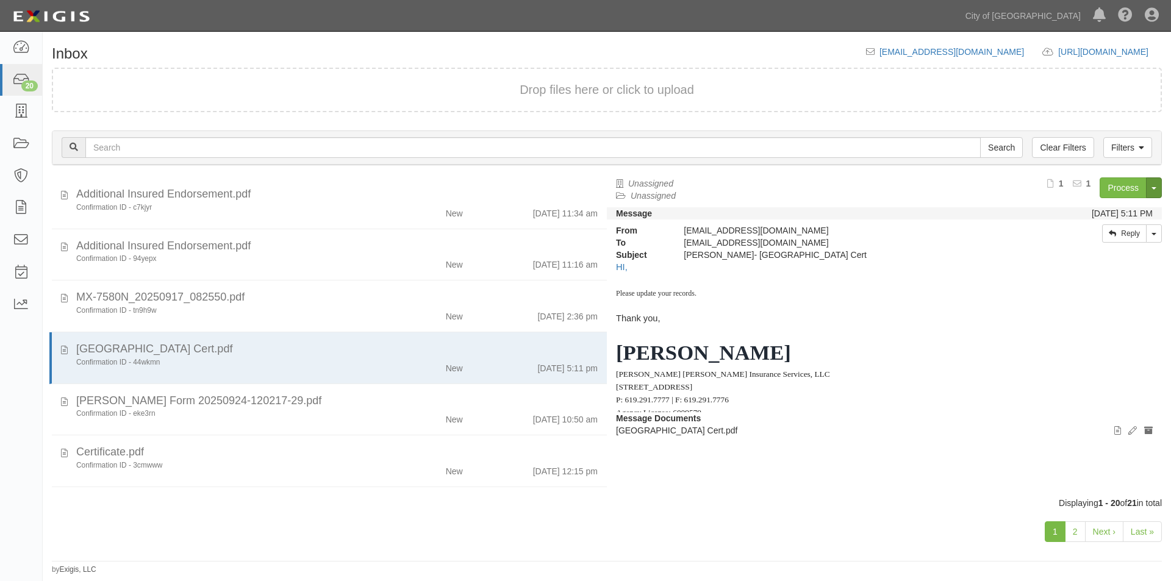
click at [1153, 189] on span "button" at bounding box center [1154, 188] width 5 height 2
click at [1110, 214] on link "Archive Document" at bounding box center [1113, 211] width 96 height 16
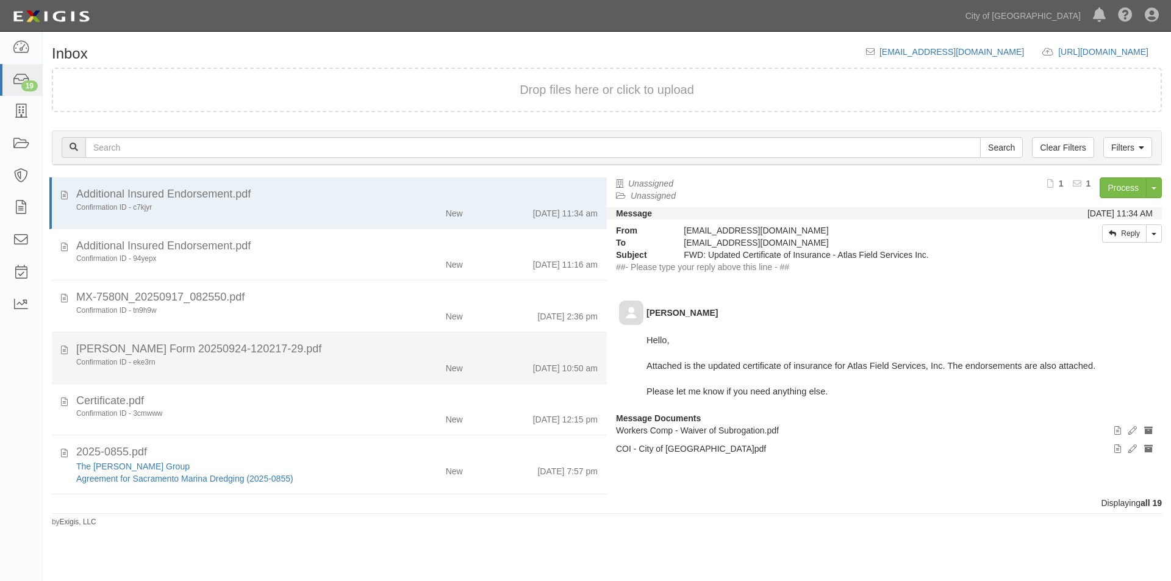
click at [268, 371] on div "Confirmation ID - eke3rn New 9/25/25 10:50 am" at bounding box center [337, 365] width 540 height 17
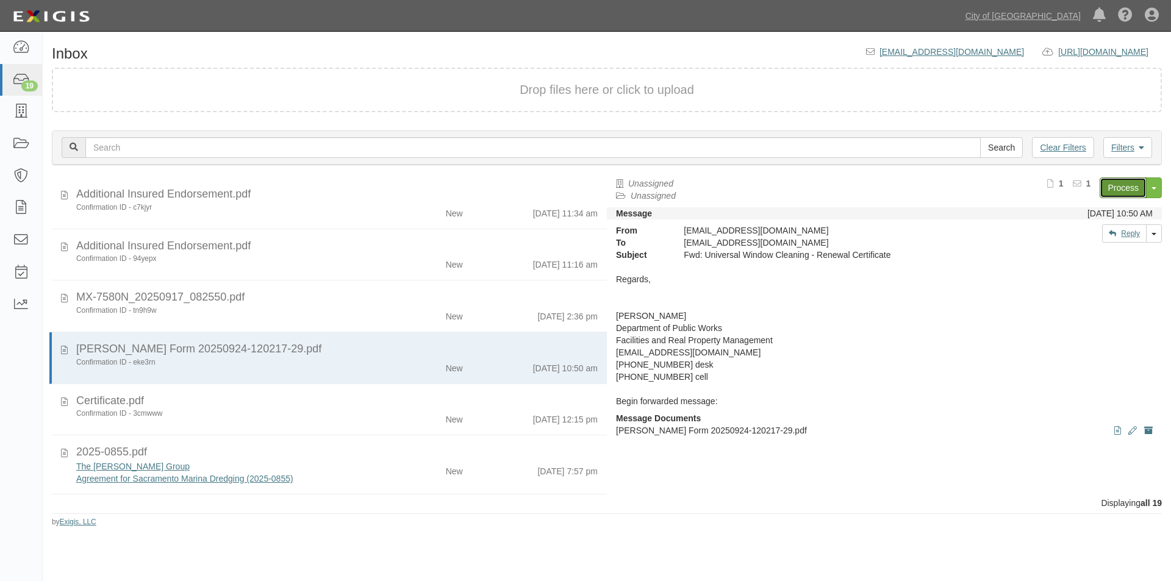
click at [1107, 186] on link "Process" at bounding box center [1123, 188] width 47 height 21
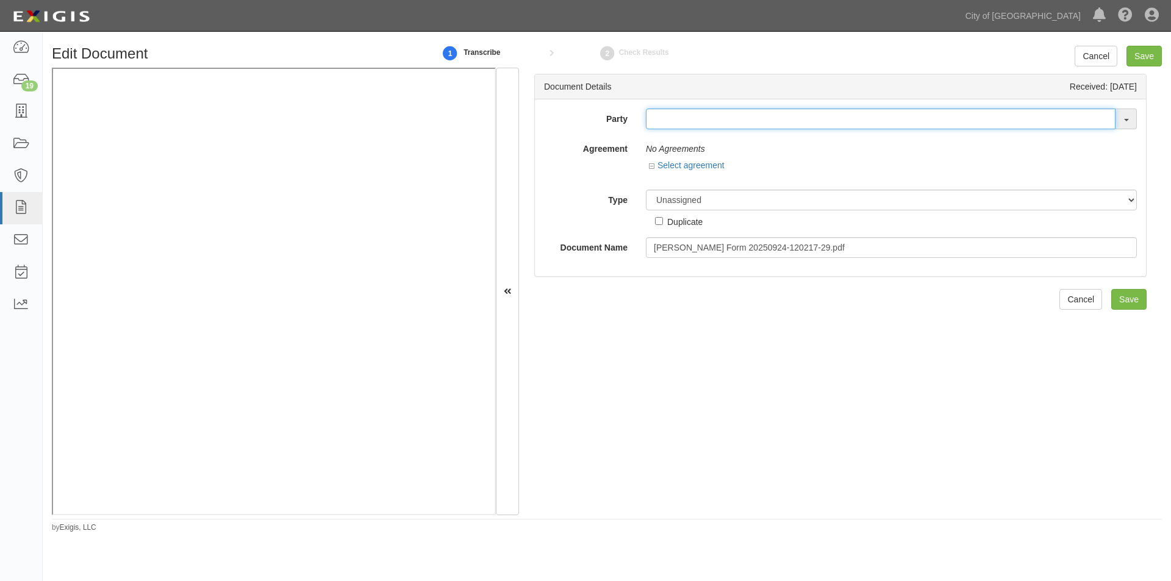
click at [662, 120] on input "text" at bounding box center [881, 119] width 470 height 21
type input "U.W.C"
click at [639, 116] on div "U.W.C Cushman & Wakefield U. S., Inc. 16th & O Gateway (dba Ravel Rasmussen Pro…" at bounding box center [891, 119] width 509 height 21
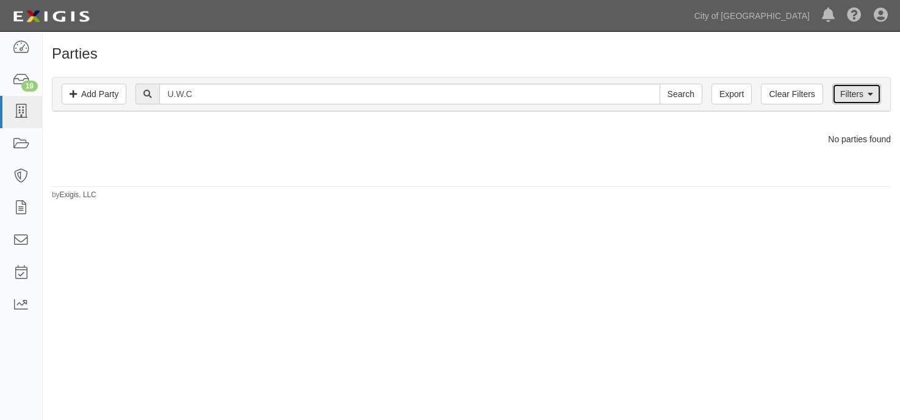
click at [853, 88] on link "Filters" at bounding box center [856, 94] width 49 height 21
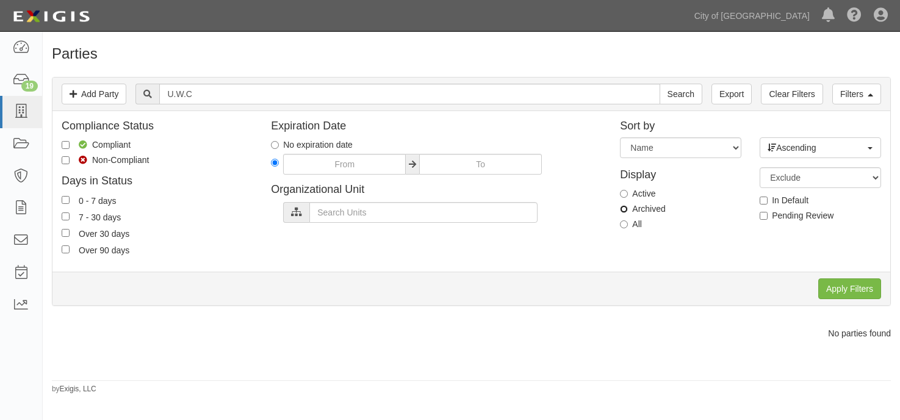
click at [622, 207] on input "Archived" at bounding box center [624, 209] width 8 height 8
radio input "true"
click at [838, 282] on input "Apply Filters" at bounding box center [849, 288] width 63 height 21
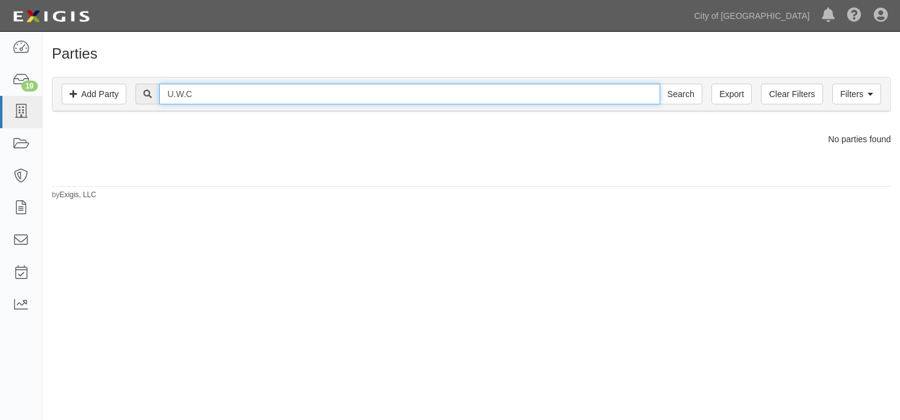
drag, startPoint x: 216, startPoint y: 99, endPoint x: 152, endPoint y: 99, distance: 64.1
click at [152, 99] on div "U.W.C Search" at bounding box center [418, 94] width 566 height 21
type input "universal window"
click at [659, 84] on input "Search" at bounding box center [680, 94] width 43 height 21
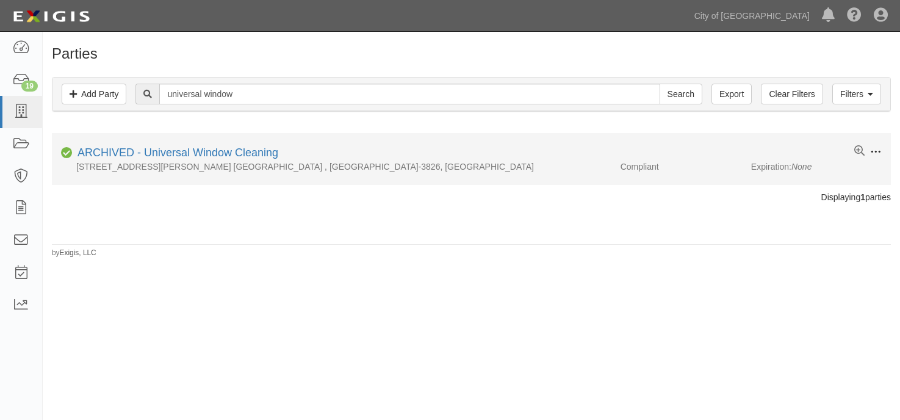
click at [875, 153] on span at bounding box center [875, 151] width 11 height 11
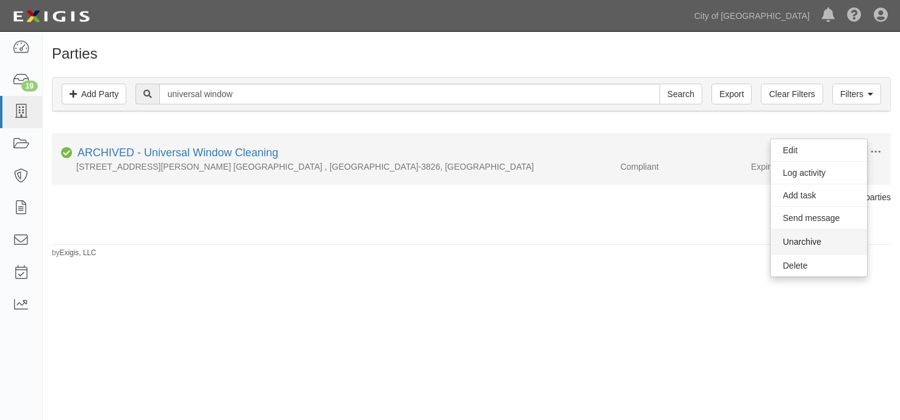
click at [819, 245] on button "Unarchive" at bounding box center [818, 241] width 96 height 24
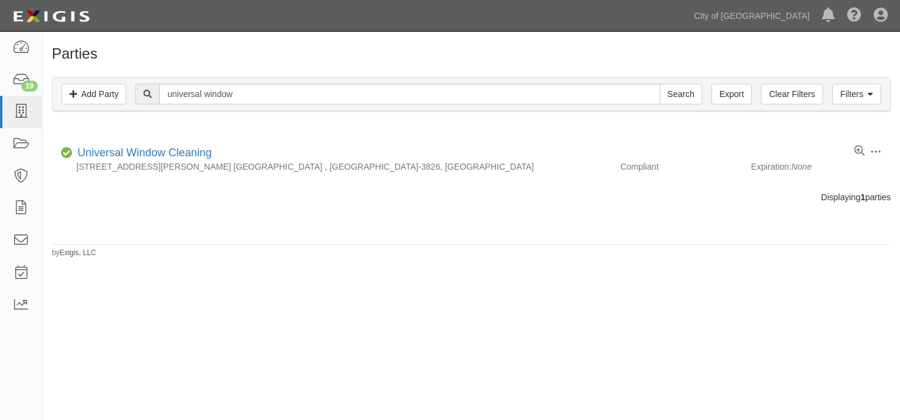
click at [149, 273] on div "Parties Add Party Filters Add Party Clear Filters Export universal window Searc…" at bounding box center [450, 226] width 900 height 378
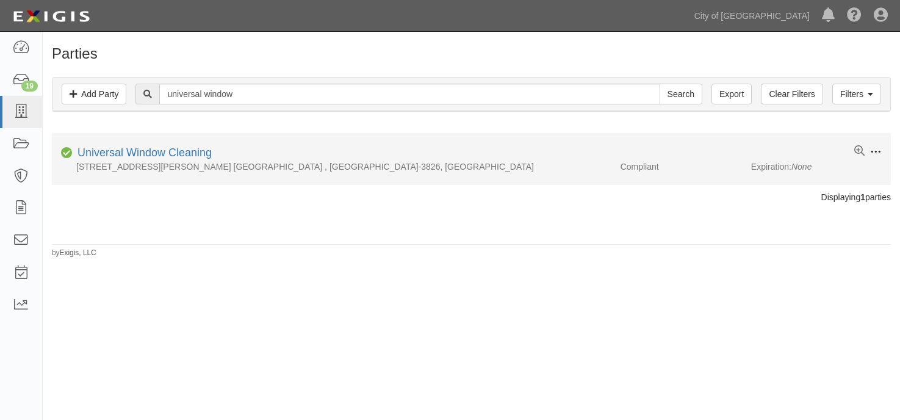
click at [870, 154] on span at bounding box center [875, 151] width 11 height 11
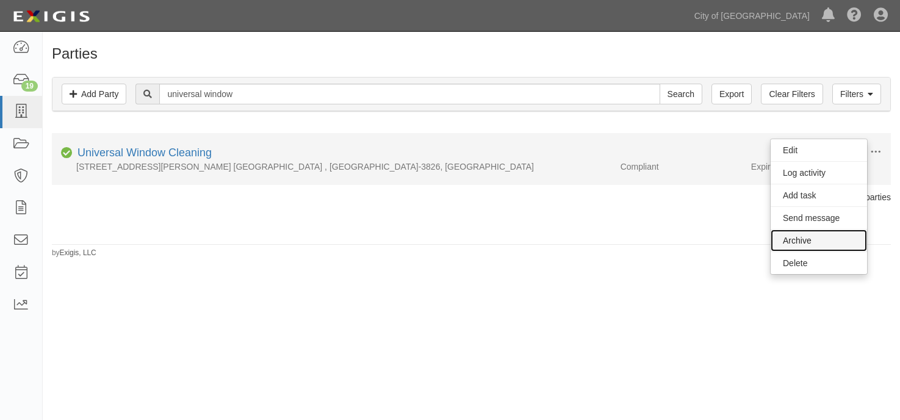
click at [807, 242] on link "Archive" at bounding box center [818, 240] width 96 height 22
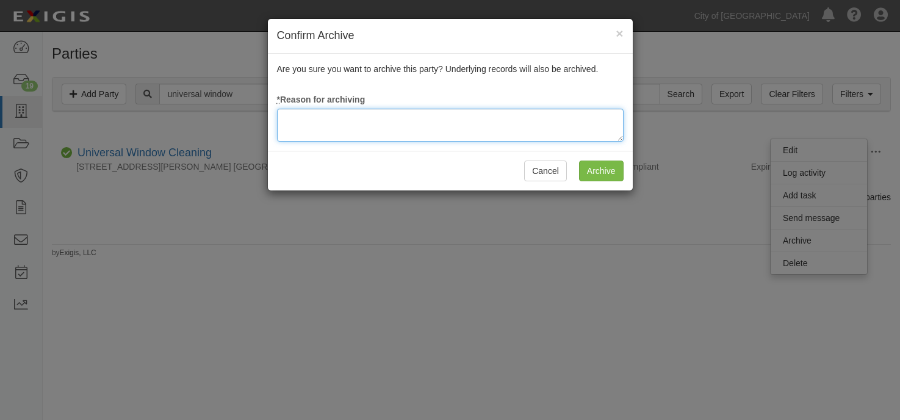
click at [558, 135] on textarea at bounding box center [450, 125] width 346 height 33
type textarea "update"
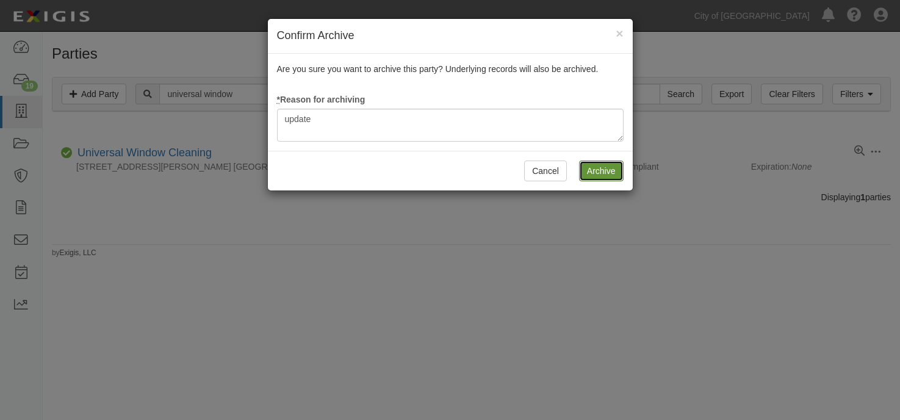
click at [610, 167] on input "Archive" at bounding box center [601, 170] width 45 height 21
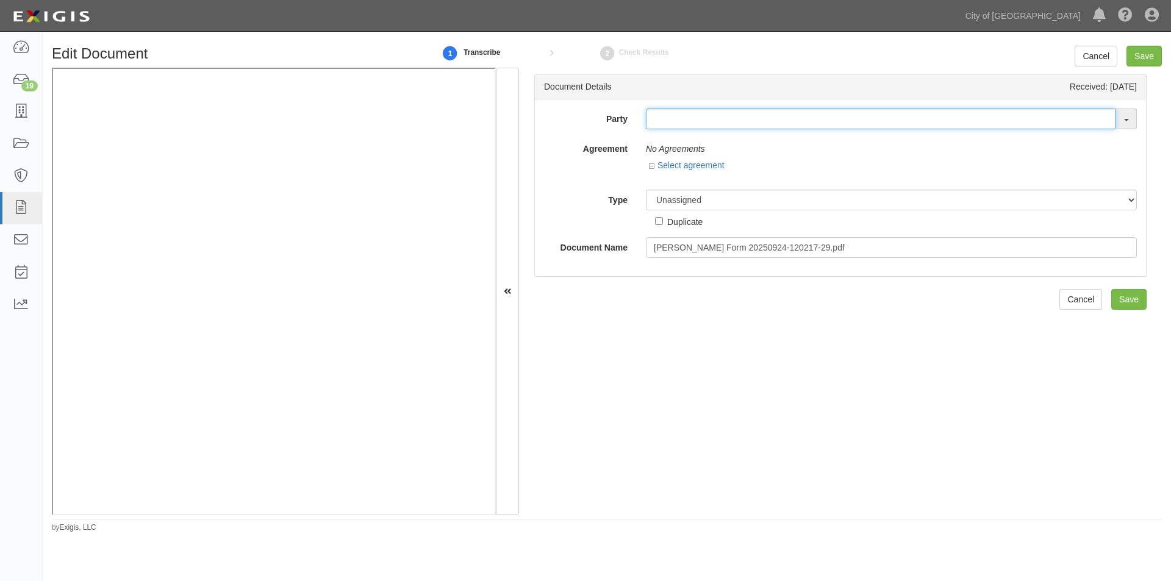
click at [742, 120] on input "text" at bounding box center [881, 119] width 470 height 21
type input "universal wind"
click at [753, 137] on link "Universal Wind ow Cleaning" at bounding box center [713, 142] width 133 height 16
type input "Universal Window Cleaning"
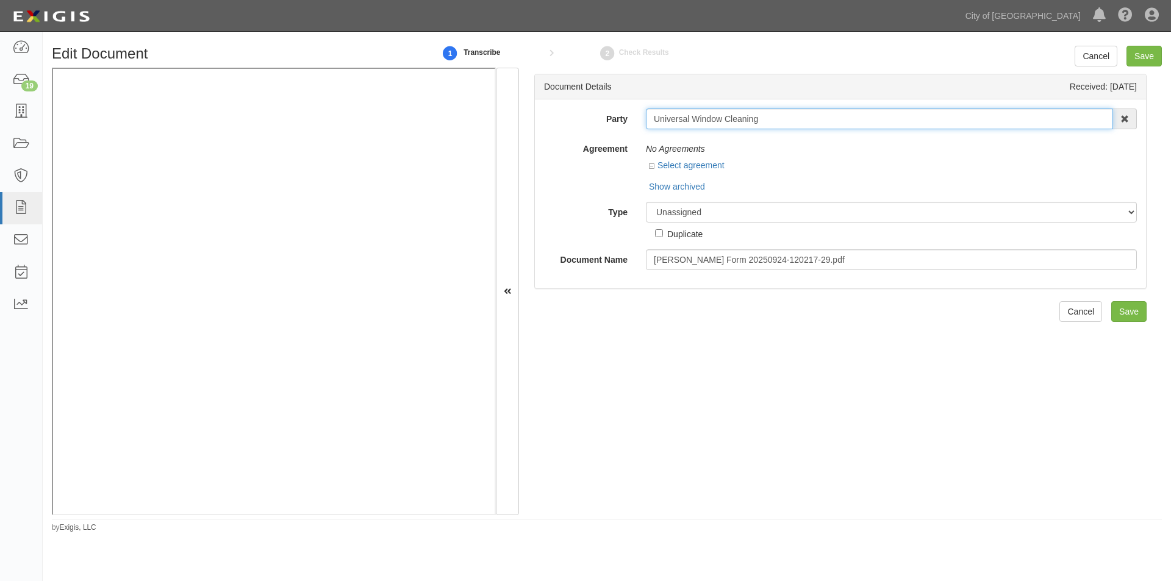
drag, startPoint x: 764, startPoint y: 118, endPoint x: 655, endPoint y: 124, distance: 109.4
click at [633, 126] on div "Party Universal Window Cleaning Universal Wind ow Cleaning 16th & O Gateway (db…" at bounding box center [840, 119] width 611 height 21
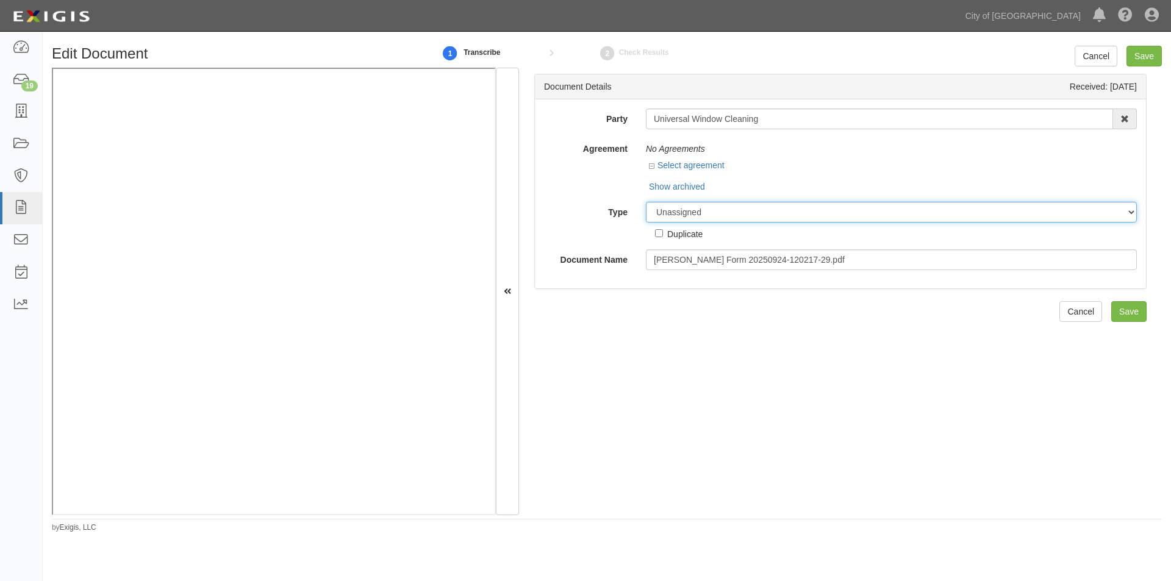
click at [689, 209] on select "Unassigned Binder Cancellation Notice Certificate Contract Endorsement Insuranc…" at bounding box center [891, 212] width 491 height 21
select select "OtherDetail"
click at [646, 202] on select "Unassigned Binder Cancellation Notice Certificate Contract Endorsement Insuranc…" at bounding box center [891, 212] width 491 height 21
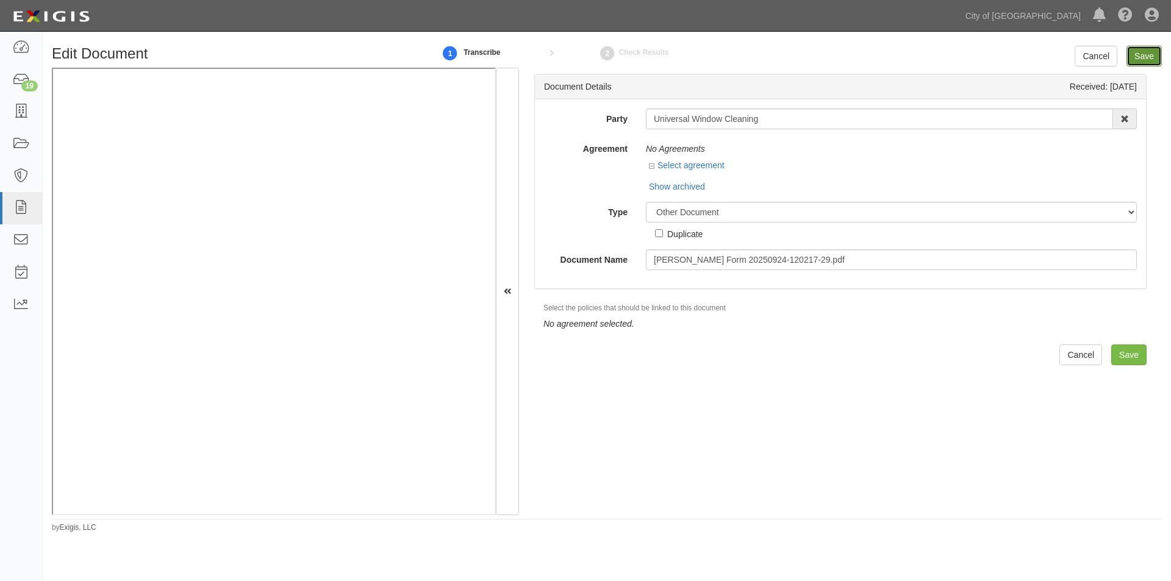
click at [1134, 55] on input "Save" at bounding box center [1144, 56] width 35 height 21
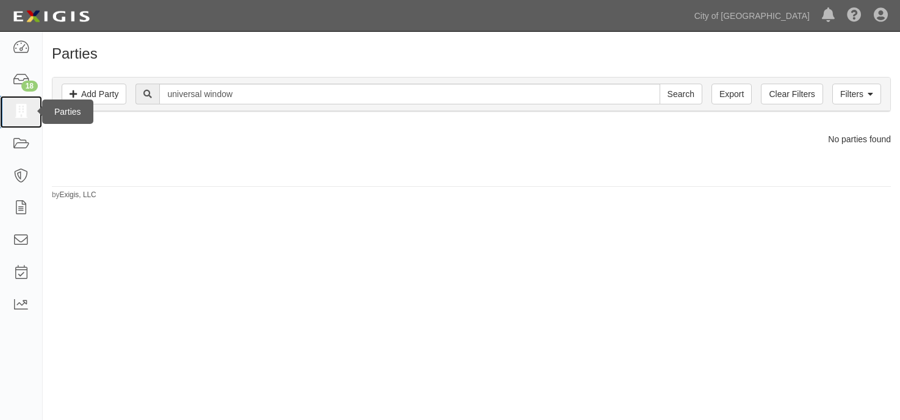
click at [13, 110] on icon at bounding box center [20, 112] width 17 height 14
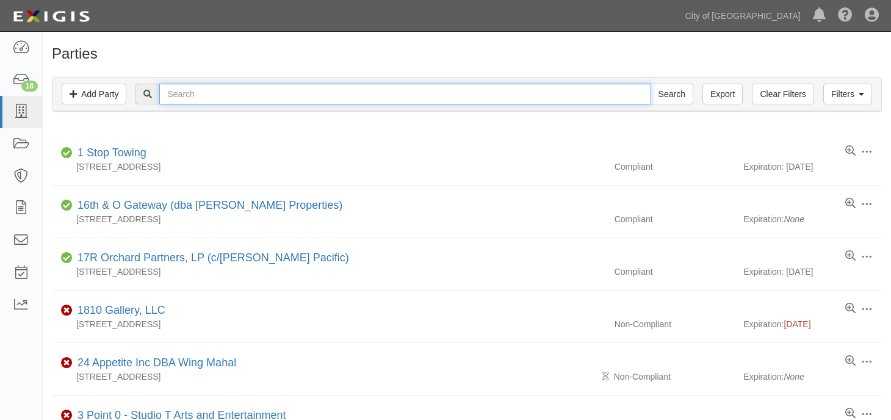
click at [190, 88] on input "text" at bounding box center [404, 94] width 491 height 21
type input "imagecon"
click at [650, 84] on input "Search" at bounding box center [671, 94] width 43 height 21
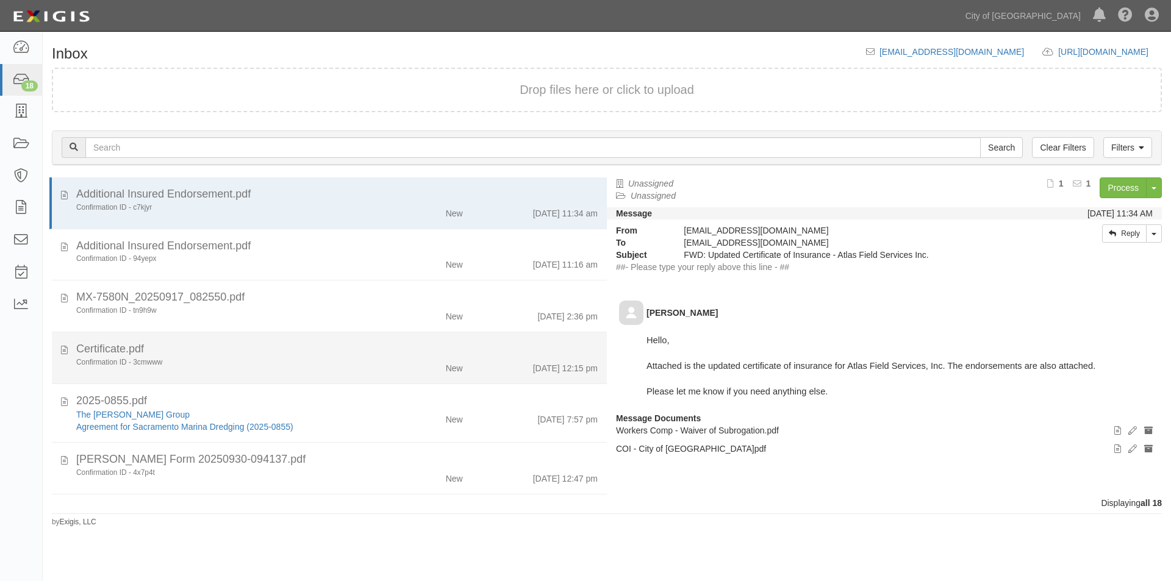
click at [234, 353] on div "Certificate.pdf" at bounding box center [337, 350] width 522 height 16
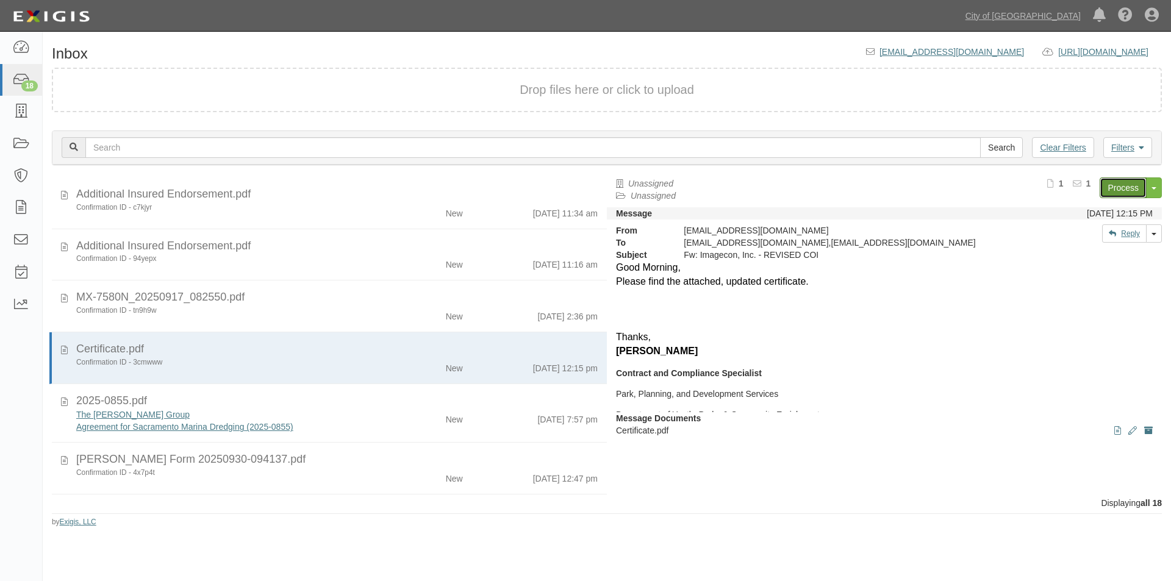
click at [1107, 188] on link "Process" at bounding box center [1123, 188] width 47 height 21
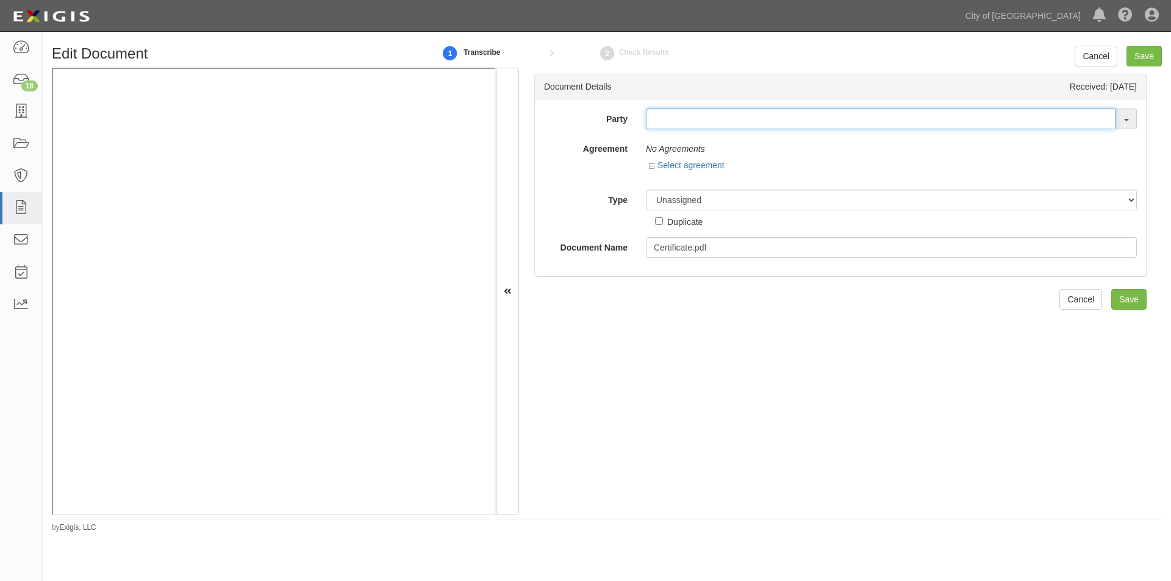
click at [708, 117] on input "text" at bounding box center [881, 119] width 470 height 21
type input "imagecon"
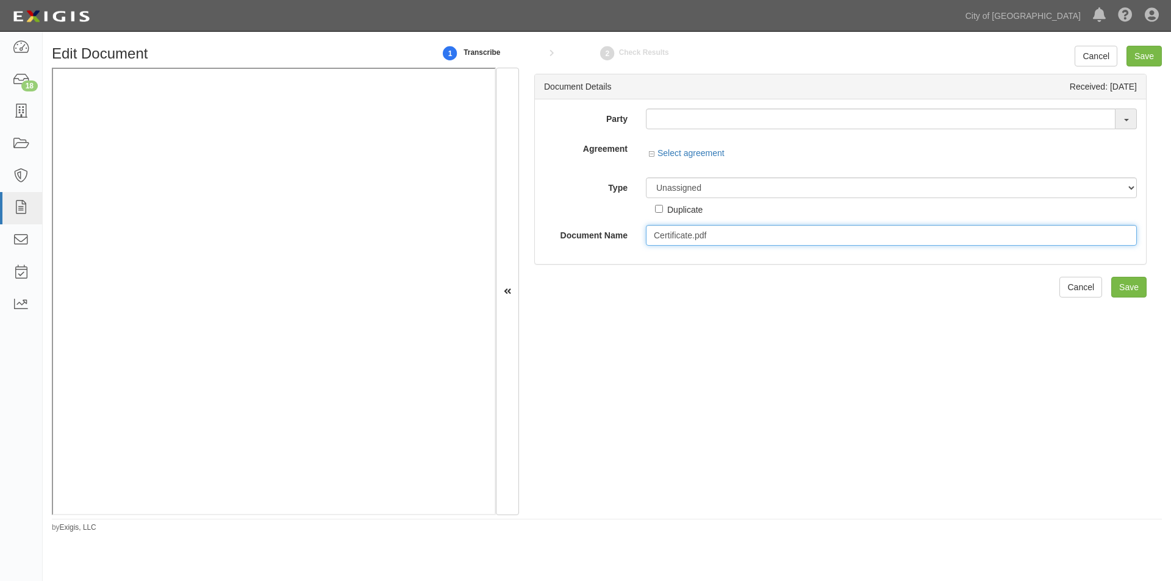
click at [717, 235] on input "Certificate.pdf" at bounding box center [891, 235] width 491 height 21
drag, startPoint x: 736, startPoint y: 234, endPoint x: 681, endPoint y: 242, distance: 56.2
click at [637, 241] on div "Certificate.pdfICON" at bounding box center [891, 235] width 509 height 21
type input "Certificate.pdfICON"
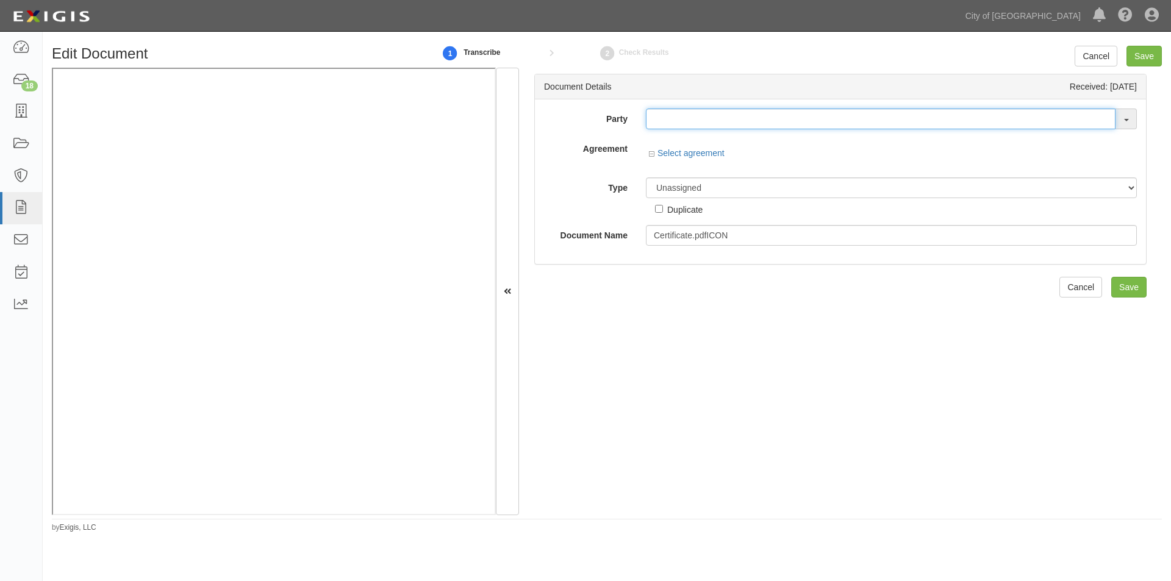
click at [667, 121] on input "text" at bounding box center [881, 119] width 470 height 21
type input "testwa"
click at [670, 138] on strong "TestWA" at bounding box center [679, 142] width 31 height 10
type input "_TestWA2"
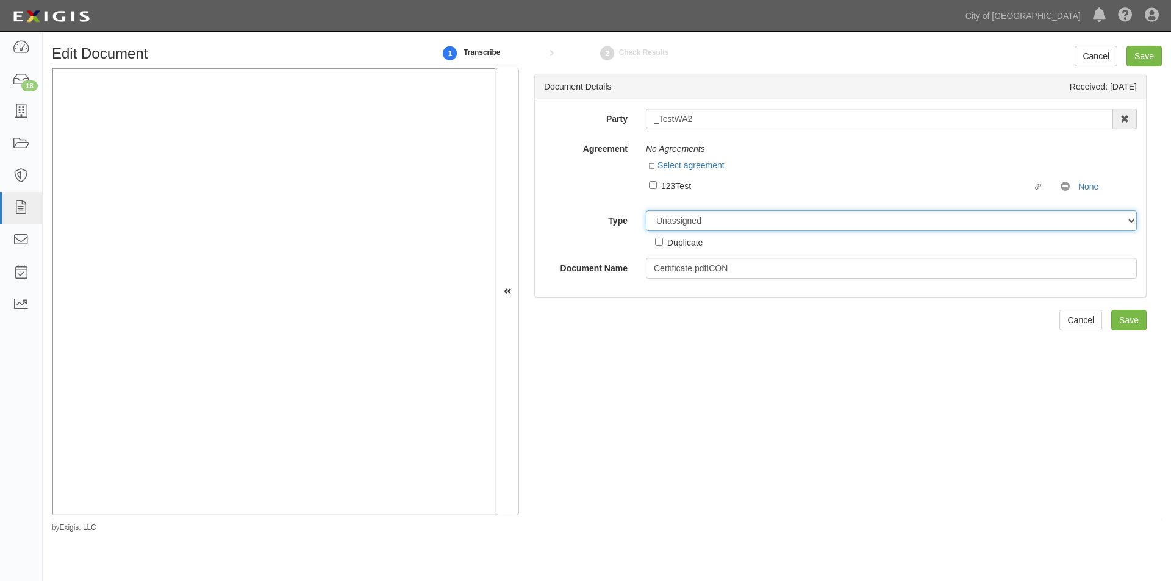
click at [752, 221] on select "Unassigned Binder Cancellation Notice Certificate Contract Endorsement Insuranc…" at bounding box center [891, 220] width 491 height 21
click at [646, 210] on select "Unassigned Binder Cancellation Notice Certificate Contract Endorsement Insuranc…" at bounding box center [891, 220] width 491 height 21
click at [700, 223] on select "Unassigned Binder Cancellation Notice Certificate Contract Endorsement Insuranc…" at bounding box center [891, 220] width 491 height 21
select select "OtherDetail"
click at [646, 210] on select "Unassigned Binder Cancellation Notice Certificate Contract Endorsement Insuranc…" at bounding box center [891, 220] width 491 height 21
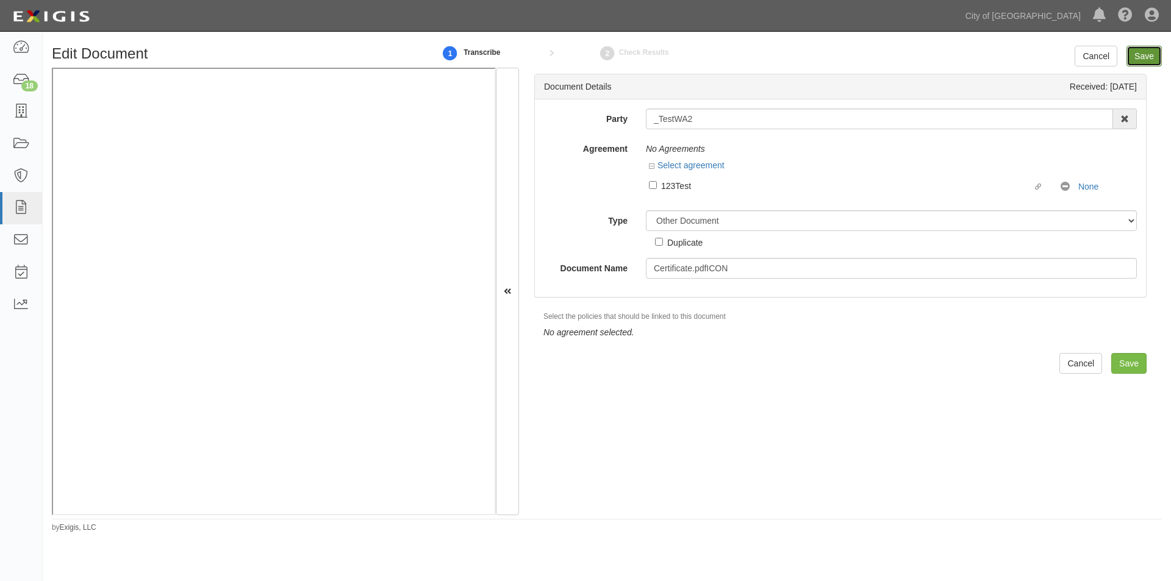
click at [1145, 61] on input "Save" at bounding box center [1144, 56] width 35 height 21
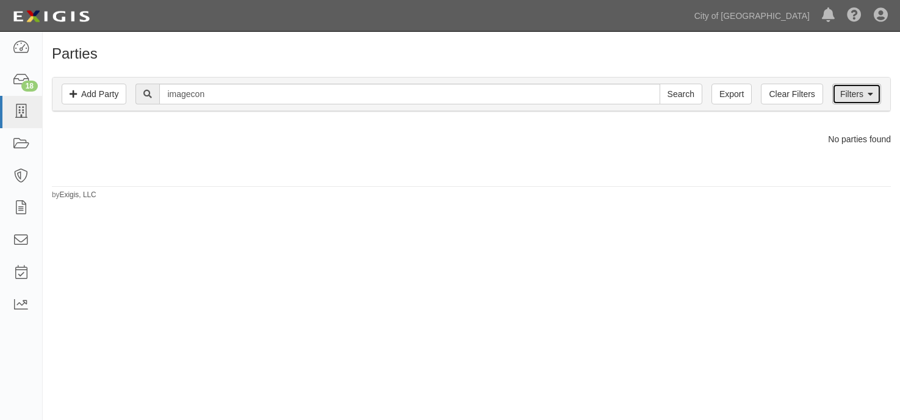
click at [841, 102] on link "Filters" at bounding box center [856, 94] width 49 height 21
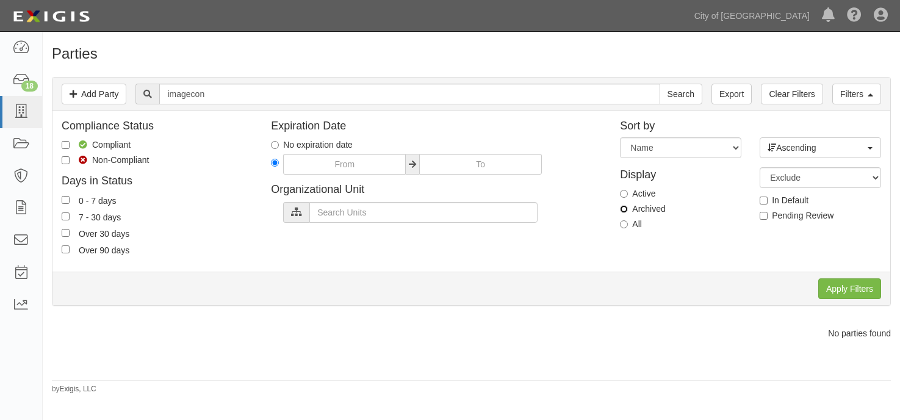
click at [627, 212] on input "Archived" at bounding box center [624, 209] width 8 height 8
radio input "true"
click at [858, 290] on input "Apply Filters" at bounding box center [849, 288] width 63 height 21
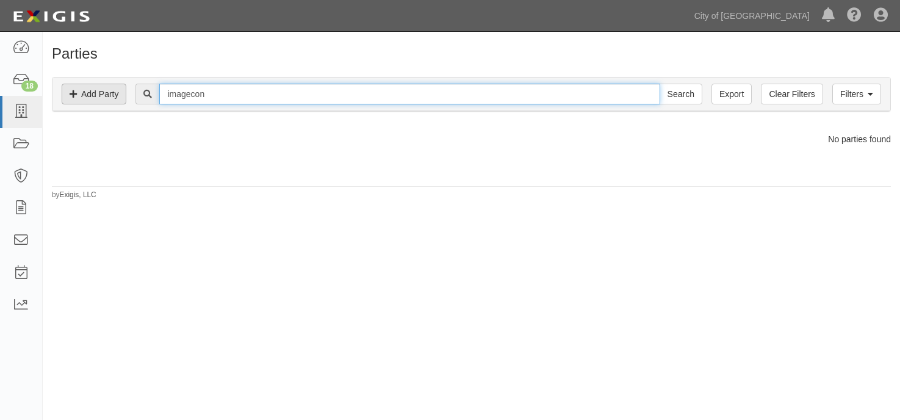
drag, startPoint x: 246, startPoint y: 98, endPoint x: 111, endPoint y: 96, distance: 134.8
click at [112, 96] on div "Filters Add Party Clear Filters Export imagecon Search Filters" at bounding box center [471, 94] width 838 height 34
type input "[PERSON_NAME]"
click at [659, 84] on input "Search" at bounding box center [680, 94] width 43 height 21
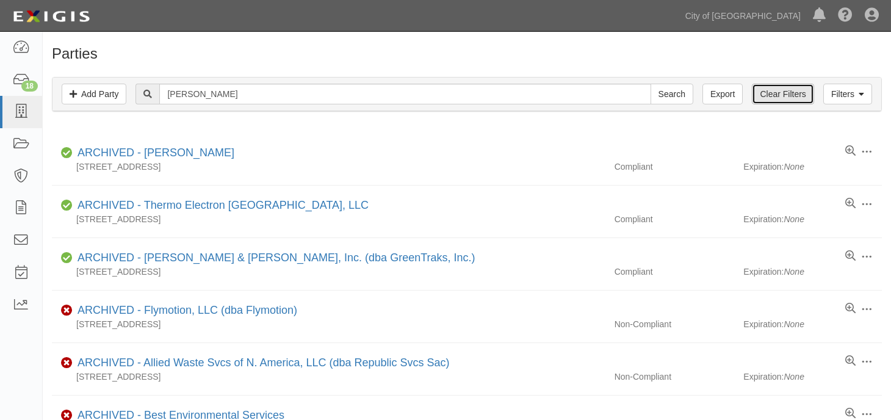
click at [788, 96] on link "Clear Filters" at bounding box center [783, 94] width 62 height 21
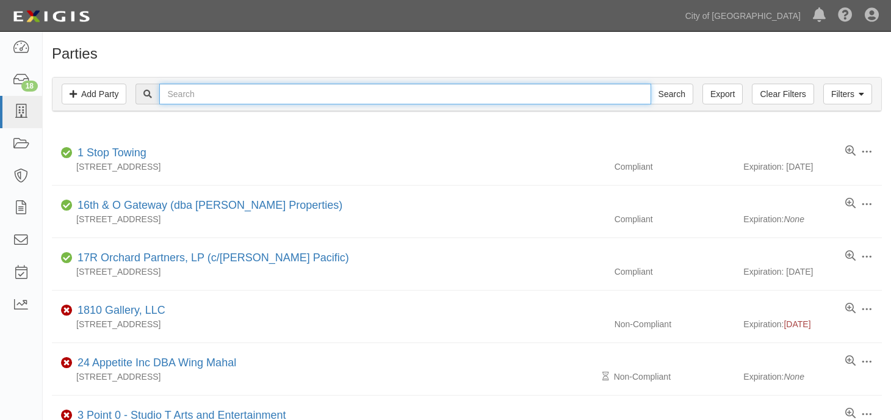
click at [225, 99] on input "text" at bounding box center [404, 94] width 491 height 21
type input "[PERSON_NAME]"
click at [650, 84] on input "Search" at bounding box center [671, 94] width 43 height 21
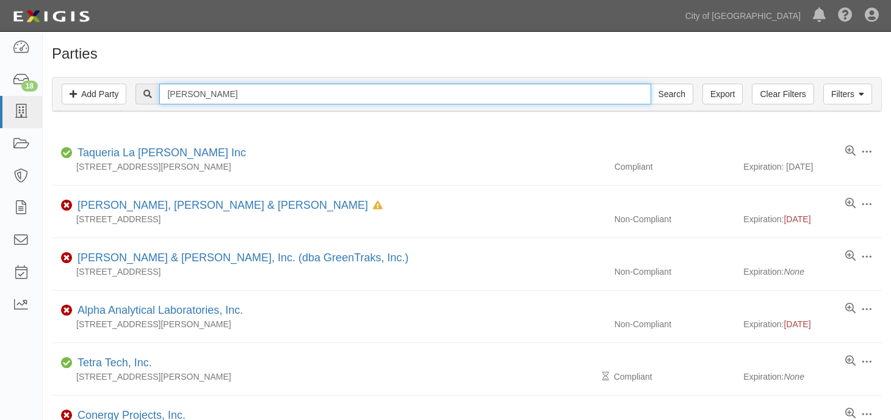
drag, startPoint x: 219, startPoint y: 101, endPoint x: 149, endPoint y: 111, distance: 70.9
click at [149, 111] on div "Filters Add Party Clear Filters Export [PERSON_NAME] Search Filters" at bounding box center [466, 94] width 828 height 34
type input "imagecon"
click at [650, 84] on input "Search" at bounding box center [671, 94] width 43 height 21
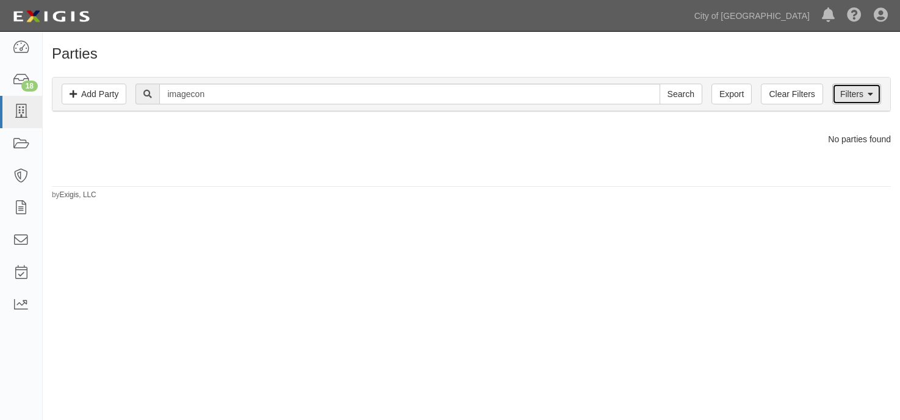
click at [849, 98] on link "Filters" at bounding box center [856, 94] width 49 height 21
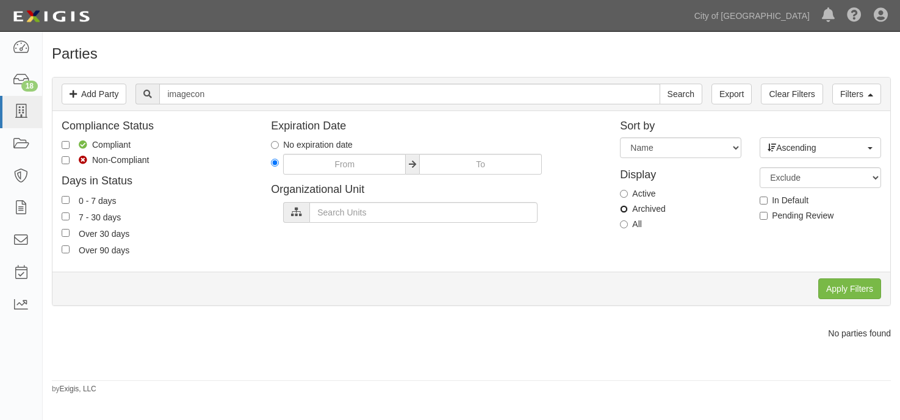
click at [620, 205] on input "Archived" at bounding box center [624, 209] width 8 height 8
radio input "true"
click at [839, 289] on input "Apply Filters" at bounding box center [849, 288] width 63 height 21
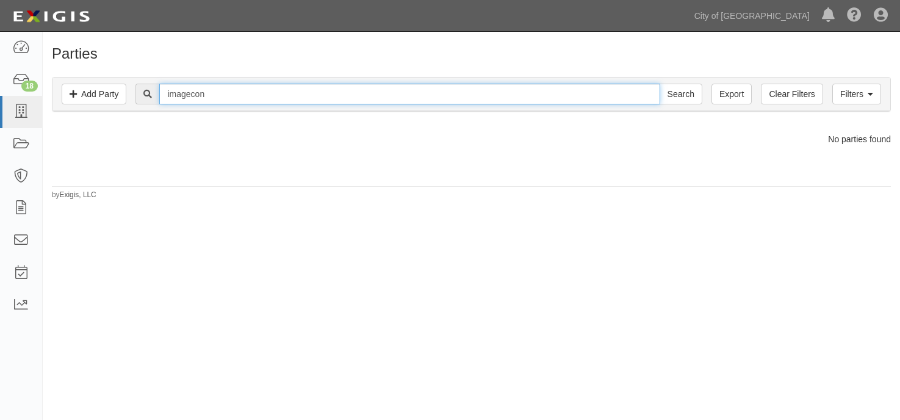
drag, startPoint x: 223, startPoint y: 94, endPoint x: 146, endPoint y: 92, distance: 76.9
click at [146, 92] on div "imagecon Search" at bounding box center [418, 94] width 566 height 21
type input "[PERSON_NAME]"
click at [659, 84] on input "Search" at bounding box center [680, 94] width 43 height 21
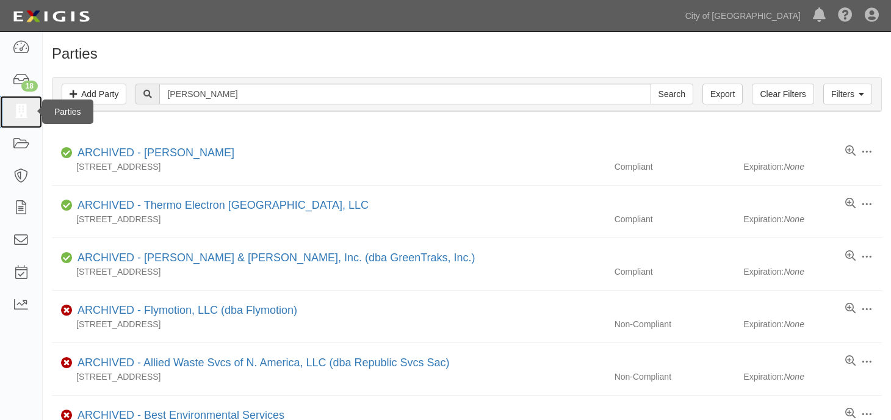
click at [24, 112] on icon at bounding box center [20, 112] width 17 height 14
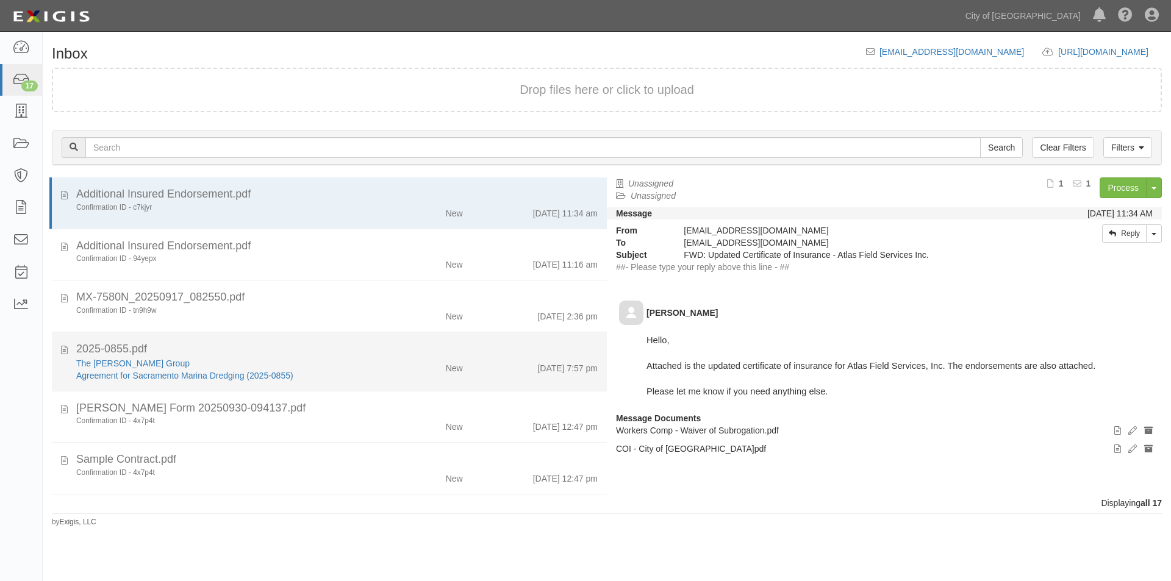
click at [350, 368] on div "The [PERSON_NAME] Group" at bounding box center [224, 363] width 296 height 12
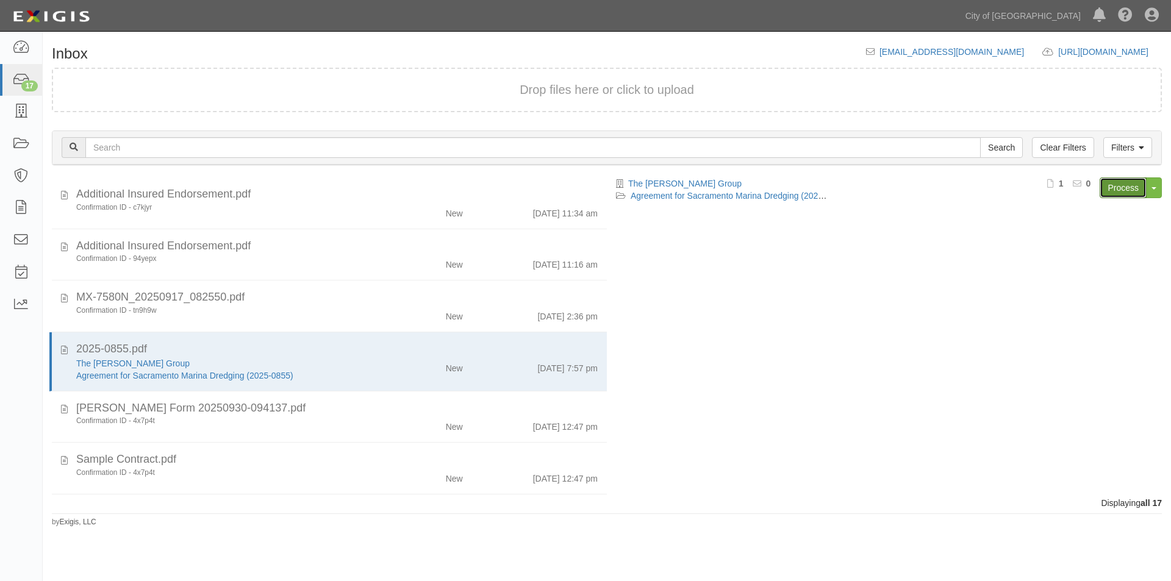
click at [1132, 187] on link "Process" at bounding box center [1123, 188] width 47 height 21
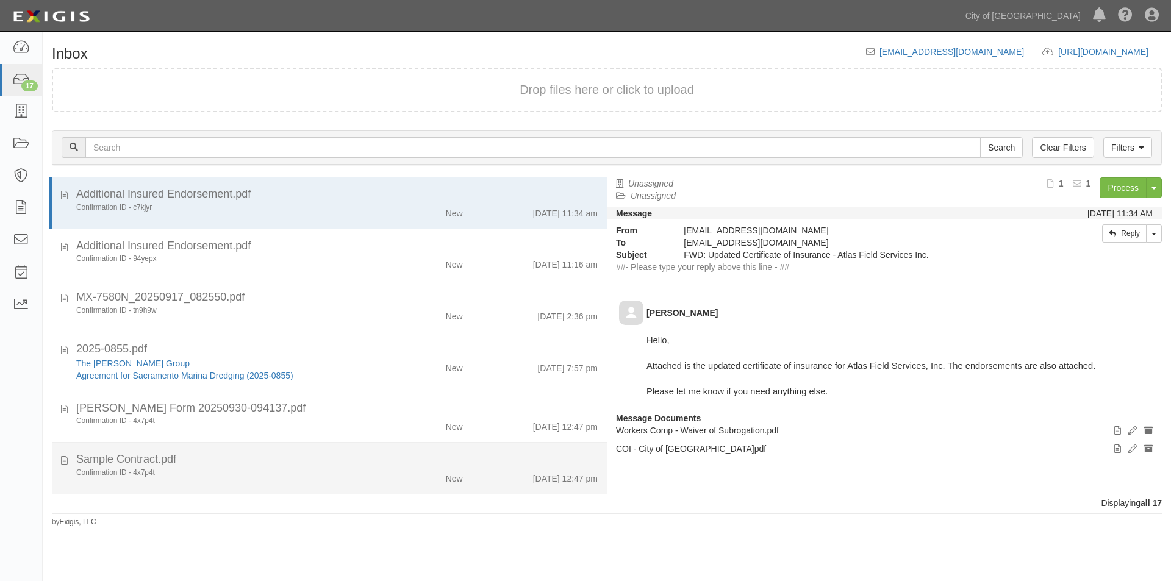
click at [198, 477] on div "Confirmation ID - 4x7p4t" at bounding box center [224, 473] width 296 height 10
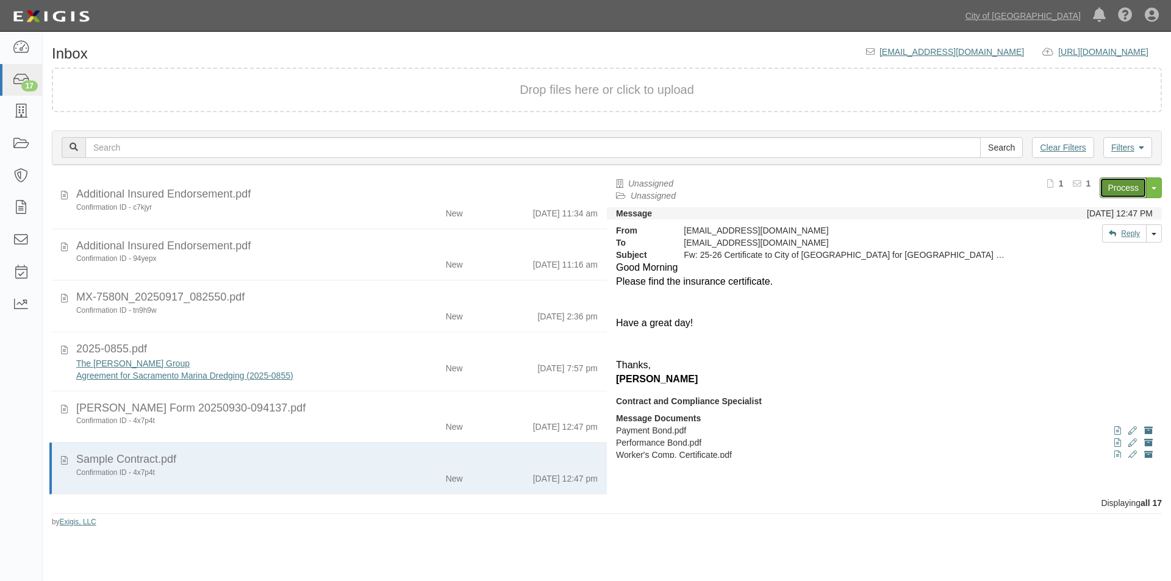
click at [1107, 192] on link "Process" at bounding box center [1123, 188] width 47 height 21
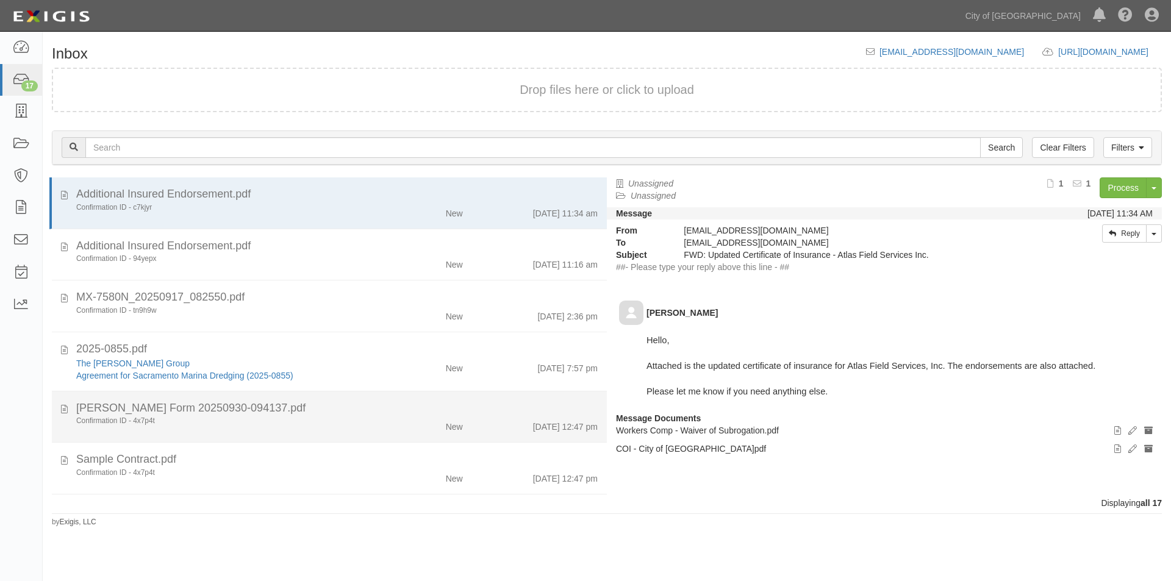
click at [205, 414] on div "ACORD Form 20250930-094137.pdf" at bounding box center [337, 409] width 522 height 16
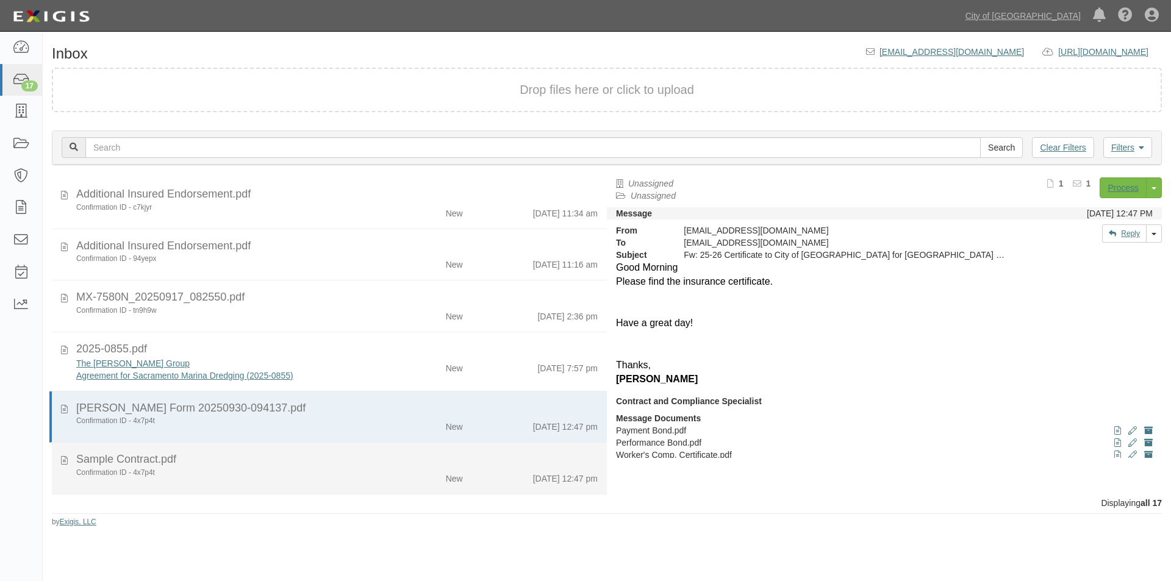
click at [210, 474] on div "Confirmation ID - 4x7p4t" at bounding box center [224, 473] width 296 height 10
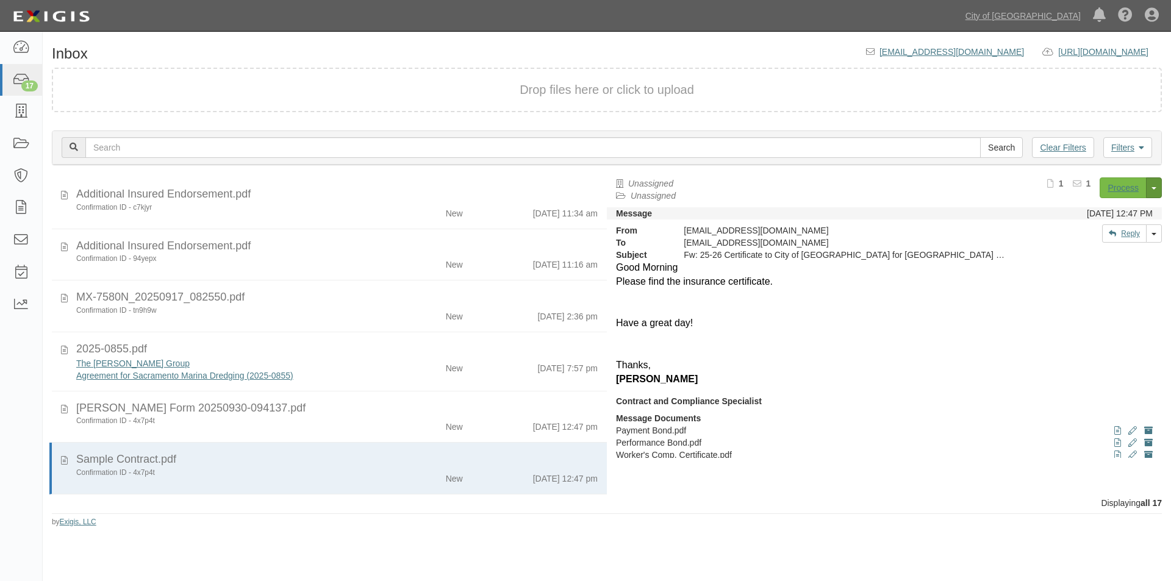
click at [1157, 193] on button "Toggle Document Dropdown" at bounding box center [1154, 188] width 16 height 21
click at [1118, 233] on link "Delete Document" at bounding box center [1113, 227] width 96 height 16
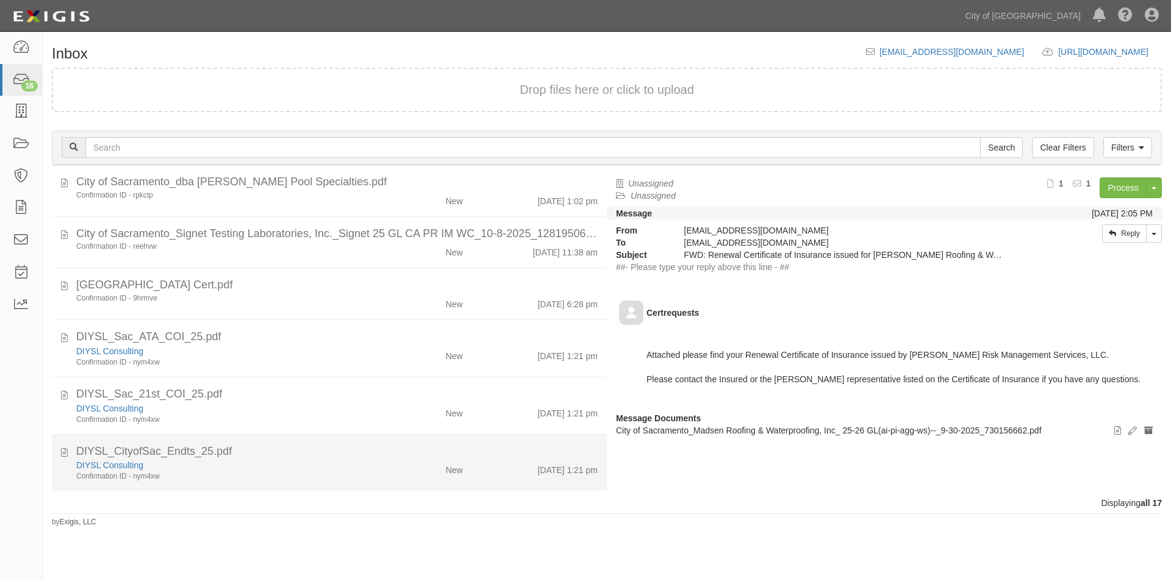
scroll to position [231, 0]
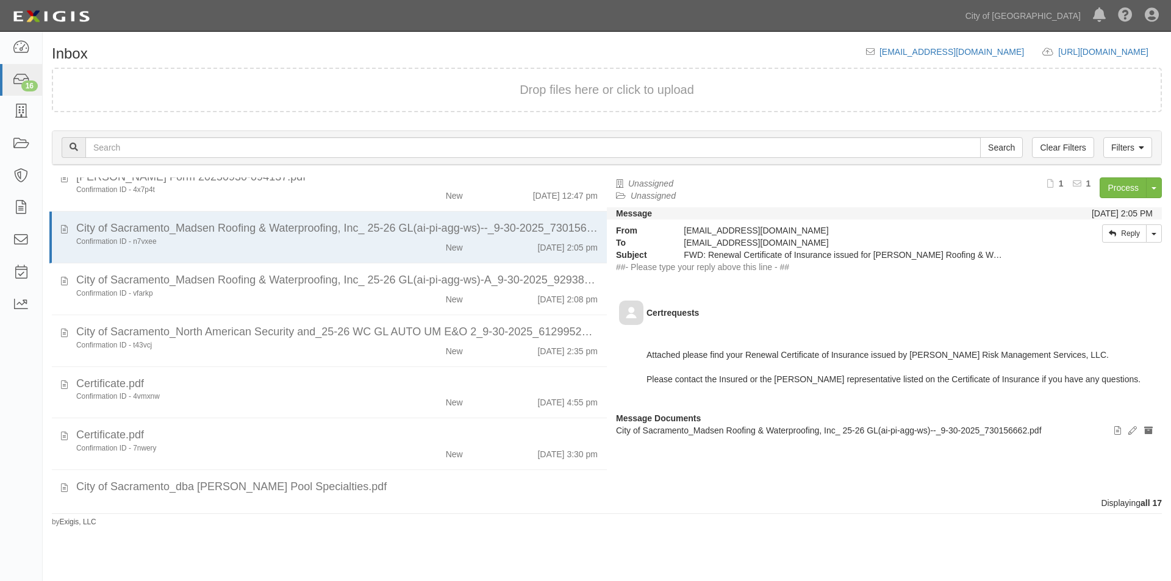
click at [4, 442] on div "Dashboard 16 Inbox Parties Agreements Coverages Documents Messages Tasks Reports" at bounding box center [21, 307] width 43 height 550
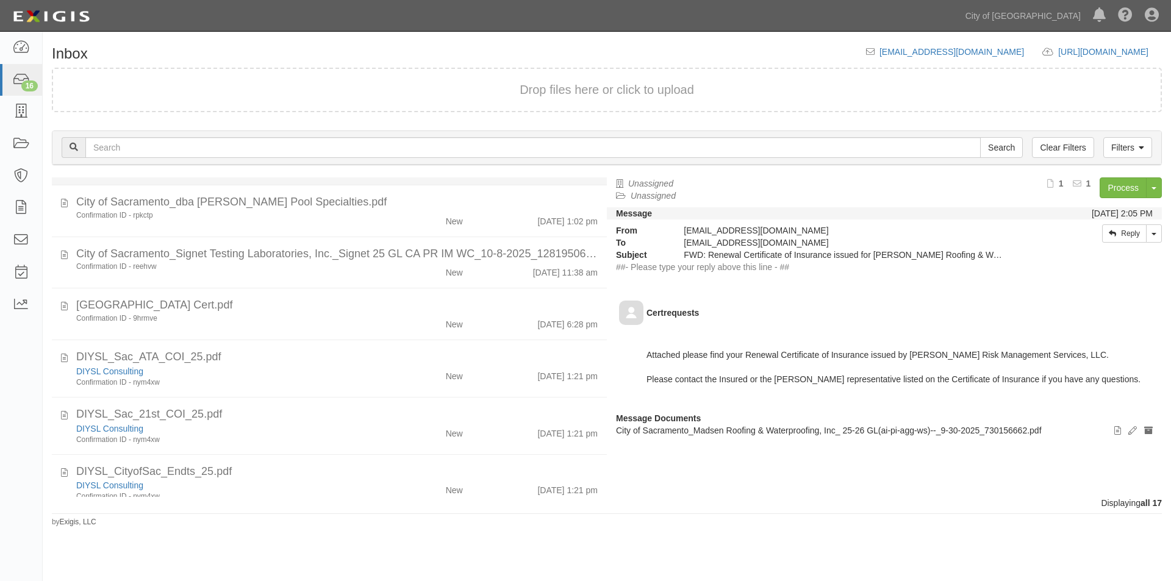
scroll to position [536, 0]
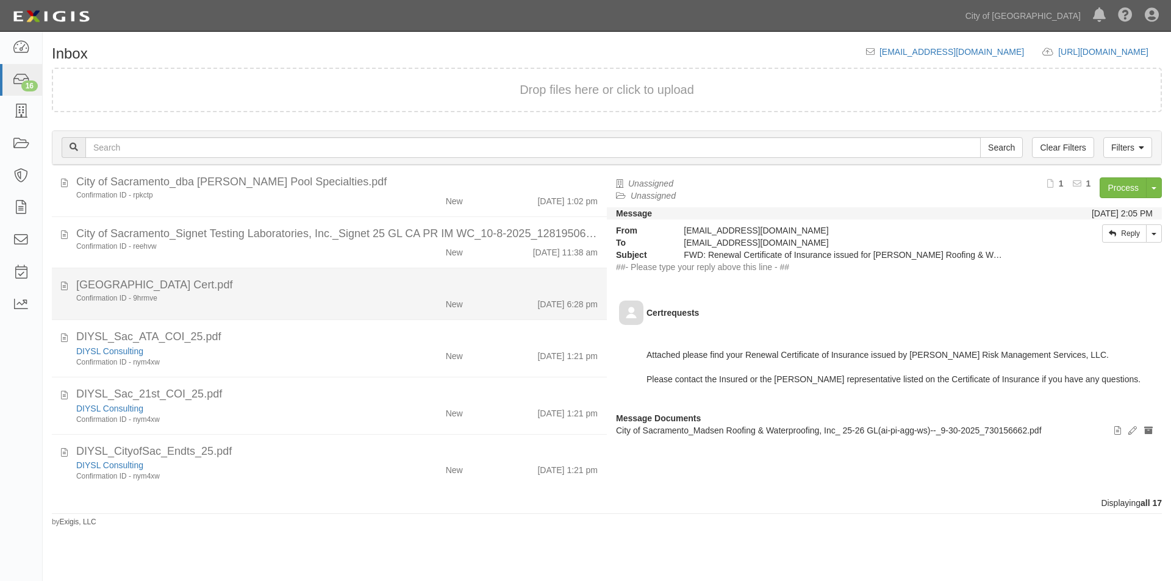
click at [318, 294] on div "Confirmation ID - 9hrmve" at bounding box center [224, 298] width 296 height 10
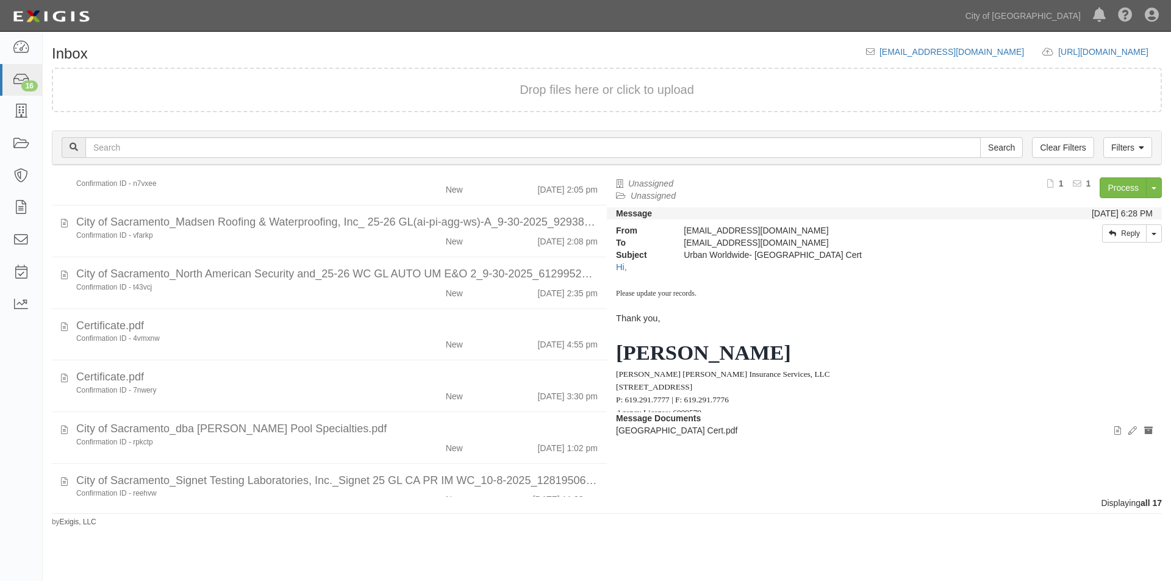
scroll to position [0, 0]
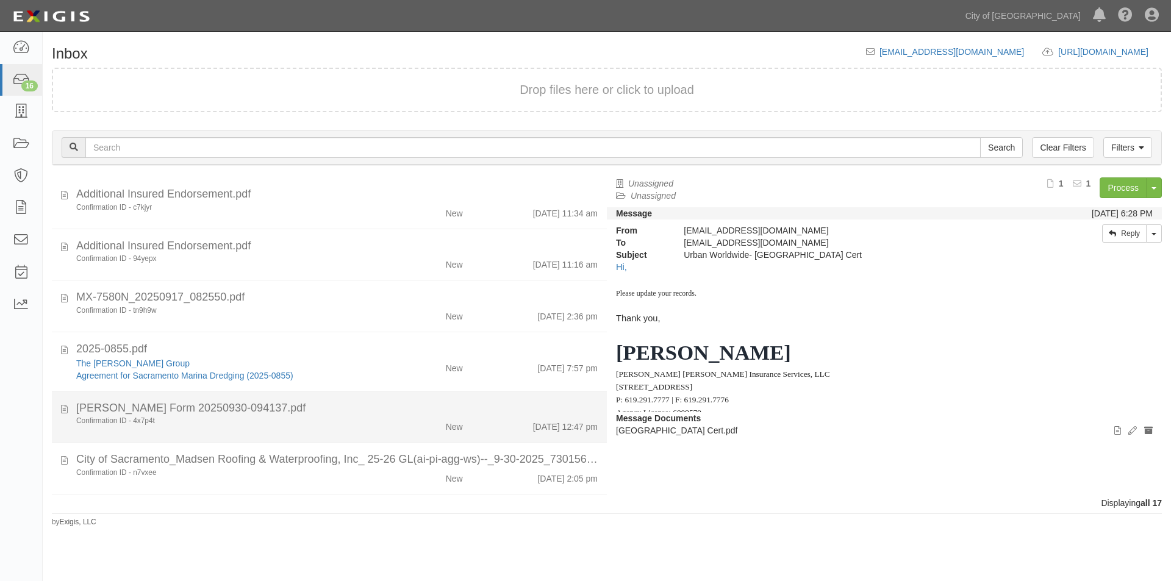
click at [297, 418] on div "Confirmation ID - 4x7p4t" at bounding box center [224, 421] width 296 height 10
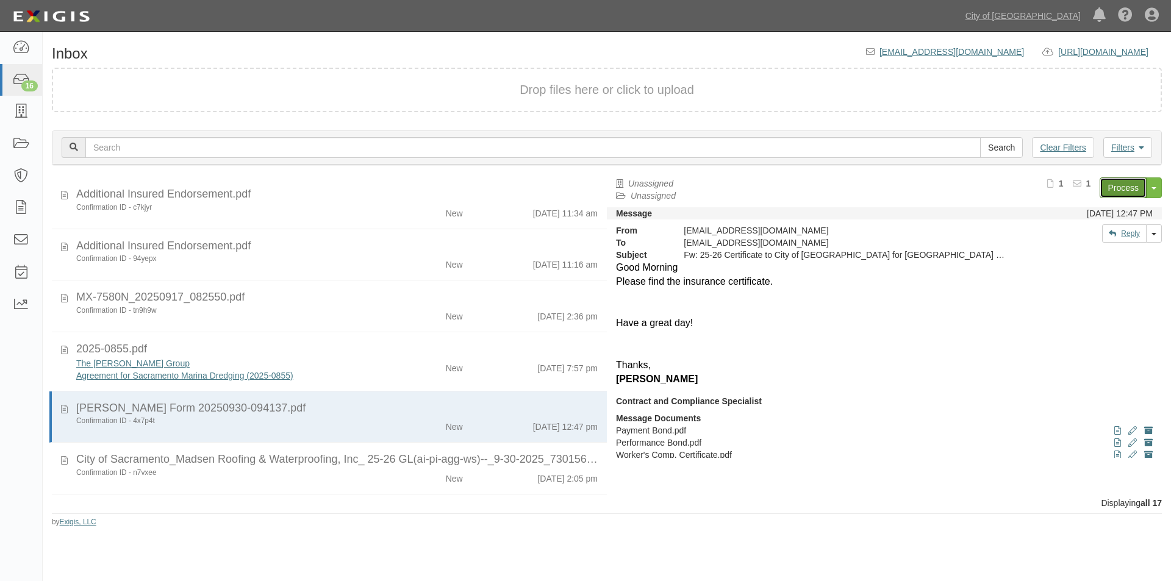
click at [1111, 192] on link "Process" at bounding box center [1123, 188] width 47 height 21
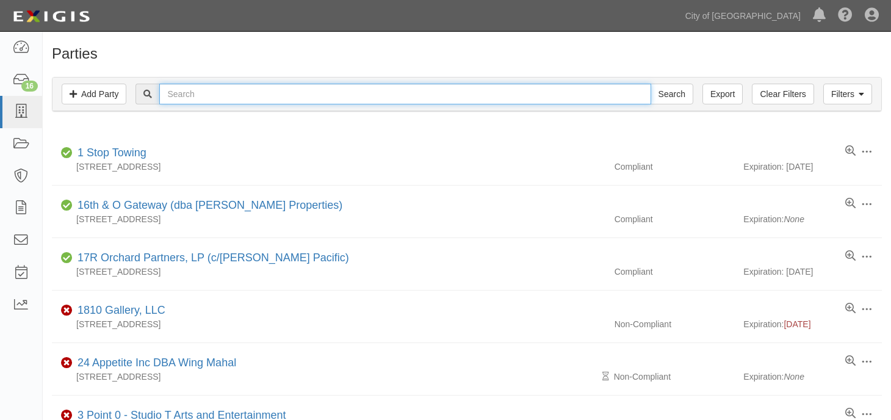
click at [360, 96] on input "text" at bounding box center [404, 94] width 491 height 21
type input "[PERSON_NAME] landsca"
click at [650, 84] on input "Search" at bounding box center [671, 94] width 43 height 21
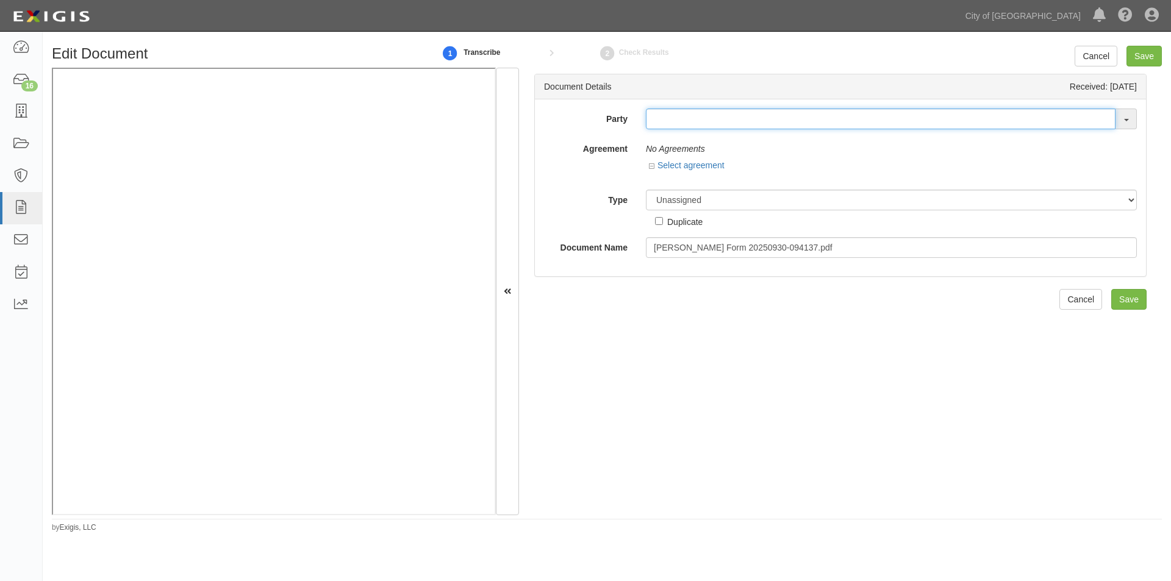
click at [659, 116] on input "text" at bounding box center [881, 119] width 470 height 21
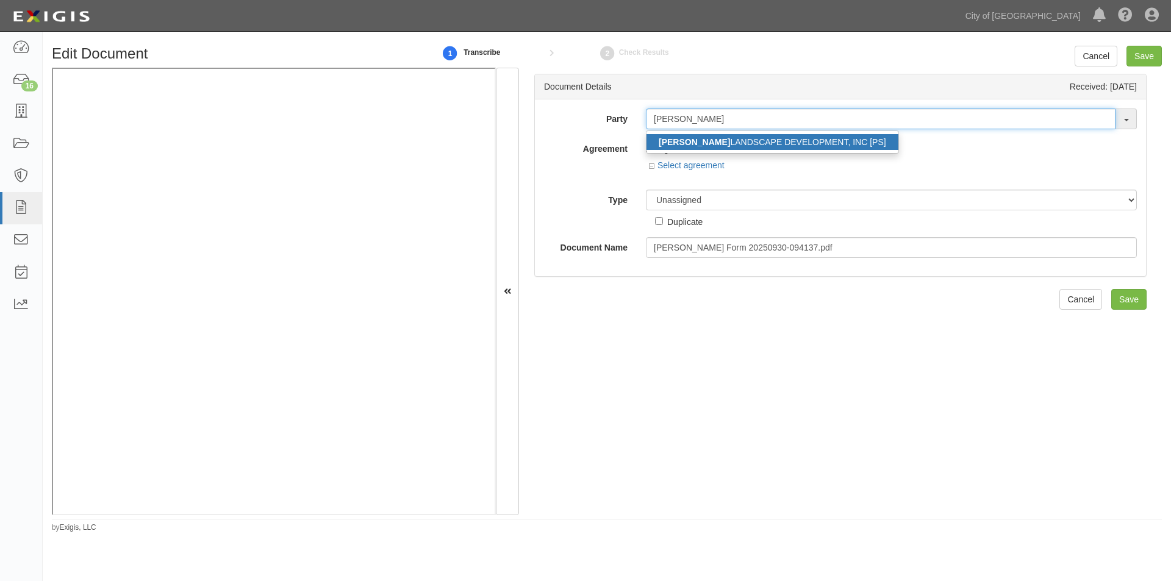
type input "parker"
click at [687, 147] on strong "PARKER" at bounding box center [694, 142] width 71 height 10
type input "PARKER LANDSCAPE DEVELOPMENT, INC [PS]"
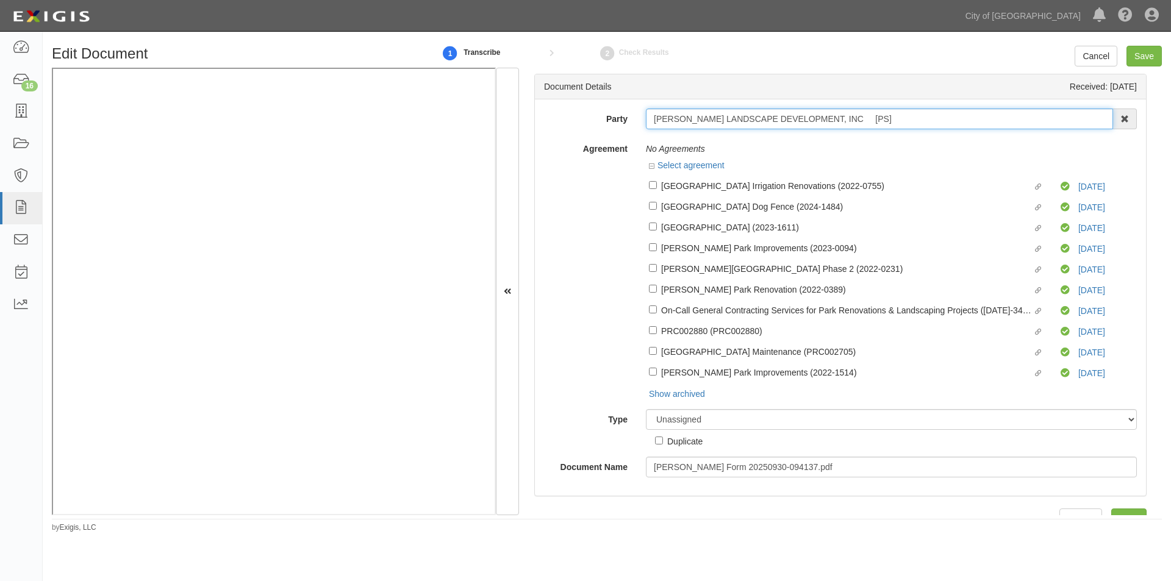
drag, startPoint x: 652, startPoint y: 123, endPoint x: 807, endPoint y: 120, distance: 155.0
click at [807, 120] on input "PARKER LANDSCAPE DEVELOPMENT, INC [PS]" at bounding box center [879, 119] width 467 height 21
click at [548, 211] on div "Agreement No Agreements Select agreement Linked agreement Cabrillo Park Irrigat…" at bounding box center [840, 269] width 611 height 262
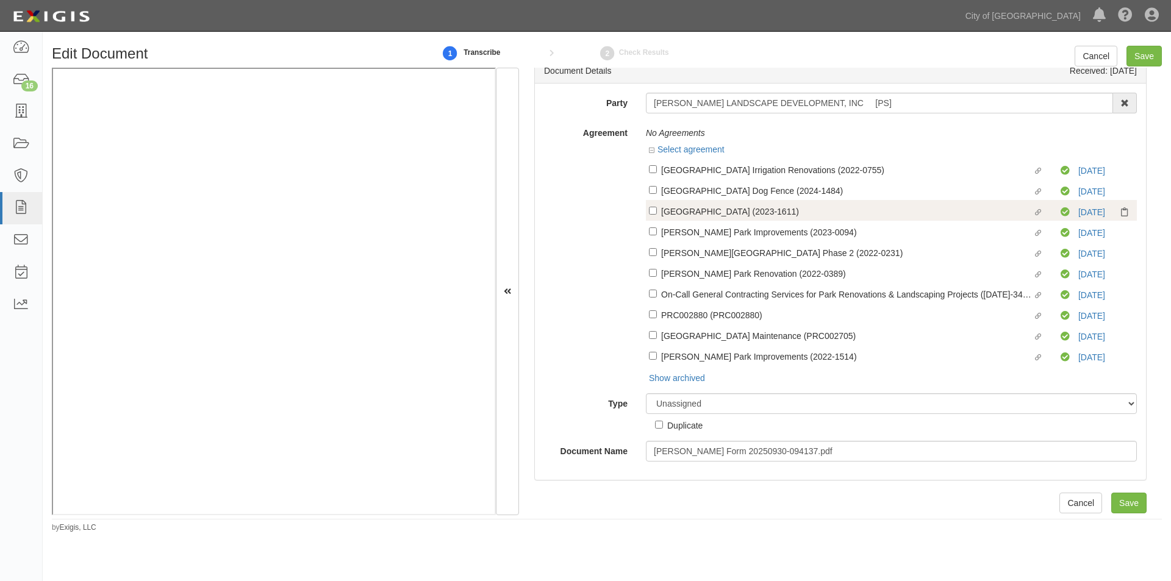
scroll to position [20, 0]
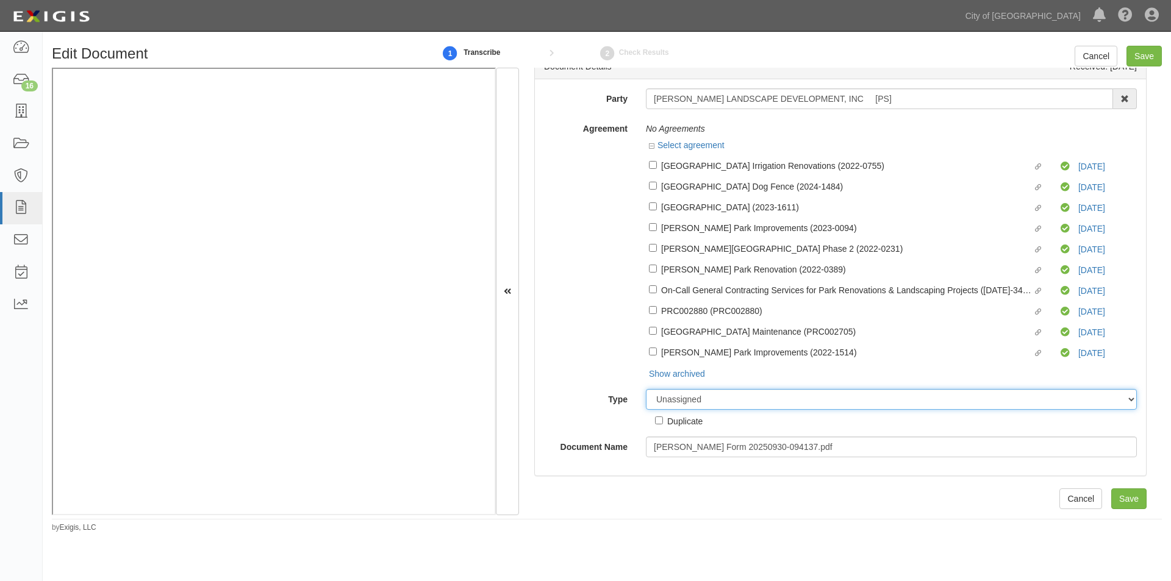
click at [722, 403] on select "Unassigned Binder Cancellation Notice Certificate Contract Endorsement Insuranc…" at bounding box center [891, 399] width 491 height 21
select select "OtherDetail"
click at [646, 389] on select "Unassigned Binder Cancellation Notice Certificate Contract Endorsement Insuranc…" at bounding box center [891, 399] width 491 height 21
click at [662, 422] on label "Duplicate" at bounding box center [679, 420] width 48 height 13
click at [662, 422] on input "Duplicate" at bounding box center [659, 421] width 8 height 8
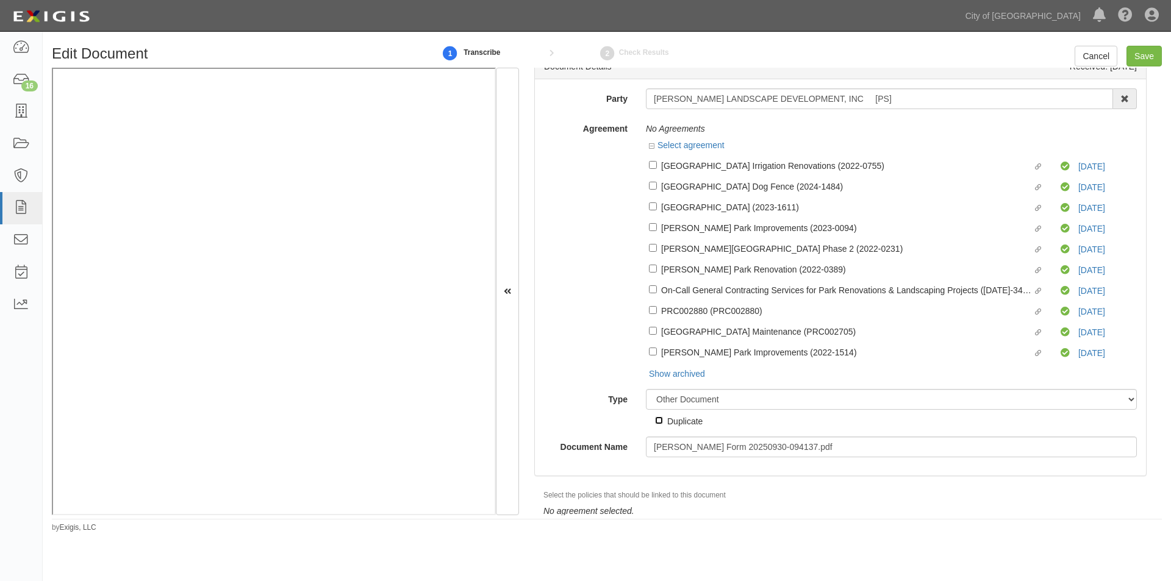
checkbox input "true"
click at [1140, 56] on input "Save" at bounding box center [1144, 56] width 35 height 21
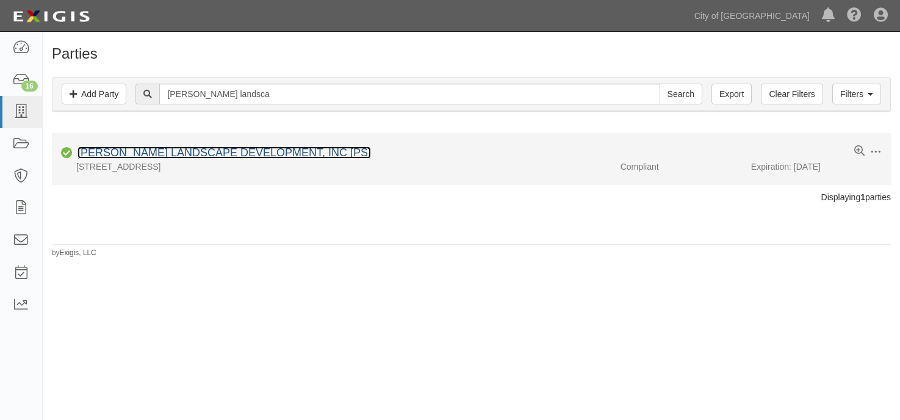
click at [230, 152] on link "[PERSON_NAME] LANDSCAPE DEVELOPMENT, INC [PS]" at bounding box center [223, 152] width 293 height 12
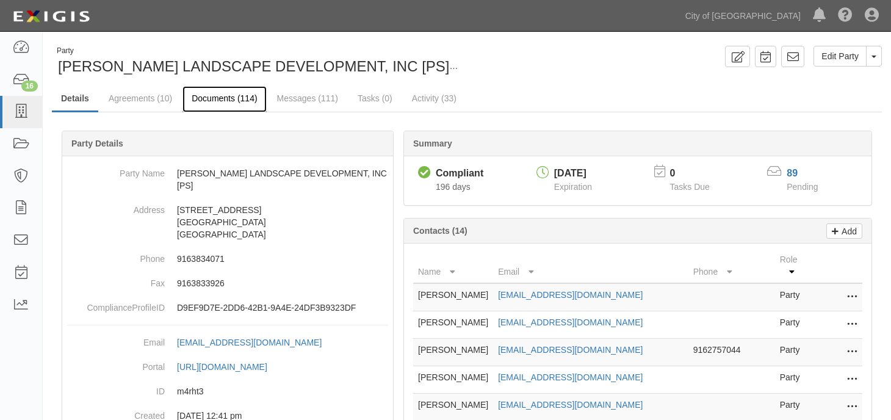
click at [220, 93] on link "Documents (114)" at bounding box center [224, 99] width 84 height 26
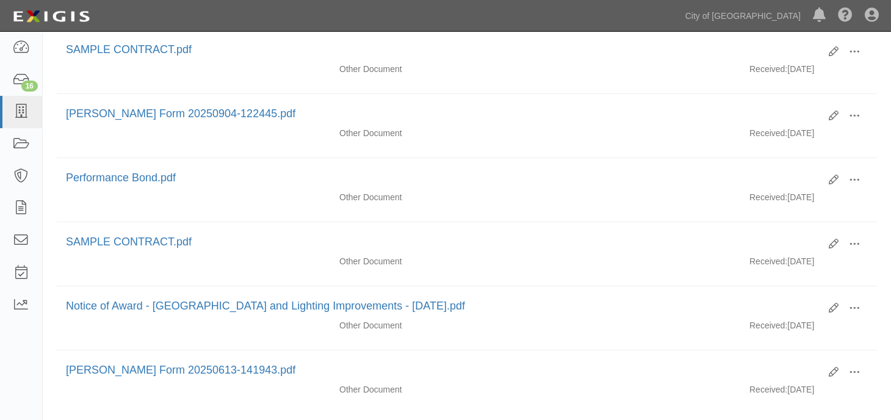
scroll to position [1222, 0]
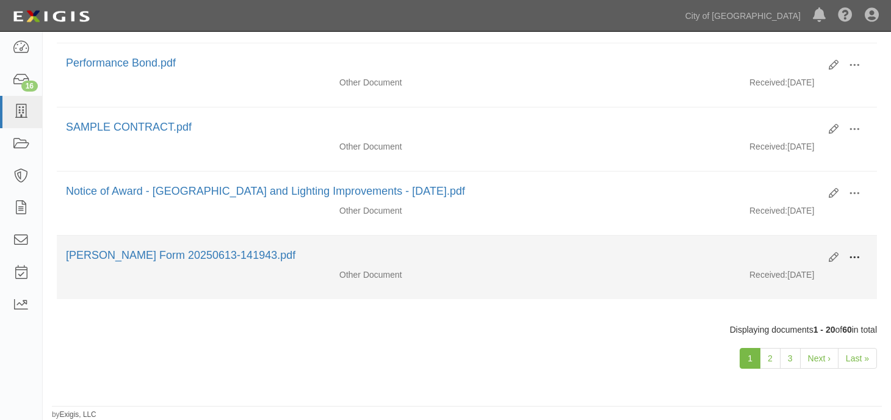
click at [856, 256] on span at bounding box center [854, 257] width 11 height 11
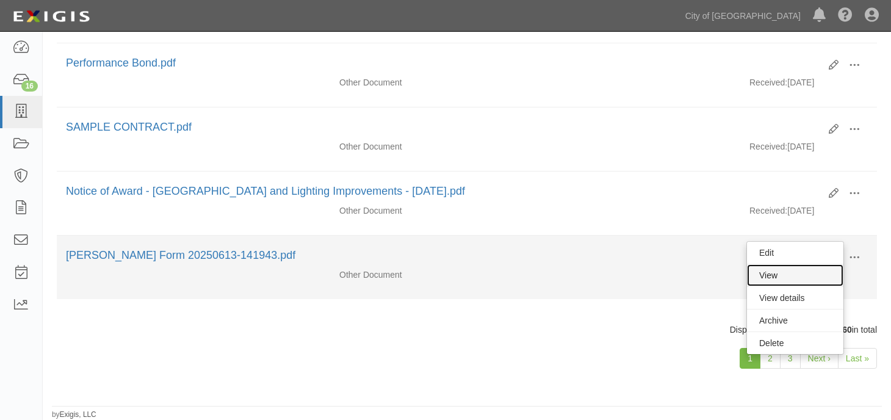
click at [777, 279] on link "View" at bounding box center [795, 275] width 96 height 22
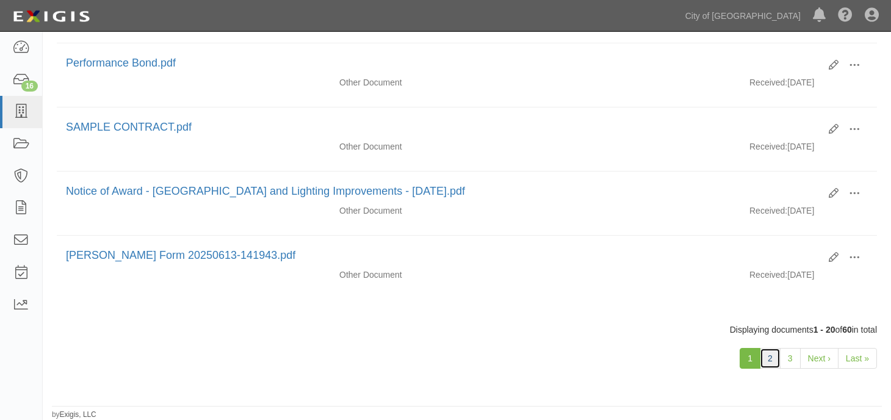
click at [768, 357] on link "2" at bounding box center [769, 358] width 21 height 21
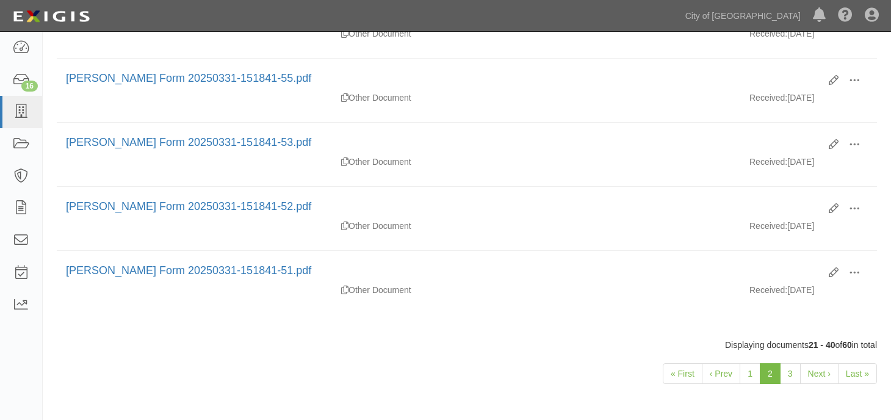
scroll to position [1222, 0]
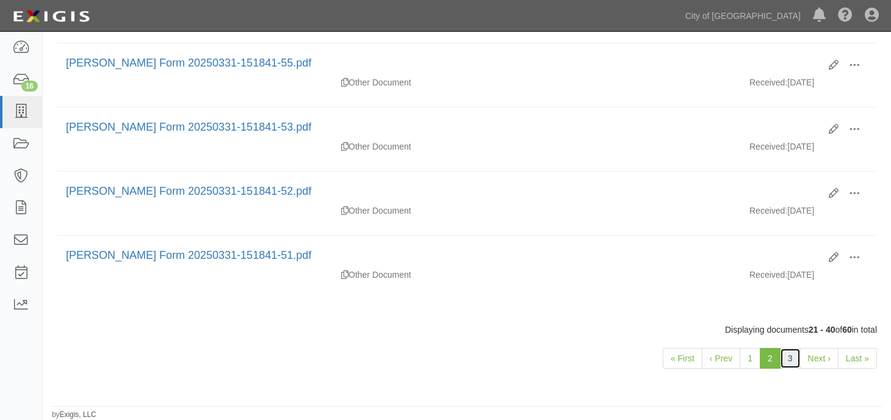
click at [789, 355] on link "3" at bounding box center [790, 358] width 21 height 21
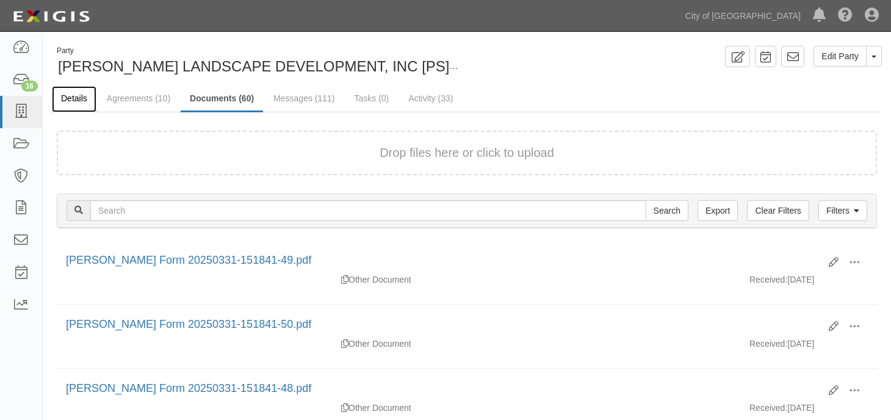
click at [86, 95] on link "Details" at bounding box center [74, 99] width 45 height 26
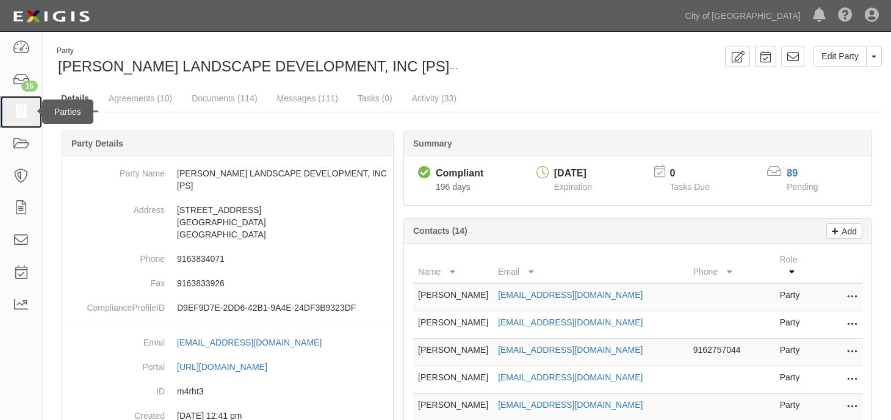
click at [23, 108] on icon at bounding box center [20, 112] width 17 height 14
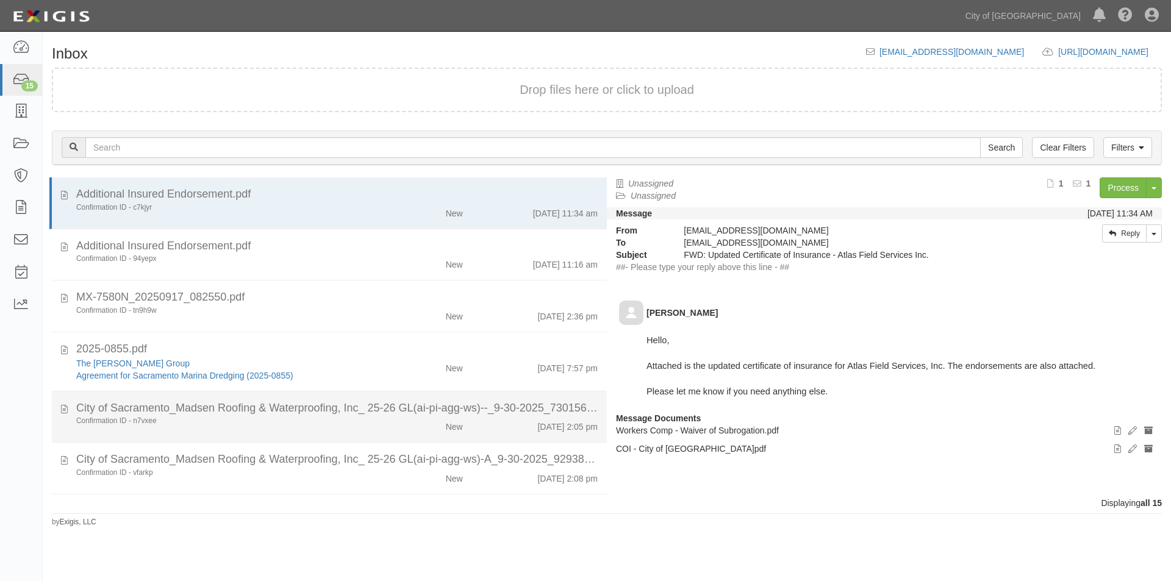
click at [234, 413] on div "City of Sacramento_Madsen Roofing & Waterproofing, Inc_ 25-26 GL(ai-pi-agg-ws)-…" at bounding box center [337, 409] width 522 height 16
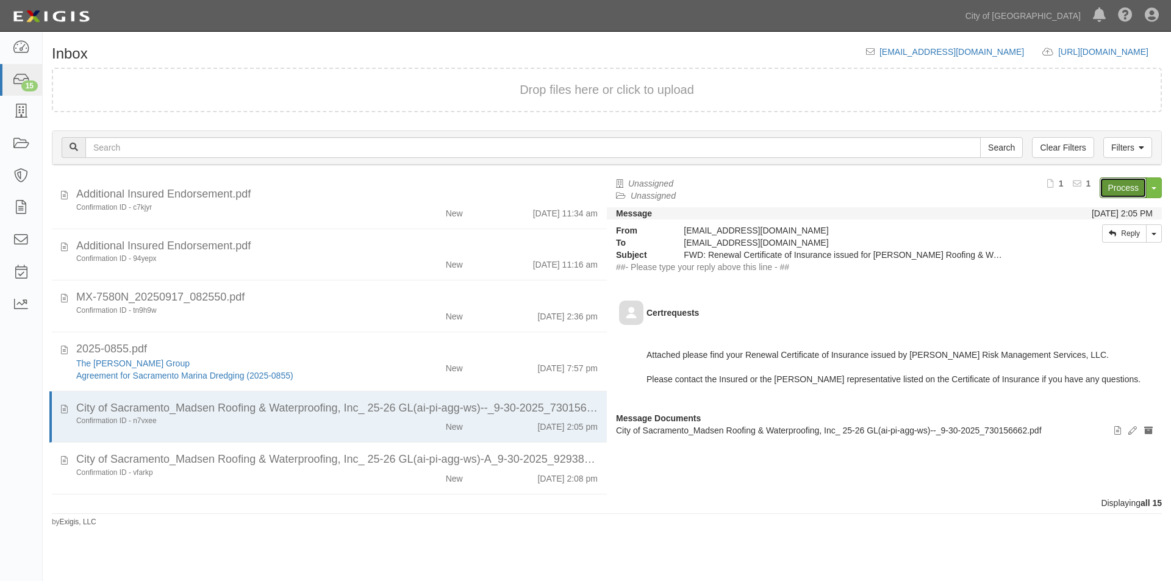
click at [1126, 192] on link "Process" at bounding box center [1123, 188] width 47 height 21
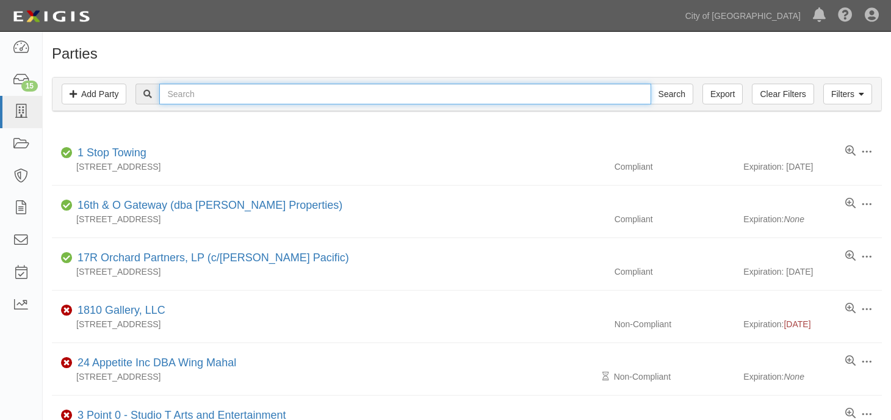
click at [359, 99] on input "text" at bounding box center [404, 94] width 491 height 21
type input "madsen roofing"
click at [650, 84] on input "Search" at bounding box center [671, 94] width 43 height 21
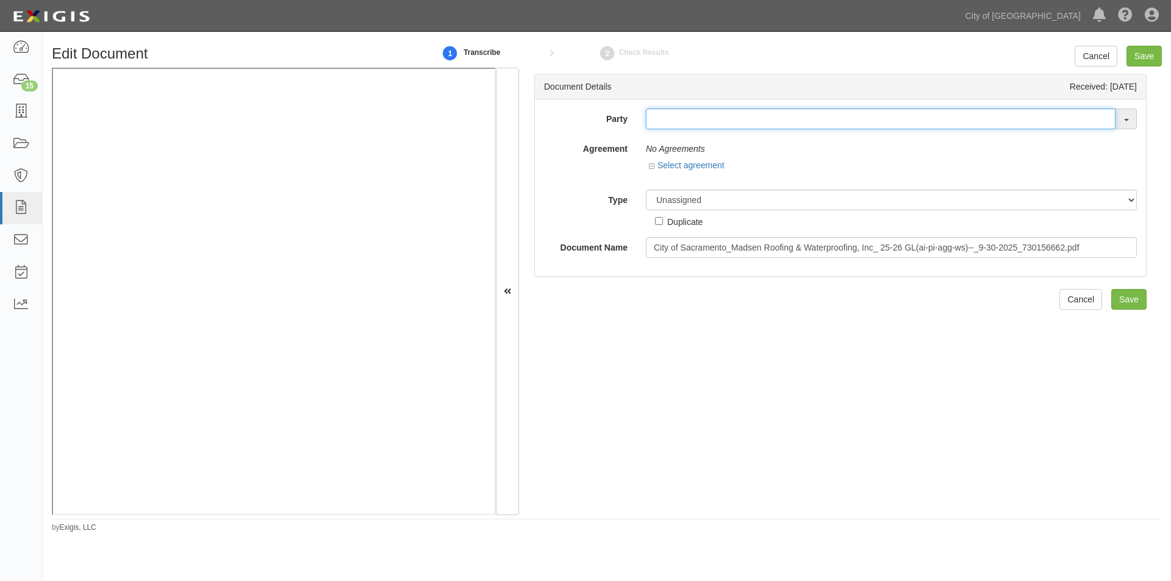
click at [684, 129] on input "text" at bounding box center [881, 119] width 470 height 21
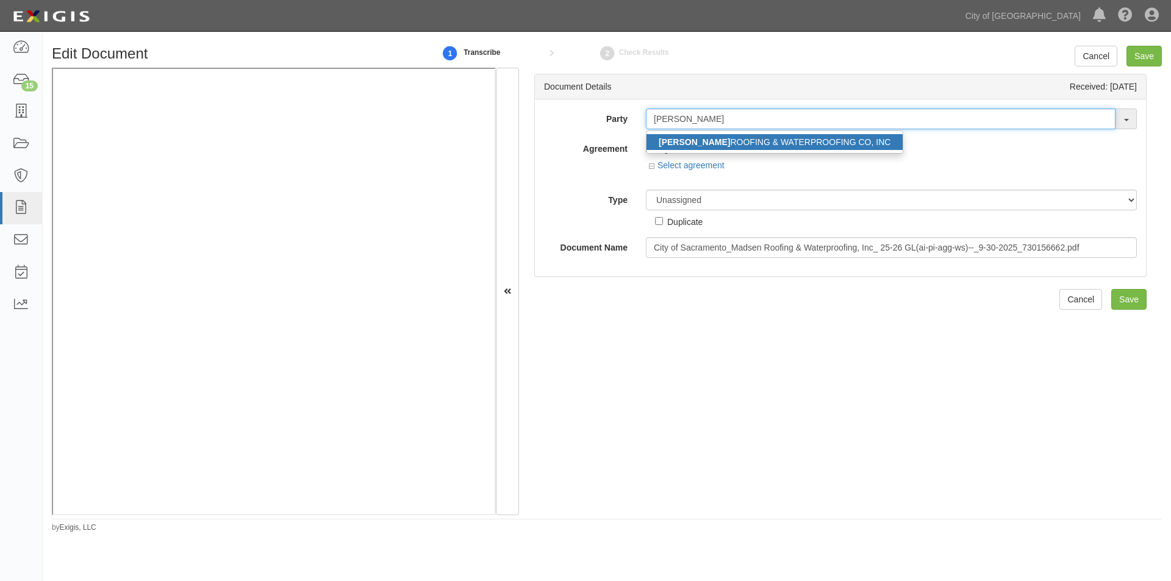
type input "[PERSON_NAME]"
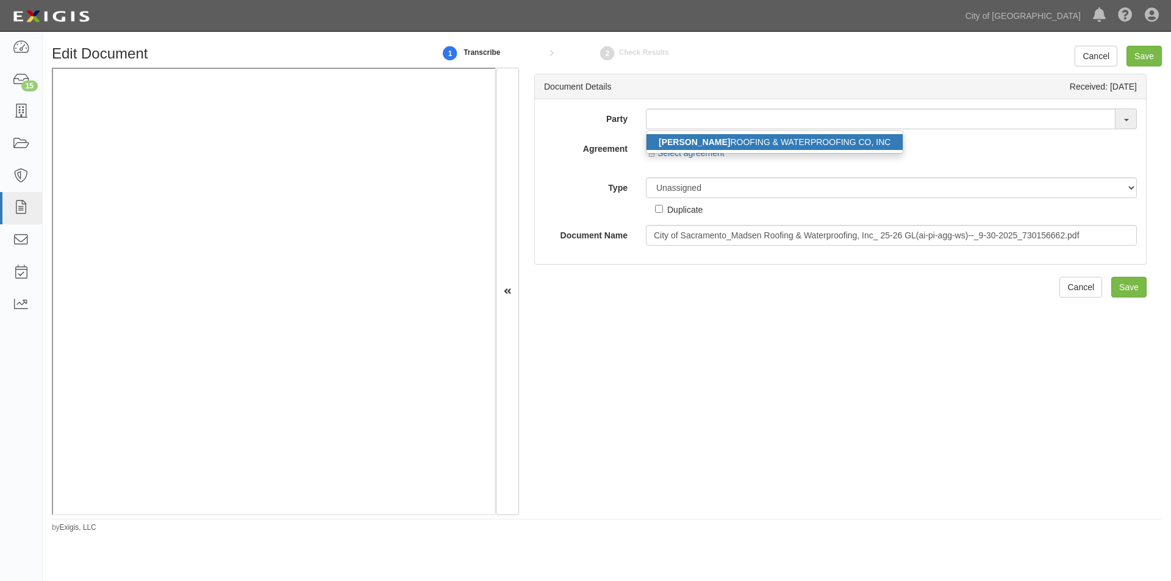
click at [692, 135] on link "[PERSON_NAME] ROOFING & WATERPROOFING CO, INC" at bounding box center [775, 142] width 256 height 16
type input "[PERSON_NAME] ROOFING & WATERPROOFING CO, INC"
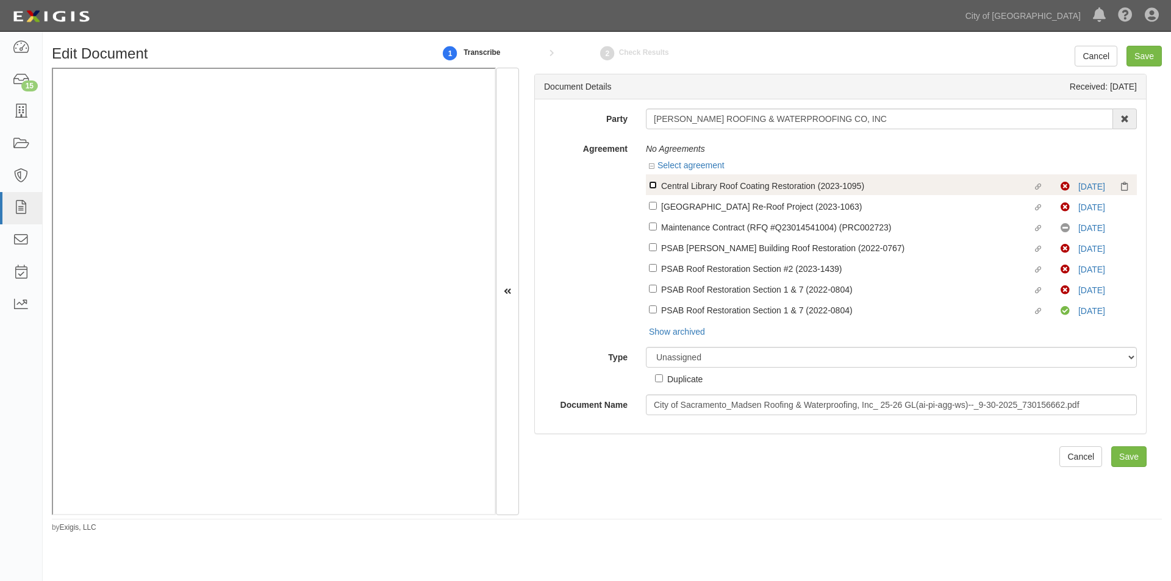
click at [651, 187] on input "Linked agreement Central Library Roof Coating Restoration (2023-1095) Linked ag…" at bounding box center [653, 185] width 8 height 8
checkbox input "true"
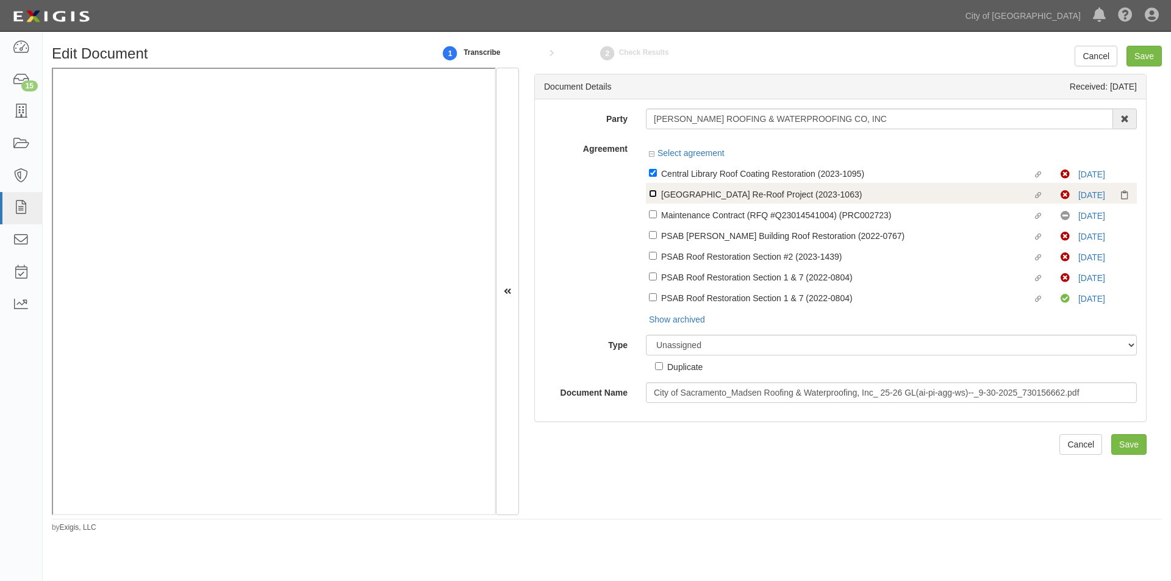
click at [652, 195] on input "Linked agreement Del Paso Heights Library Re-Roof Project (2023-1063) Linked ag…" at bounding box center [653, 194] width 8 height 8
checkbox input "true"
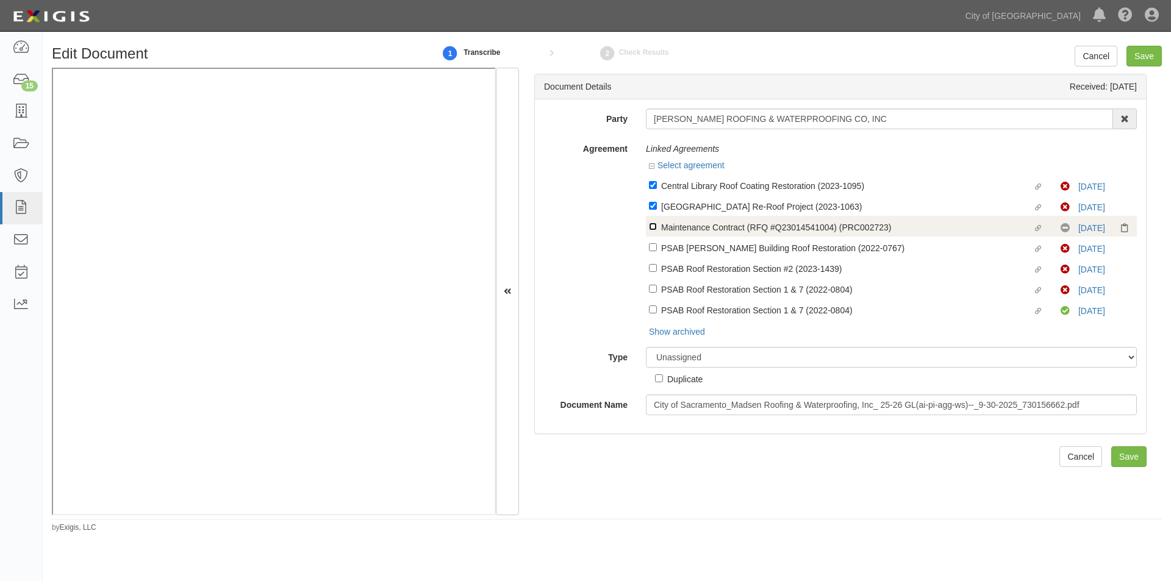
click at [653, 229] on input "Linked agreement Maintenance Contract (RFQ #Q23014541004) (PRC002723) Linked ag…" at bounding box center [653, 227] width 8 height 8
checkbox input "true"
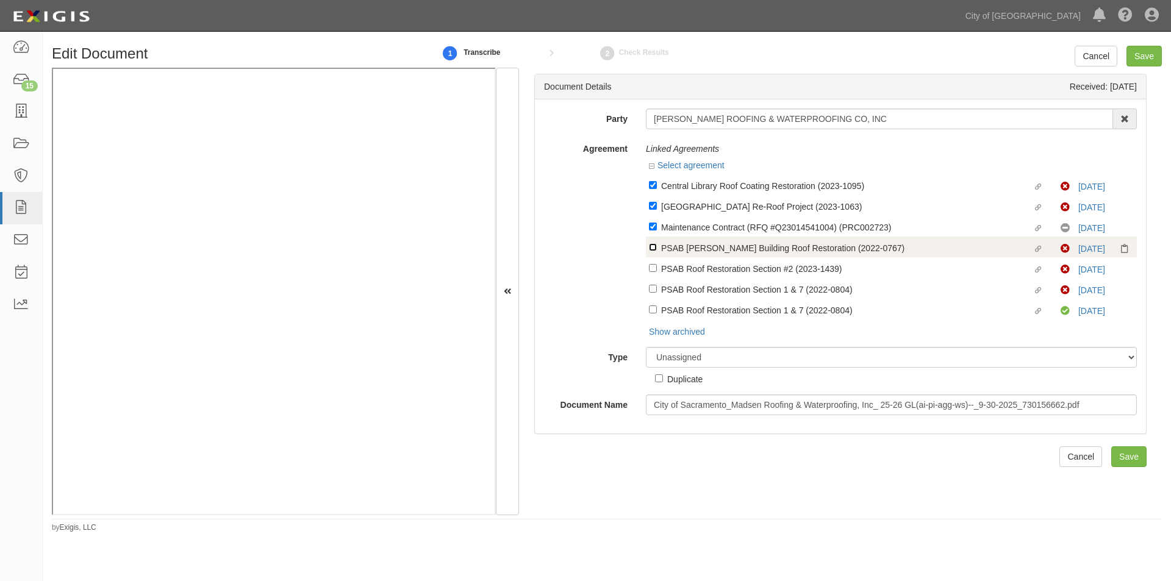
click at [651, 249] on input "Linked agreement PSAB Cole Building Roof Restoration (2022-0767) Linked agreeme…" at bounding box center [653, 247] width 8 height 8
checkbox input "true"
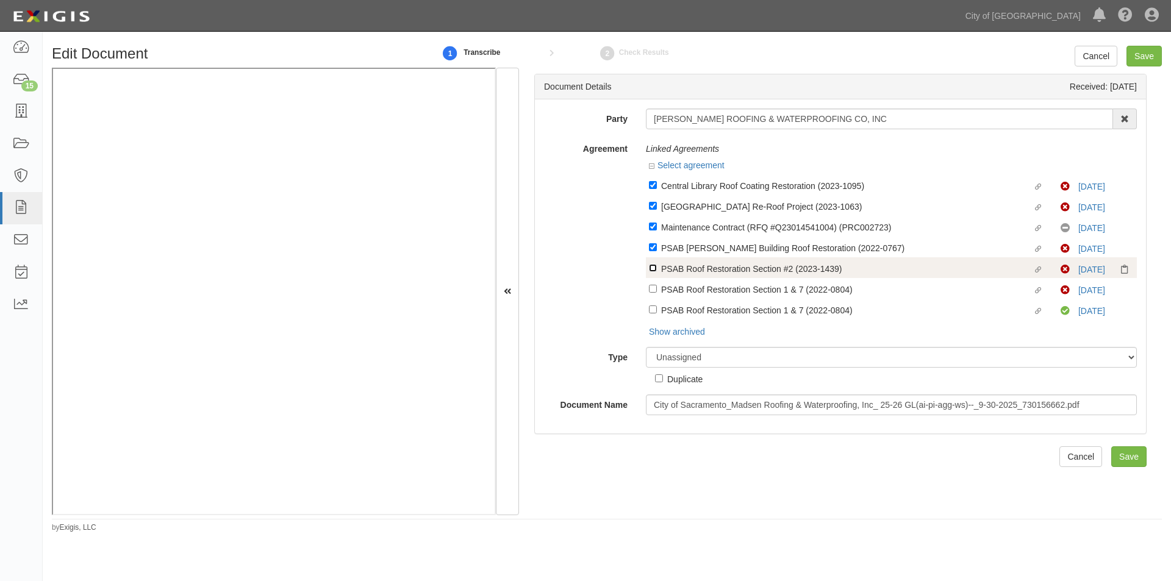
click at [649, 268] on input "Linked agreement PSAB Roof Restoration Section #2 (2023-1439) Linked agreement" at bounding box center [653, 268] width 8 height 8
checkbox input "true"
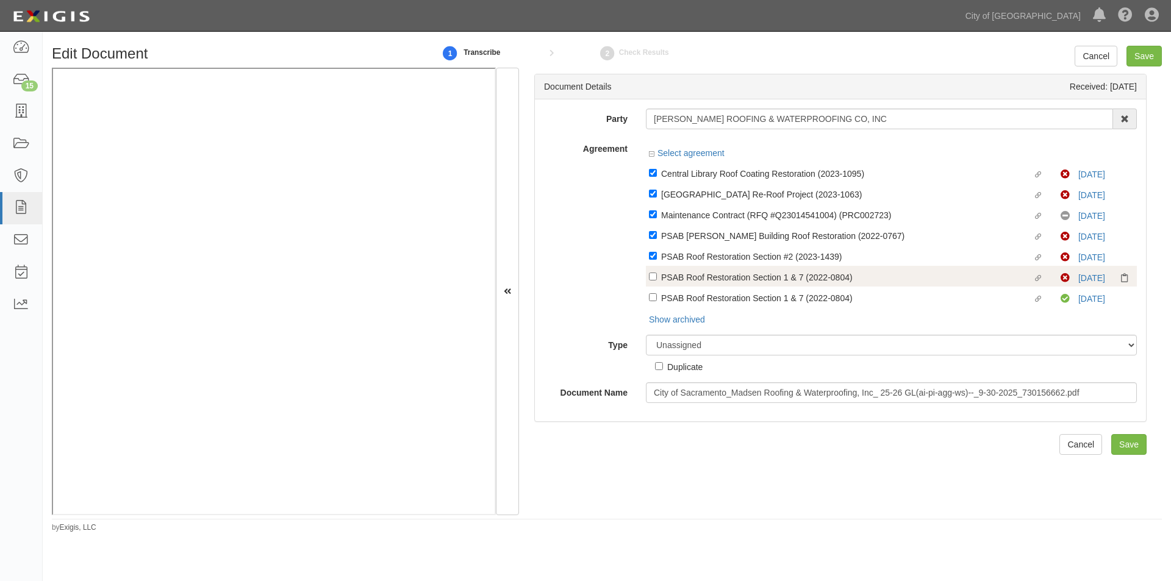
click at [650, 286] on label "Linked agreement PSAB Roof Restoration Section 1 & 7 (2022-0804) Linked agreeme…" at bounding box center [855, 278] width 412 height 16
click at [650, 281] on input "Linked agreement PSAB Roof Restoration Section 1 & 7 (2022-0804) Linked agreeme…" at bounding box center [653, 277] width 8 height 8
checkbox input "true"
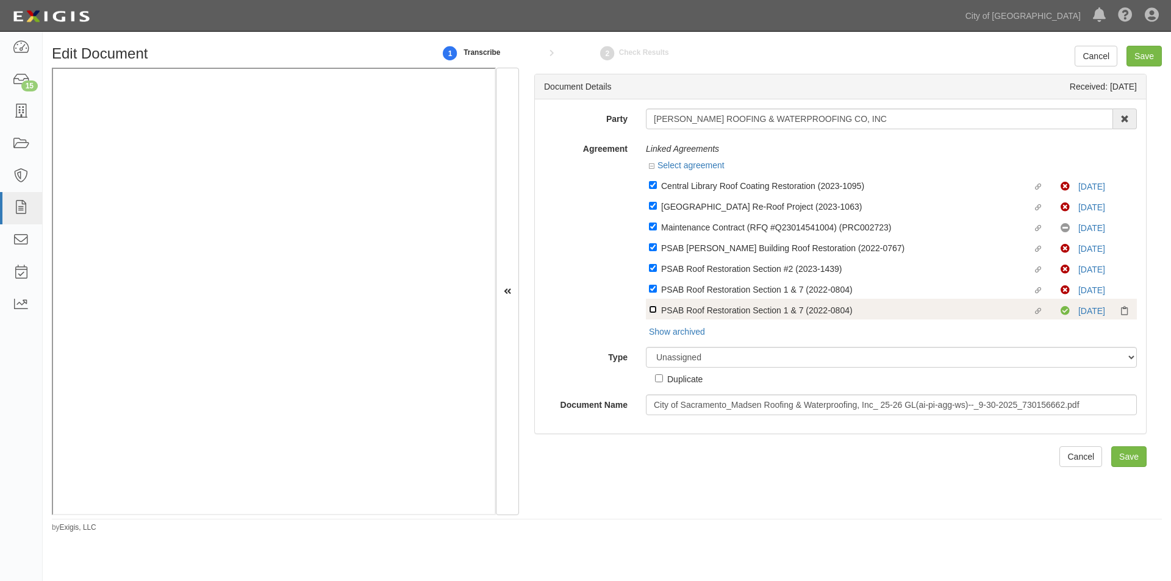
click at [653, 311] on input "Linked agreement PSAB Roof Restoration Section 1 & 7 (2022-0804) Linked agreeme…" at bounding box center [653, 310] width 8 height 8
checkbox input "true"
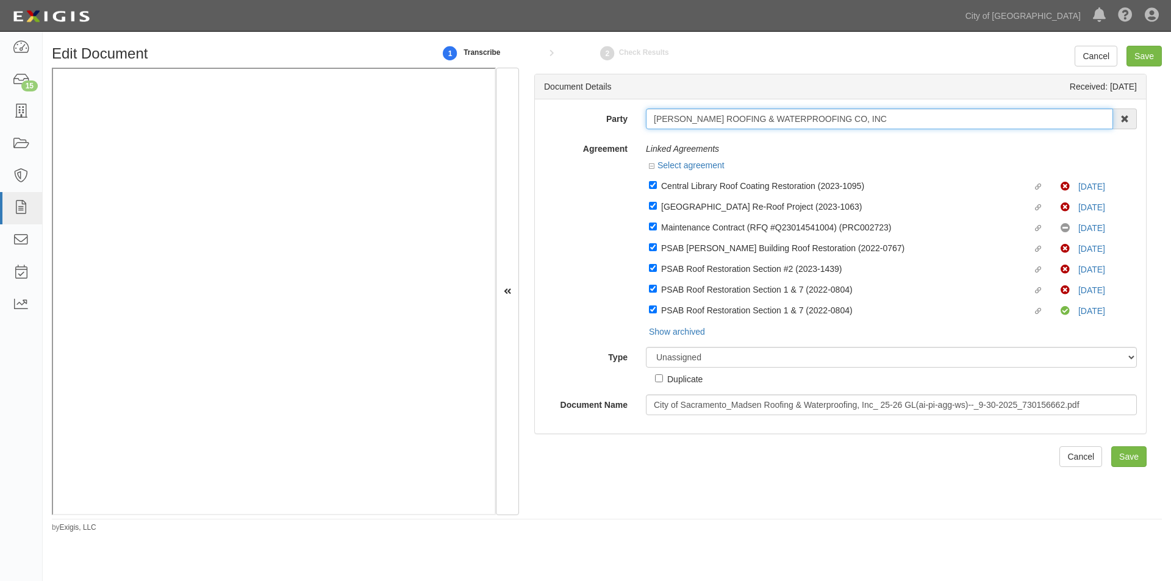
drag, startPoint x: 653, startPoint y: 121, endPoint x: 860, endPoint y: 120, distance: 206.8
click at [860, 120] on input "[PERSON_NAME] ROOFING & WATERPROOFING CO, INC" at bounding box center [879, 119] width 467 height 21
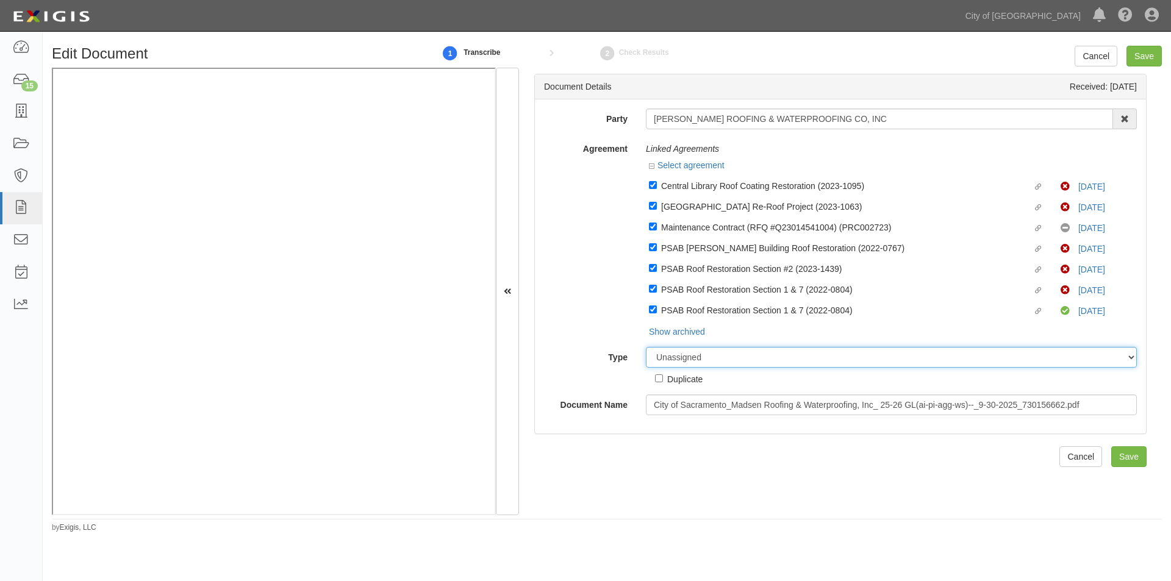
click at [727, 357] on select "Unassigned Binder Cancellation Notice Certificate Contract Endorsement Insuranc…" at bounding box center [891, 357] width 491 height 21
select select "OtherDetail"
click at [646, 347] on select "Unassigned Binder Cancellation Notice Certificate Contract Endorsement Insuranc…" at bounding box center [891, 357] width 491 height 21
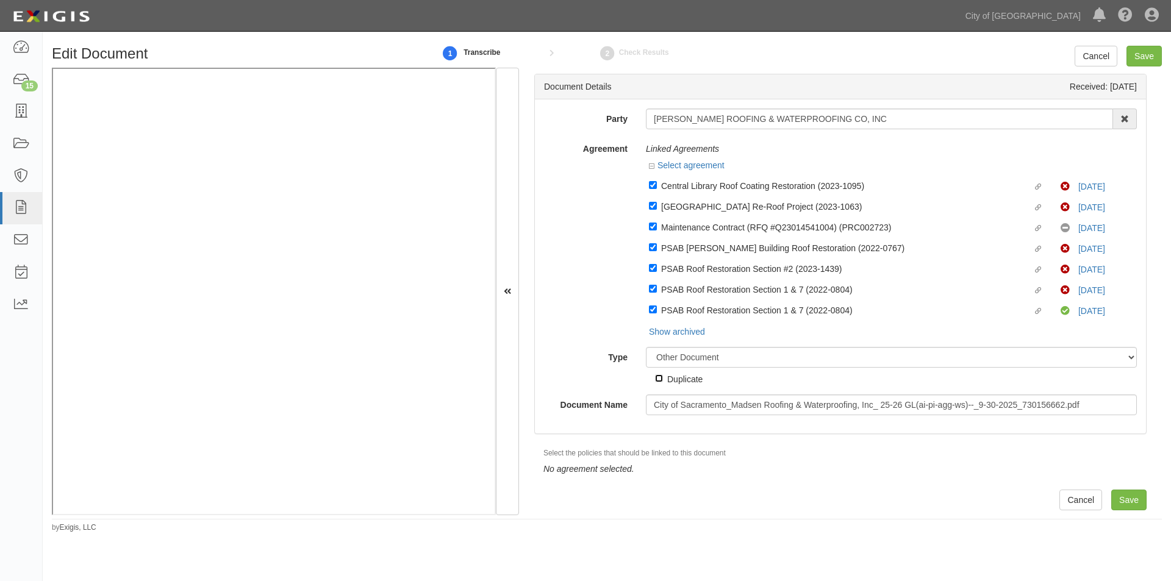
click at [655, 379] on input "Duplicate" at bounding box center [659, 379] width 8 height 8
checkbox input "true"
click at [1142, 56] on input "Save" at bounding box center [1144, 56] width 35 height 21
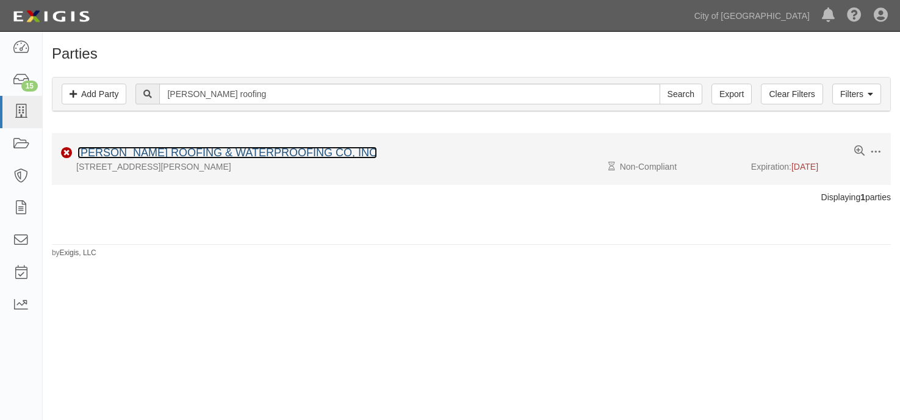
click at [234, 150] on link "[PERSON_NAME] ROOFING & WATERPROOFING CO, INC" at bounding box center [227, 152] width 300 height 12
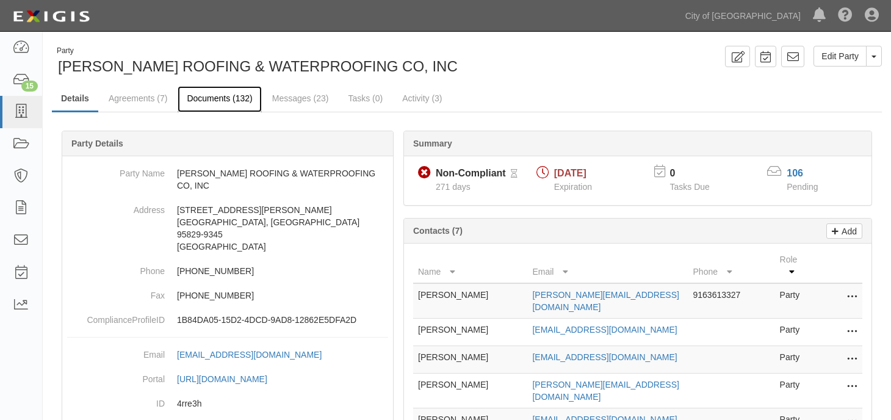
click at [222, 93] on link "Documents (132)" at bounding box center [220, 99] width 84 height 26
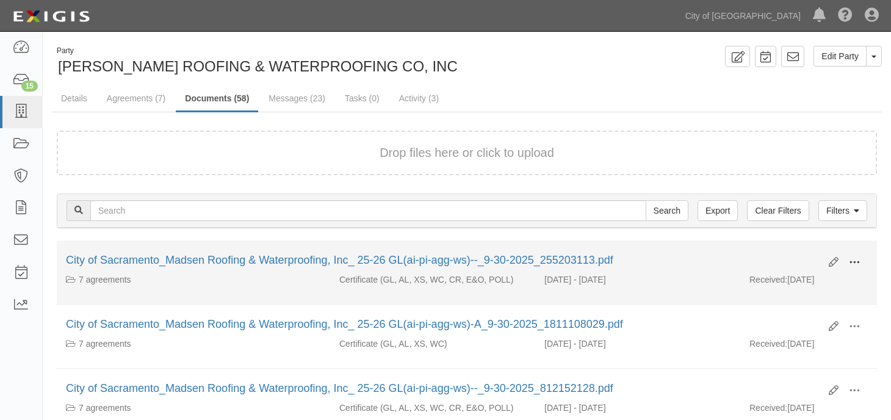
click at [851, 262] on span at bounding box center [854, 262] width 11 height 11
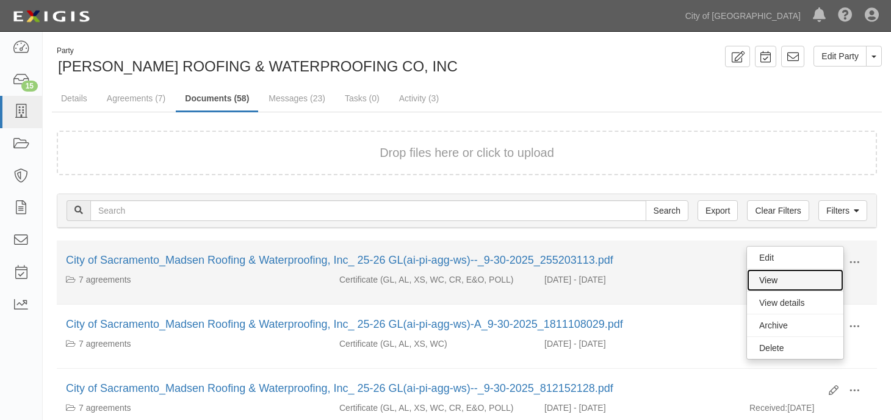
click at [785, 279] on link "View" at bounding box center [795, 280] width 96 height 22
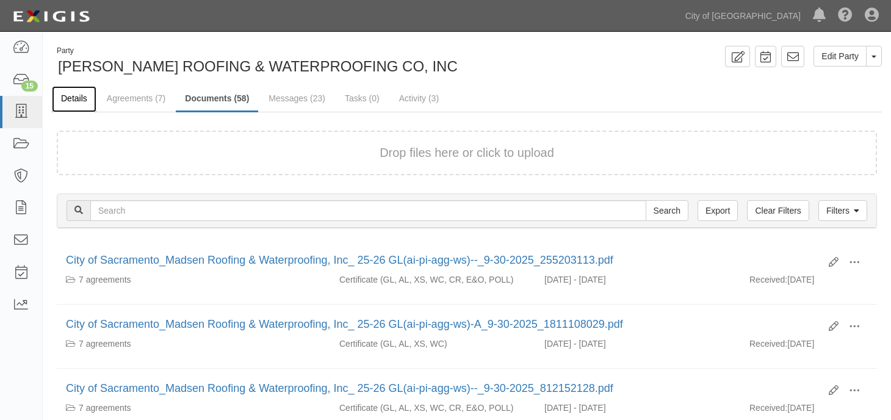
click at [87, 96] on link "Details" at bounding box center [74, 99] width 45 height 26
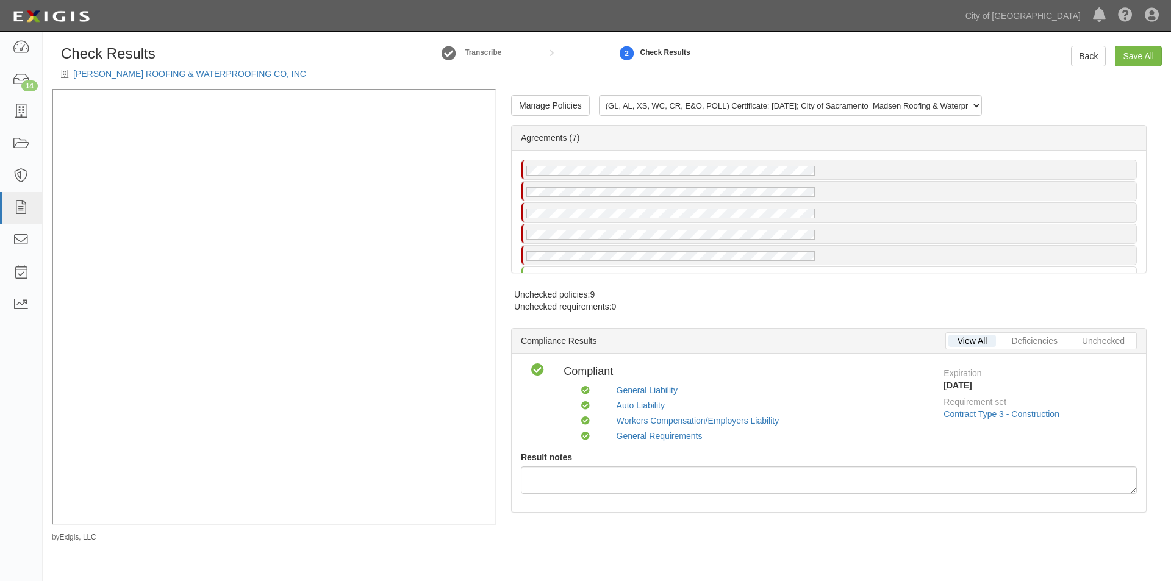
radio input "false"
radio input "true"
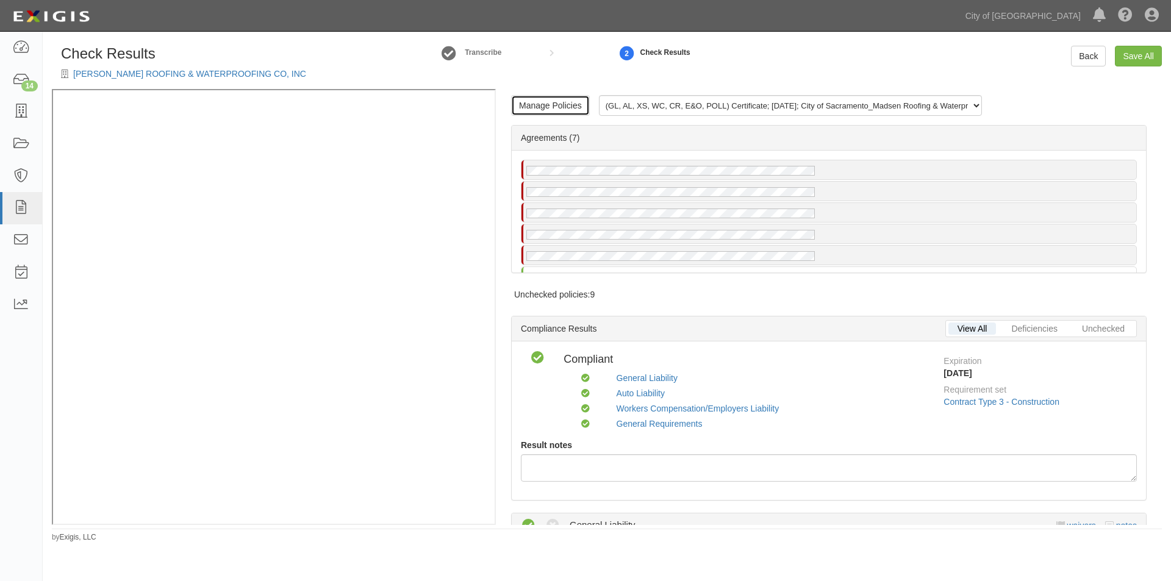
click at [548, 108] on link "Manage Policies" at bounding box center [550, 105] width 79 height 21
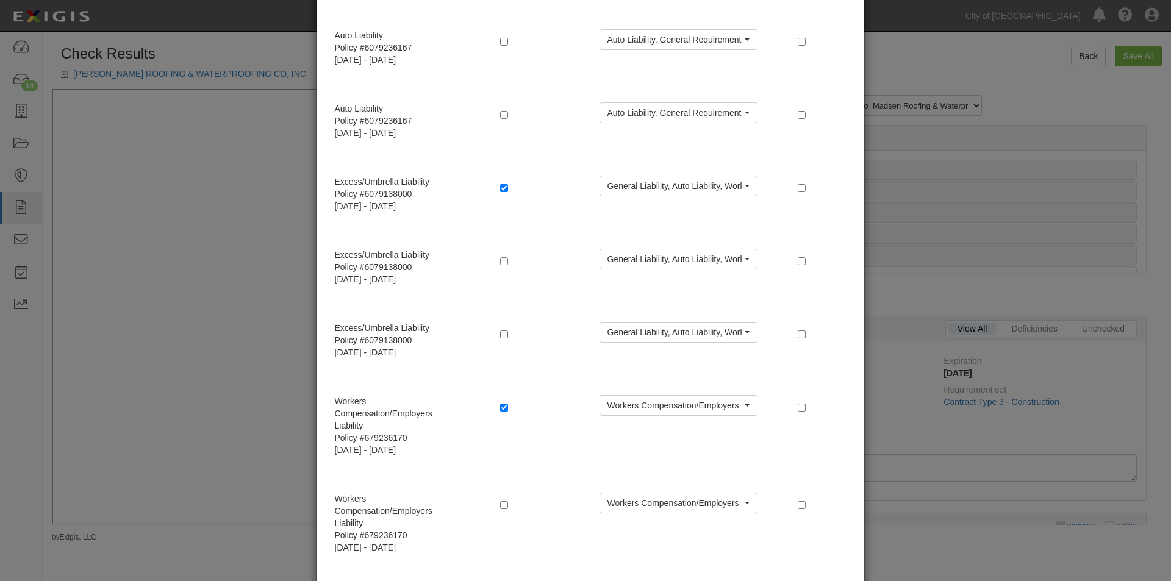
scroll to position [549, 0]
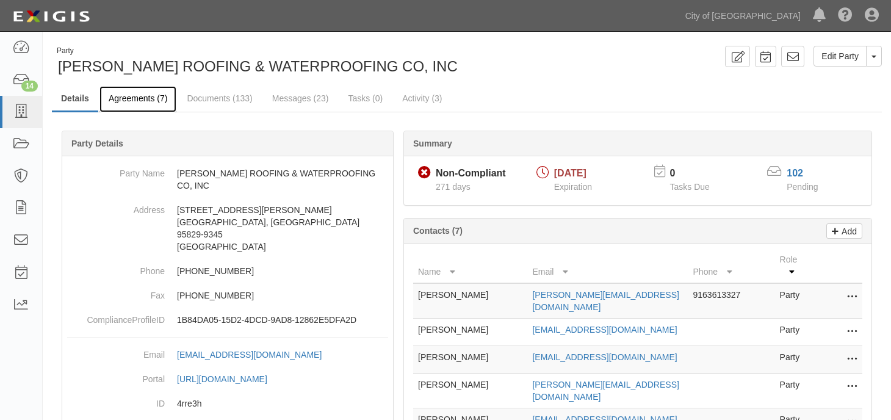
click at [148, 95] on link "Agreements (7)" at bounding box center [137, 99] width 77 height 26
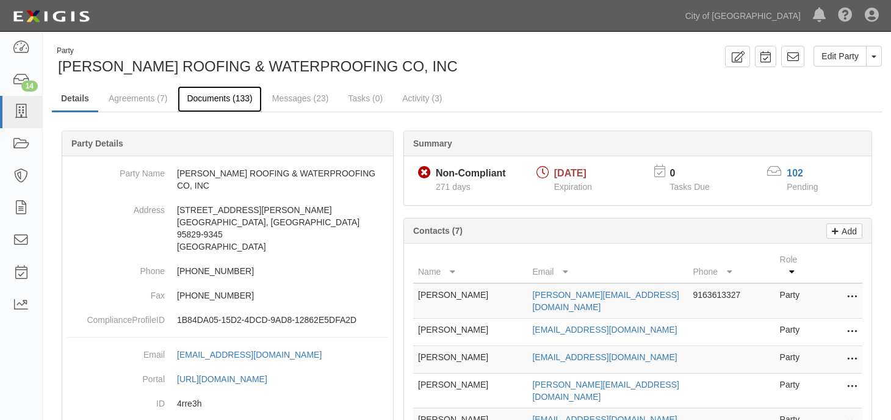
click at [215, 90] on link "Documents (133)" at bounding box center [220, 99] width 84 height 26
click at [215, 97] on link "Documents (133)" at bounding box center [220, 99] width 84 height 26
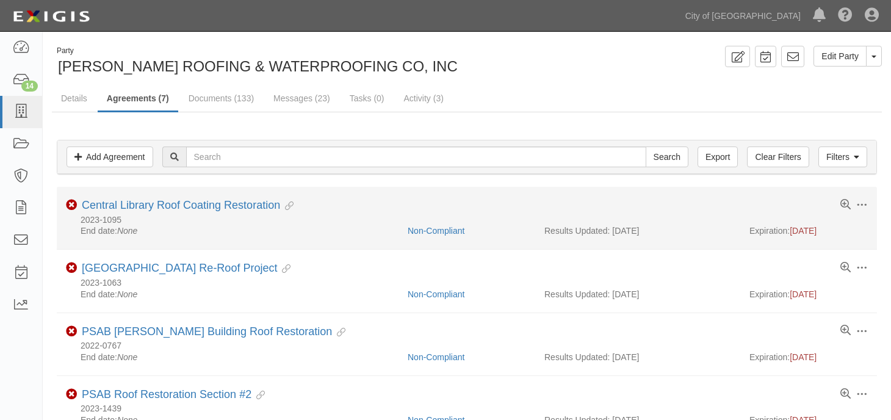
click at [428, 223] on div "2023-1095" at bounding box center [467, 220] width 802 height 10
click at [429, 225] on div "Non-Compliant" at bounding box center [466, 230] width 137 height 12
click at [429, 228] on link "Non-Compliant" at bounding box center [435, 231] width 57 height 10
click at [871, 206] on div "Toggle Agreement Dropdown Edit Log activity Add task Send message Archive Delet…" at bounding box center [467, 212] width 820 height 26
click at [862, 206] on span at bounding box center [861, 204] width 11 height 11
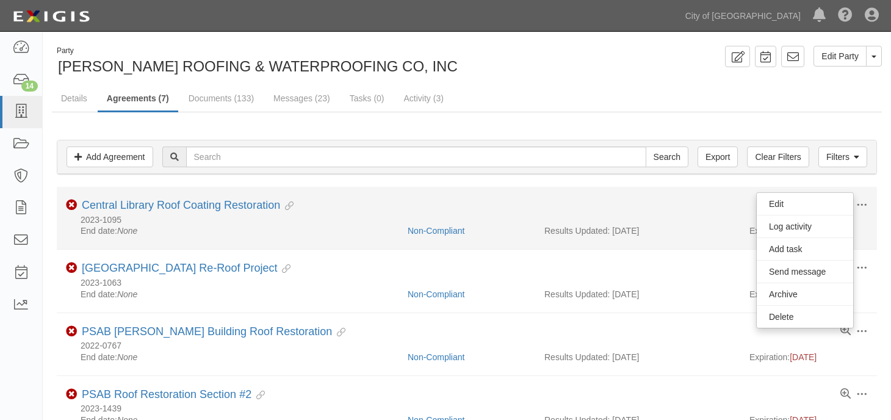
click at [725, 201] on div "Toggle Agreement Dropdown Edit Log activity Add task Send message Archive Delet…" at bounding box center [467, 212] width 820 height 26
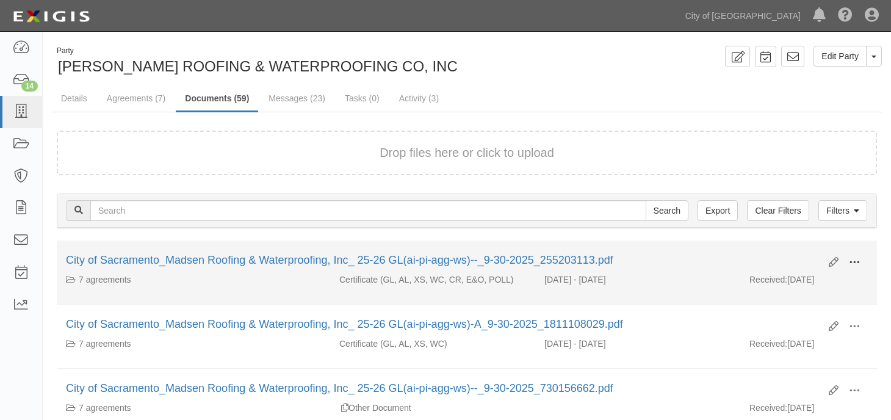
click at [856, 263] on span at bounding box center [854, 262] width 11 height 11
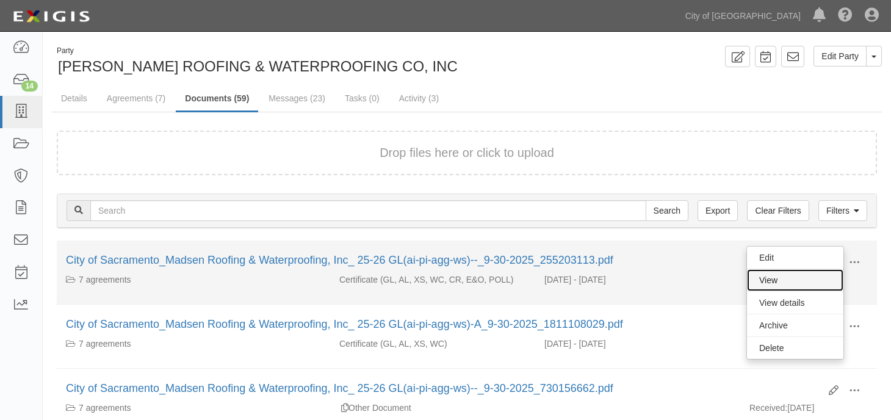
click at [780, 287] on link "View" at bounding box center [795, 280] width 96 height 22
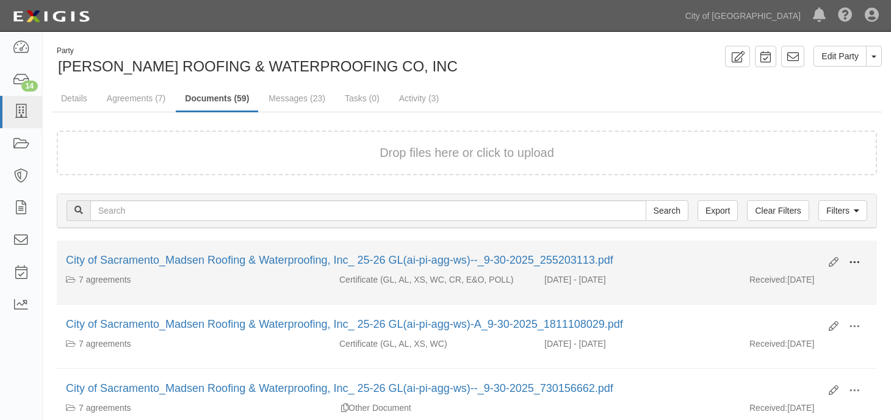
click at [850, 264] on span at bounding box center [854, 262] width 11 height 11
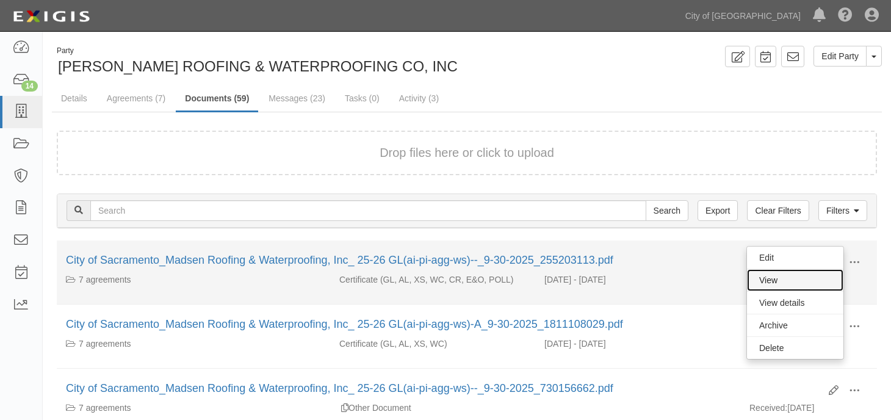
click at [784, 276] on link "View" at bounding box center [795, 280] width 96 height 22
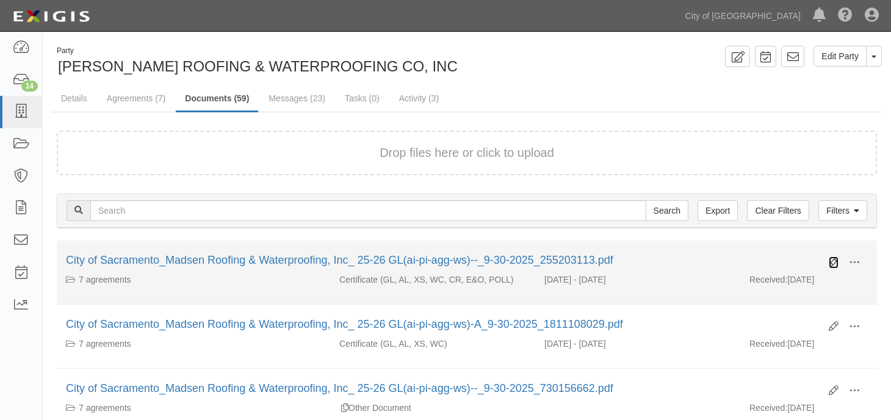
click at [831, 261] on icon at bounding box center [833, 262] width 10 height 10
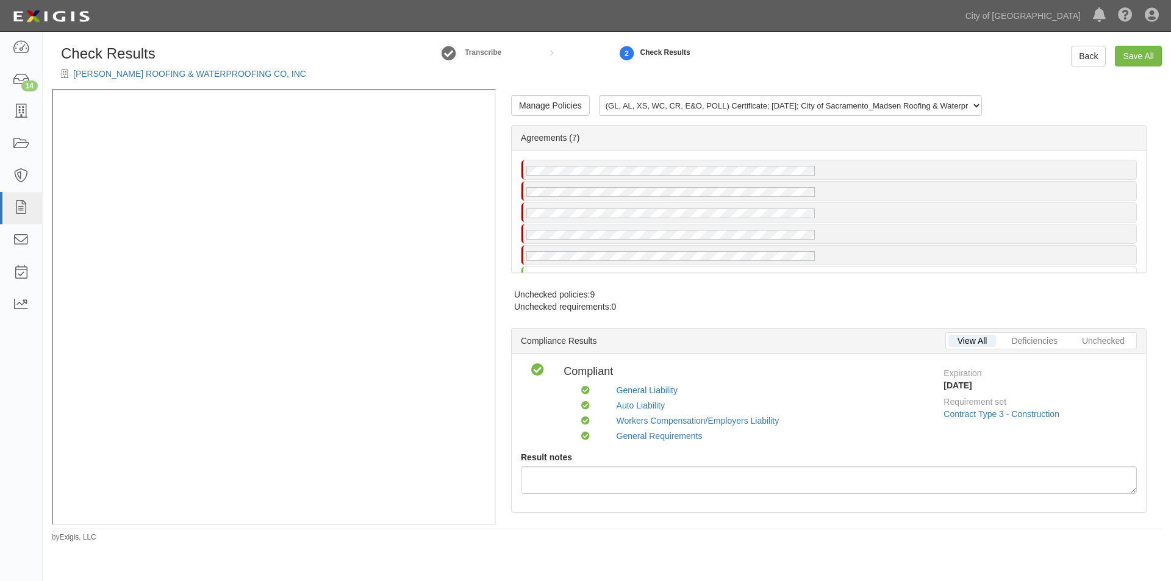
radio input "false"
radio input "true"
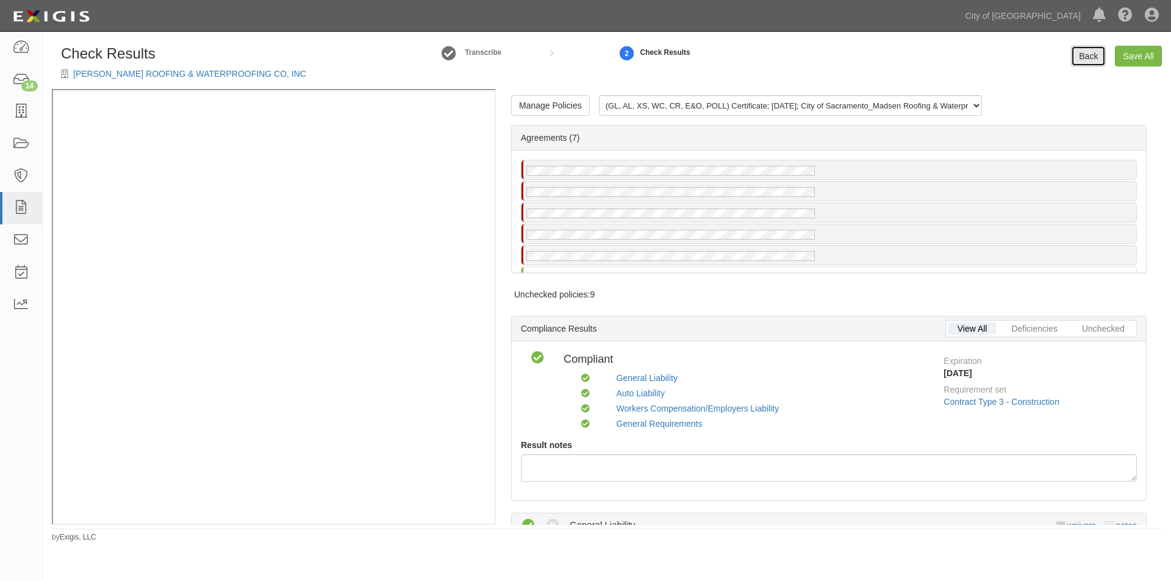
click at [1083, 58] on link "Back" at bounding box center [1088, 56] width 35 height 21
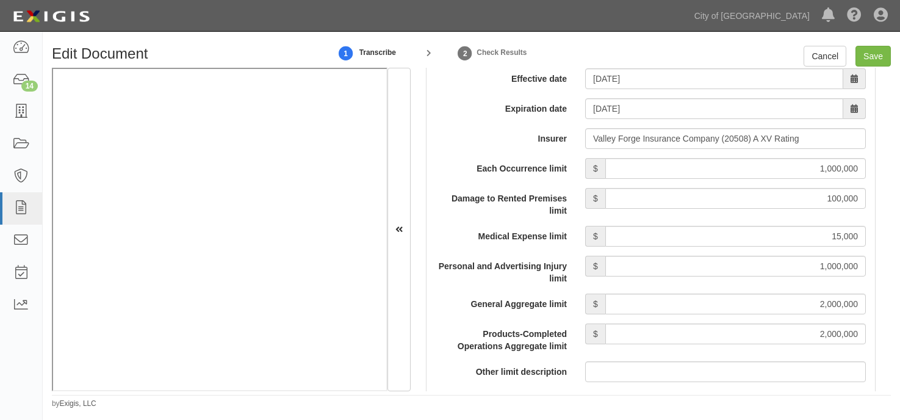
scroll to position [732, 0]
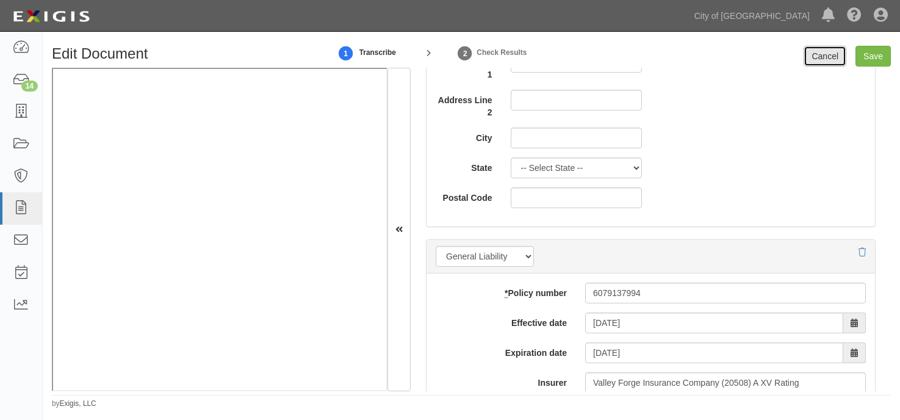
click at [811, 58] on link "Cancel" at bounding box center [824, 56] width 43 height 21
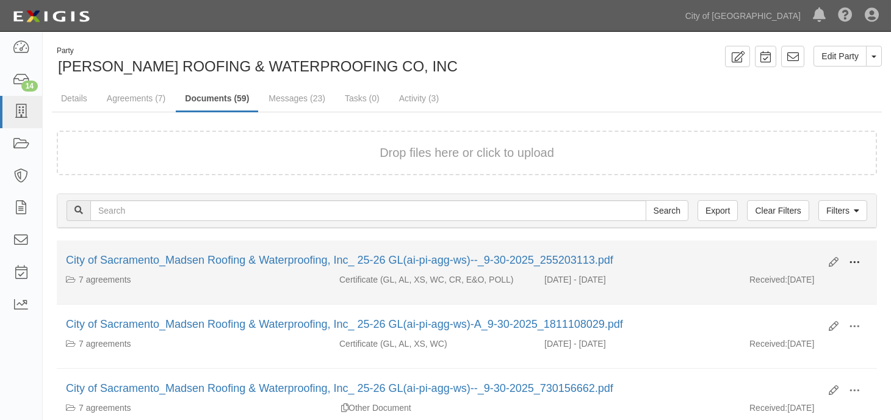
click at [855, 257] on span at bounding box center [854, 262] width 11 height 11
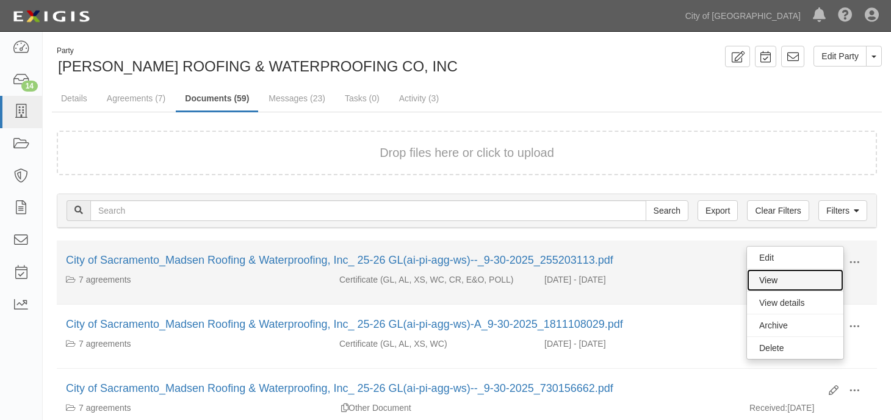
click at [802, 283] on link "View" at bounding box center [795, 280] width 96 height 22
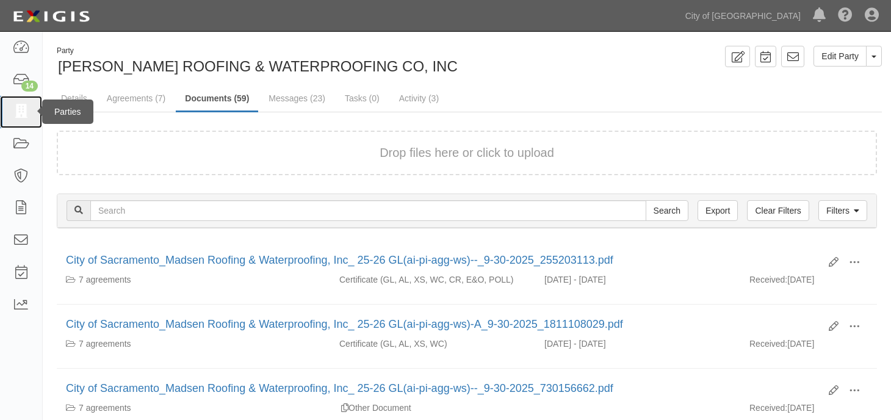
click at [21, 118] on icon at bounding box center [20, 112] width 17 height 14
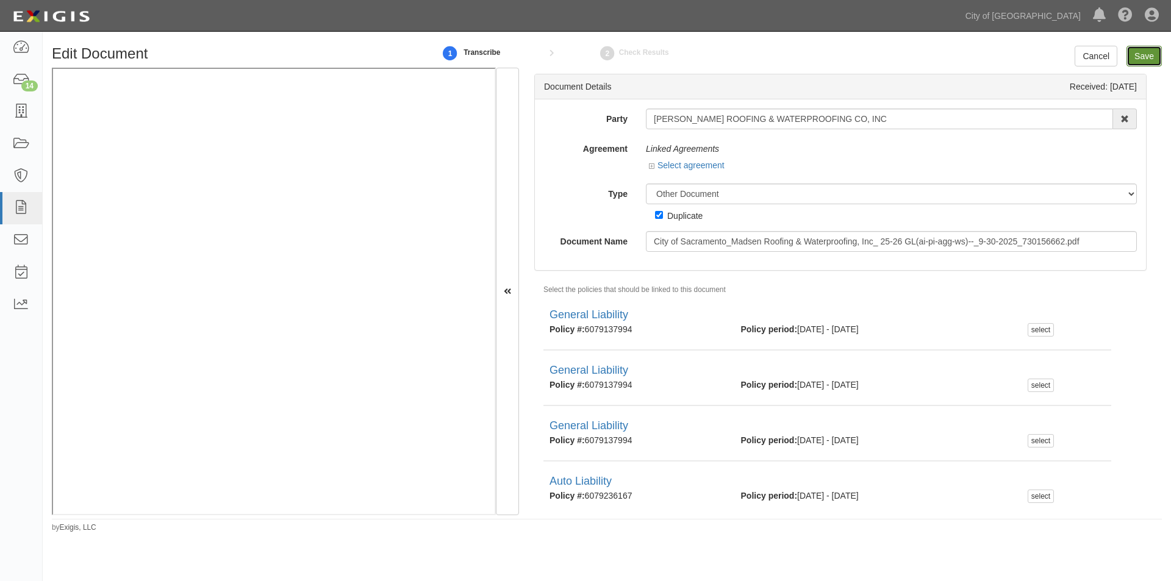
click at [1139, 53] on input "Save" at bounding box center [1144, 56] width 35 height 21
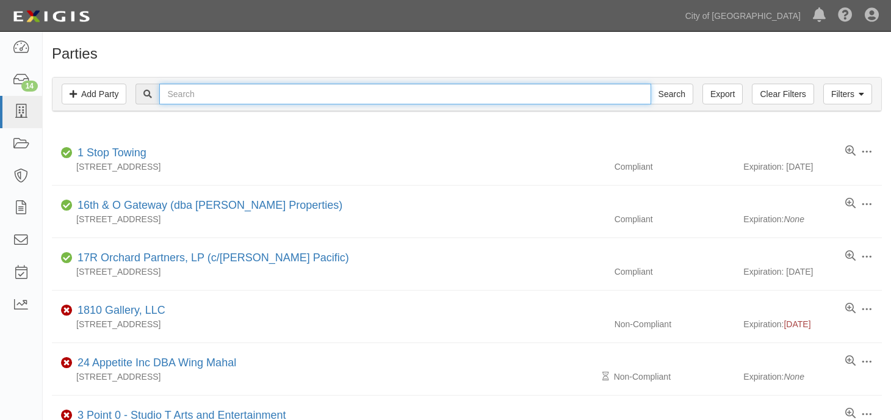
click at [204, 94] on input "text" at bounding box center [404, 94] width 491 height 21
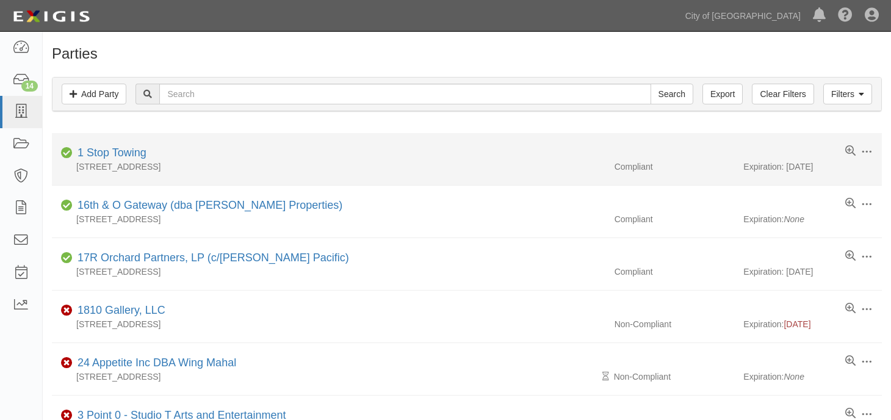
click at [423, 134] on li "Edit Log activity Add task Send message Archive Delete Compliant 1 Stop Towing …" at bounding box center [467, 159] width 830 height 52
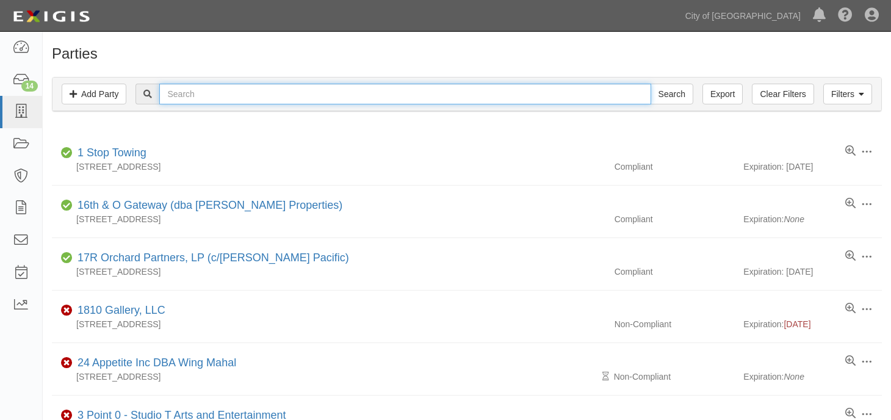
click at [228, 90] on input "text" at bounding box center [404, 94] width 491 height 21
type input "[GEOGRAPHIC_DATA]"
click at [650, 84] on input "Search" at bounding box center [671, 94] width 43 height 21
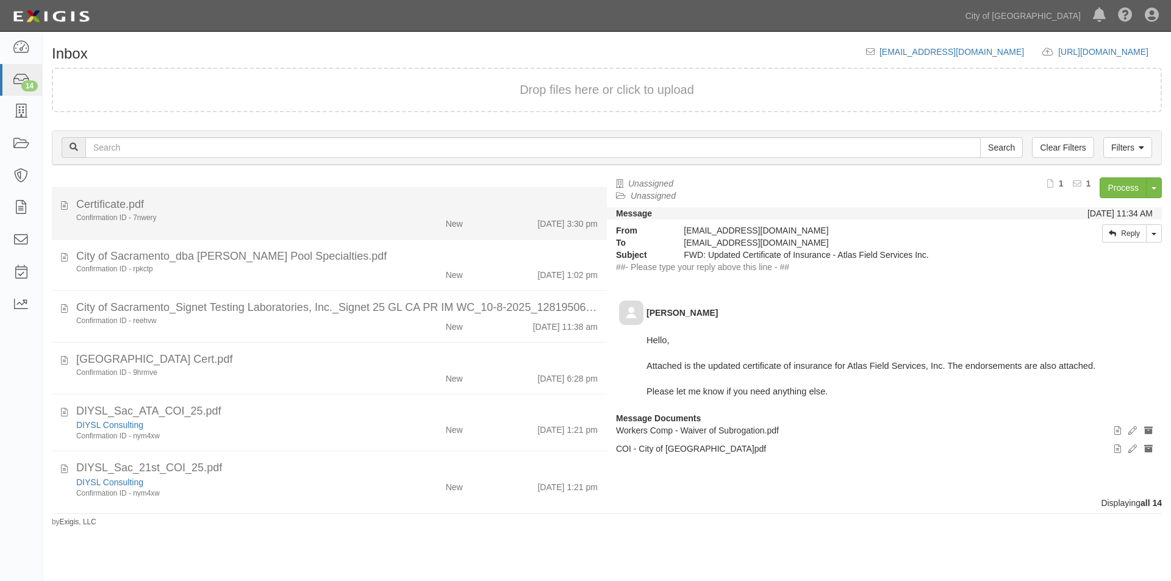
scroll to position [433, 0]
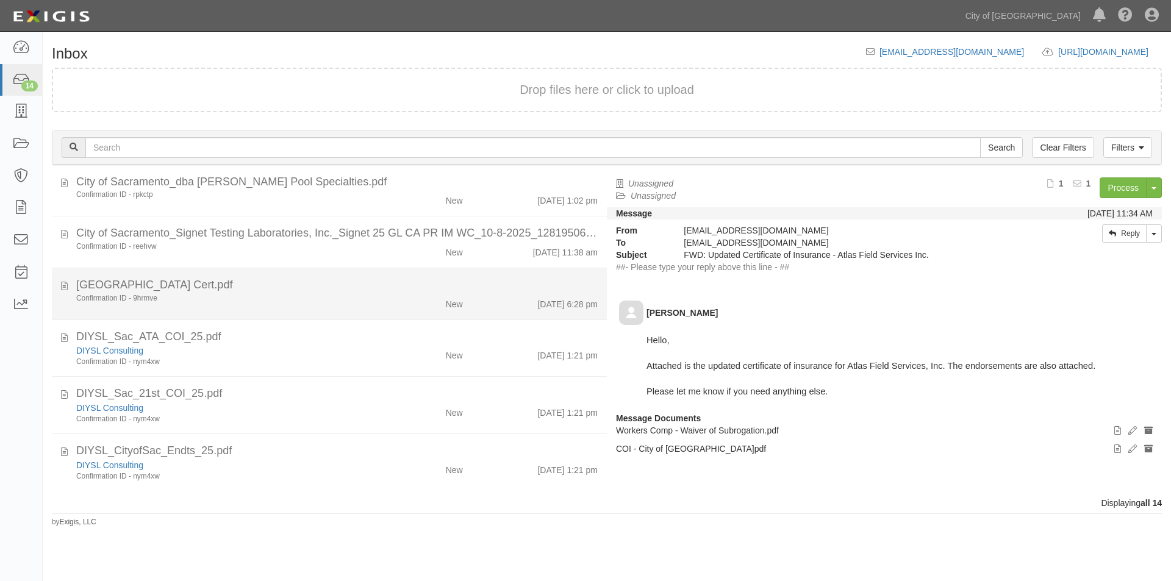
click at [251, 293] on div "Confirmation ID - 9hrmve" at bounding box center [224, 298] width 296 height 10
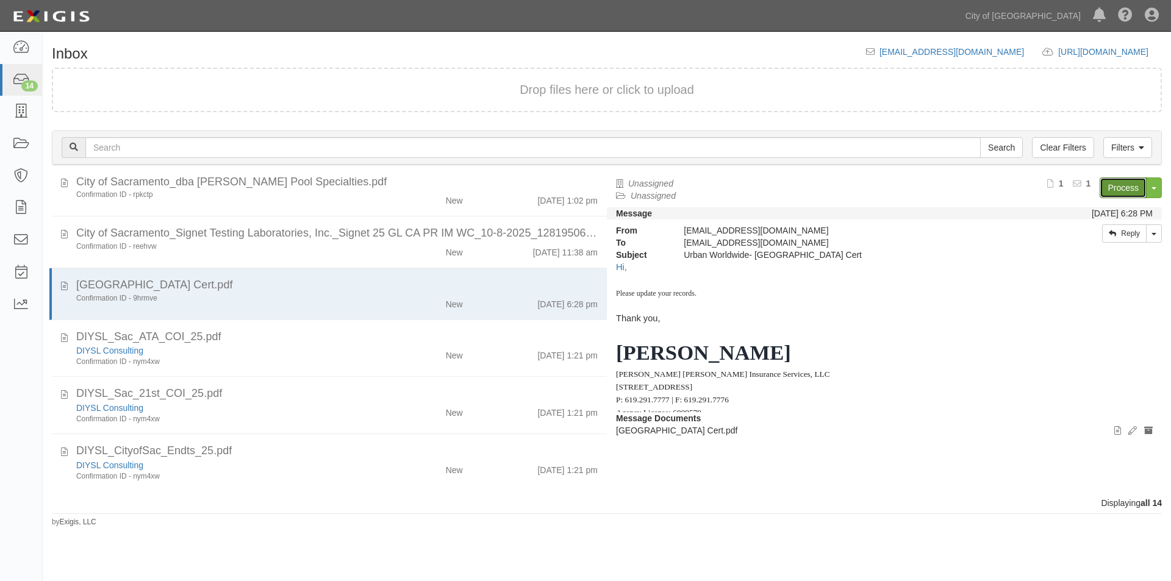
click at [1122, 186] on link "Process" at bounding box center [1123, 188] width 47 height 21
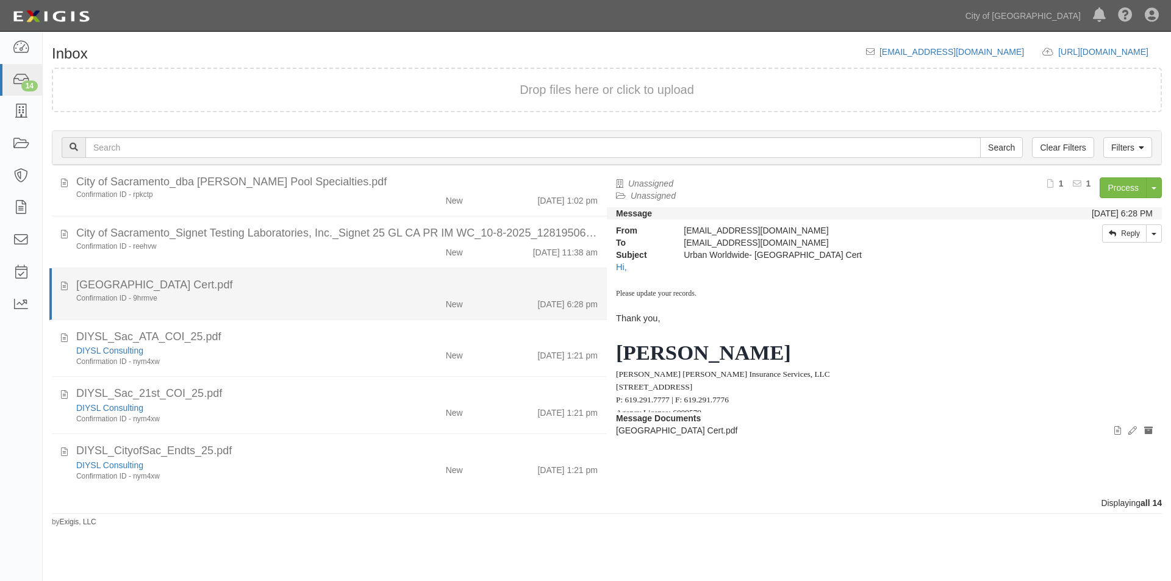
click at [240, 298] on div "Confirmation ID - 9hrmve" at bounding box center [224, 298] width 296 height 10
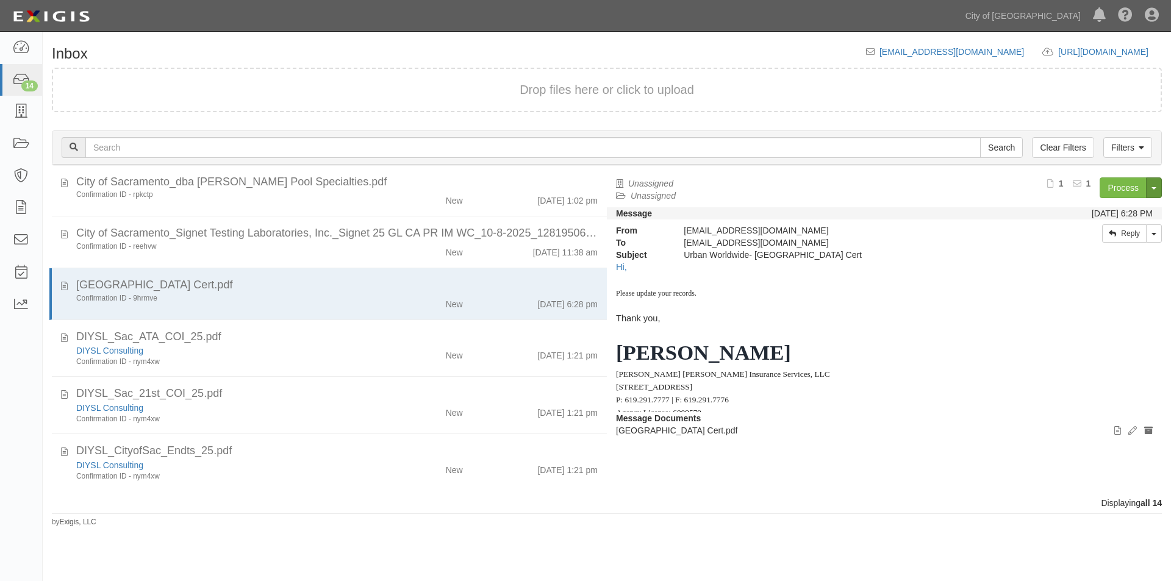
click at [1149, 191] on button "Toggle Document Dropdown" at bounding box center [1154, 188] width 16 height 21
click at [1099, 212] on link "Archive Document" at bounding box center [1113, 211] width 96 height 16
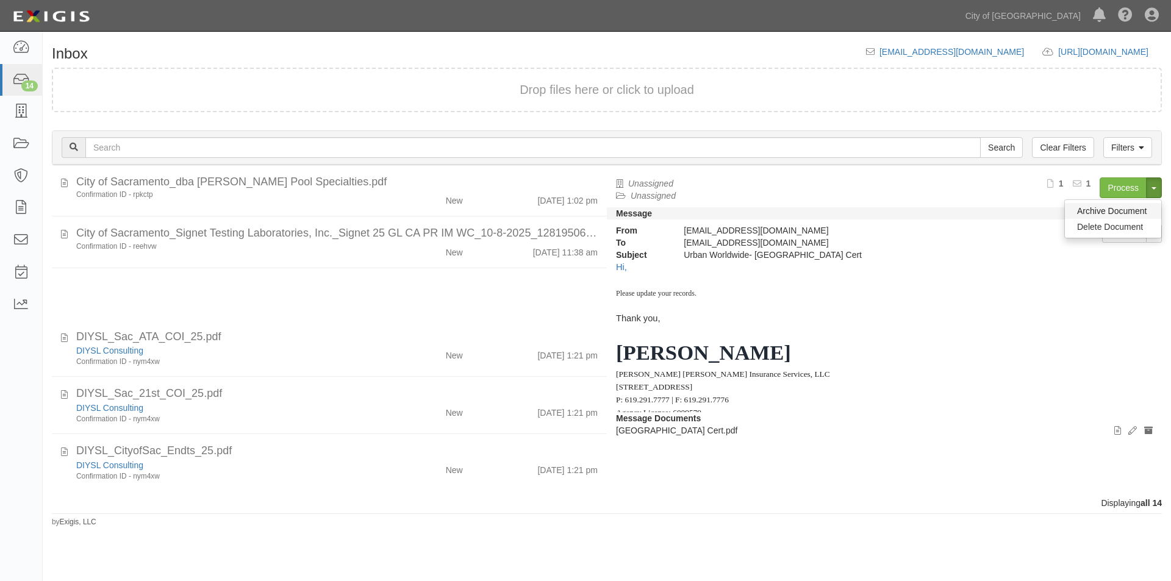
scroll to position [375, 0]
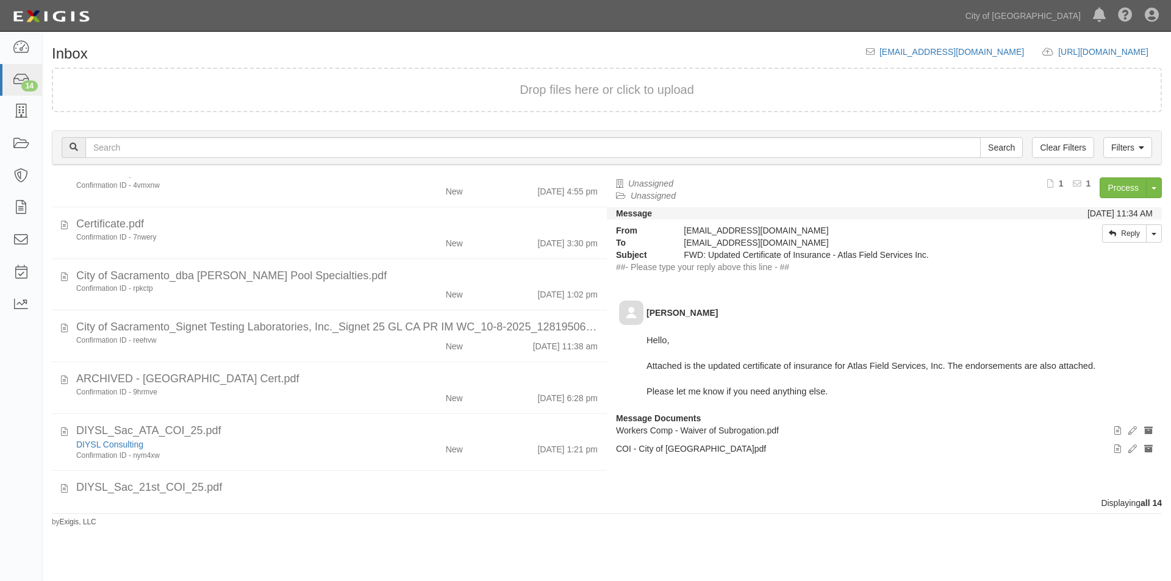
scroll to position [376, 0]
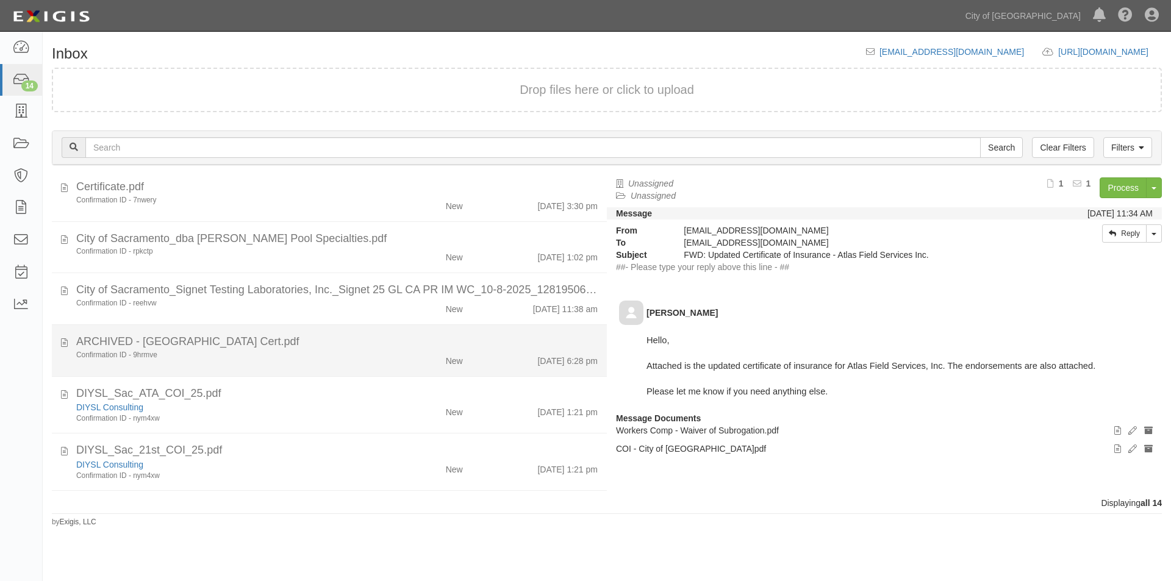
click at [353, 350] on div "Confirmation ID - 9hrmve" at bounding box center [224, 355] width 296 height 10
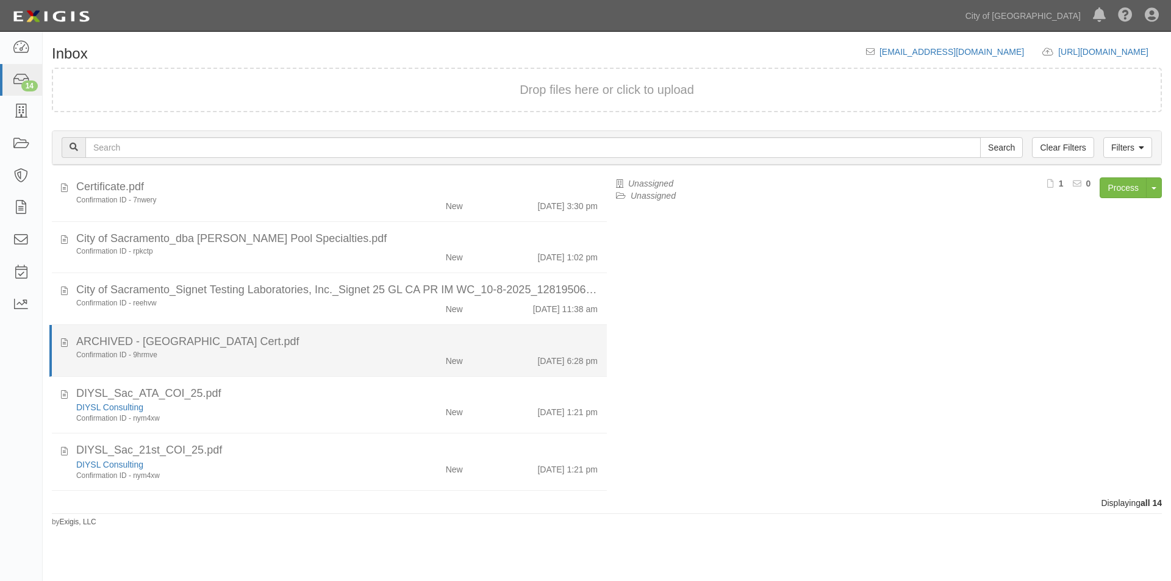
click at [353, 350] on div "Confirmation ID - 9hrmve" at bounding box center [224, 355] width 296 height 10
click at [253, 365] on div "Confirmation ID - 9hrmve New [DATE] 6:28 pm" at bounding box center [337, 358] width 540 height 17
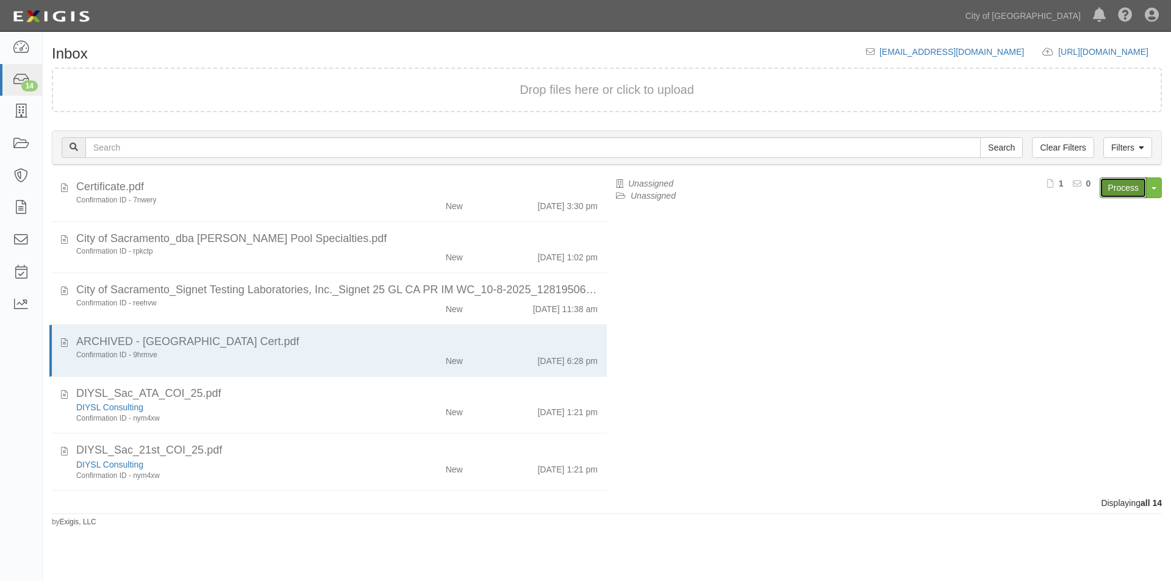
click at [1118, 190] on link "Process" at bounding box center [1123, 188] width 47 height 21
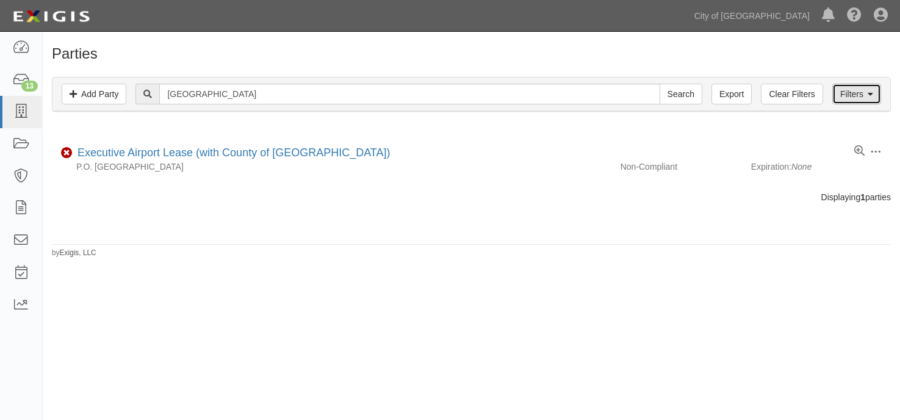
click at [847, 94] on link "Filters" at bounding box center [856, 94] width 49 height 21
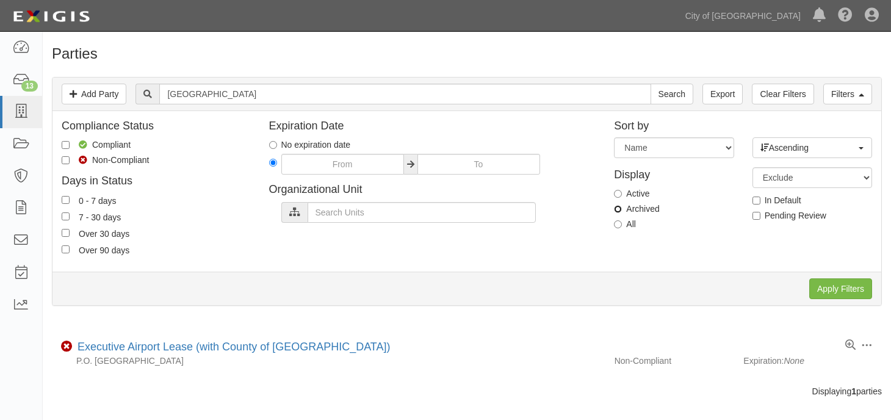
click at [618, 209] on input "Archived" at bounding box center [618, 209] width 8 height 8
radio input "true"
click at [849, 292] on input "Apply Filters" at bounding box center [840, 288] width 63 height 21
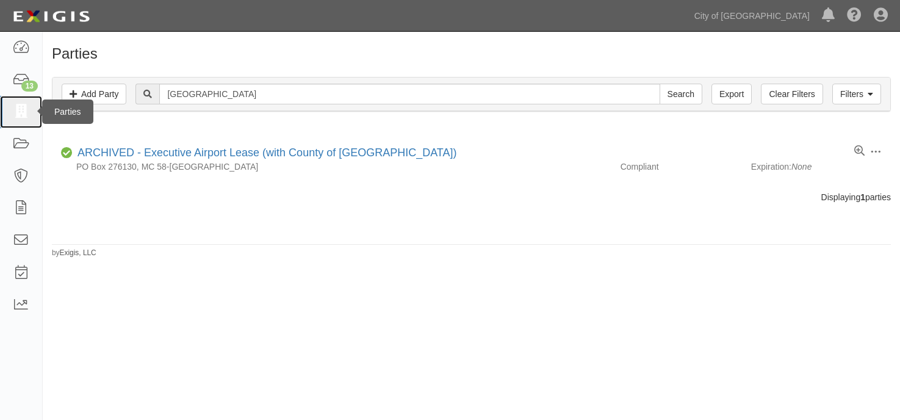
click at [18, 109] on icon at bounding box center [20, 112] width 17 height 14
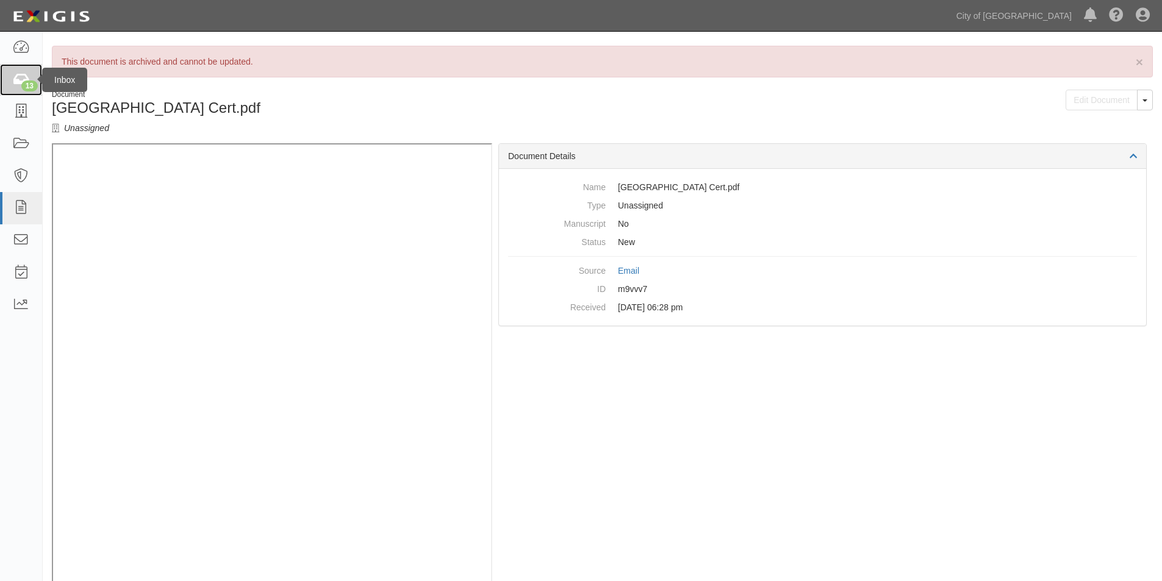
click at [20, 73] on icon at bounding box center [20, 80] width 17 height 14
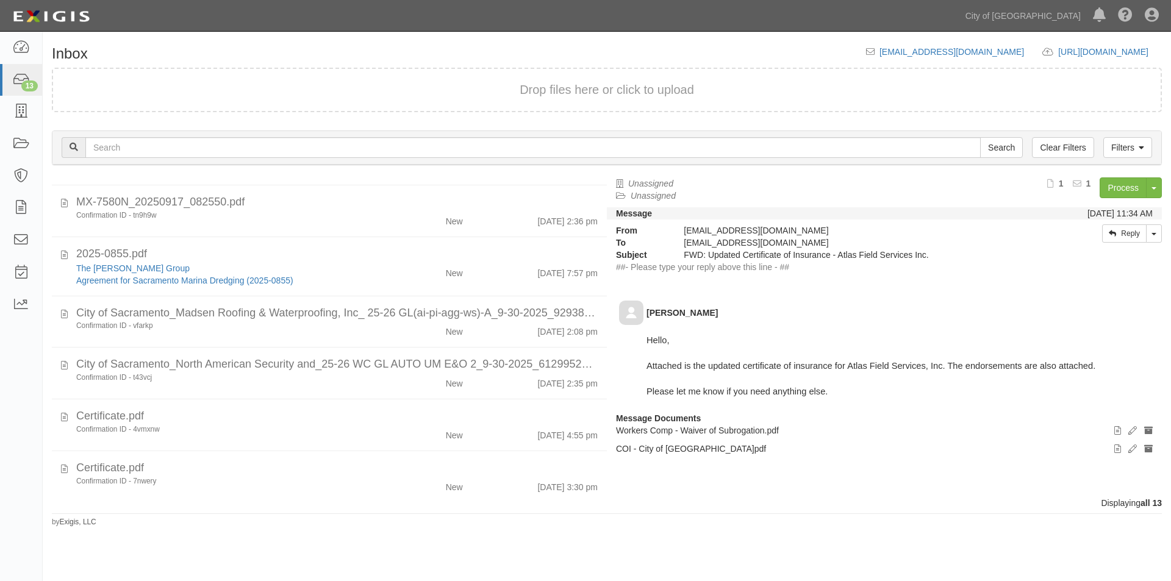
scroll to position [85, 0]
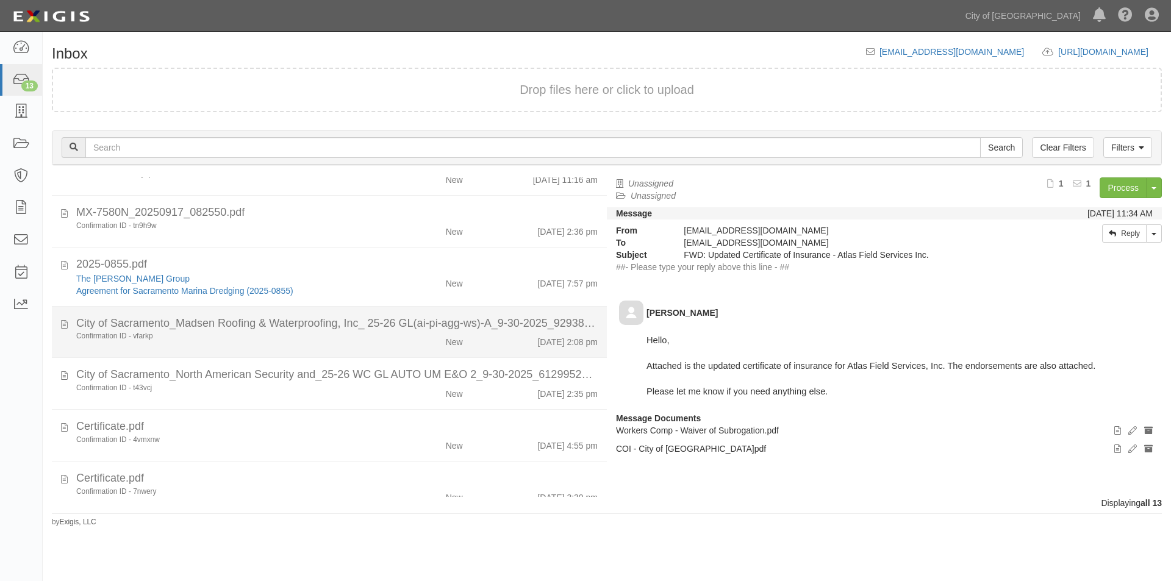
click at [246, 333] on div "Confirmation ID - vfarkp" at bounding box center [224, 336] width 296 height 10
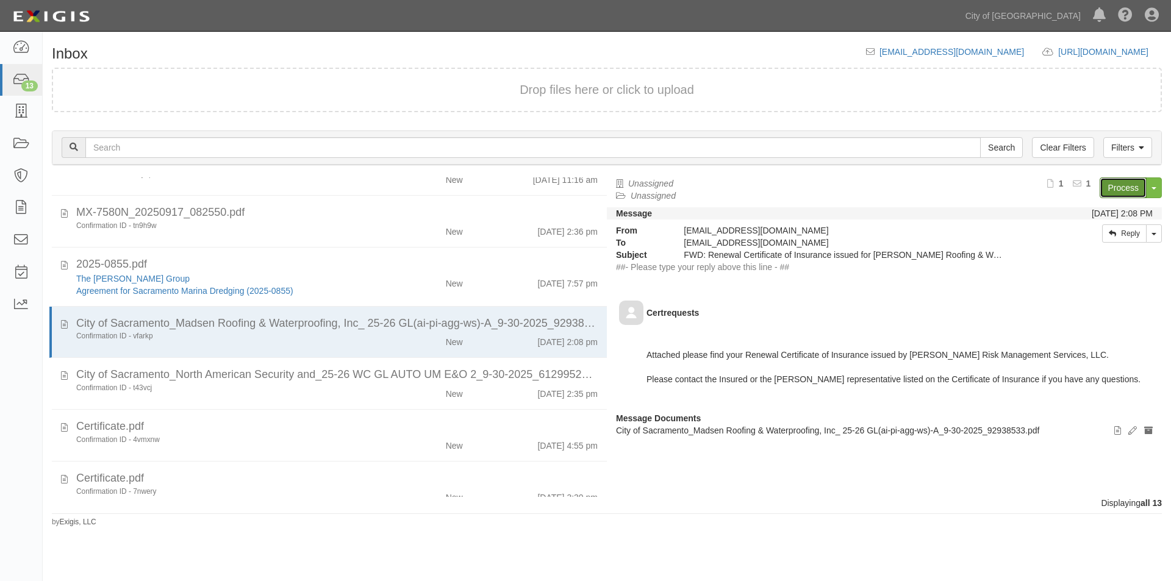
click at [1119, 188] on link "Process" at bounding box center [1123, 188] width 47 height 21
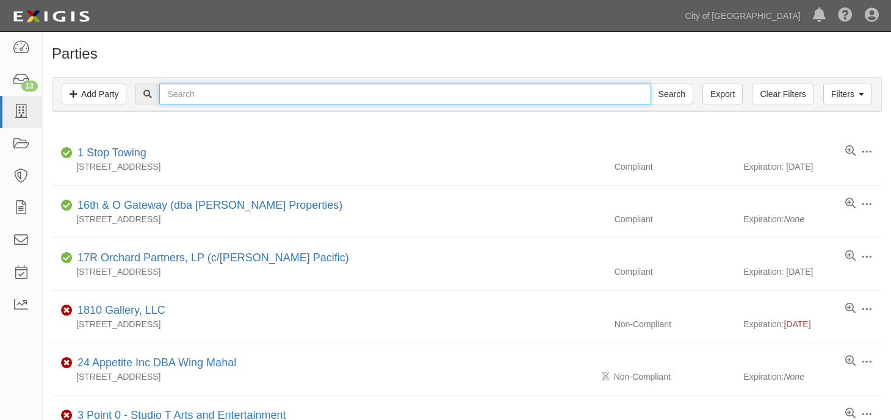
click at [198, 98] on input "text" at bounding box center [404, 94] width 491 height 21
type input "[PERSON_NAME]"
click at [650, 84] on input "Search" at bounding box center [671, 94] width 43 height 21
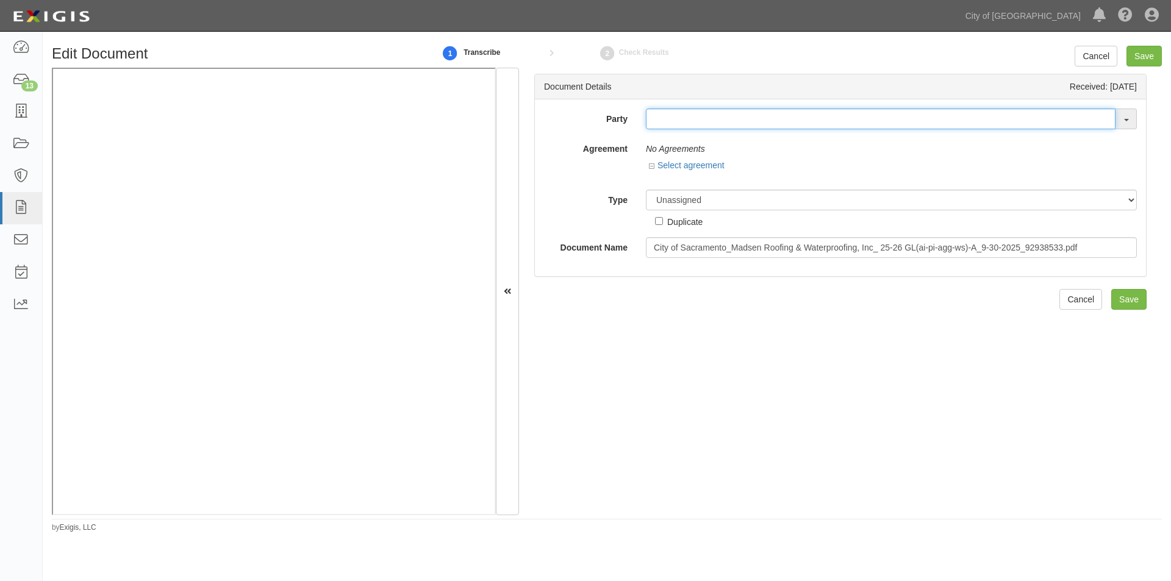
click at [674, 124] on input "text" at bounding box center [881, 119] width 470 height 21
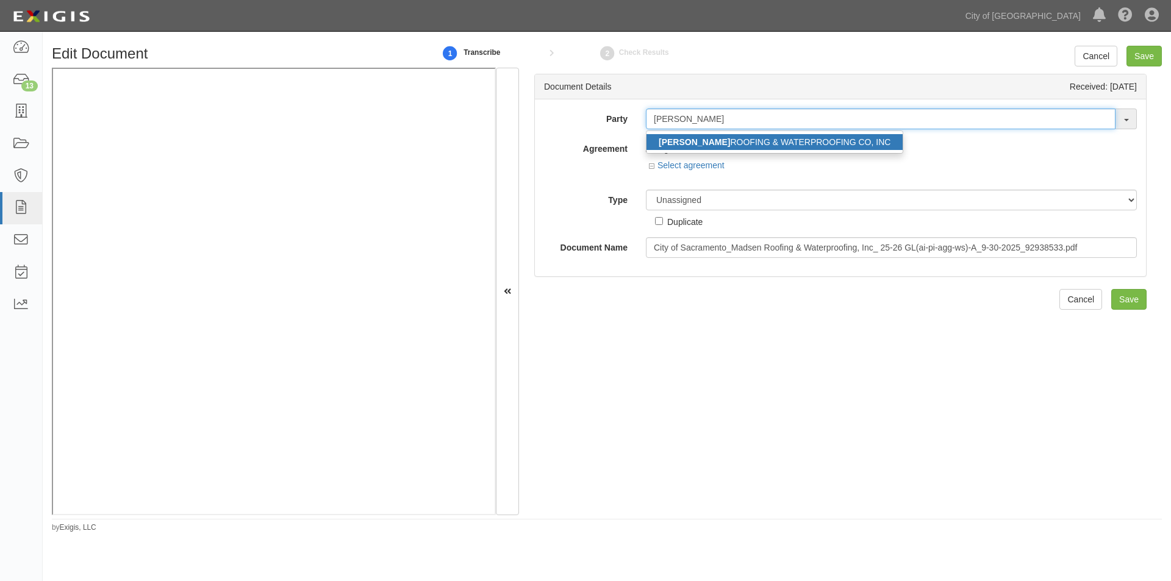
type input "[PERSON_NAME]"
click at [689, 142] on strong "[PERSON_NAME]" at bounding box center [694, 142] width 71 height 10
type input "[PERSON_NAME] ROOFING & WATERPROOFING CO, INC"
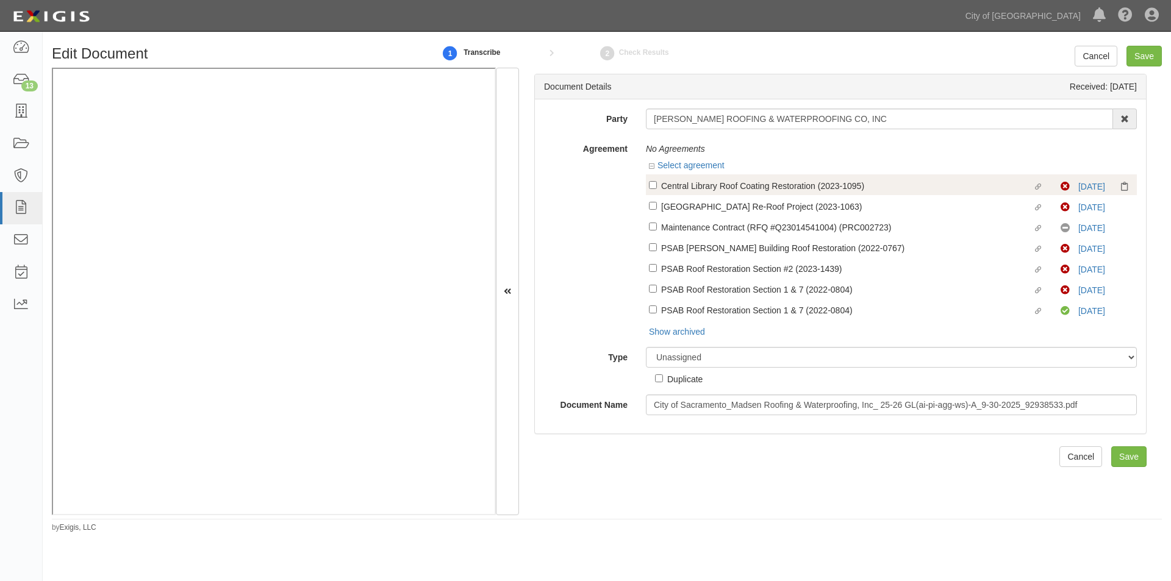
click at [653, 190] on label "Linked agreement Central Library Roof Coating Restoration (2023-1095) Linked ag…" at bounding box center [855, 187] width 412 height 16
click at [653, 189] on input "Linked agreement Central Library Roof Coating Restoration (2023-1095) Linked ag…" at bounding box center [653, 185] width 8 height 8
checkbox input "true"
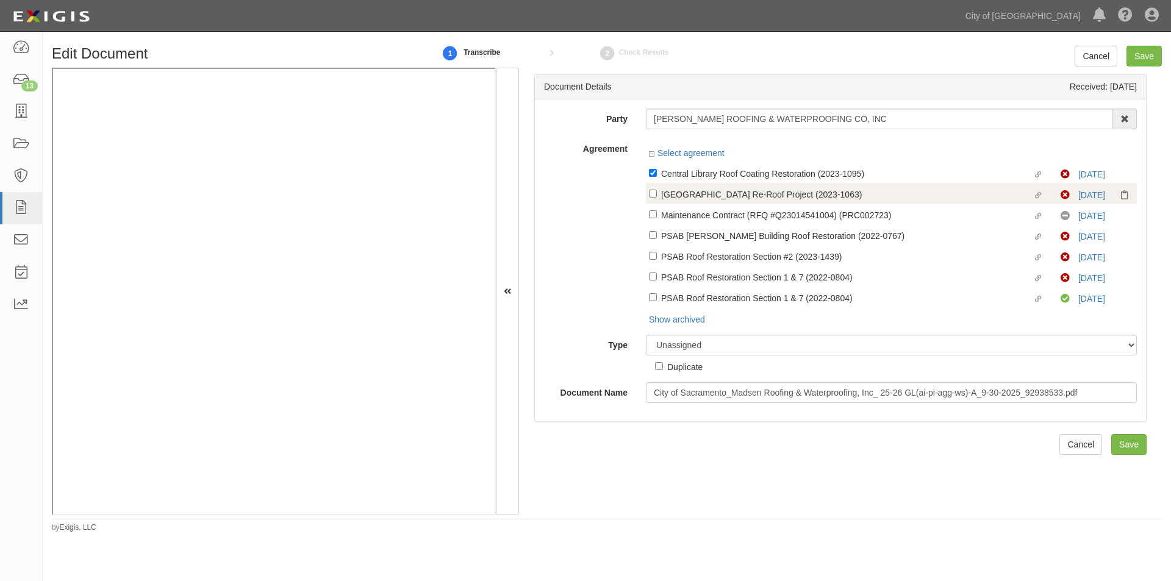
click at [653, 199] on label "Linked agreement [GEOGRAPHIC_DATA] Re-Roof Project (2023-1063) Linked agreement" at bounding box center [855, 195] width 412 height 16
click at [653, 198] on input "Linked agreement [GEOGRAPHIC_DATA] Re-Roof Project (2023-1063) Linked agreement" at bounding box center [653, 194] width 8 height 8
checkbox input "true"
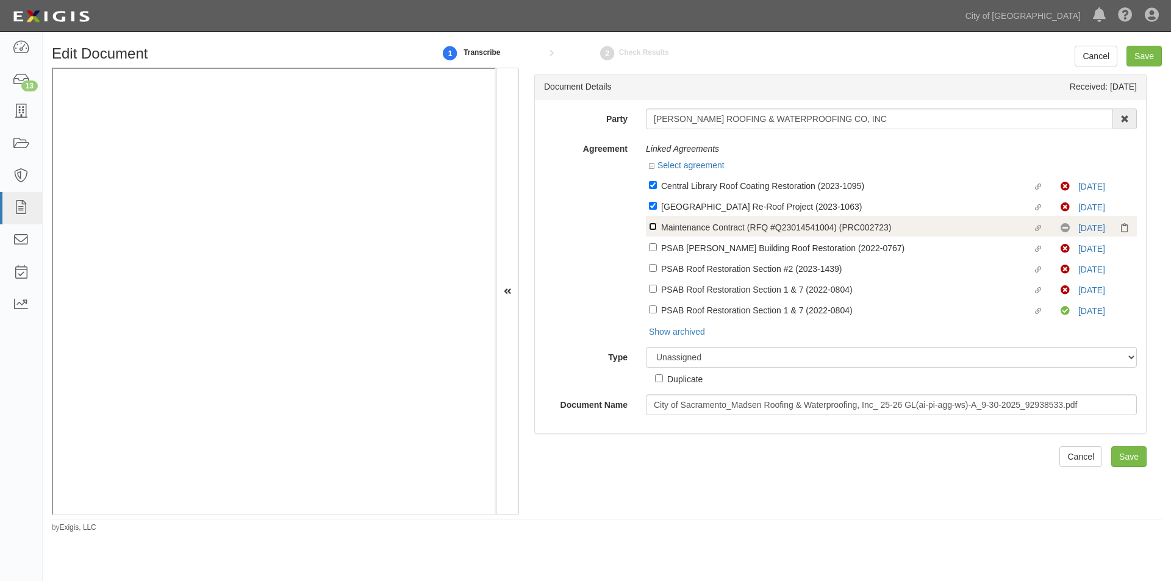
click at [653, 225] on input "Linked agreement Maintenance Contract (RFQ #Q23014541004) (PRC002723) Linked ag…" at bounding box center [653, 227] width 8 height 8
checkbox input "true"
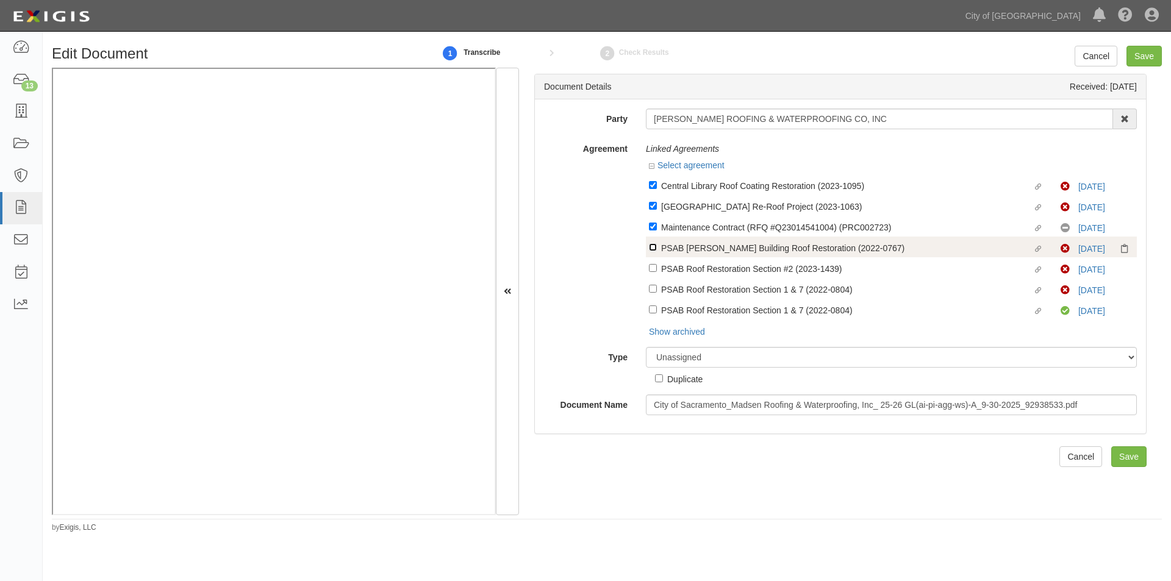
click at [653, 248] on input "Linked agreement PSAB [PERSON_NAME] Building Roof Restoration (2022-0767) Linke…" at bounding box center [653, 247] width 8 height 8
checkbox input "true"
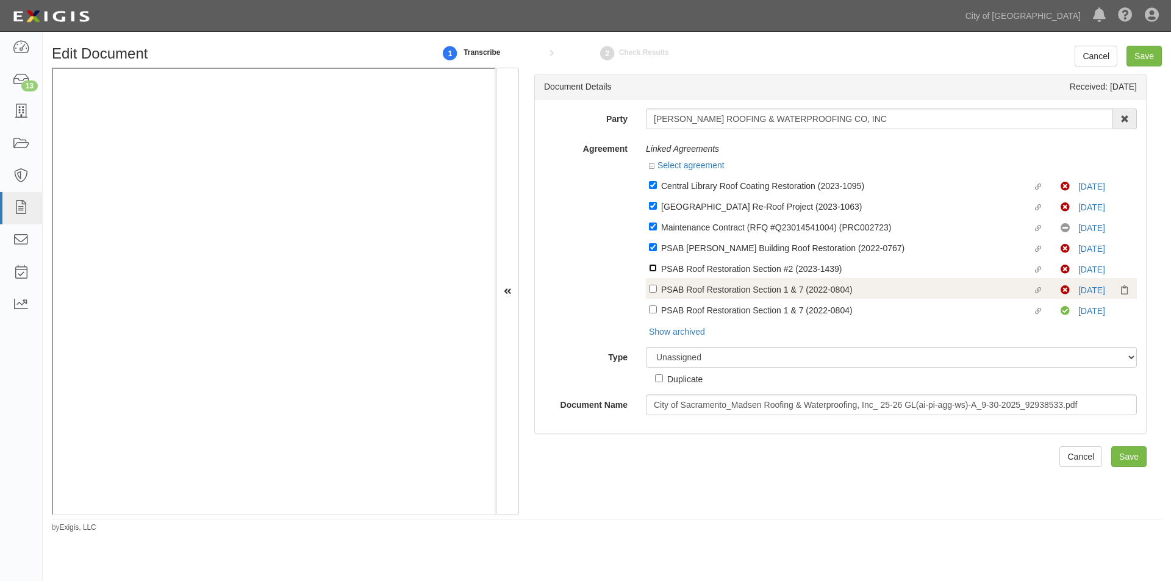
drag, startPoint x: 653, startPoint y: 266, endPoint x: 653, endPoint y: 279, distance: 12.8
click at [653, 271] on input "Linked agreement PSAB Roof Restoration Section #2 (2023-1439) Linked agreement" at bounding box center [653, 268] width 8 height 8
checkbox input "true"
click at [653, 287] on div "Linked agreement Central Library Roof Coating Restoration (2023-1095) Linked ag…" at bounding box center [891, 246] width 491 height 145
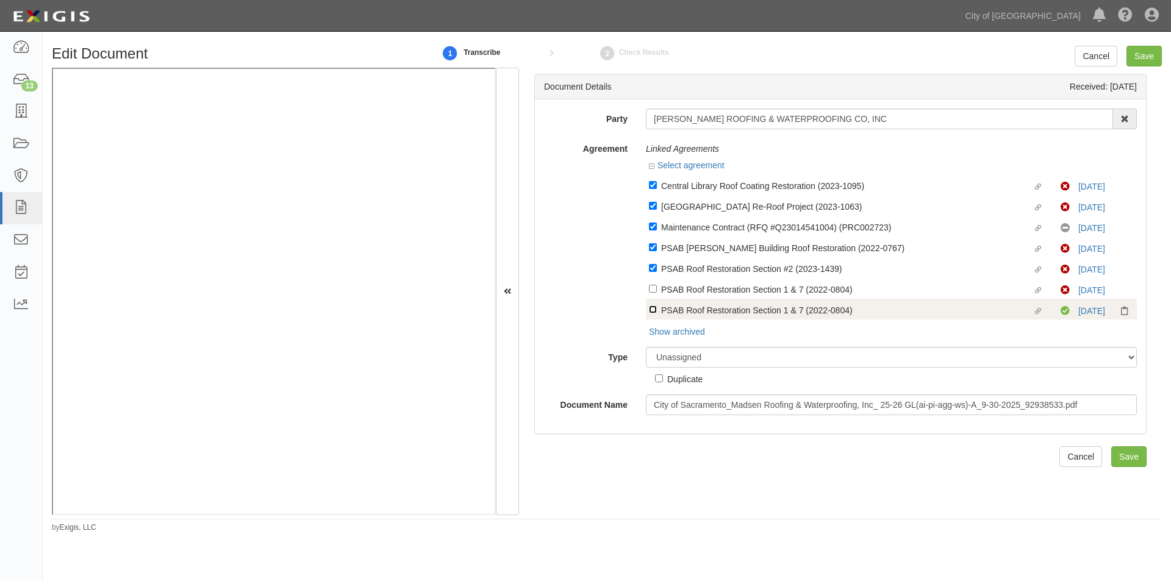
click at [653, 307] on input "Linked agreement PSAB Roof Restoration Section 1 & 7 (2022-0804) Linked agreeme…" at bounding box center [653, 310] width 8 height 8
checkbox input "true"
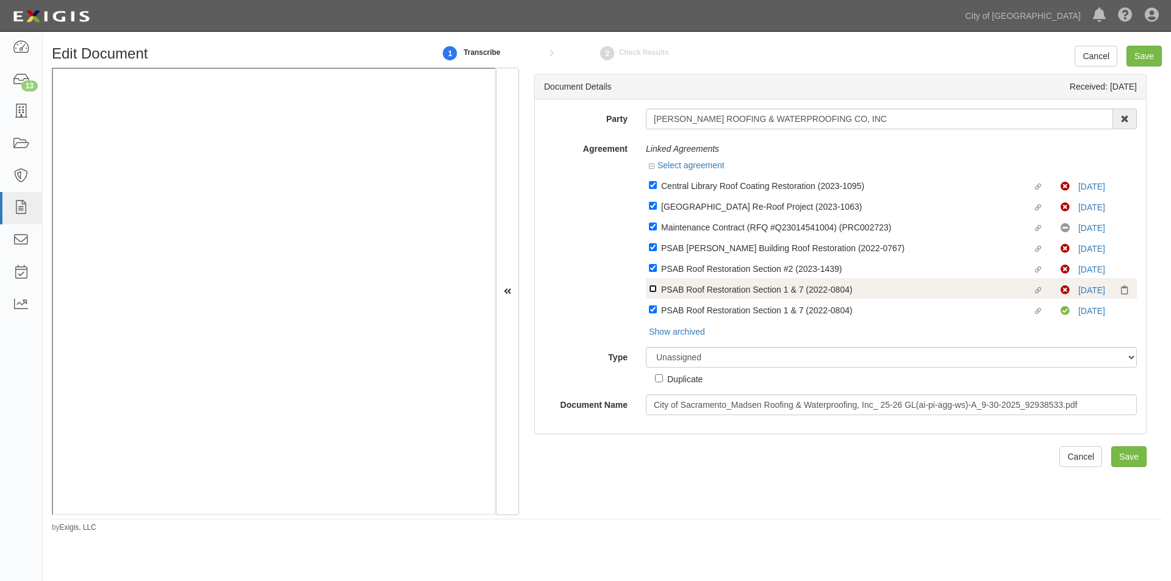
click at [653, 290] on input "Linked agreement PSAB Roof Restoration Section 1 & 7 (2022-0804) Linked agreeme…" at bounding box center [653, 289] width 8 height 8
checkbox input "true"
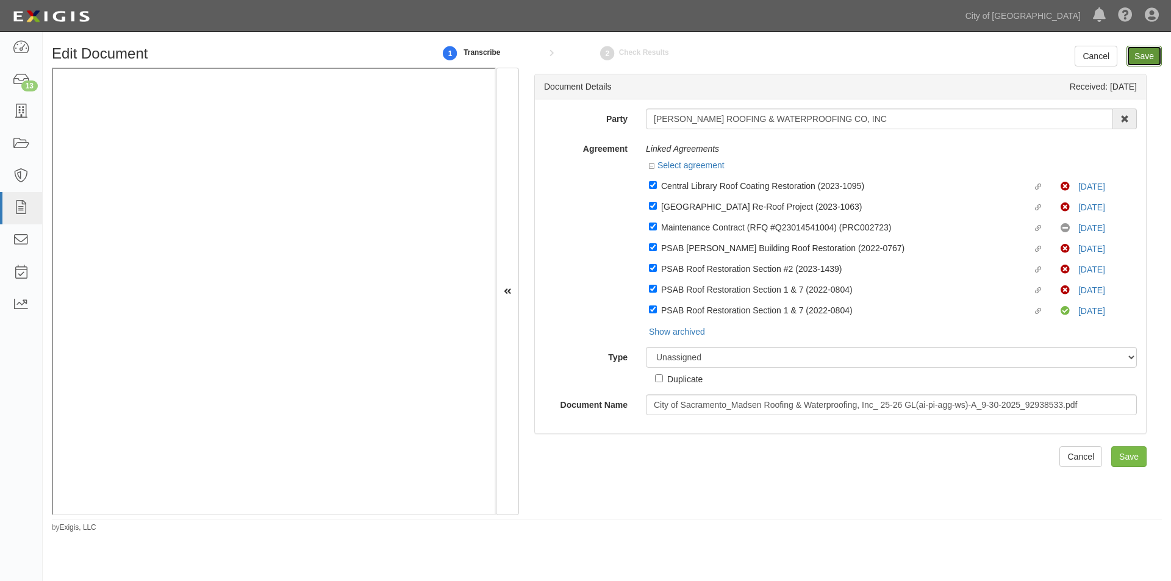
click at [1140, 56] on input "Save" at bounding box center [1144, 56] width 35 height 21
